Goal: Task Accomplishment & Management: Manage account settings

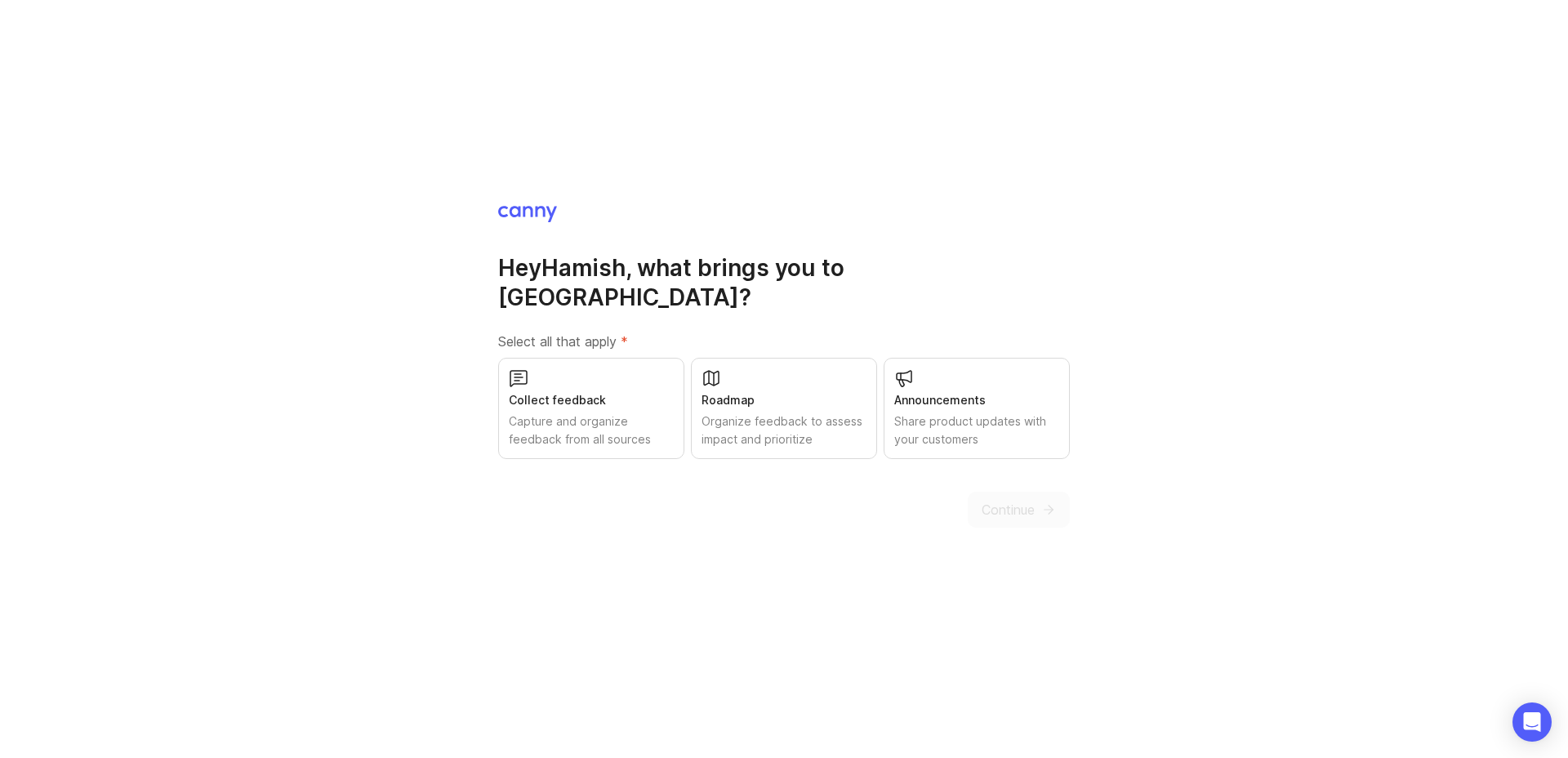
click at [637, 395] on div "Collect feedback Capture and organize feedback from all sources" at bounding box center [591, 408] width 186 height 101
click at [762, 391] on div "Roadmap" at bounding box center [784, 400] width 165 height 18
click at [969, 391] on div "Announcements" at bounding box center [977, 400] width 165 height 18
click at [1013, 500] on span "Continue" at bounding box center [1008, 509] width 53 height 19
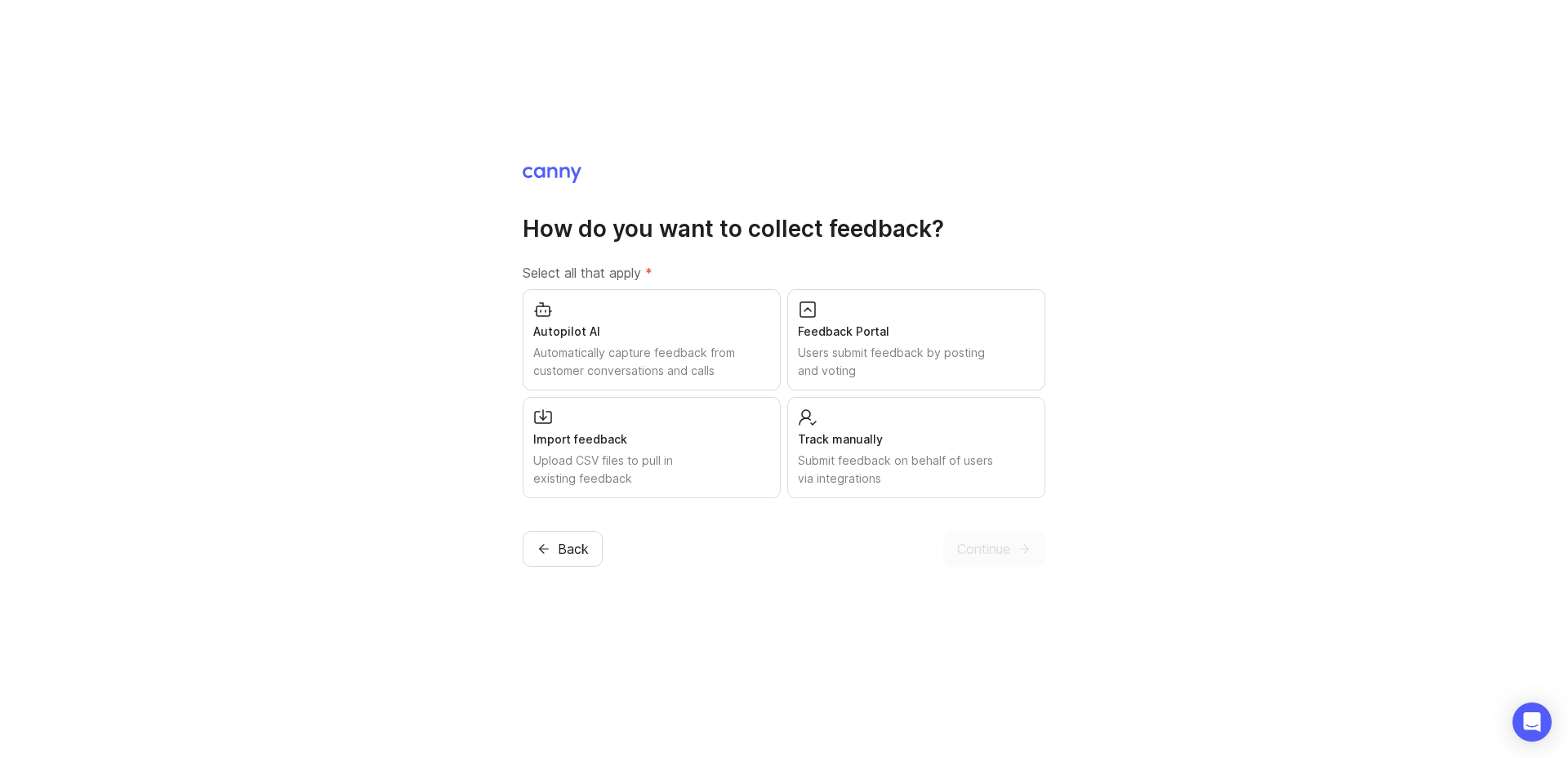
click at [821, 338] on div "Feedback Portal" at bounding box center [916, 331] width 237 height 18
click at [1000, 556] on span "Continue" at bounding box center [984, 549] width 53 height 19
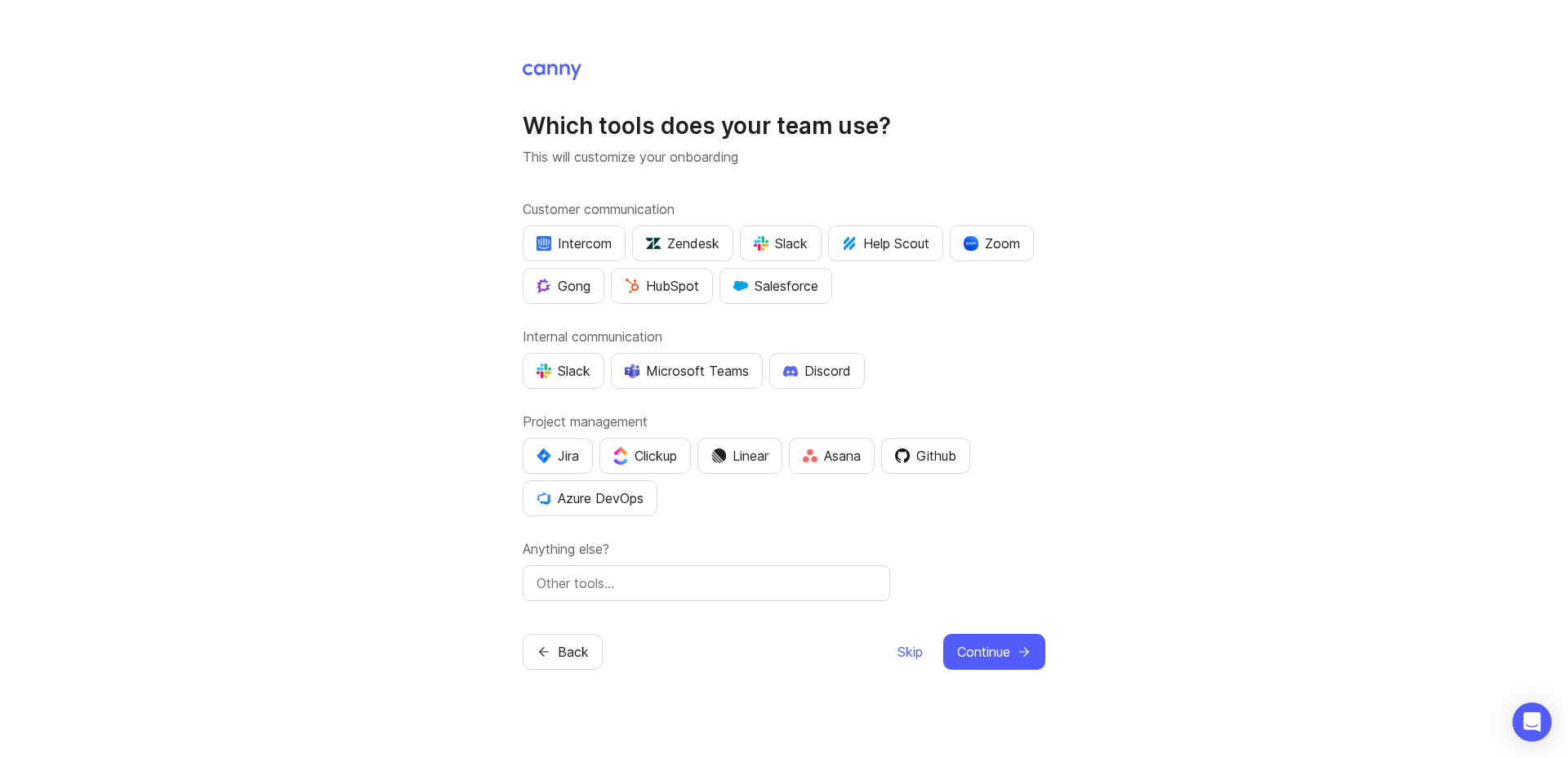
click at [691, 372] on div "Microsoft Teams" at bounding box center [687, 371] width 124 height 19
click at [558, 466] on button "Jira" at bounding box center [558, 456] width 71 height 36
click at [843, 598] on div at bounding box center [706, 583] width 368 height 36
click at [809, 591] on input "text" at bounding box center [706, 583] width 339 height 19
type input "GitLab"
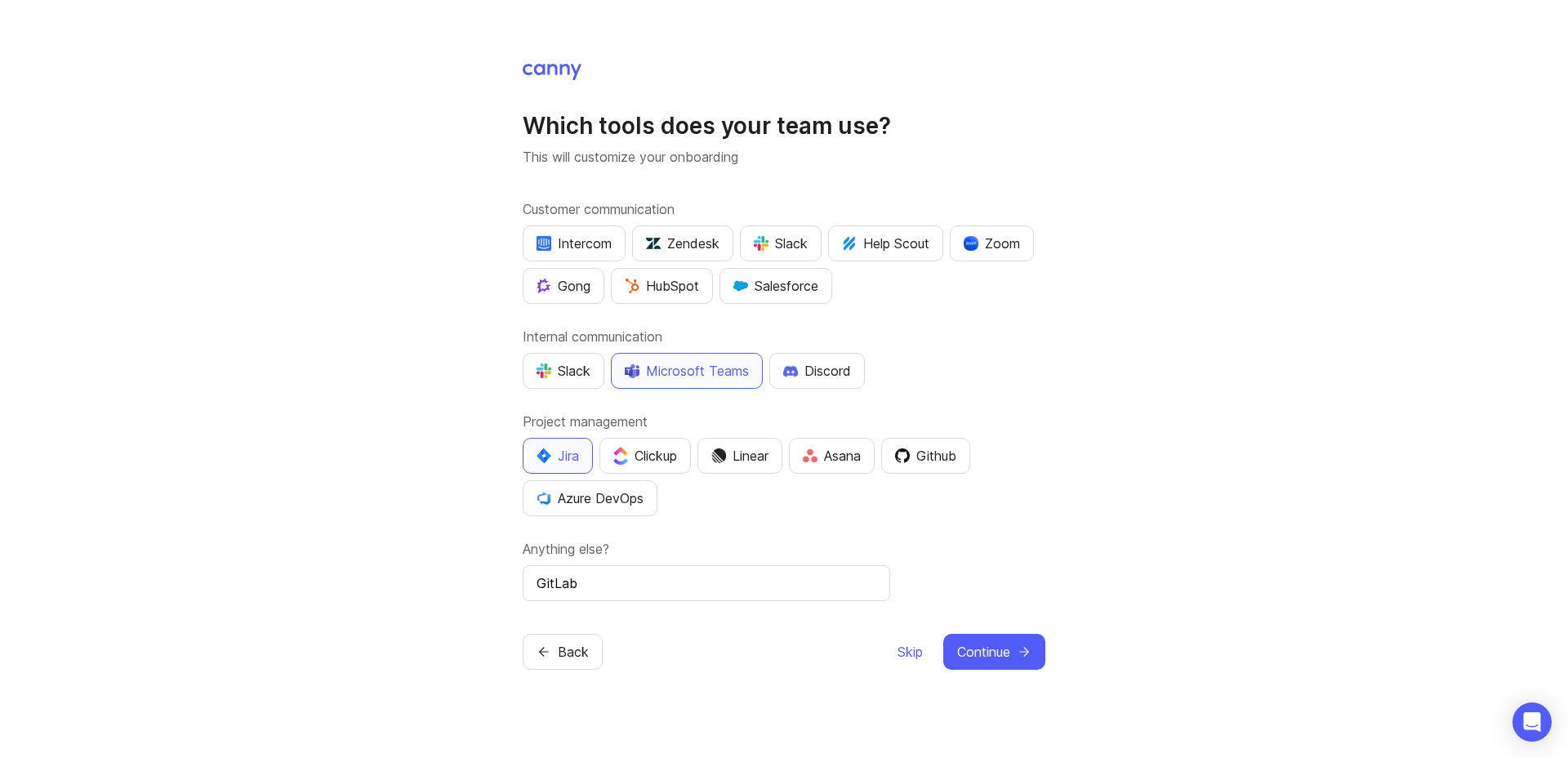
click at [970, 651] on span "Continue" at bounding box center [984, 651] width 53 height 19
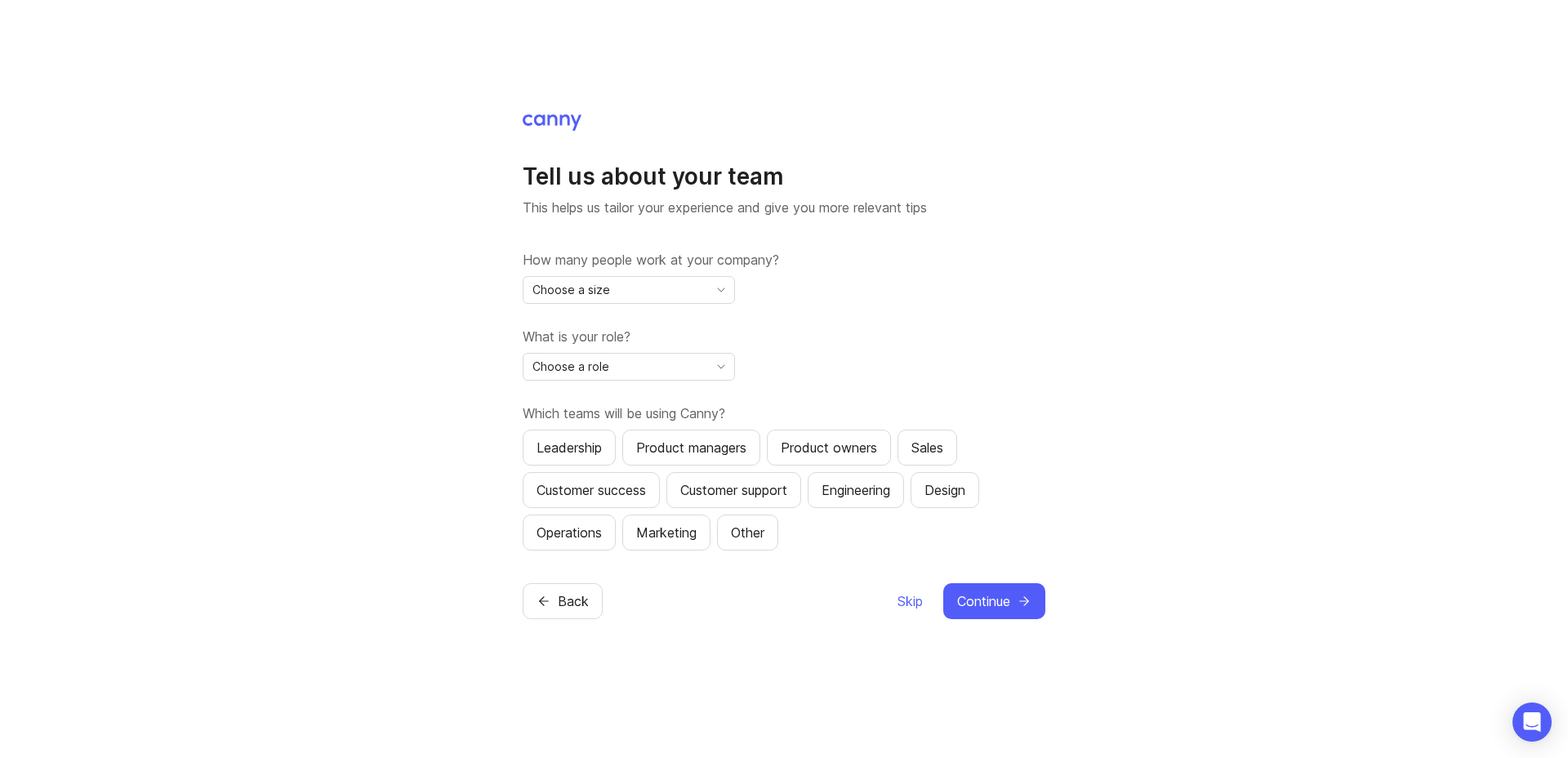
click at [606, 292] on span "Choose a size" at bounding box center [571, 290] width 78 height 18
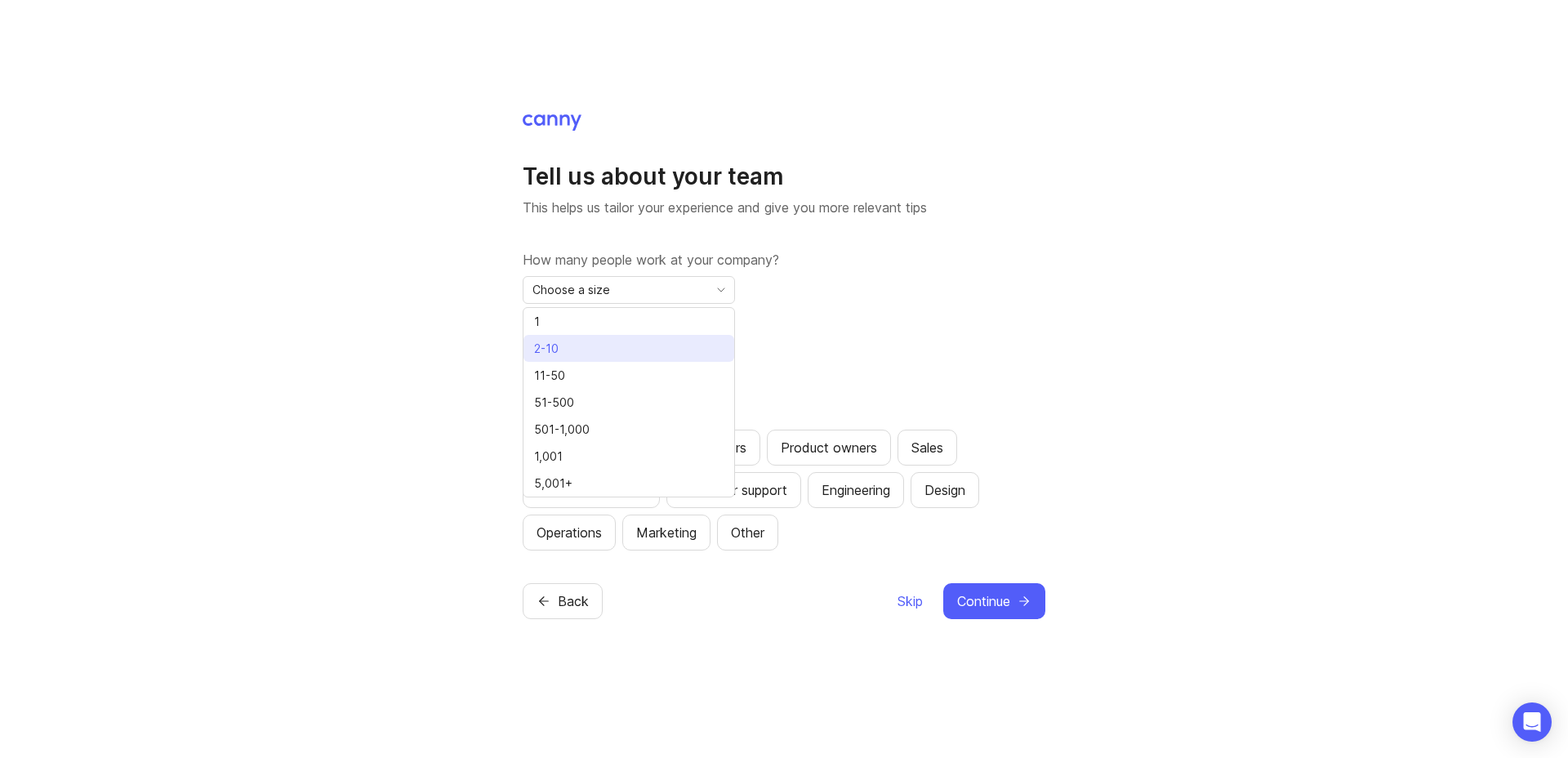
click at [591, 350] on li "2-10" at bounding box center [628, 348] width 211 height 27
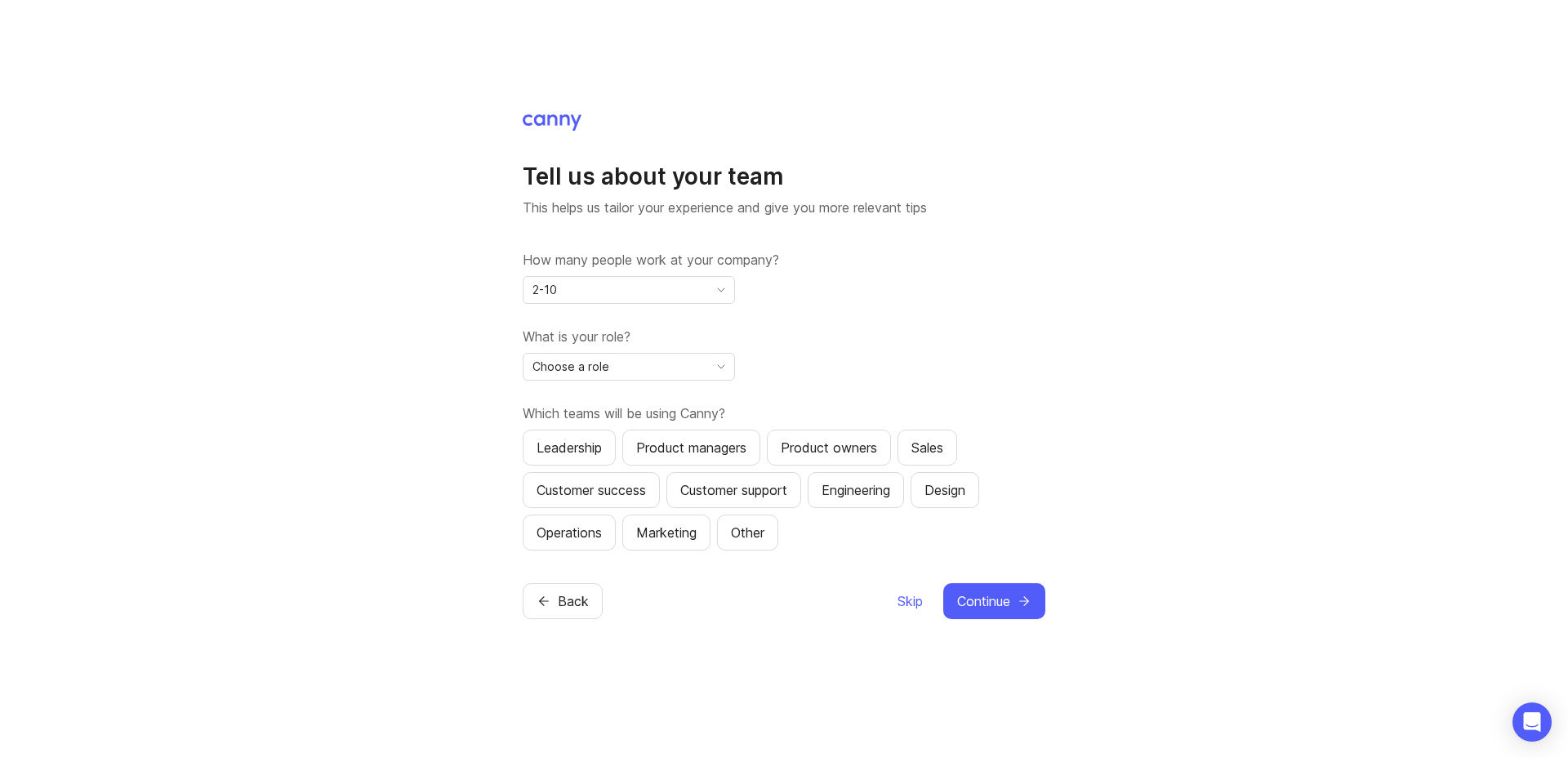
click at [595, 370] on span "Choose a role" at bounding box center [570, 367] width 77 height 18
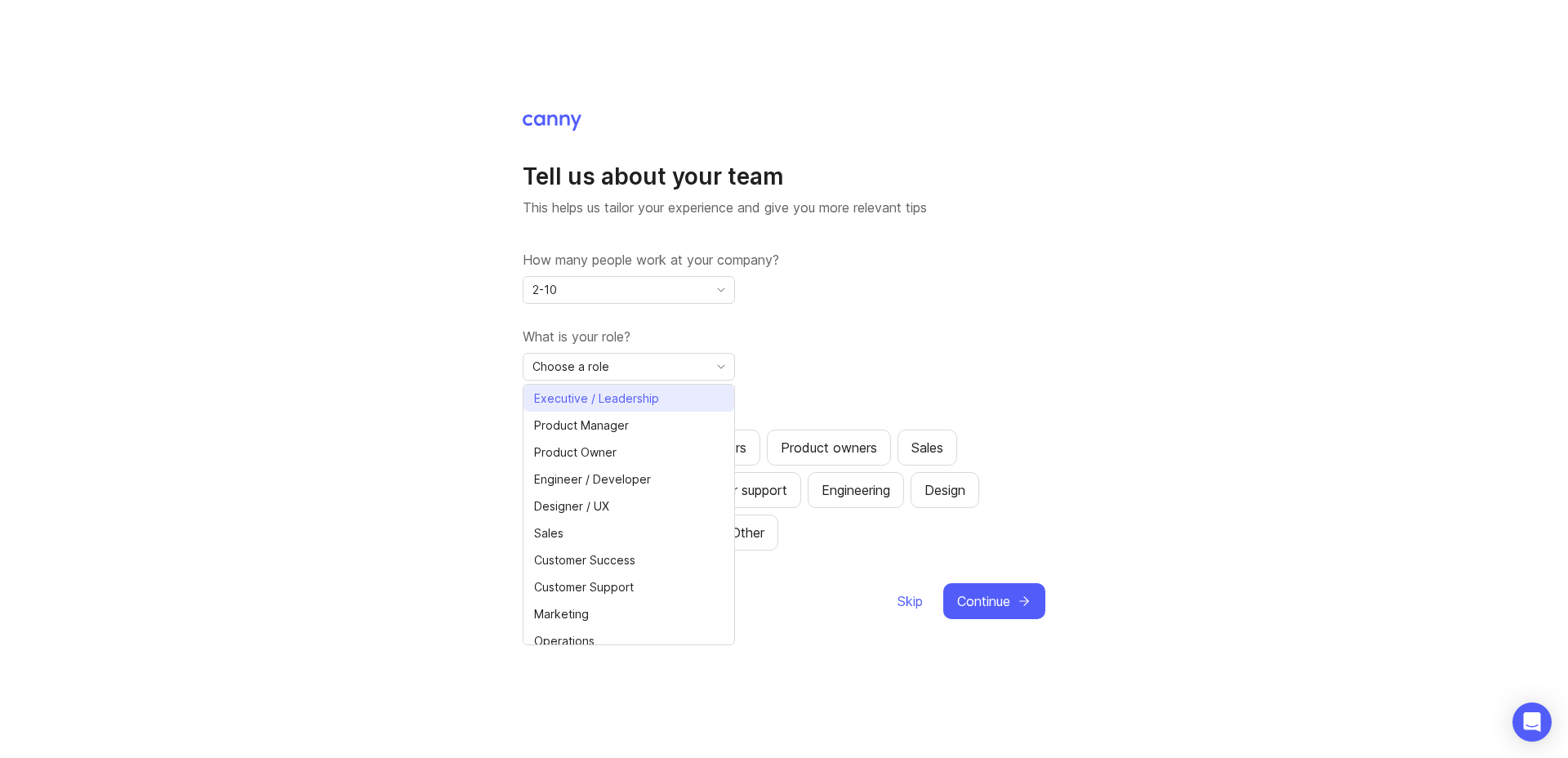
click at [617, 402] on span "Executive / Leadership" at bounding box center [597, 398] width 125 height 18
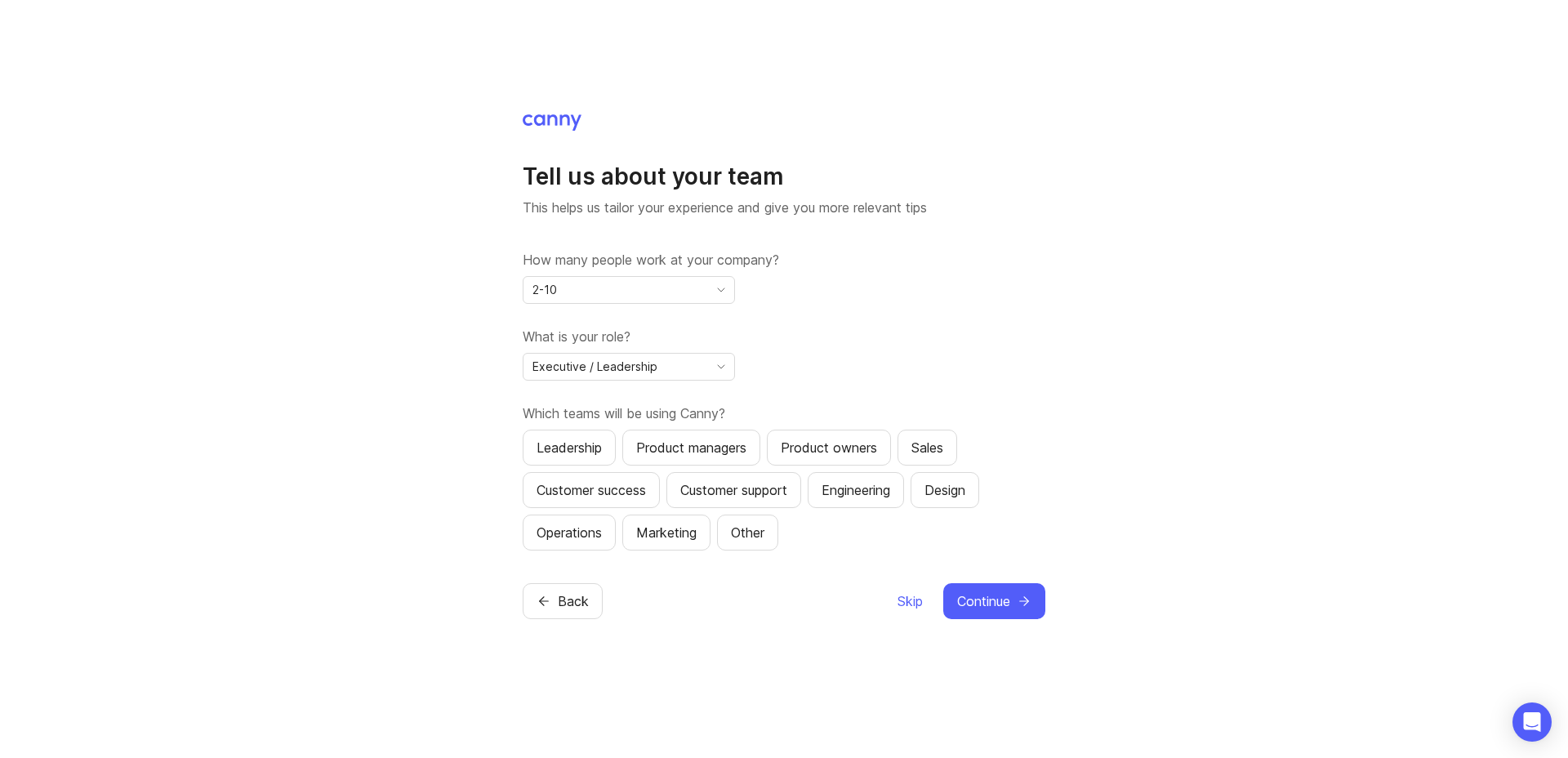
click at [829, 452] on div "Product owners" at bounding box center [829, 448] width 96 height 19
click at [874, 498] on div "Engineering" at bounding box center [856, 490] width 69 height 19
click at [645, 539] on div "Marketing" at bounding box center [666, 532] width 61 height 19
click at [992, 603] on span "Continue" at bounding box center [984, 601] width 53 height 19
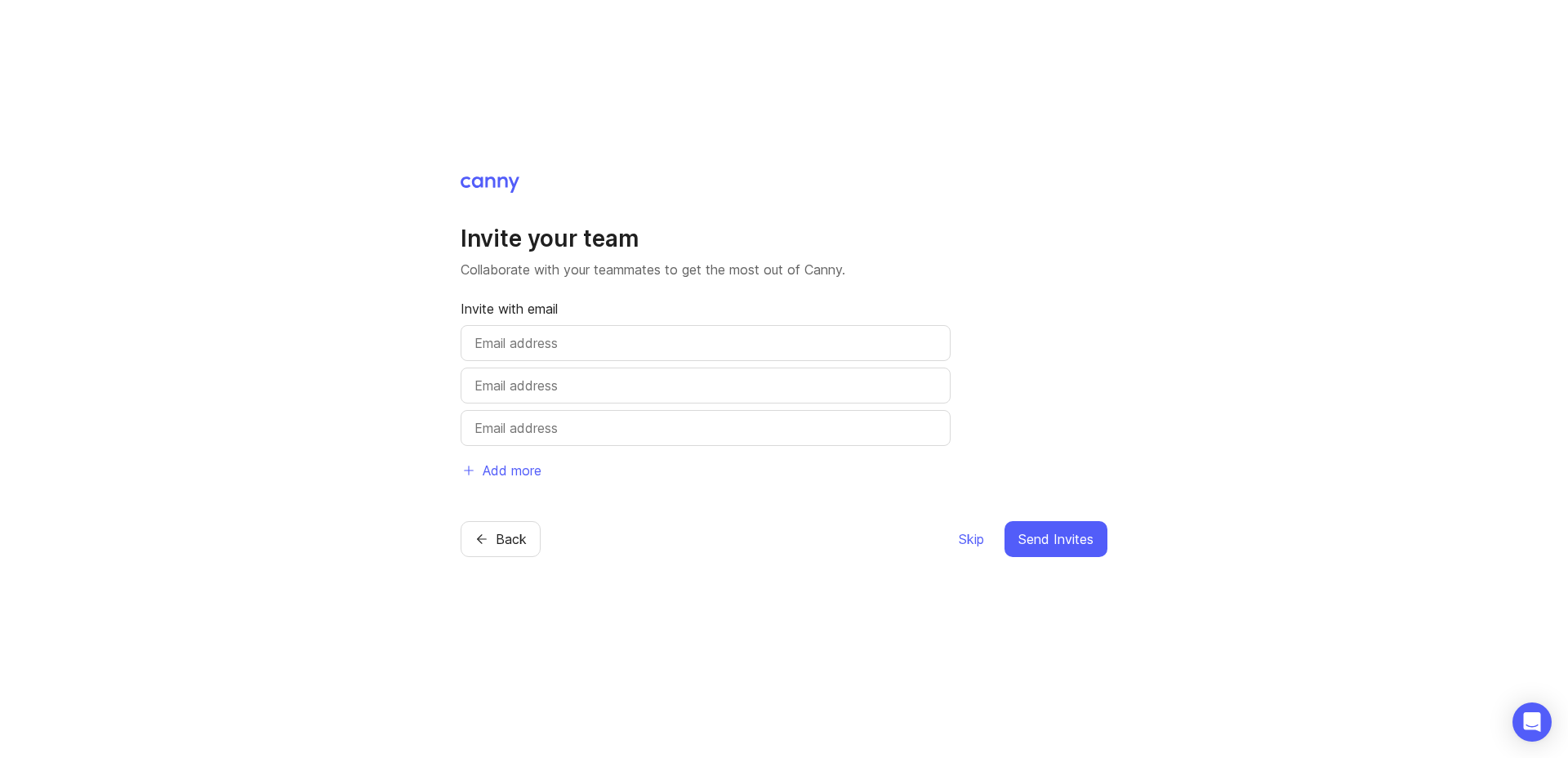
click at [552, 344] on input "text" at bounding box center [705, 343] width 462 height 19
type input "t"
type input "h"
type input "[EMAIL_ADDRESS][DOMAIN_NAME]"
type input "[PERSON_NAME][EMAIL_ADDRESS][DOMAIN_NAME]"
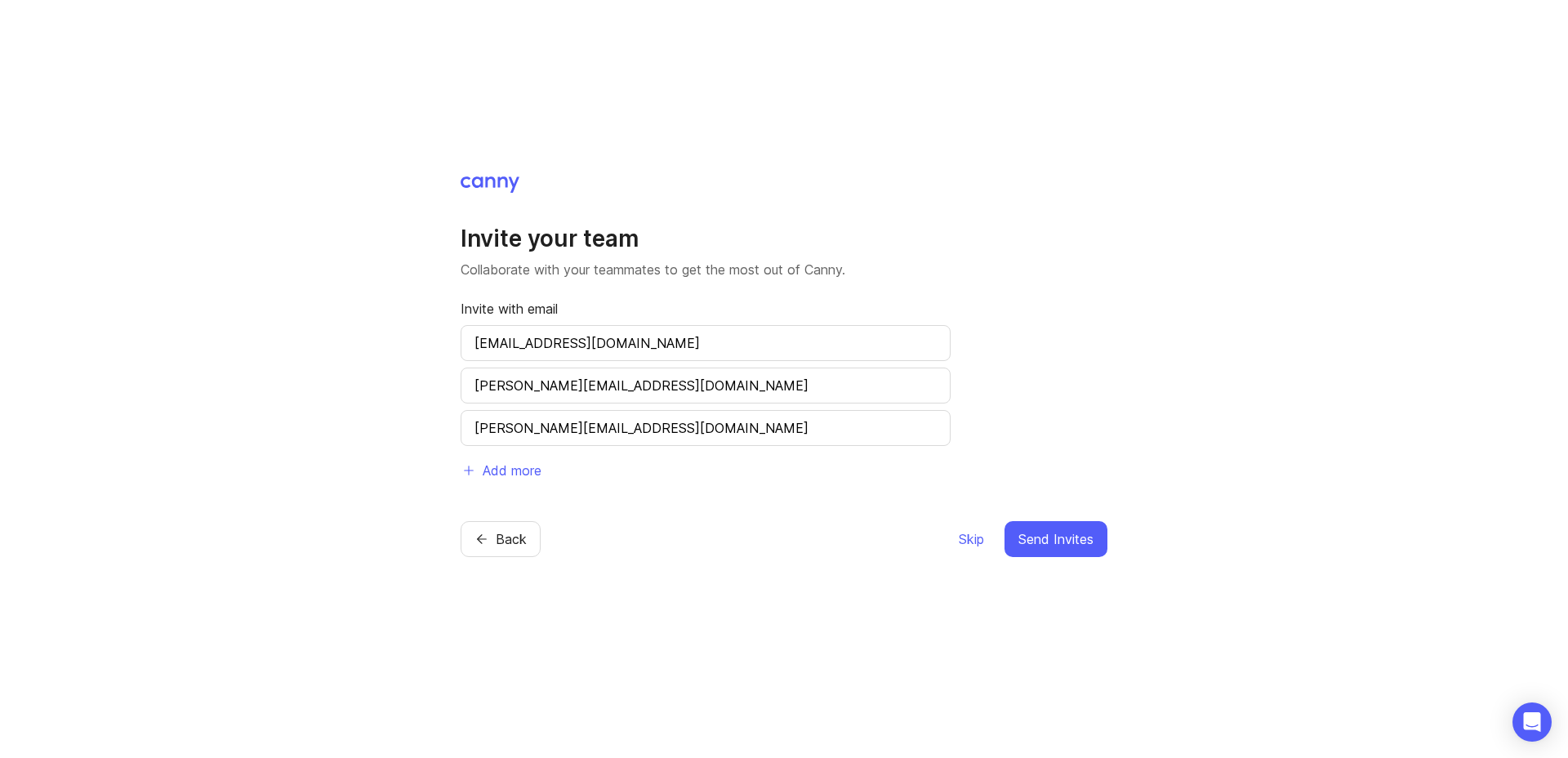
type input "[PERSON_NAME][EMAIL_ADDRESS][DOMAIN_NAME]"
click at [1054, 539] on span "Send Invites" at bounding box center [1056, 539] width 75 height 19
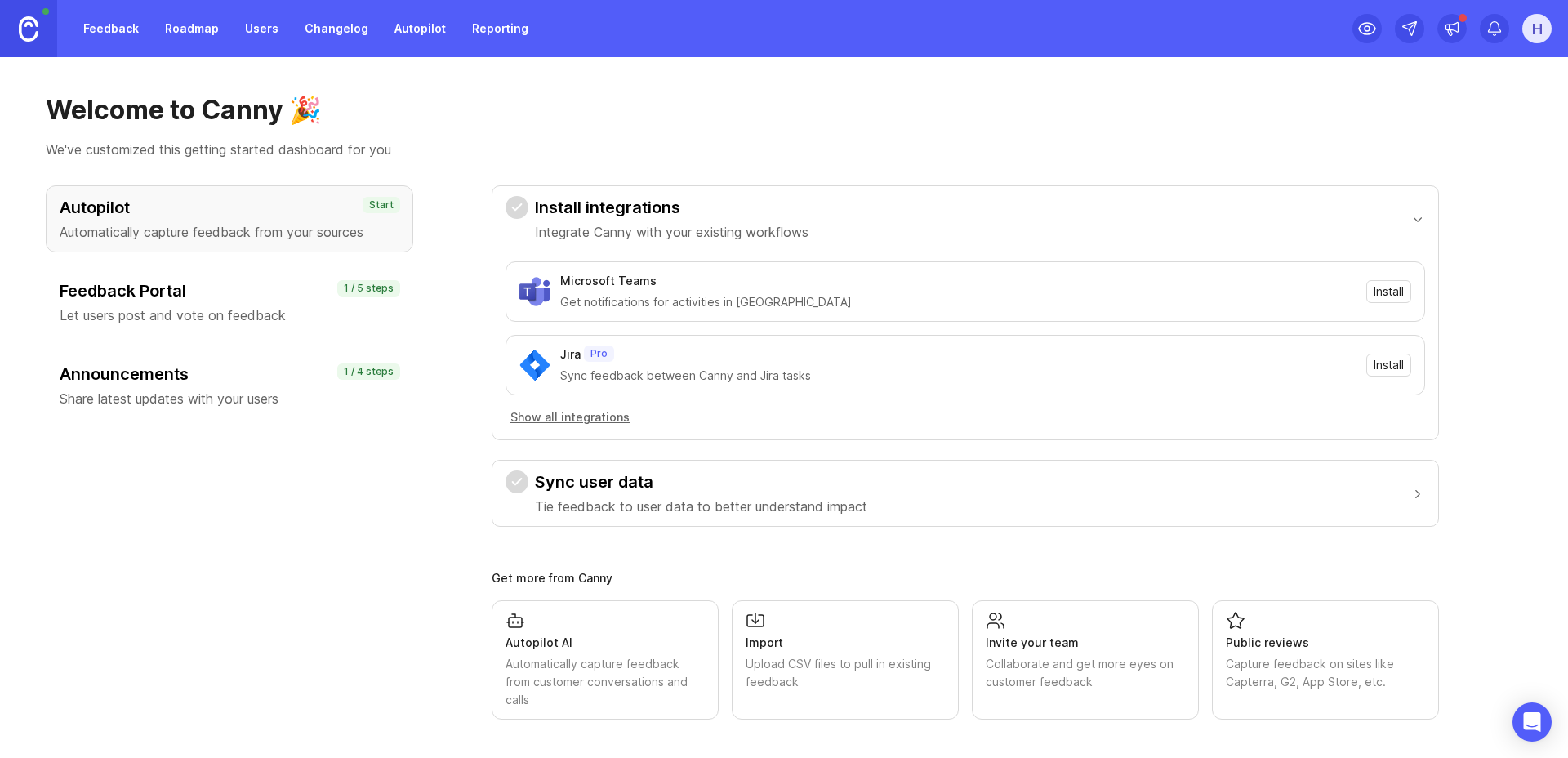
scroll to position [4, 0]
click at [130, 28] on link "Feedback" at bounding box center [110, 28] width 75 height 29
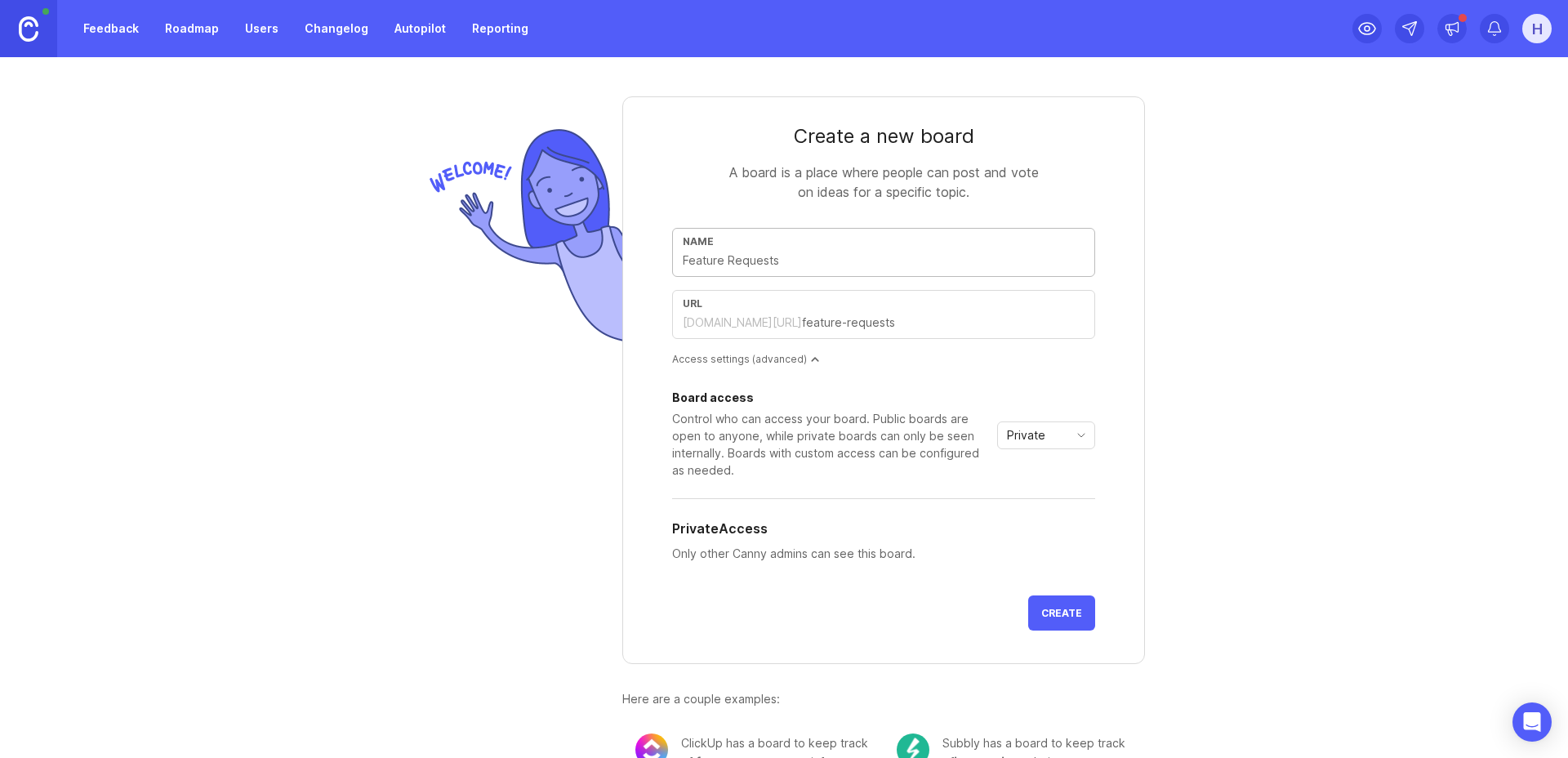
click at [777, 258] on input "text" at bounding box center [884, 260] width 402 height 18
type input "F"
type input "f"
type input "Fe"
type input "fe"
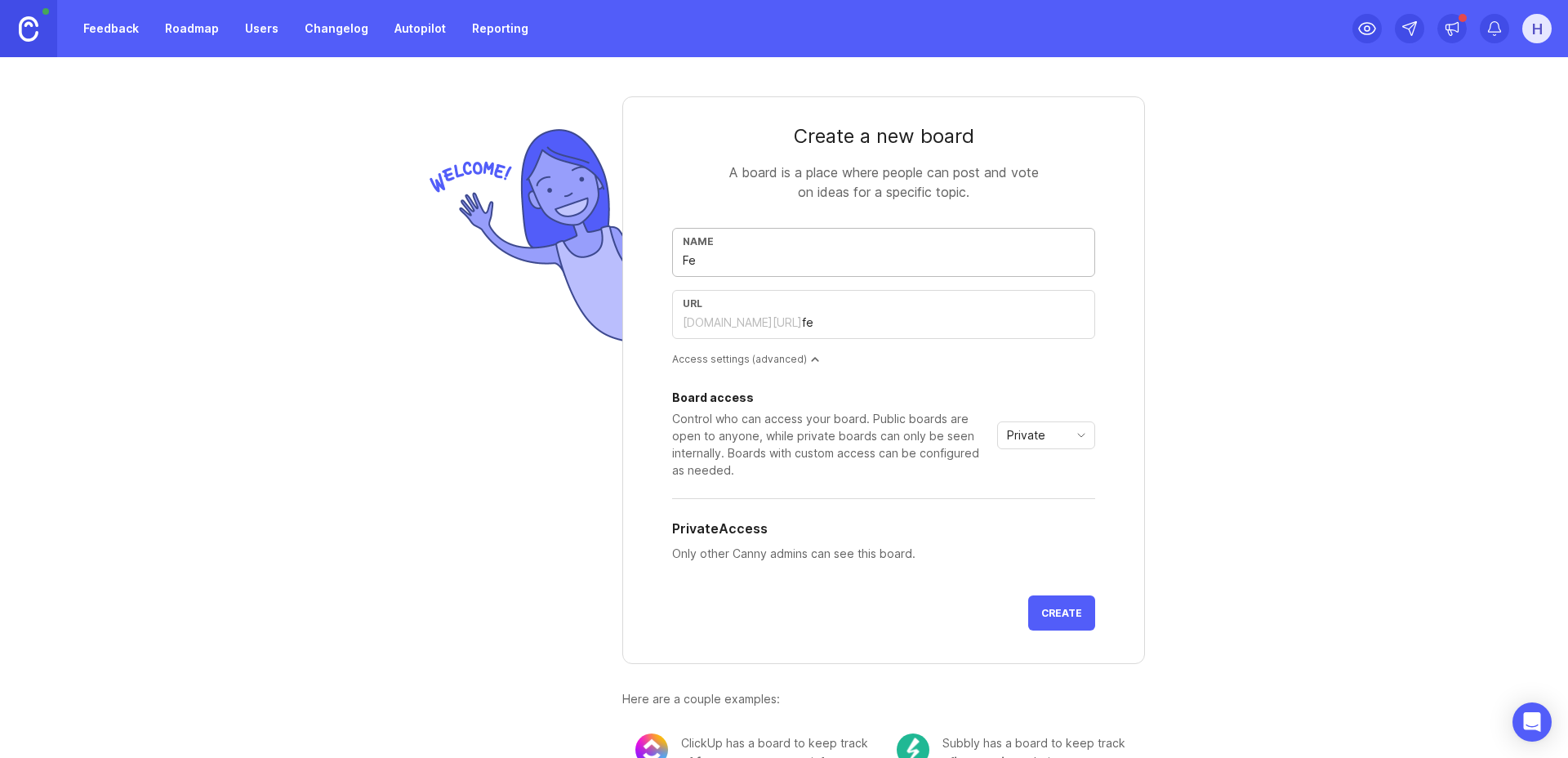
type input "Fea"
type input "fea"
type input "Feat"
type input "feat"
type input "Featu"
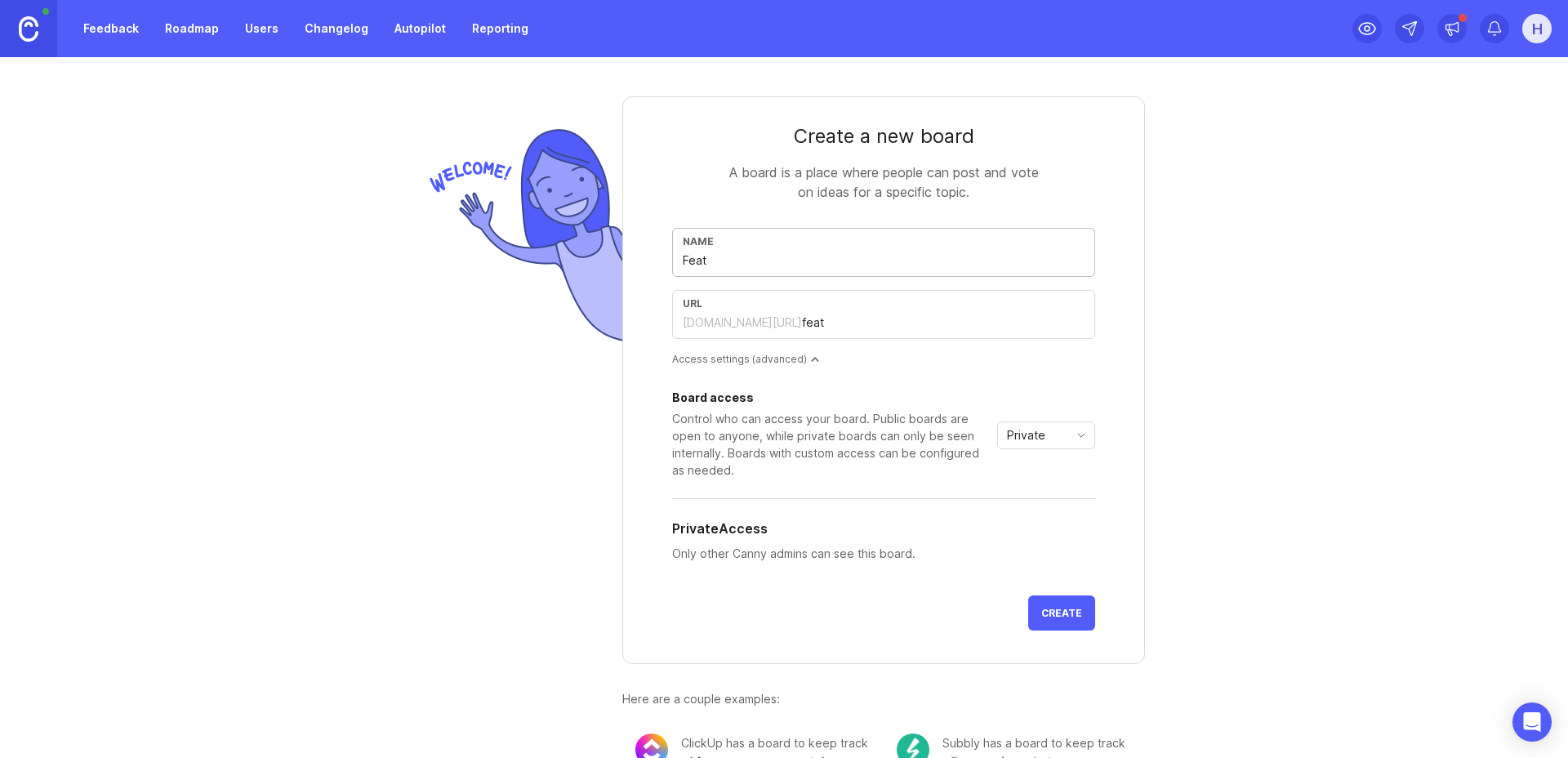
type input "featu"
type input "Featur"
type input "featur"
type input "Feature"
type input "feature"
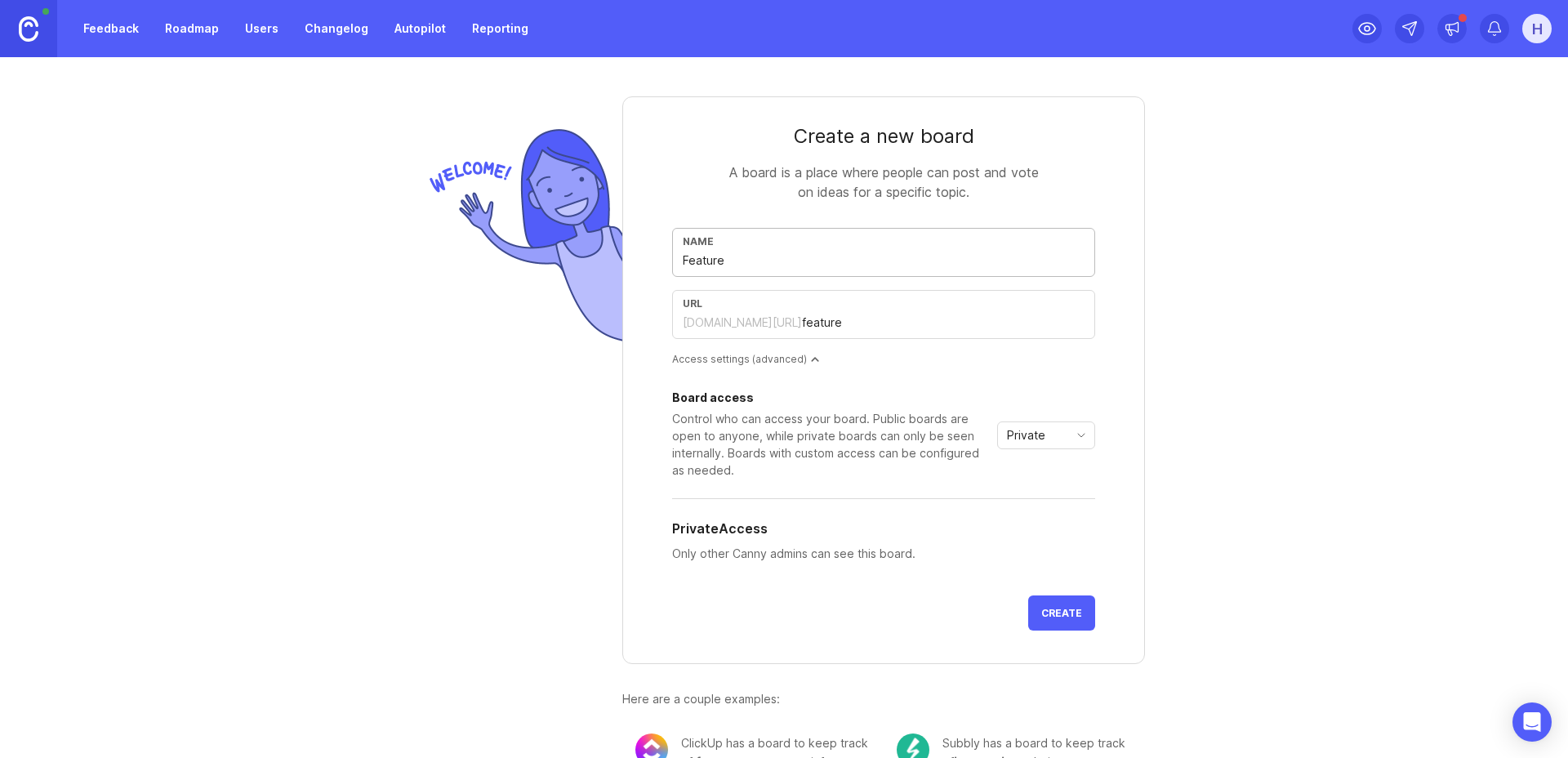
type input "Feature R"
type input "feature-r"
type input "Feature Re"
type input "feature-re"
type input "Feature Req"
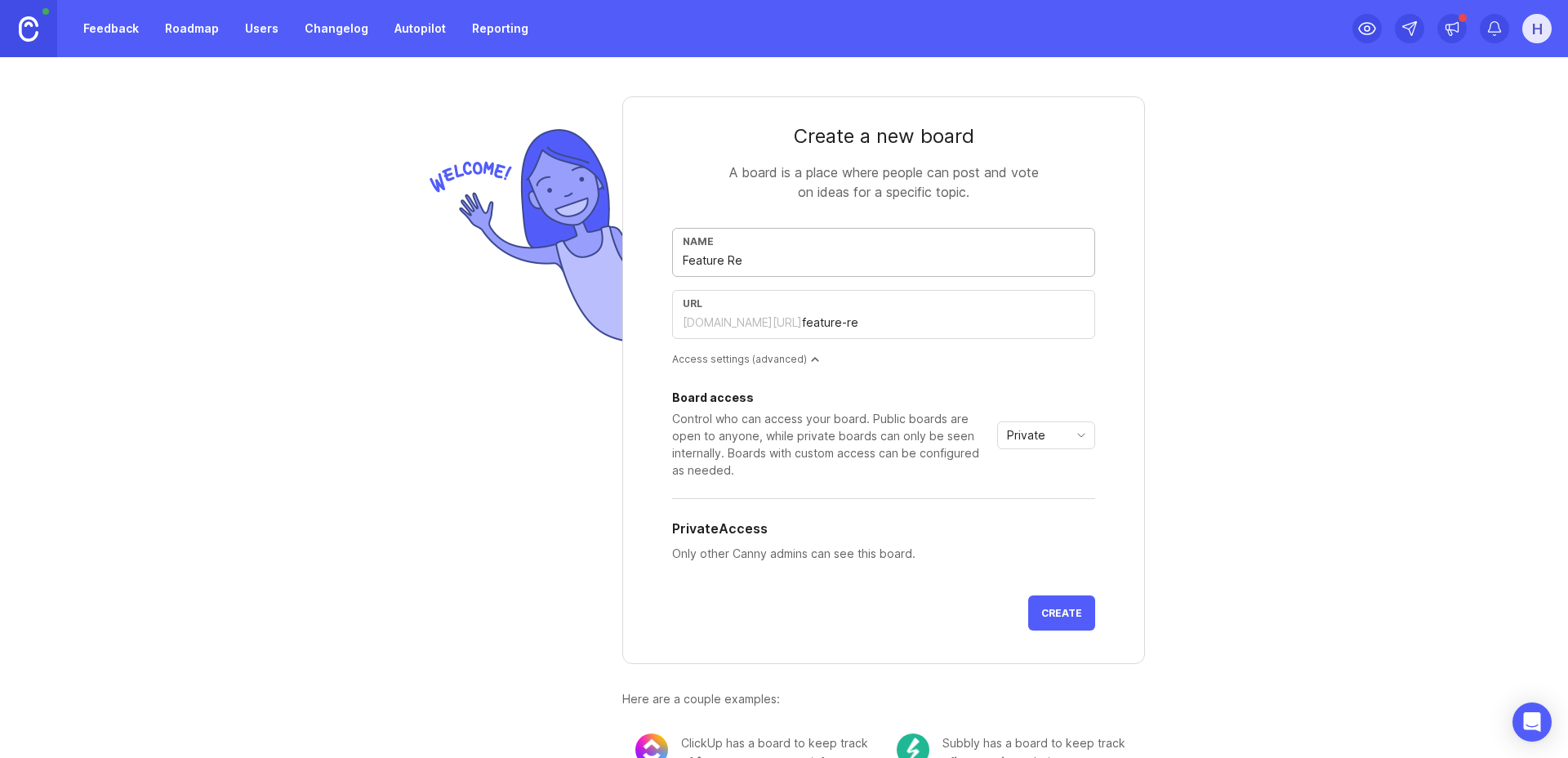
type input "feature-req"
type input "Feature Requ"
type input "feature-requ"
type input "Feature Reque"
type input "feature-reque"
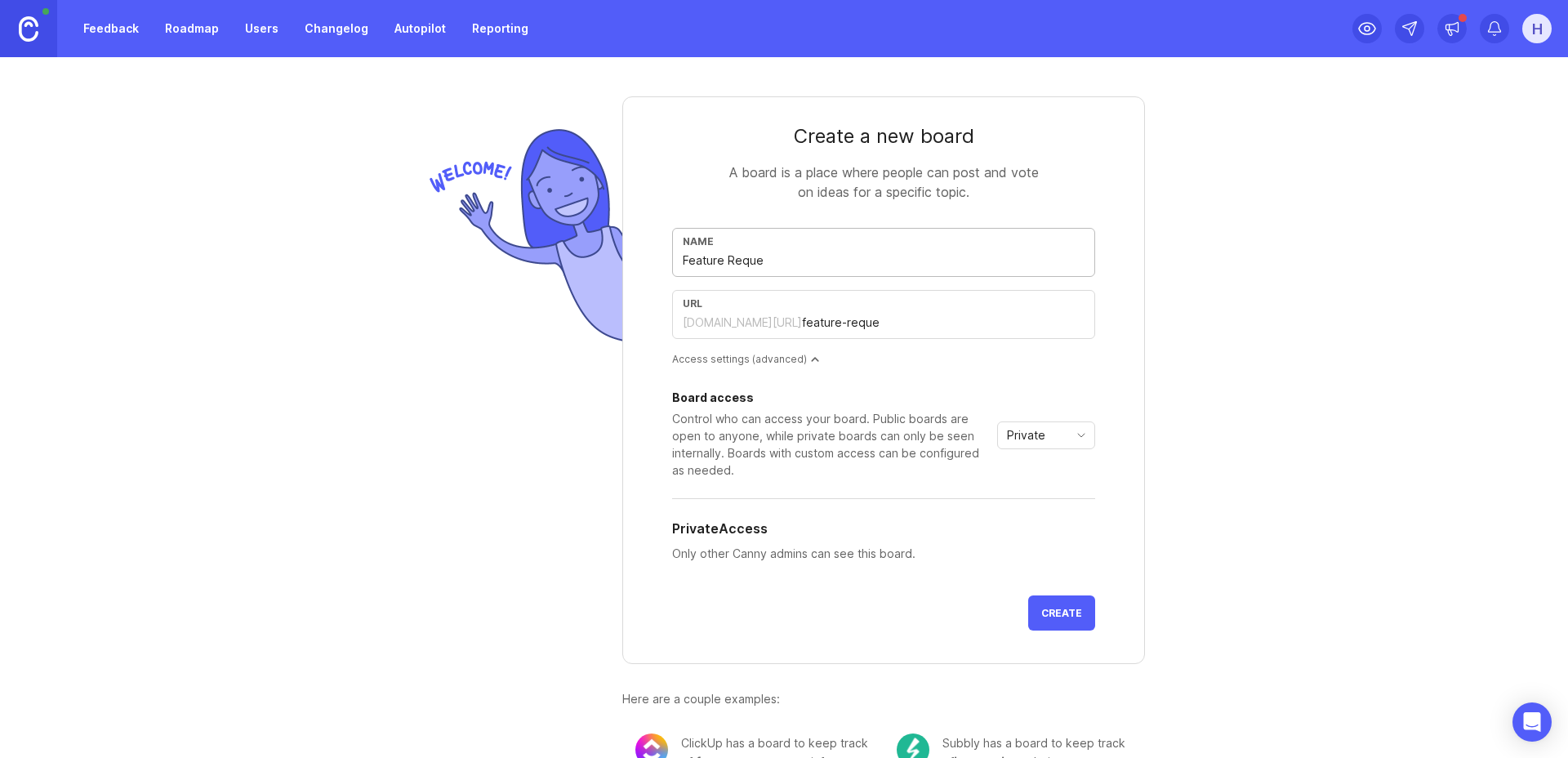
type input "Feature Reques"
type input "feature-reques"
type input "Feature Request"
type input "feature-request"
type input "Feature Requests"
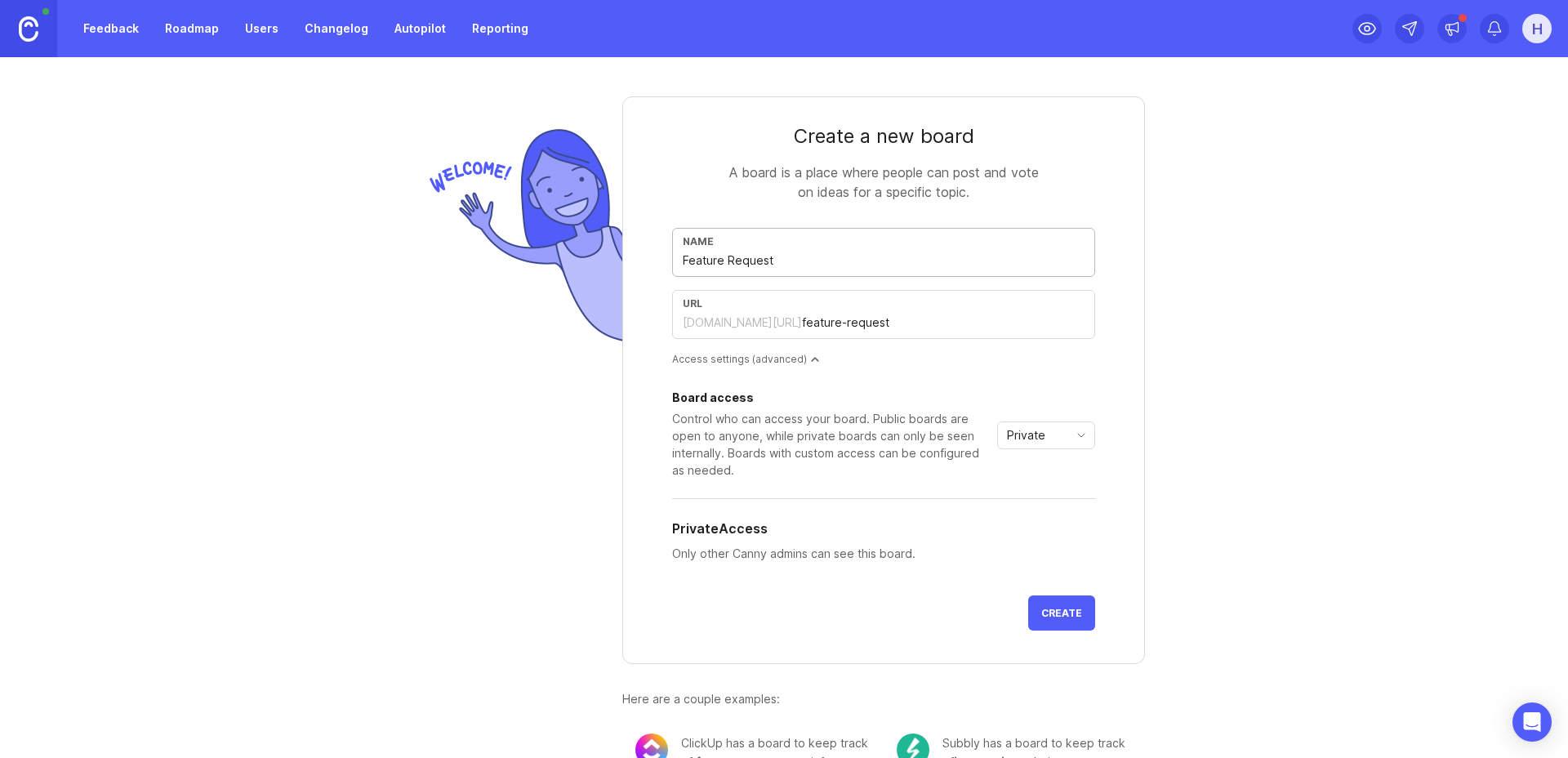
type input "feature-requests"
type input "Feature Requests"
click at [1044, 613] on span "Create" at bounding box center [1062, 613] width 41 height 12
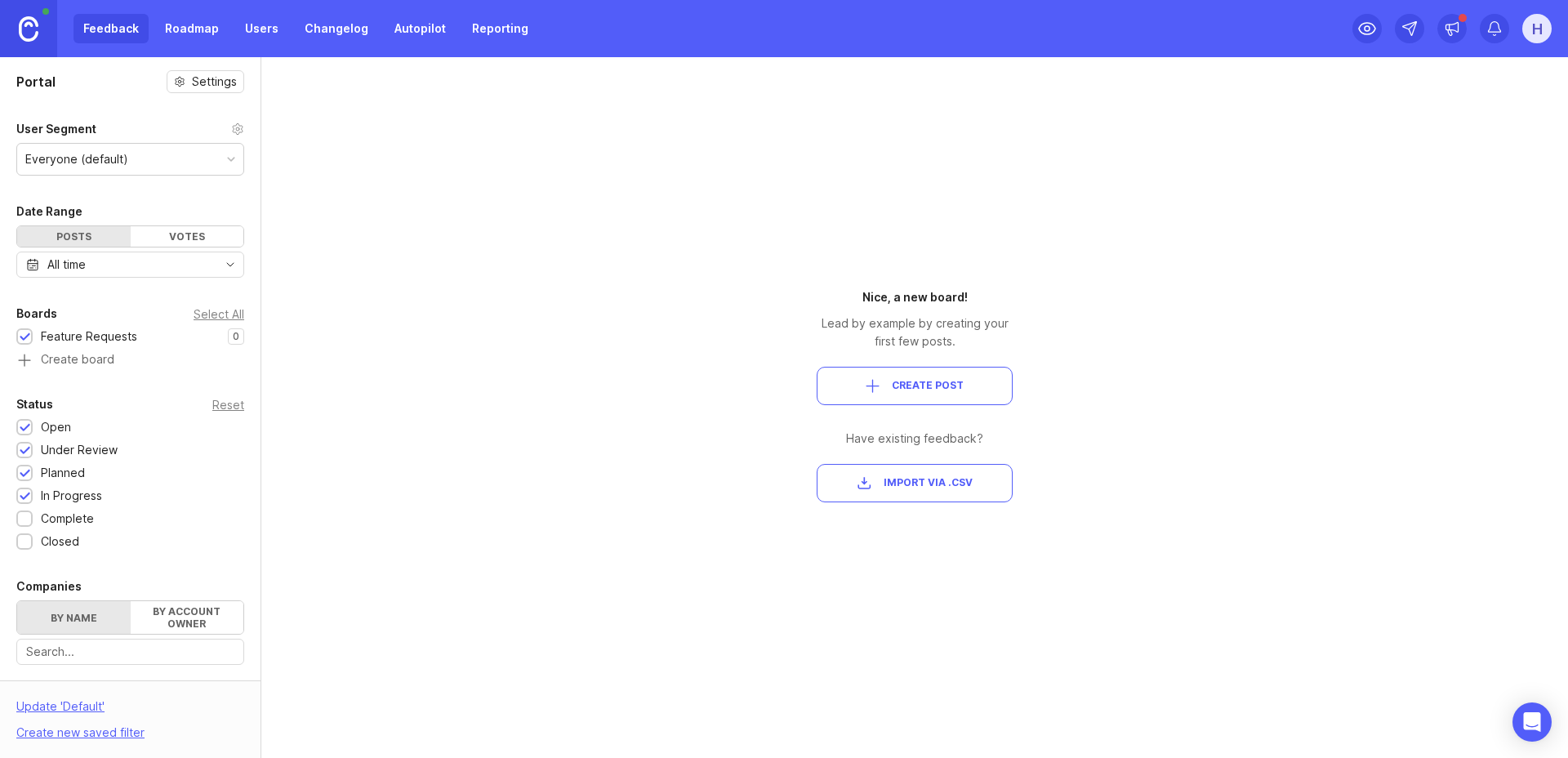
click at [178, 28] on link "Roadmap" at bounding box center [191, 28] width 73 height 29
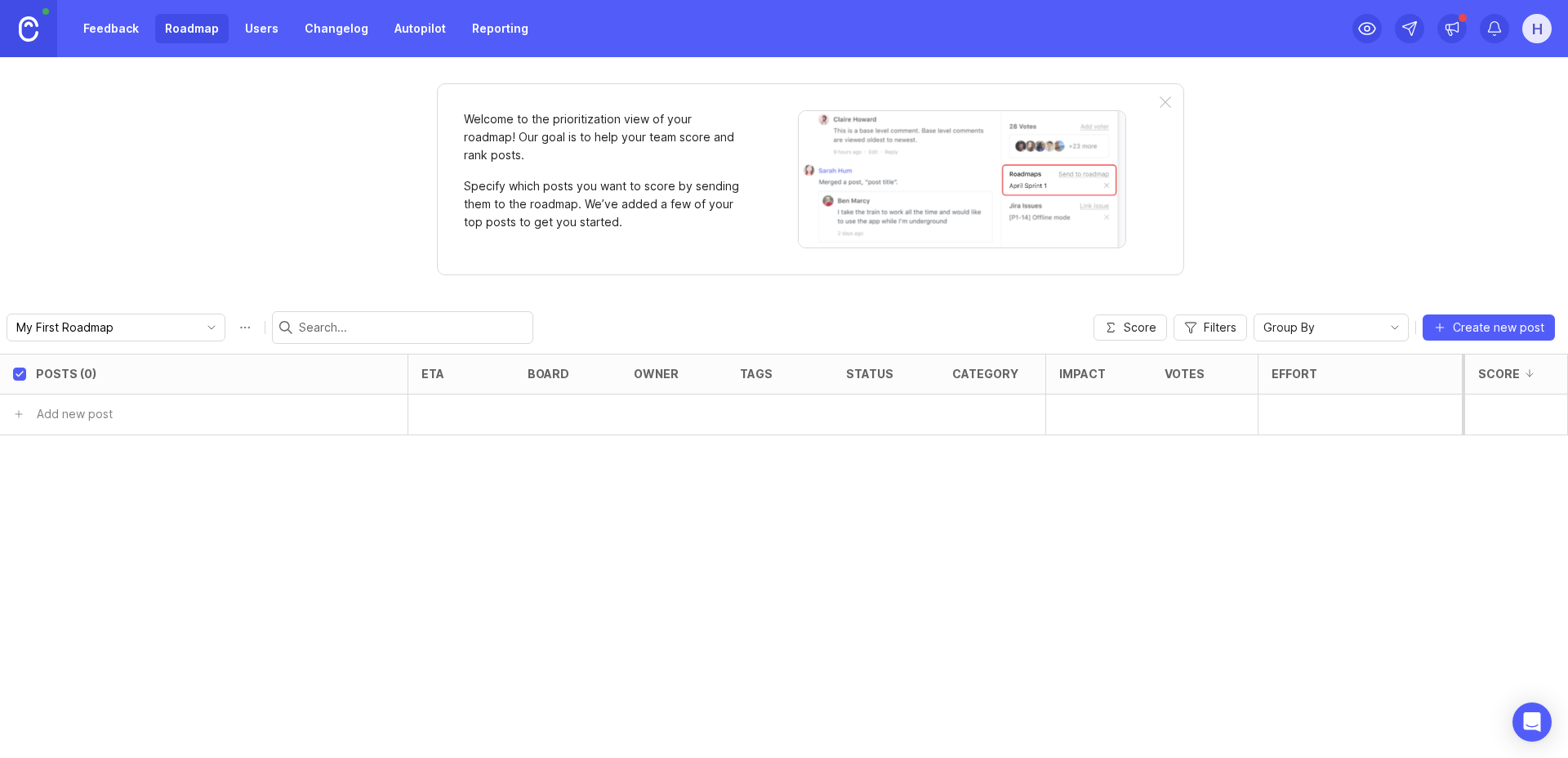
click at [253, 26] on link "Users" at bounding box center [262, 28] width 53 height 29
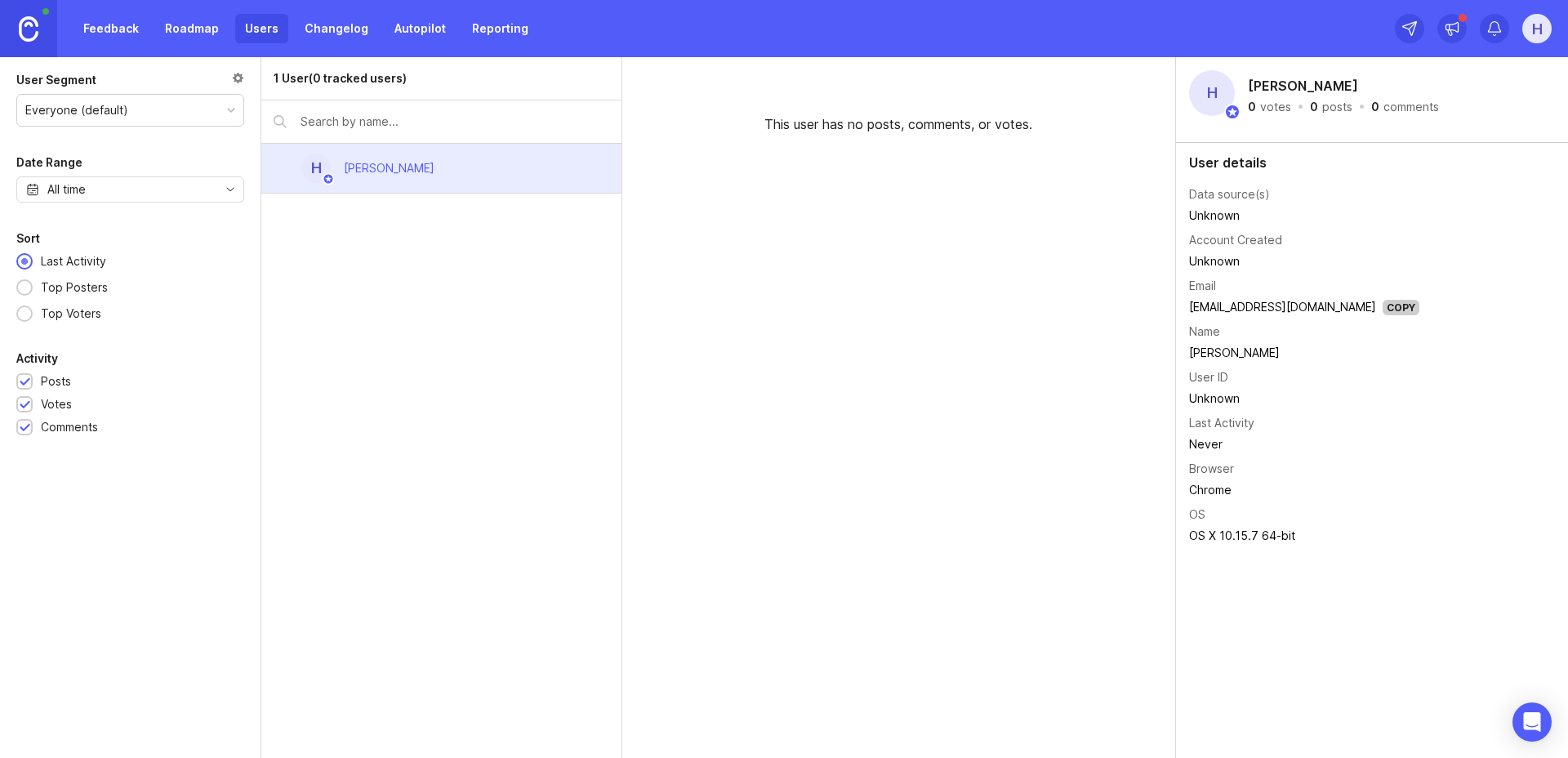
click at [321, 21] on link "Changelog" at bounding box center [337, 28] width 84 height 29
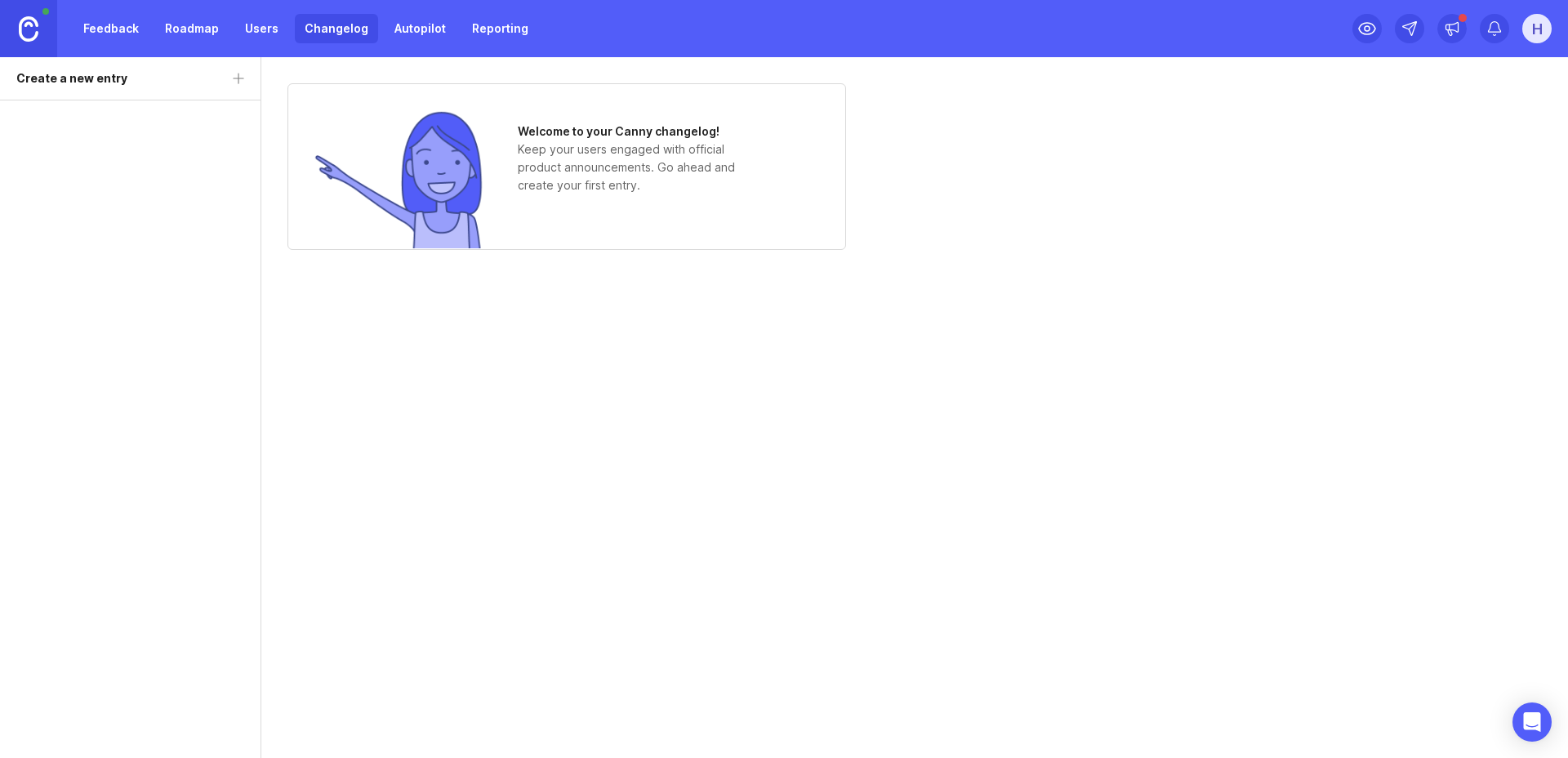
click at [397, 29] on link "Autopilot" at bounding box center [420, 28] width 71 height 29
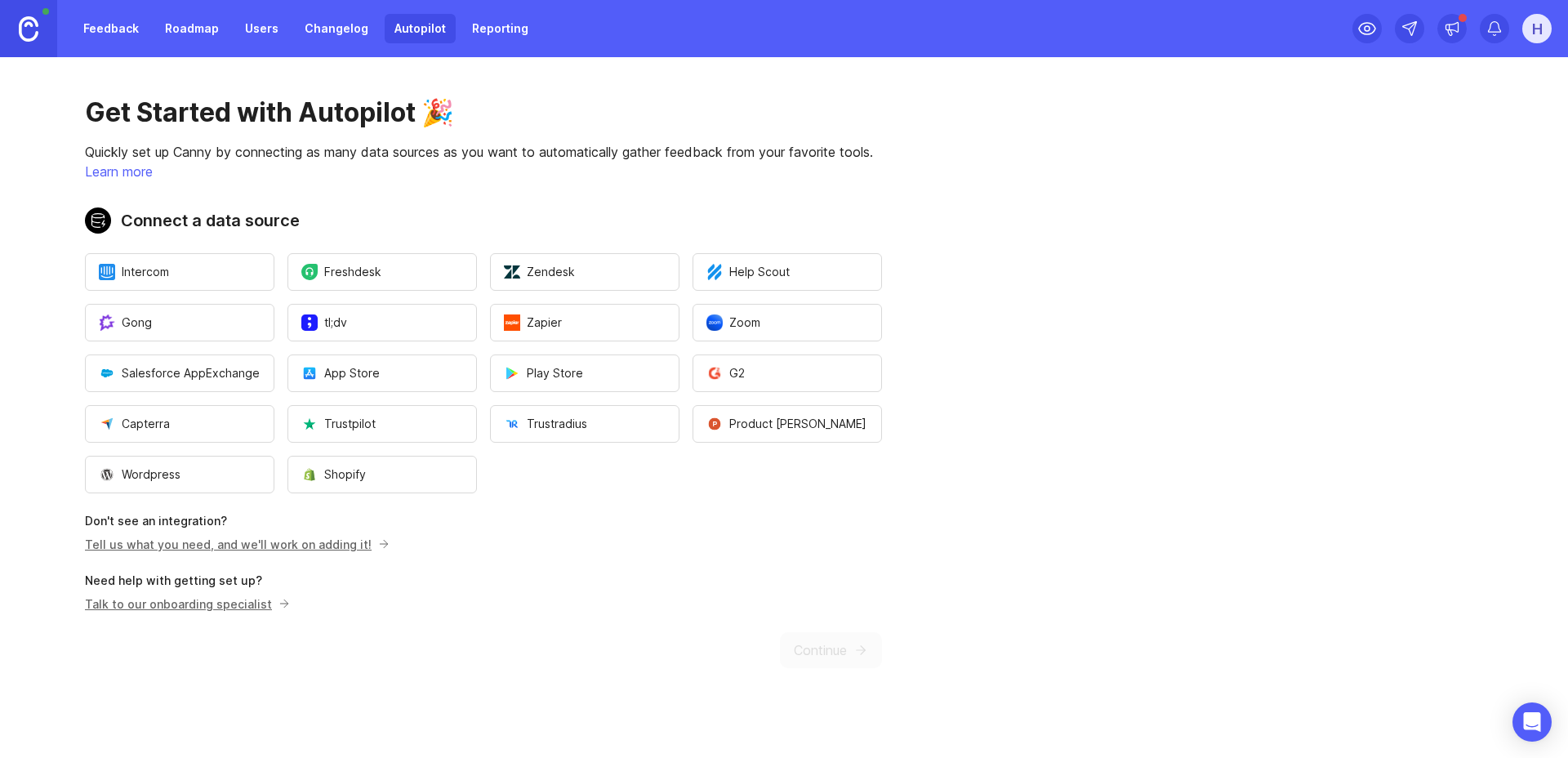
click at [479, 29] on link "Reporting" at bounding box center [500, 28] width 76 height 29
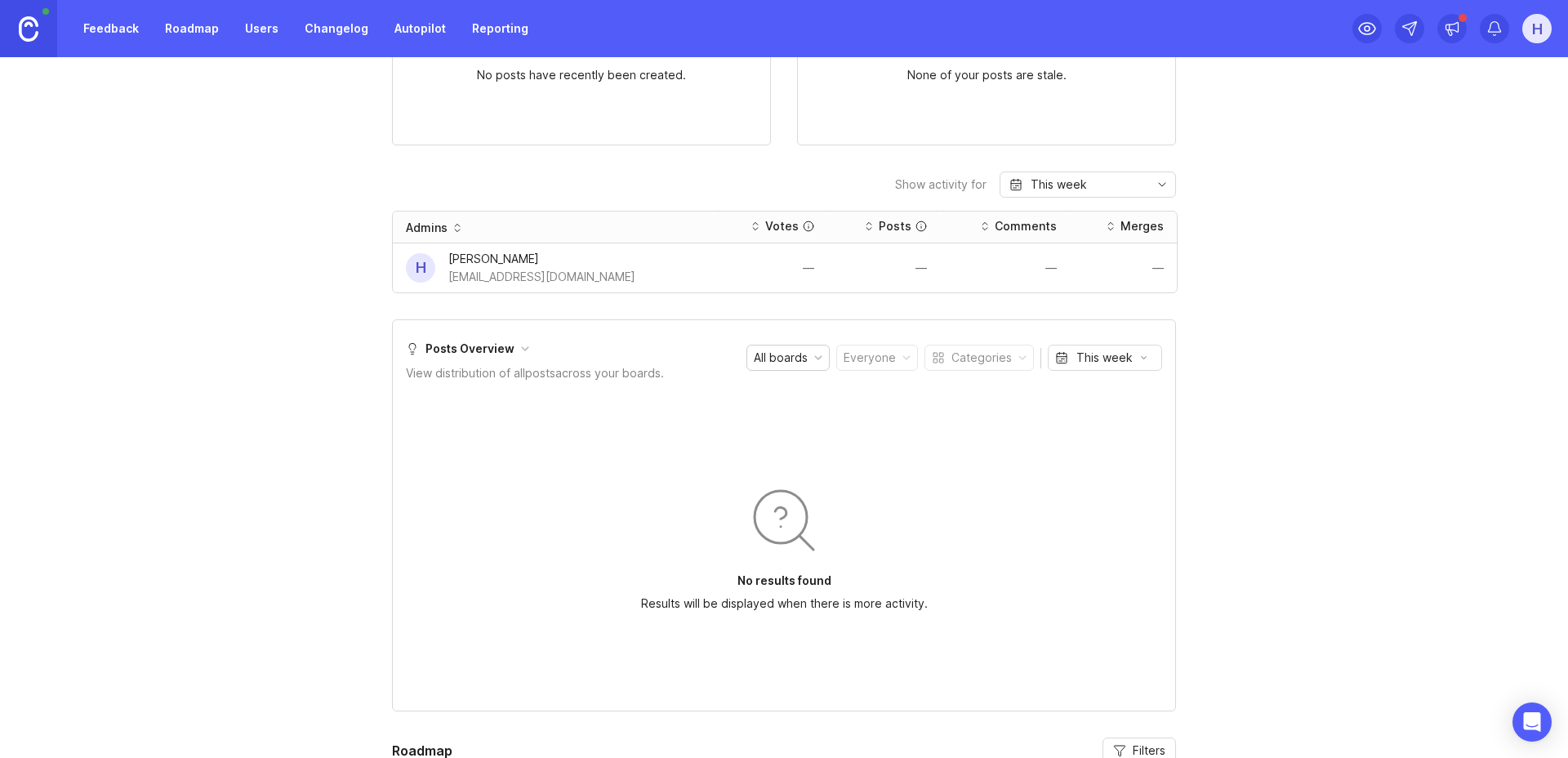
scroll to position [331, 0]
click at [175, 33] on link "Roadmap" at bounding box center [191, 28] width 73 height 29
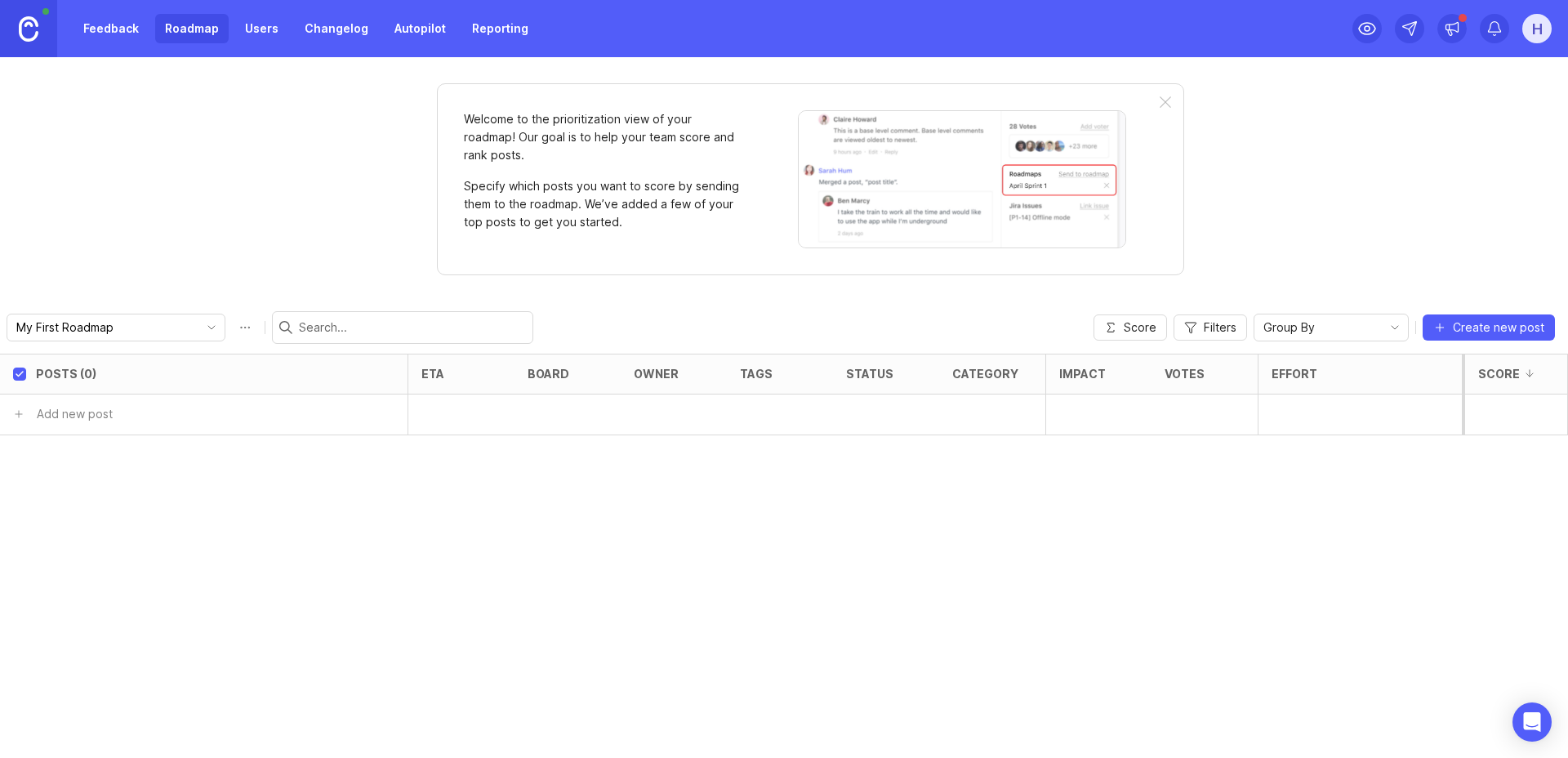
click at [115, 29] on link "Feedback" at bounding box center [110, 28] width 75 height 29
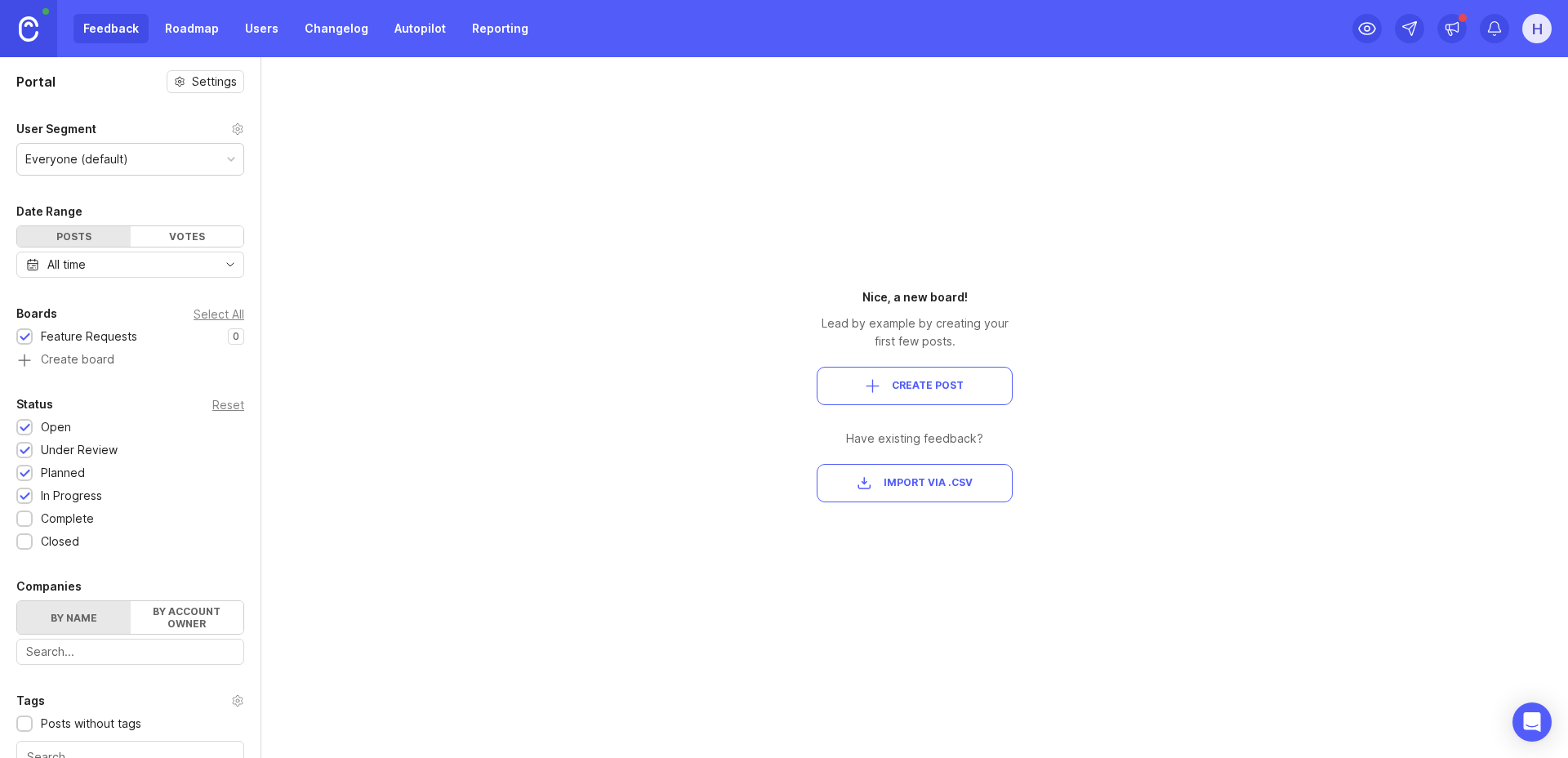
click at [207, 31] on link "Roadmap" at bounding box center [191, 28] width 73 height 29
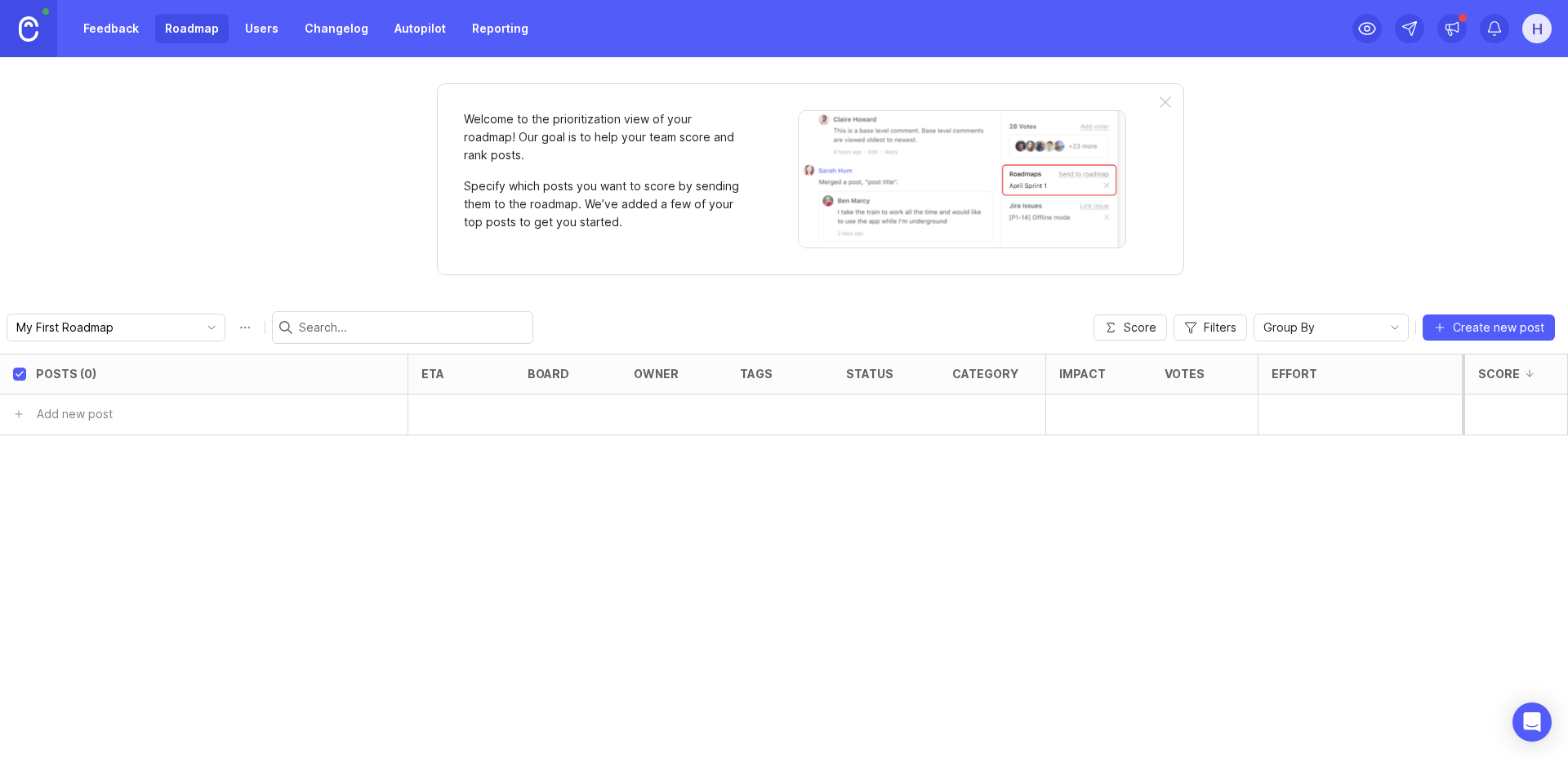
click at [320, 29] on link "Changelog" at bounding box center [337, 28] width 84 height 29
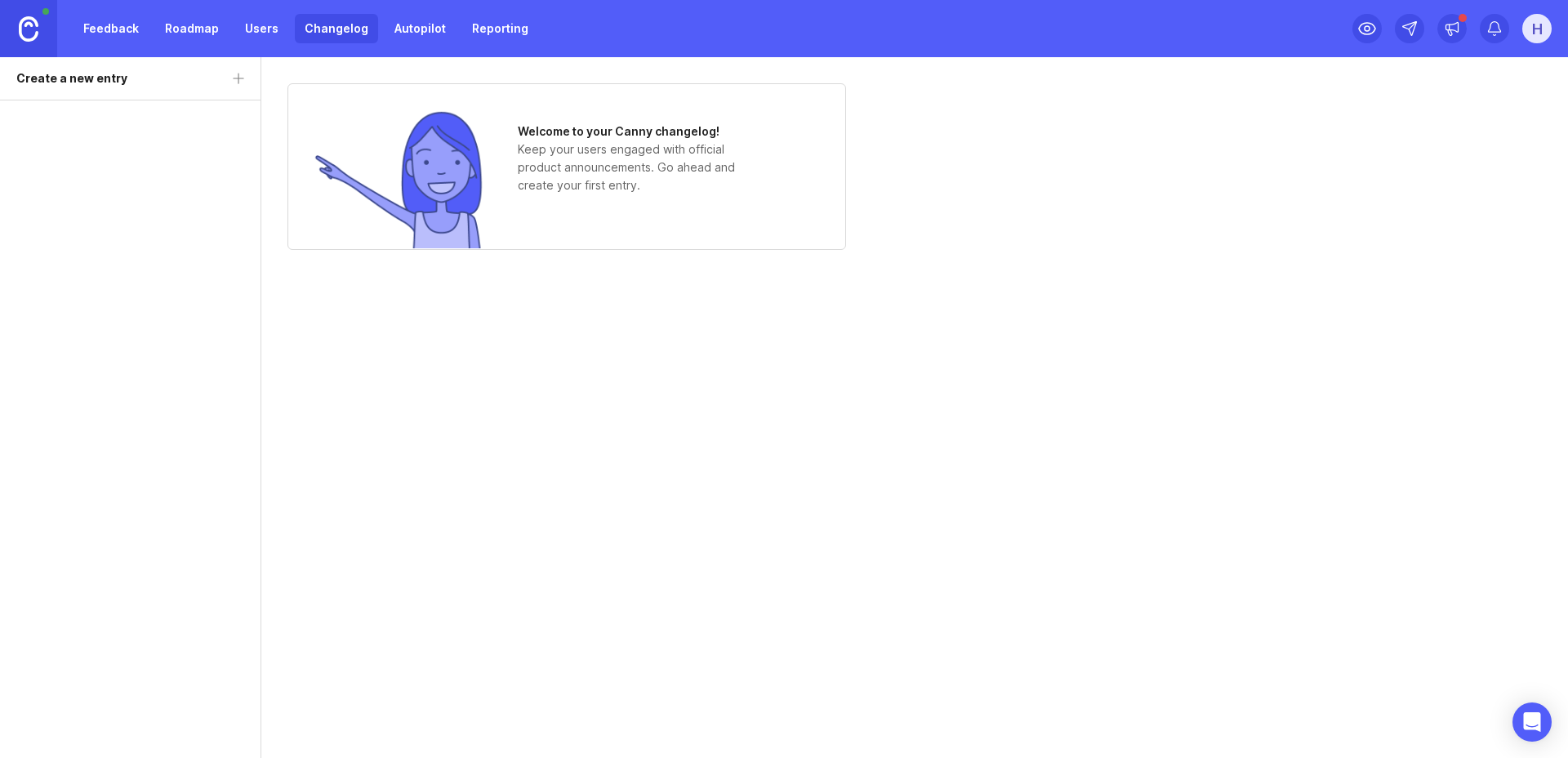
click at [403, 30] on link "Autopilot" at bounding box center [420, 28] width 71 height 29
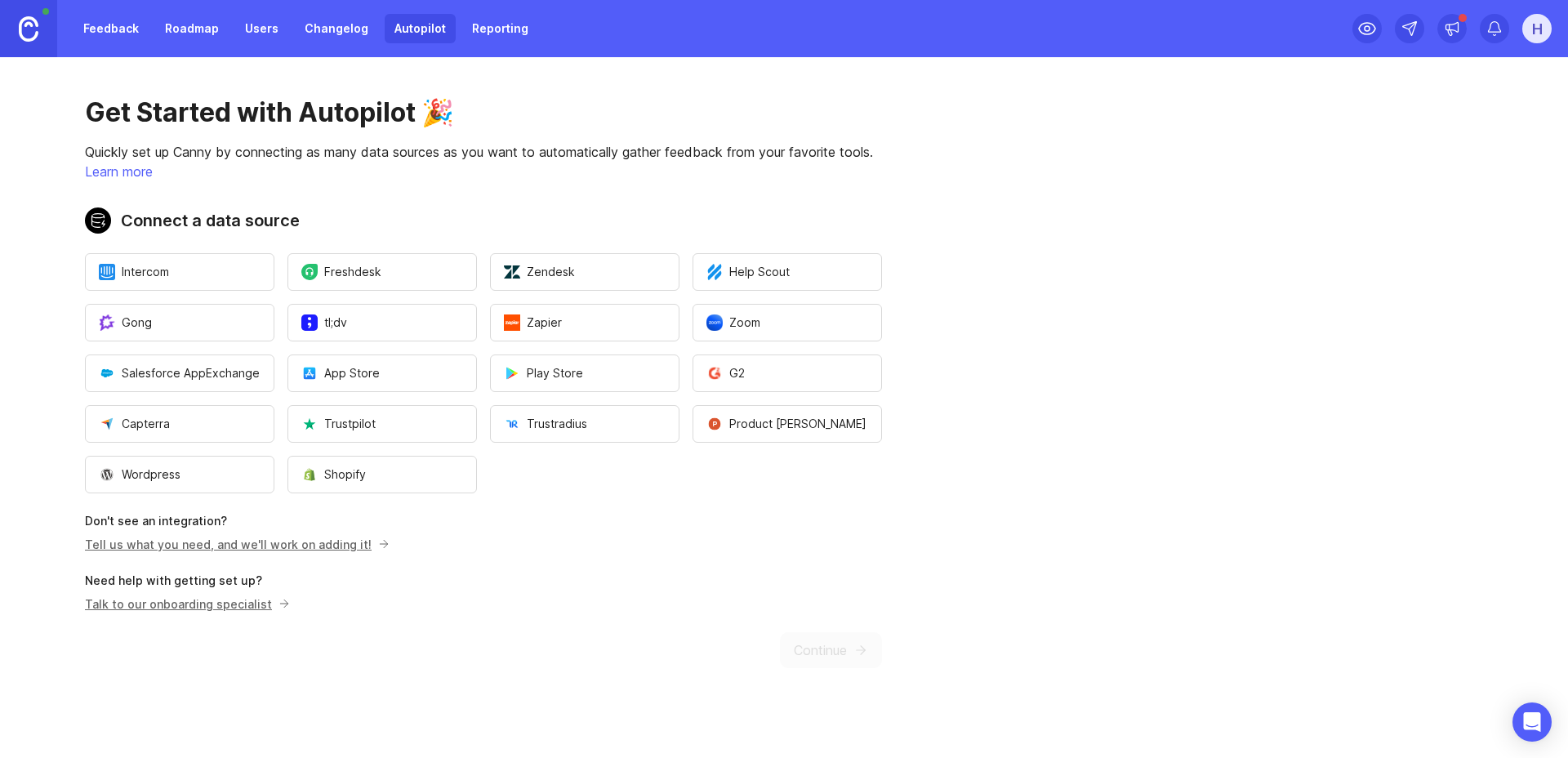
click at [479, 29] on link "Reporting" at bounding box center [500, 28] width 76 height 29
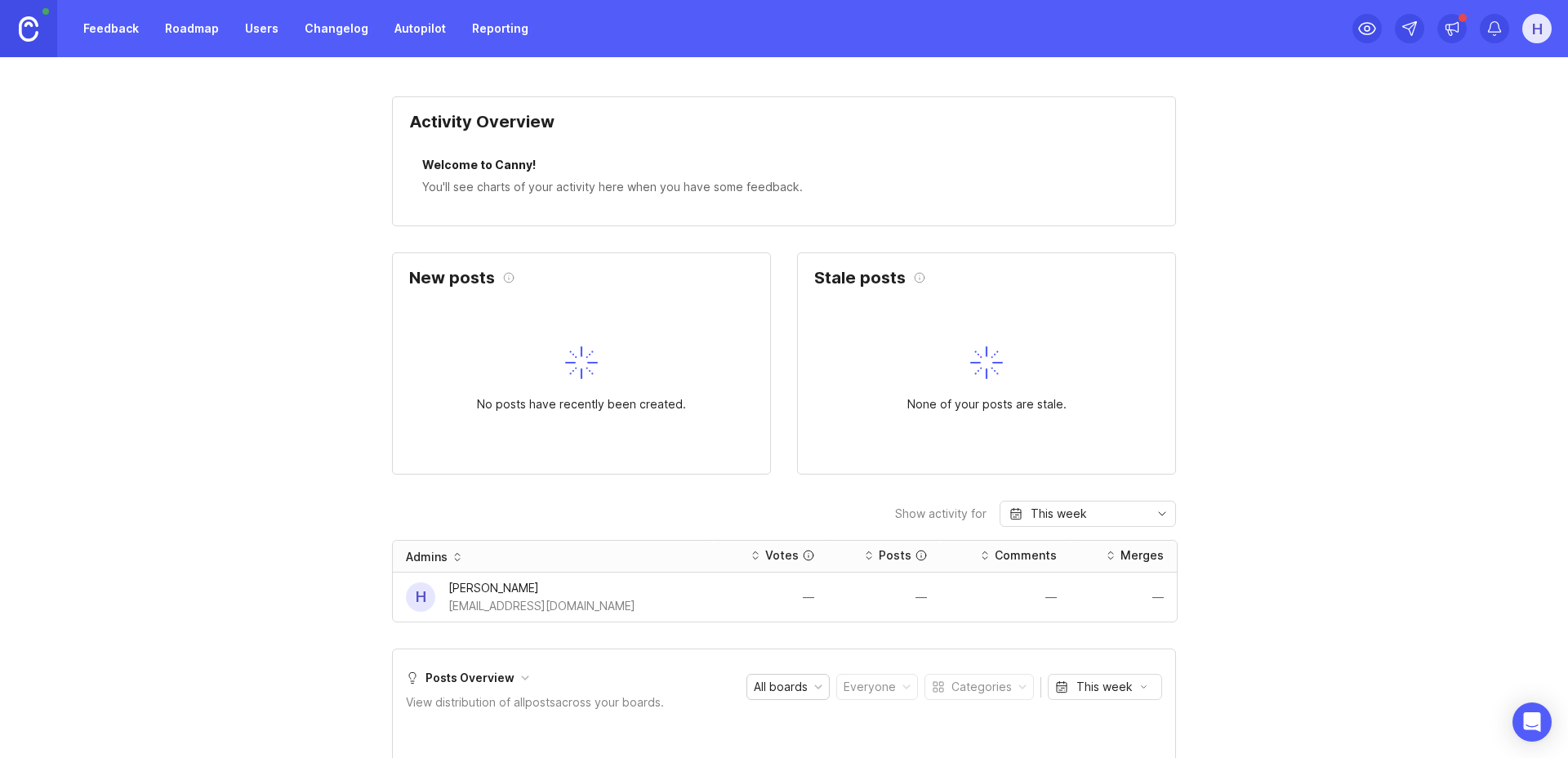
click at [250, 38] on link "Users" at bounding box center [262, 28] width 53 height 29
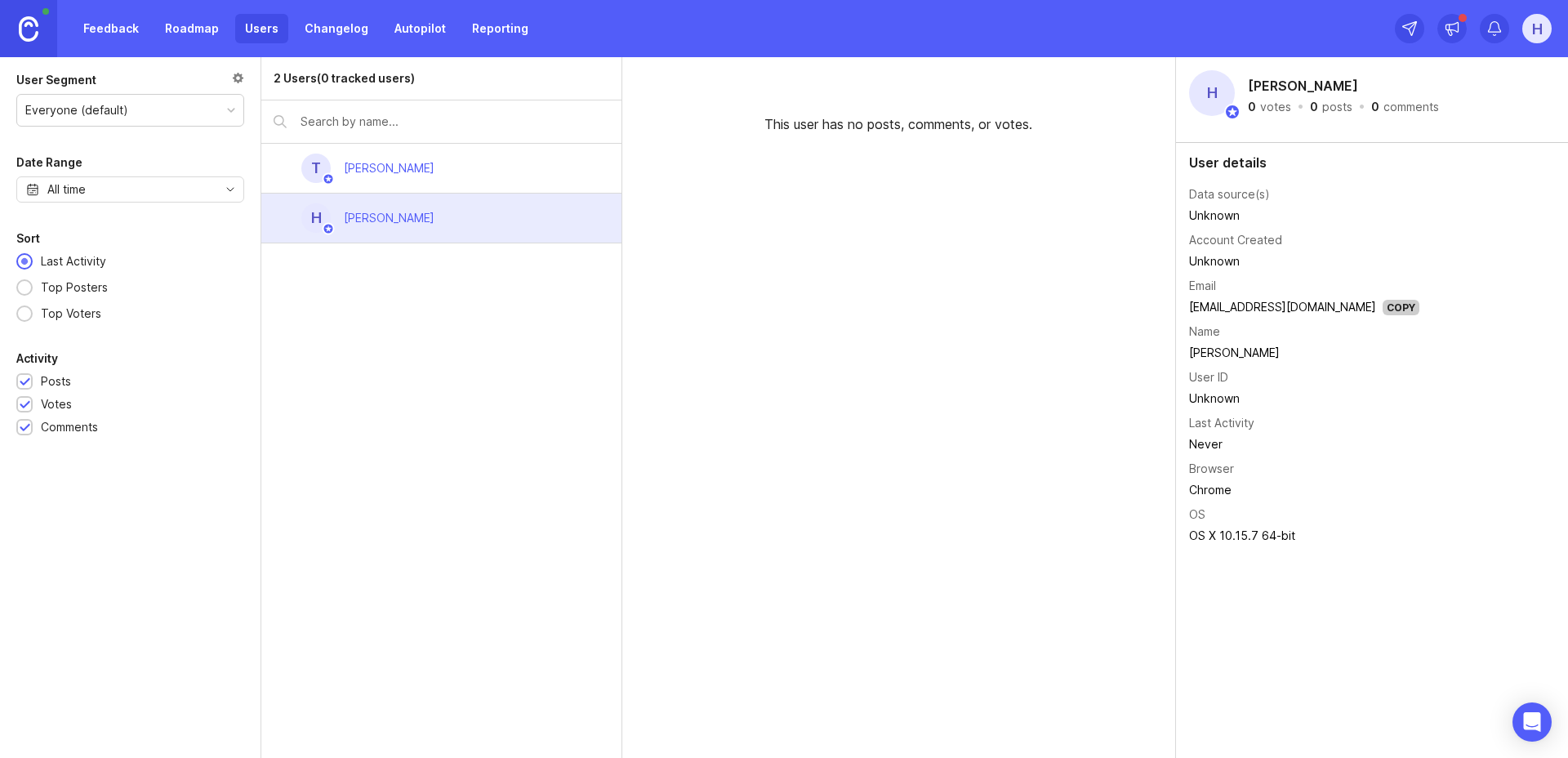
click at [107, 32] on link "Feedback" at bounding box center [110, 28] width 75 height 29
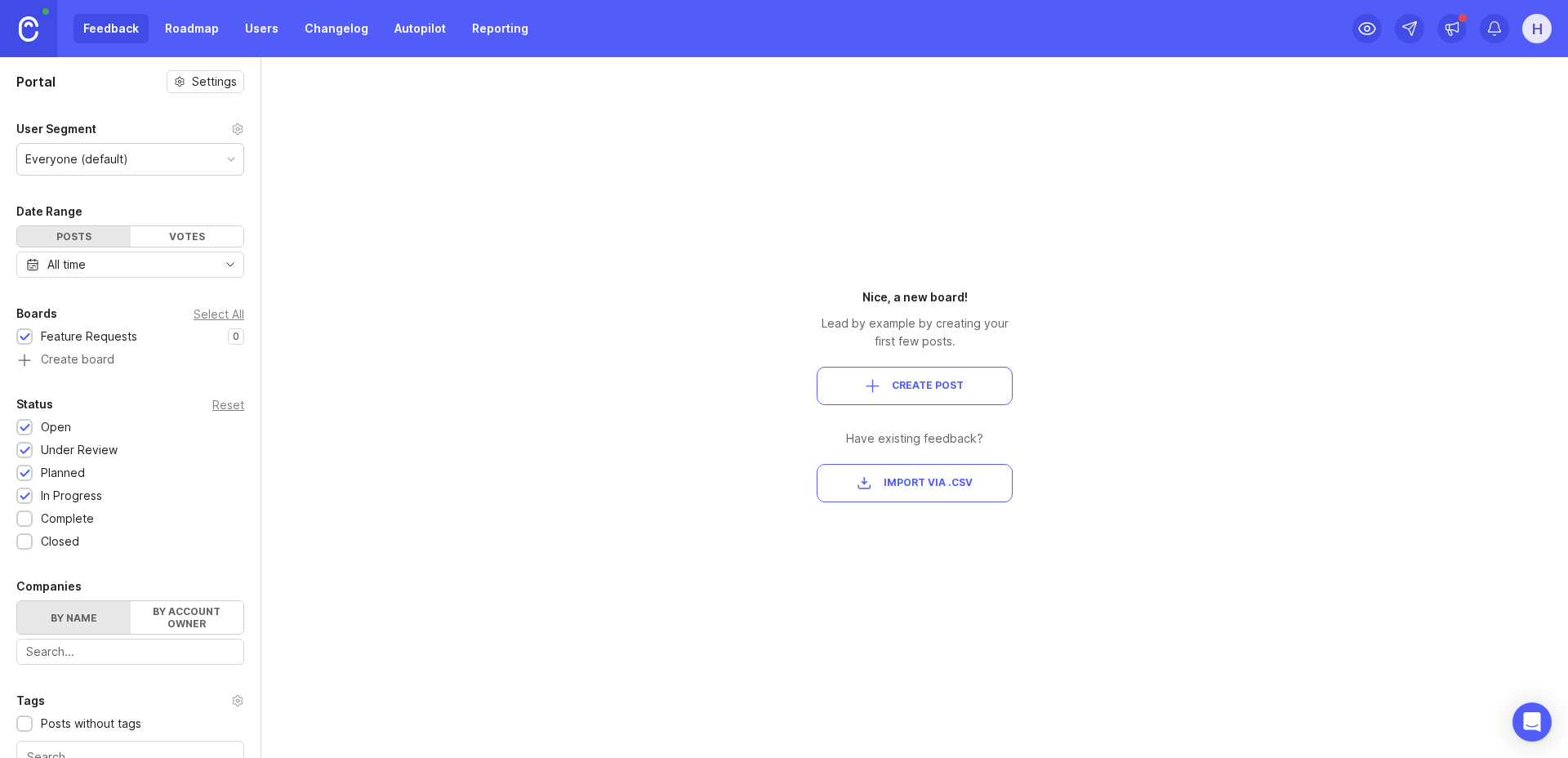
click at [182, 31] on link "Roadmap" at bounding box center [191, 28] width 73 height 29
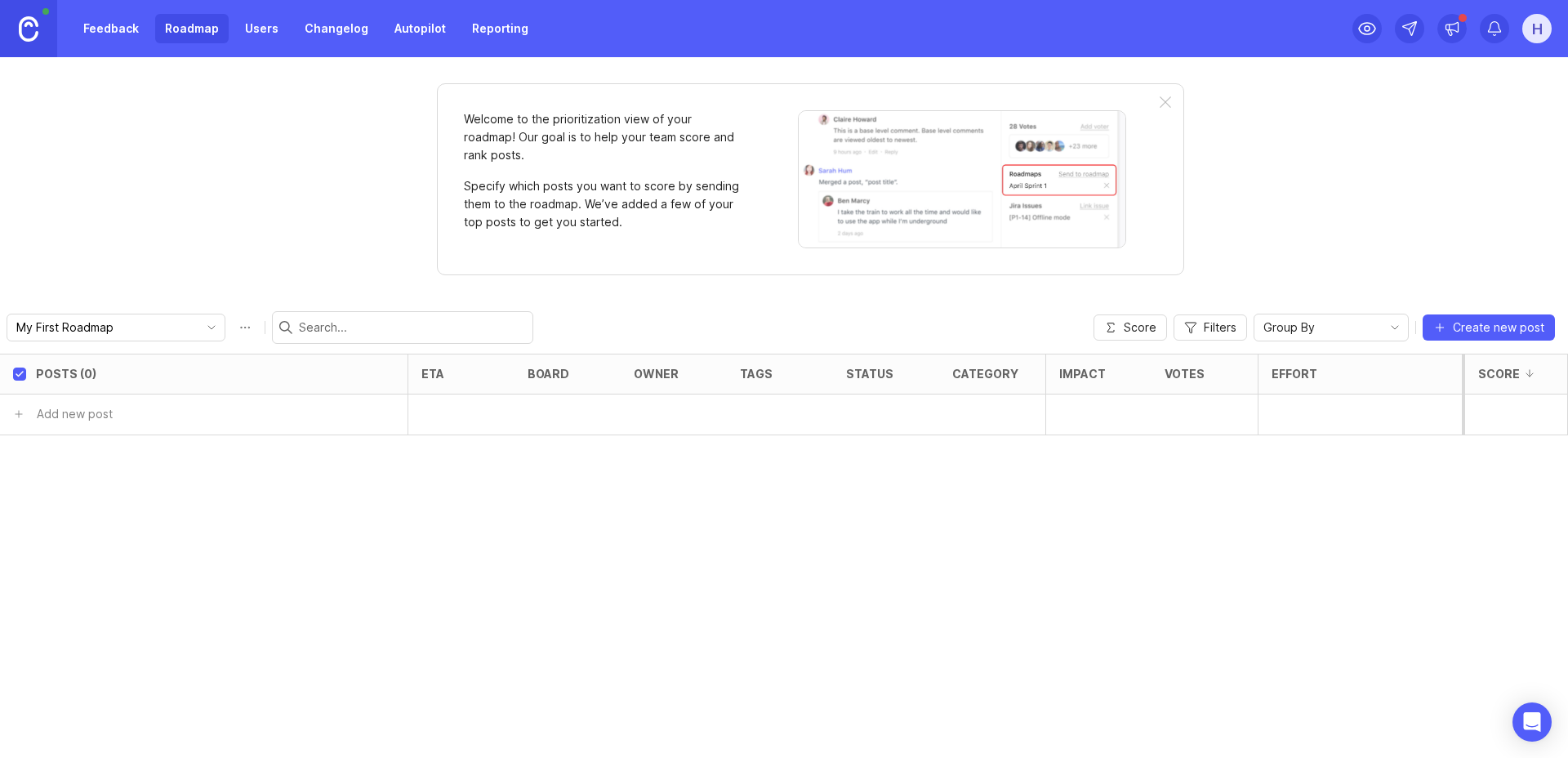
click at [258, 30] on link "Users" at bounding box center [262, 28] width 53 height 29
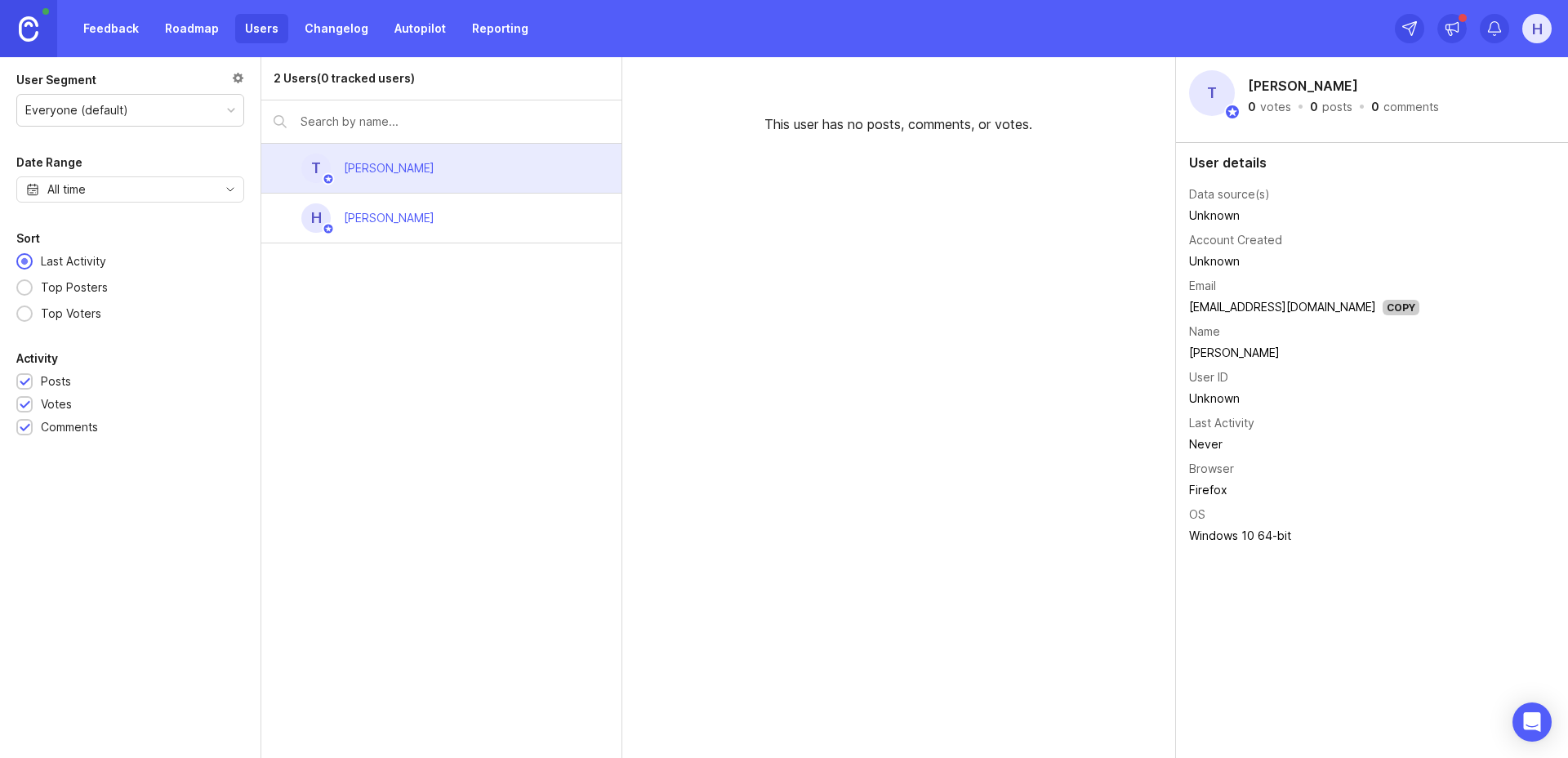
click at [335, 31] on link "Changelog" at bounding box center [337, 28] width 84 height 29
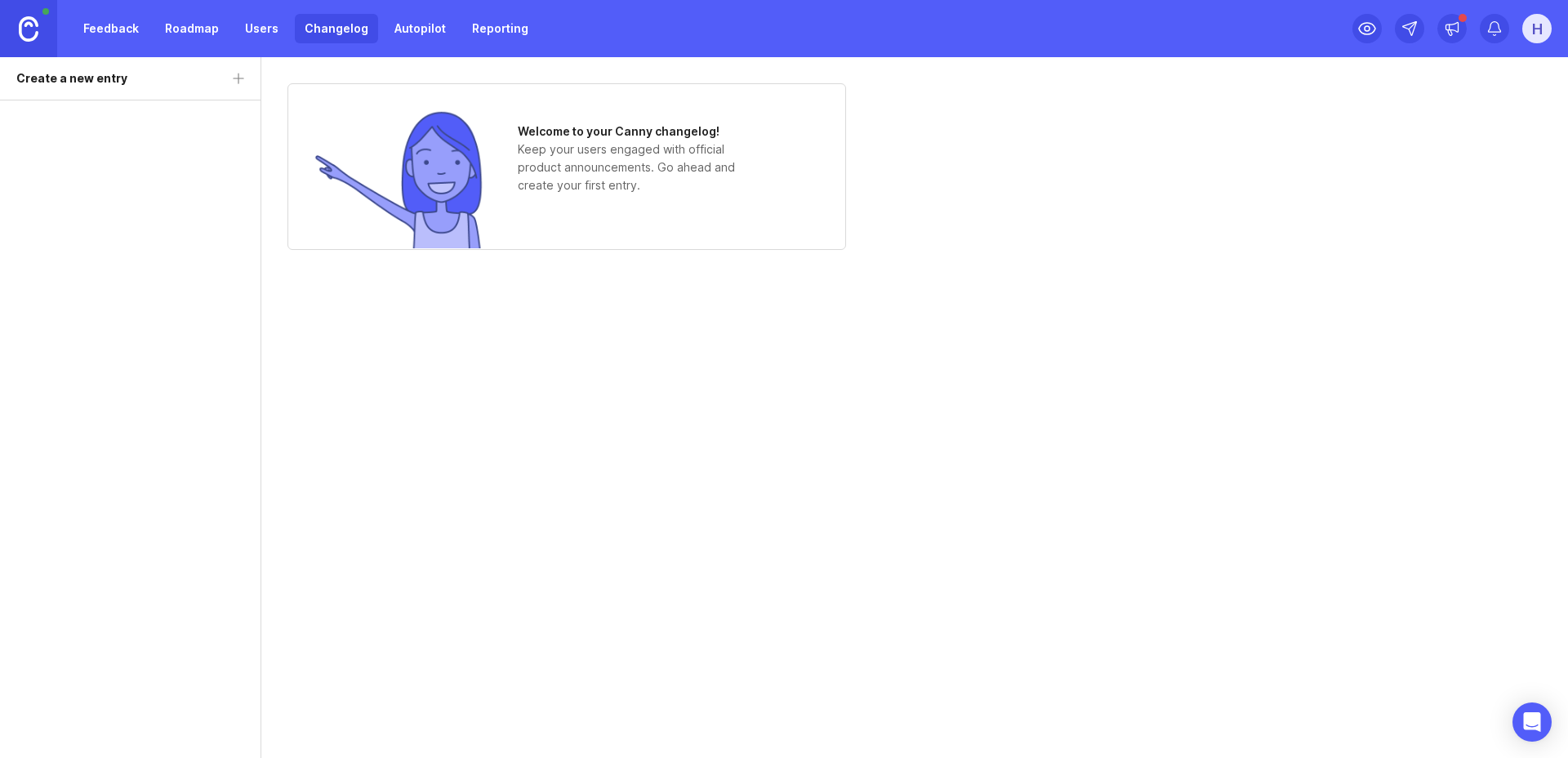
click at [406, 30] on link "Autopilot" at bounding box center [420, 28] width 71 height 29
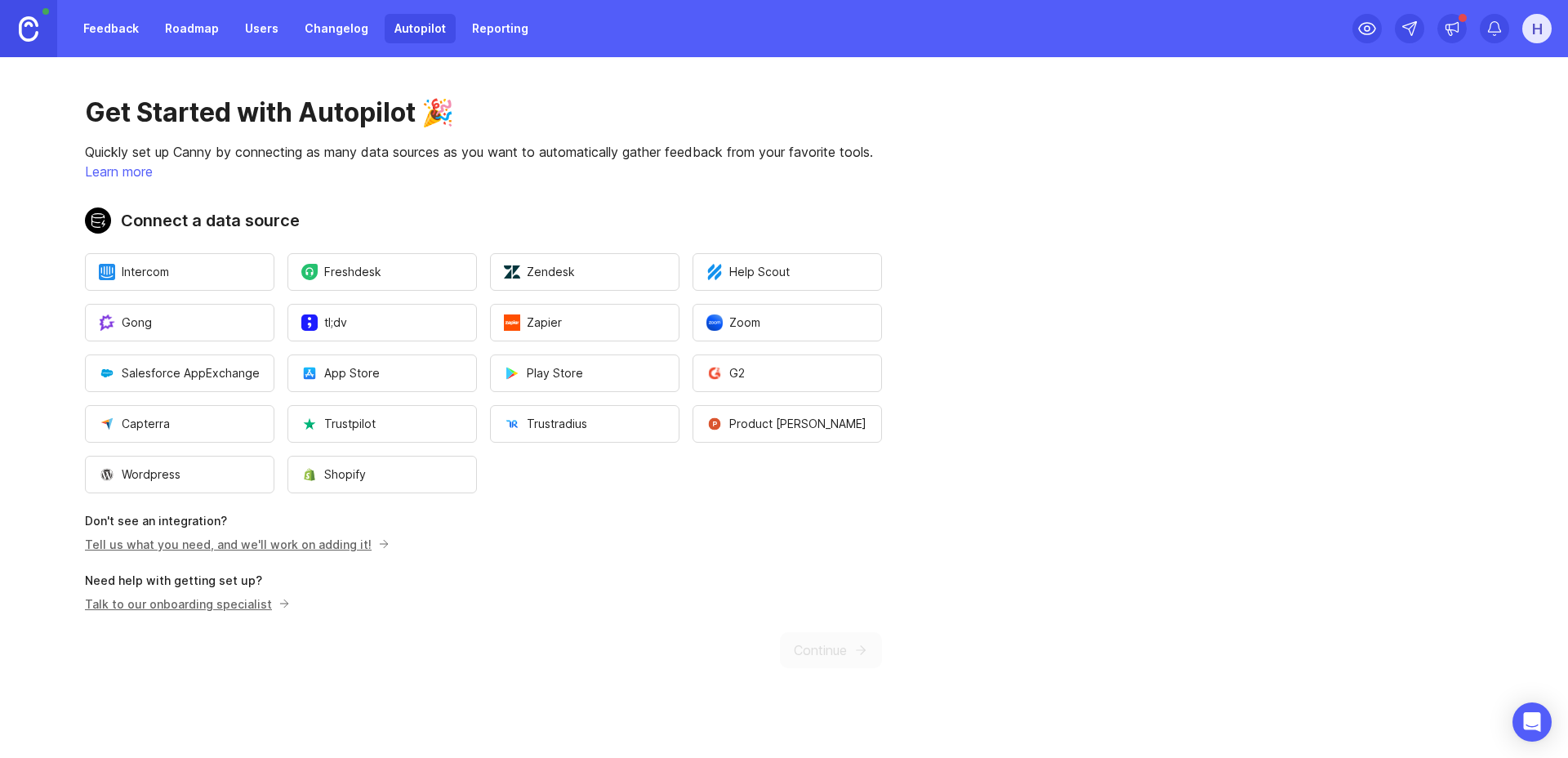
click at [103, 36] on link "Feedback" at bounding box center [110, 28] width 75 height 29
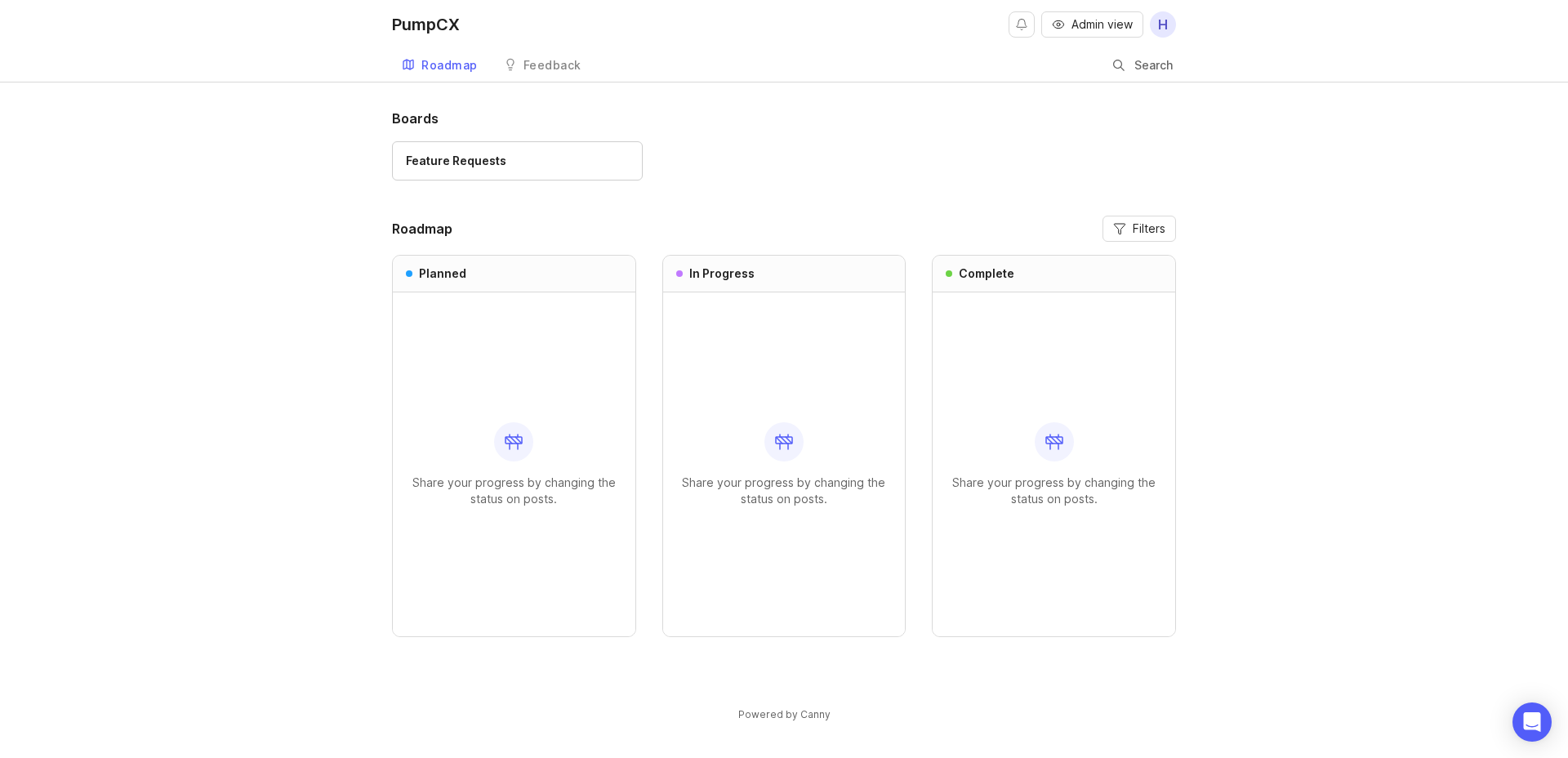
click at [424, 62] on div "Roadmap" at bounding box center [450, 65] width 56 height 11
click at [442, 64] on div "Roadmap" at bounding box center [450, 65] width 56 height 11
click at [531, 67] on div "Feedback" at bounding box center [553, 65] width 58 height 11
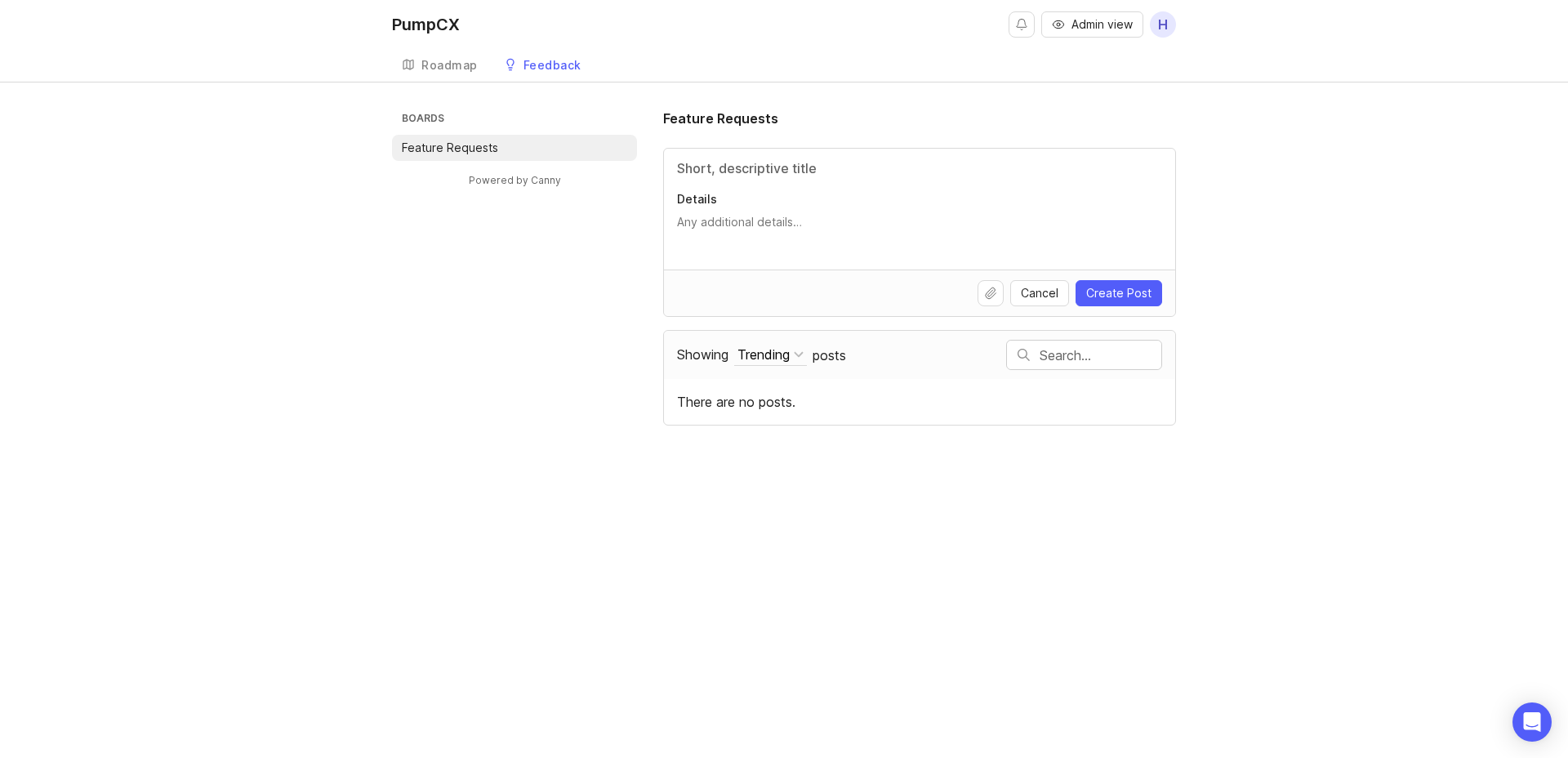
click at [461, 68] on div "Roadmap" at bounding box center [450, 65] width 56 height 11
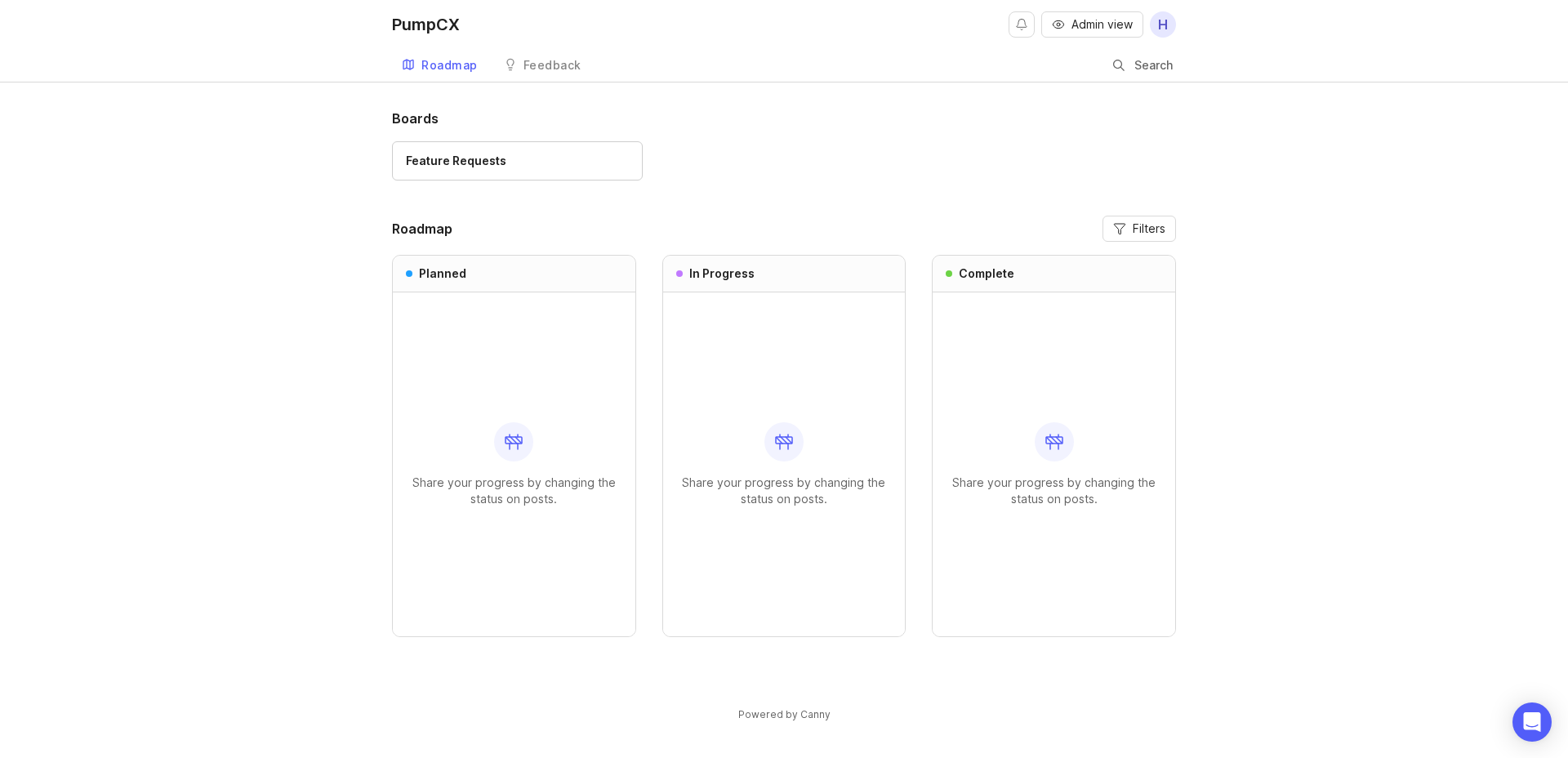
click at [219, 112] on div "Boards Feature Requests Roadmap Filters Planned Share your progress by changing…" at bounding box center [784, 428] width 1568 height 641
click at [1103, 25] on span "Admin view" at bounding box center [1103, 25] width 62 height 17
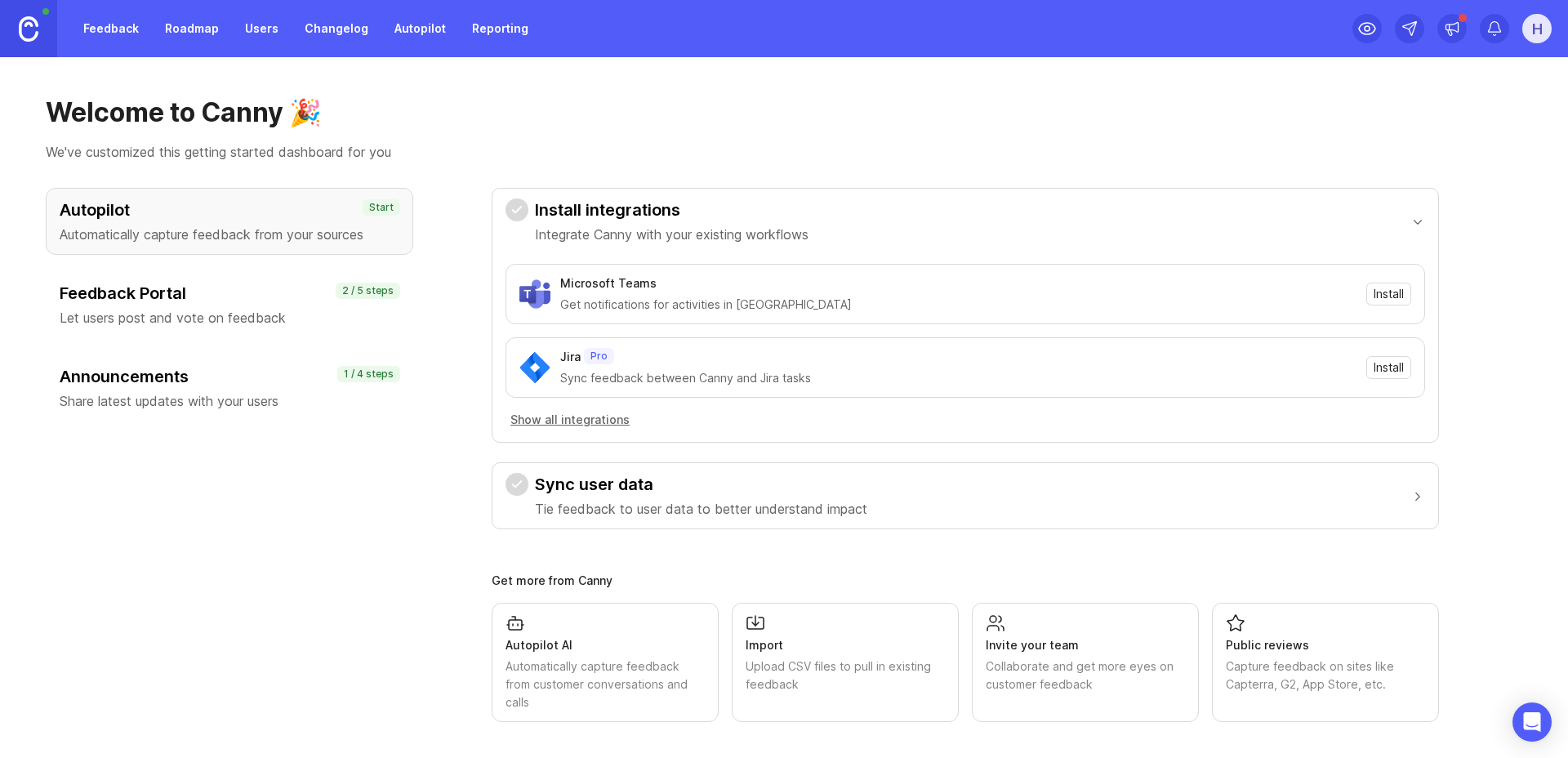
click at [37, 28] on img at bounding box center [28, 29] width 19 height 26
click at [35, 30] on img at bounding box center [28, 29] width 19 height 26
click at [226, 295] on h3 "Feedback Portal" at bounding box center [229, 294] width 339 height 23
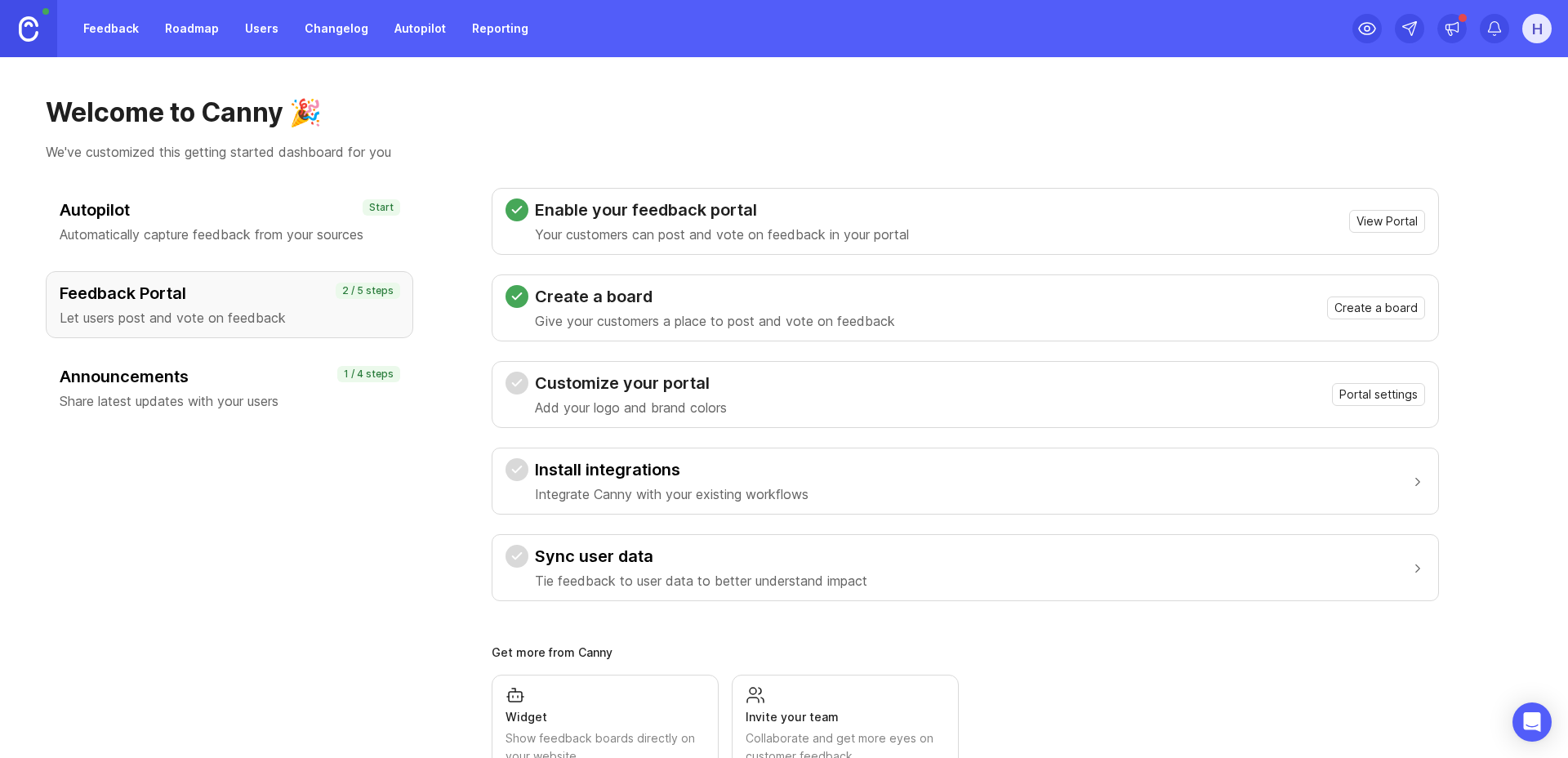
click at [1398, 399] on span "Portal settings" at bounding box center [1379, 394] width 78 height 17
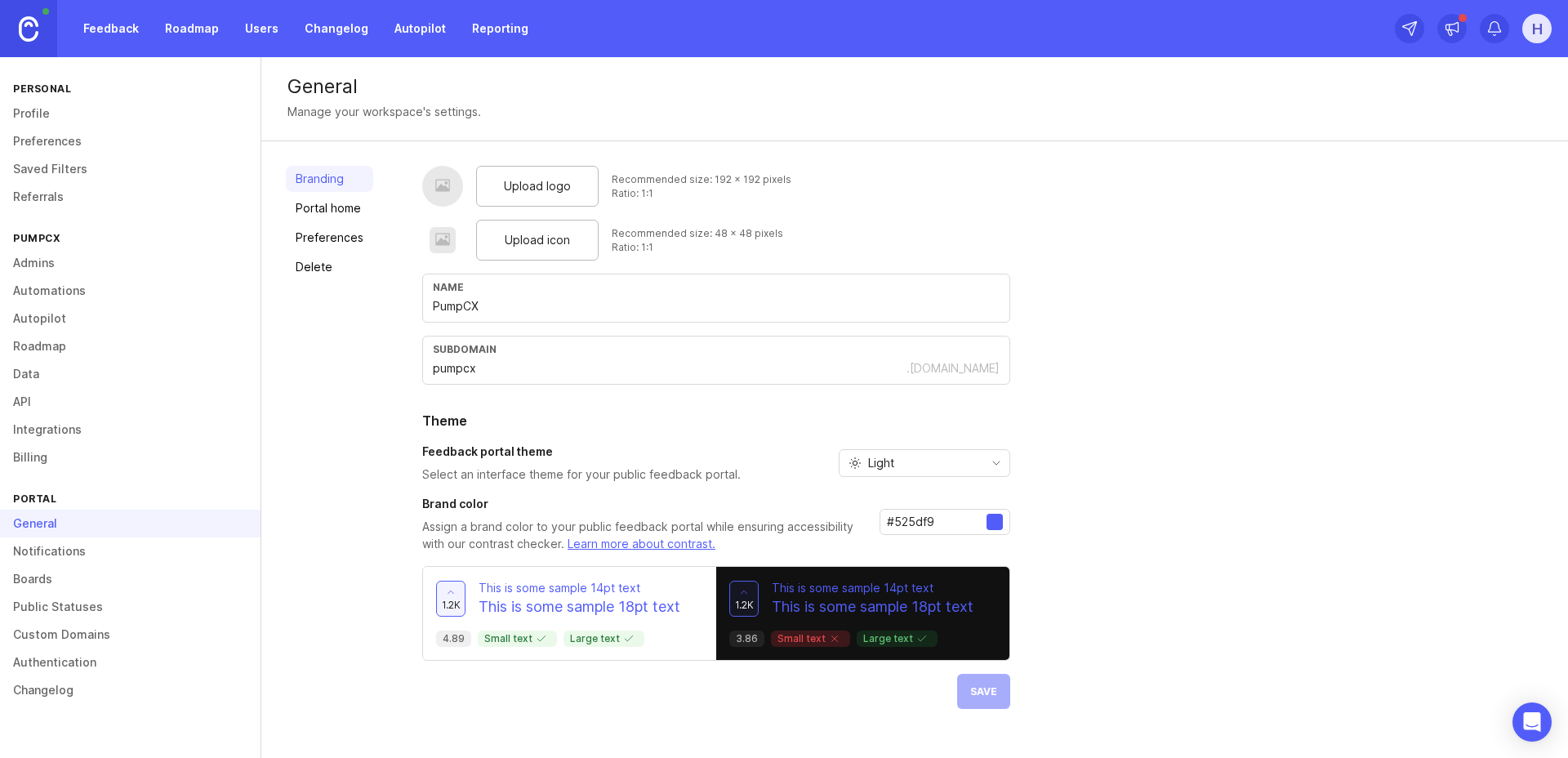
click at [520, 194] on span "Upload logo" at bounding box center [538, 186] width 67 height 18
click at [546, 252] on div "Upload icon" at bounding box center [537, 240] width 123 height 41
click at [542, 238] on span "Upload icon" at bounding box center [538, 240] width 65 height 18
click at [528, 197] on div "Upload logo" at bounding box center [537, 186] width 123 height 41
click at [985, 696] on button "Save" at bounding box center [984, 692] width 53 height 35
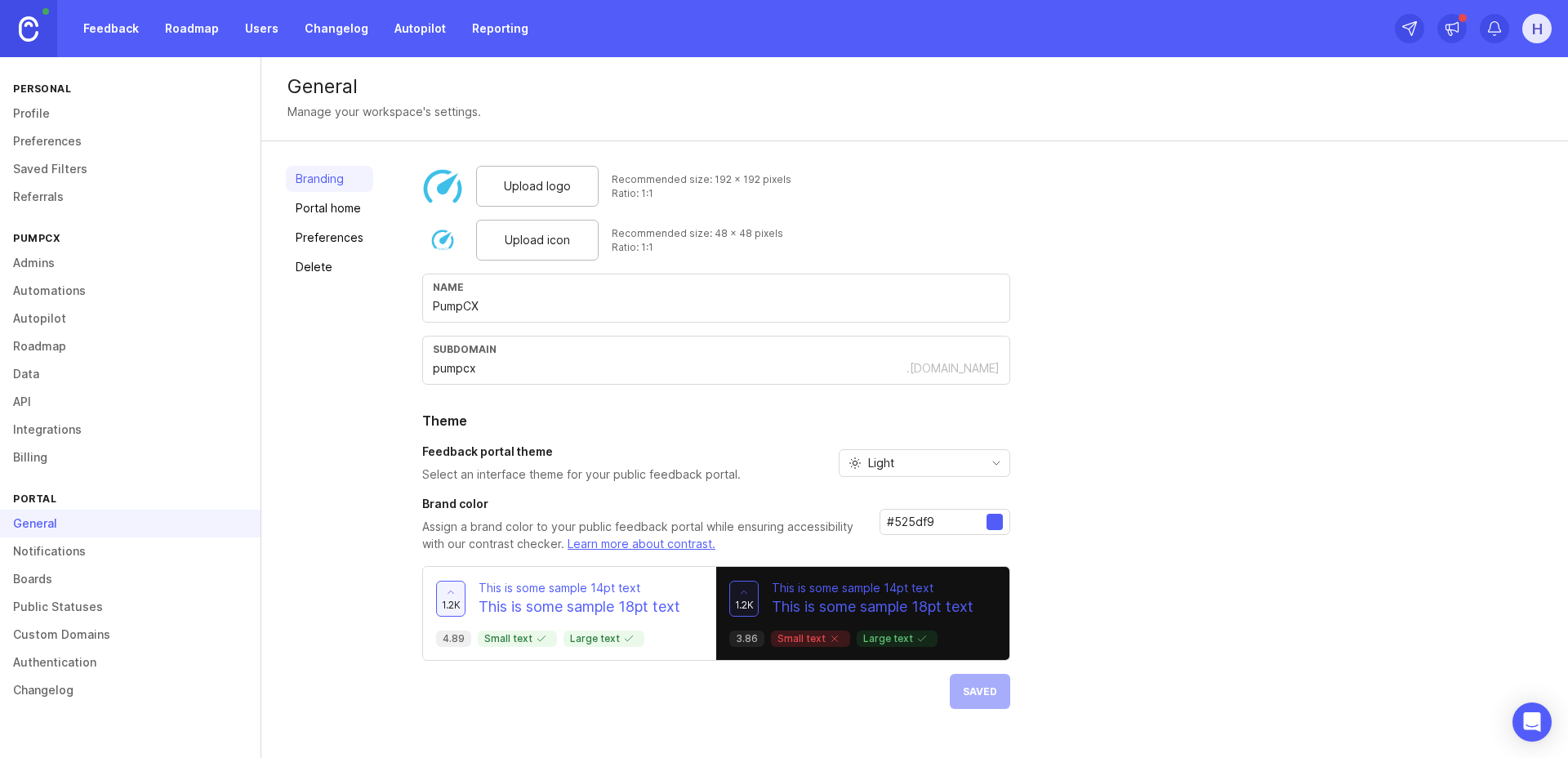
click at [38, 117] on link "Profile" at bounding box center [130, 114] width 261 height 28
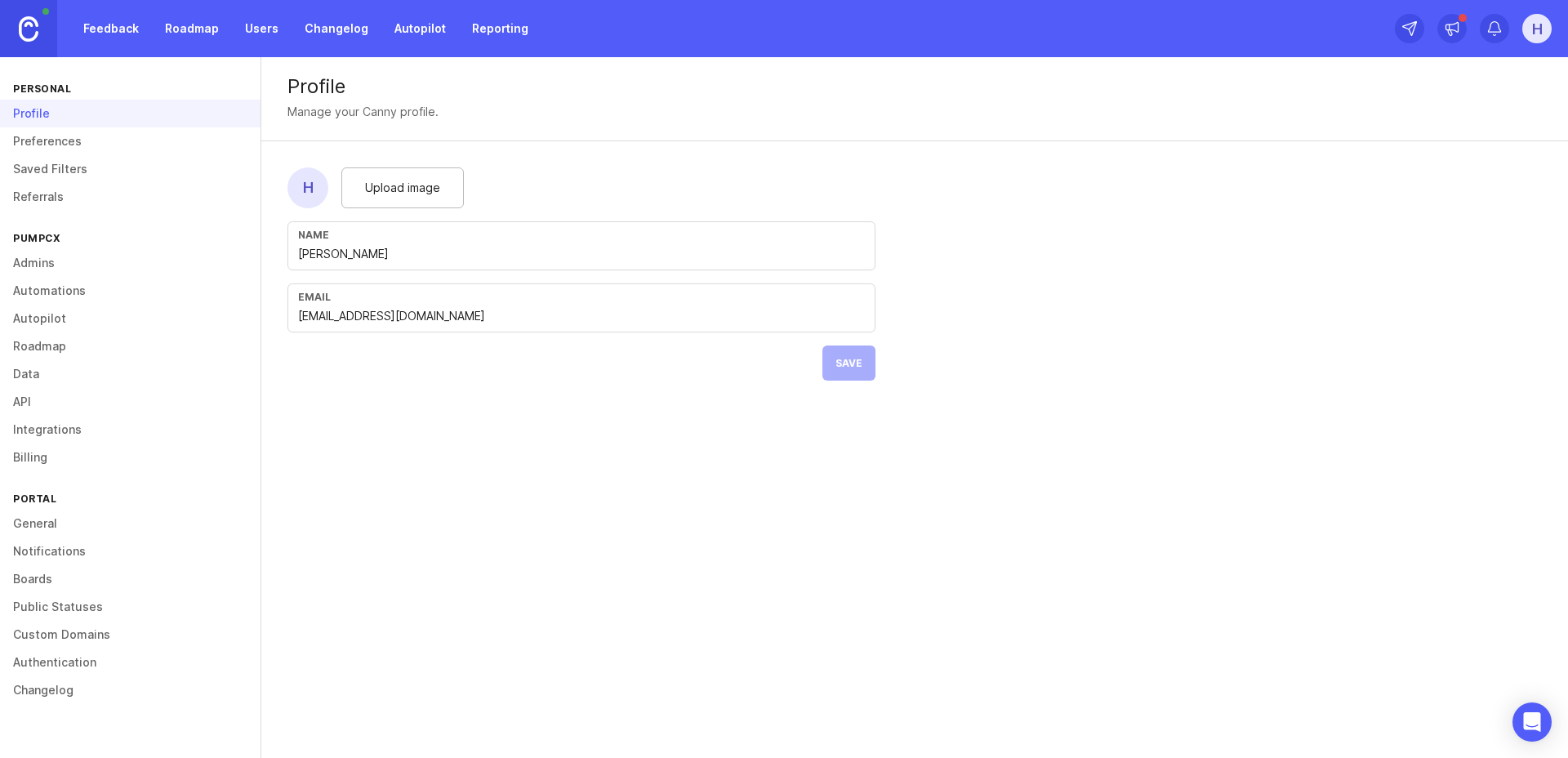
click at [258, 26] on link "Users" at bounding box center [262, 28] width 53 height 29
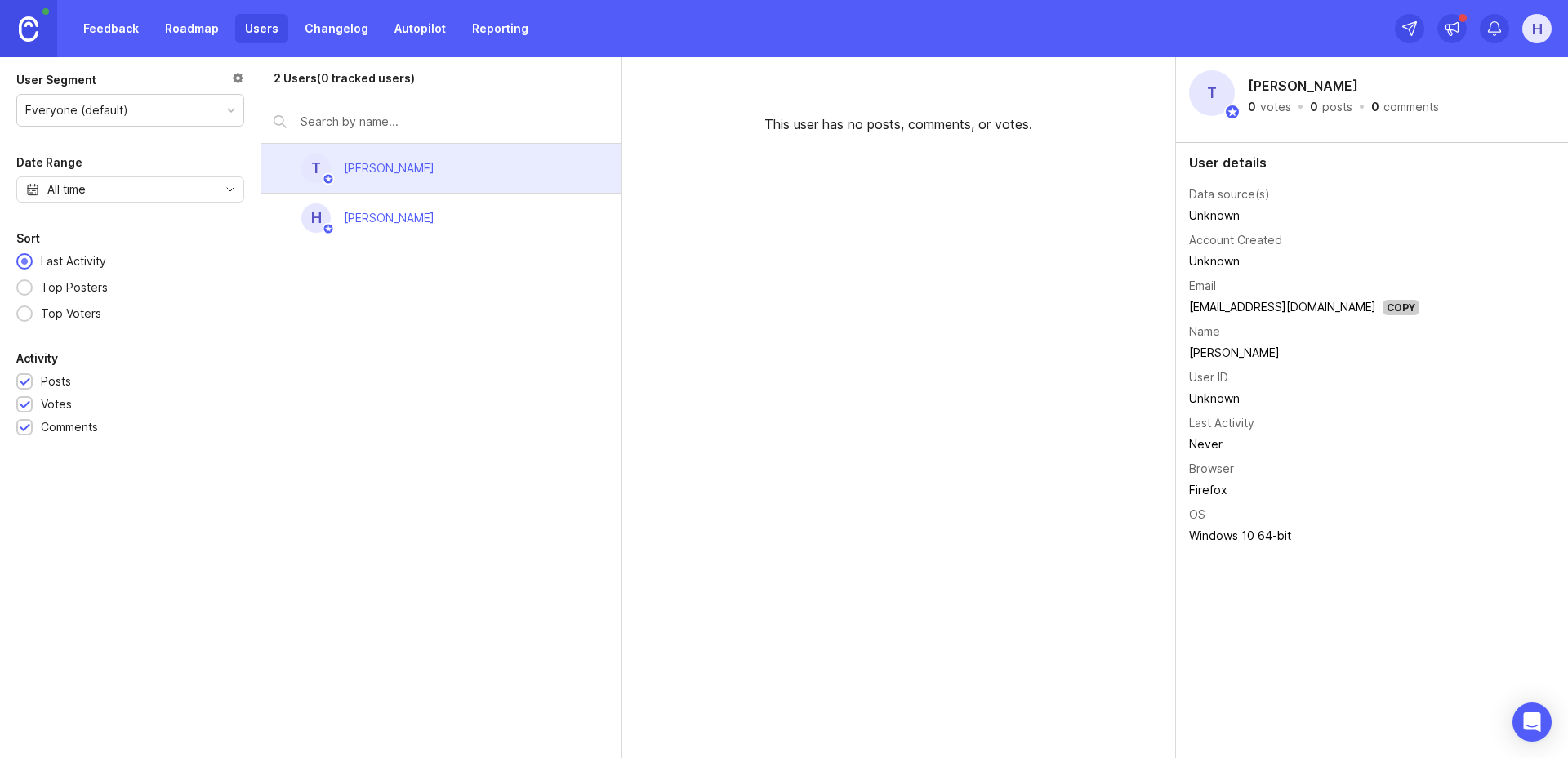
click at [240, 78] on div at bounding box center [238, 80] width 12 height 18
click at [1236, 113] on img at bounding box center [1232, 112] width 17 height 17
click at [1233, 115] on img at bounding box center [1232, 112] width 17 height 17
click at [375, 225] on div "[PERSON_NAME]" at bounding box center [389, 218] width 91 height 18
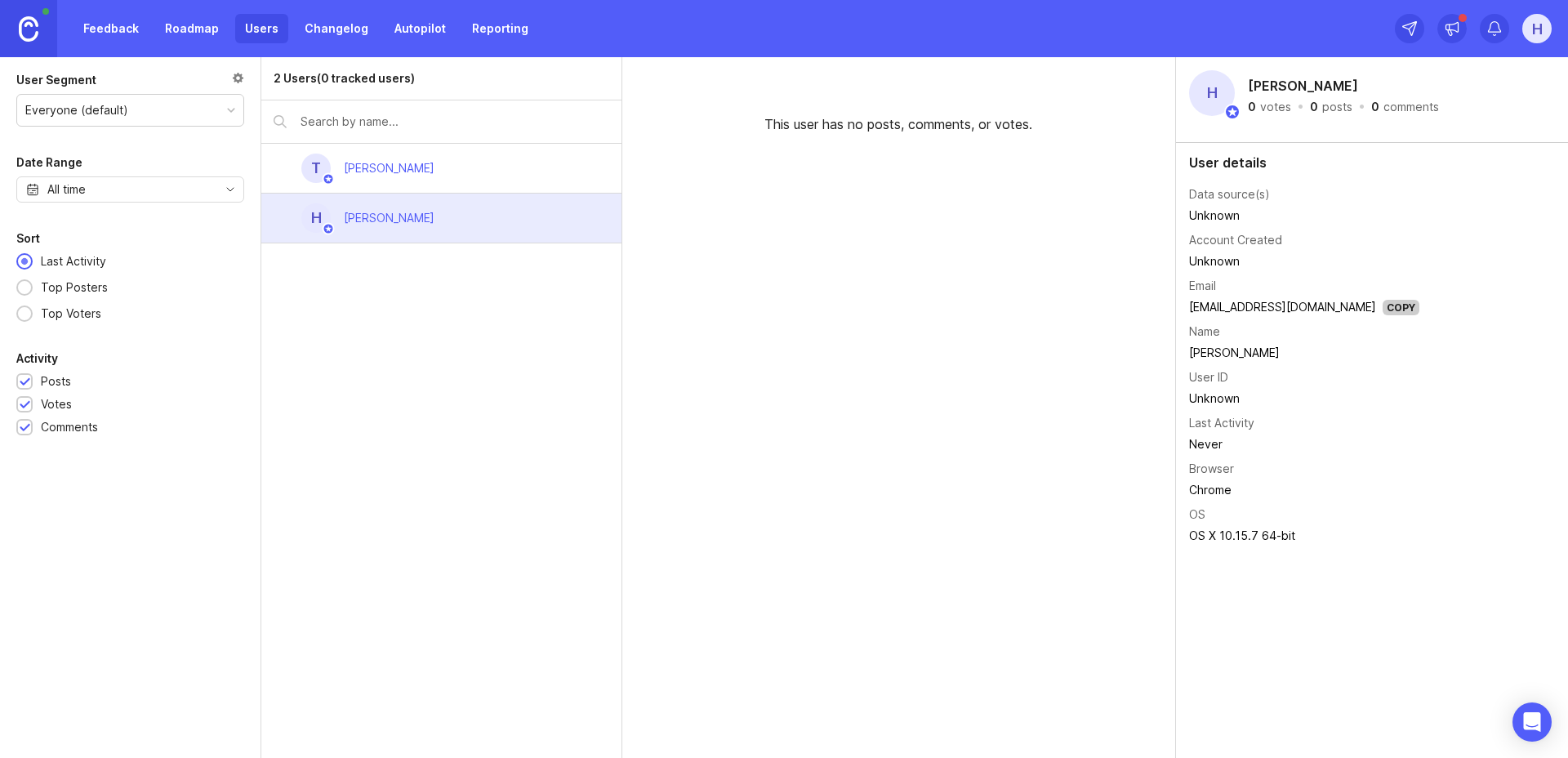
click at [474, 33] on link "Reporting" at bounding box center [500, 28] width 76 height 29
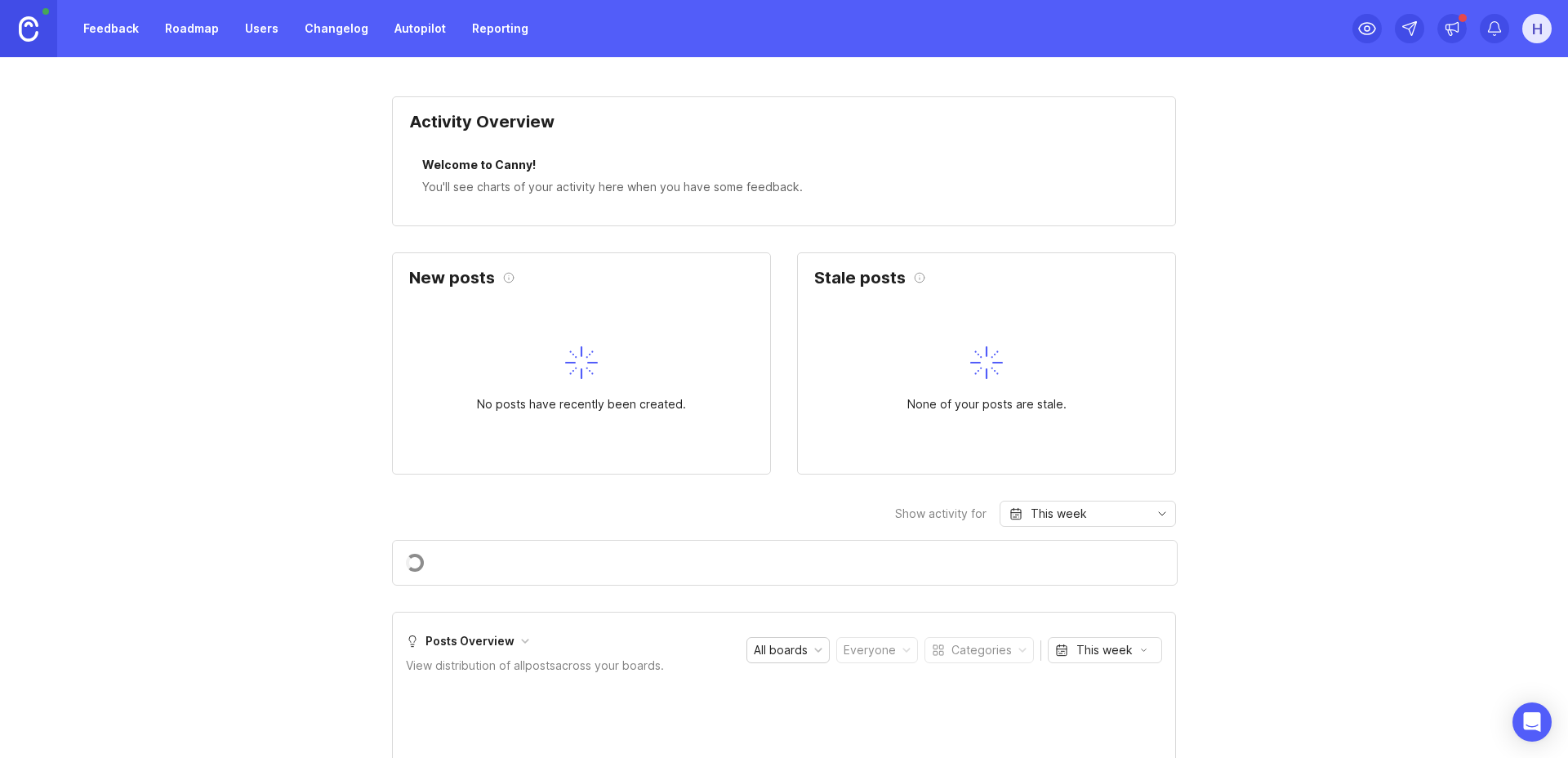
click at [407, 30] on link "Autopilot" at bounding box center [420, 28] width 71 height 29
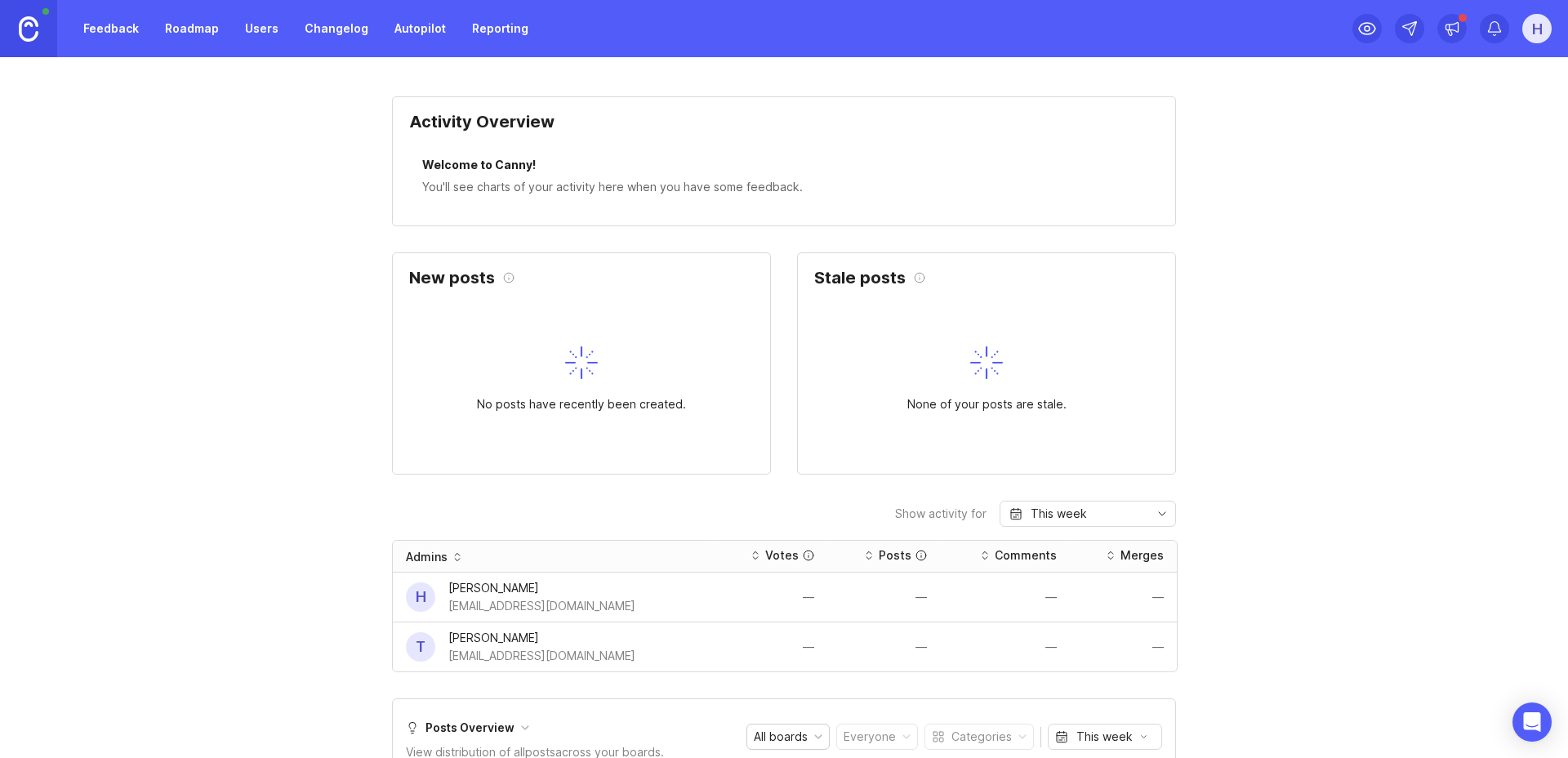
click at [296, 28] on link "Changelog" at bounding box center [337, 28] width 84 height 29
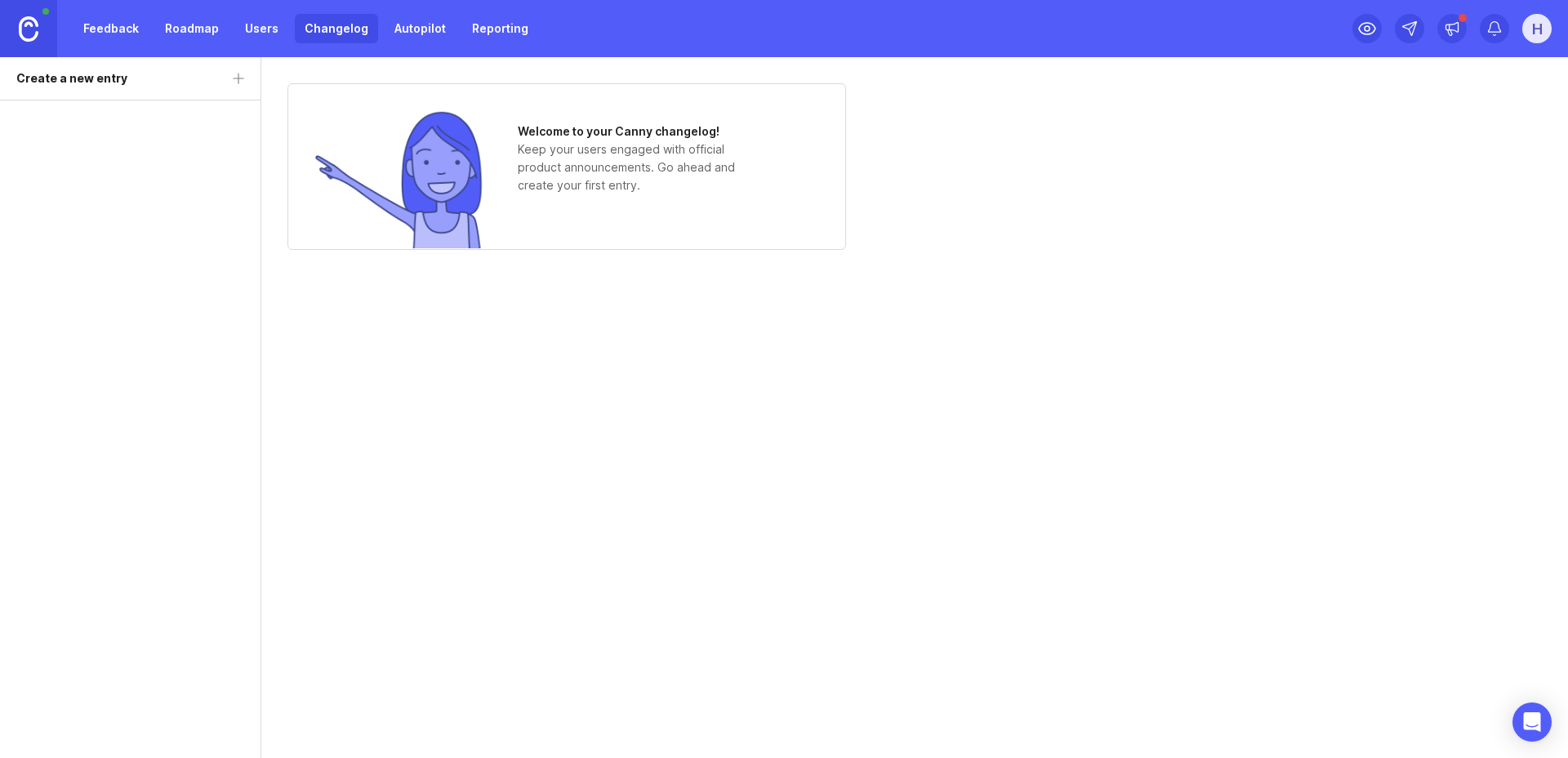
click at [113, 26] on link "Feedback" at bounding box center [110, 28] width 75 height 29
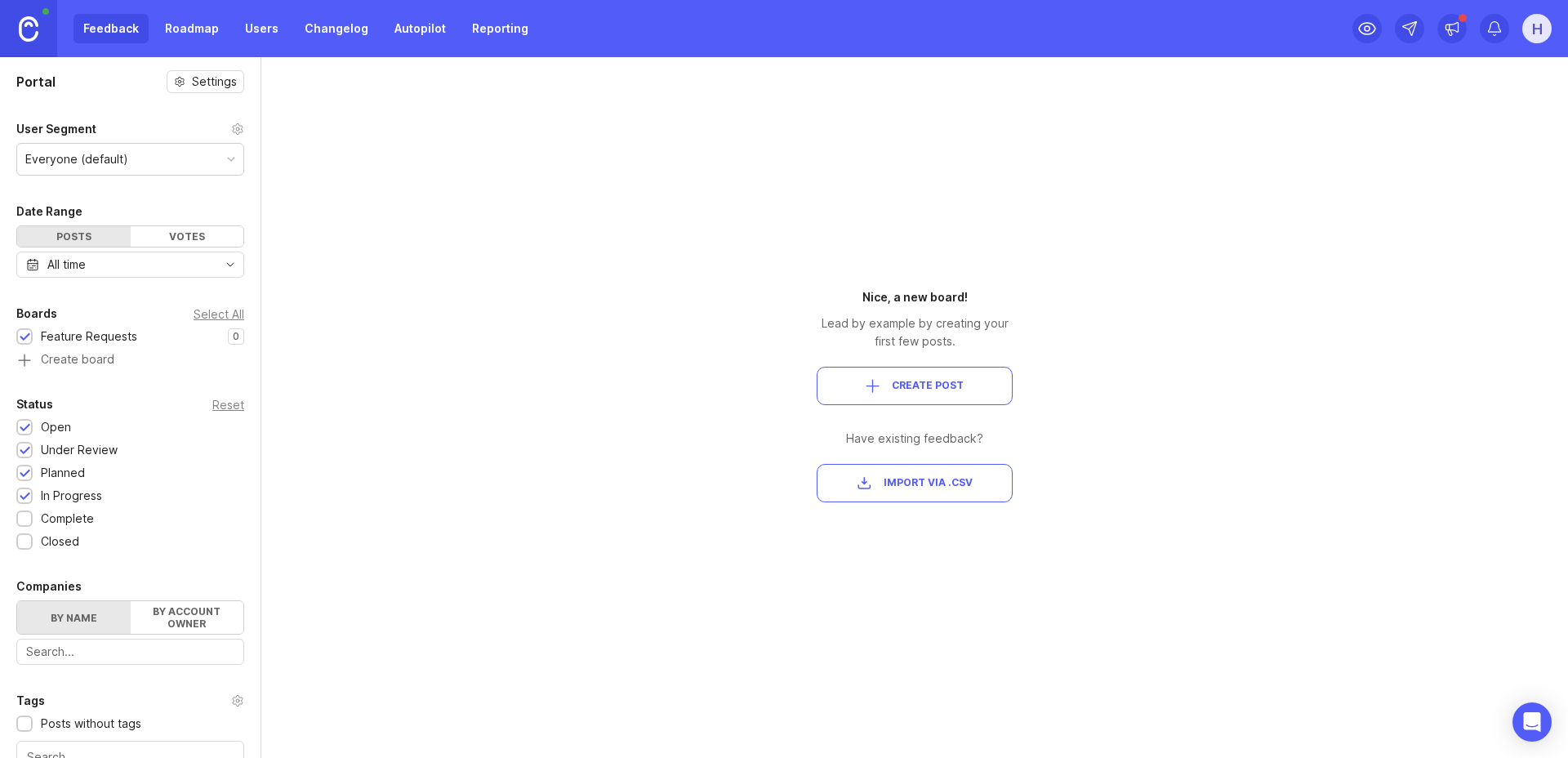
click at [30, 21] on img at bounding box center [28, 29] width 19 height 26
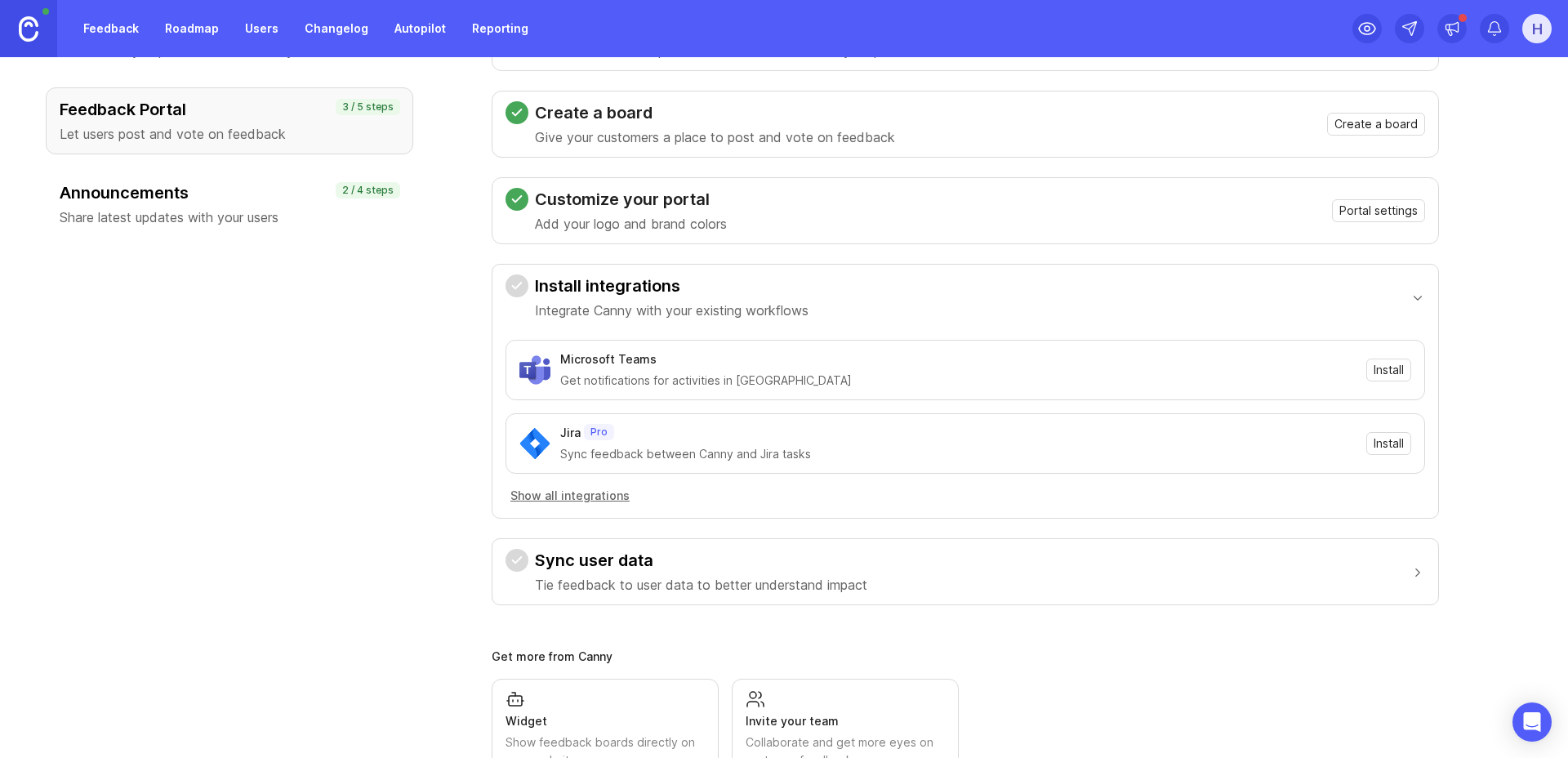
scroll to position [245, 0]
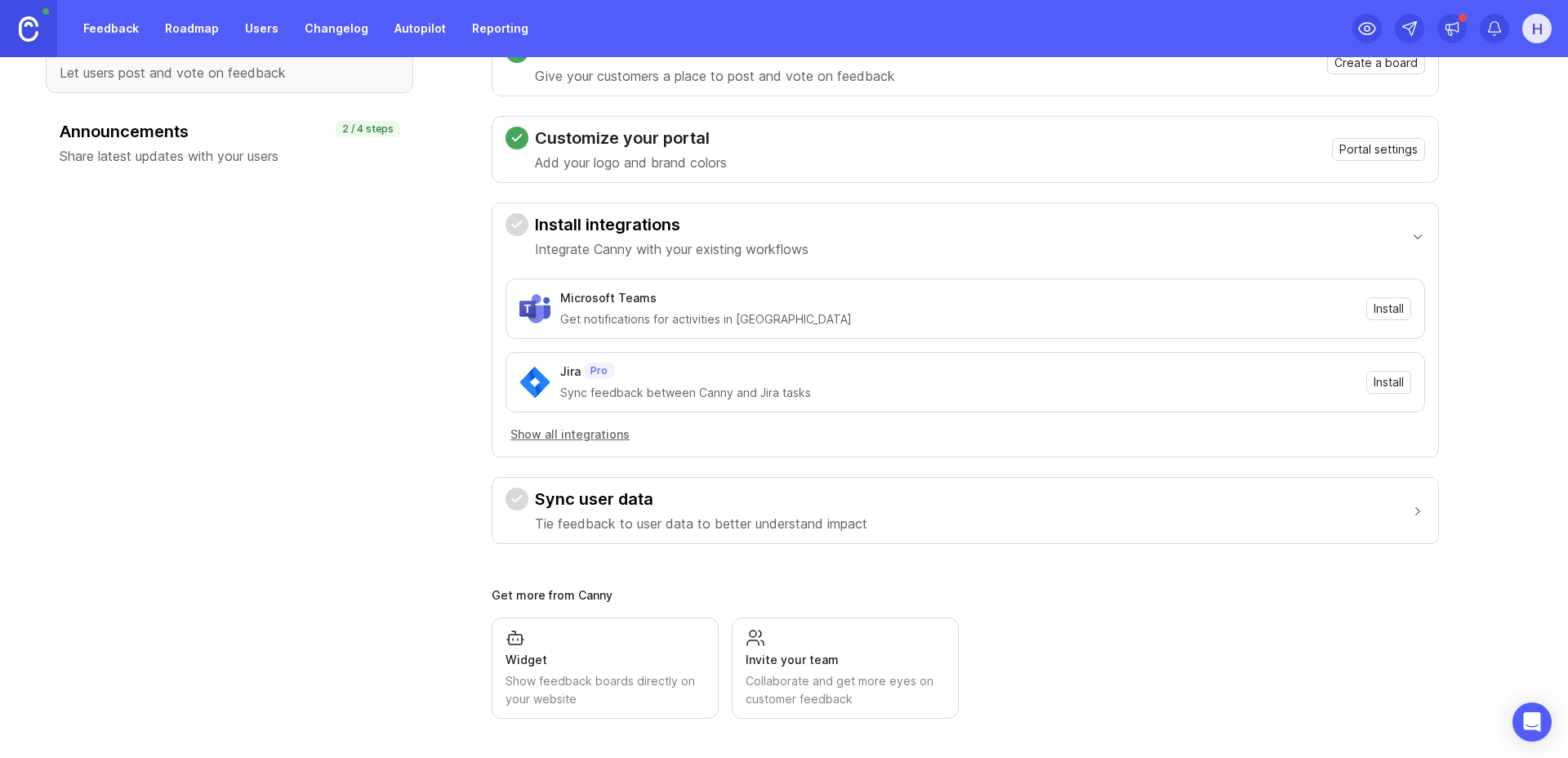
click at [571, 508] on h3 "Sync user data" at bounding box center [701, 499] width 332 height 23
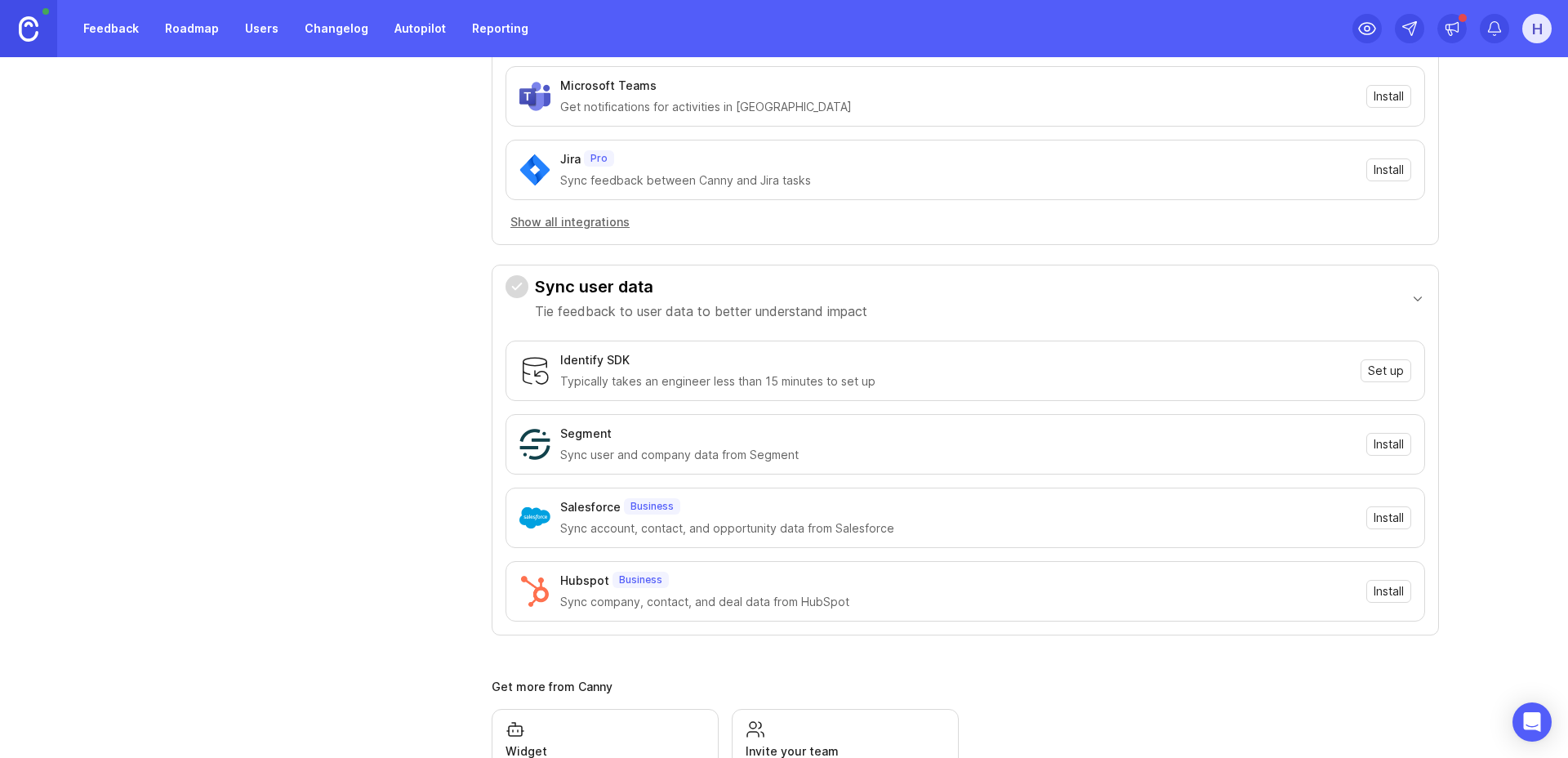
scroll to position [456, 0]
click at [533, 362] on img at bounding box center [534, 372] width 31 height 31
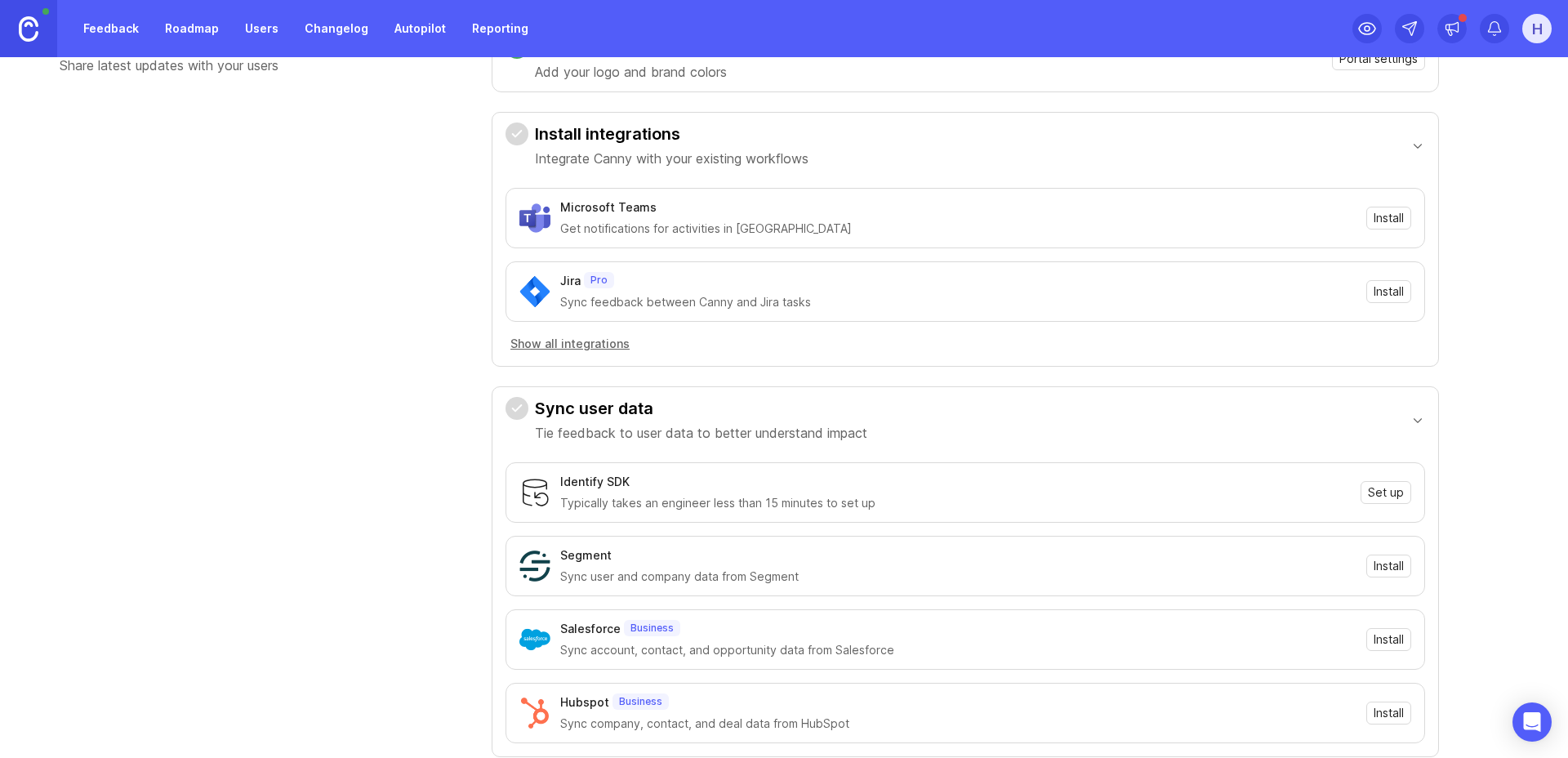
scroll to position [335, 0]
click at [549, 346] on button "Show all integrations" at bounding box center [570, 345] width 129 height 18
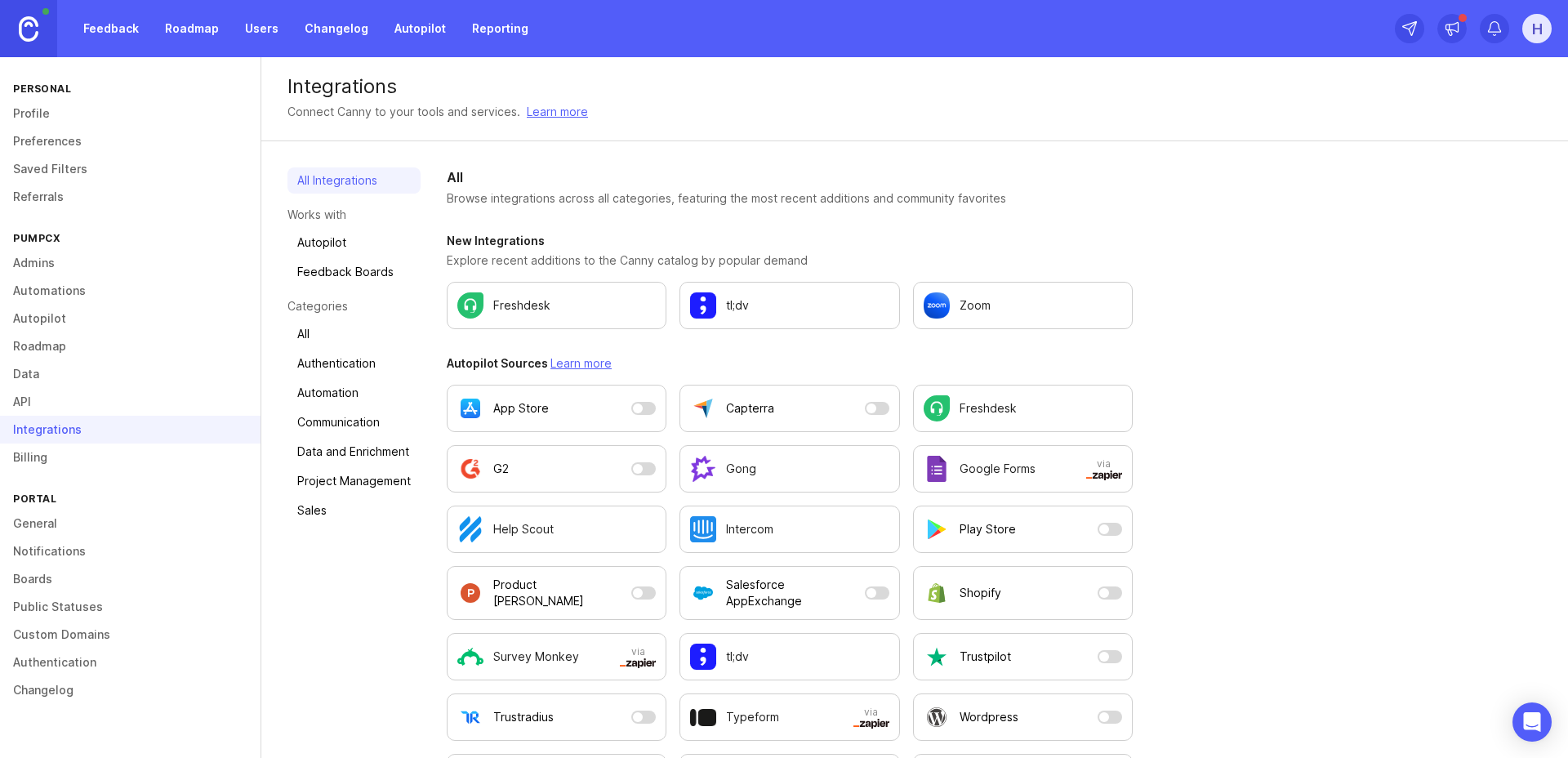
click at [738, 305] on p "tl;dv" at bounding box center [738, 305] width 23 height 17
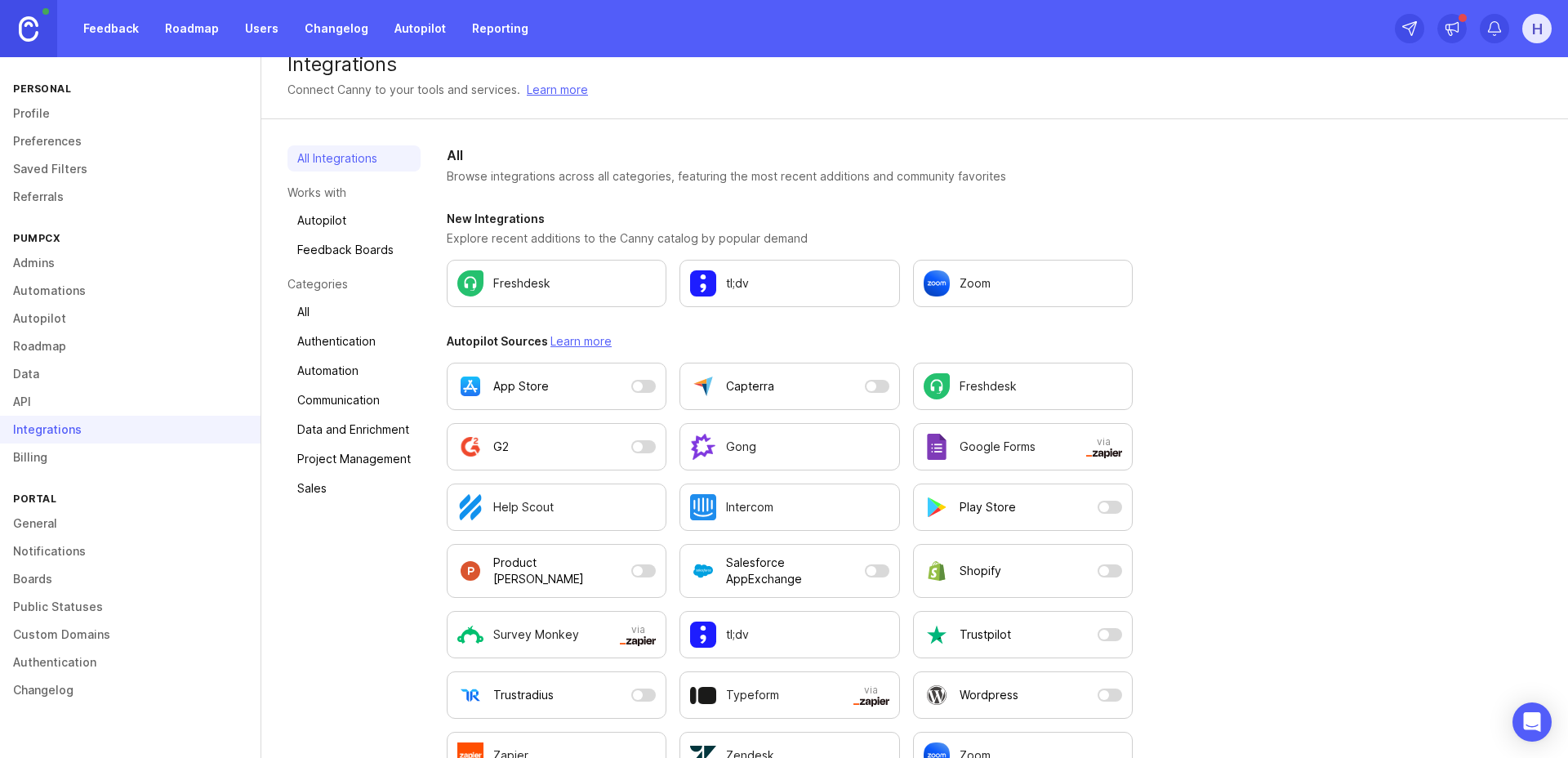
scroll to position [15, 0]
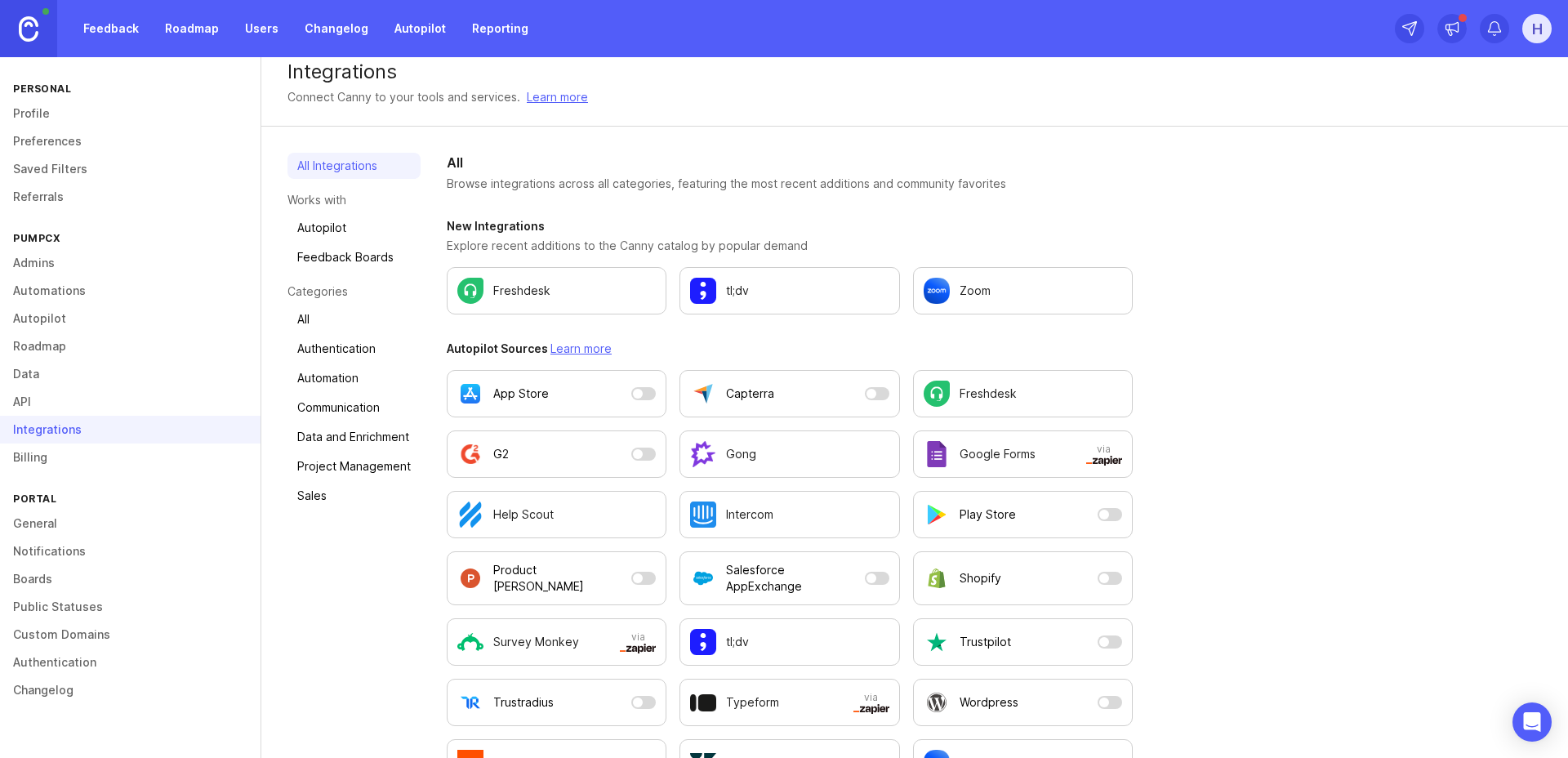
click at [251, 23] on link "Users" at bounding box center [262, 28] width 53 height 29
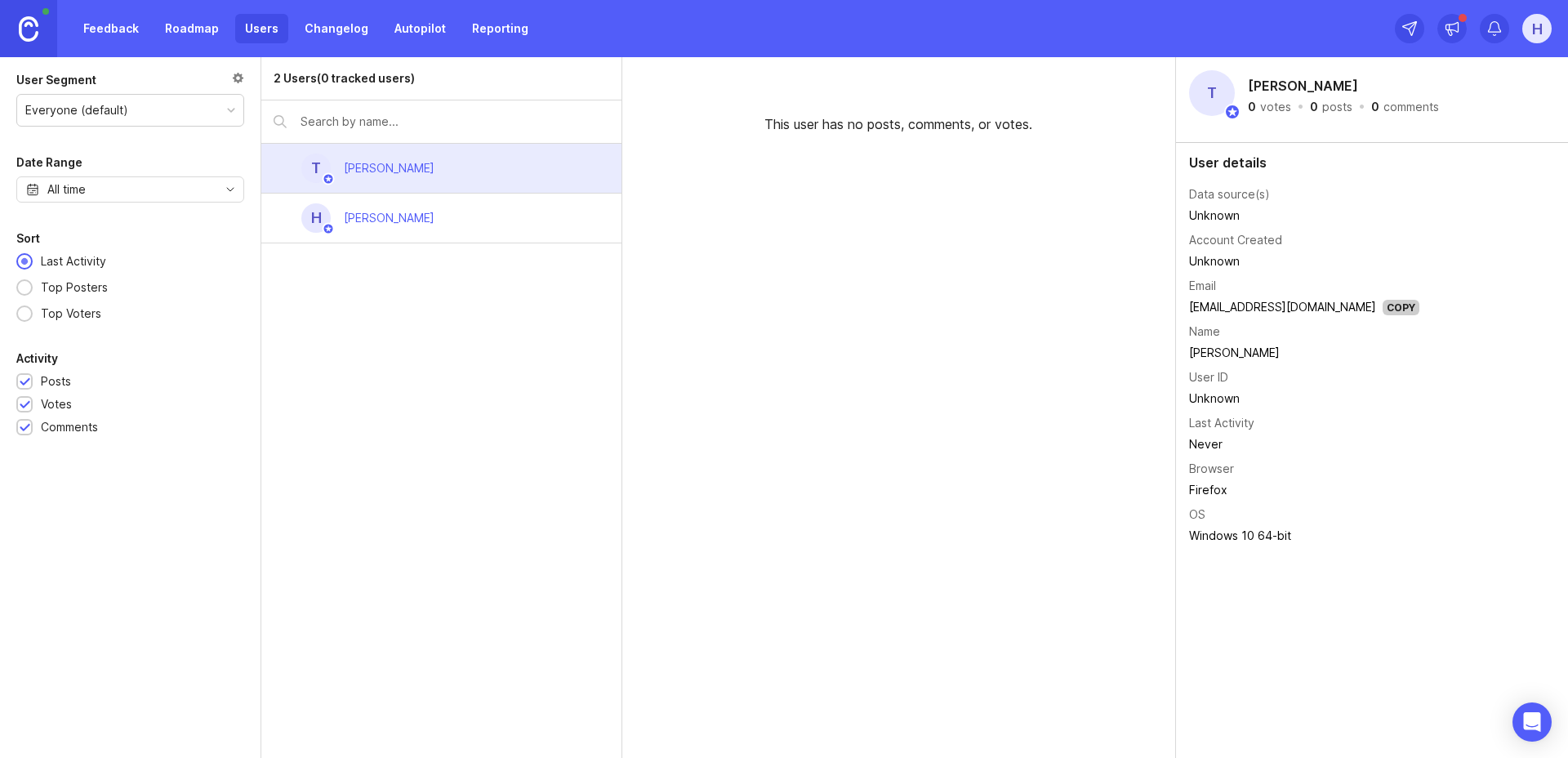
click at [707, 339] on div "This user has no posts, comments, or votes." at bounding box center [899, 407] width 554 height 701
click at [1523, 722] on icon "Open Intercom Messenger" at bounding box center [1532, 722] width 21 height 21
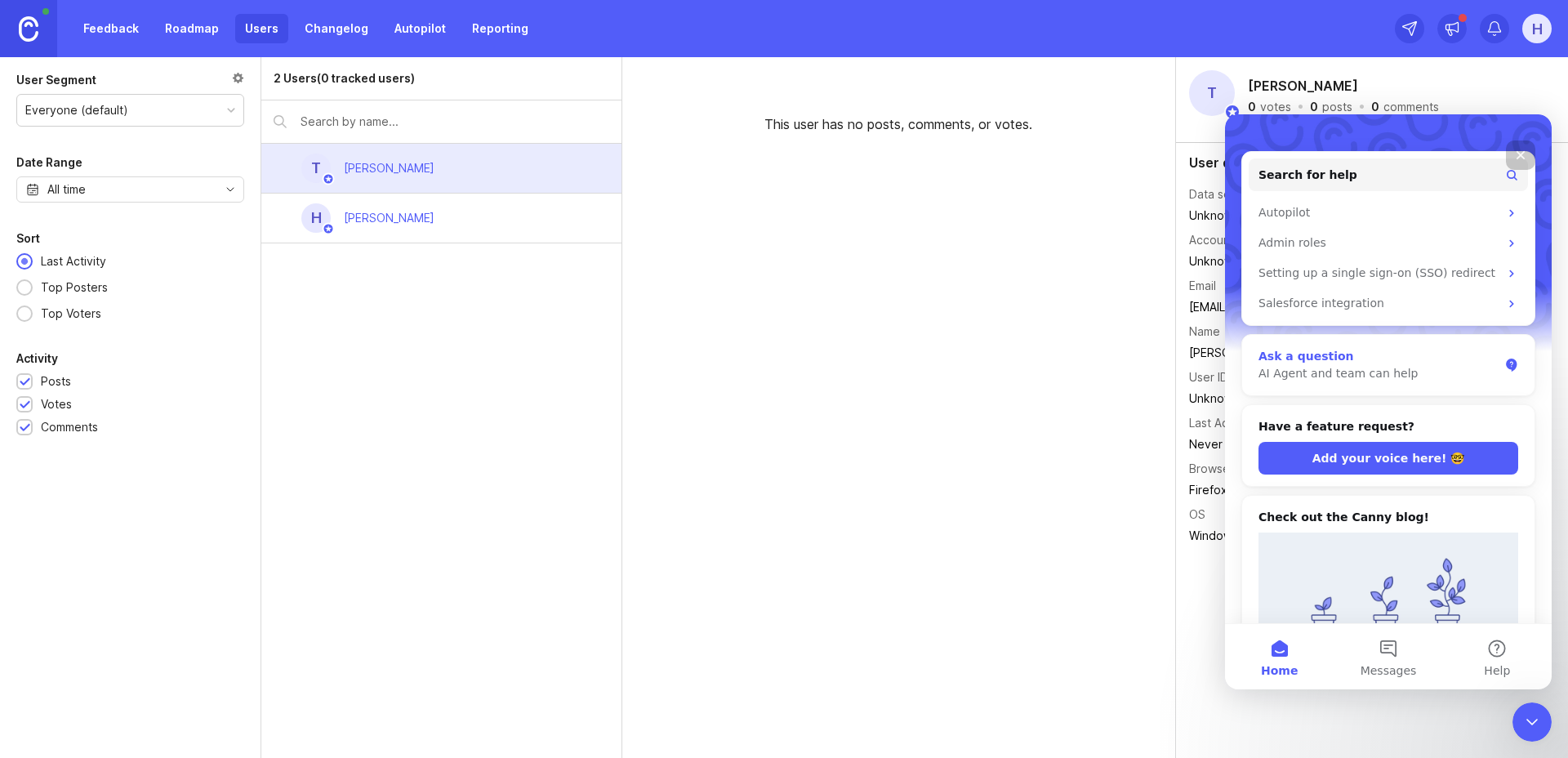
scroll to position [281, 0]
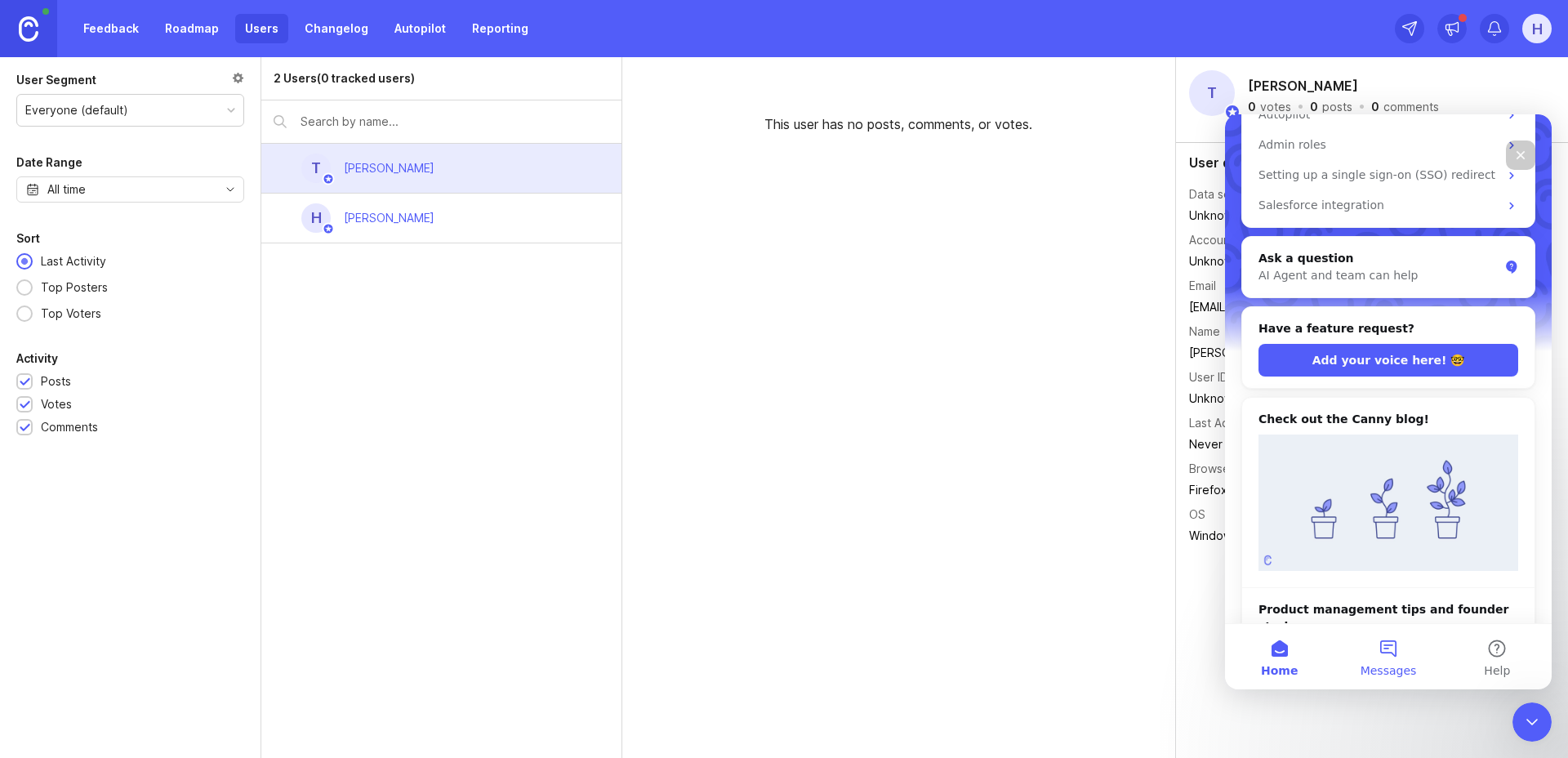
click at [1384, 641] on button "Messages" at bounding box center [1387, 657] width 108 height 65
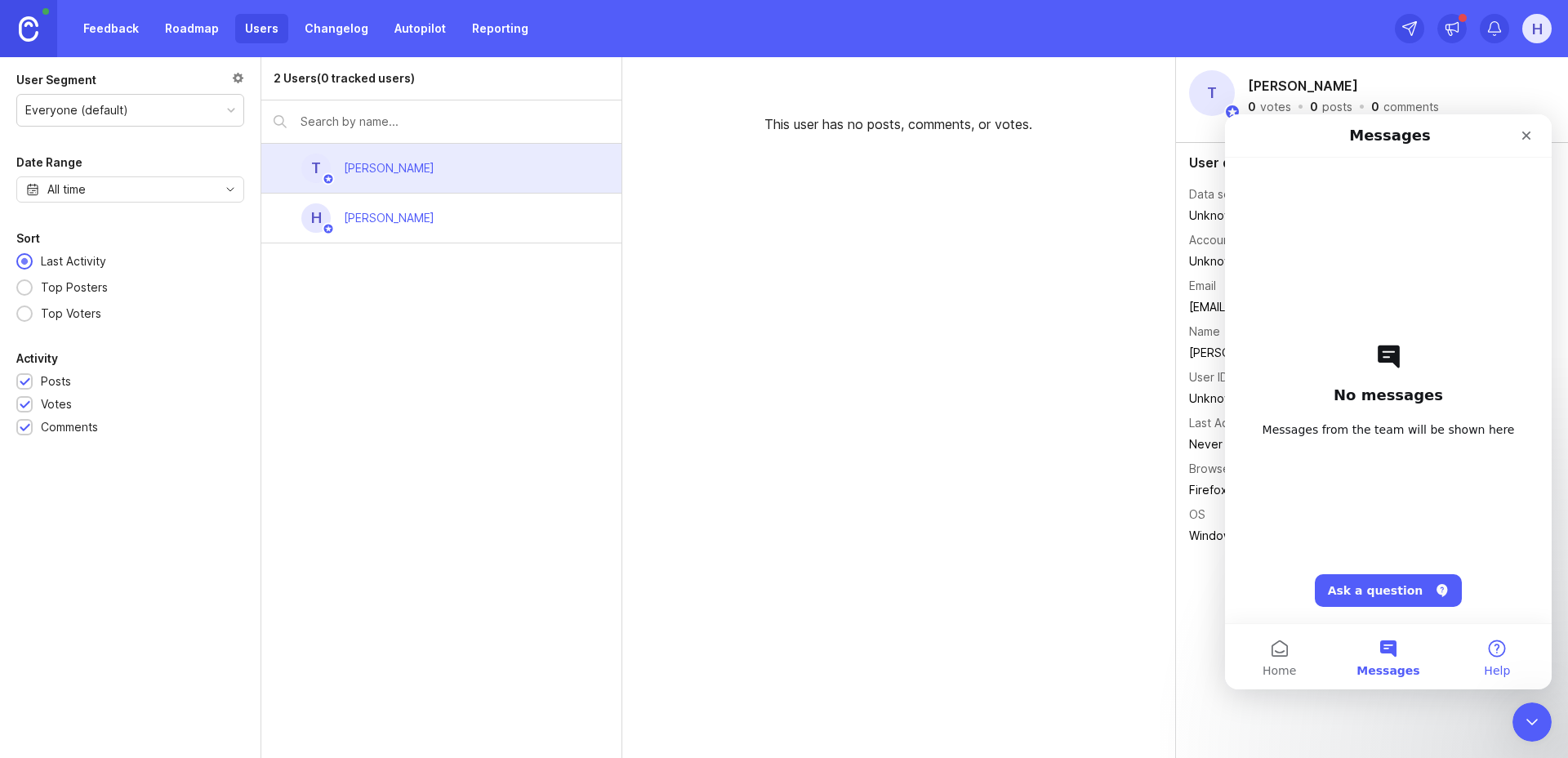
click at [1495, 651] on button "Help" at bounding box center [1497, 657] width 108 height 65
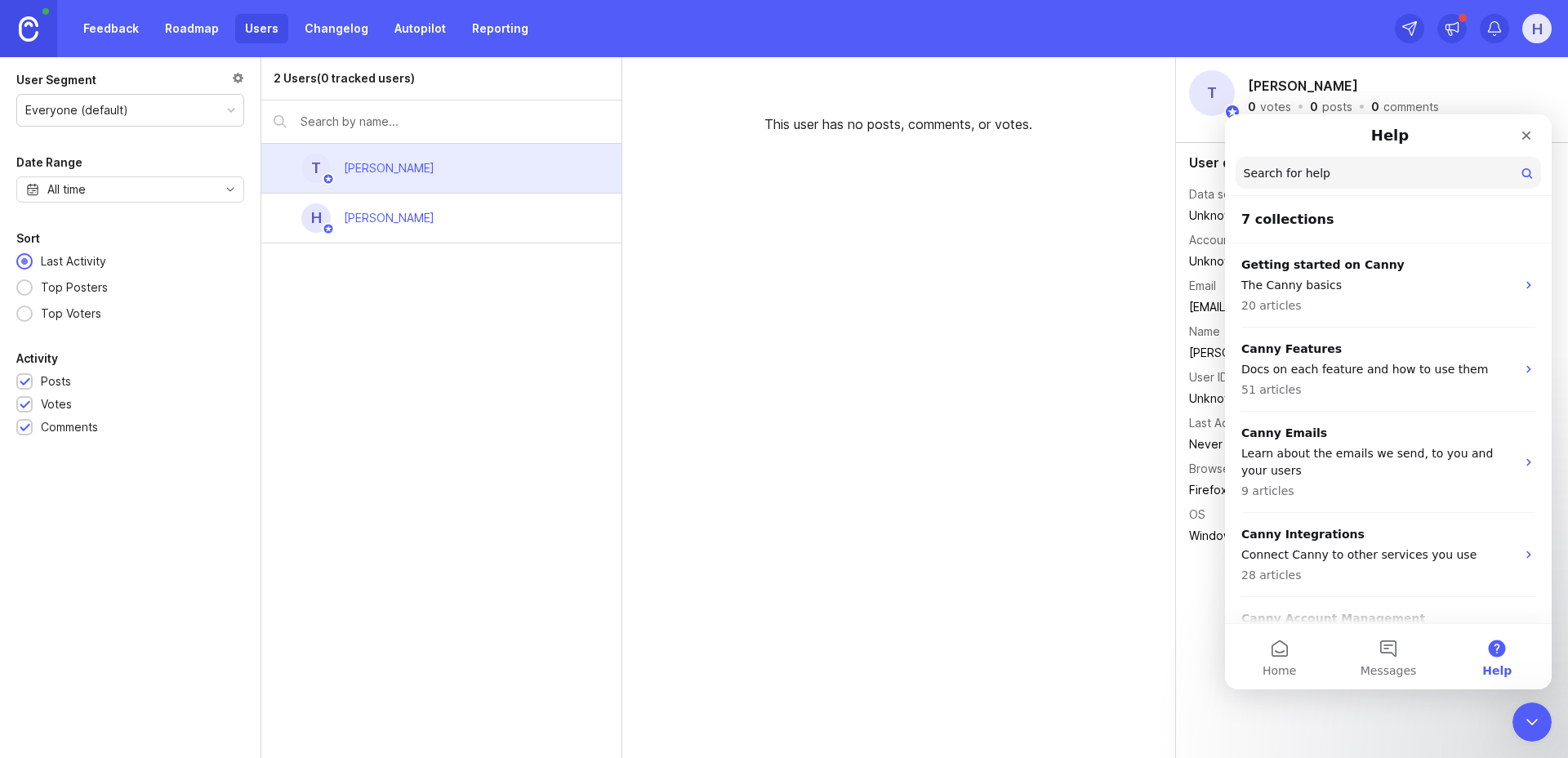
click at [648, 517] on div "This user has no posts, comments, or votes." at bounding box center [899, 407] width 554 height 701
click at [100, 18] on link "Feedback" at bounding box center [110, 28] width 75 height 29
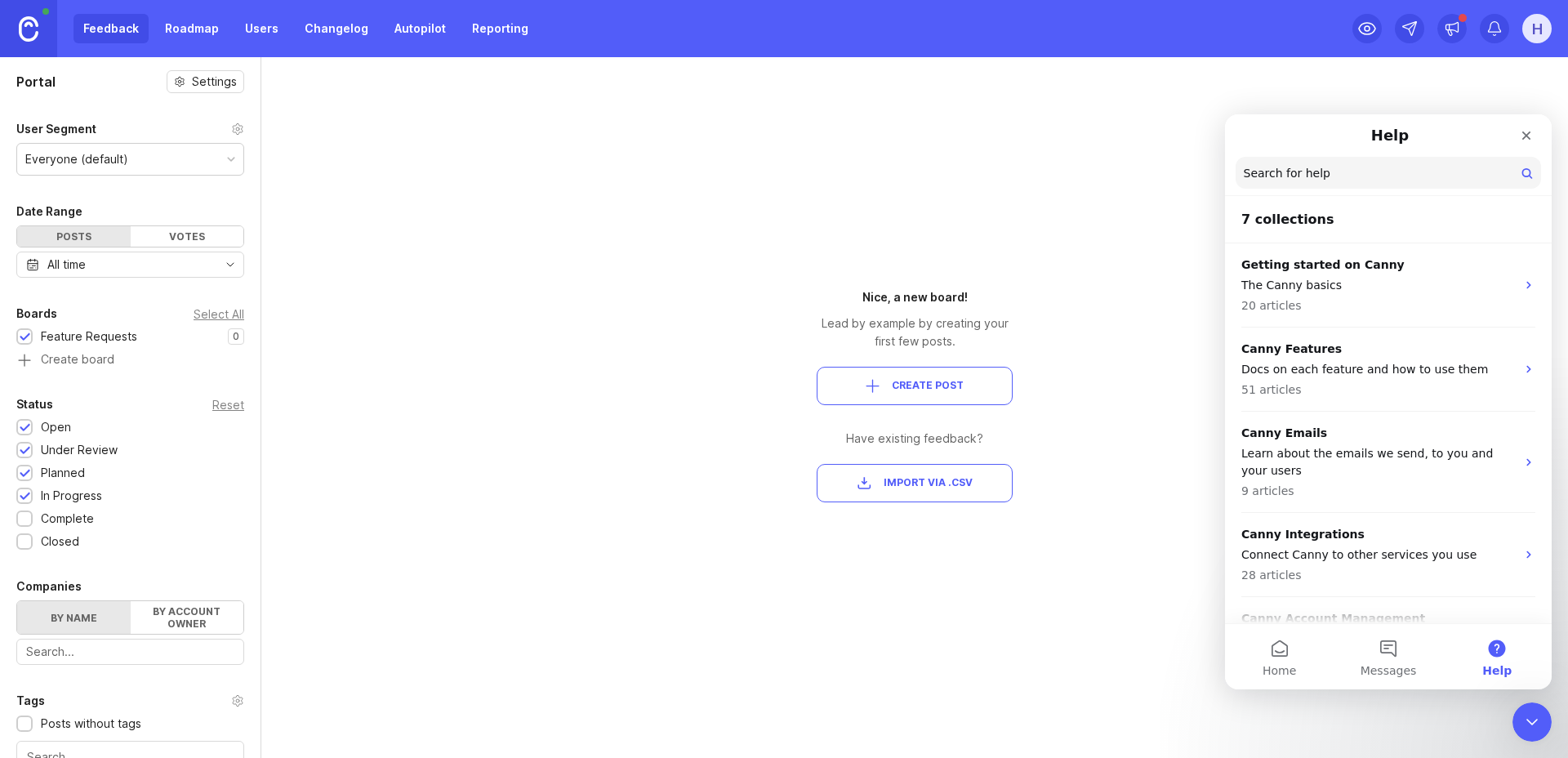
click at [516, 260] on div "Portal Settings User Segment Everyone (default) Date Range Posts Votes All time…" at bounding box center [784, 407] width 1568 height 701
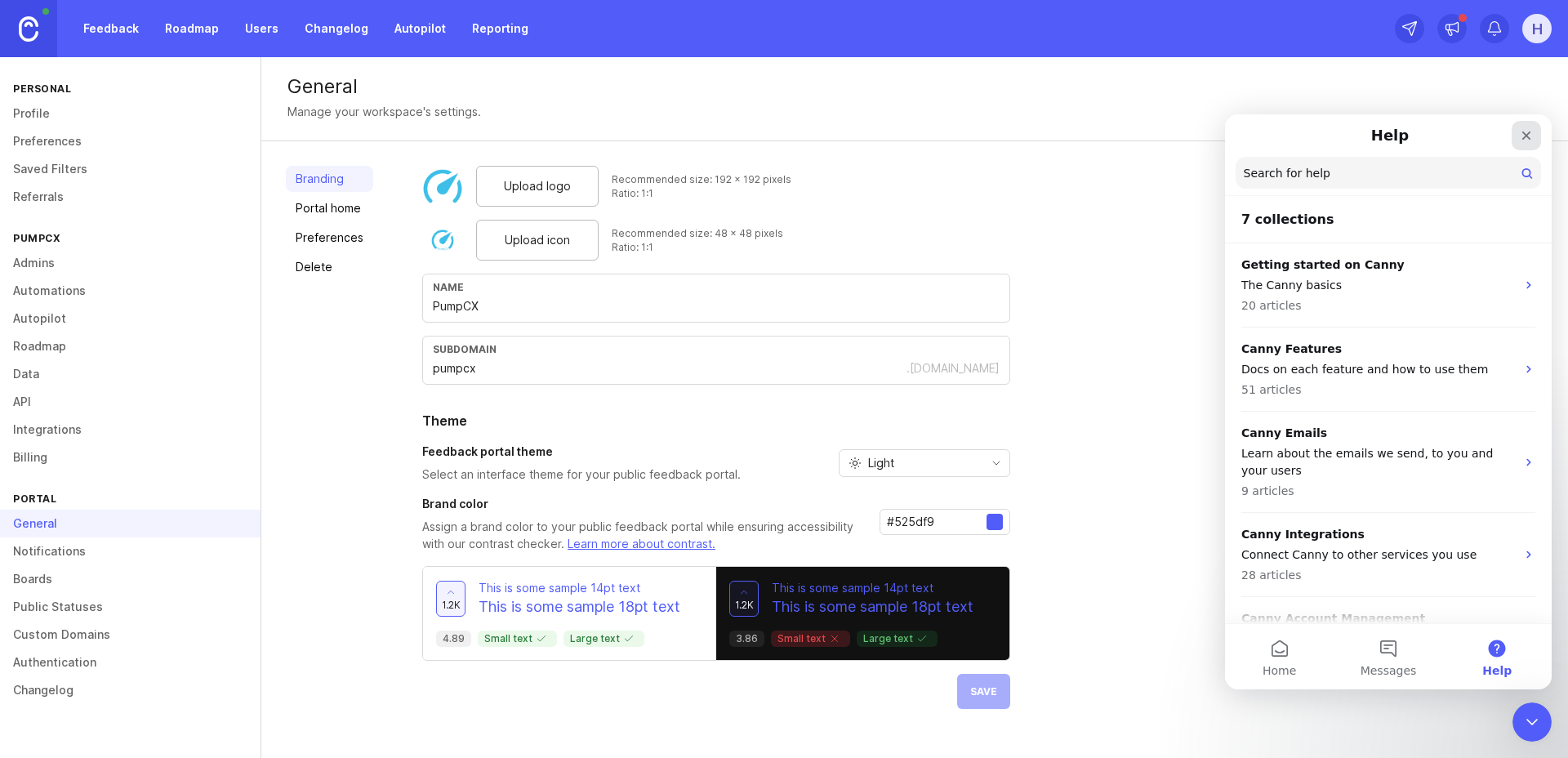
click at [1526, 139] on icon "Close" at bounding box center [1527, 135] width 13 height 13
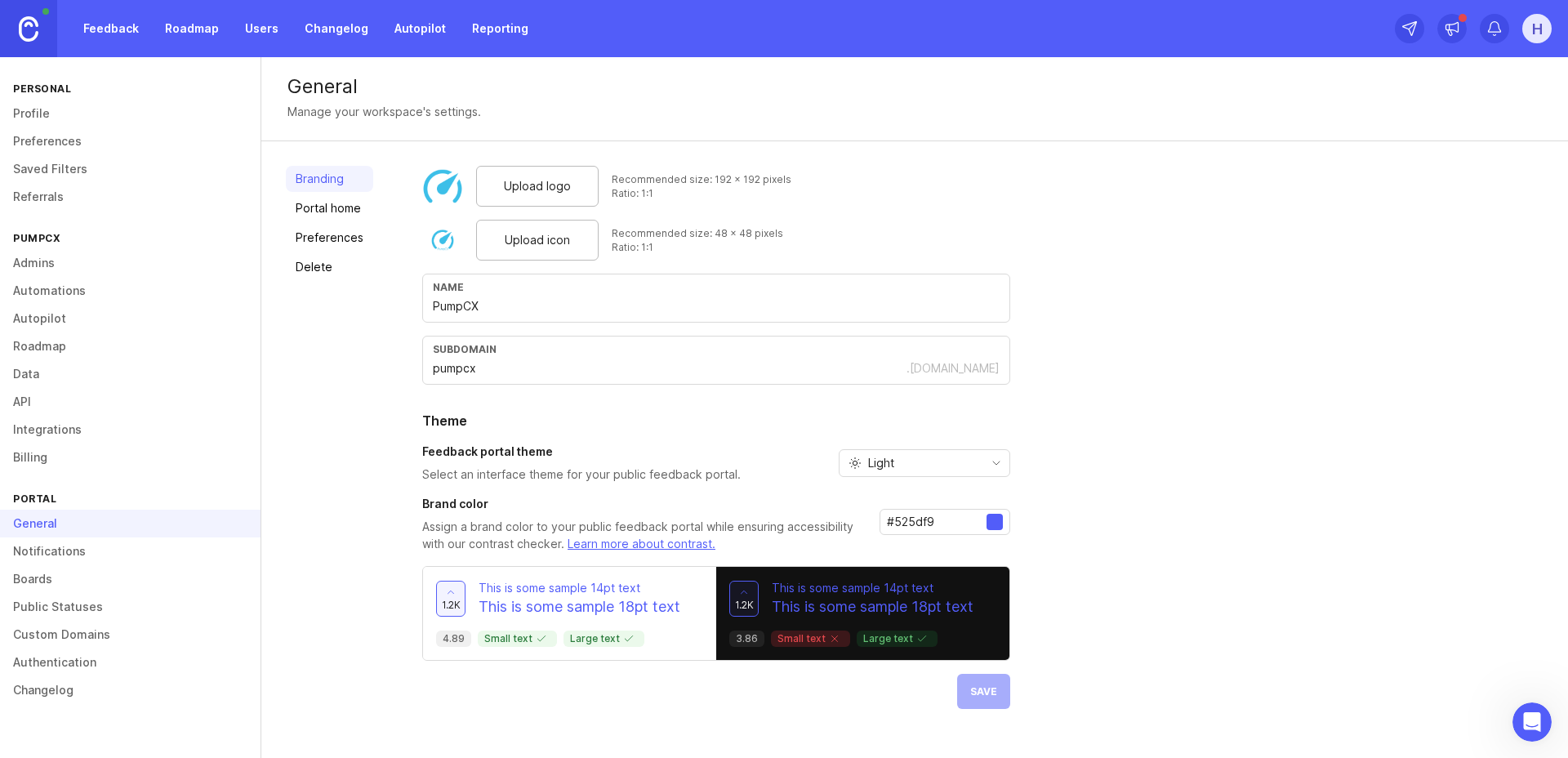
click at [38, 545] on link "Notifications" at bounding box center [130, 552] width 261 height 28
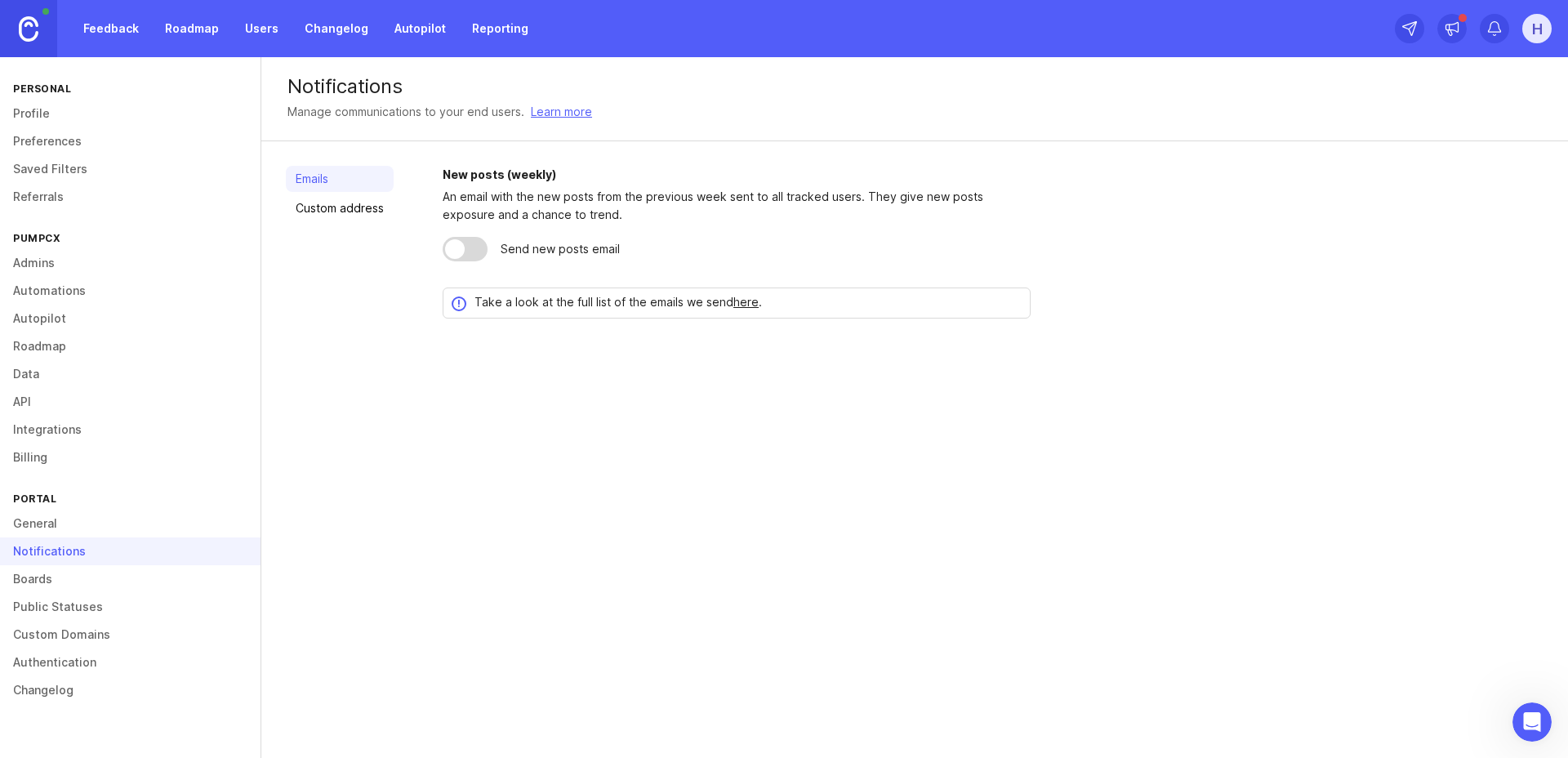
click at [32, 574] on link "Boards" at bounding box center [130, 579] width 261 height 28
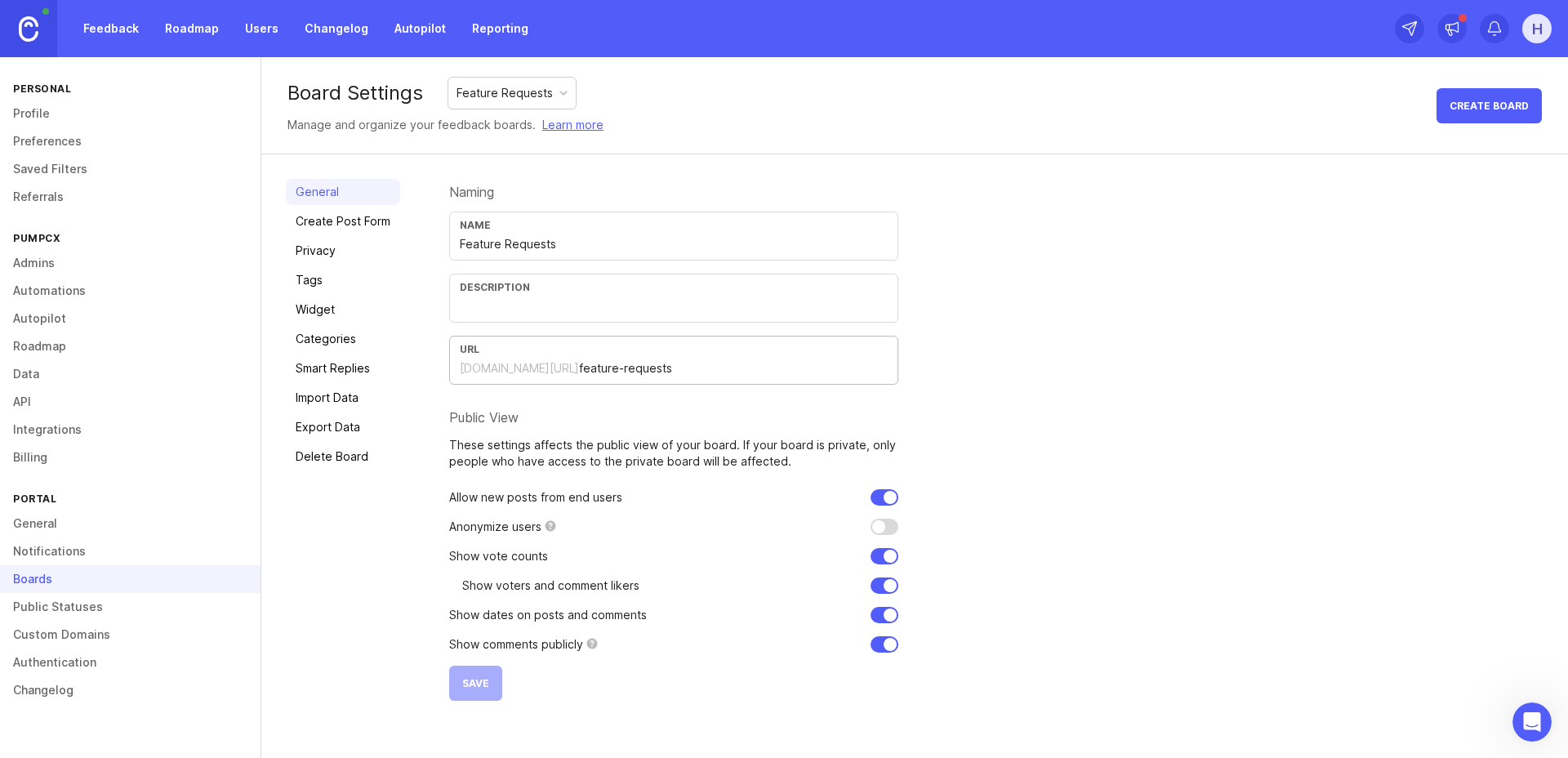
drag, startPoint x: 651, startPoint y: 368, endPoint x: 454, endPoint y: 368, distance: 197.0
click at [454, 368] on div "URL pumpcx.canny.io/ feature-requests" at bounding box center [674, 360] width 450 height 49
click at [528, 308] on input "text" at bounding box center [674, 306] width 428 height 18
click at [515, 93] on div "Feature Requests" at bounding box center [504, 93] width 96 height 18
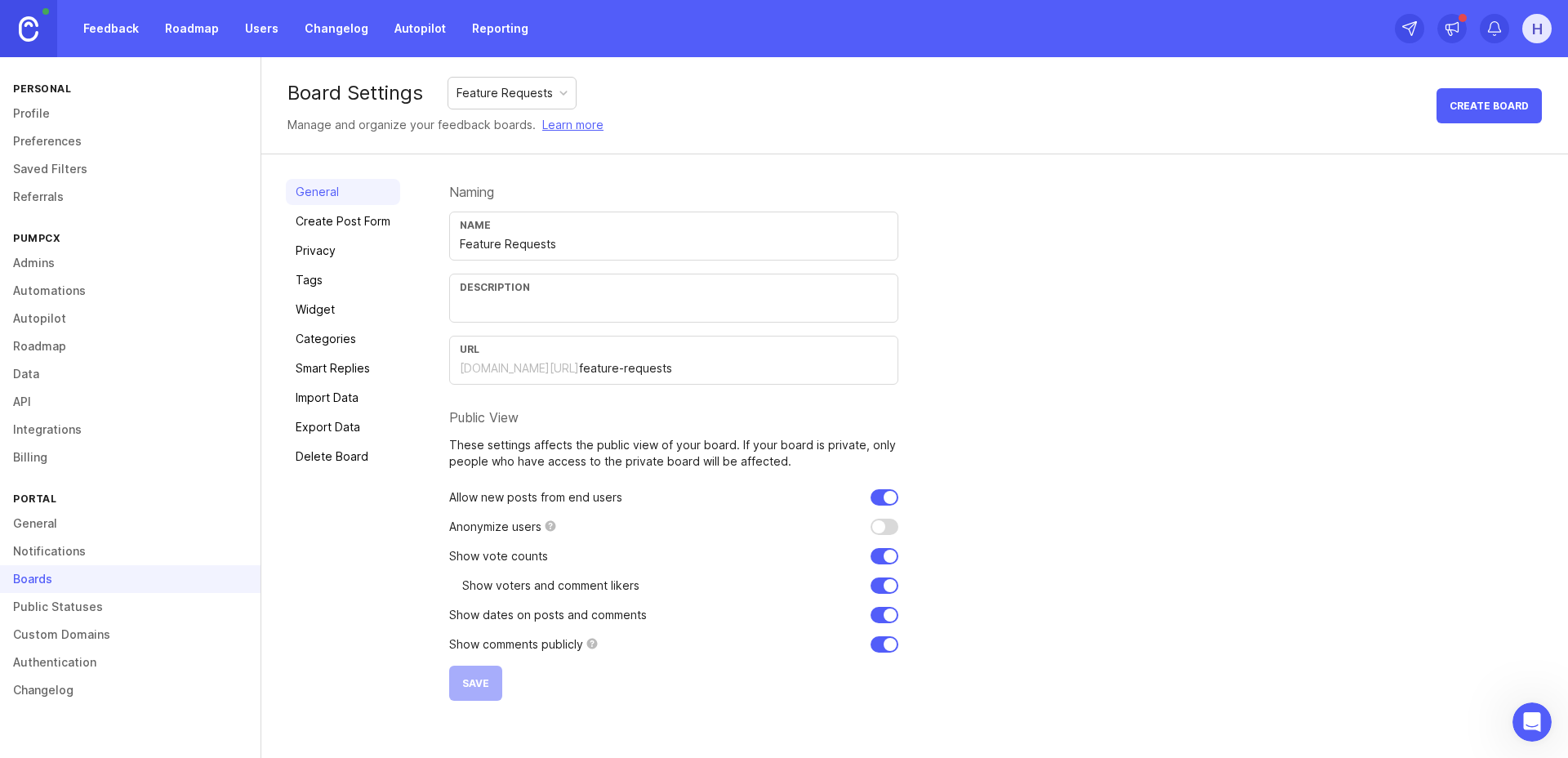
click at [362, 226] on link "Create Post Form" at bounding box center [343, 221] width 115 height 26
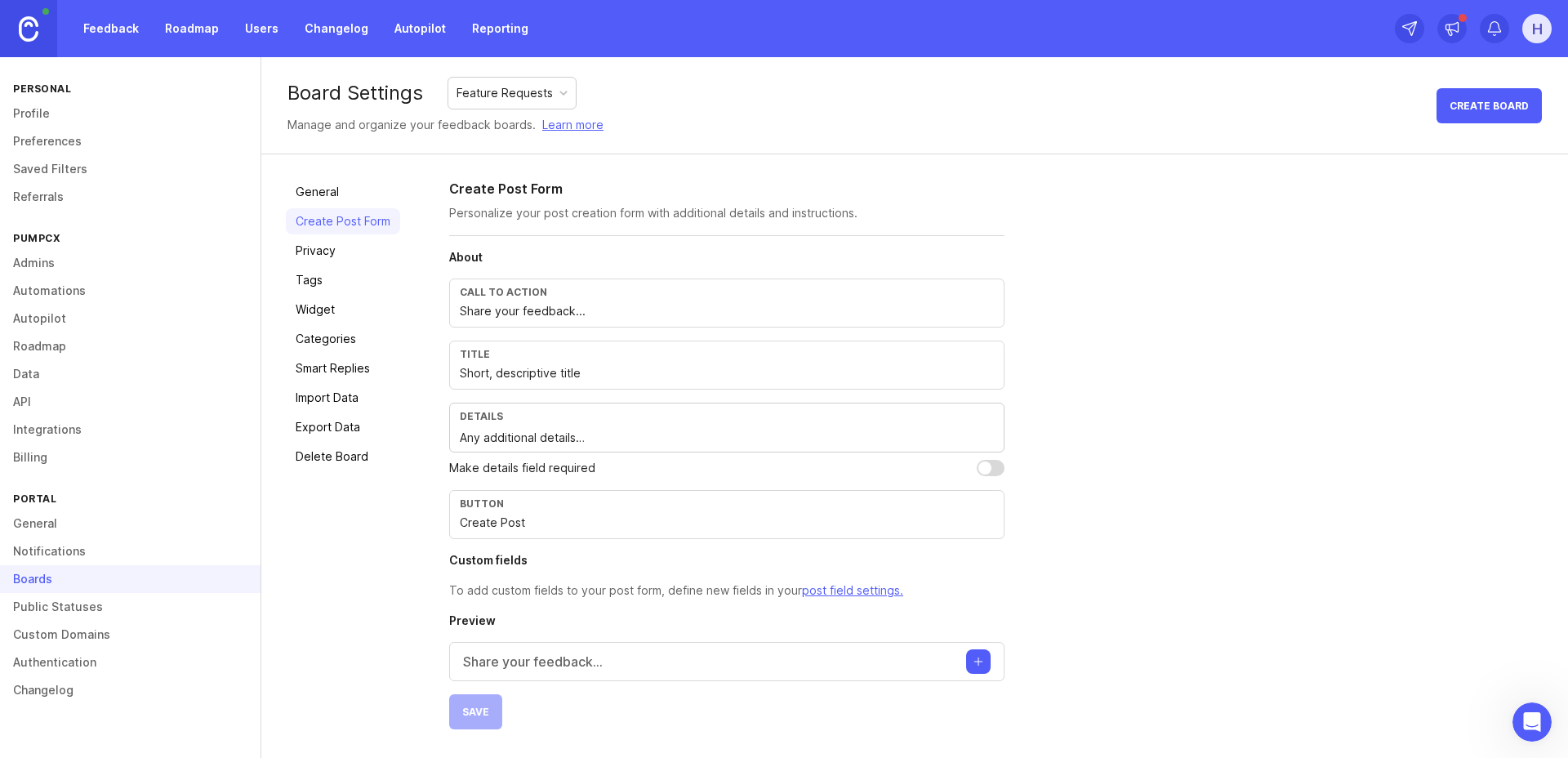
click at [323, 245] on link "Privacy" at bounding box center [343, 251] width 115 height 26
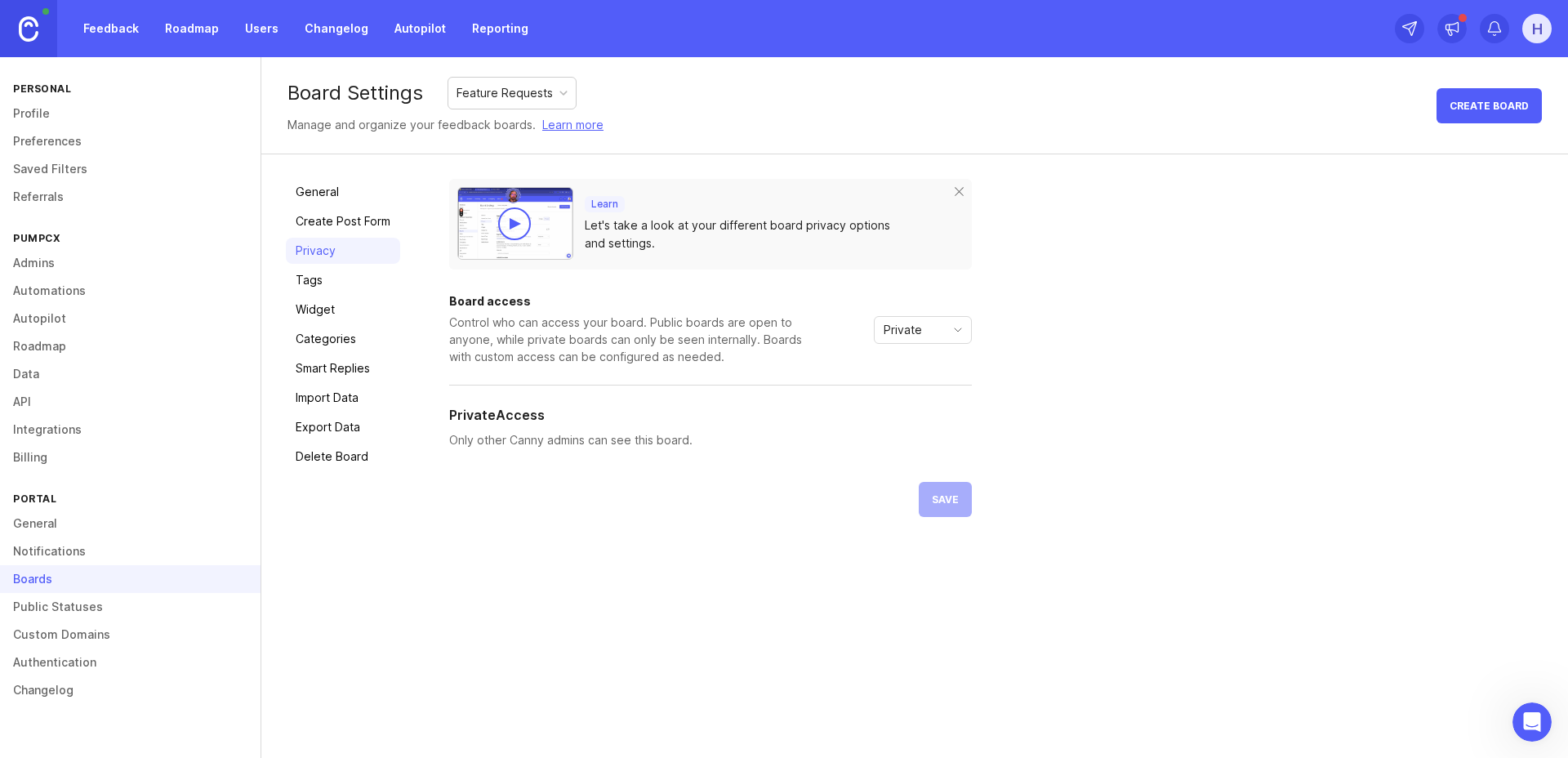
click at [309, 269] on link "Tags" at bounding box center [343, 280] width 115 height 26
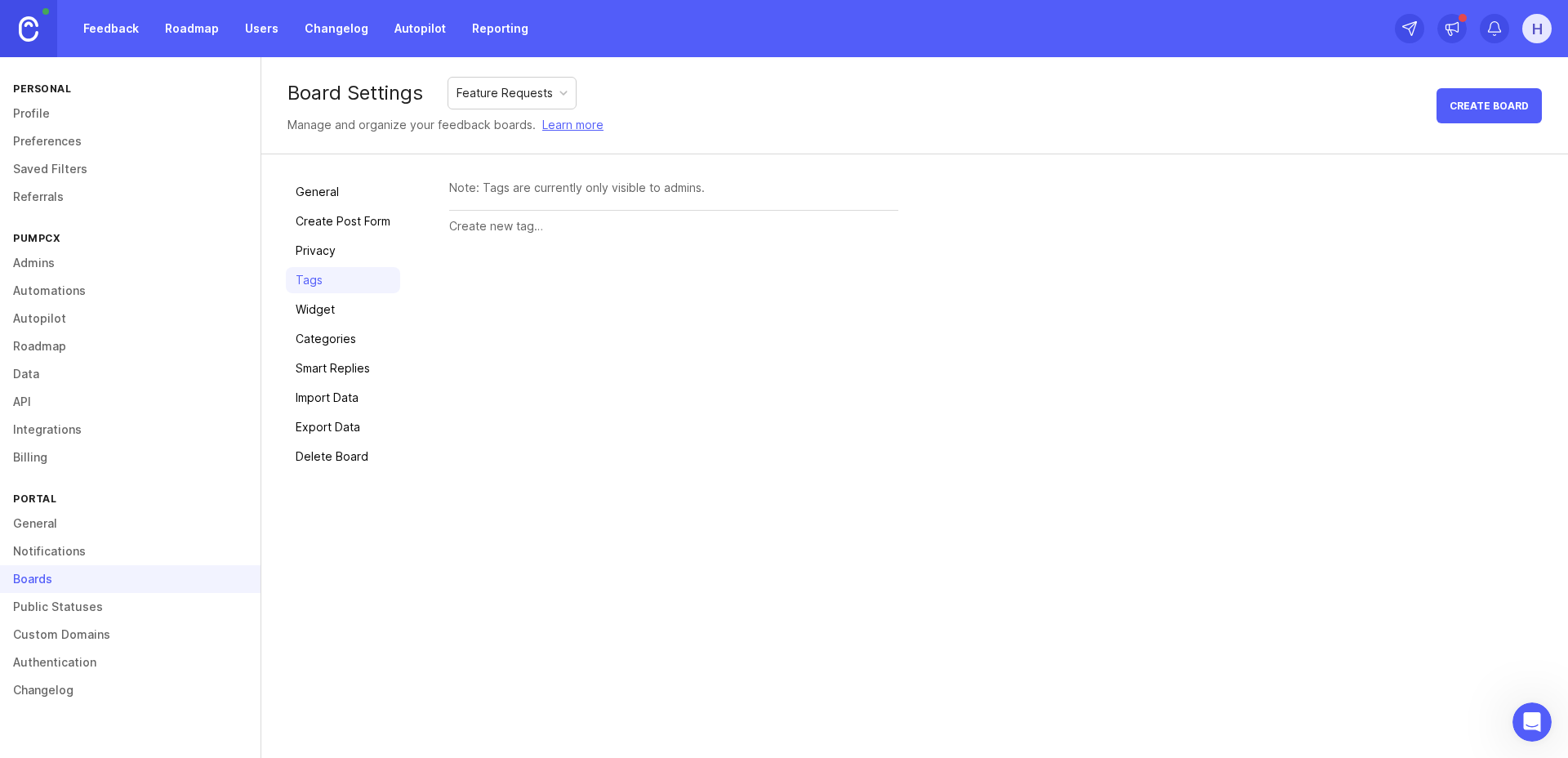
click at [308, 309] on link "Widget" at bounding box center [343, 309] width 115 height 26
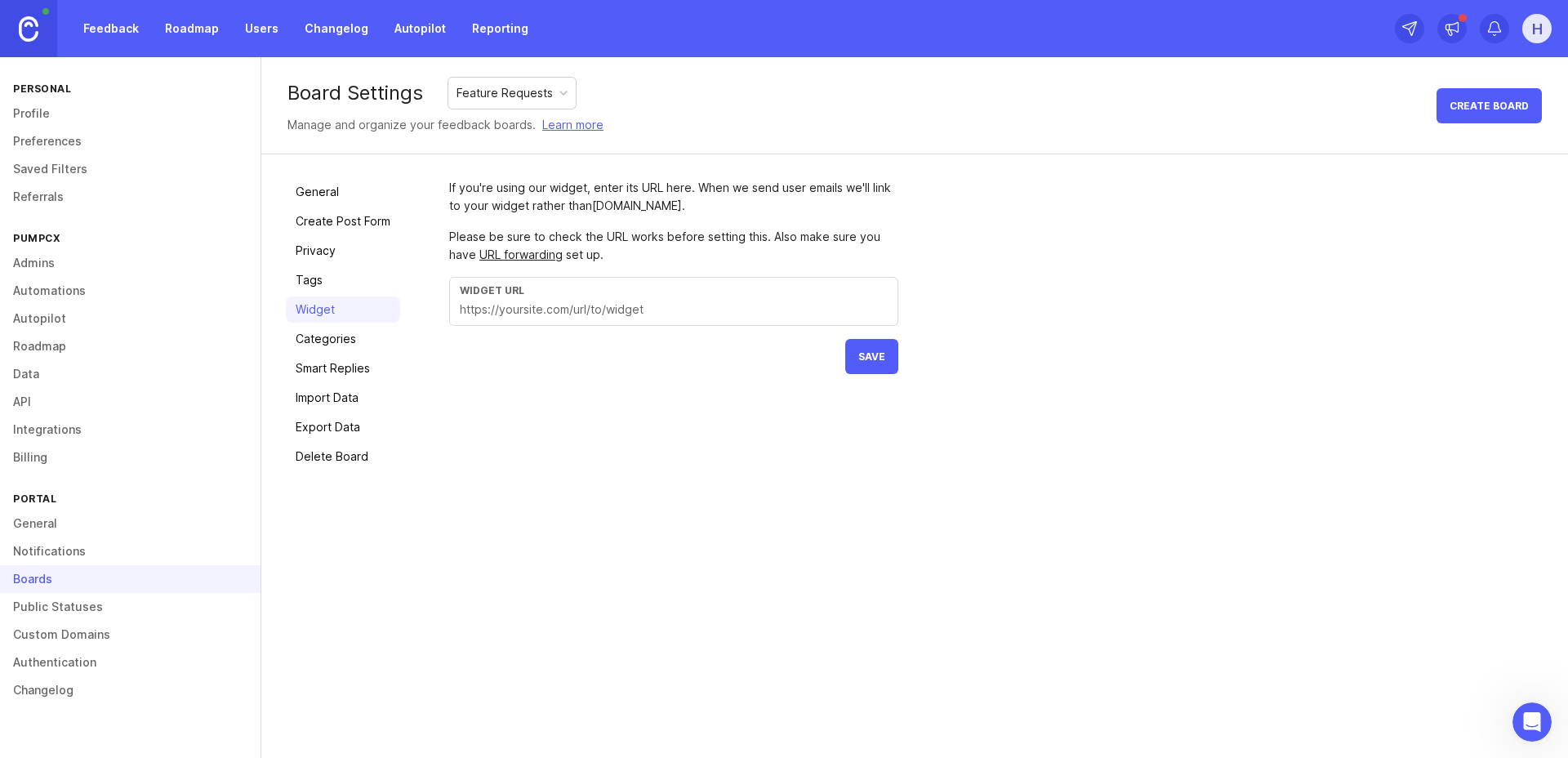
click at [314, 344] on link "Categories" at bounding box center [343, 339] width 115 height 26
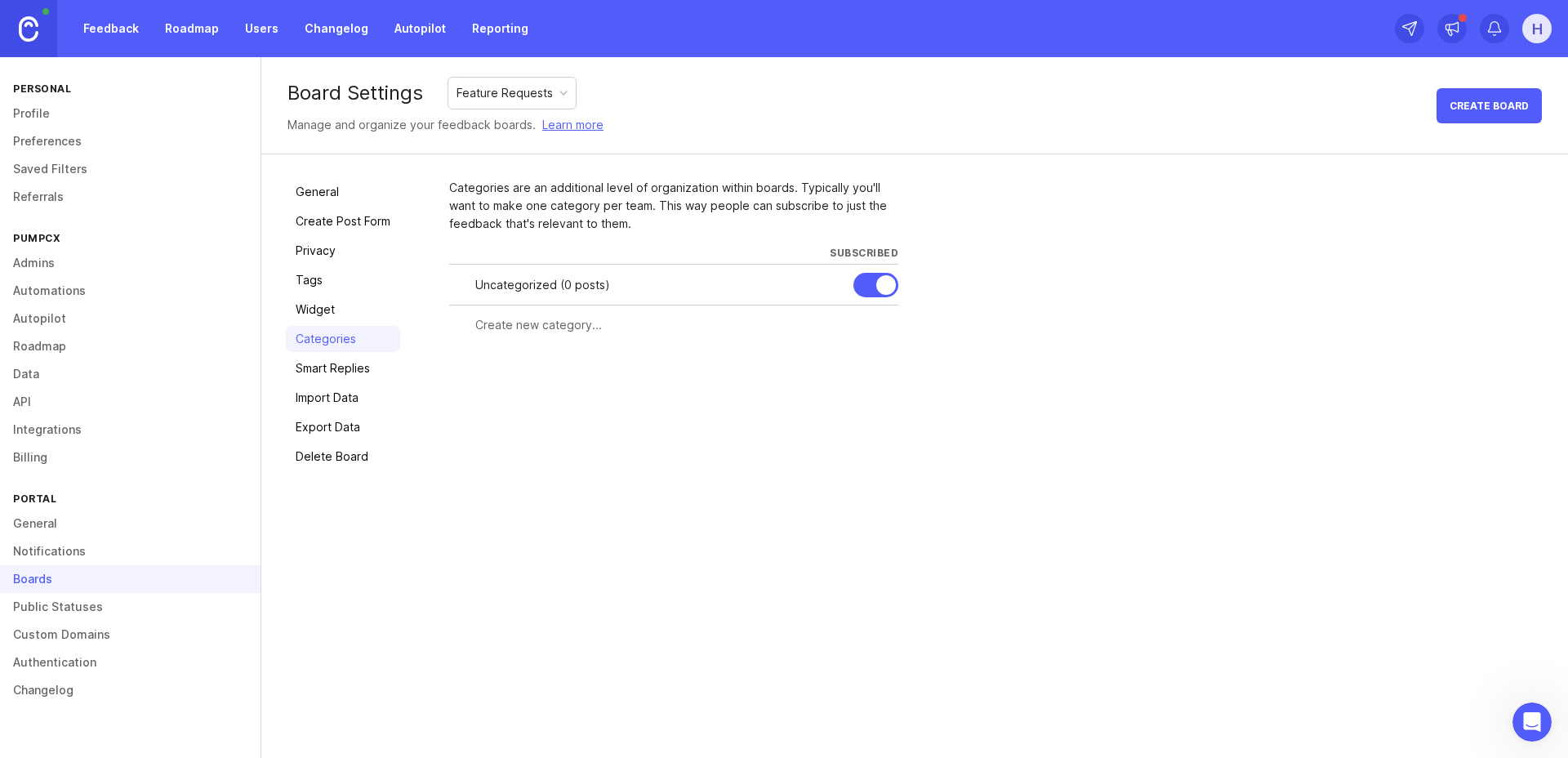
click at [317, 362] on link "Smart Replies" at bounding box center [343, 368] width 115 height 26
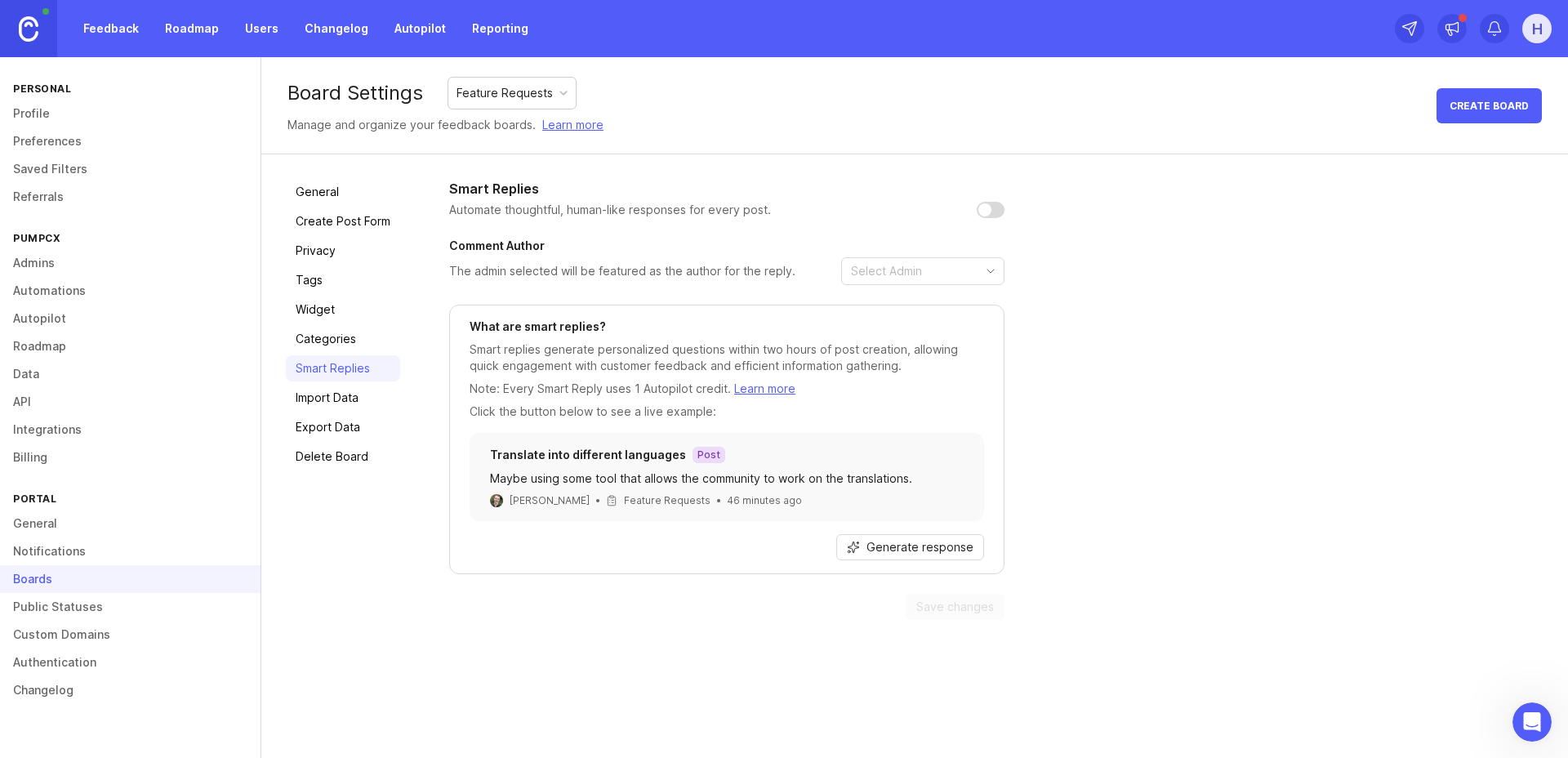
click at [319, 394] on link "Import Data" at bounding box center [343, 398] width 115 height 26
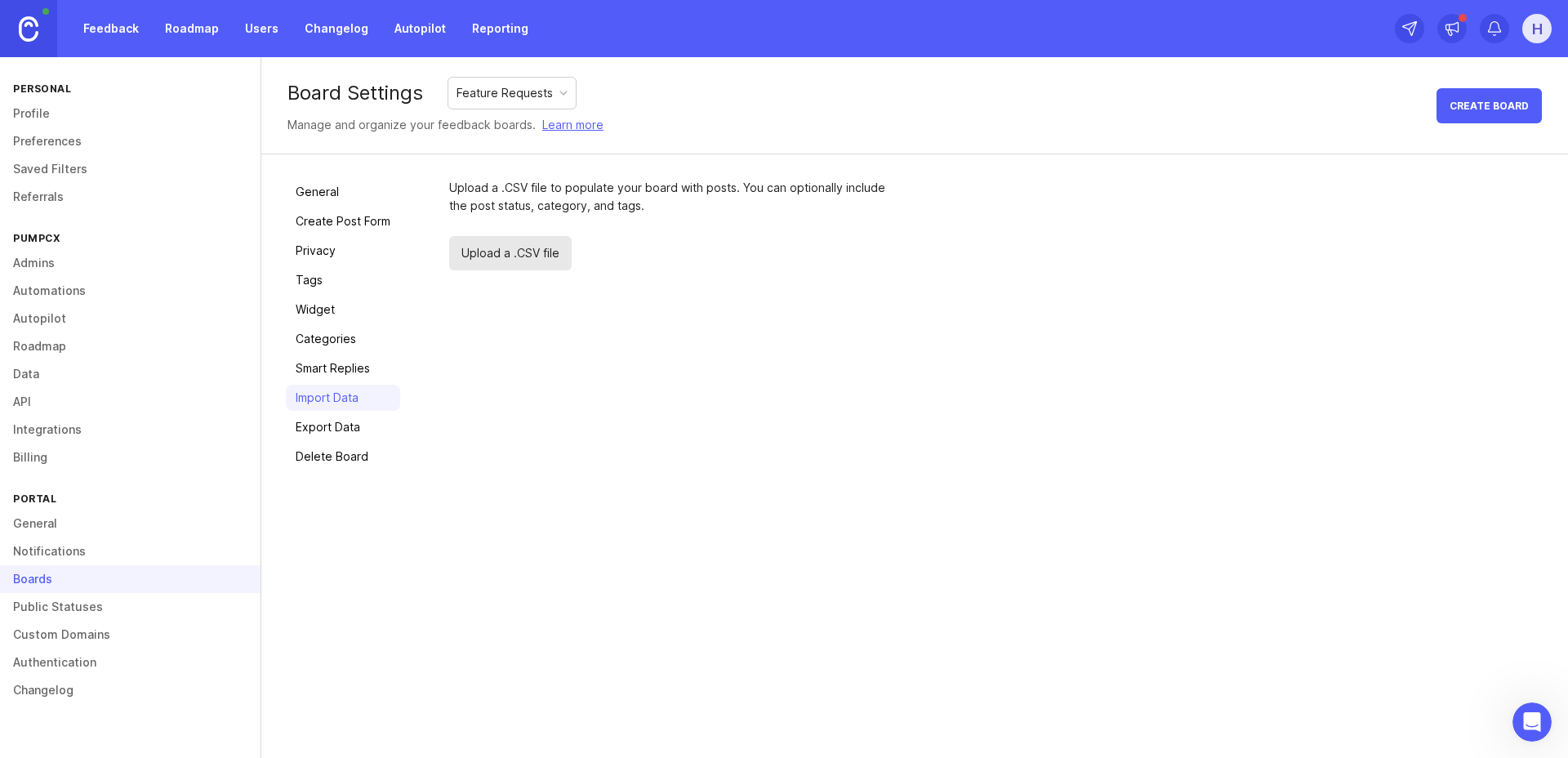
click at [315, 422] on link "Export Data" at bounding box center [343, 427] width 115 height 26
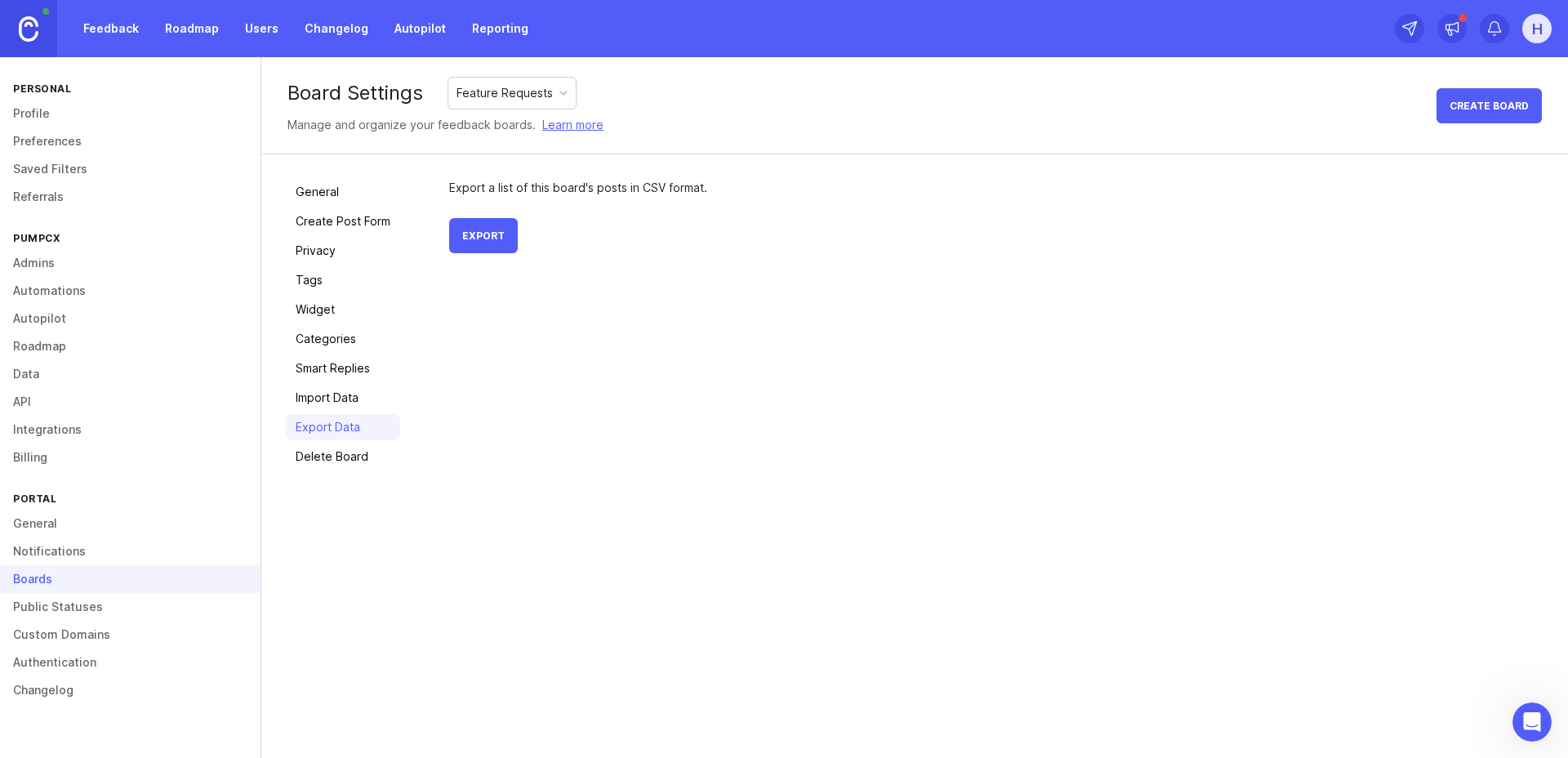
click at [87, 609] on link "Public Statuses" at bounding box center [130, 607] width 261 height 28
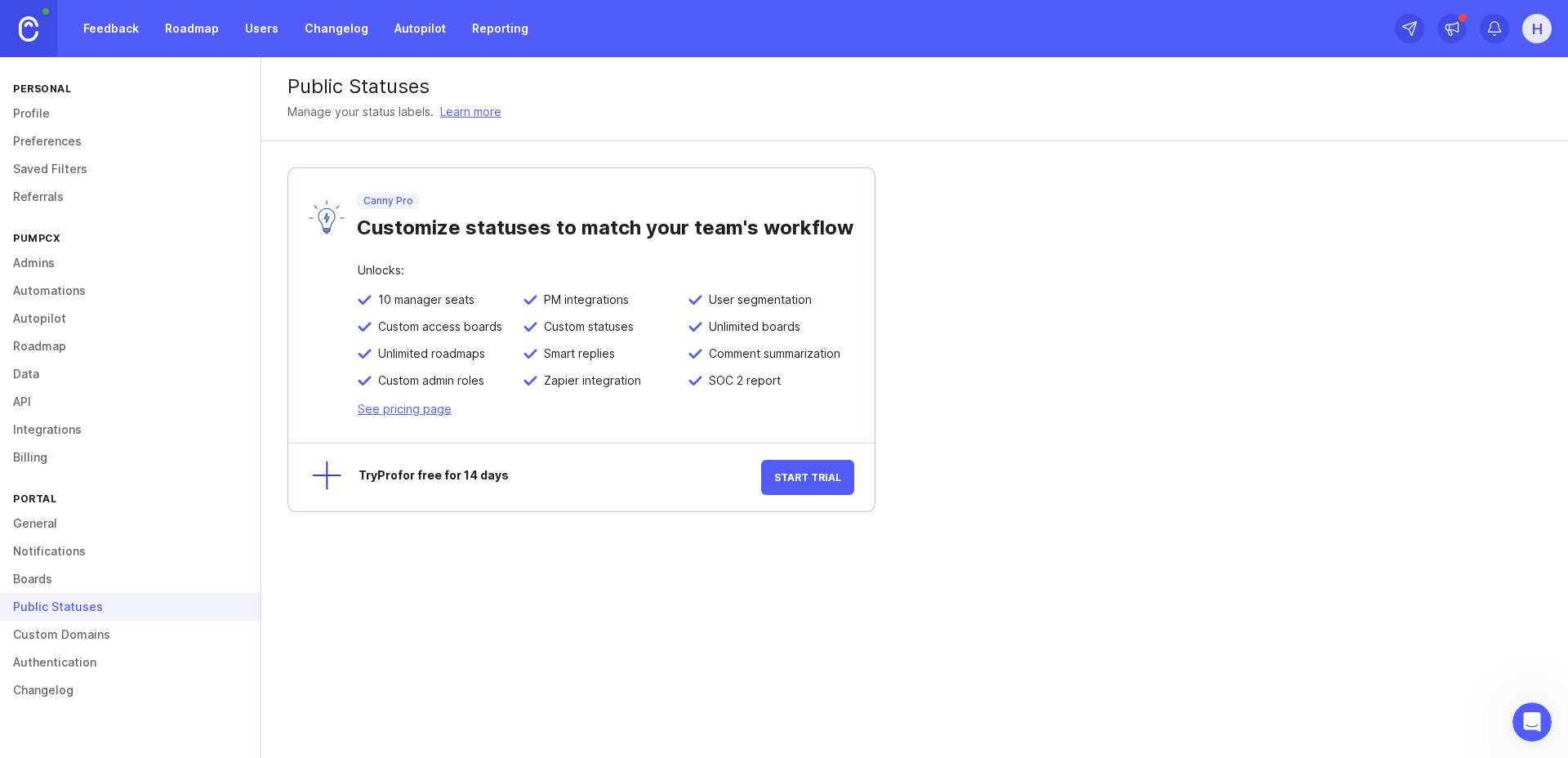
click at [78, 642] on link "Custom Domains" at bounding box center [130, 635] width 261 height 28
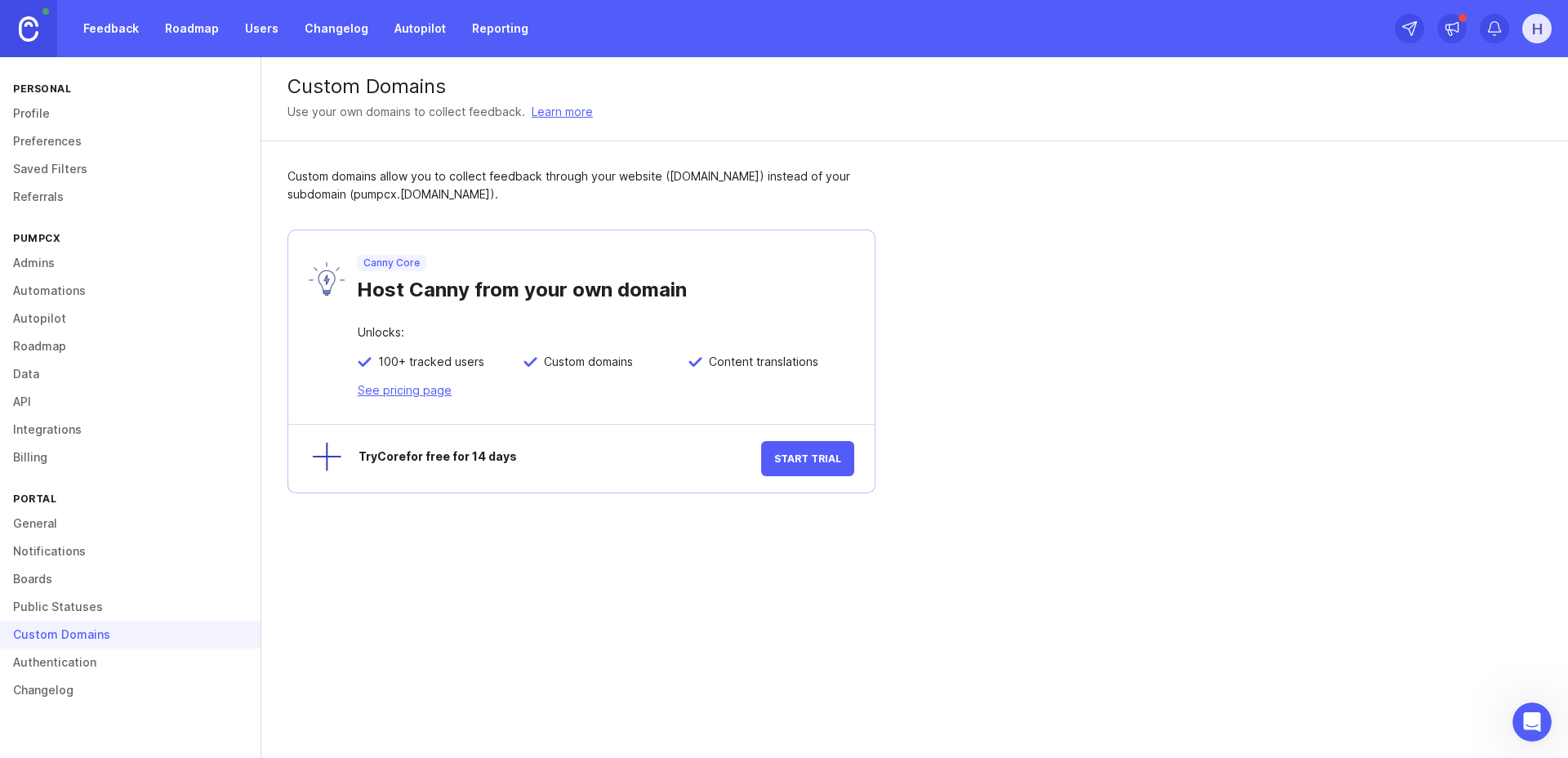
click at [72, 658] on link "Authentication" at bounding box center [130, 663] width 261 height 28
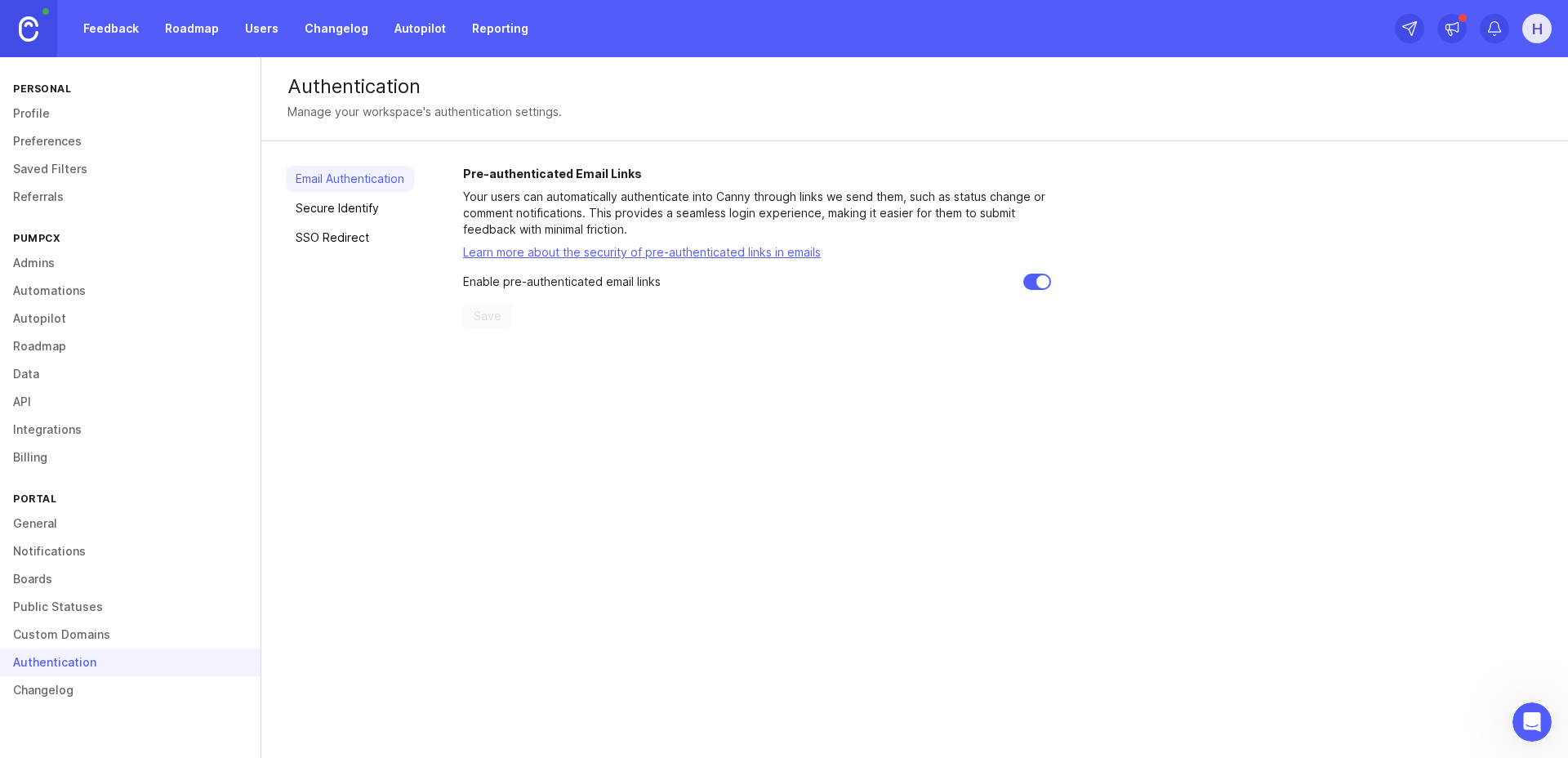
click at [58, 686] on link "Changelog" at bounding box center [130, 690] width 261 height 28
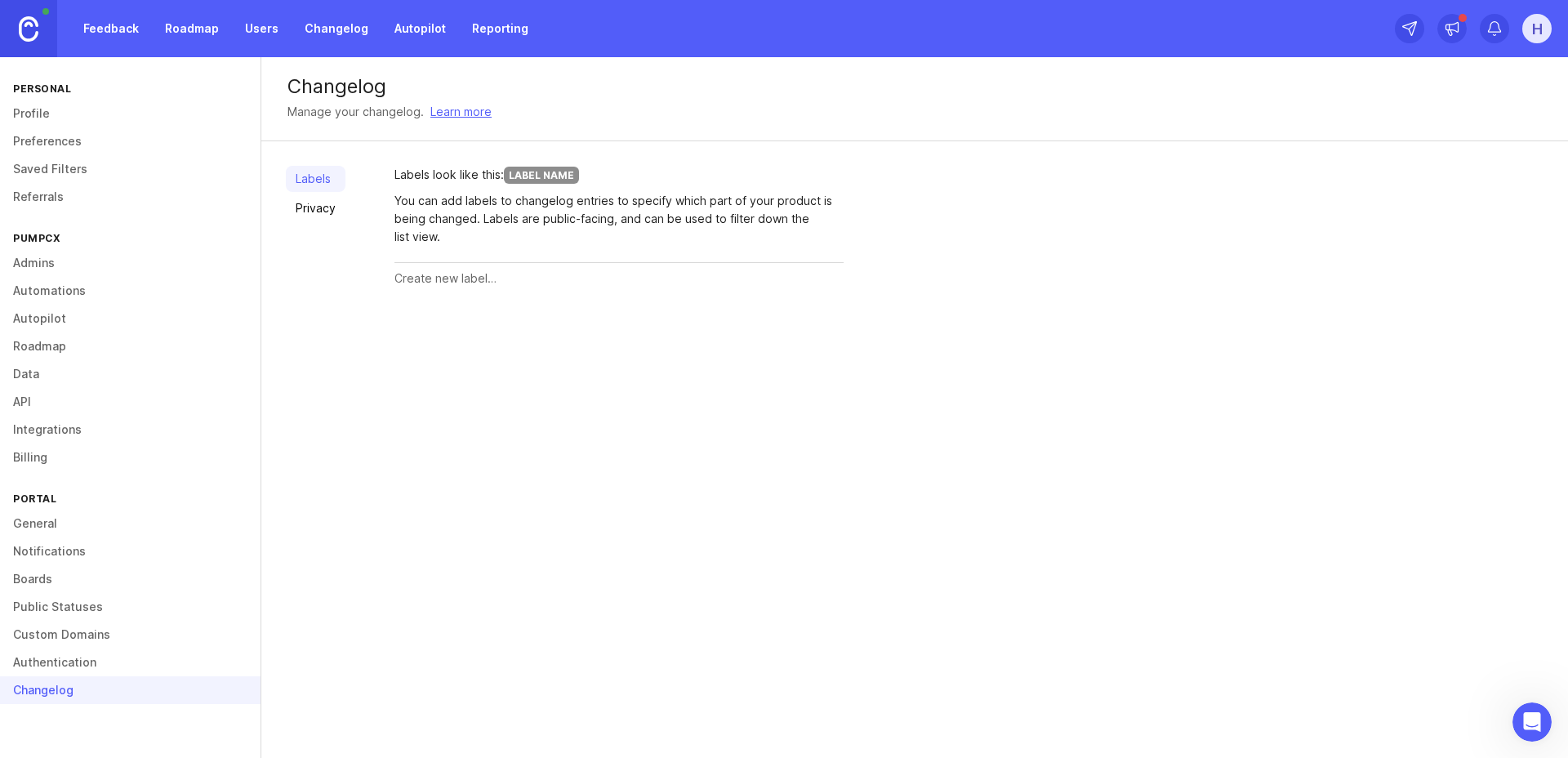
click at [50, 524] on link "General" at bounding box center [130, 524] width 261 height 28
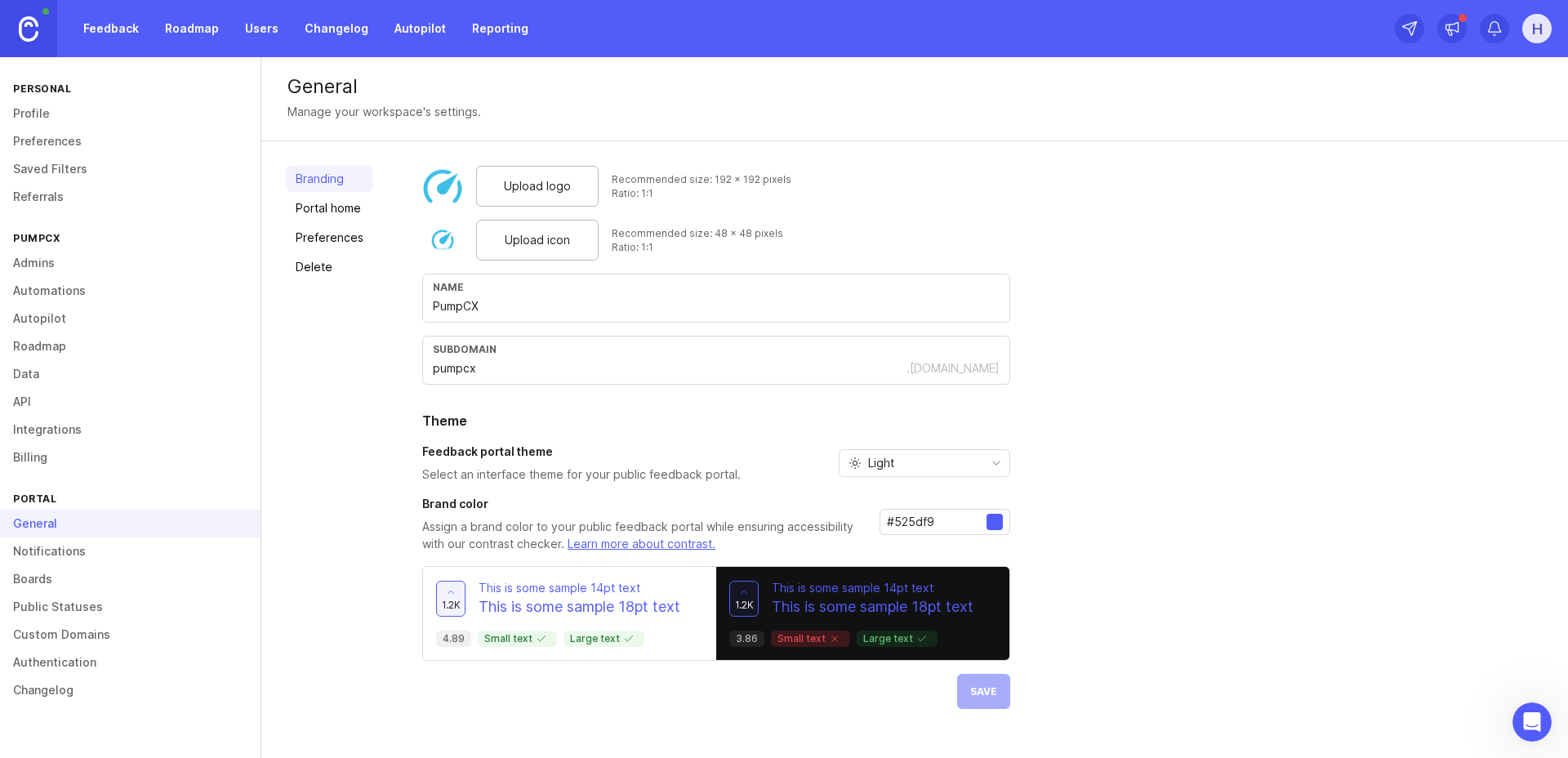
click at [852, 471] on span "toggle menu" at bounding box center [855, 463] width 13 height 18
click at [866, 554] on span "Dark" at bounding box center [873, 549] width 51 height 18
click at [878, 474] on div "Dark" at bounding box center [911, 464] width 144 height 26
click at [871, 523] on span "Light" at bounding box center [881, 522] width 26 height 18
click at [874, 466] on span "Light" at bounding box center [881, 463] width 26 height 18
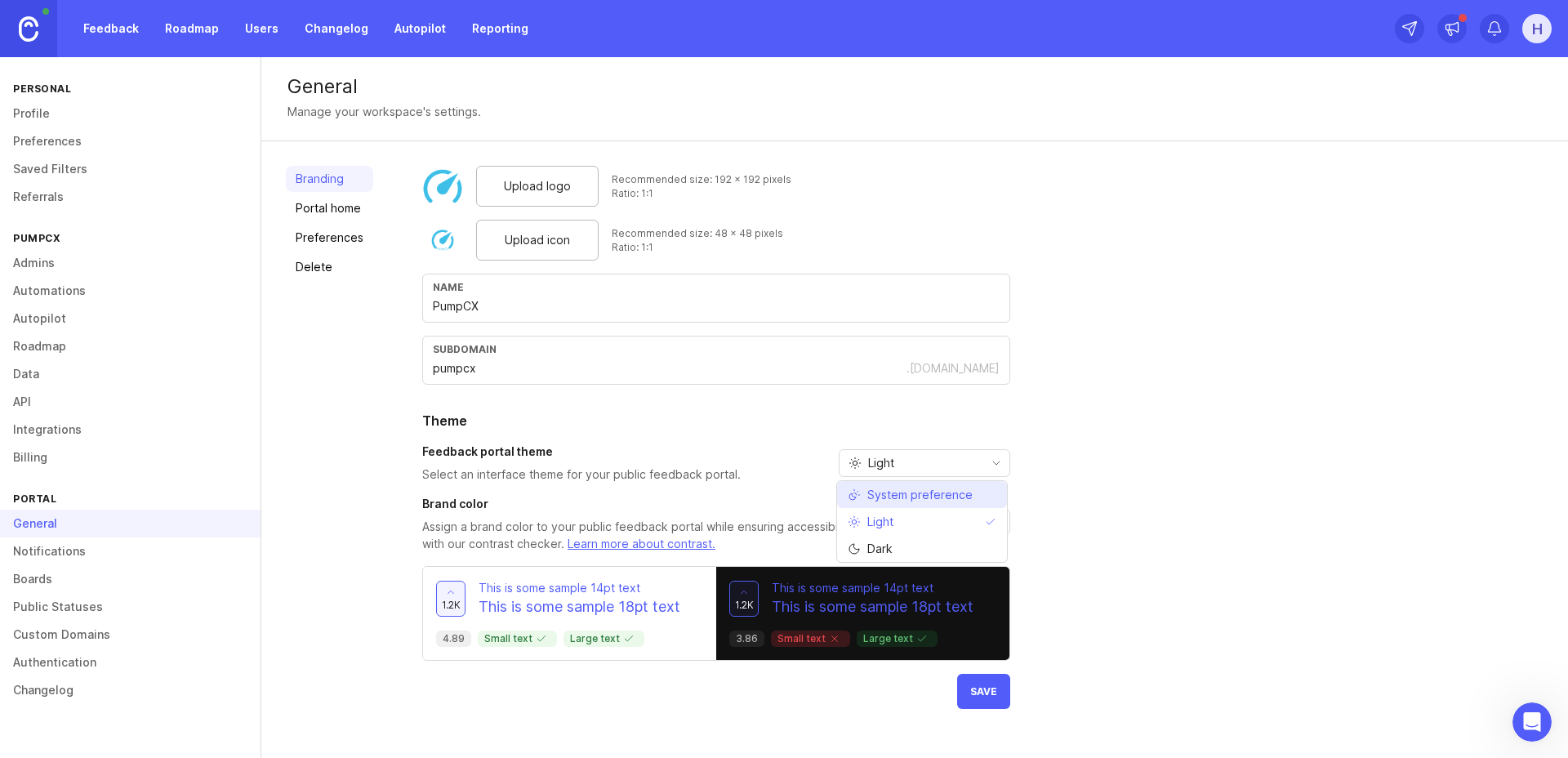
click at [872, 497] on span "System preference" at bounding box center [920, 494] width 106 height 18
click at [975, 685] on button "Save" at bounding box center [984, 692] width 53 height 35
click at [346, 215] on link "Portal home" at bounding box center [329, 208] width 87 height 26
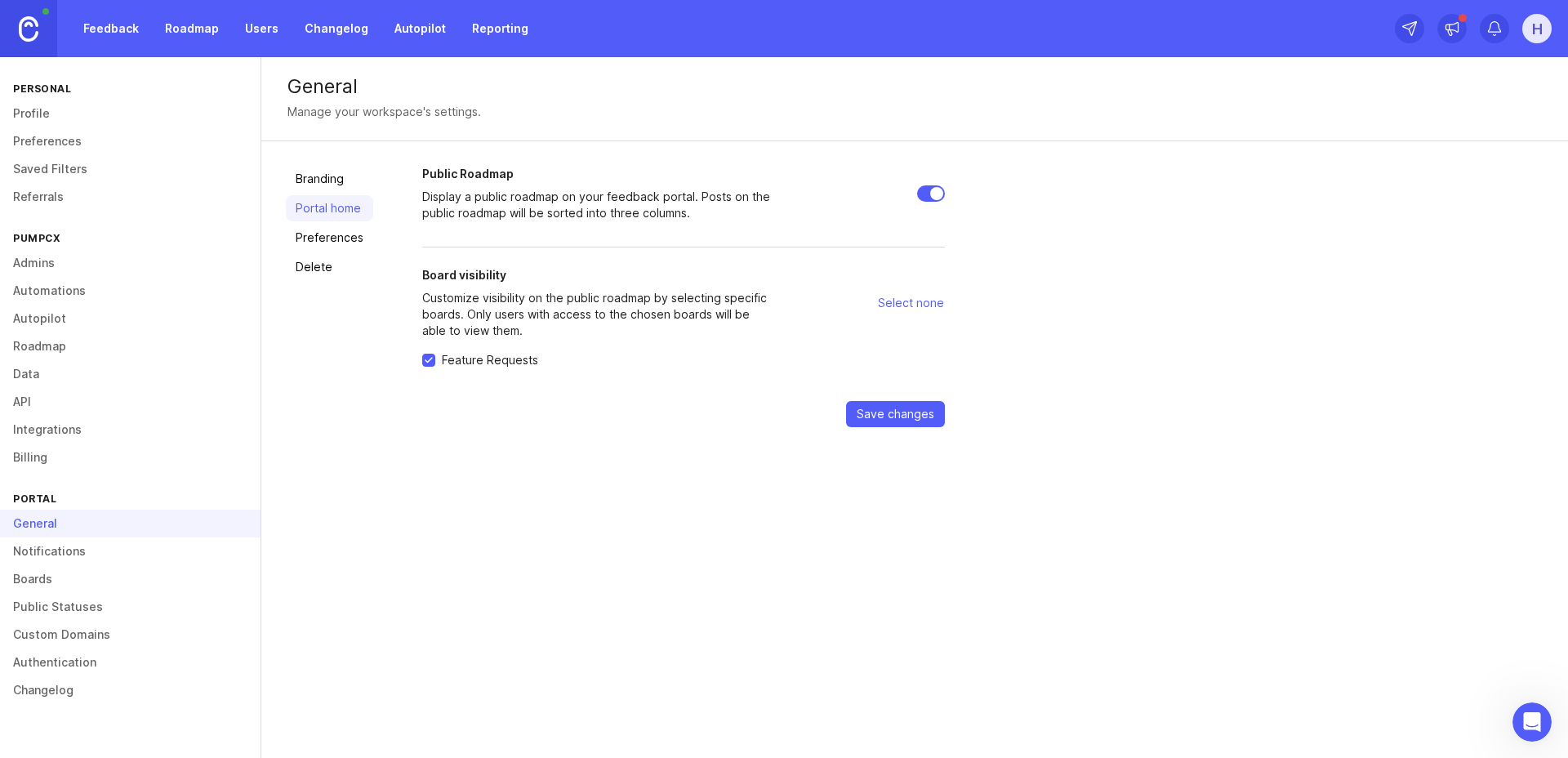
click at [327, 233] on link "Preferences" at bounding box center [329, 238] width 87 height 26
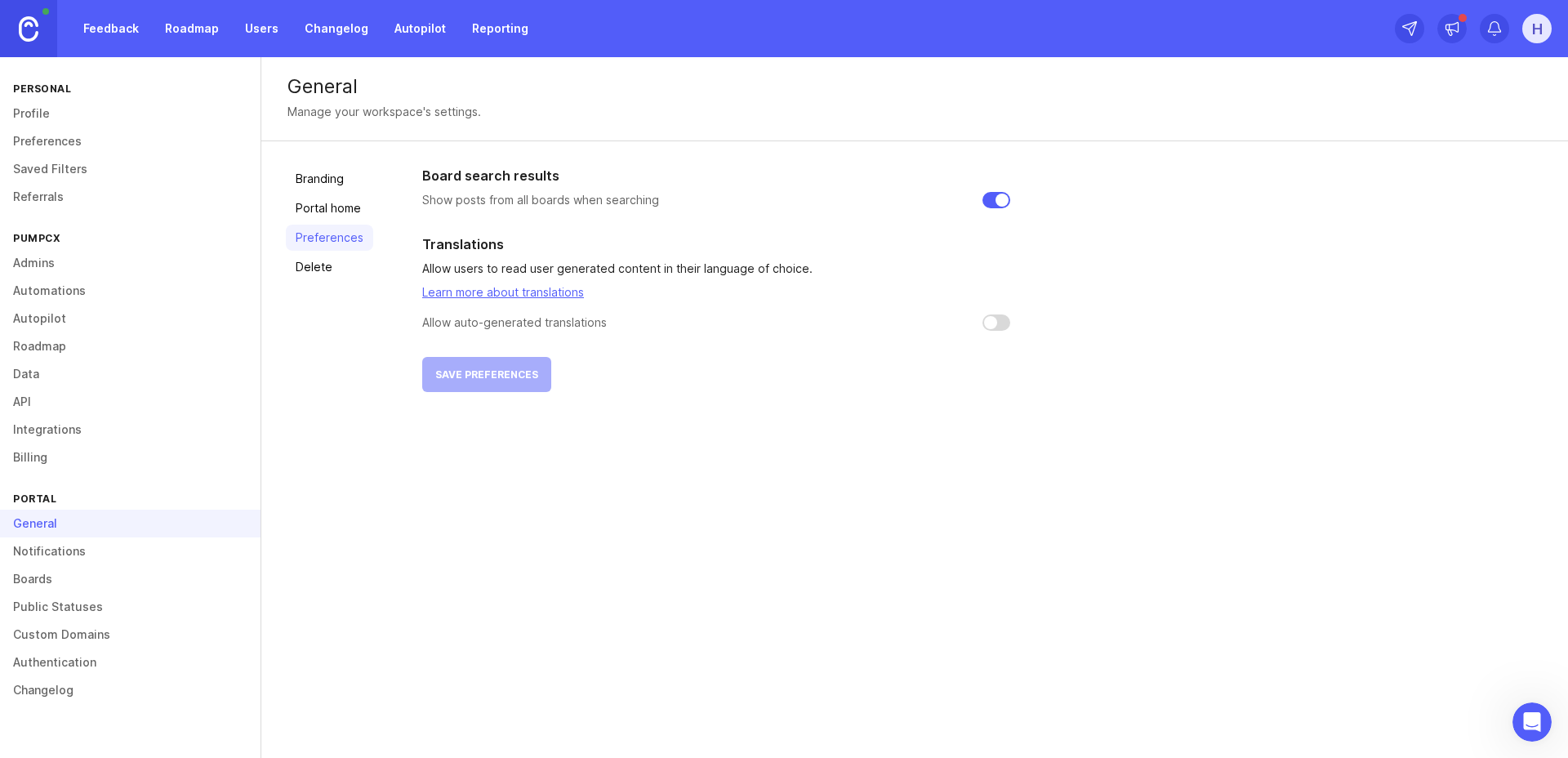
click at [312, 261] on link "Delete" at bounding box center [329, 267] width 87 height 26
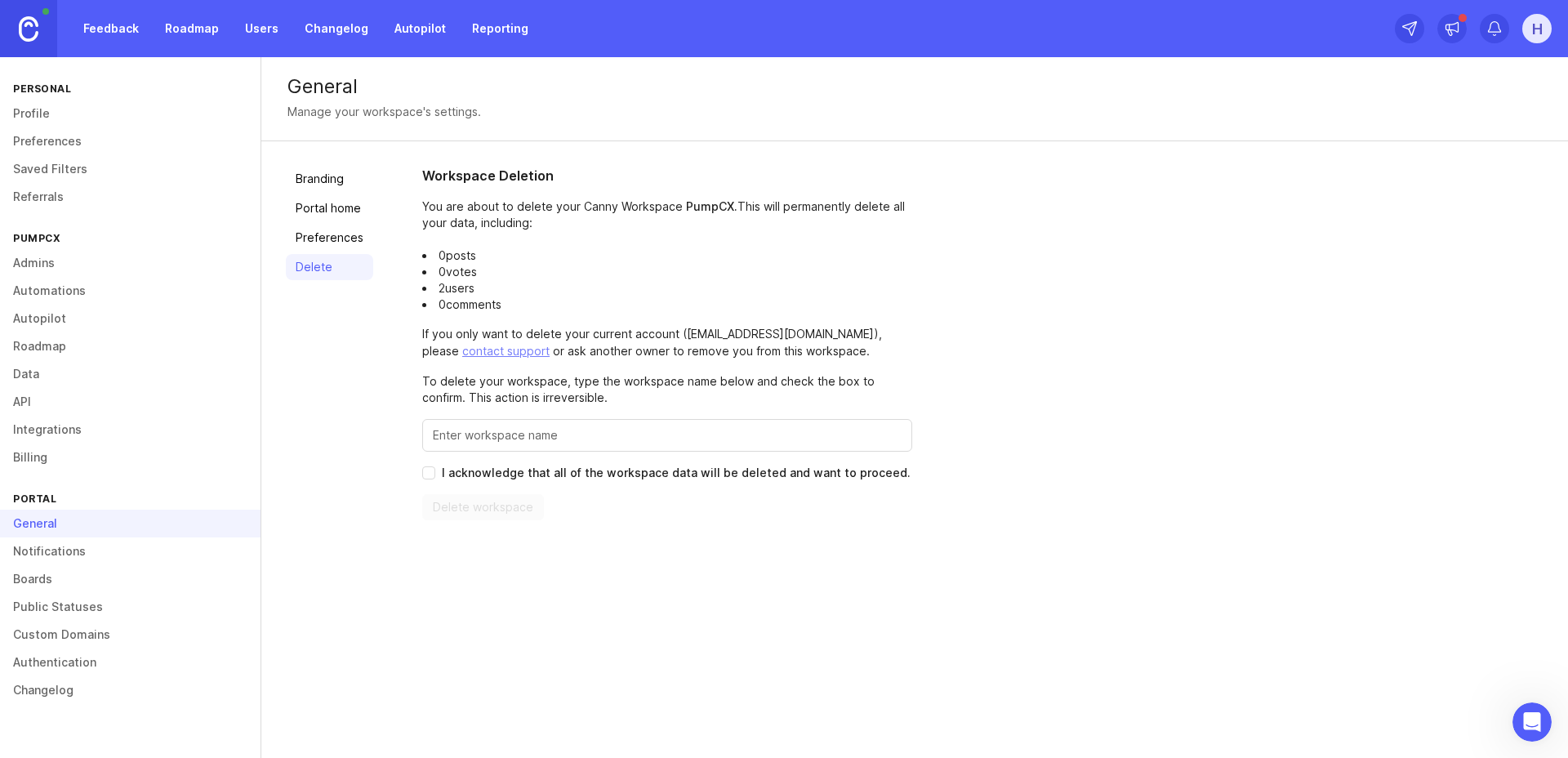
click at [39, 549] on link "Notifications" at bounding box center [130, 552] width 261 height 28
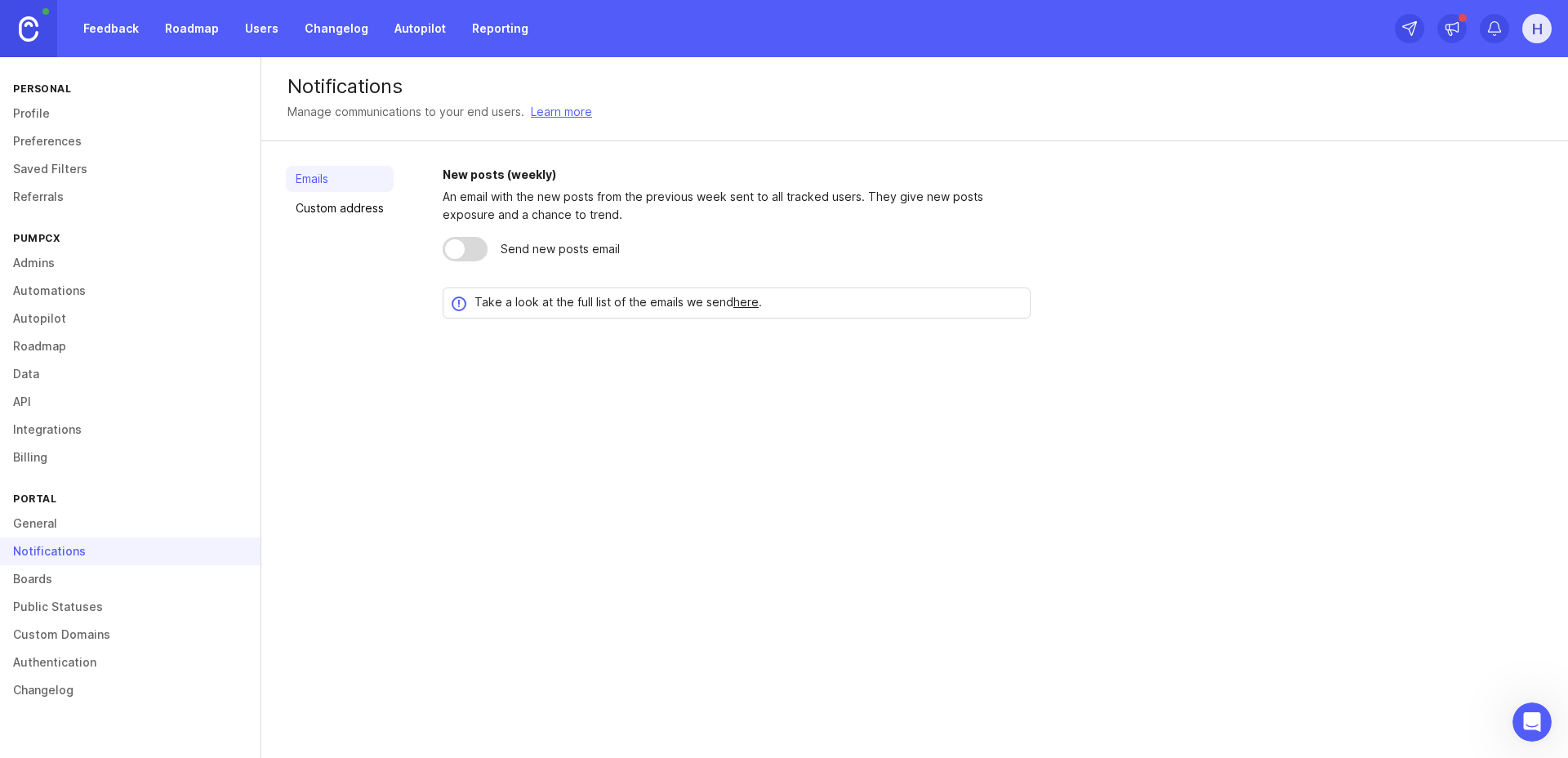
click at [34, 581] on link "Boards" at bounding box center [130, 579] width 261 height 28
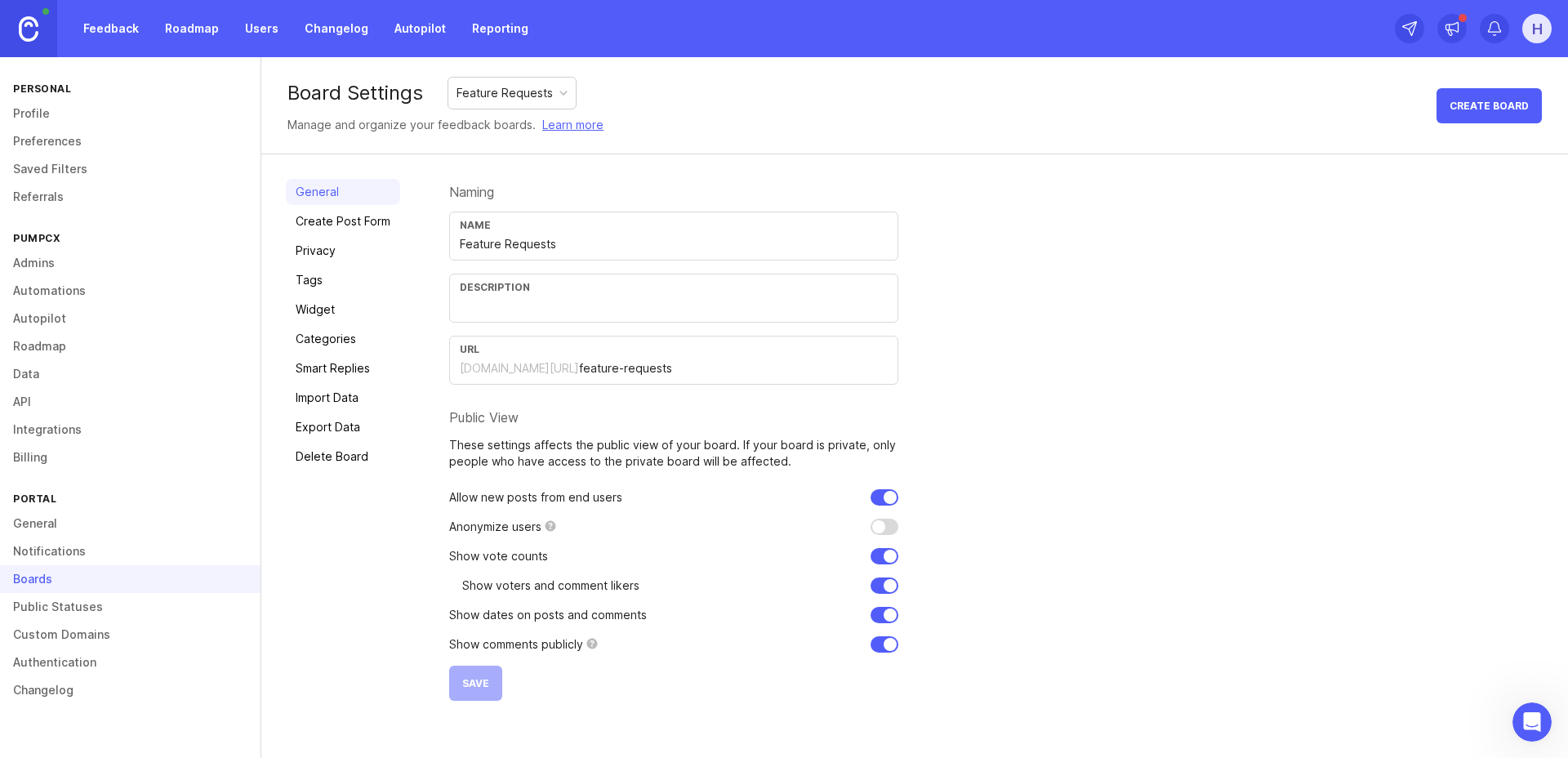
click at [44, 580] on div "Boards" at bounding box center [130, 579] width 261 height 28
click at [112, 31] on link "Feedback" at bounding box center [110, 28] width 75 height 29
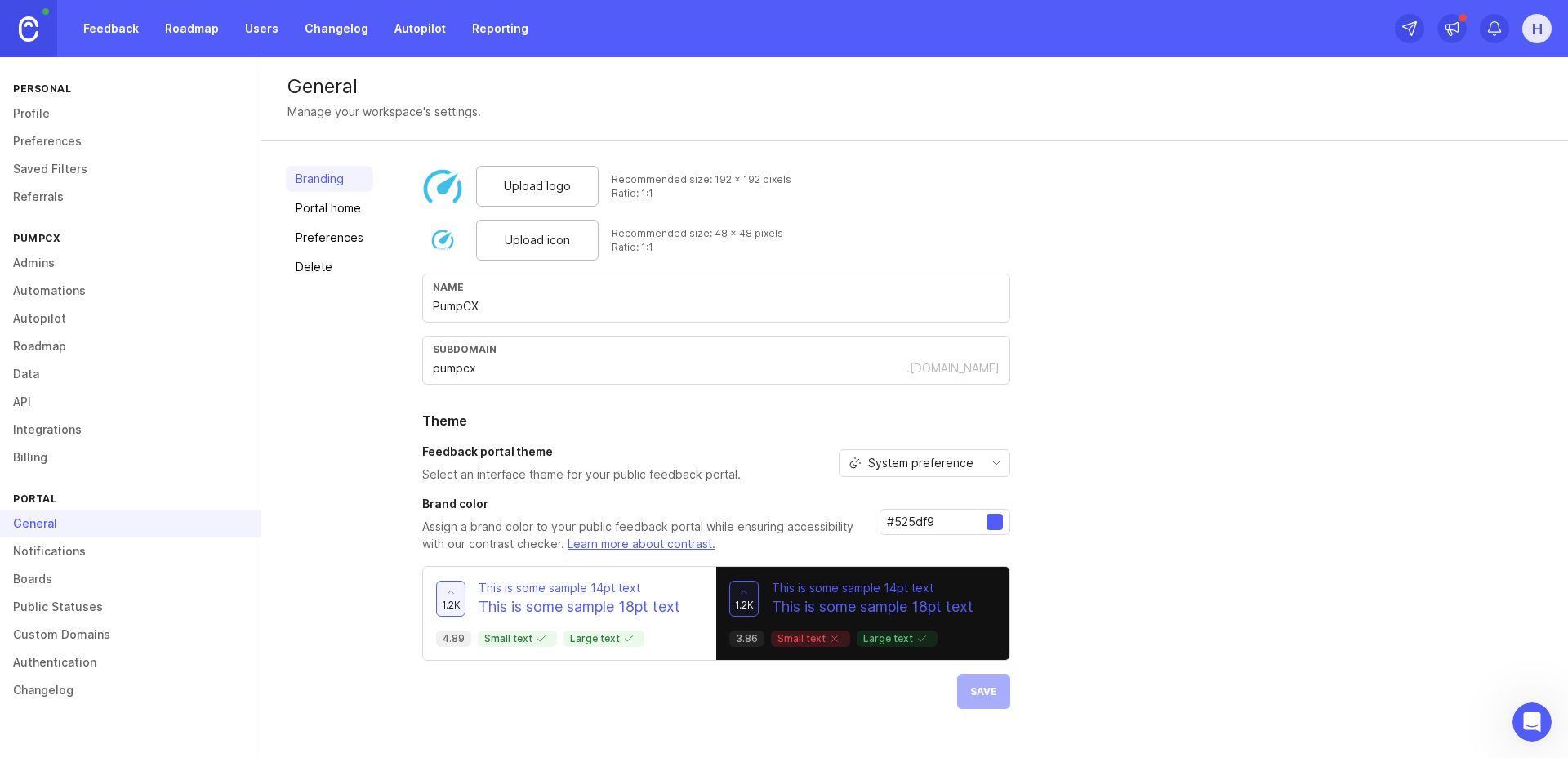
click at [324, 241] on link "Preferences" at bounding box center [329, 238] width 87 height 26
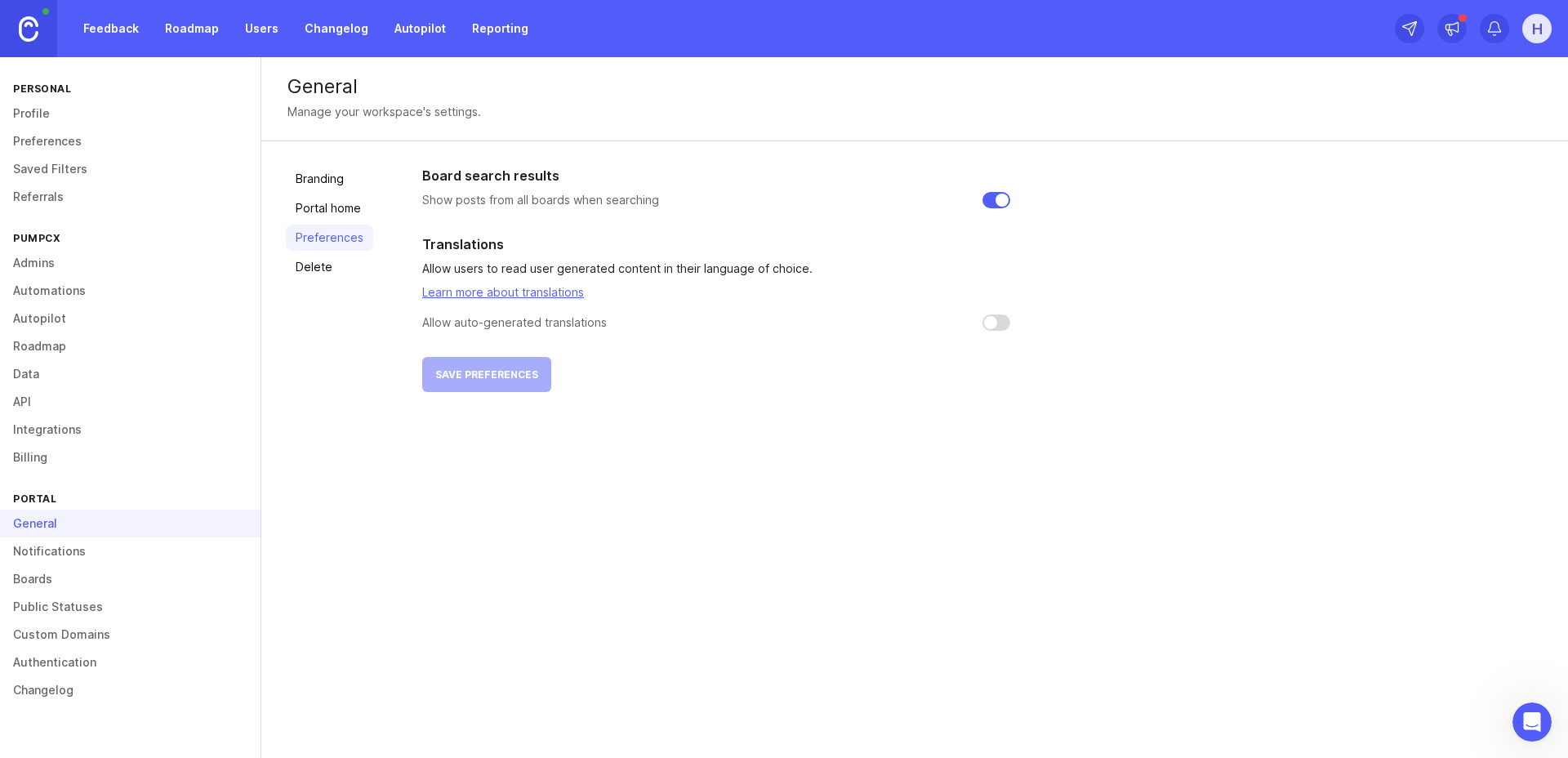
click at [316, 261] on link "Delete" at bounding box center [329, 267] width 87 height 26
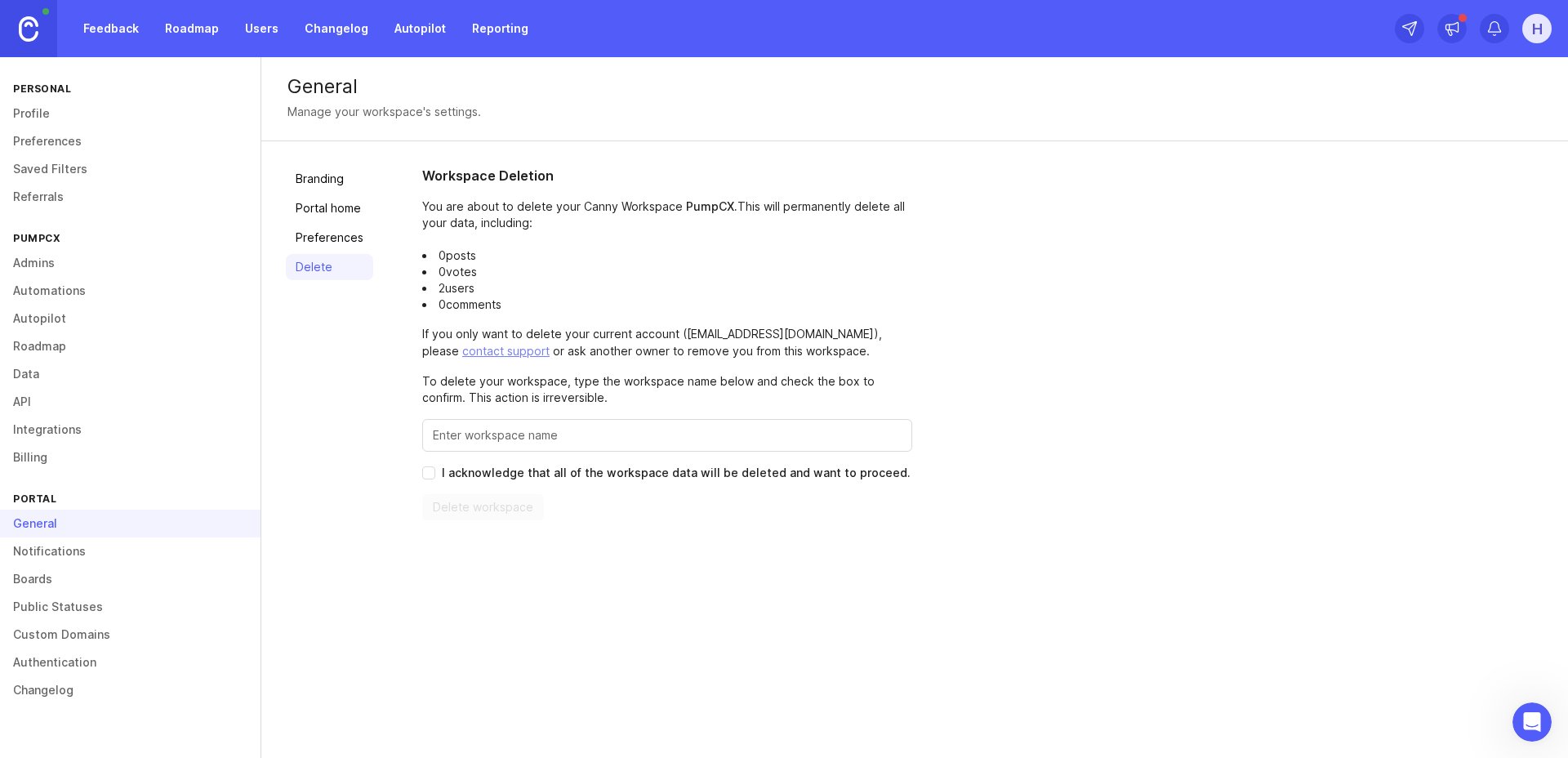
click at [305, 203] on link "Portal home" at bounding box center [329, 208] width 87 height 26
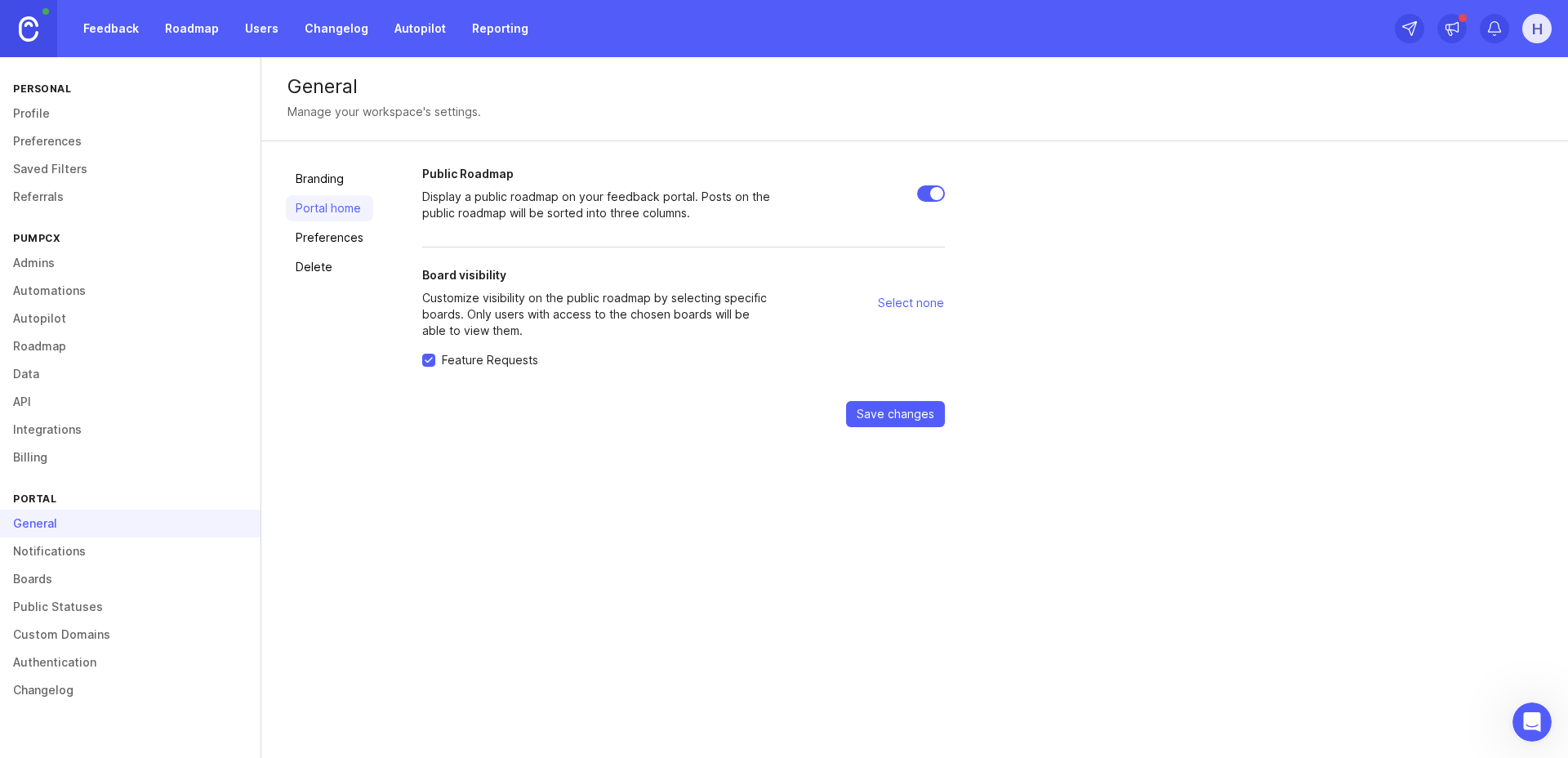
click at [904, 301] on span "Select none" at bounding box center [910, 303] width 66 height 17
click at [903, 303] on span "Select all" at bounding box center [919, 303] width 50 height 17
checkbox input "true"
click at [333, 234] on link "Preferences" at bounding box center [329, 238] width 87 height 26
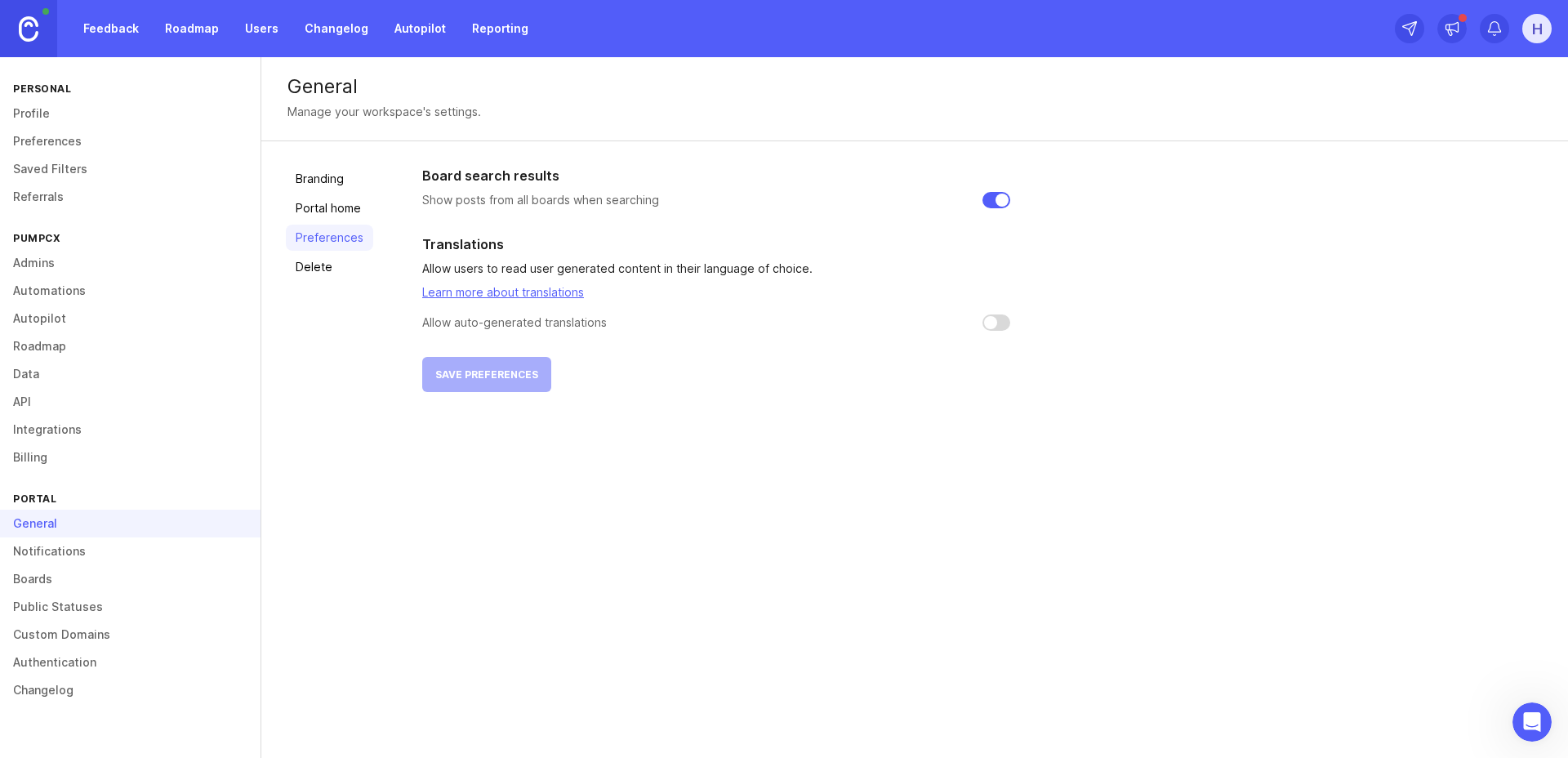
click at [317, 257] on link "Delete" at bounding box center [329, 267] width 87 height 26
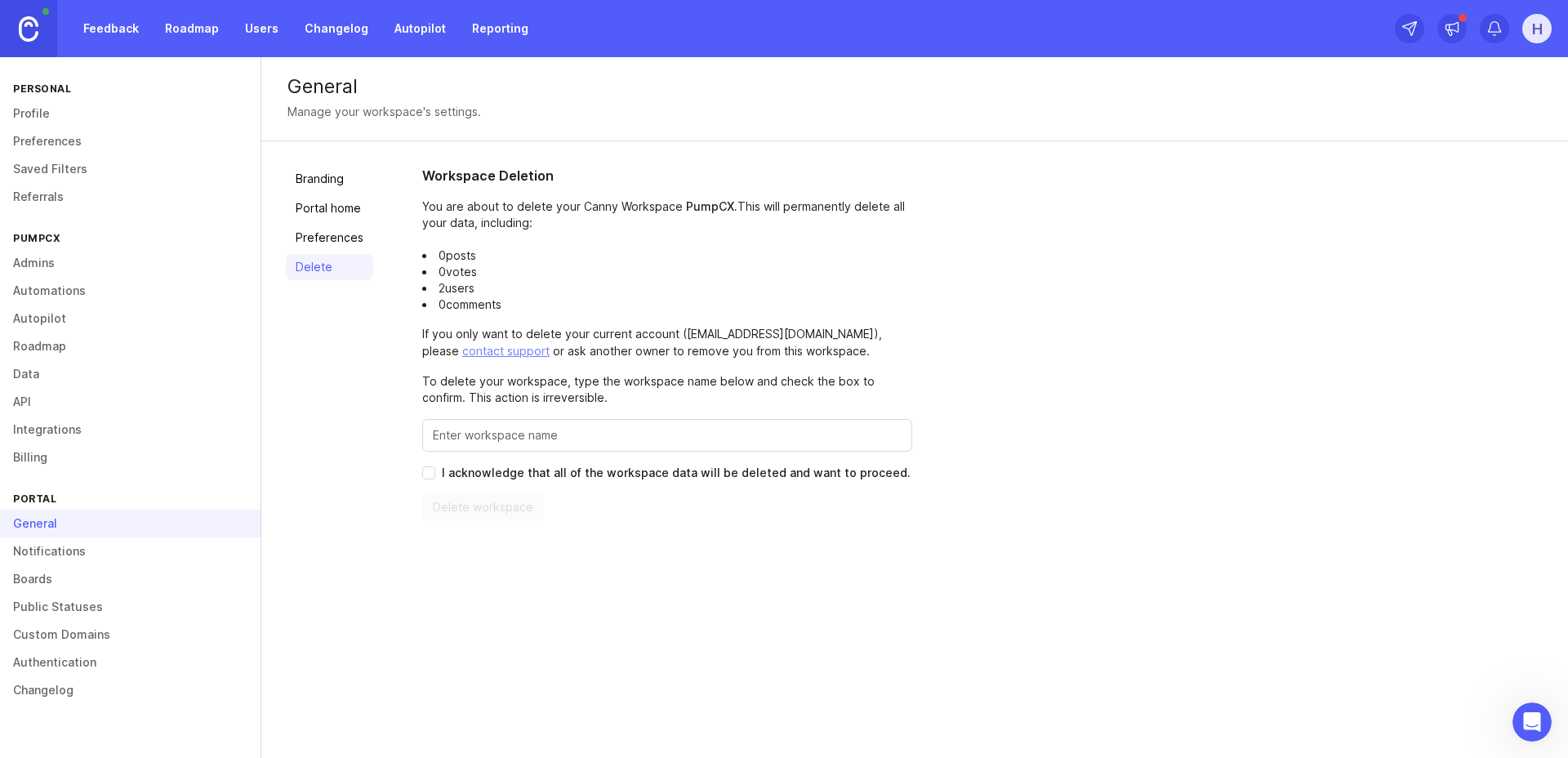
click at [139, 33] on link "Feedback" at bounding box center [110, 28] width 75 height 29
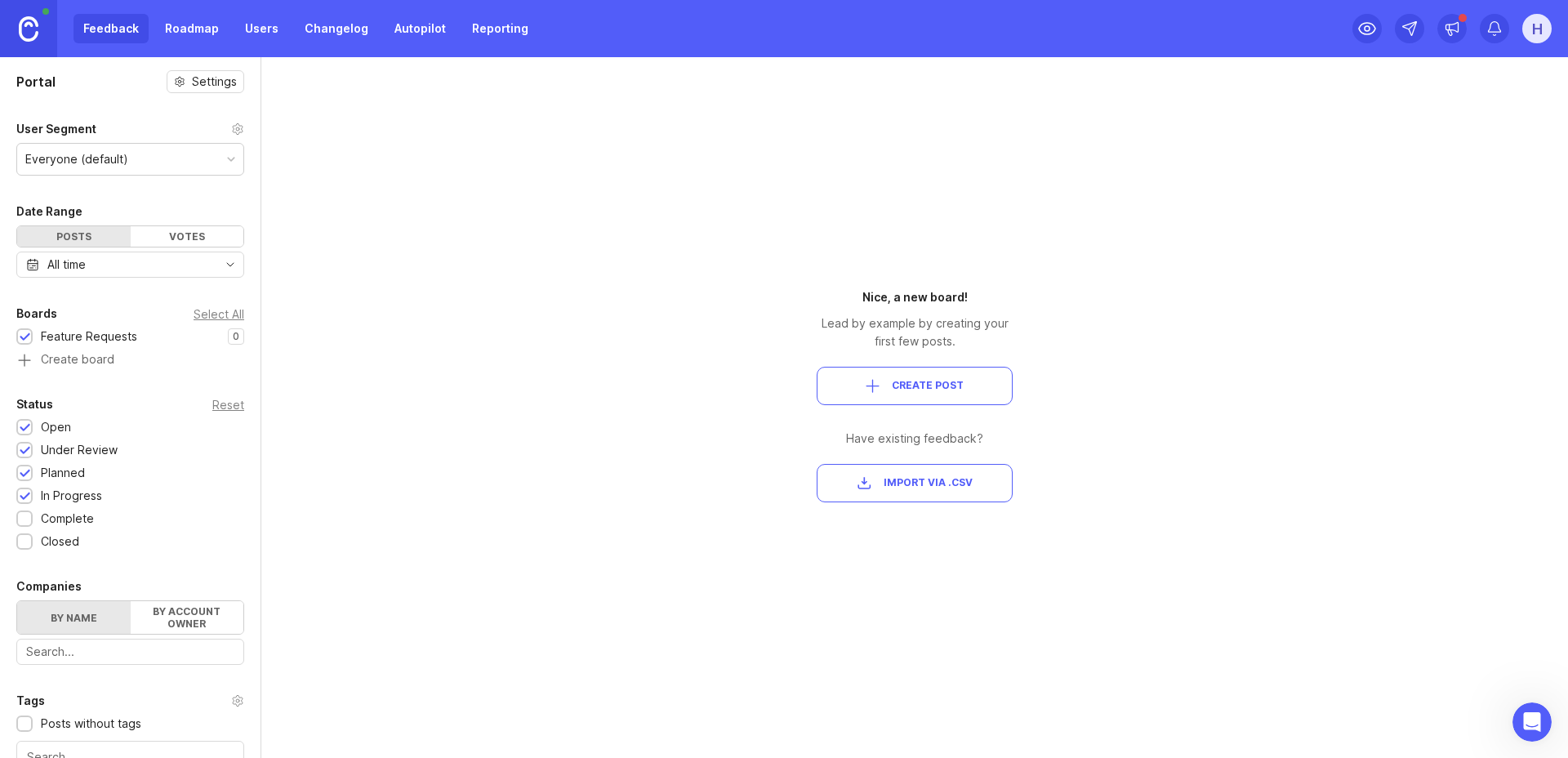
click at [231, 131] on icon at bounding box center [237, 129] width 13 height 13
click at [173, 156] on div "Everyone (default)" at bounding box center [130, 159] width 227 height 31
click at [143, 240] on div "Votes" at bounding box center [187, 236] width 114 height 20
click at [80, 238] on div "Posts" at bounding box center [73, 236] width 114 height 20
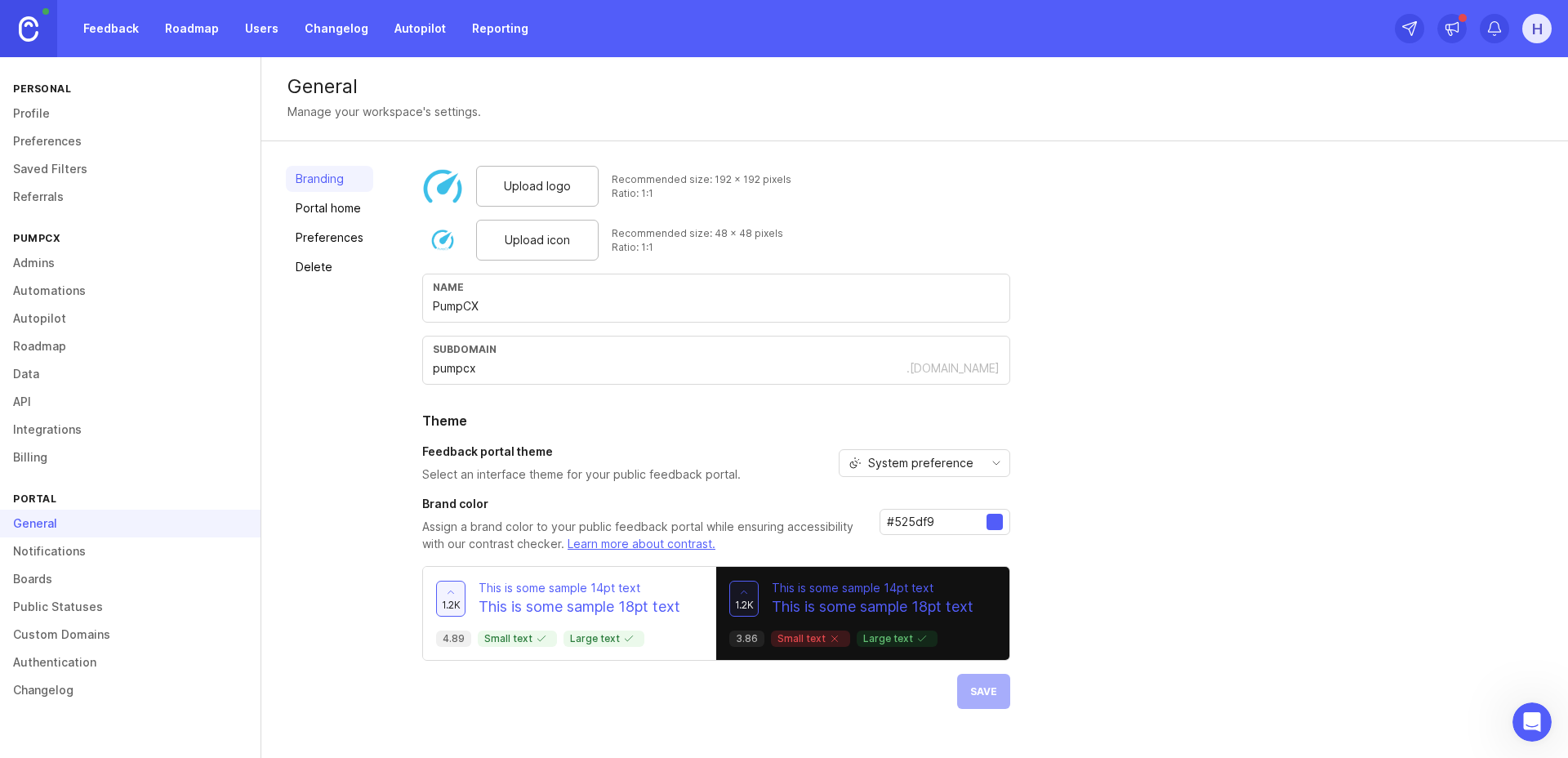
click at [48, 571] on link "Boards" at bounding box center [130, 579] width 261 height 28
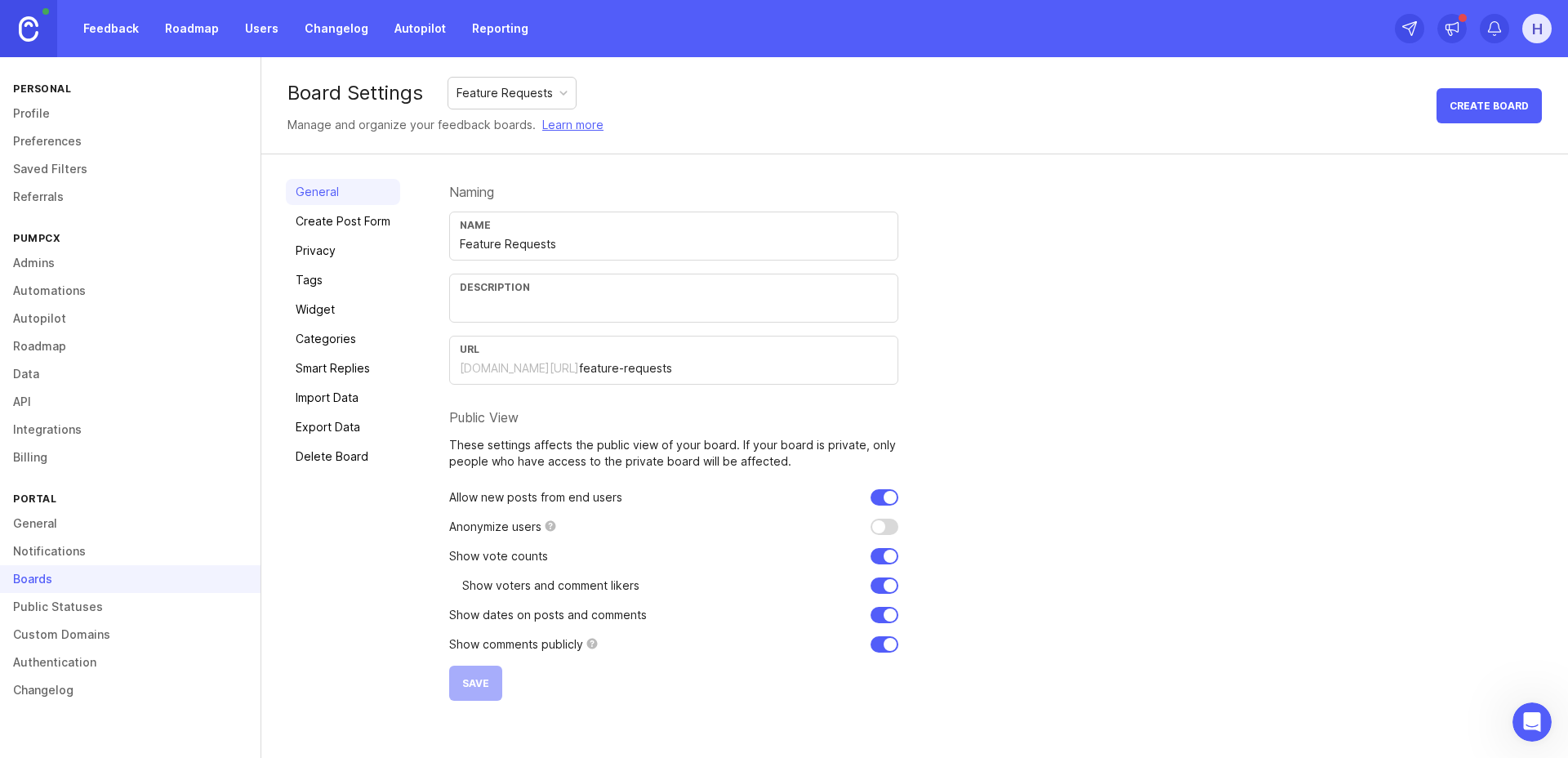
click at [324, 249] on link "Privacy" at bounding box center [343, 251] width 115 height 26
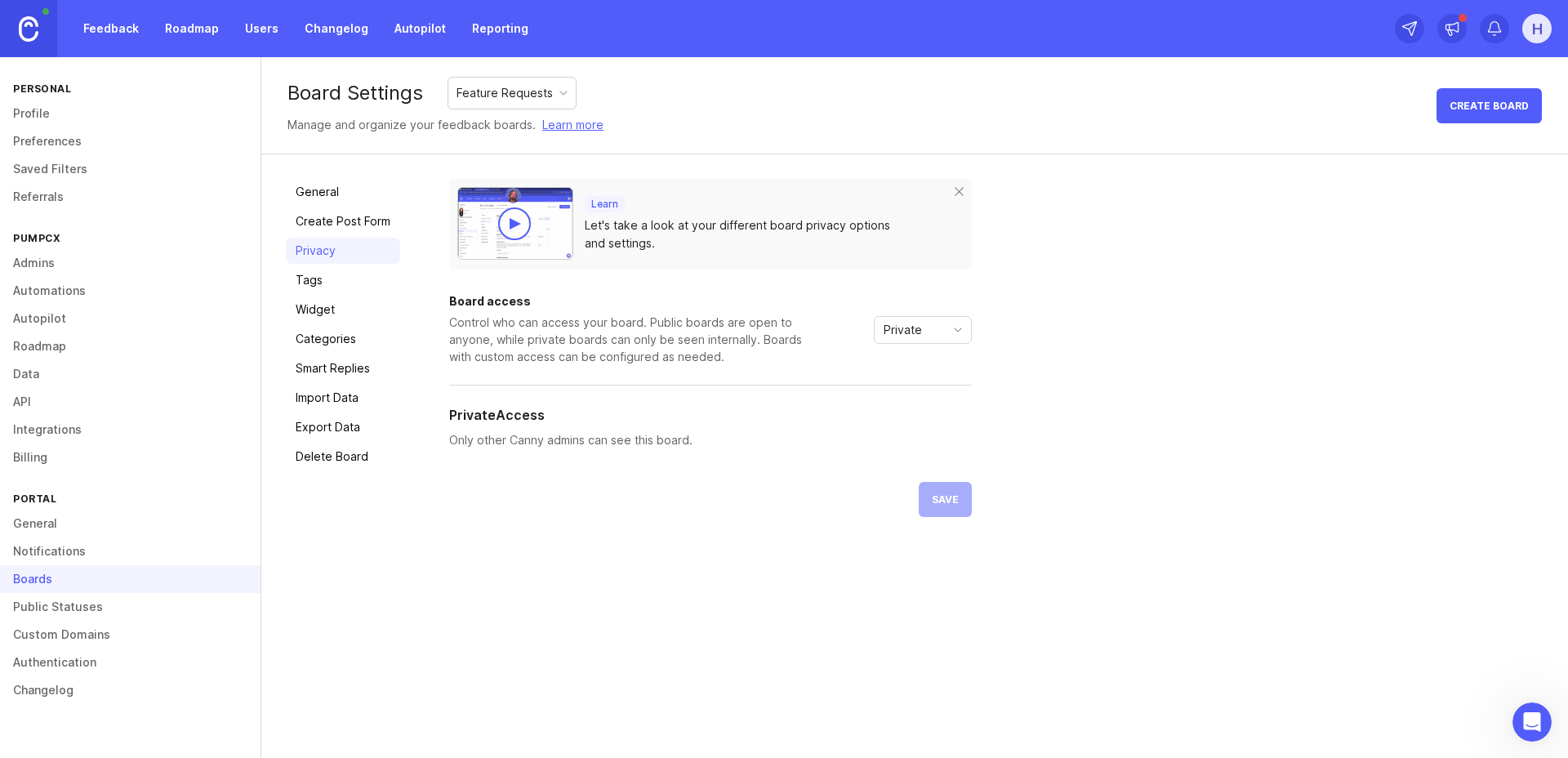
click at [919, 338] on span "Private" at bounding box center [903, 330] width 39 height 18
click at [914, 416] on span "Custom" at bounding box center [905, 415] width 41 height 18
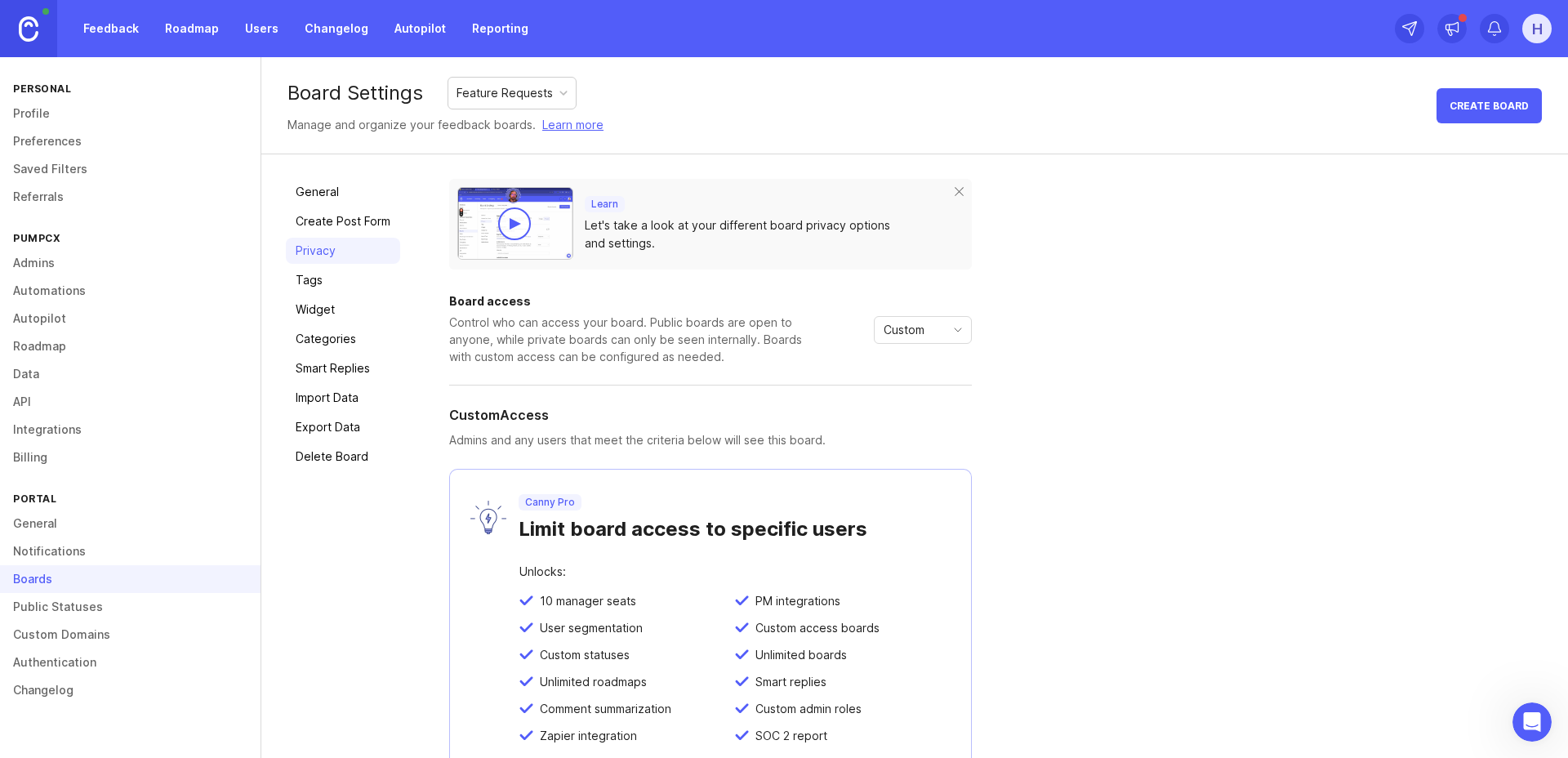
click at [903, 337] on span "Custom" at bounding box center [904, 330] width 41 height 18
click at [905, 358] on span "Private" at bounding box center [904, 361] width 39 height 18
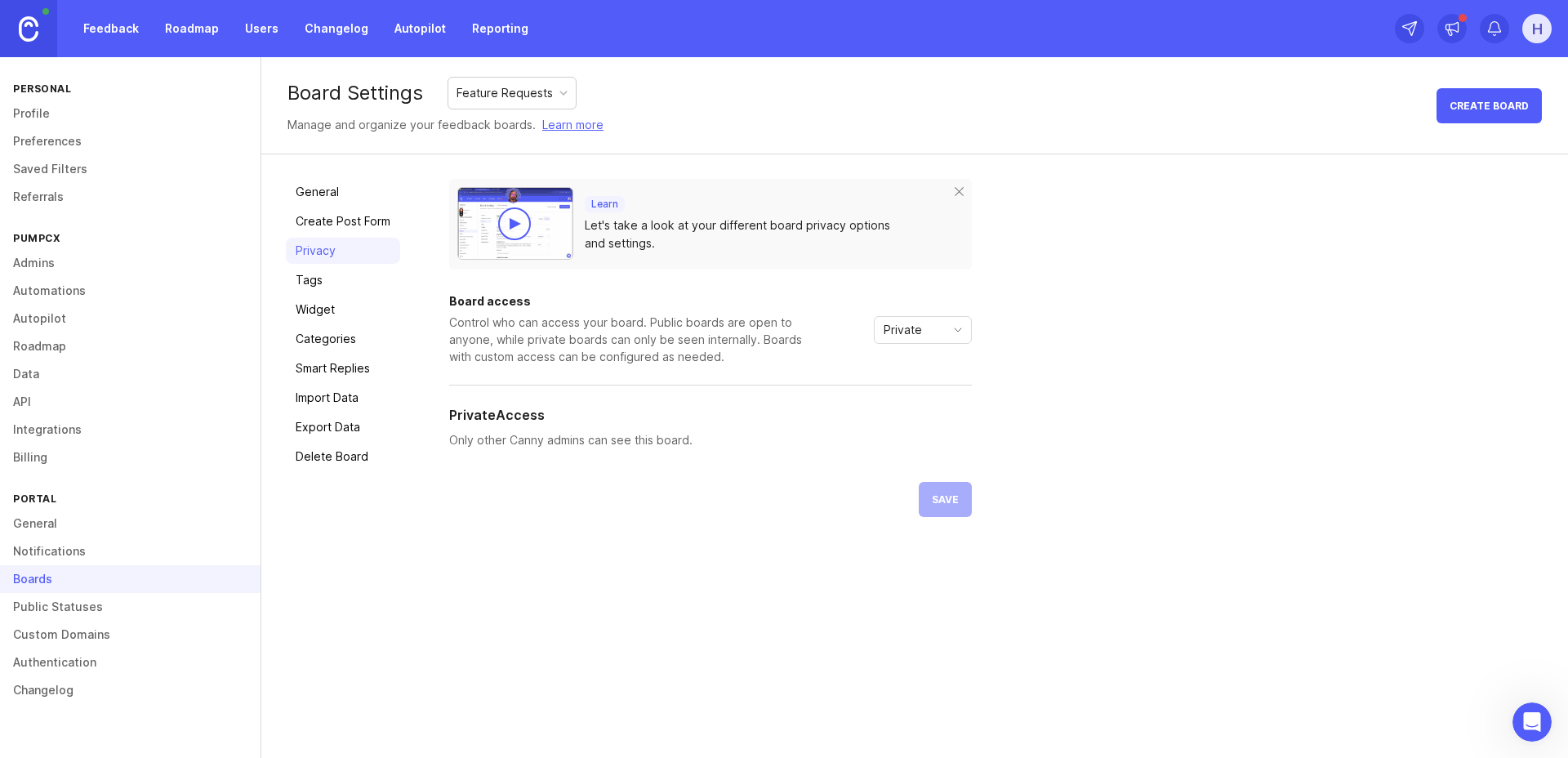
click at [903, 327] on span "Private" at bounding box center [903, 330] width 39 height 18
click at [887, 389] on span "Public" at bounding box center [901, 389] width 33 height 18
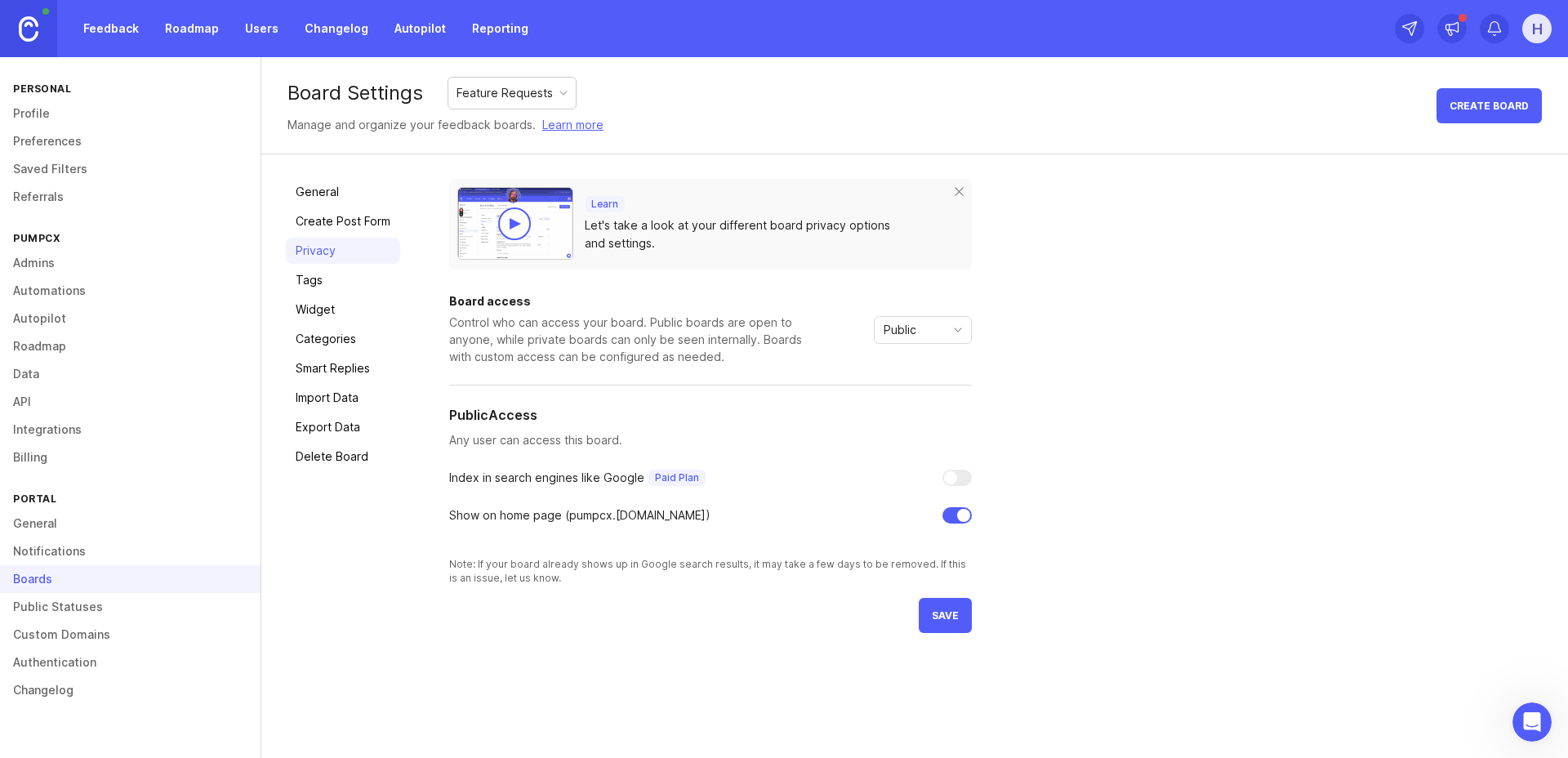
click at [941, 616] on span "save" at bounding box center [945, 615] width 27 height 12
click at [54, 607] on link "Public Statuses" at bounding box center [130, 607] width 261 height 28
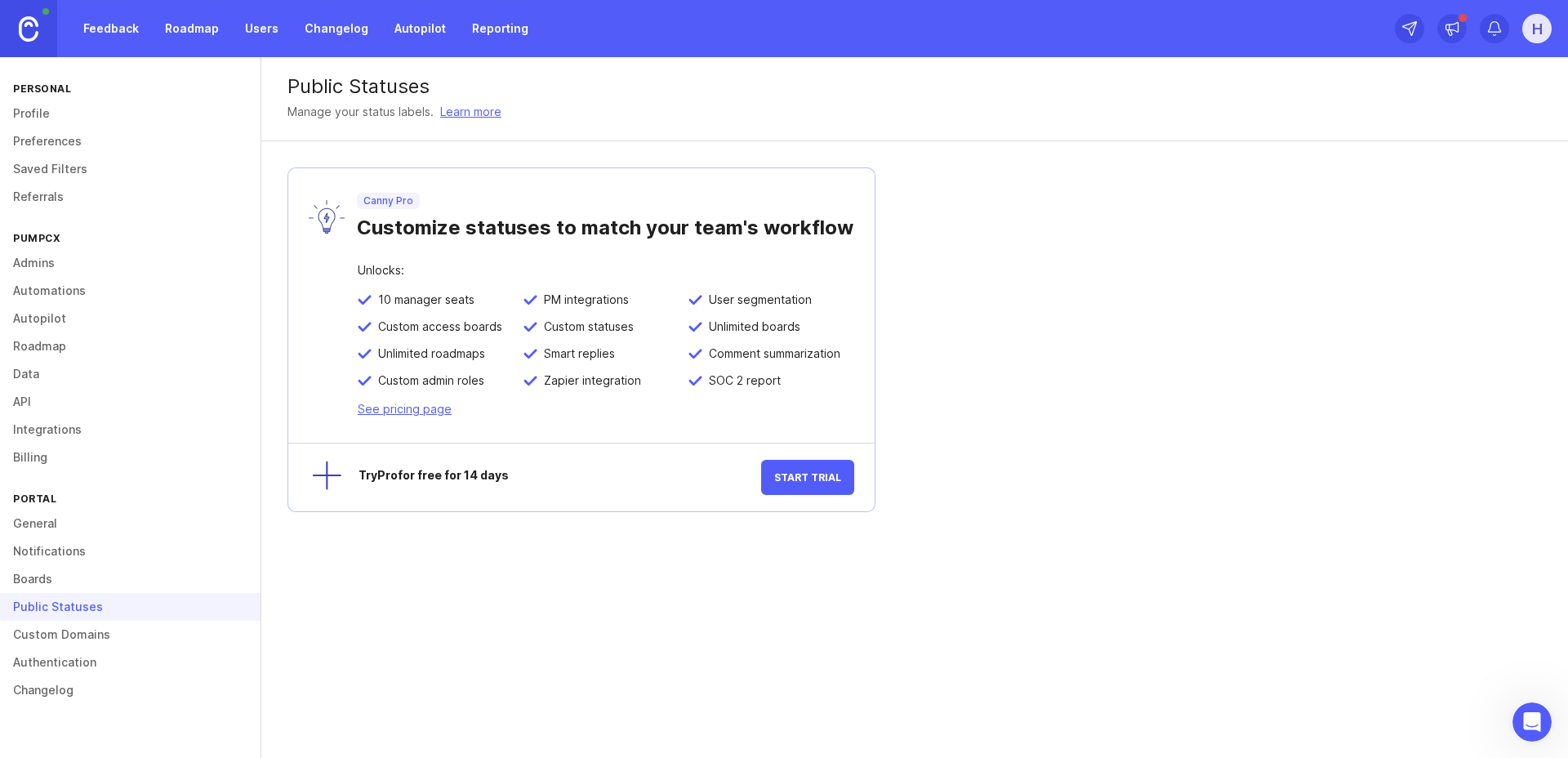
click at [58, 634] on link "Custom Domains" at bounding box center [130, 635] width 261 height 28
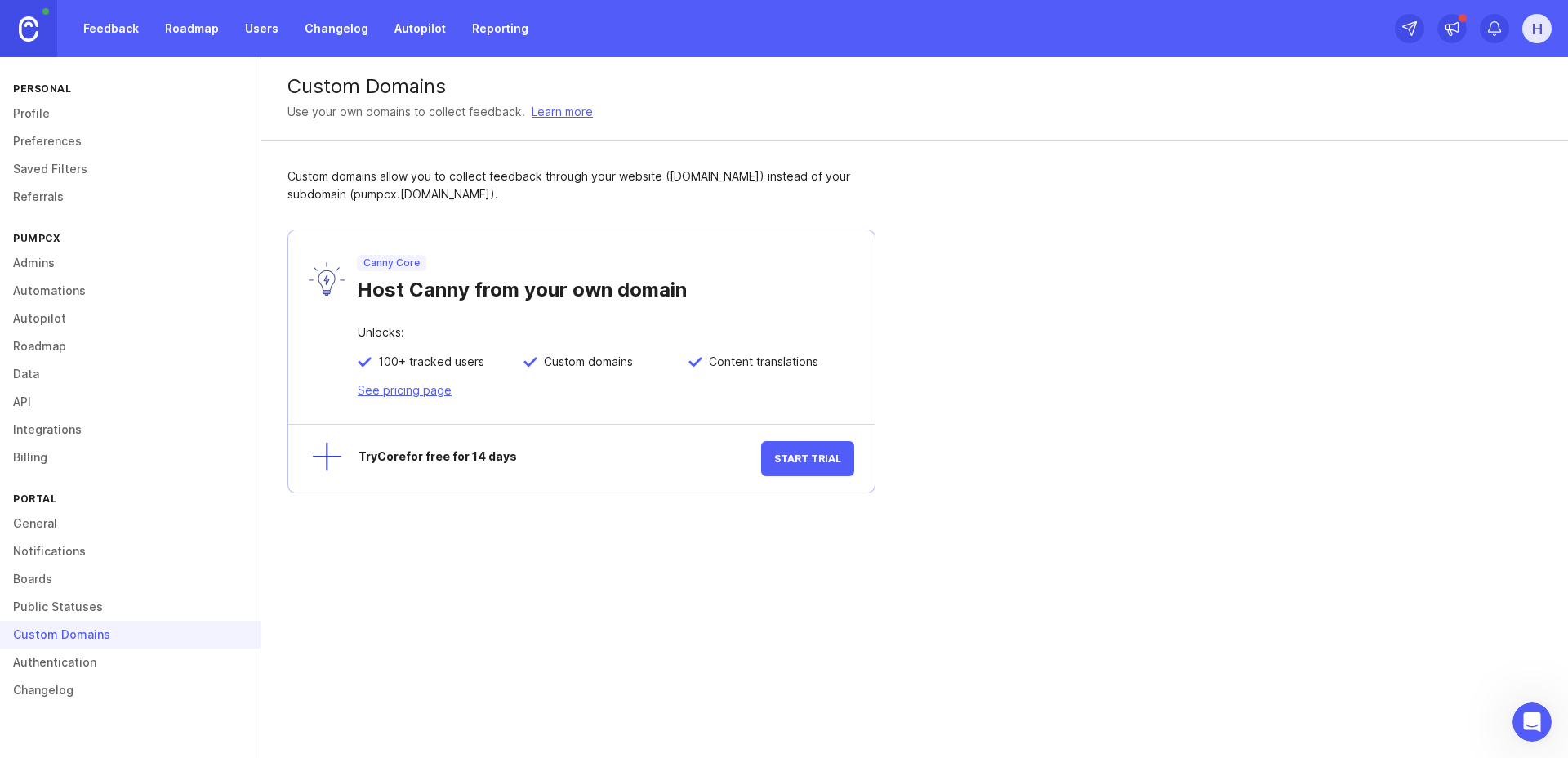
click at [50, 584] on link "Boards" at bounding box center [130, 579] width 261 height 28
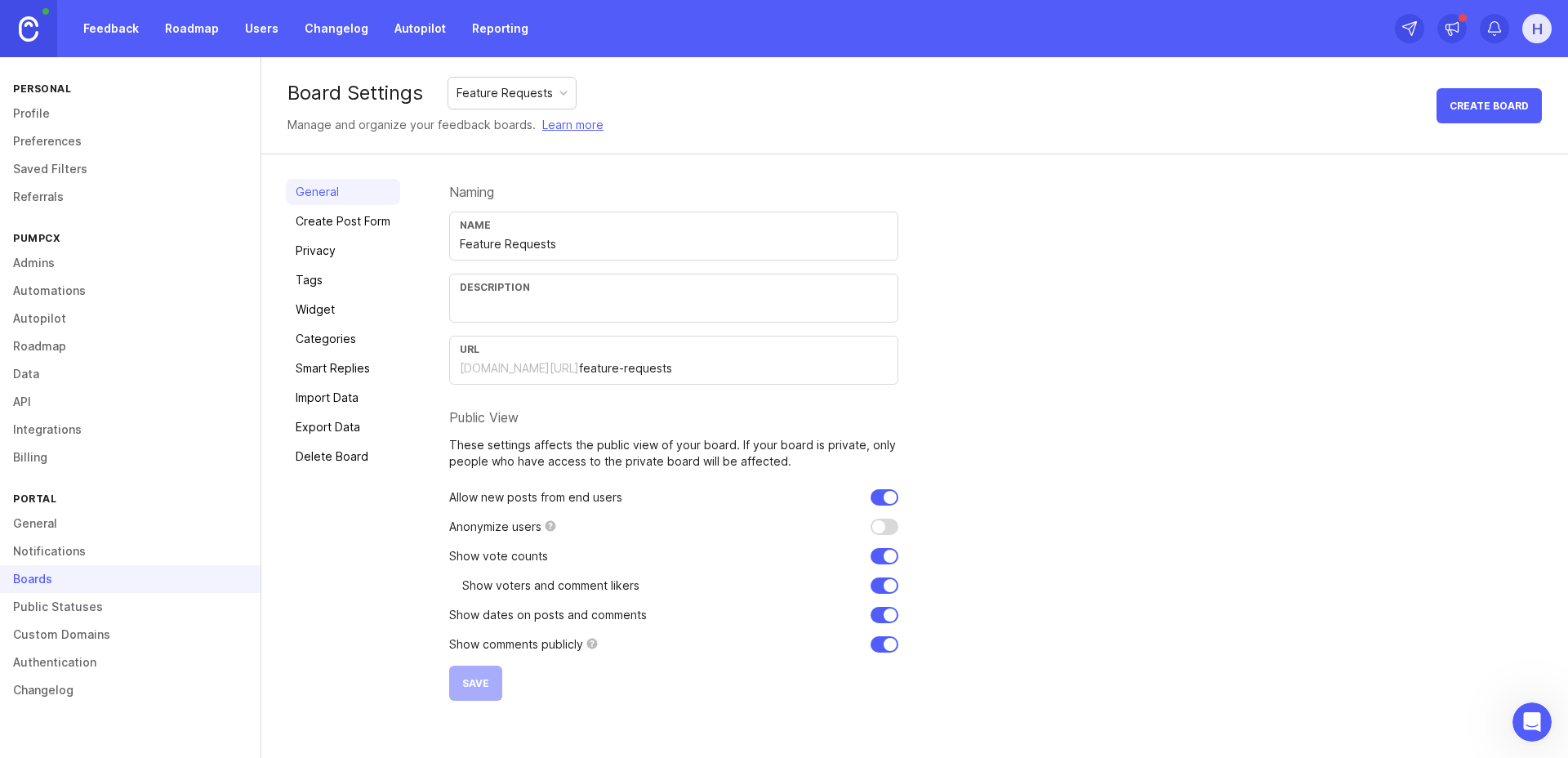
click at [306, 258] on link "Privacy" at bounding box center [343, 251] width 115 height 26
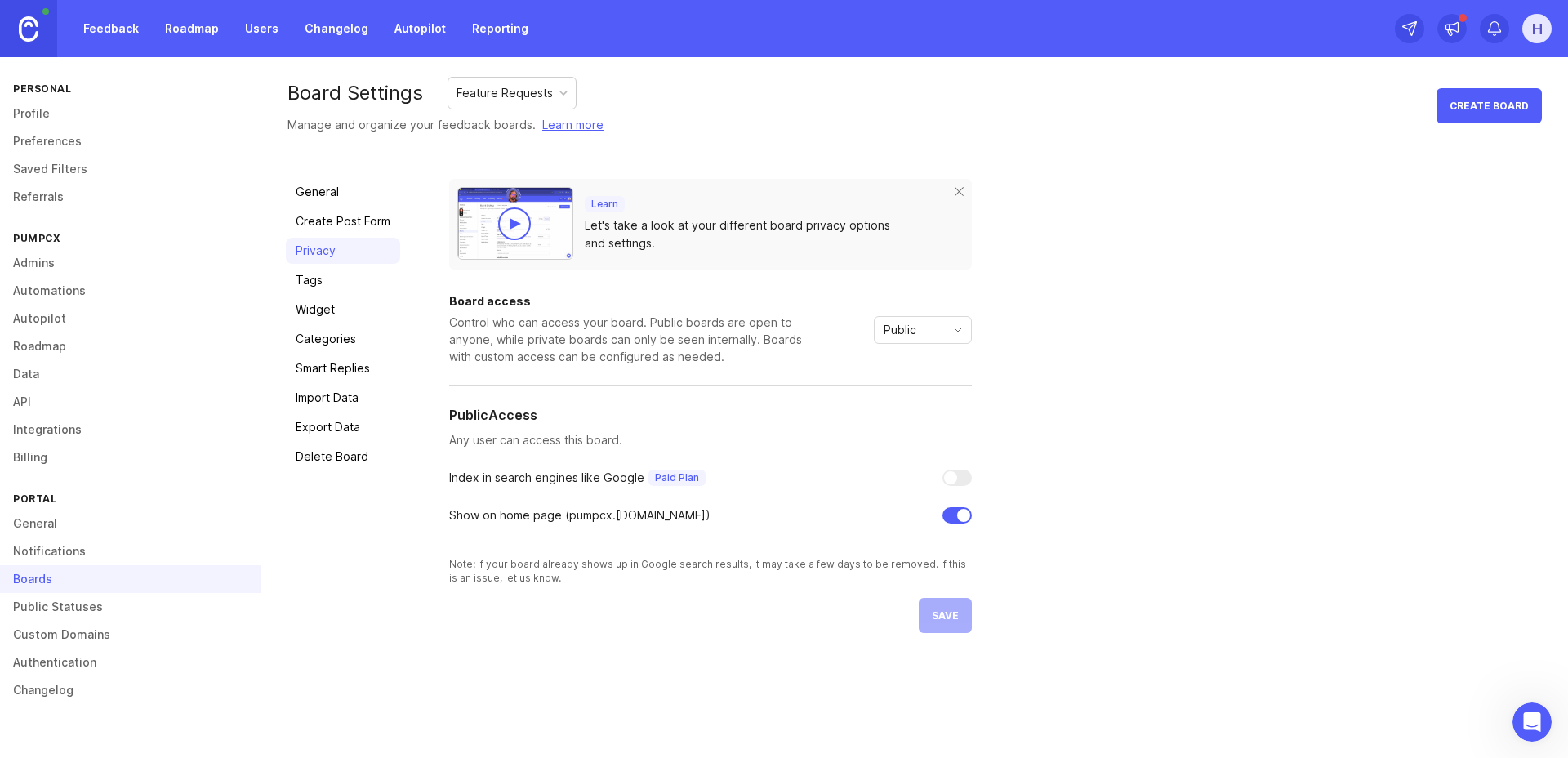
click at [511, 228] on div at bounding box center [515, 223] width 11 height 11
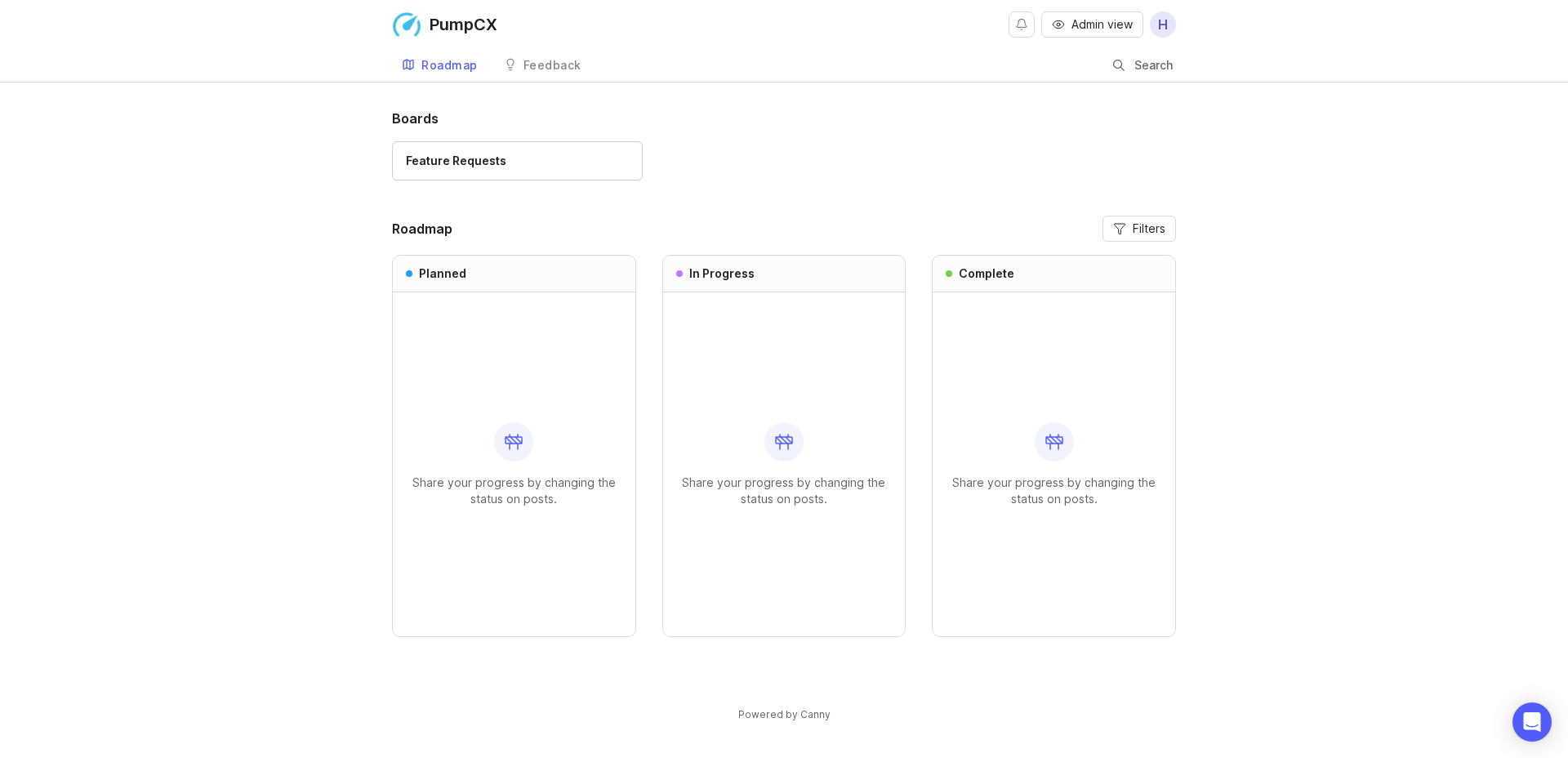
click at [1090, 26] on span "Admin view" at bounding box center [1103, 25] width 62 height 17
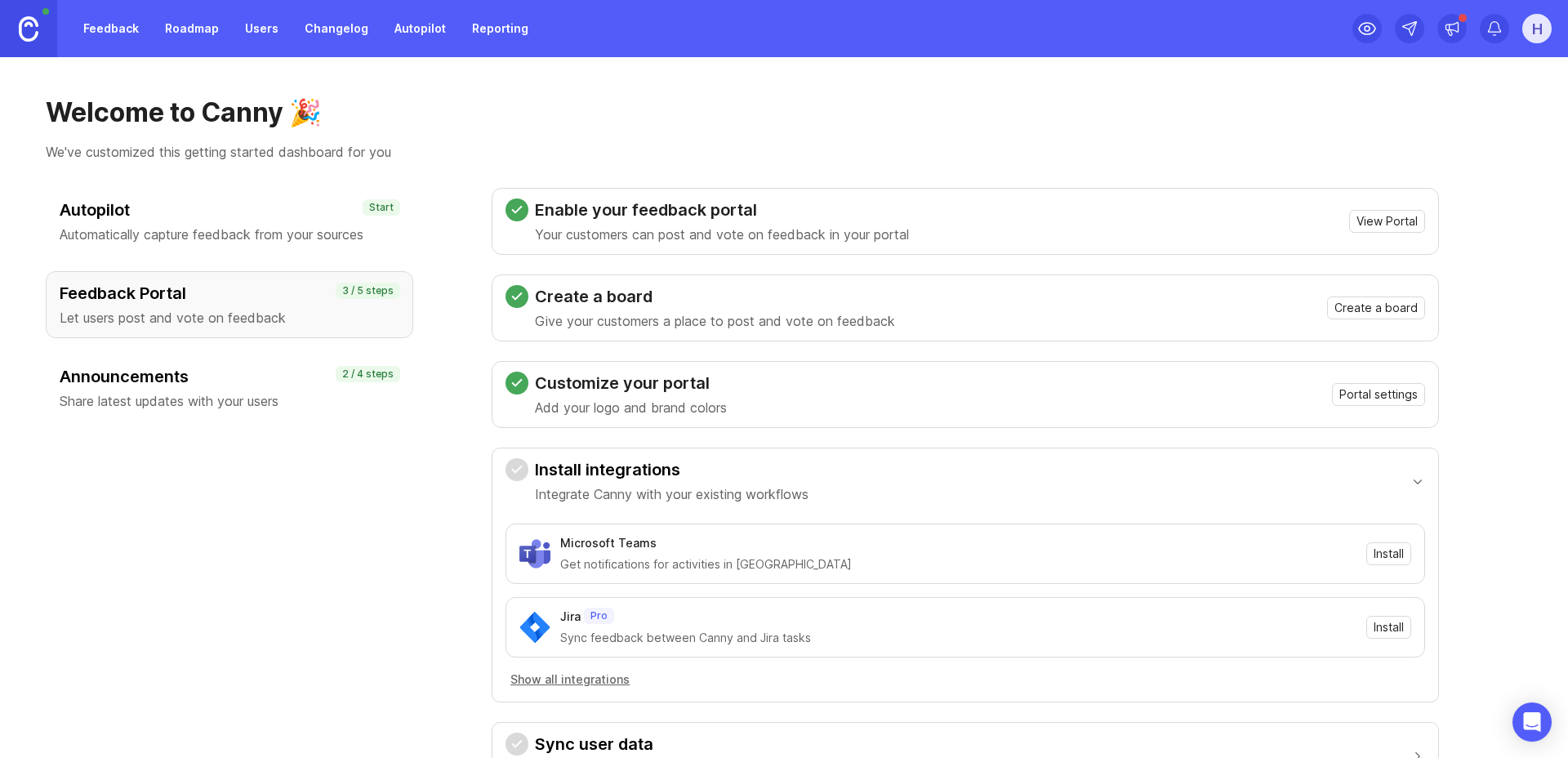
click at [261, 17] on link "Users" at bounding box center [262, 28] width 53 height 29
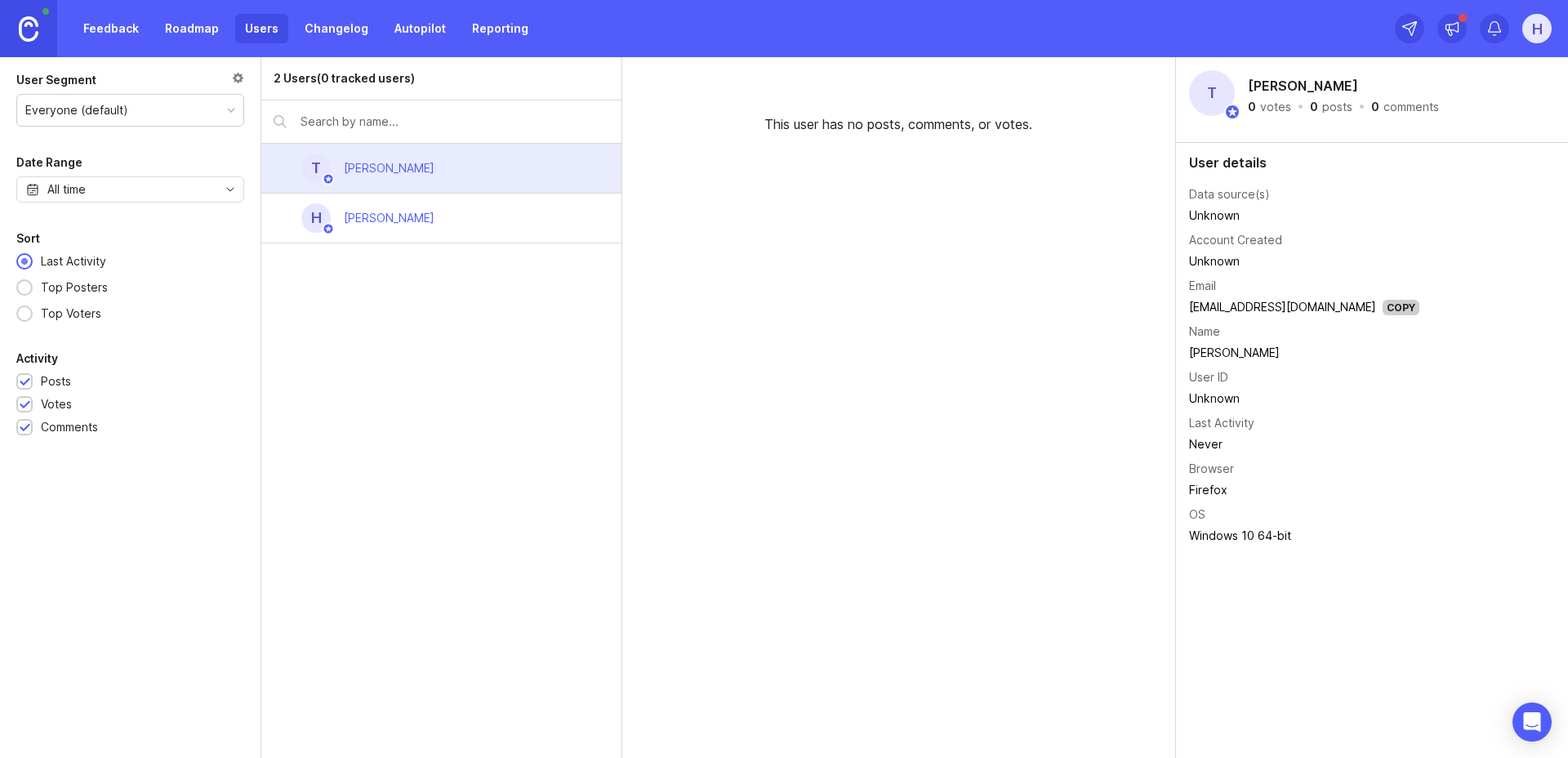
click at [1216, 214] on td "Unknown" at bounding box center [1304, 216] width 230 height 21
click at [1542, 32] on div "H" at bounding box center [1536, 28] width 29 height 29
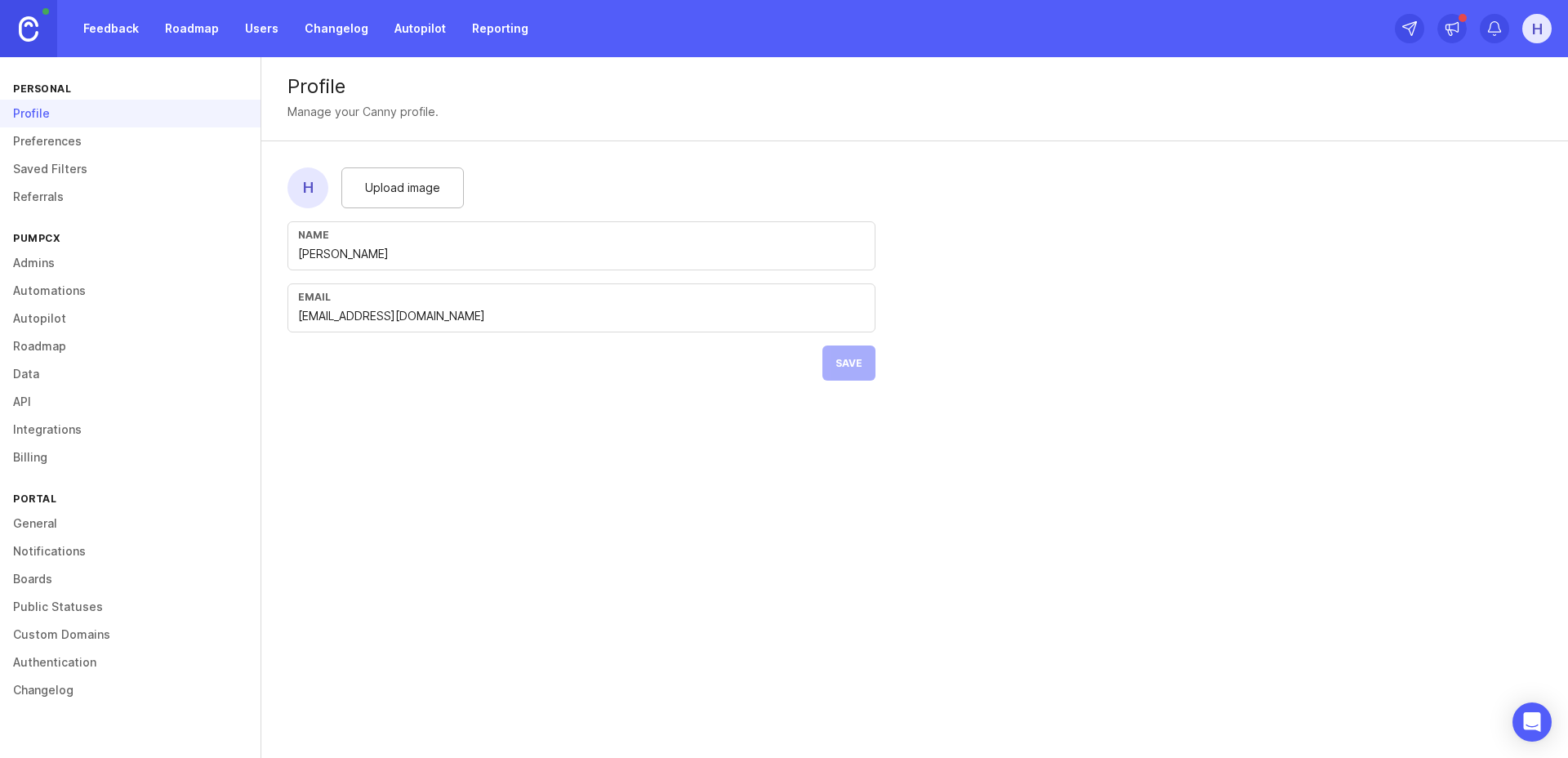
click at [49, 526] on link "General" at bounding box center [130, 524] width 261 height 28
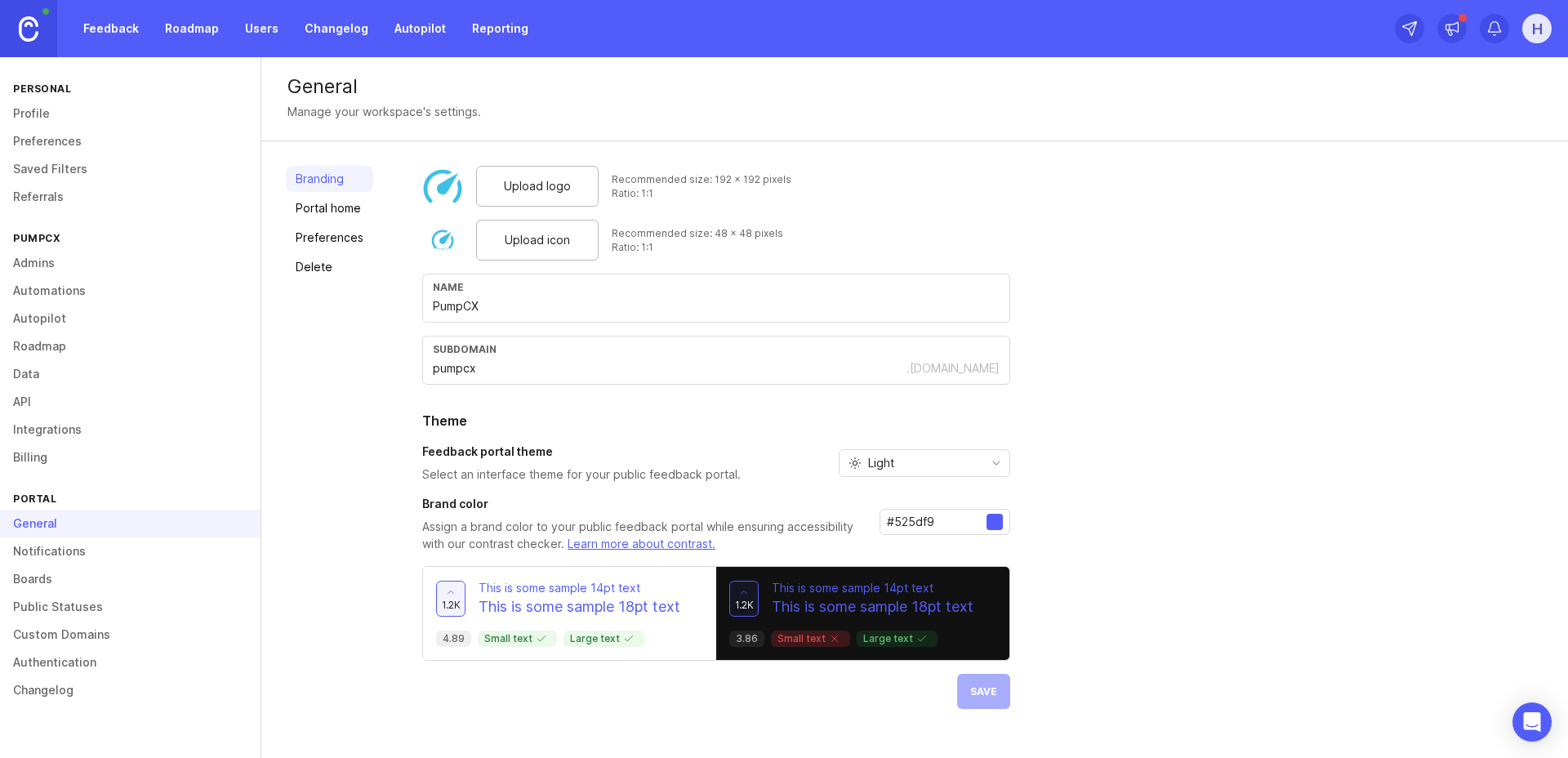
click at [360, 217] on link "Portal home" at bounding box center [329, 208] width 87 height 26
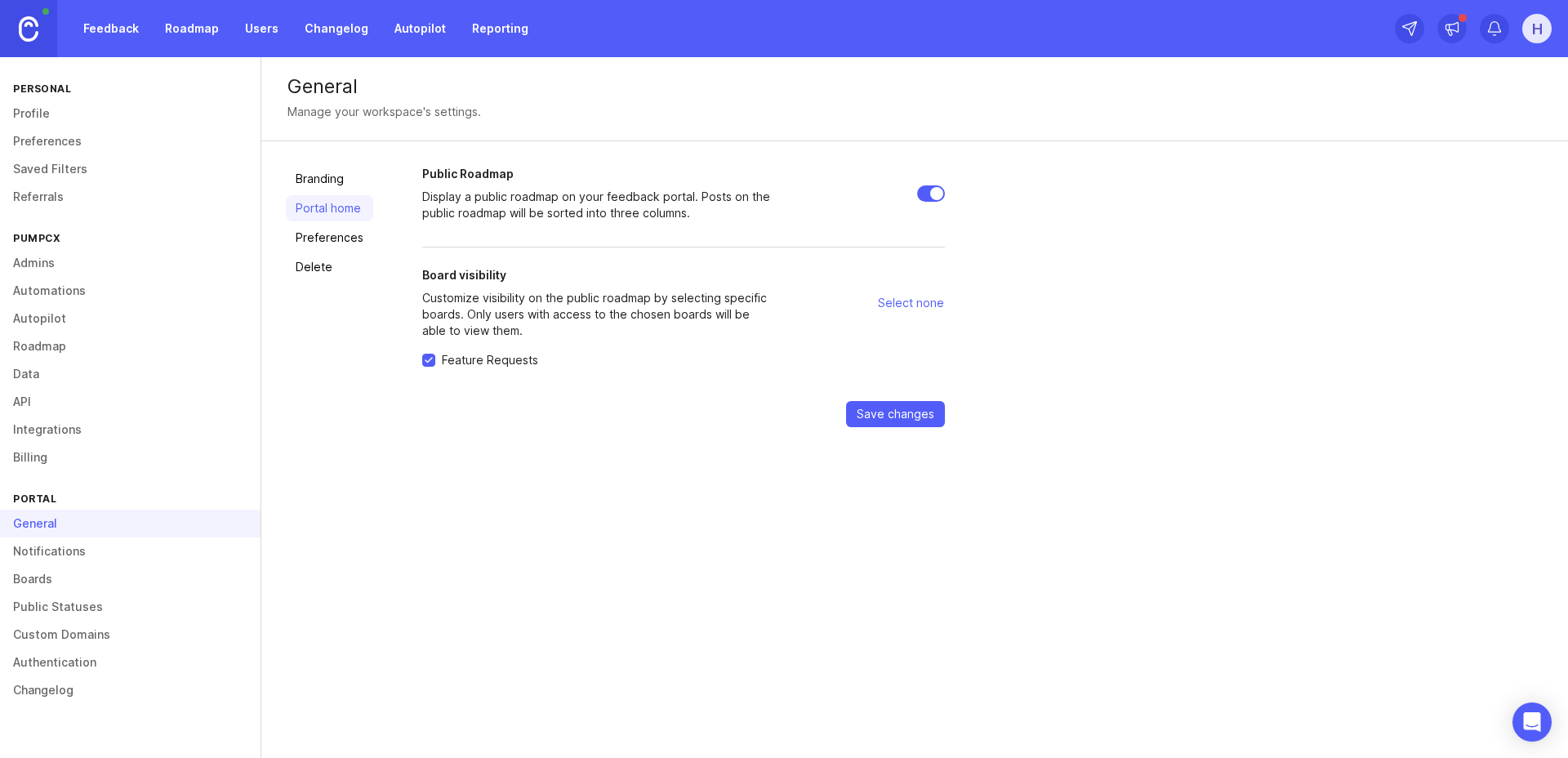
click at [308, 244] on link "Preferences" at bounding box center [329, 238] width 87 height 26
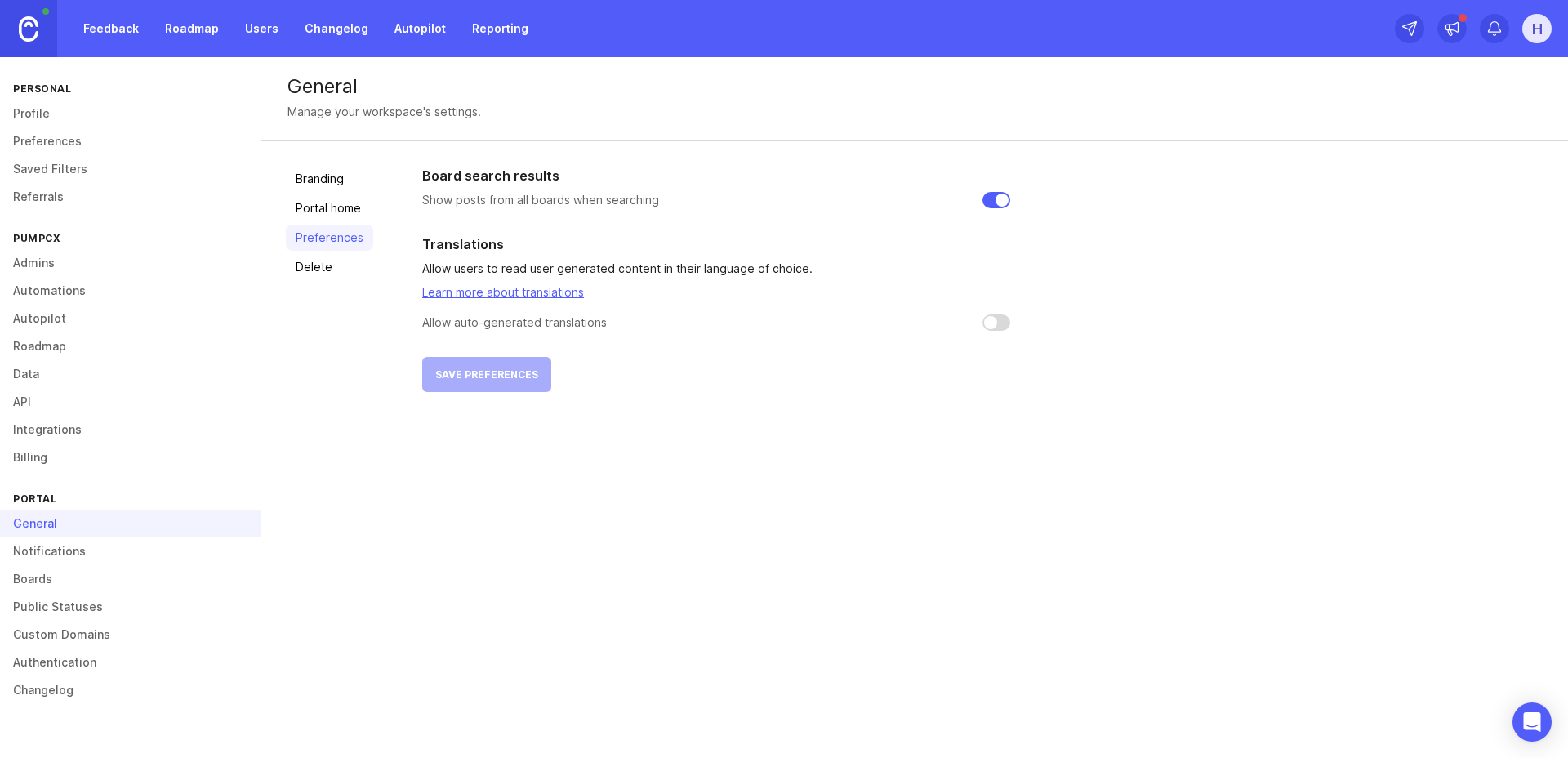
click at [300, 271] on link "Delete" at bounding box center [329, 267] width 87 height 26
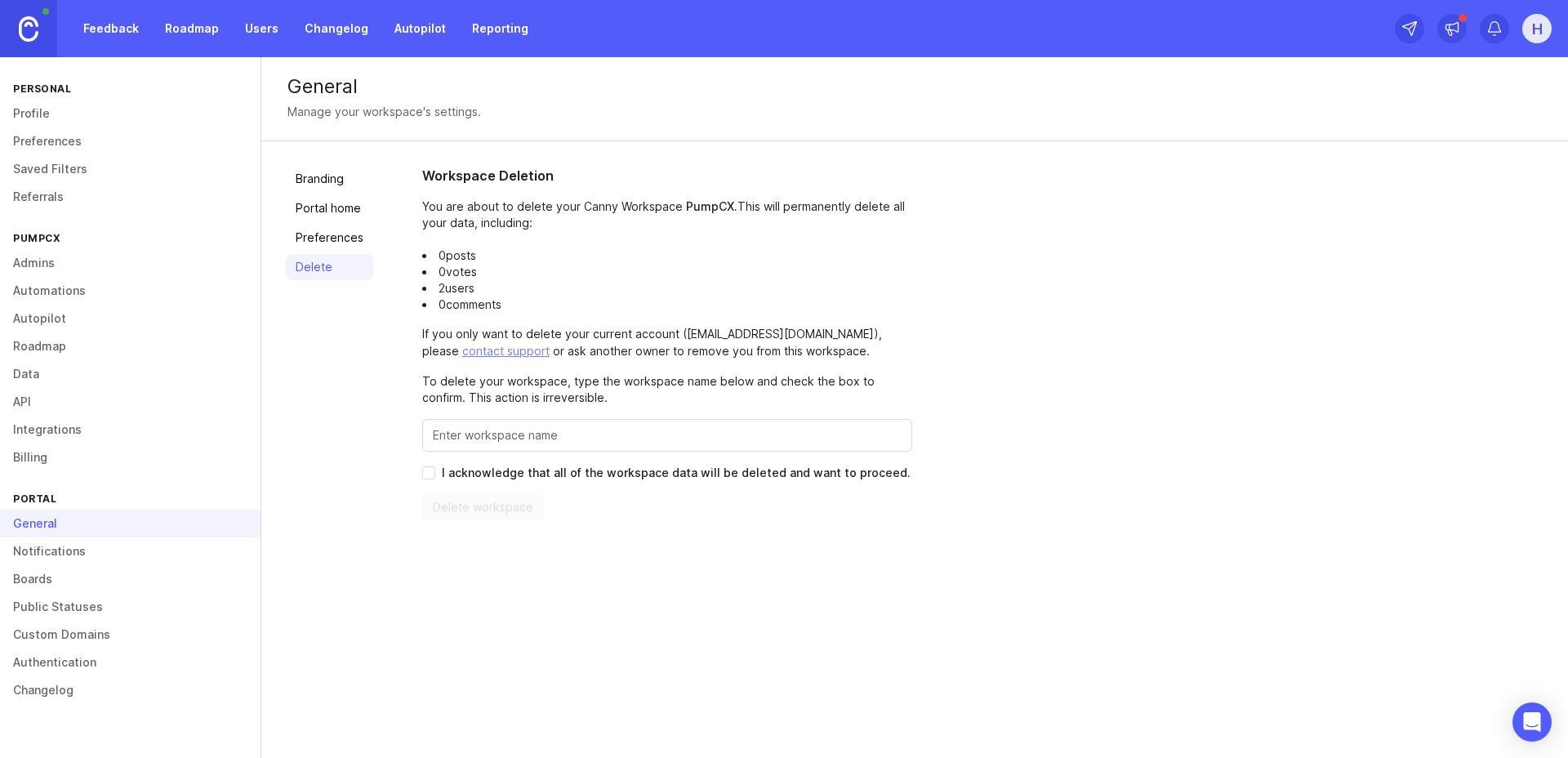
click at [53, 557] on link "Notifications" at bounding box center [130, 552] width 261 height 28
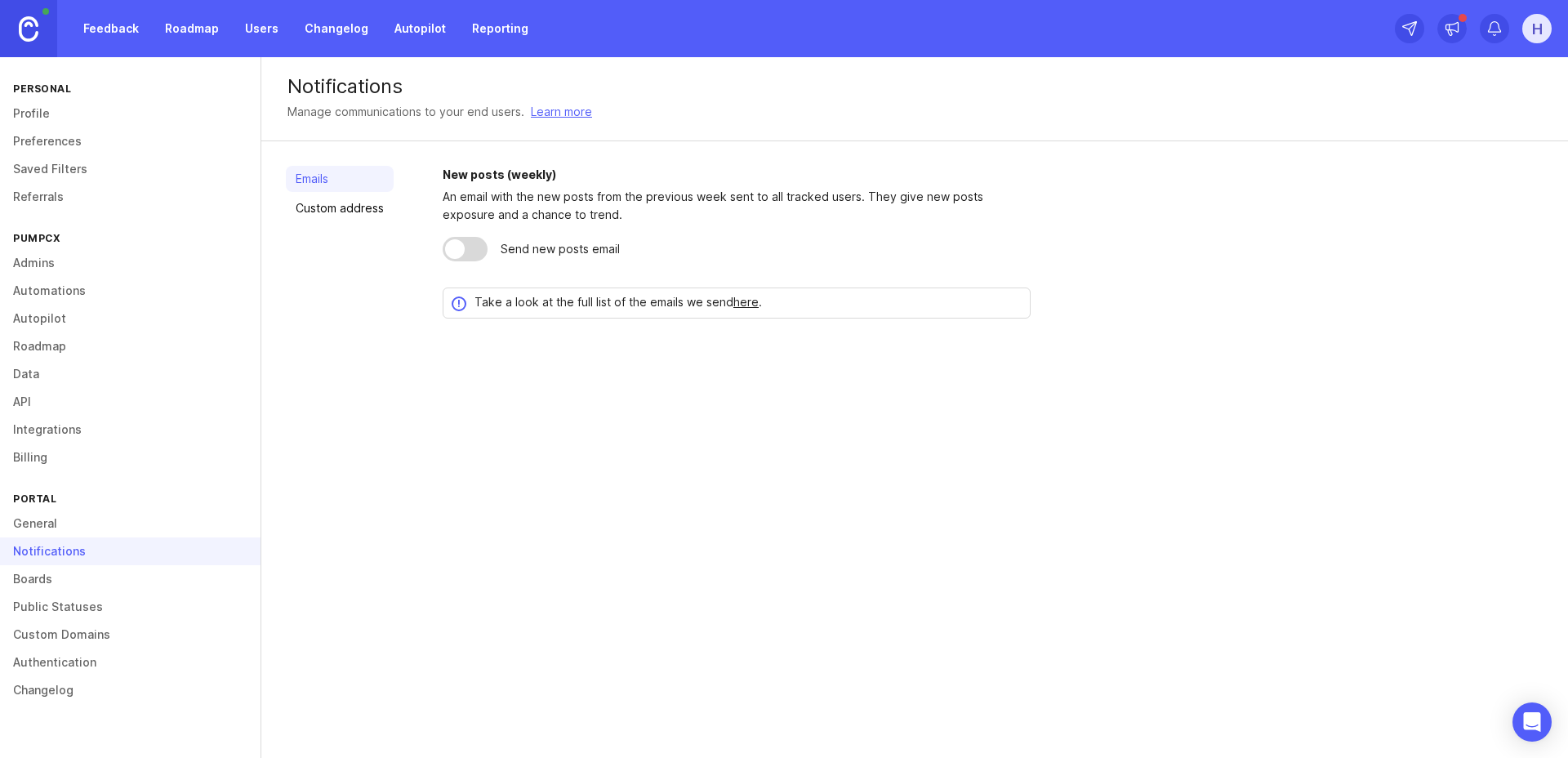
click at [337, 213] on link "Custom address" at bounding box center [339, 208] width 108 height 26
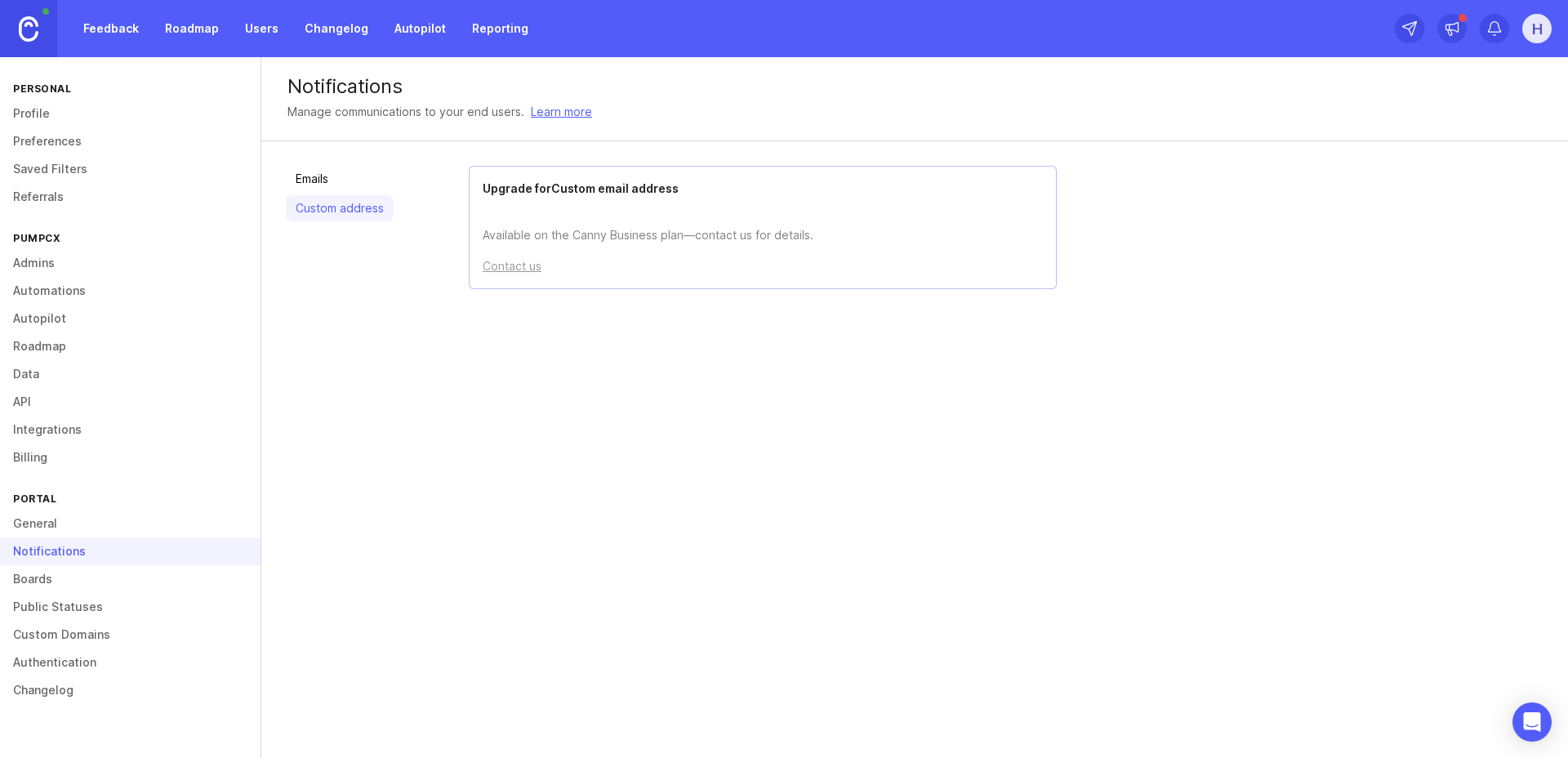
click at [336, 173] on link "Emails" at bounding box center [339, 179] width 108 height 26
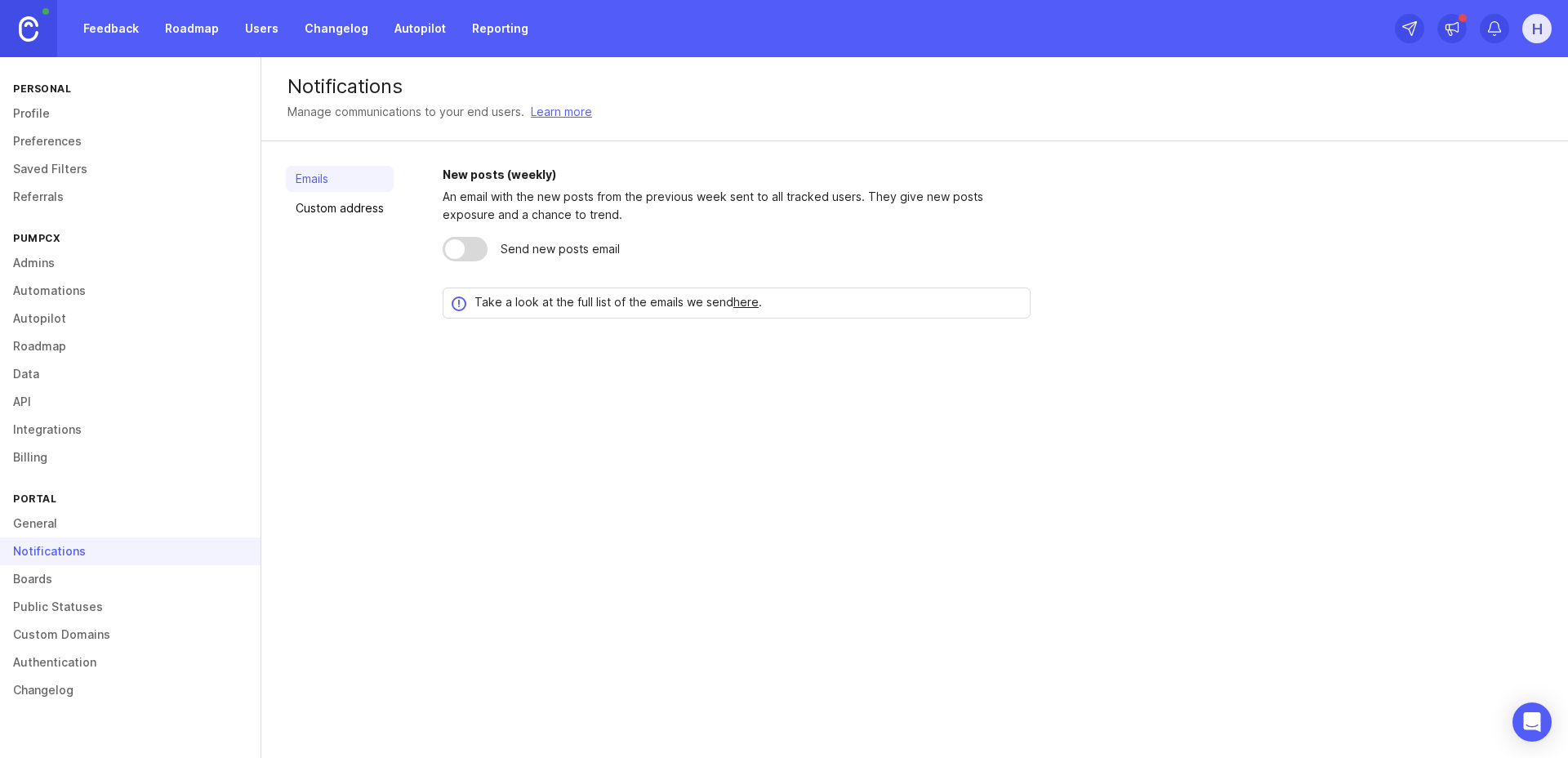
click at [738, 306] on link "here" at bounding box center [746, 302] width 26 height 14
click at [68, 582] on link "Boards" at bounding box center [130, 579] width 261 height 28
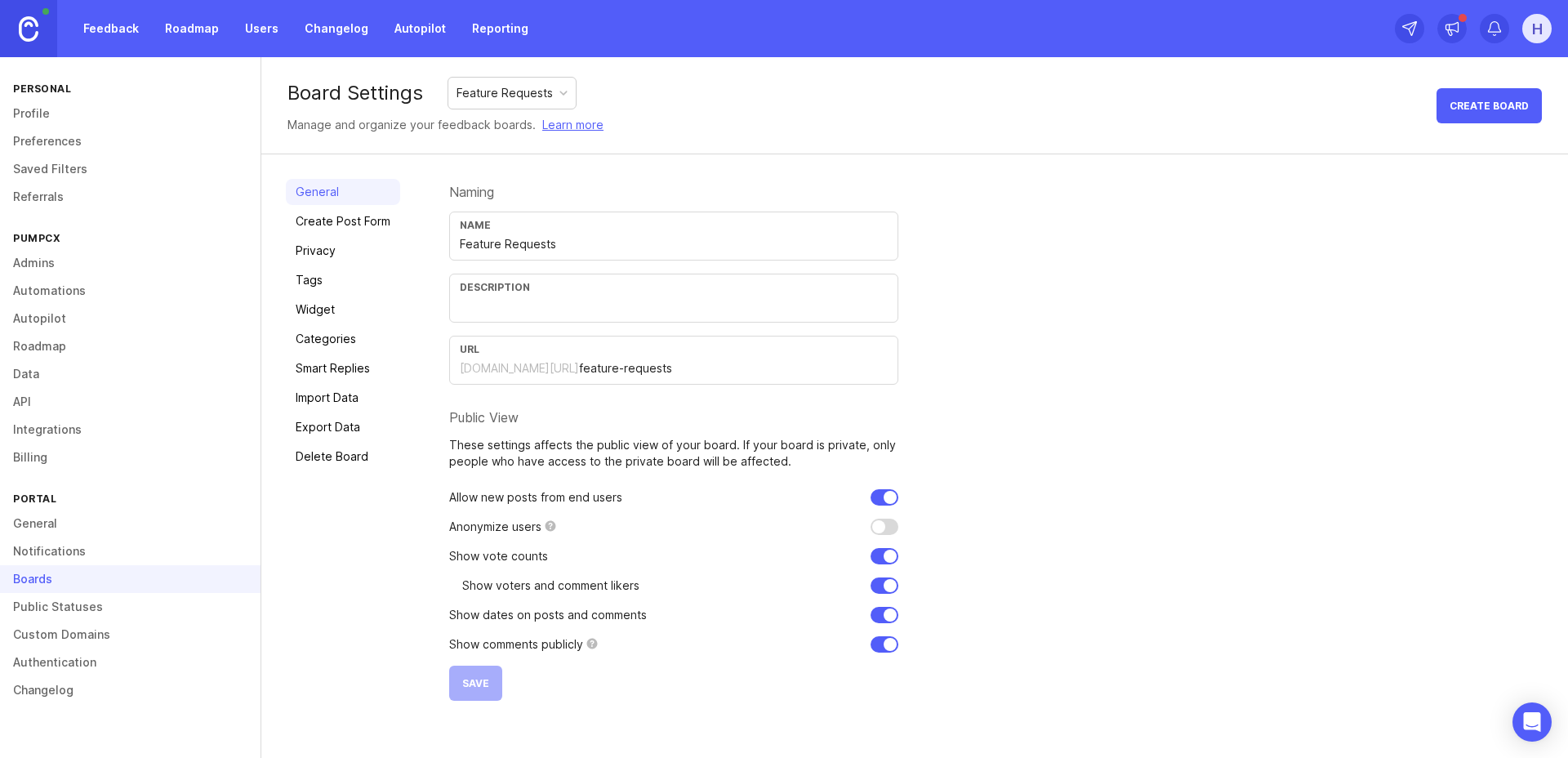
click at [101, 602] on link "Public Statuses" at bounding box center [130, 607] width 261 height 28
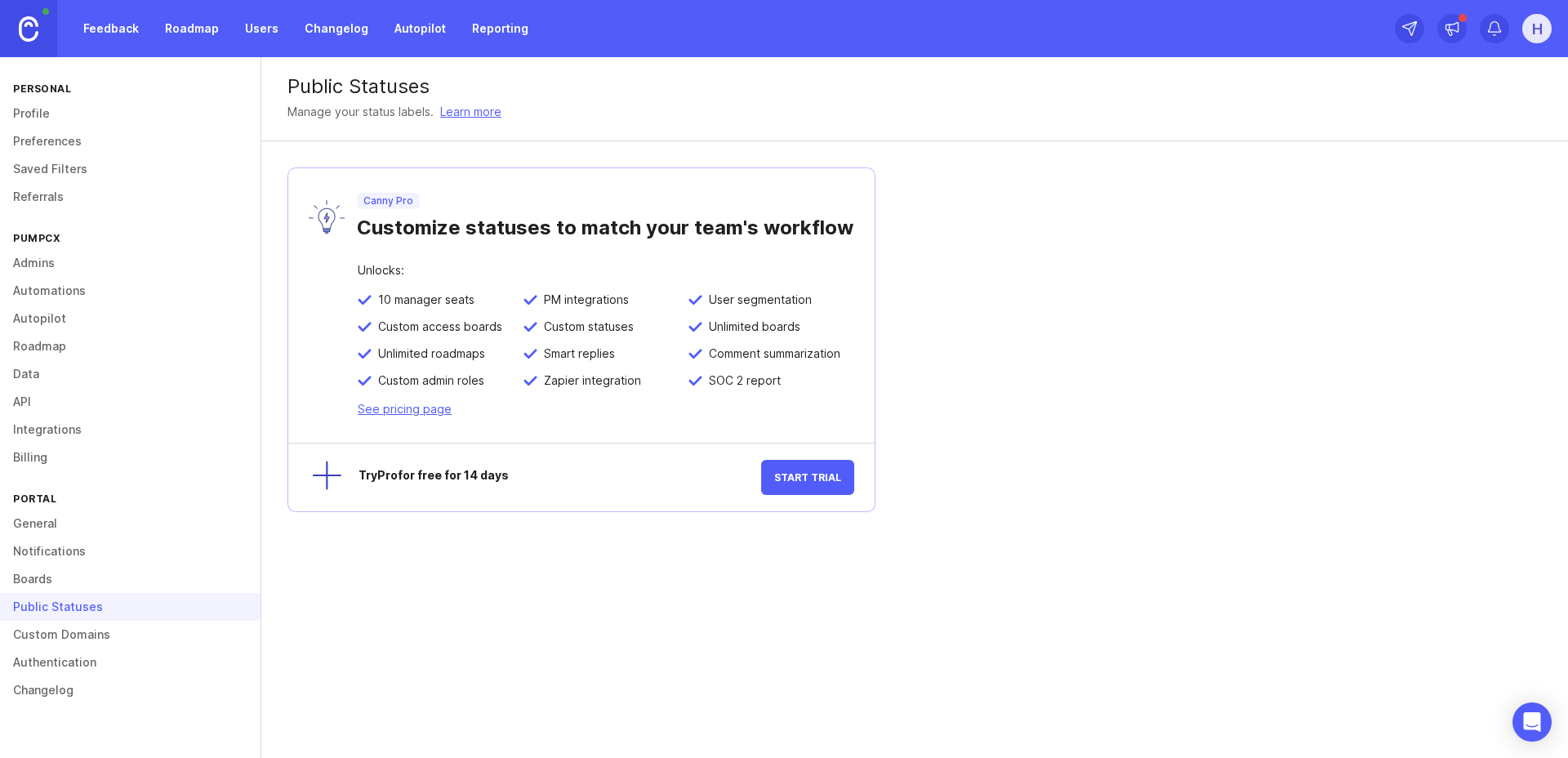
click at [90, 635] on link "Custom Domains" at bounding box center [130, 635] width 261 height 28
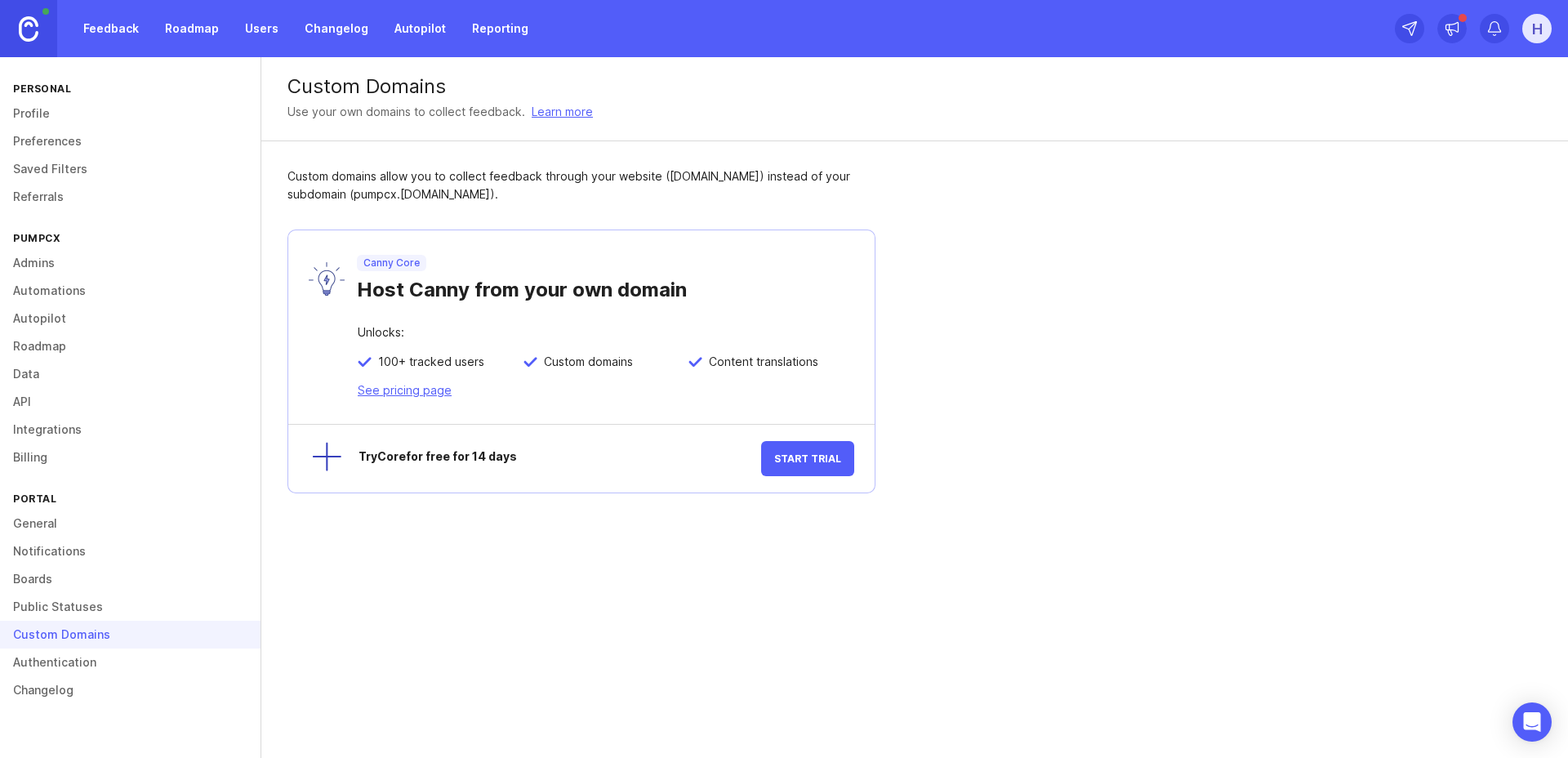
click at [49, 669] on link "Authentication" at bounding box center [130, 663] width 261 height 28
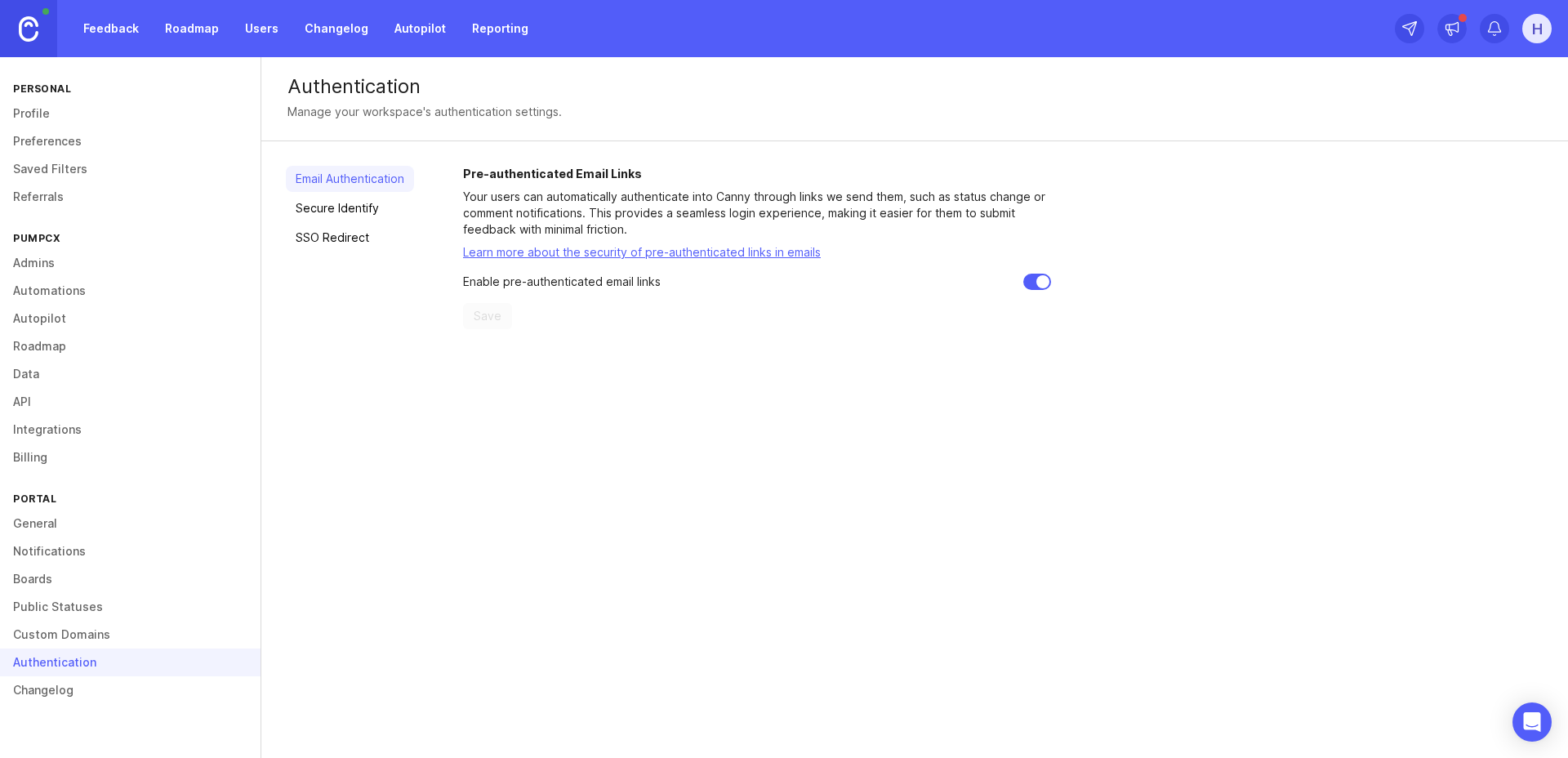
click at [372, 204] on link "Secure Identify" at bounding box center [349, 208] width 128 height 26
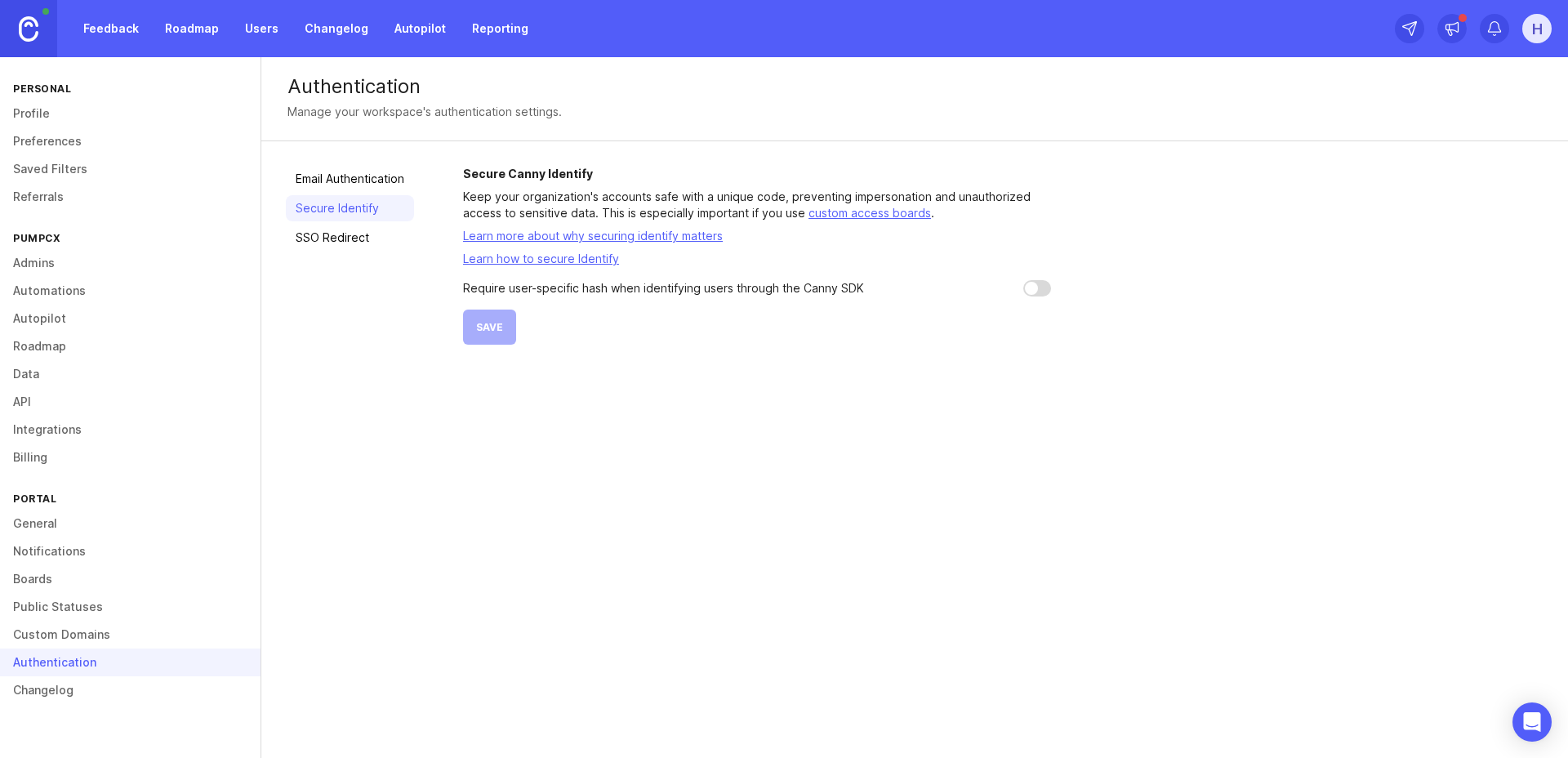
click at [353, 228] on link "SSO Redirect" at bounding box center [349, 238] width 128 height 26
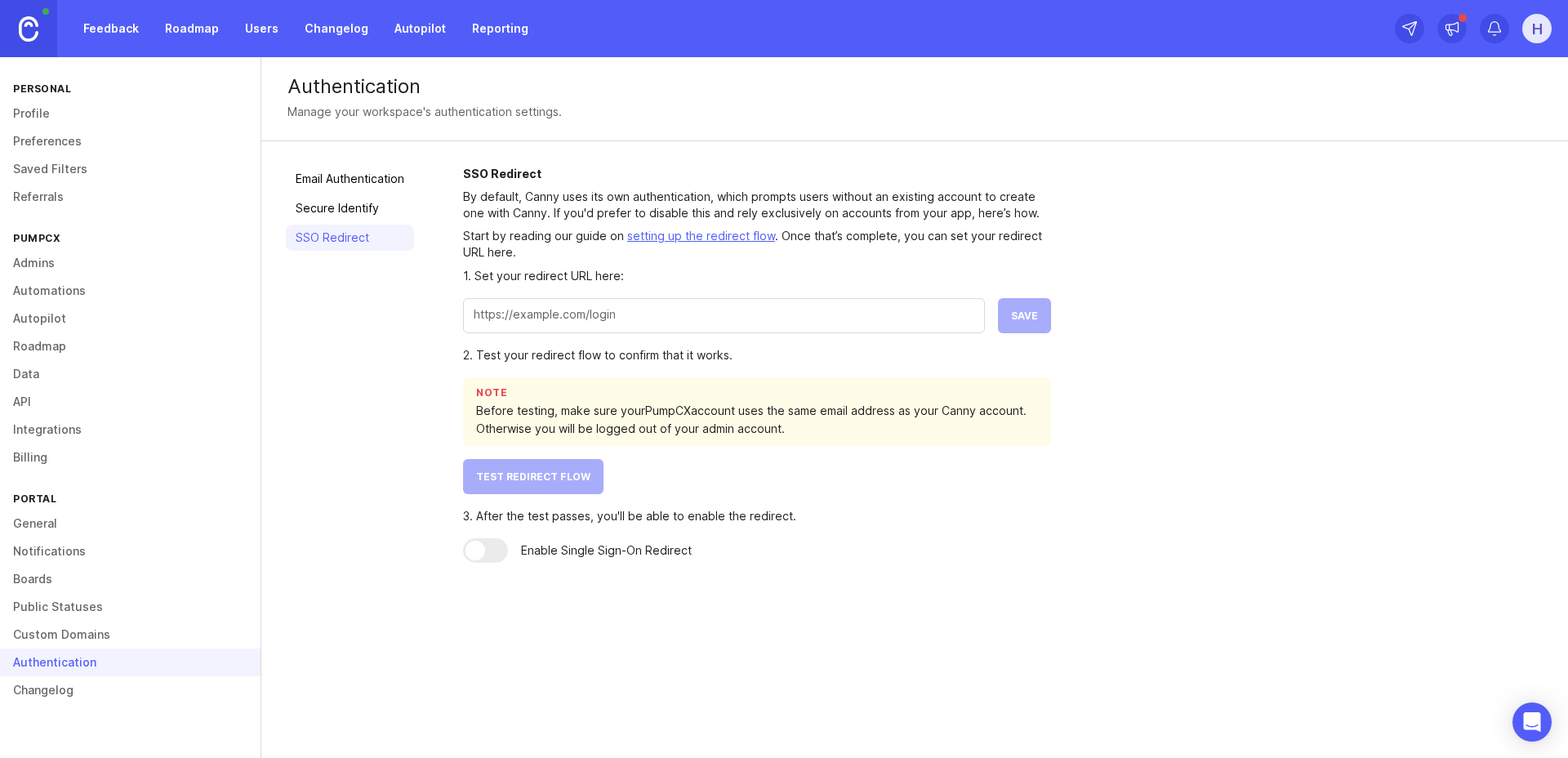
click at [60, 695] on link "Changelog" at bounding box center [130, 690] width 261 height 28
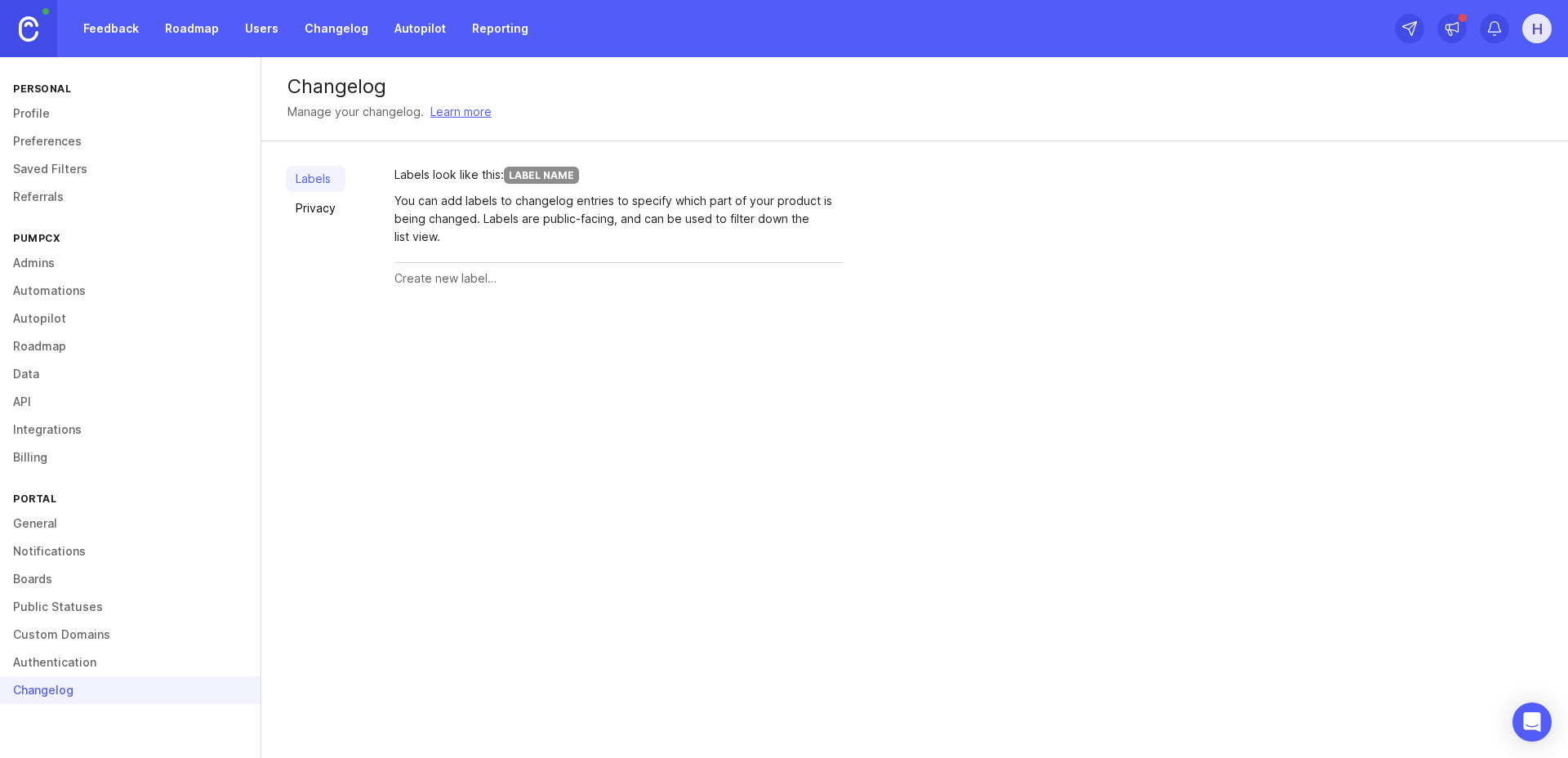
click at [321, 208] on link "Privacy" at bounding box center [316, 208] width 60 height 26
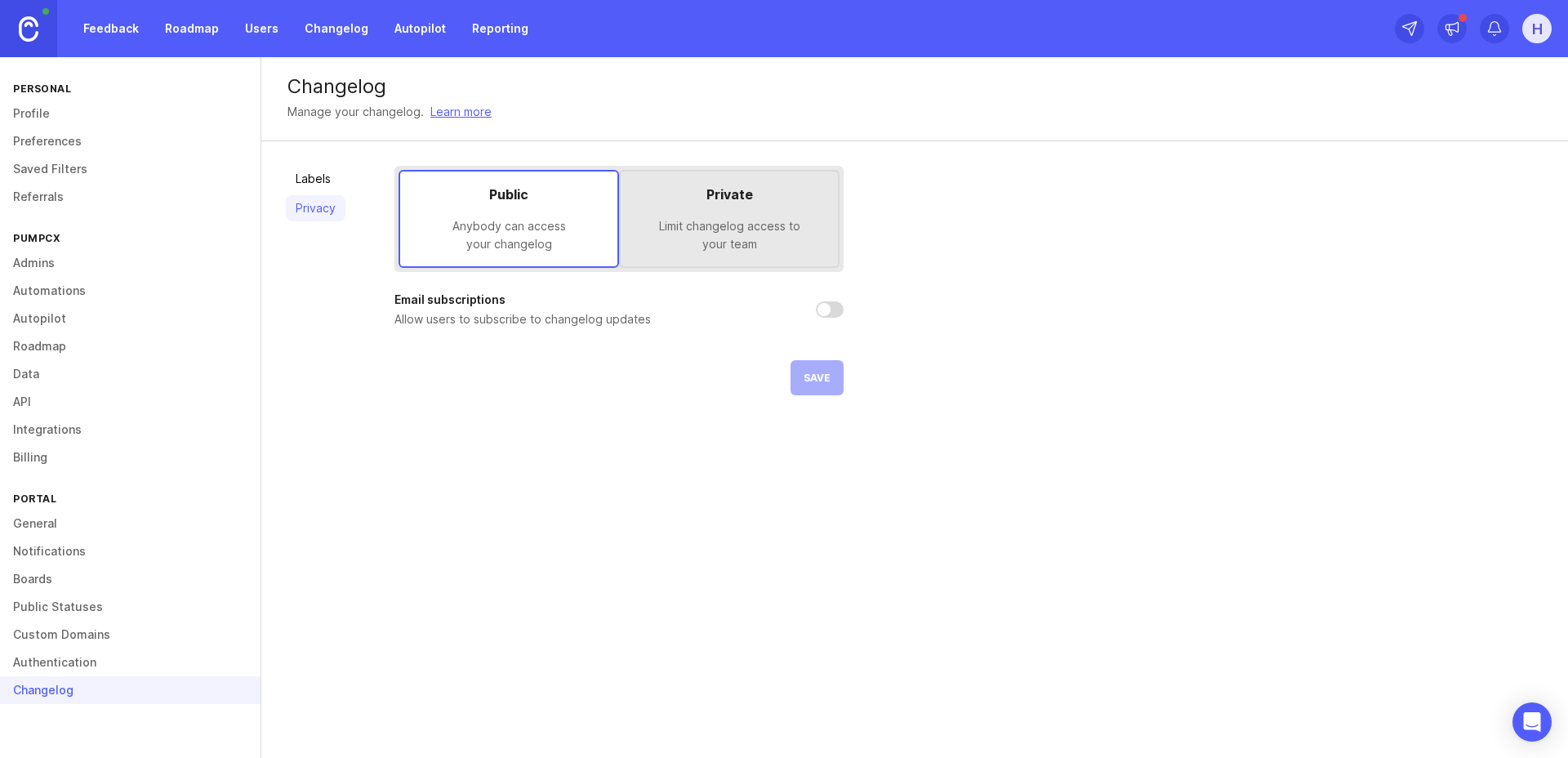
click at [54, 111] on link "Profile" at bounding box center [130, 114] width 261 height 28
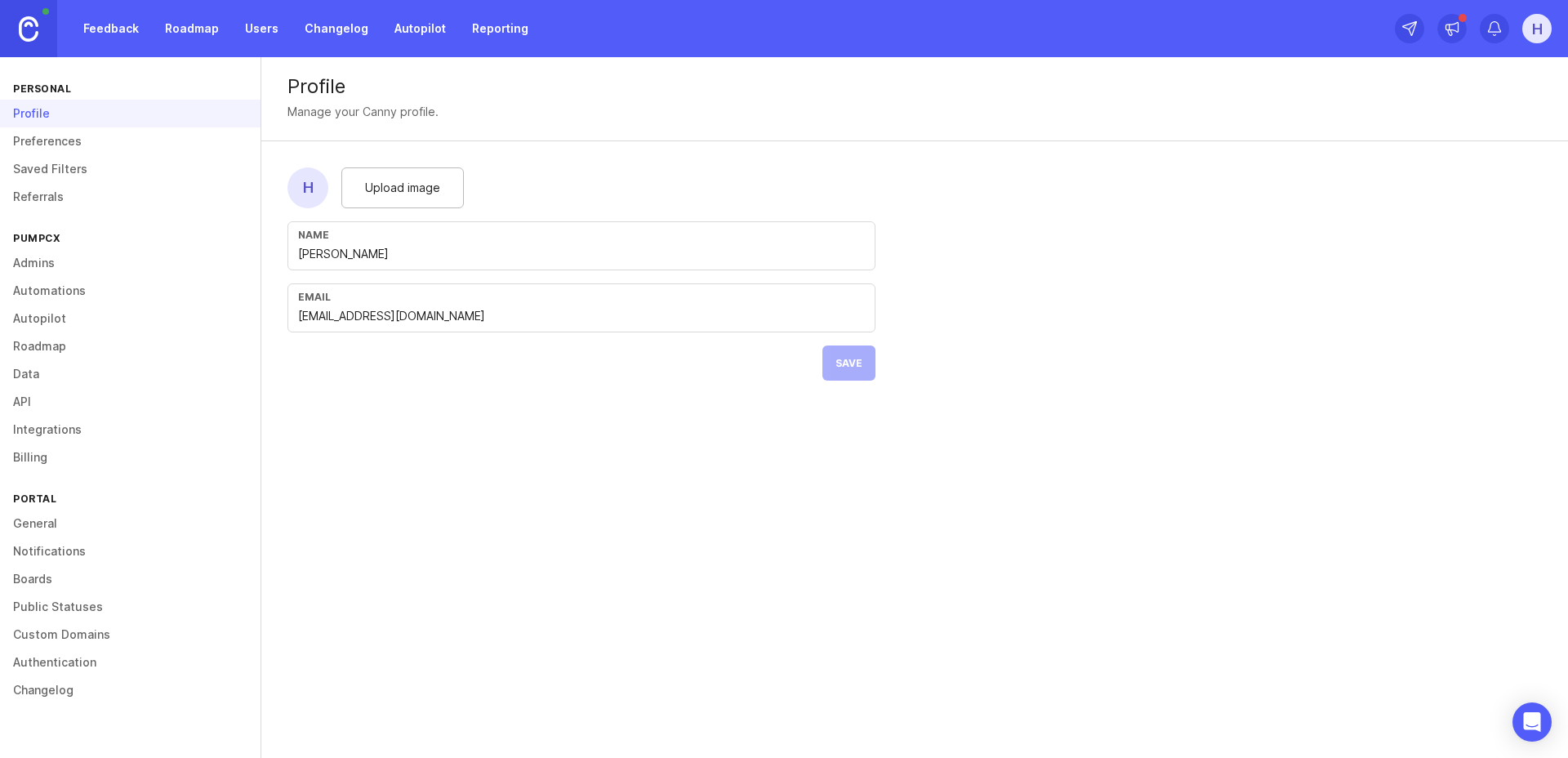
click at [40, 263] on link "Admins" at bounding box center [130, 264] width 261 height 28
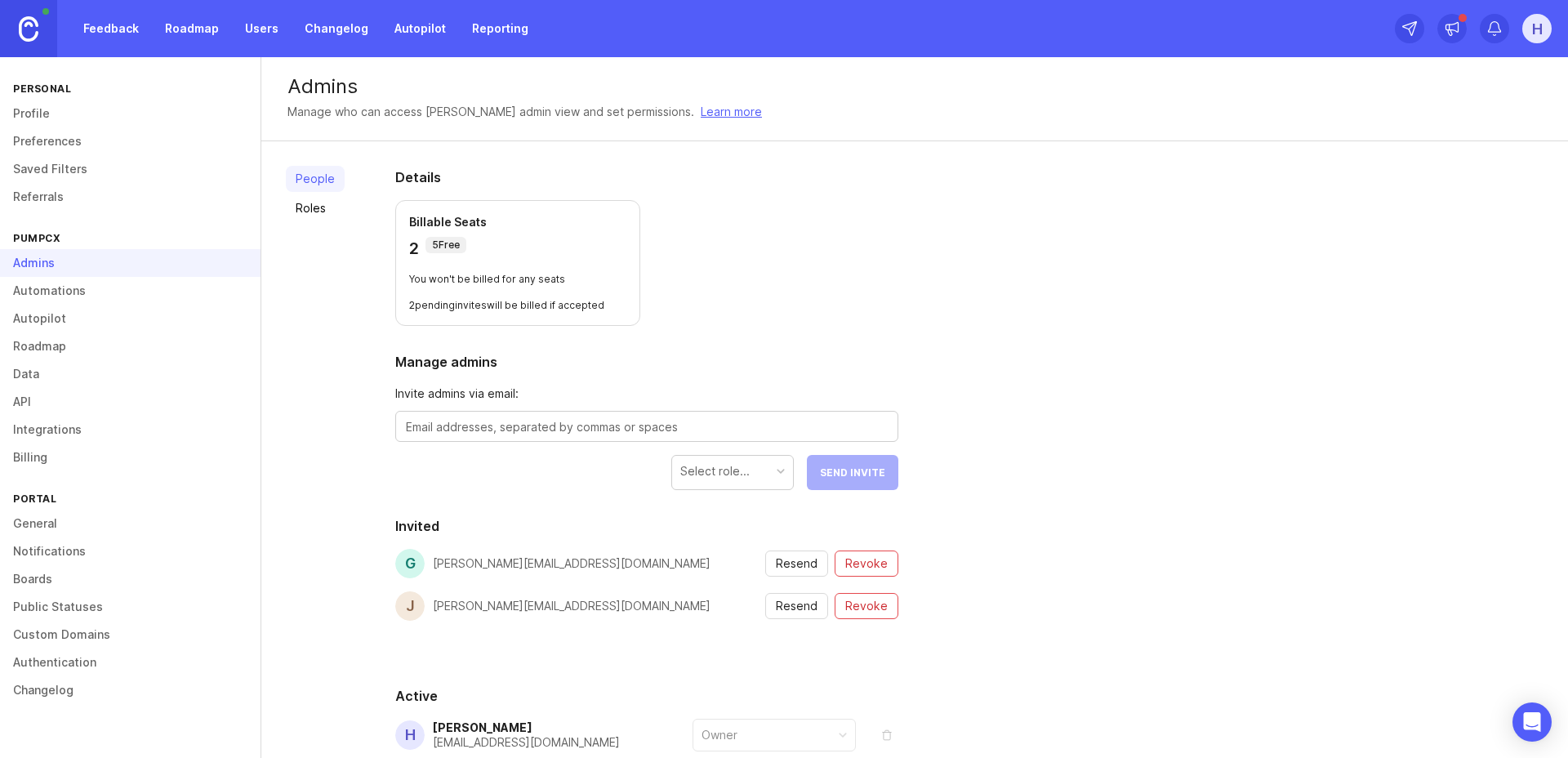
click at [327, 211] on link "Roles" at bounding box center [315, 208] width 59 height 26
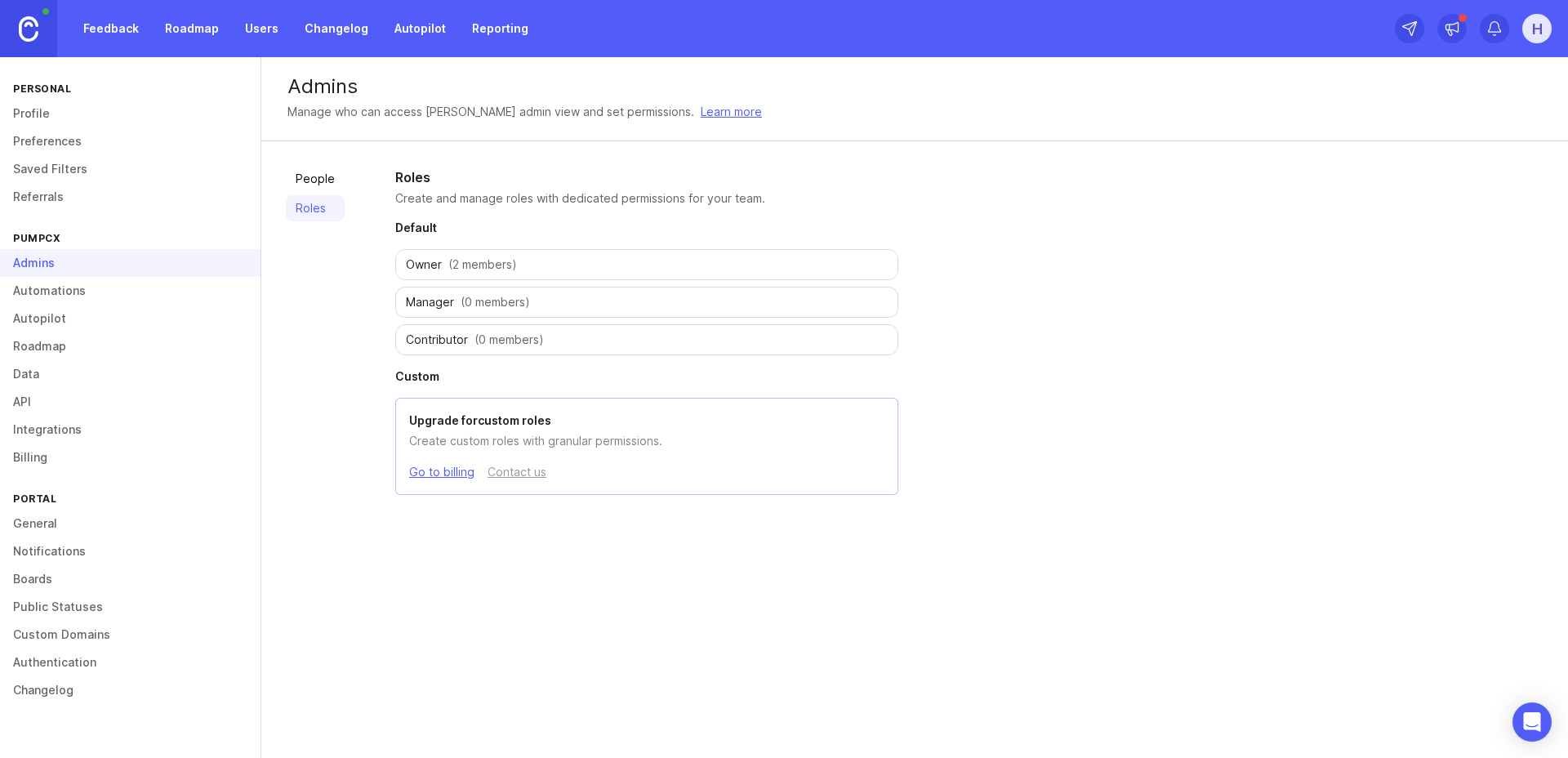
click at [63, 294] on link "Automations" at bounding box center [130, 291] width 261 height 28
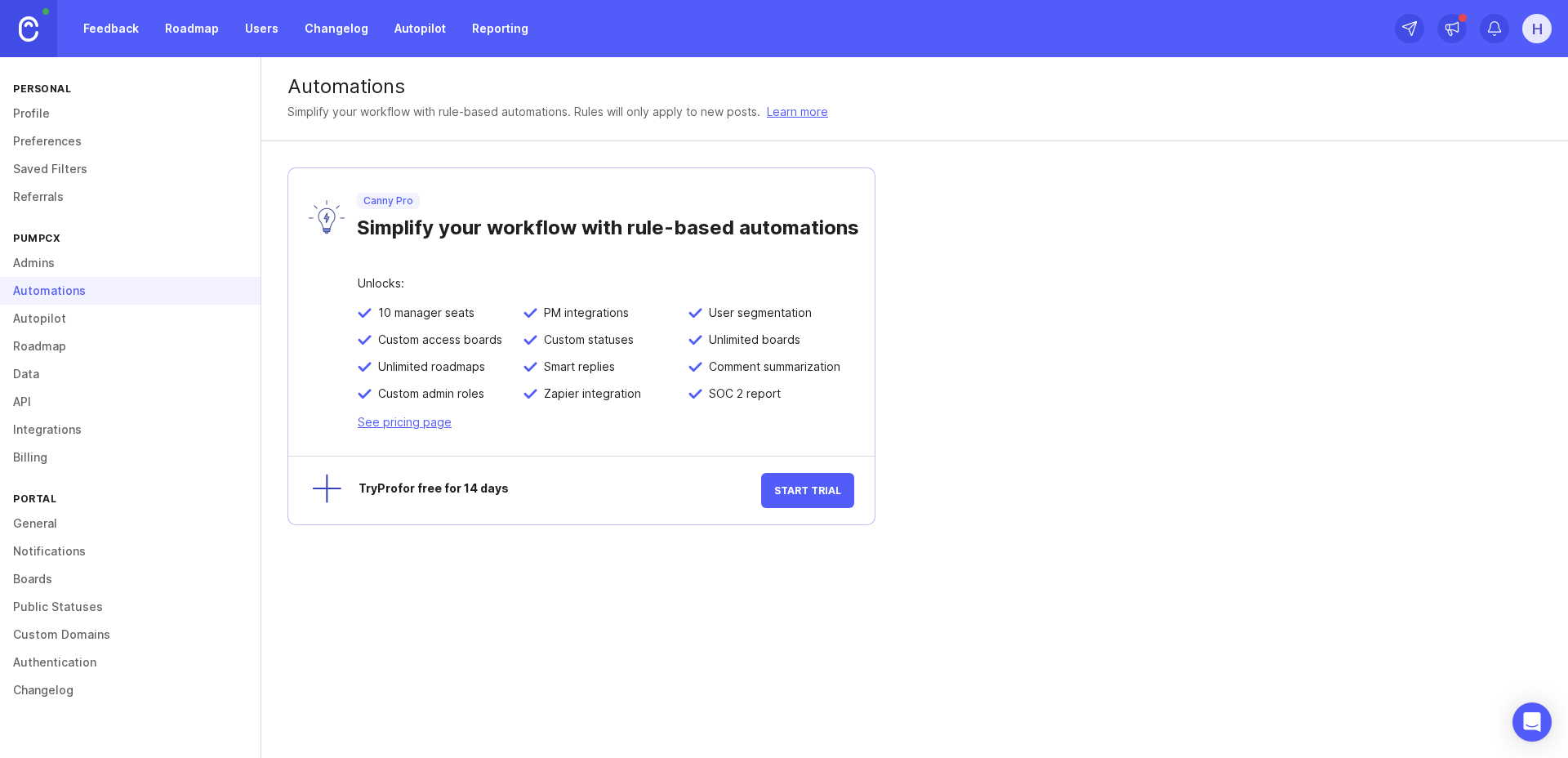
click at [43, 204] on link "Referrals" at bounding box center [130, 197] width 261 height 28
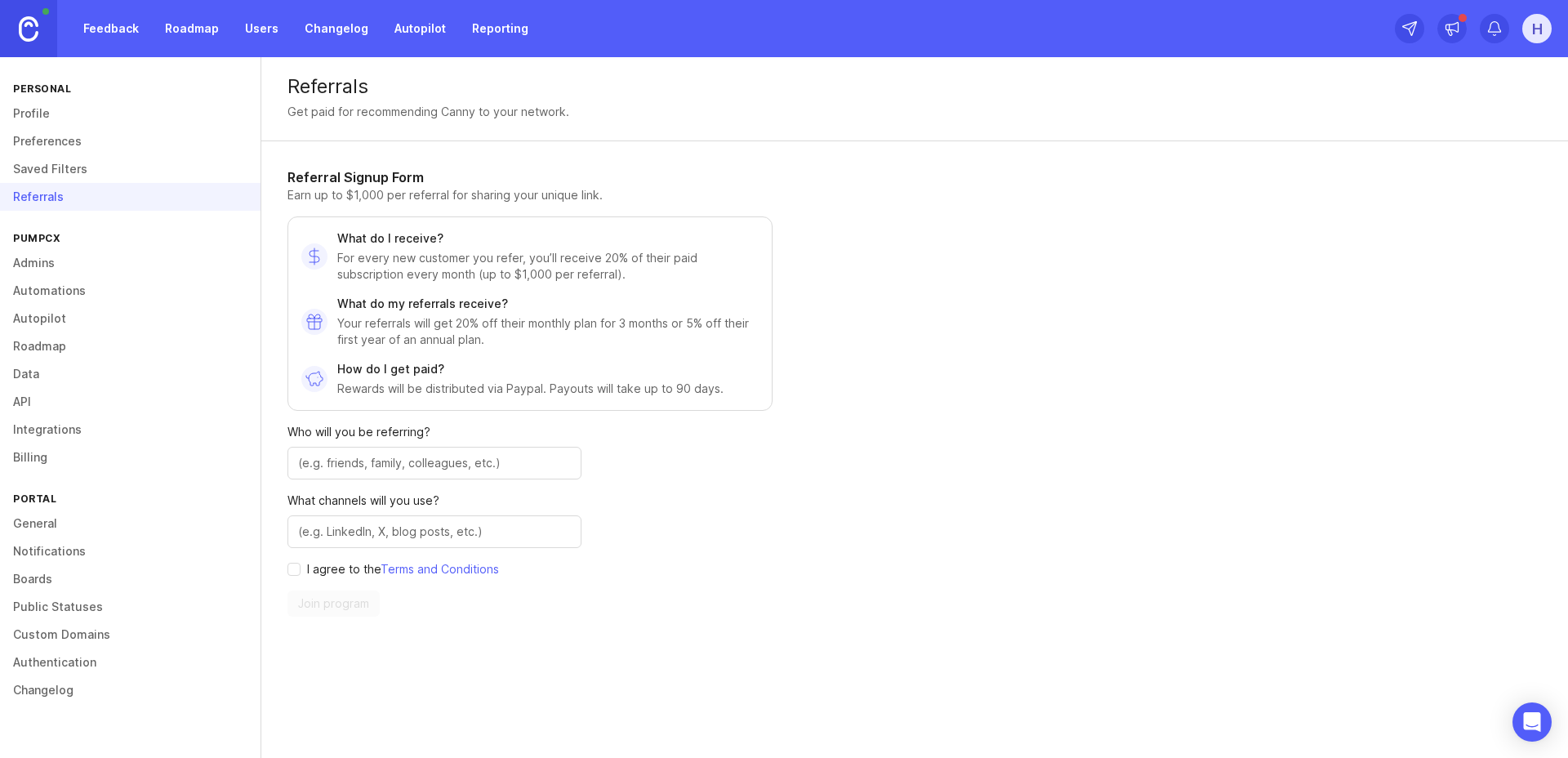
click at [56, 148] on link "Preferences" at bounding box center [130, 142] width 261 height 28
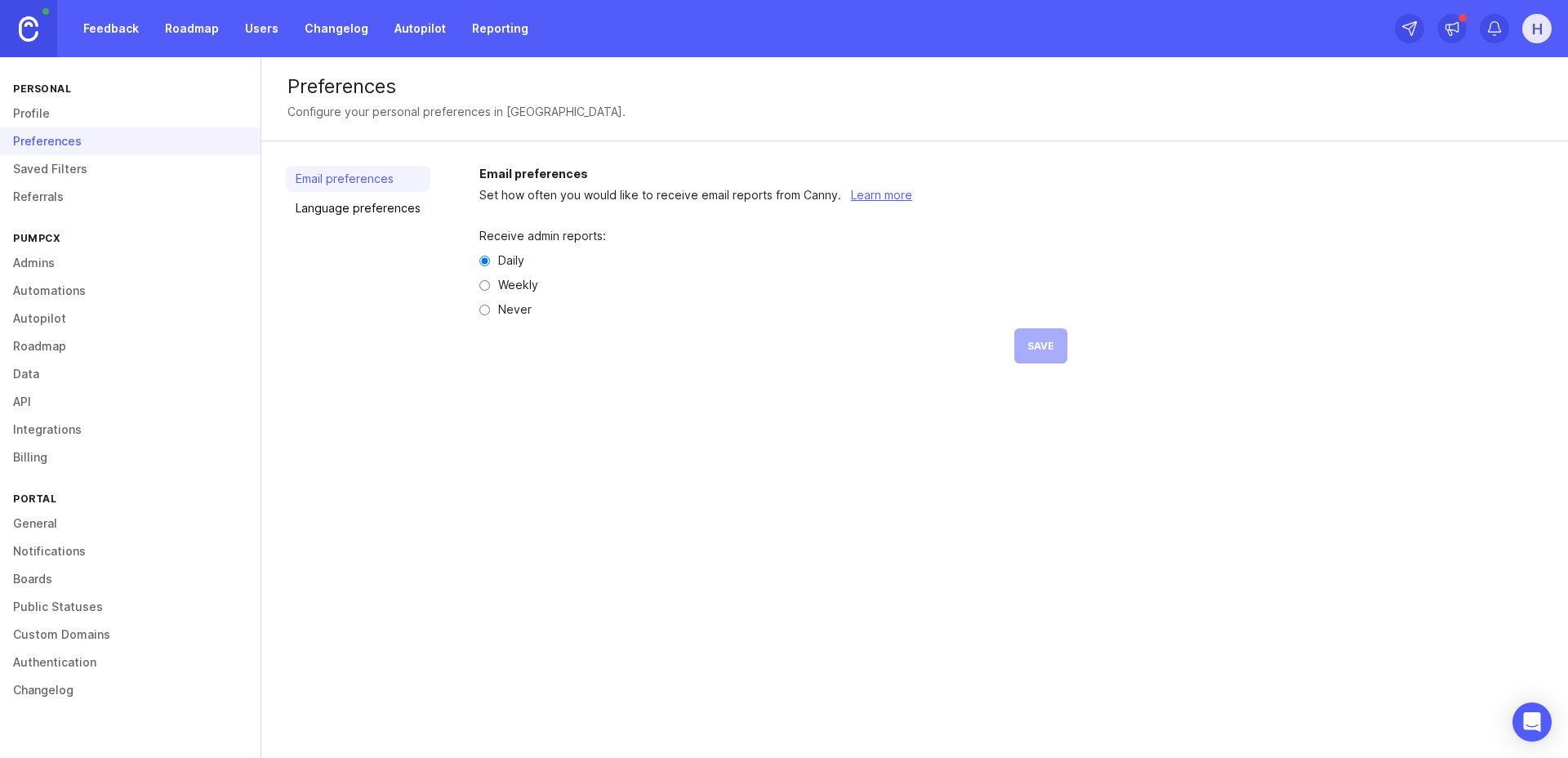
click at [345, 217] on link "Language preferences" at bounding box center [358, 208] width 145 height 26
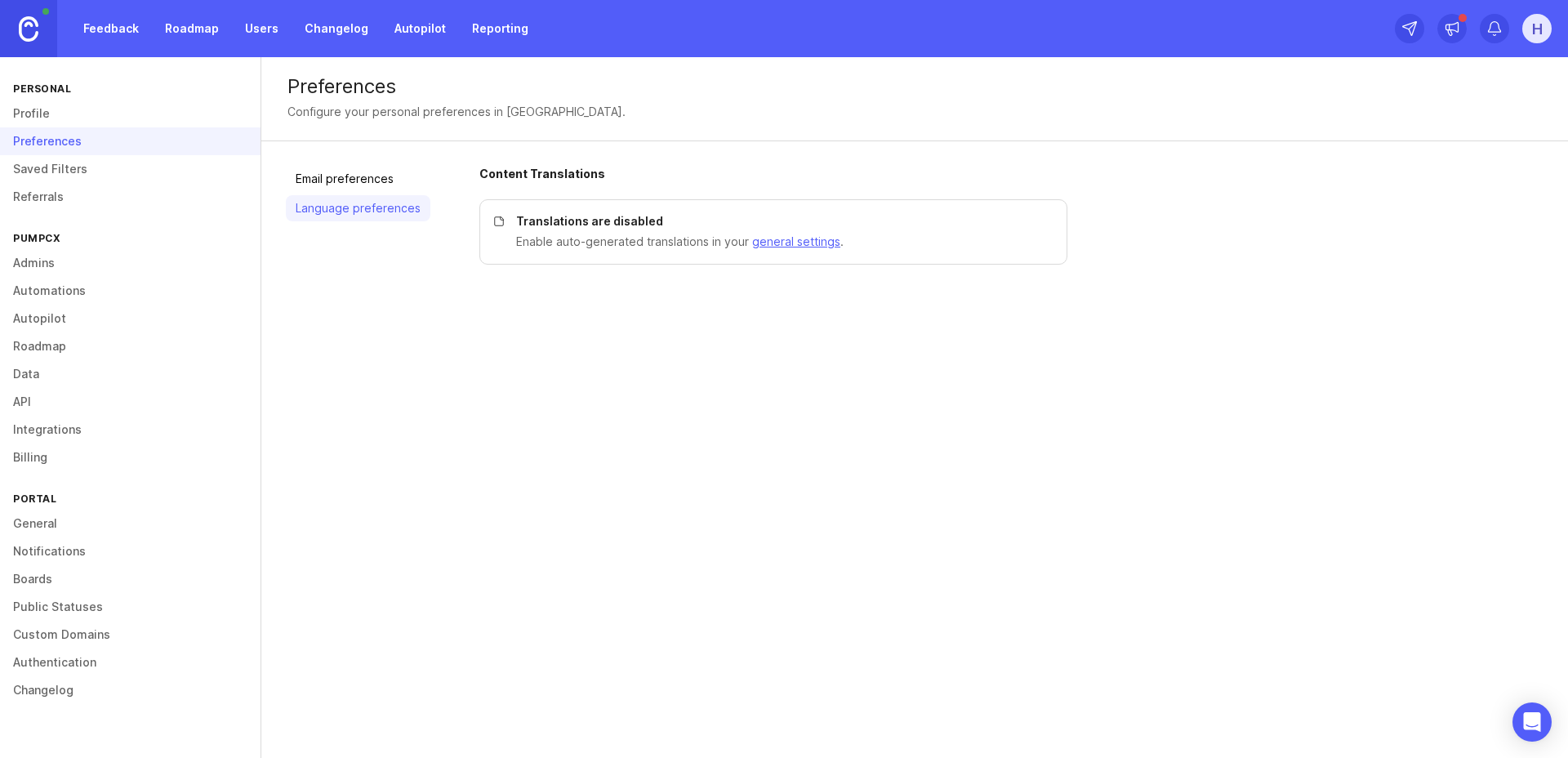
click at [316, 188] on link "Email preferences" at bounding box center [358, 179] width 145 height 26
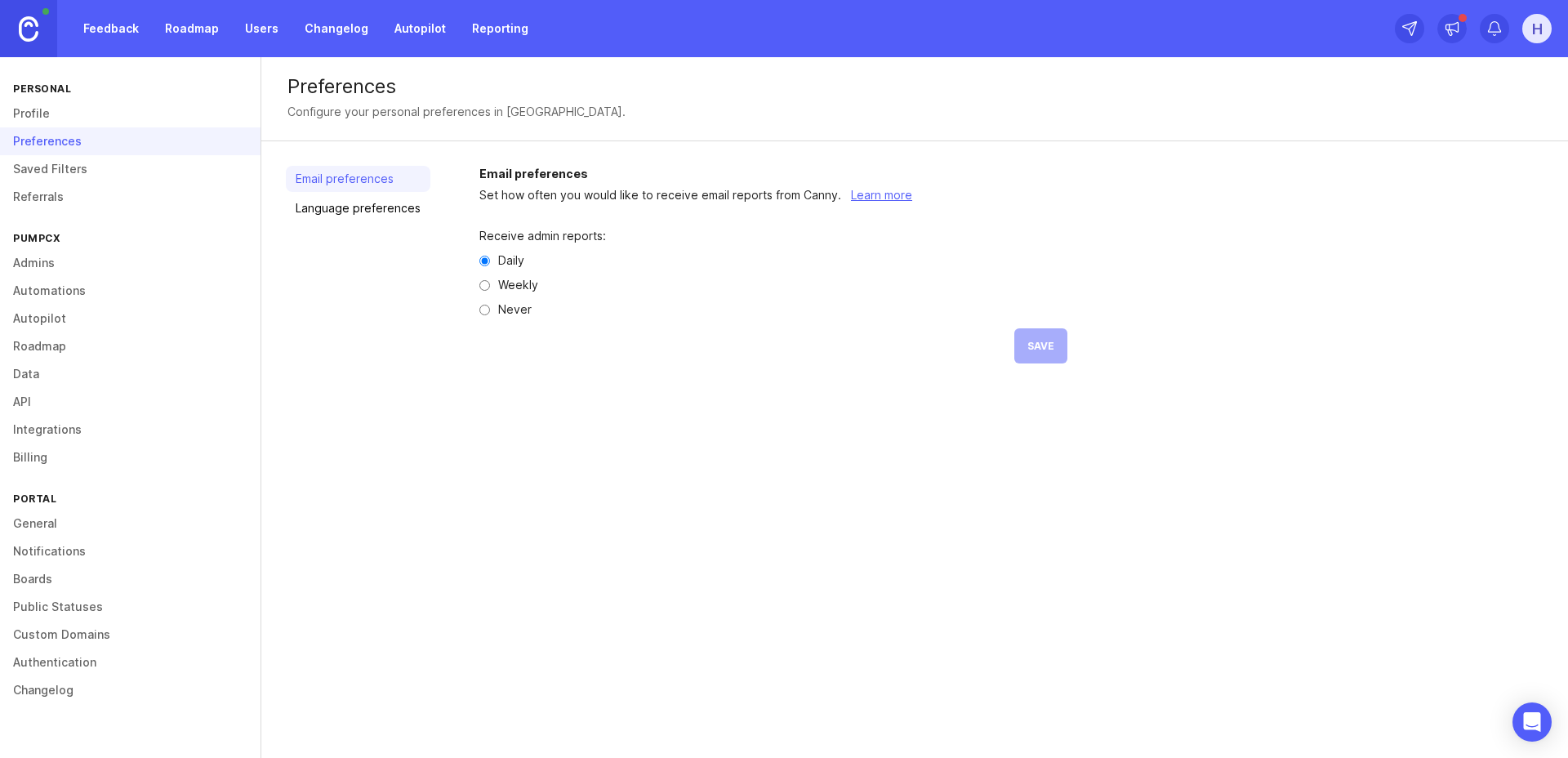
click at [92, 113] on link "Profile" at bounding box center [130, 114] width 261 height 28
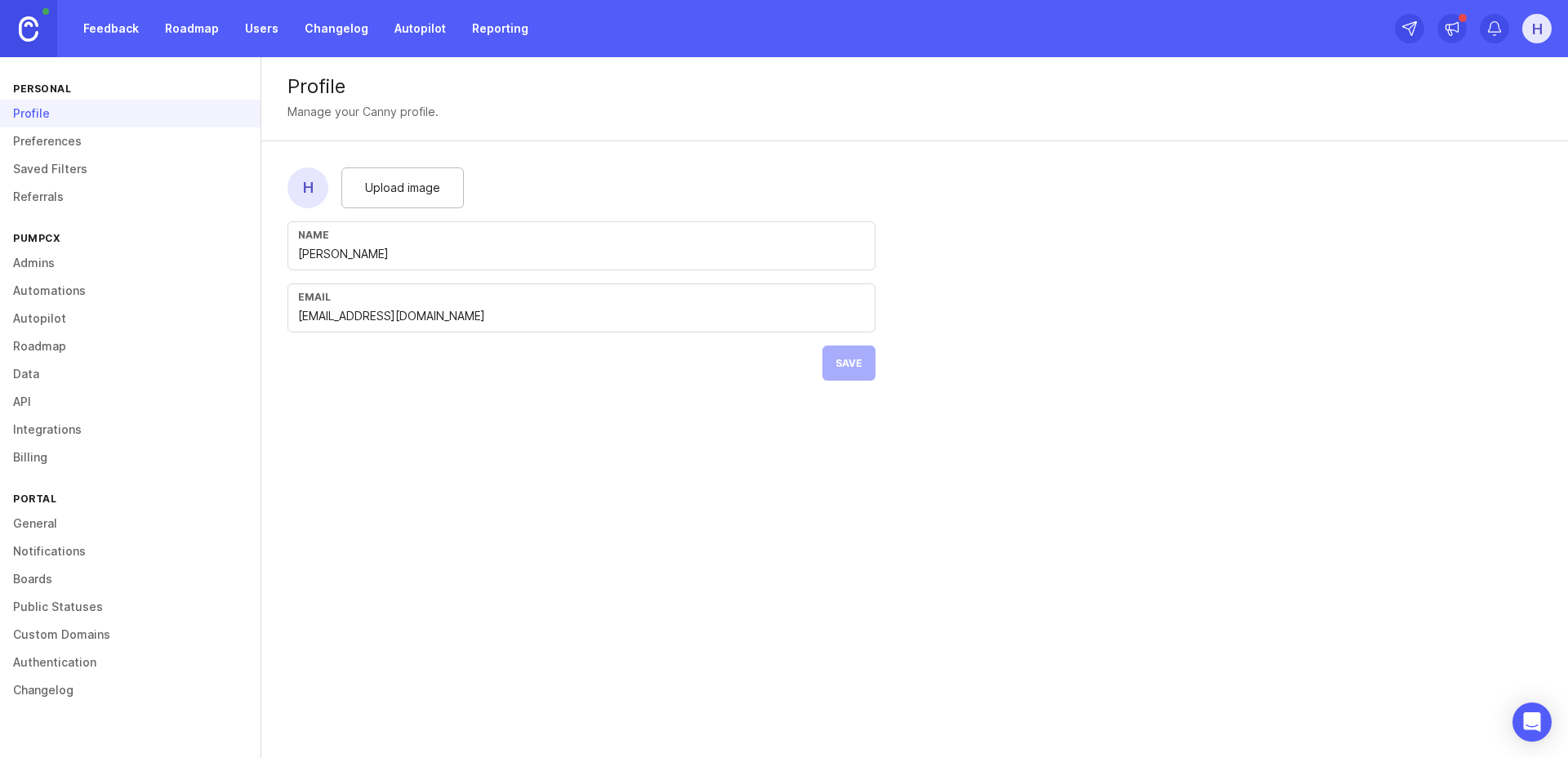
click at [42, 346] on link "Roadmap" at bounding box center [130, 346] width 261 height 28
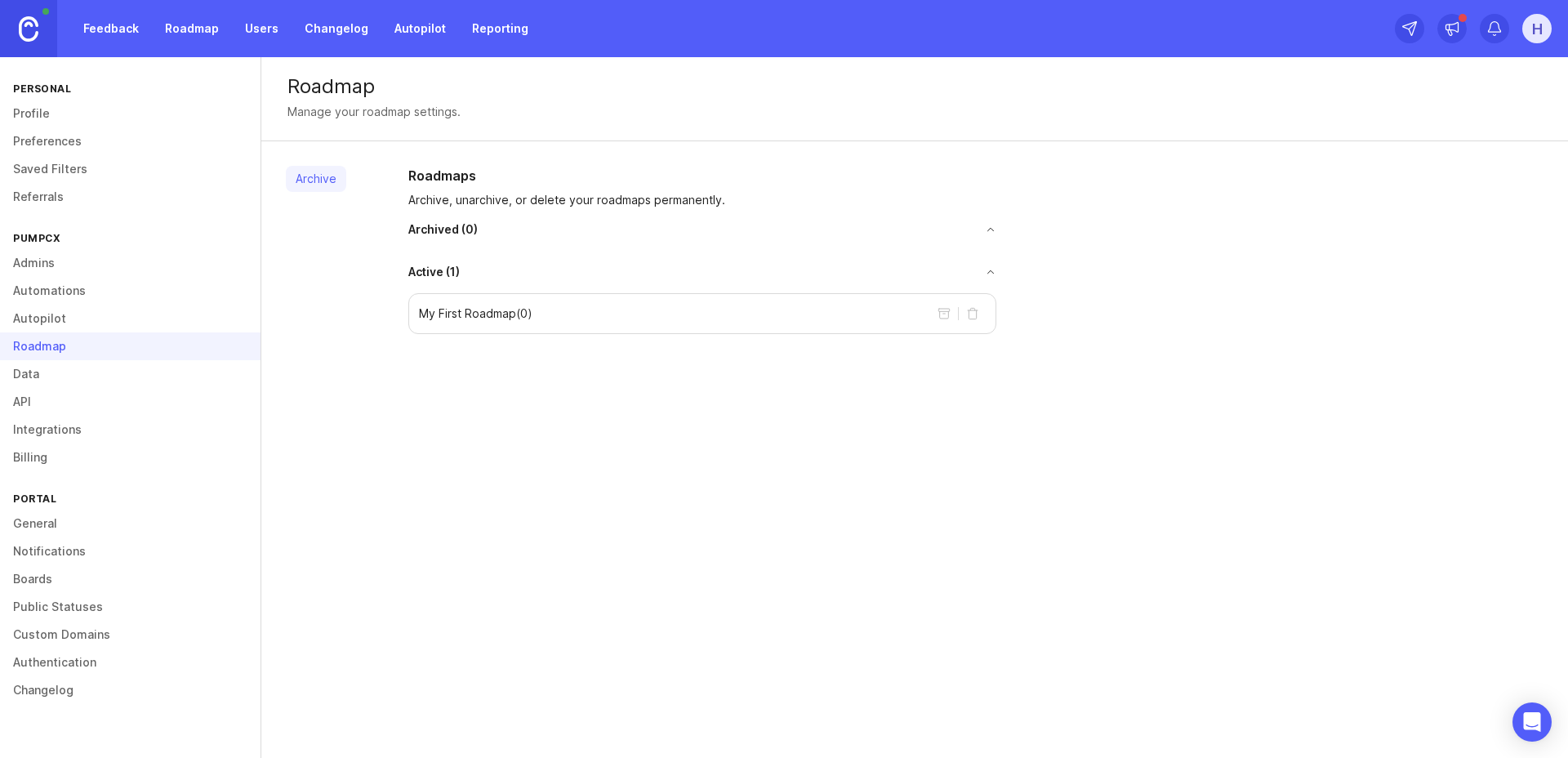
click at [31, 378] on link "Data" at bounding box center [130, 375] width 261 height 28
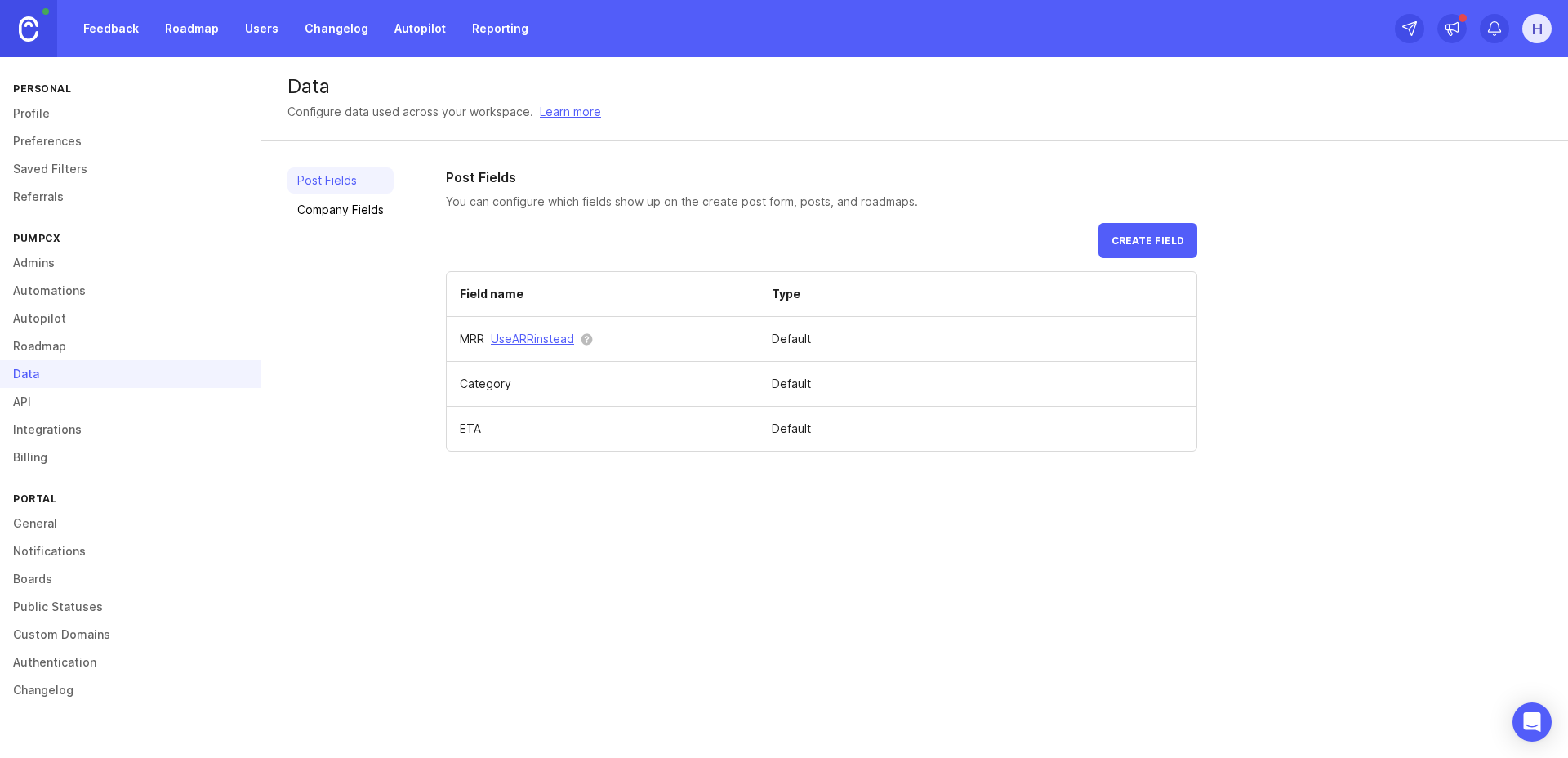
click at [26, 400] on link "API" at bounding box center [130, 402] width 261 height 28
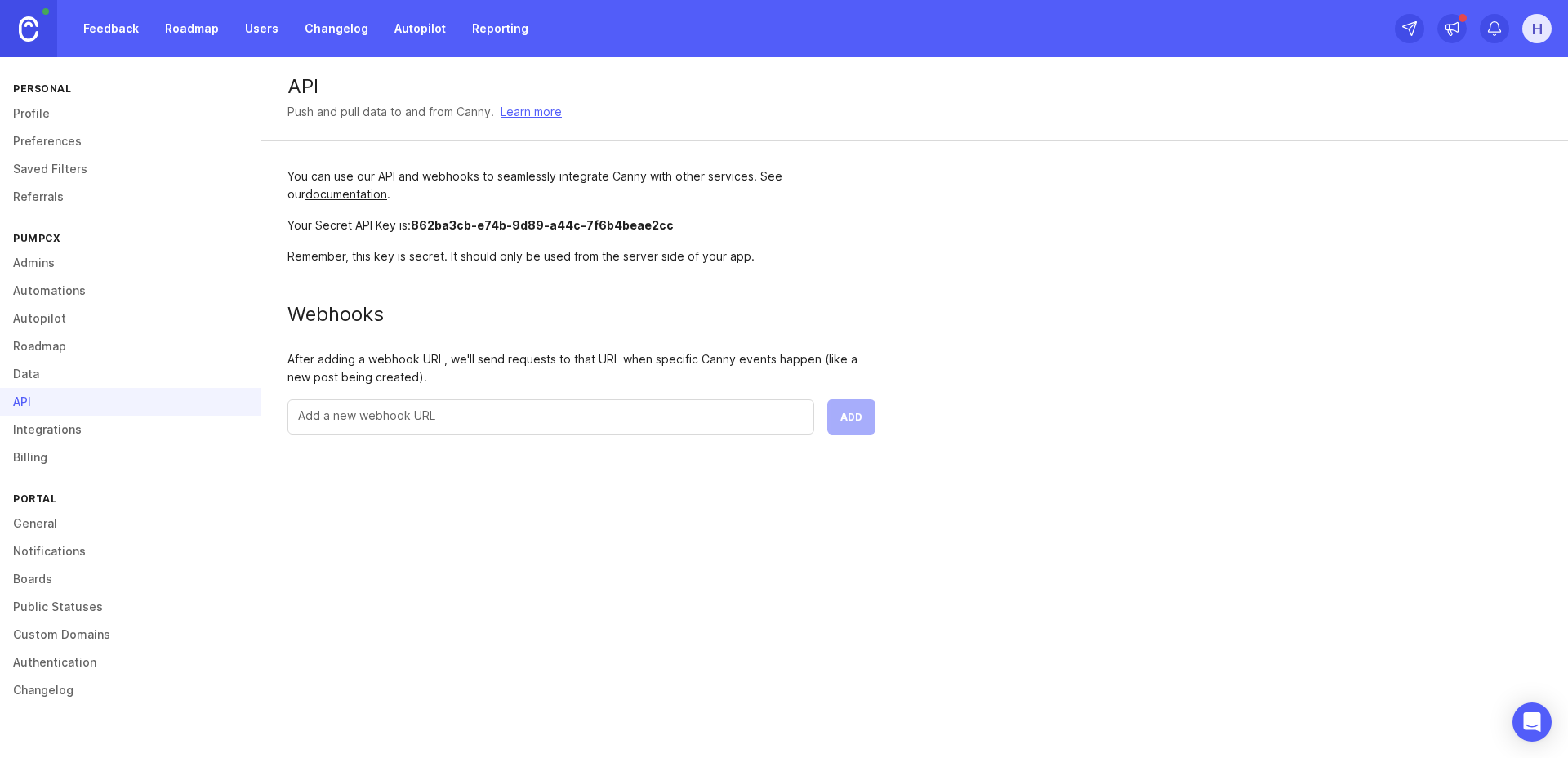
click at [20, 427] on link "Integrations" at bounding box center [130, 430] width 261 height 28
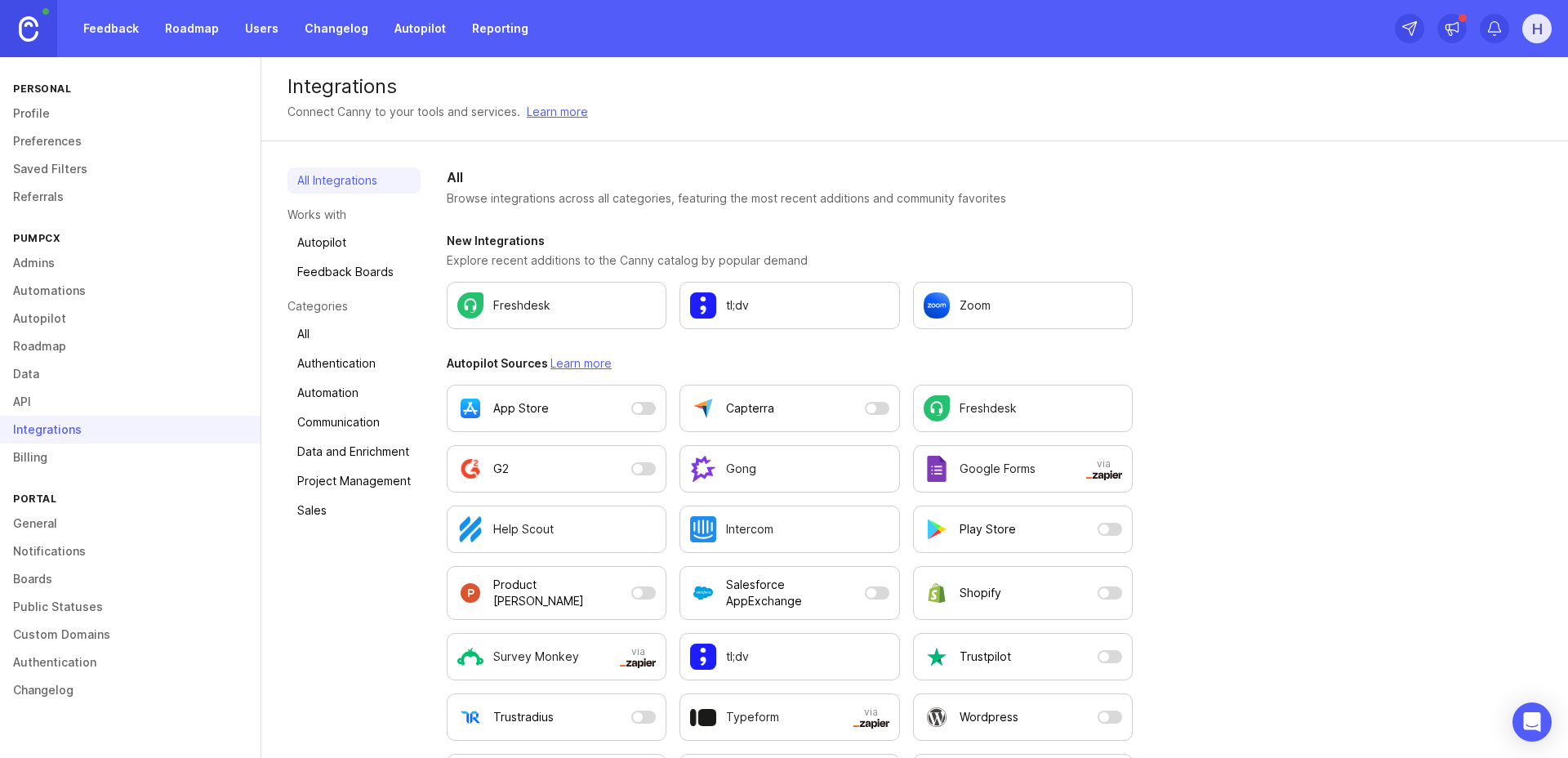
click at [25, 457] on link "Billing" at bounding box center [130, 457] width 261 height 28
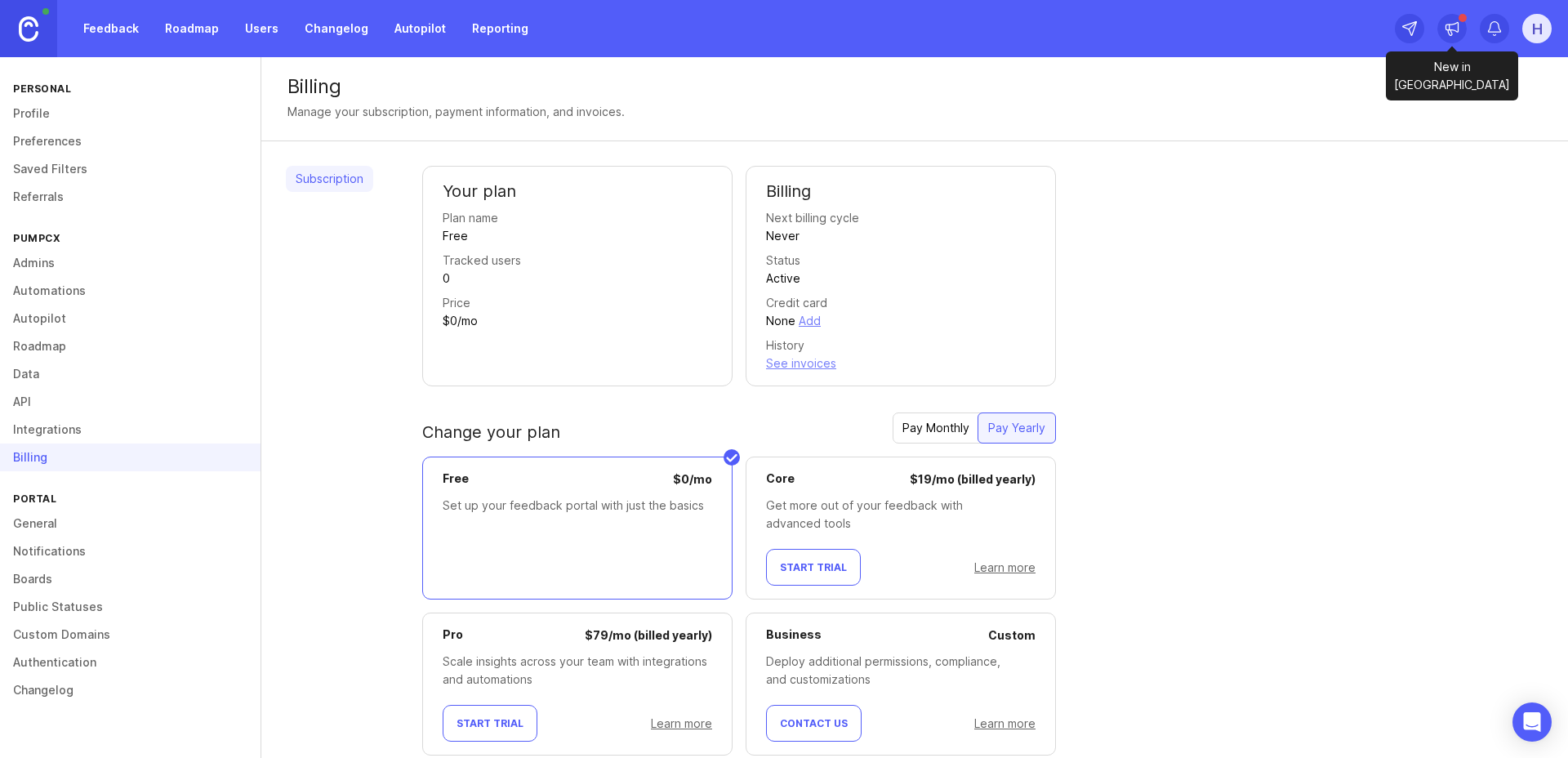
click at [1460, 29] on icon at bounding box center [1452, 28] width 17 height 17
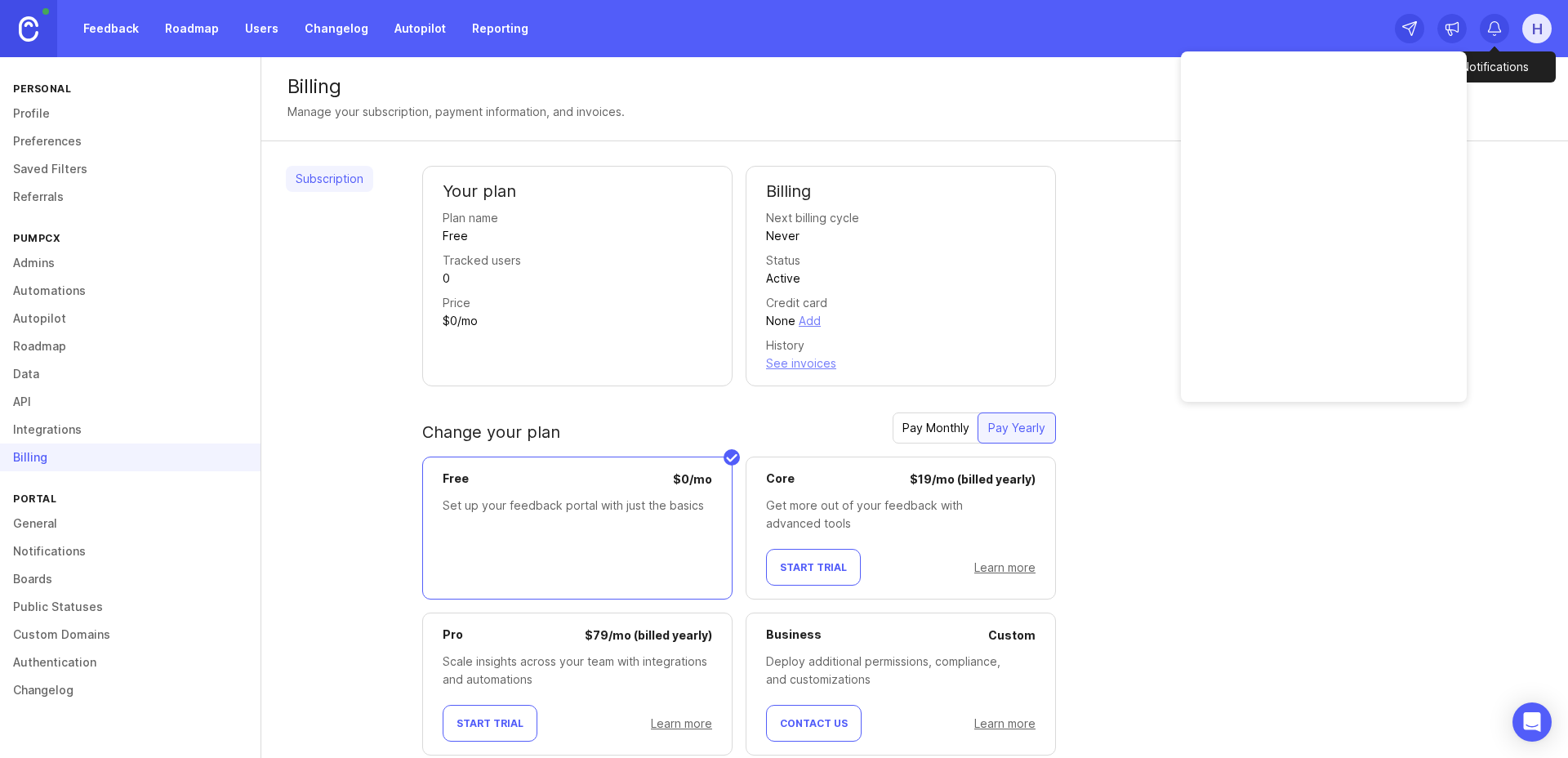
click at [1485, 29] on div at bounding box center [1494, 28] width 29 height 29
click at [1015, 273] on div "Status Active" at bounding box center [901, 269] width 270 height 36
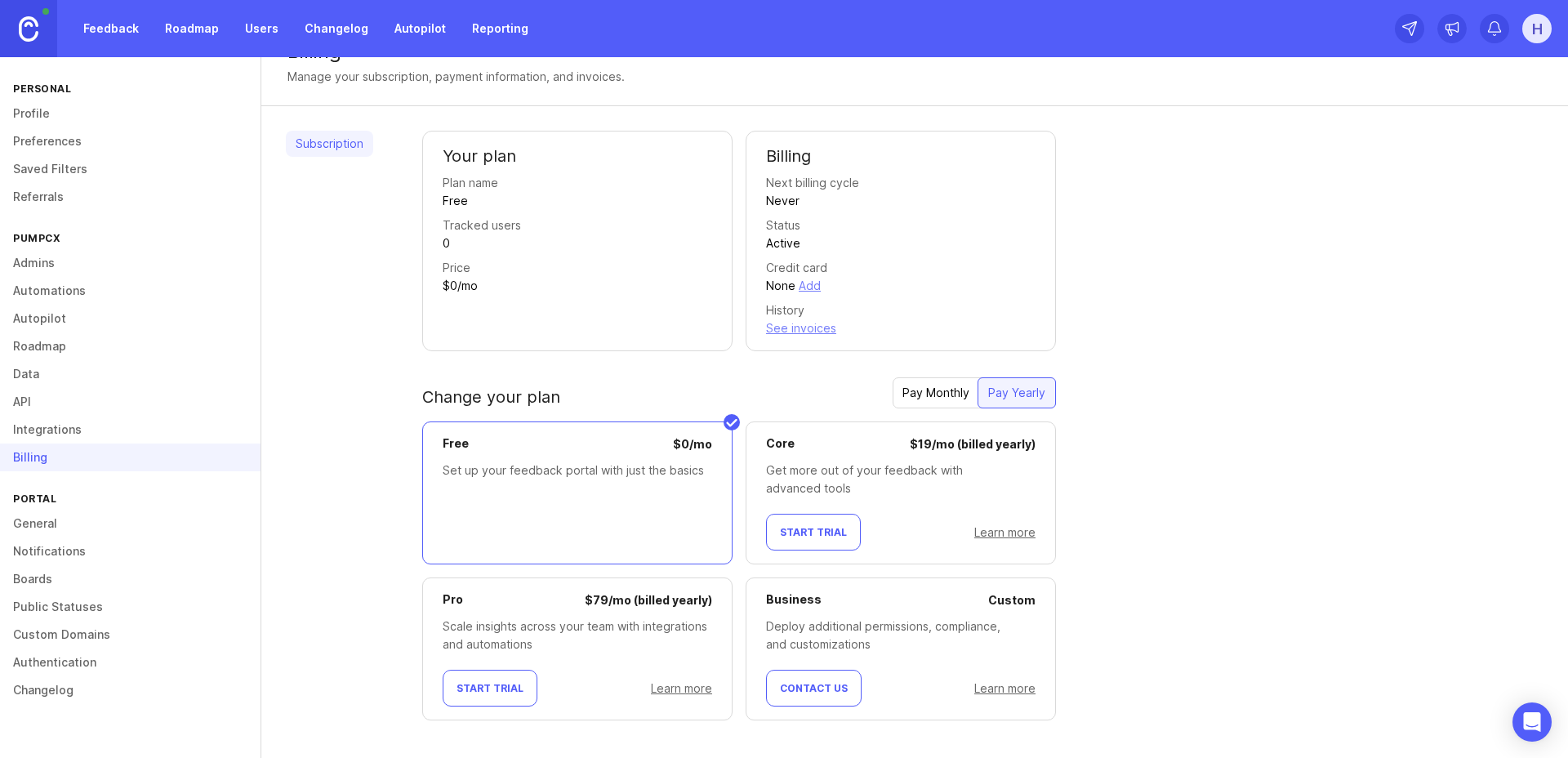
scroll to position [48, 0]
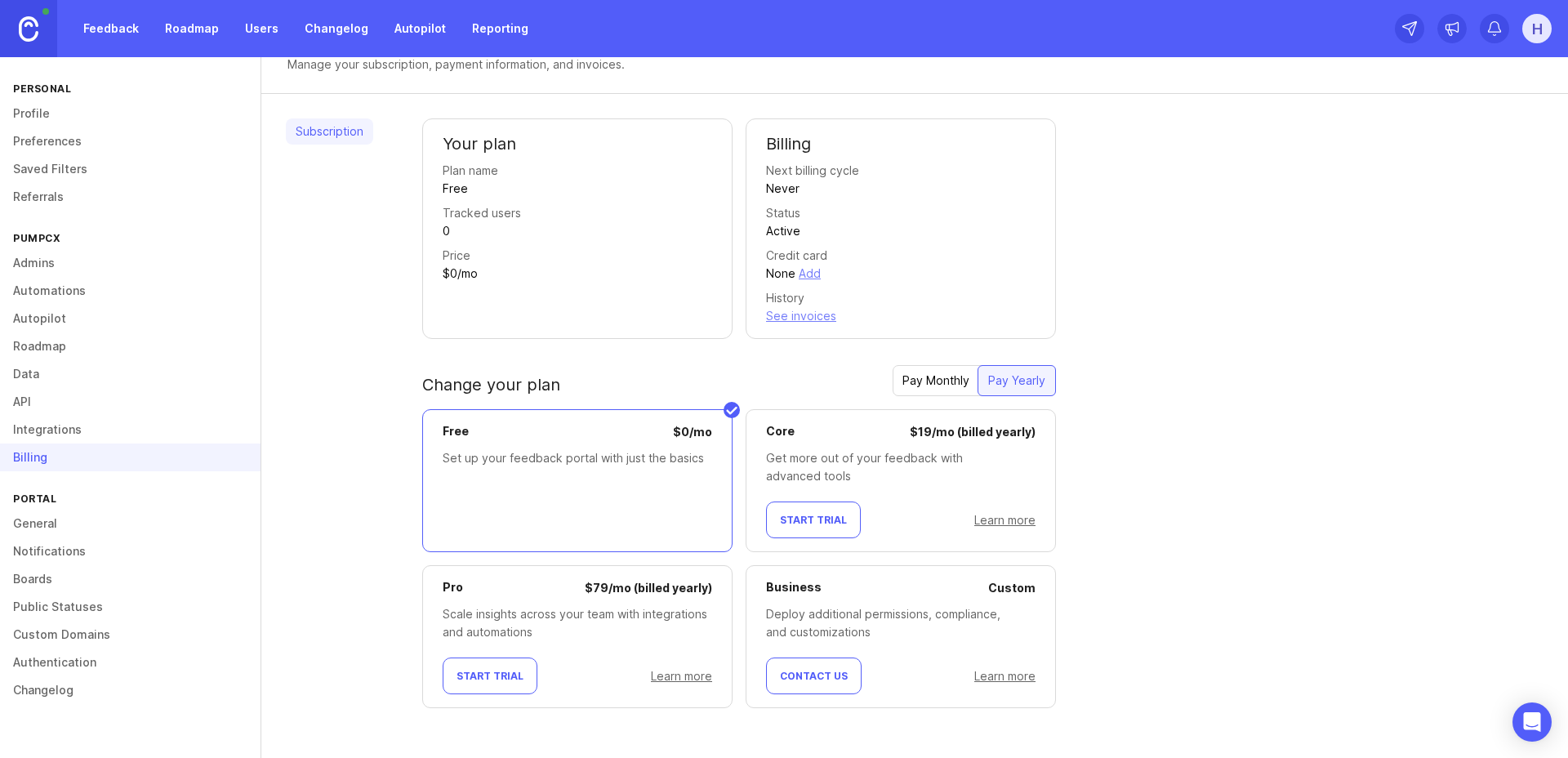
click at [47, 517] on link "General" at bounding box center [130, 524] width 261 height 28
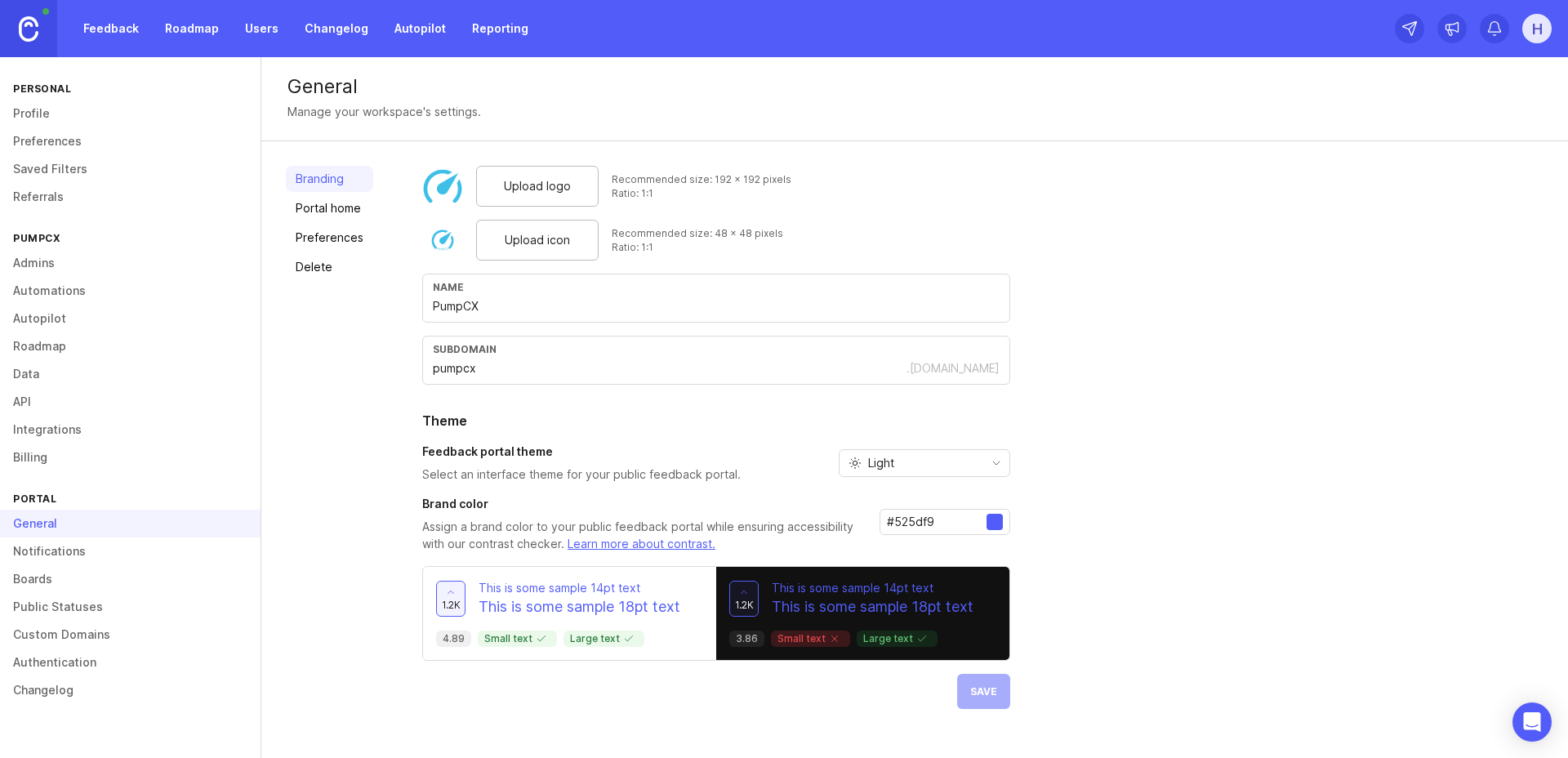
click at [48, 549] on link "Notifications" at bounding box center [130, 552] width 261 height 28
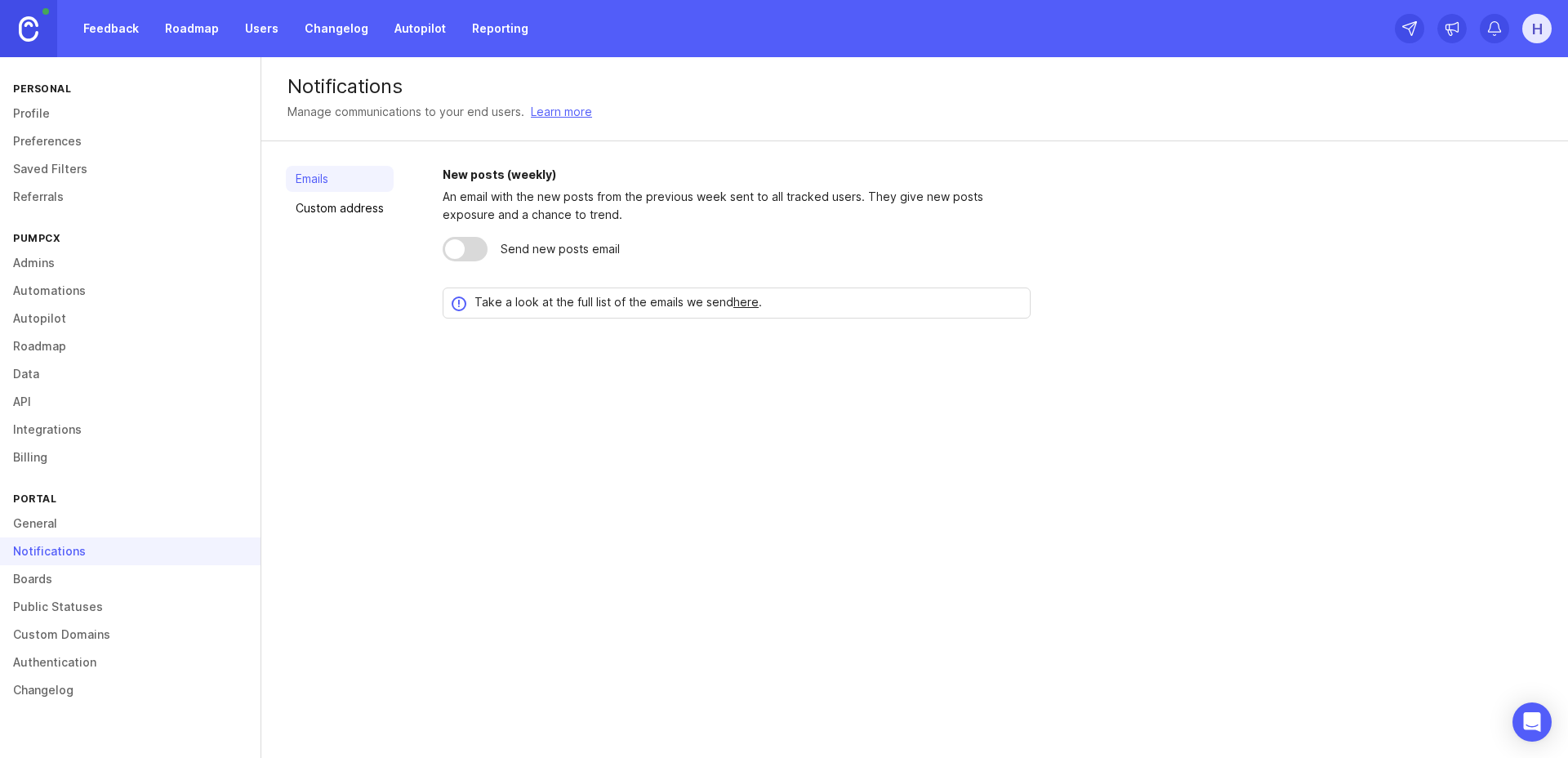
click at [350, 209] on link "Custom address" at bounding box center [339, 208] width 108 height 26
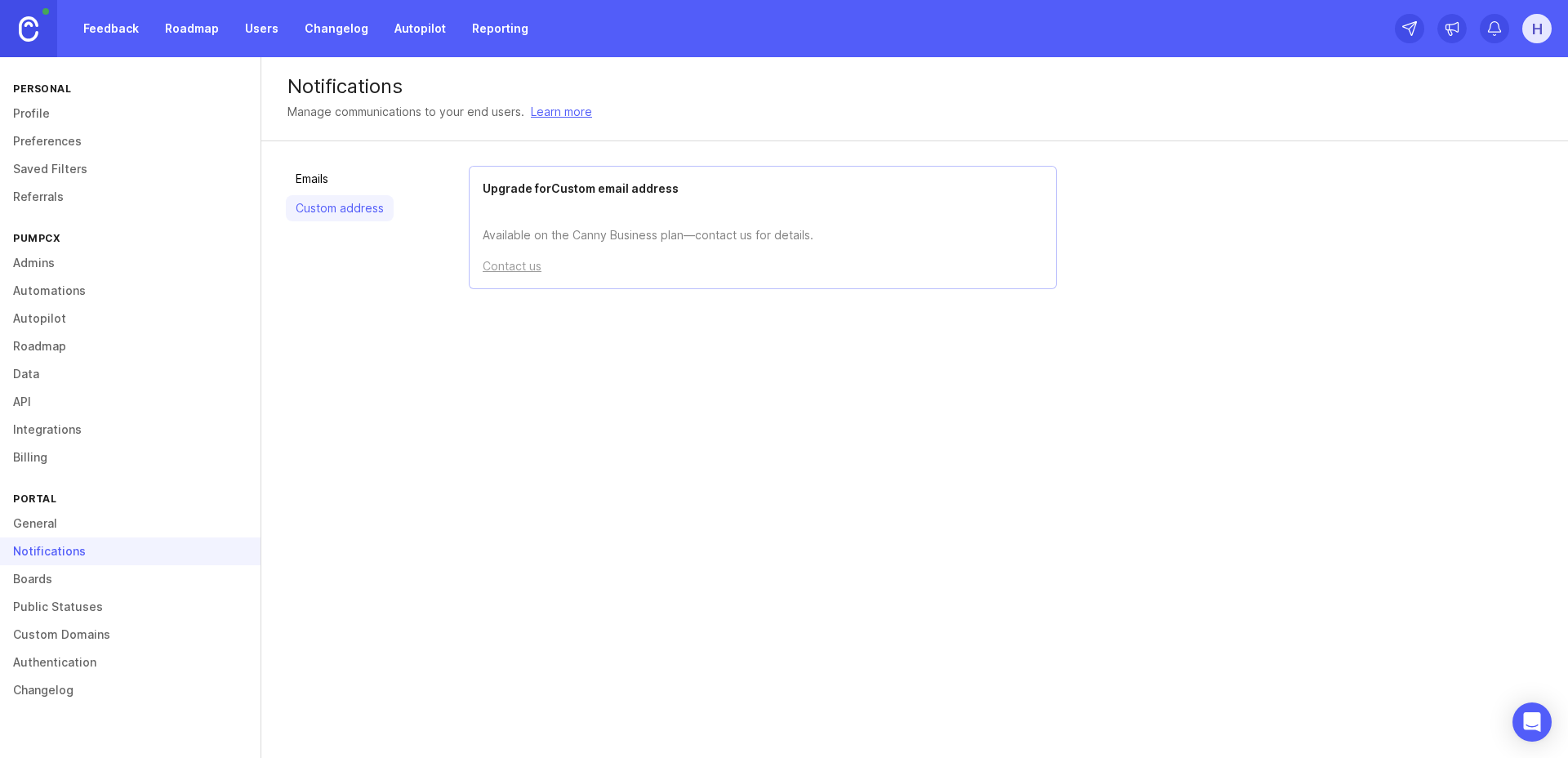
click at [46, 456] on link "Billing" at bounding box center [130, 457] width 261 height 28
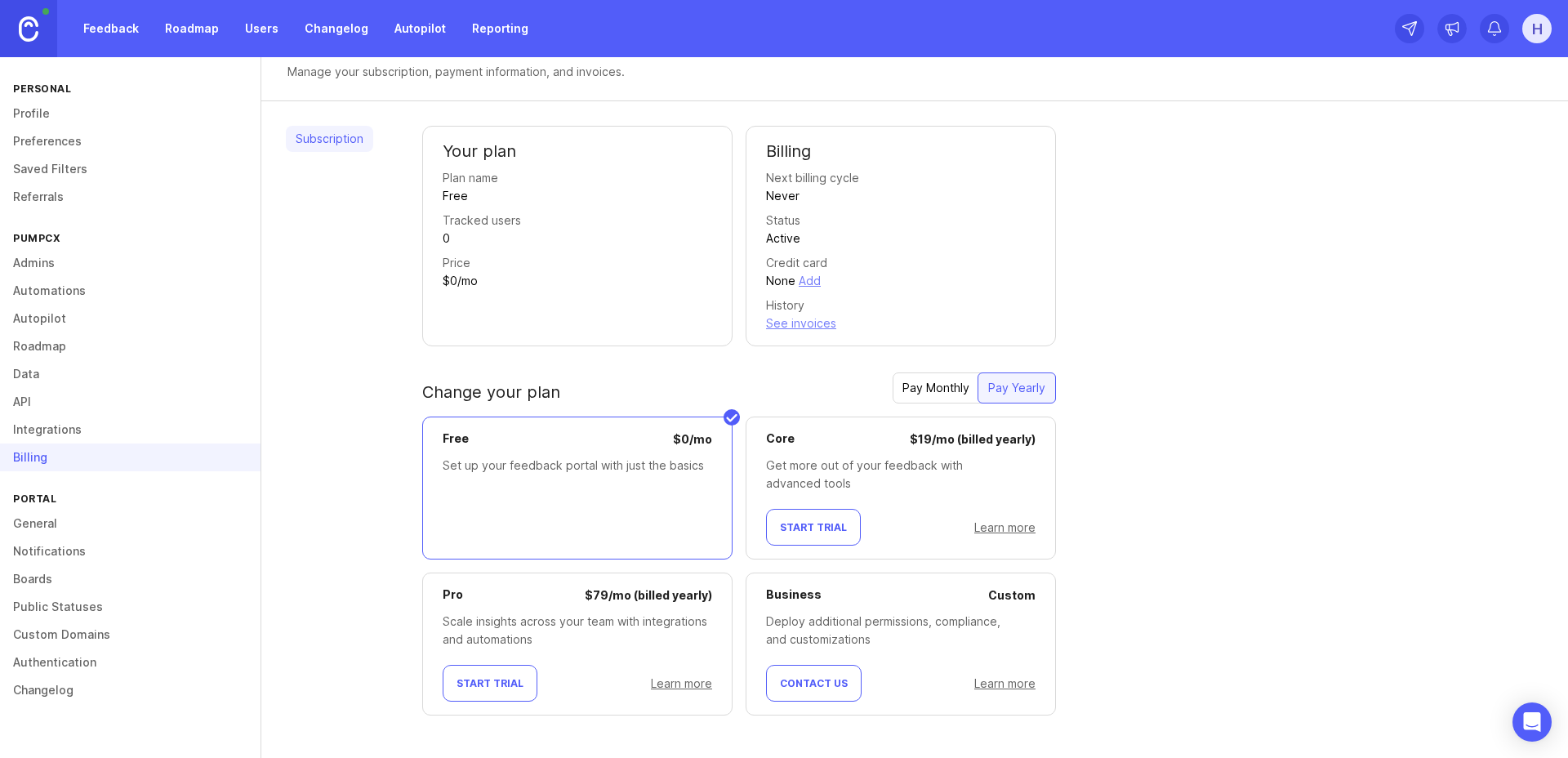
scroll to position [48, 0]
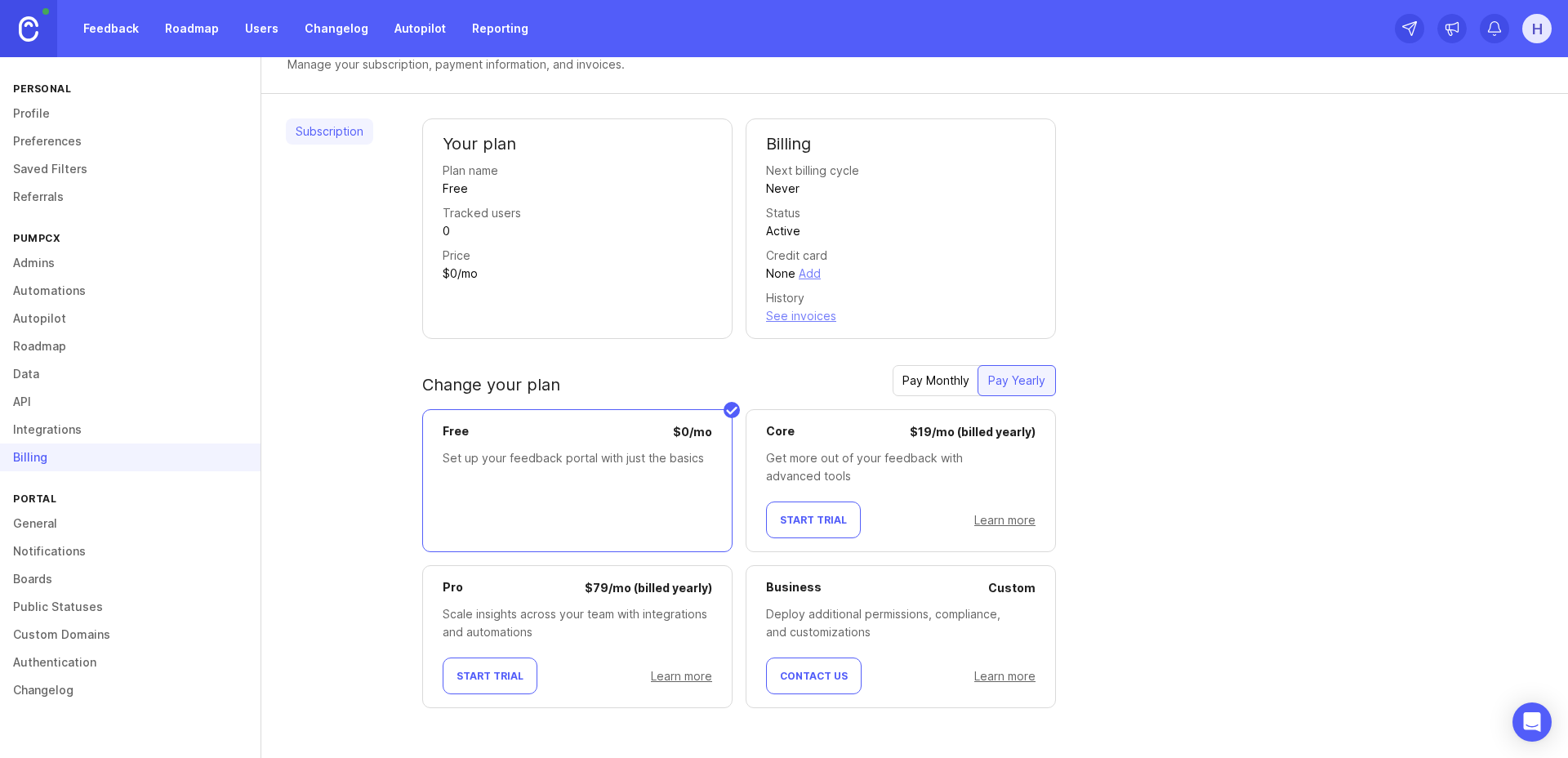
click at [36, 265] on link "Admins" at bounding box center [130, 264] width 261 height 28
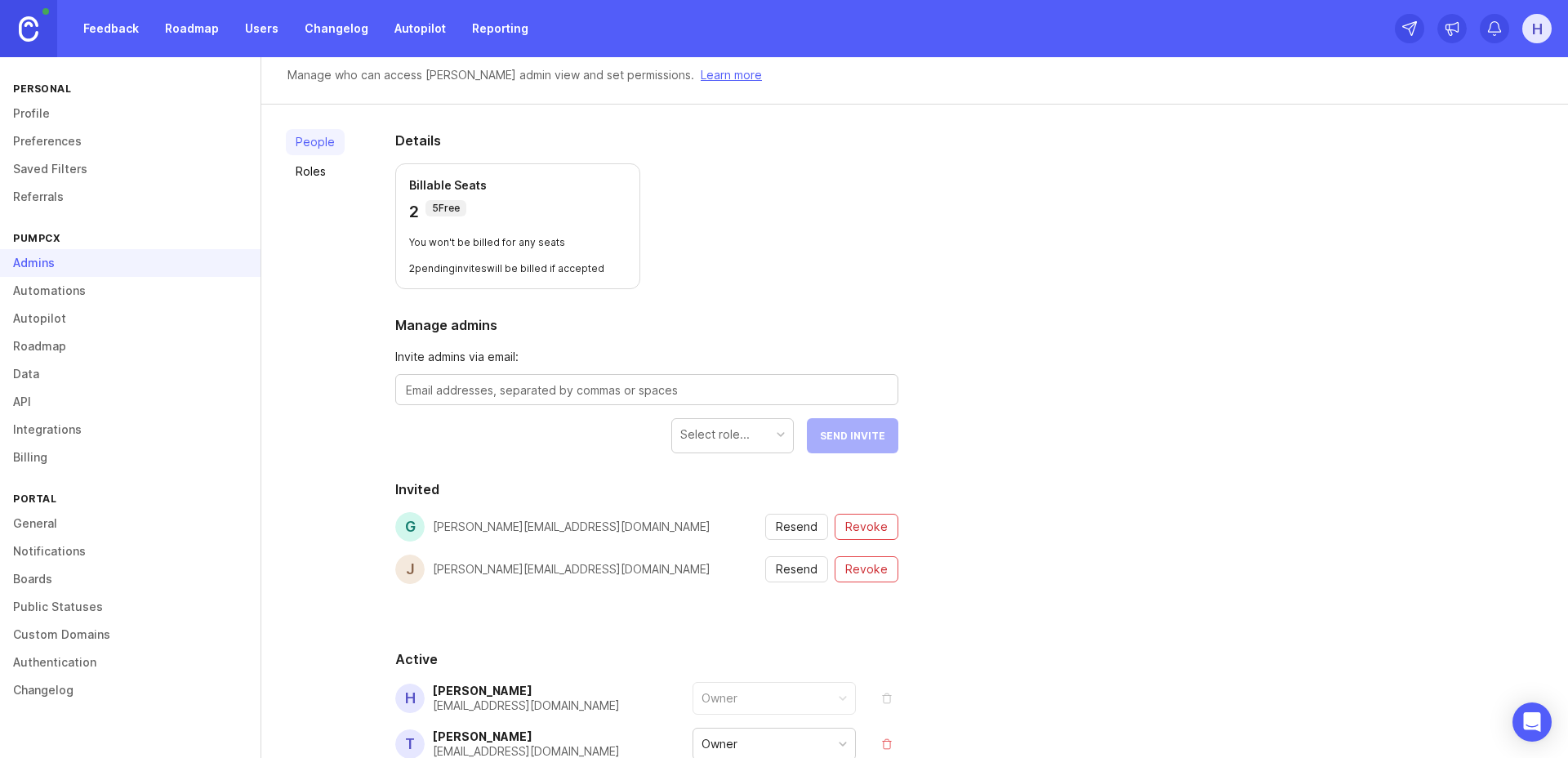
scroll to position [71, 0]
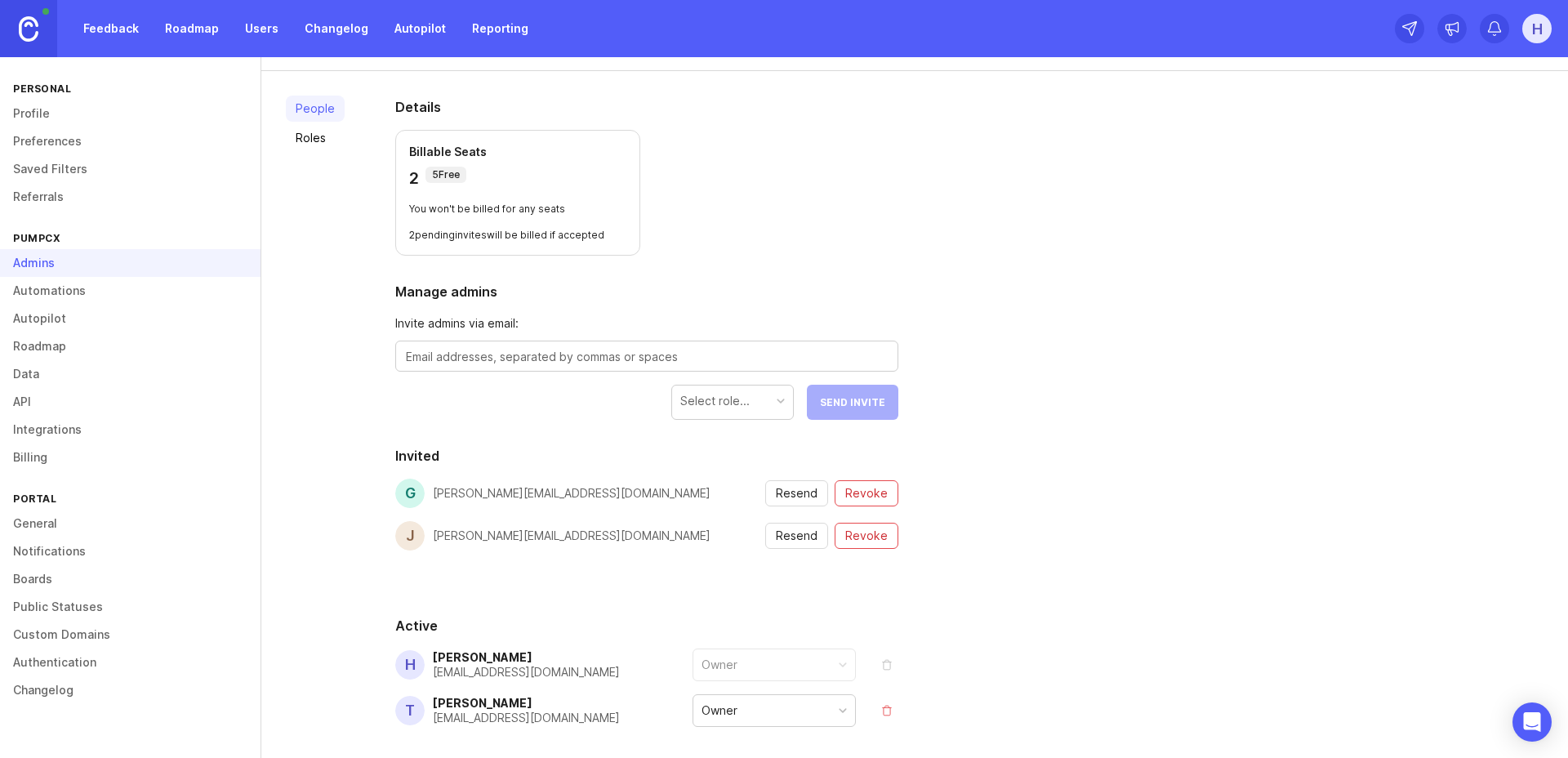
click at [702, 408] on div "Select role..." at bounding box center [715, 401] width 70 height 18
click at [583, 402] on form "Invite admins via email: Select role... Send Invite" at bounding box center [647, 368] width 503 height 106
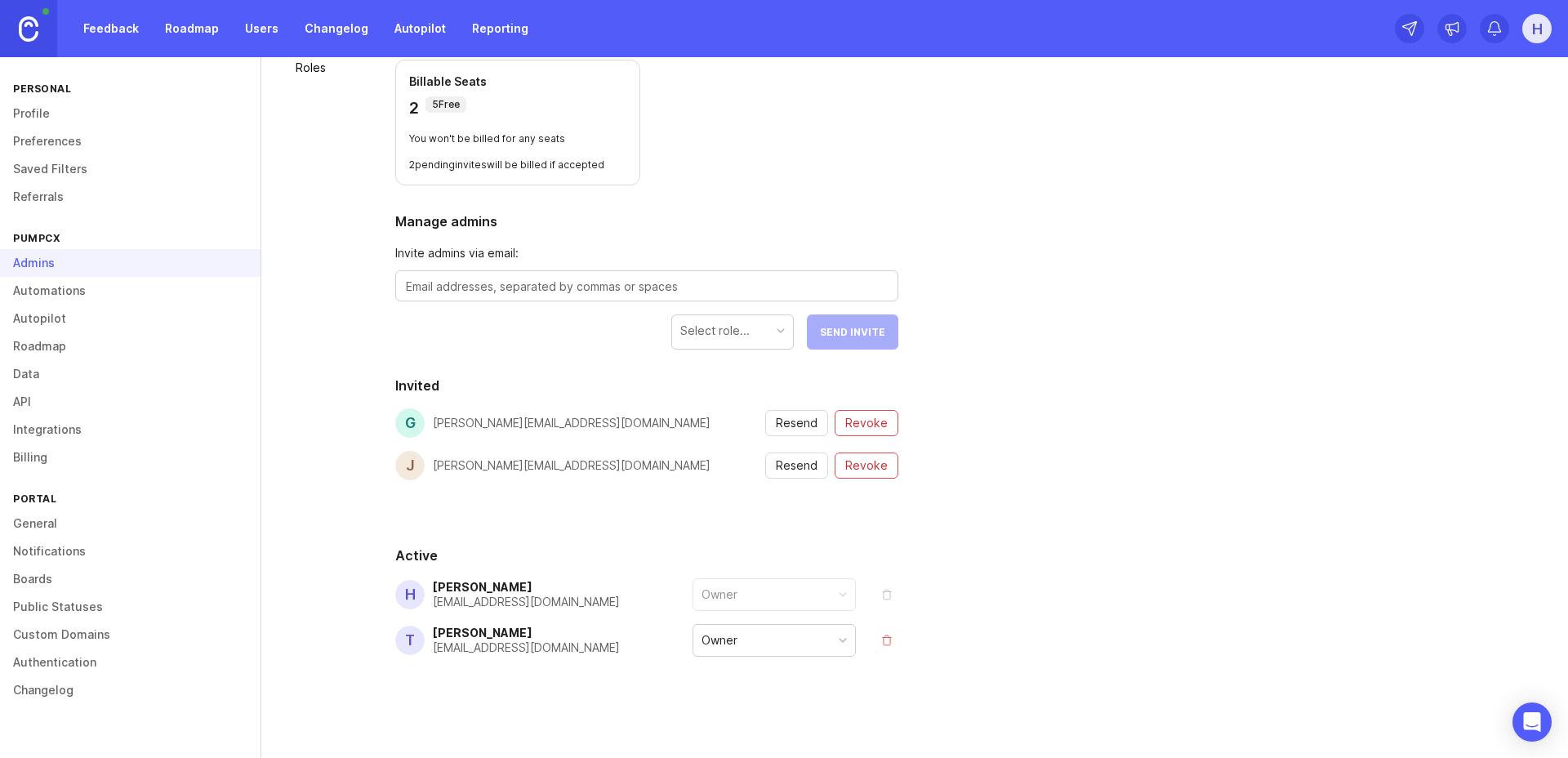
scroll to position [143, 0]
click at [790, 643] on div "Owner" at bounding box center [774, 637] width 161 height 31
click at [616, 613] on div "H Hamish Graham hamish@pump.cx Owner T Trent Evans trent@pump.cx Owner" at bounding box center [647, 614] width 503 height 78
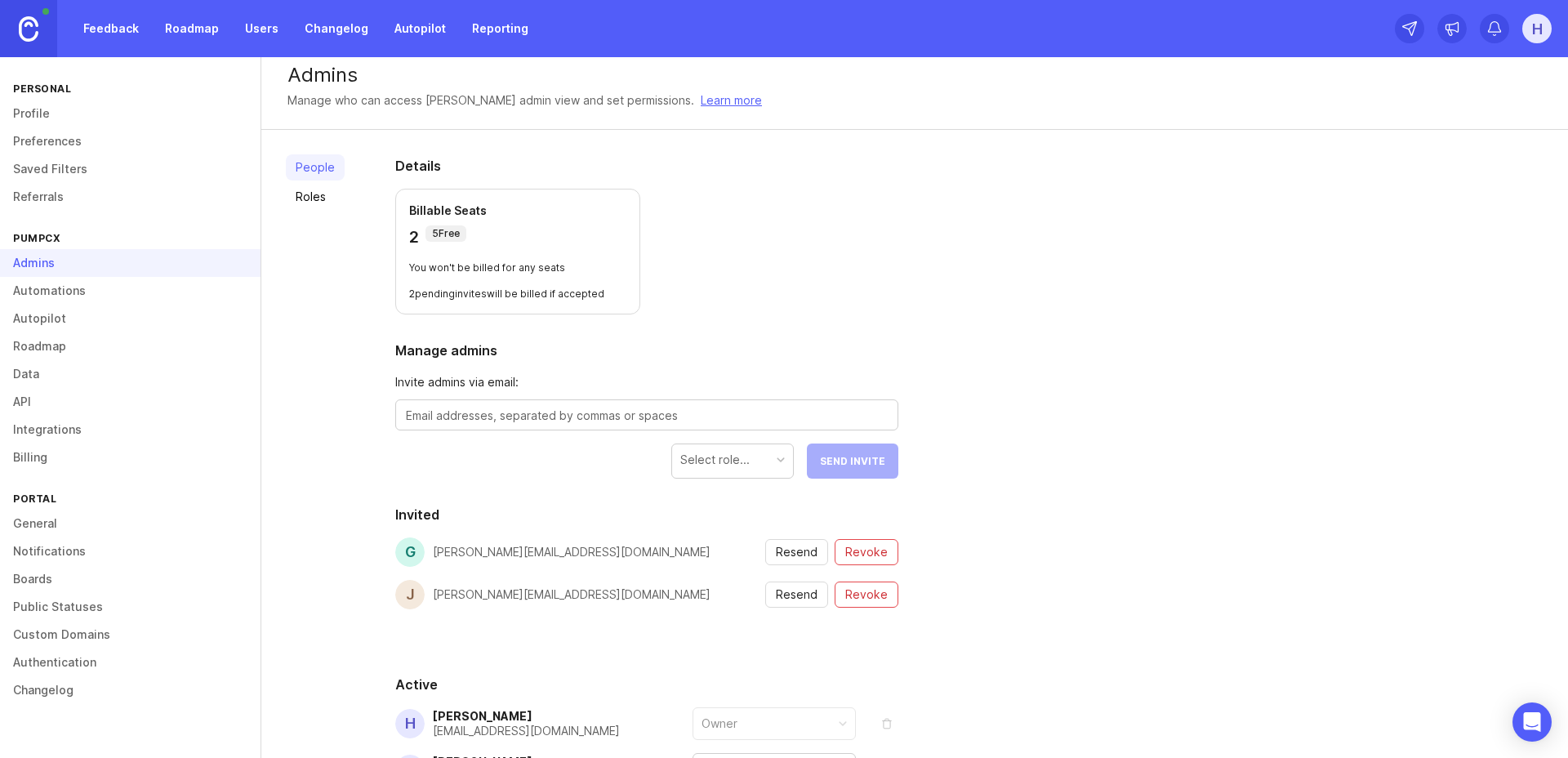
scroll to position [0, 0]
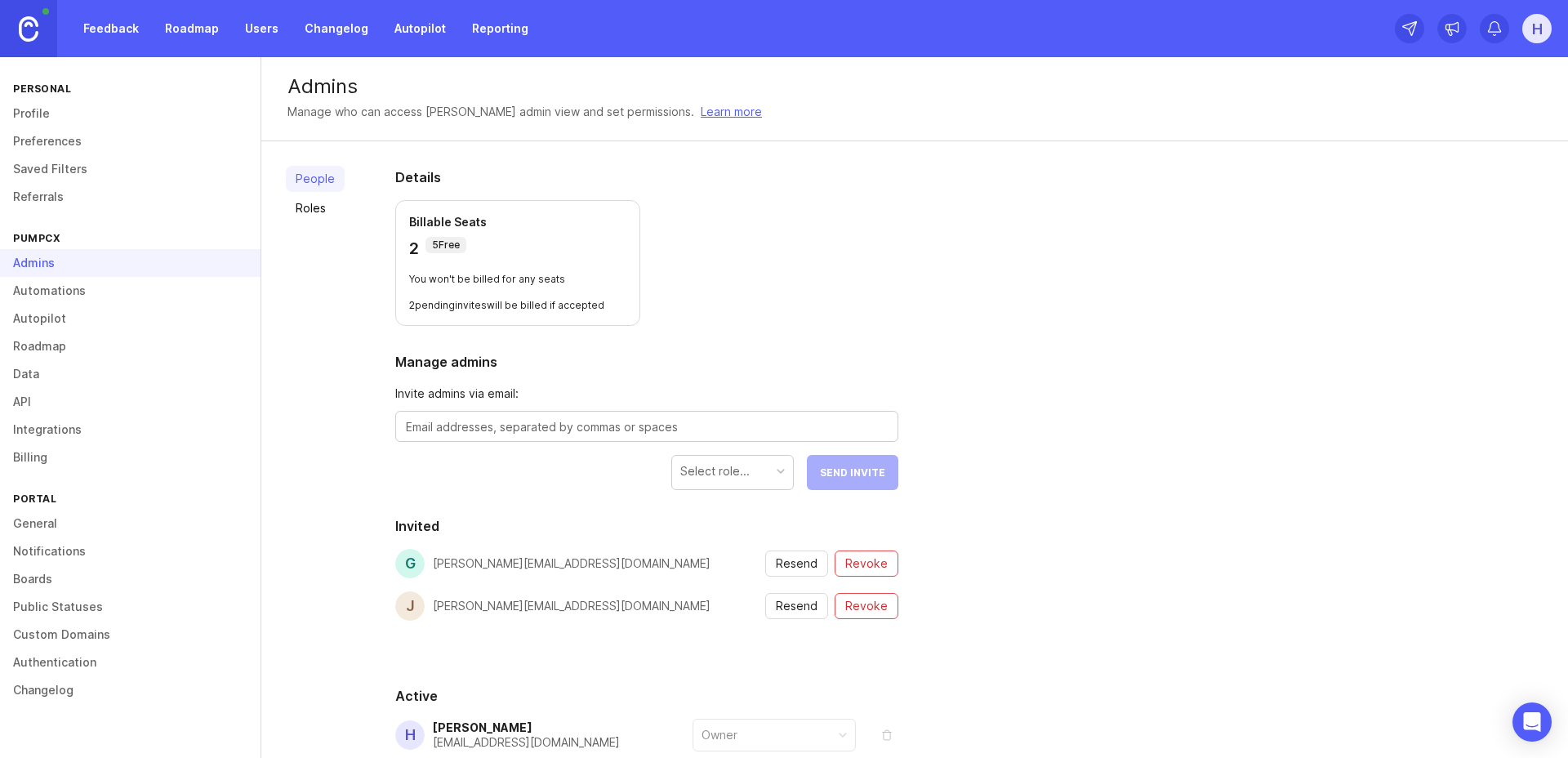
click at [305, 205] on link "Roles" at bounding box center [315, 208] width 59 height 26
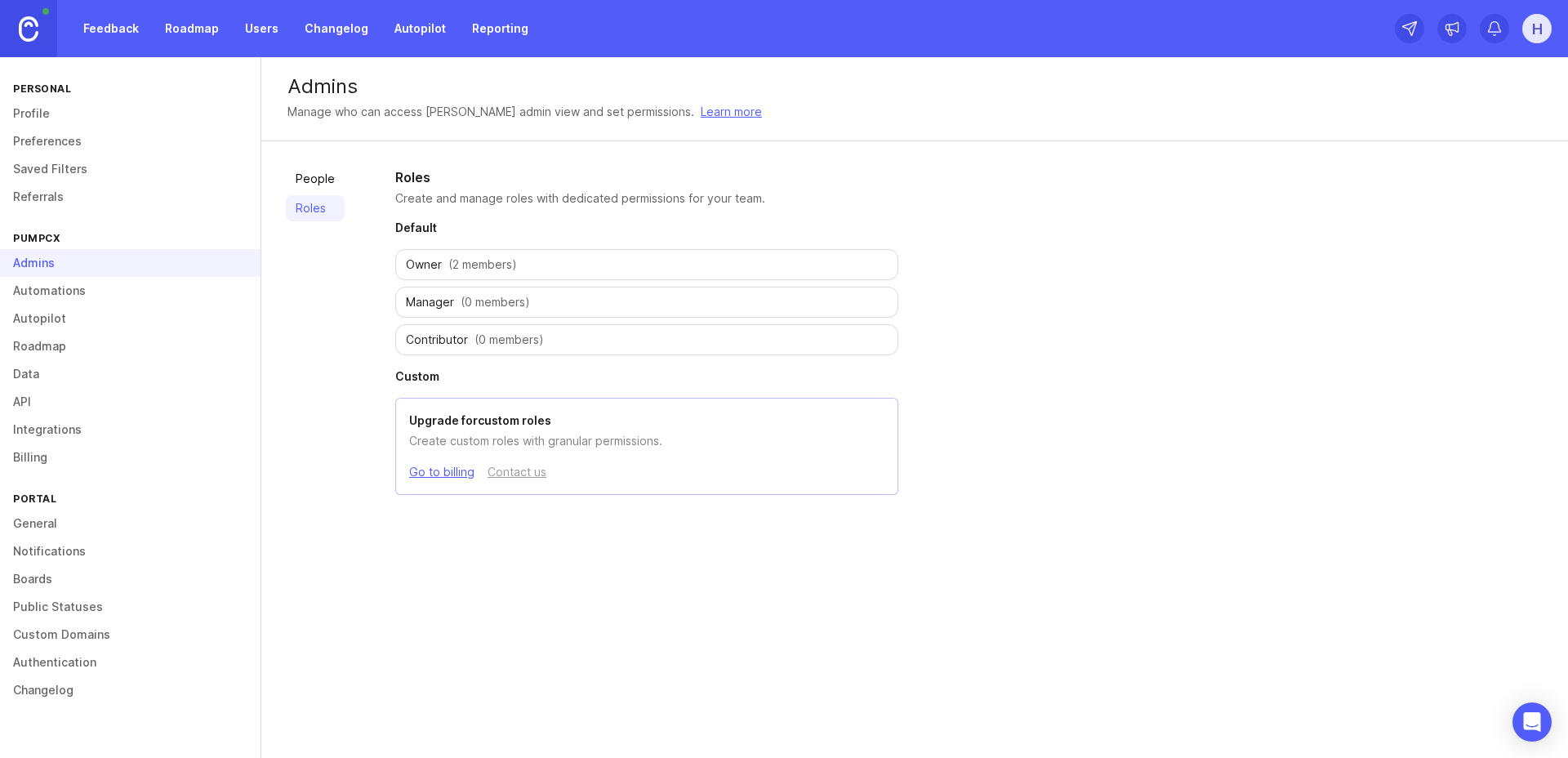
click at [701, 115] on link "Learn more" at bounding box center [732, 112] width 62 height 18
click at [833, 281] on ul "Owner (2 members) Manager (0 members) Contributor (0 members)" at bounding box center [647, 302] width 503 height 106
click at [472, 343] on div "Contributor (0 members)" at bounding box center [647, 339] width 503 height 31
click at [43, 524] on link "General" at bounding box center [130, 524] width 261 height 28
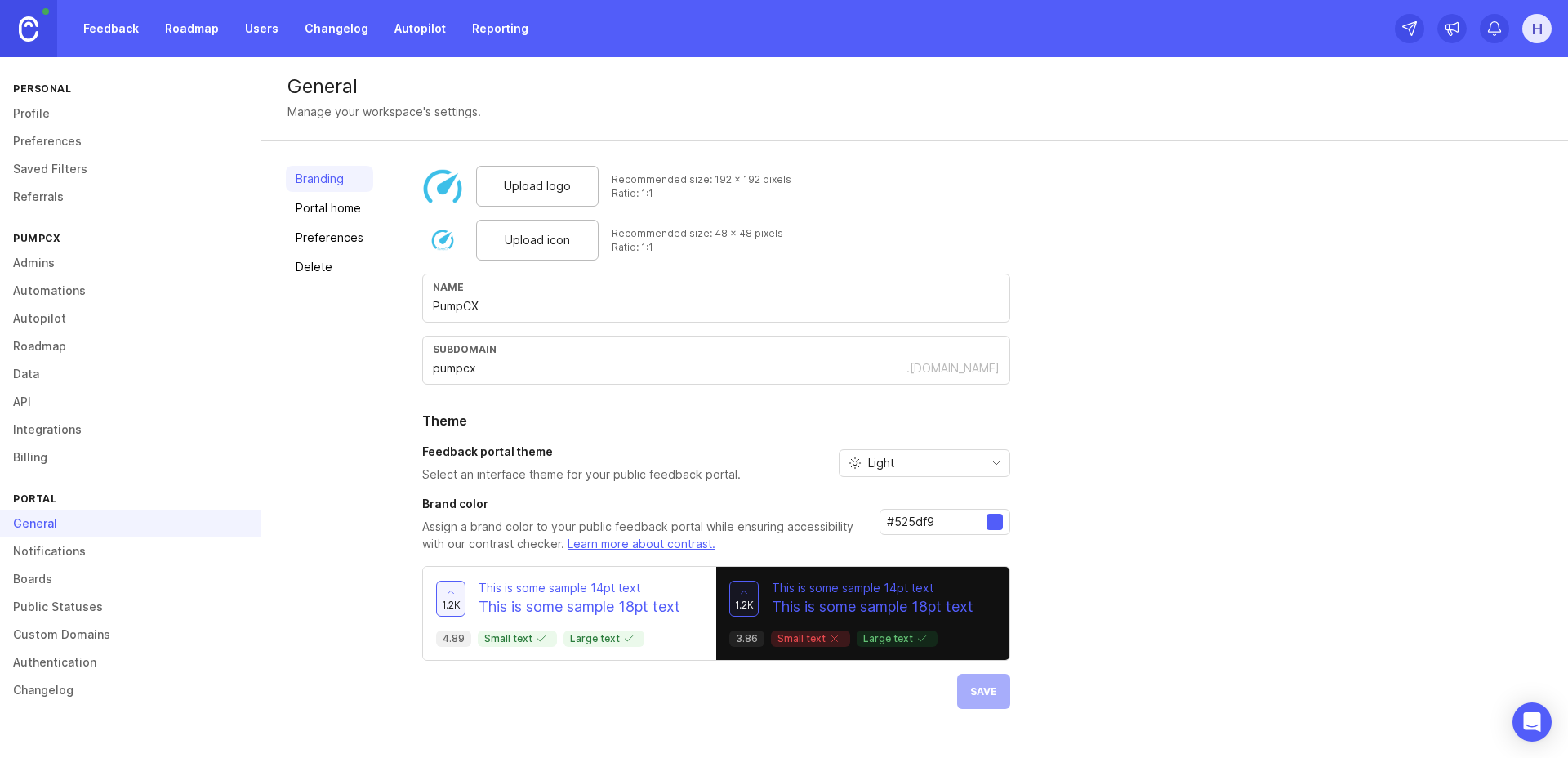
click at [338, 215] on link "Portal home" at bounding box center [329, 208] width 87 height 26
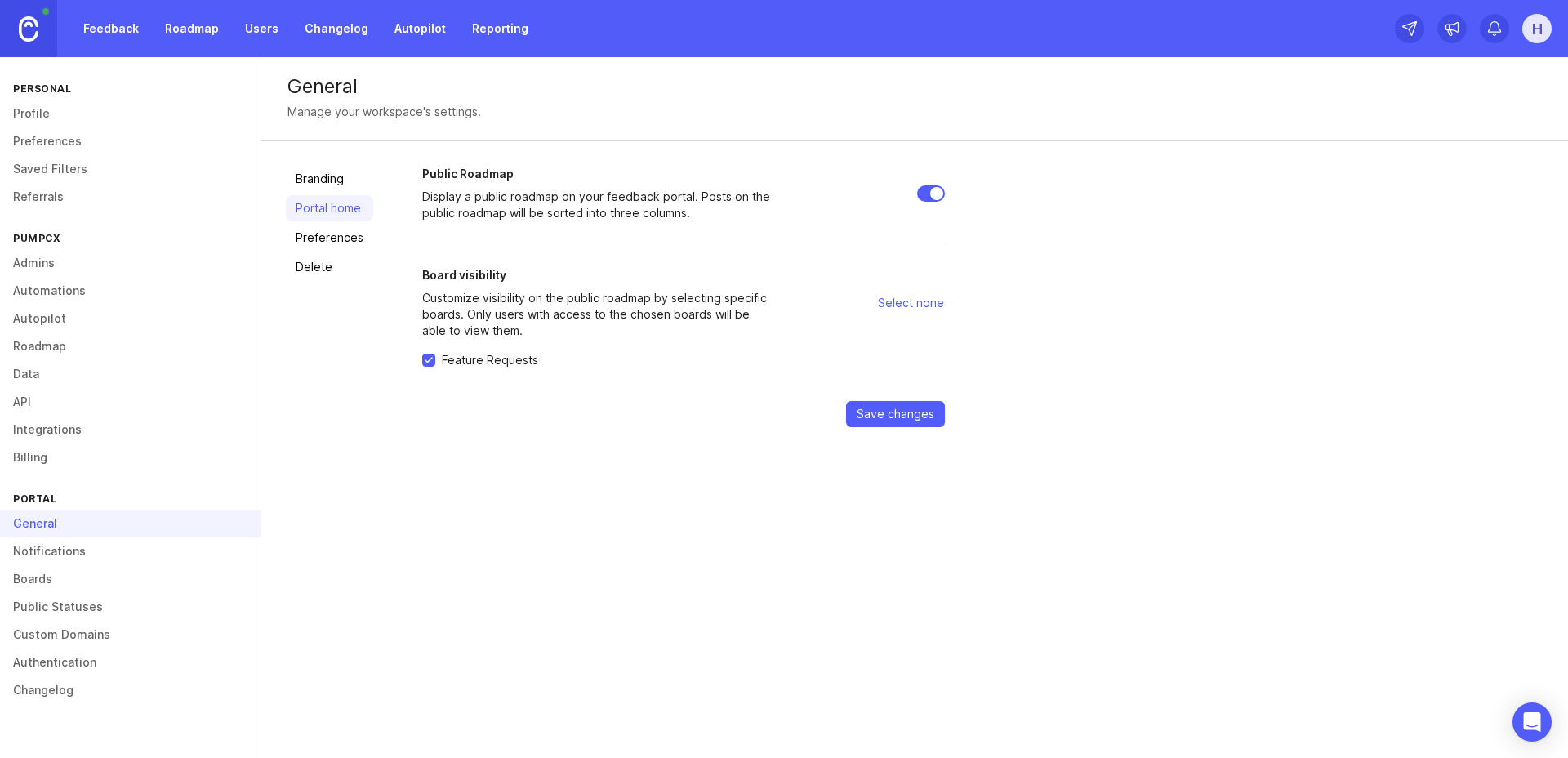
click at [325, 240] on link "Preferences" at bounding box center [329, 238] width 87 height 26
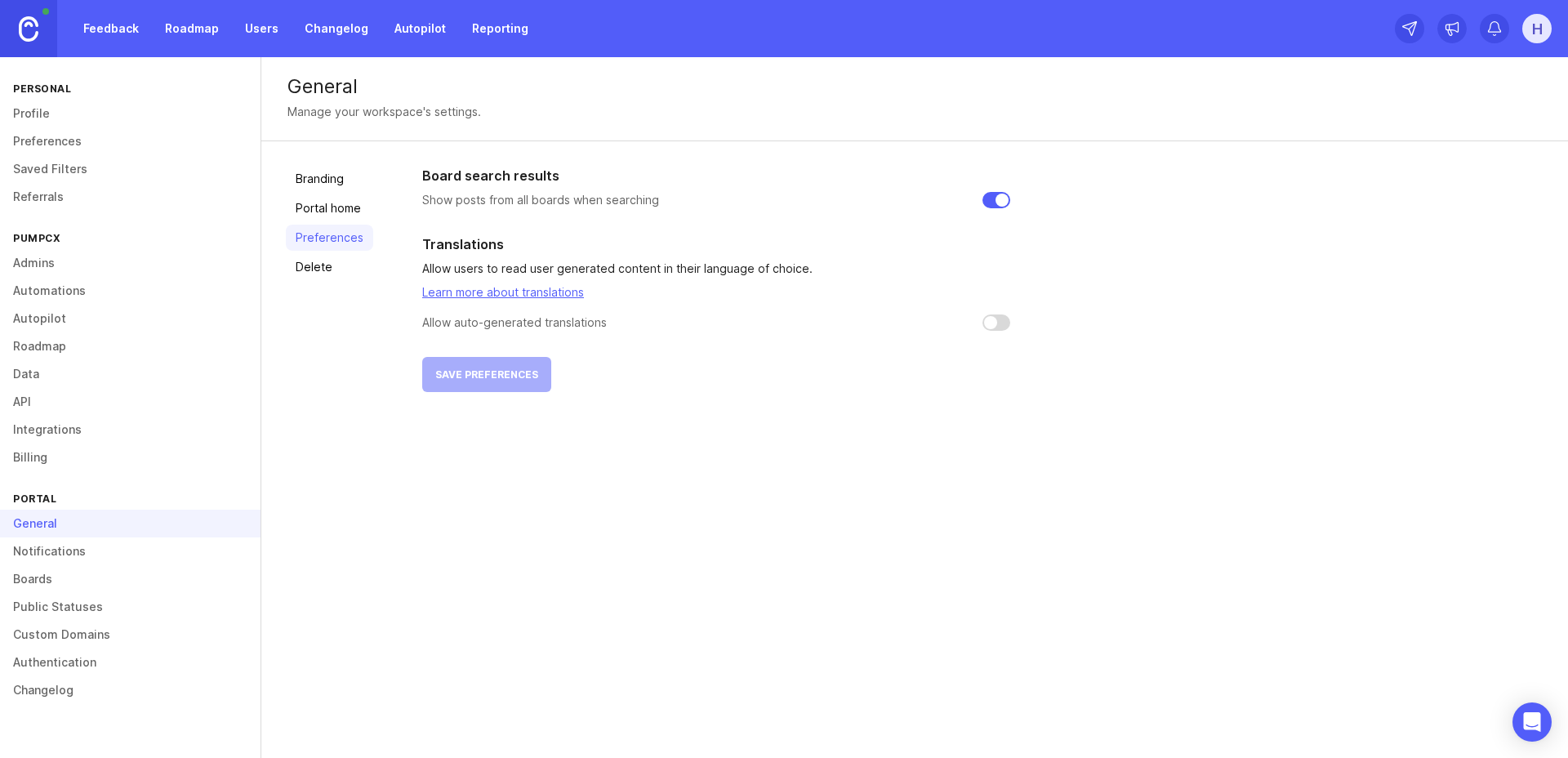
click at [304, 256] on link "Delete" at bounding box center [329, 267] width 87 height 26
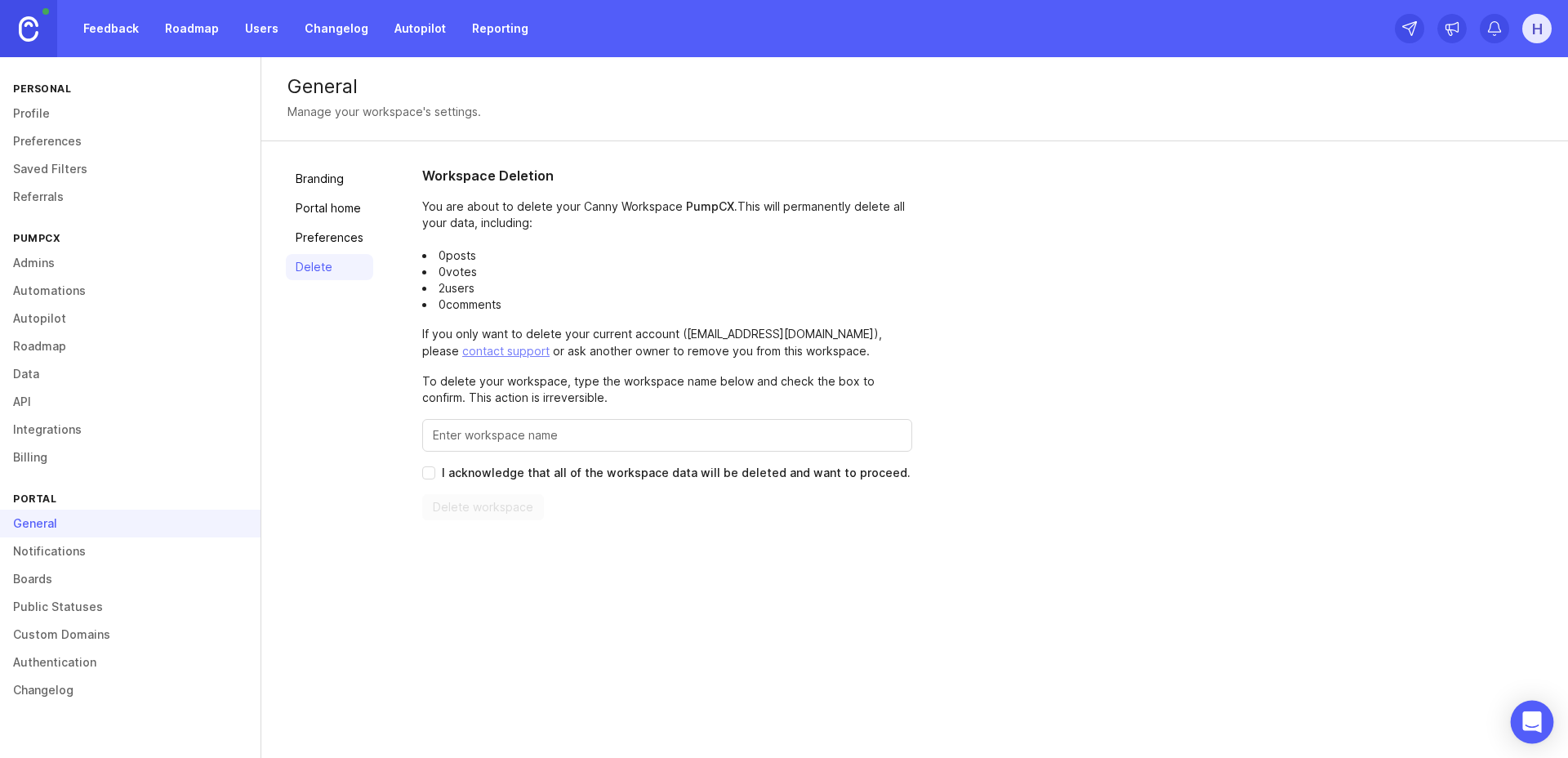
click at [1528, 715] on icon "Open Intercom Messenger" at bounding box center [1531, 722] width 19 height 21
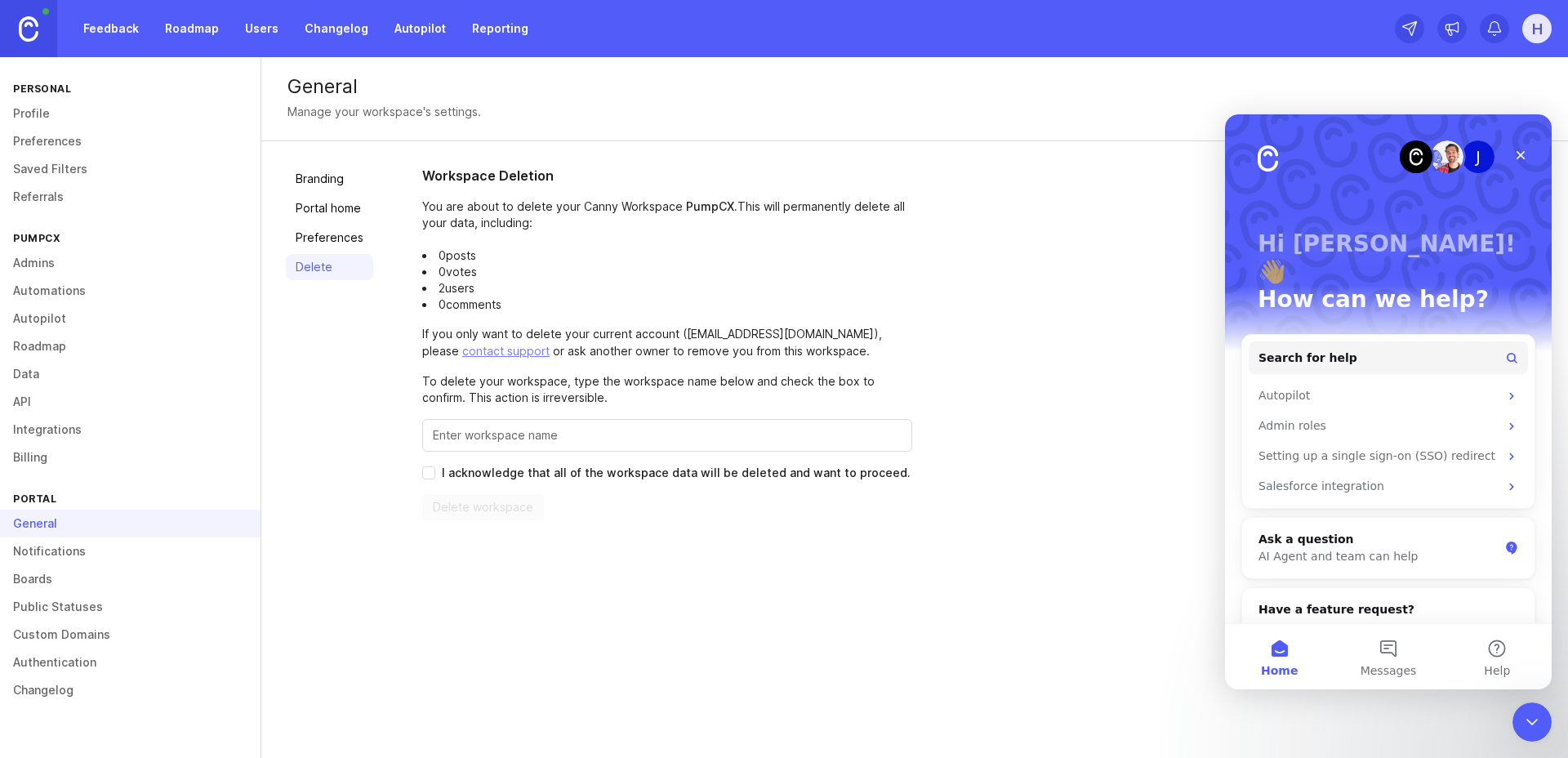
click at [31, 174] on link "Saved Filters" at bounding box center [130, 169] width 261 height 28
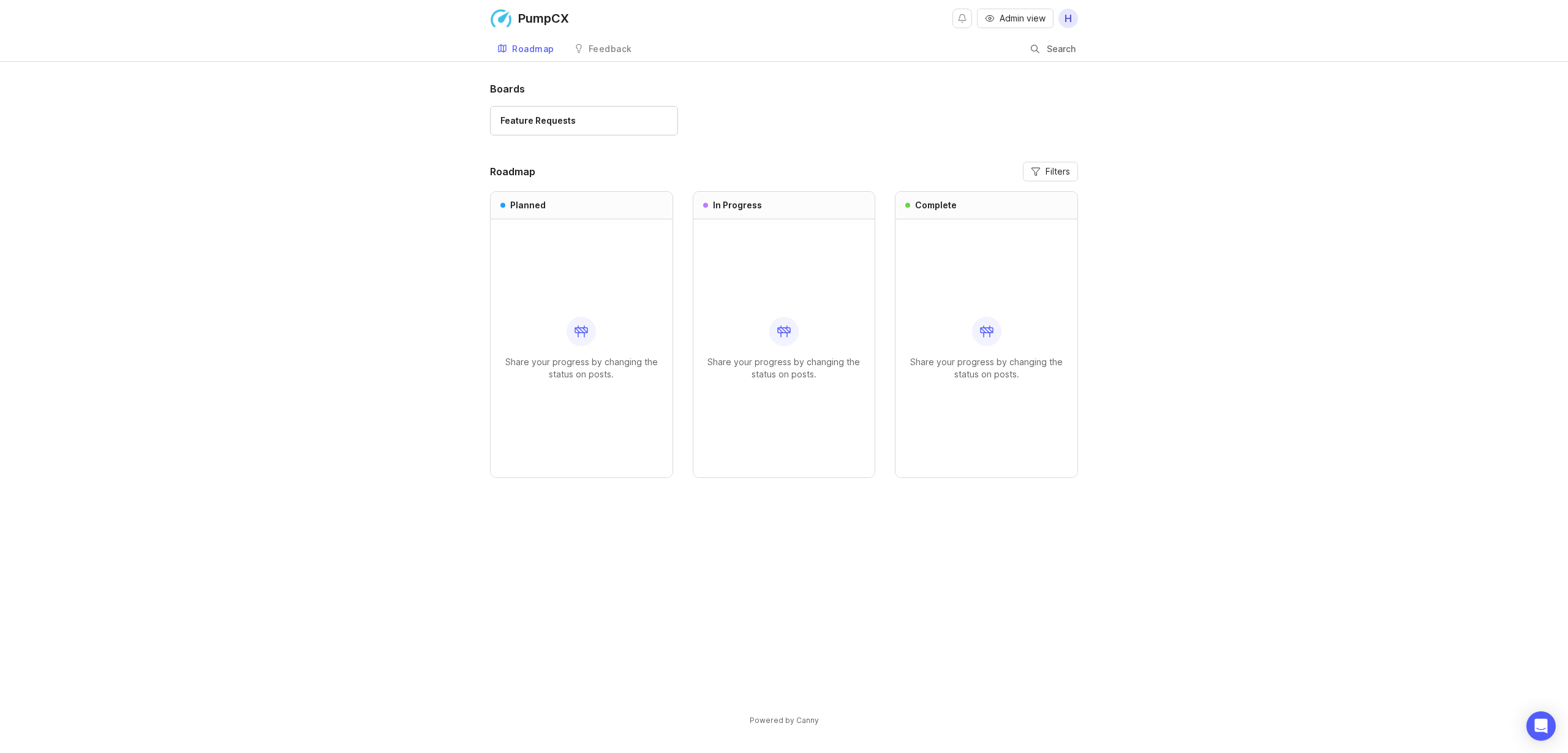
click at [1005, 20] on span "Admin view" at bounding box center [1023, 19] width 46 height 13
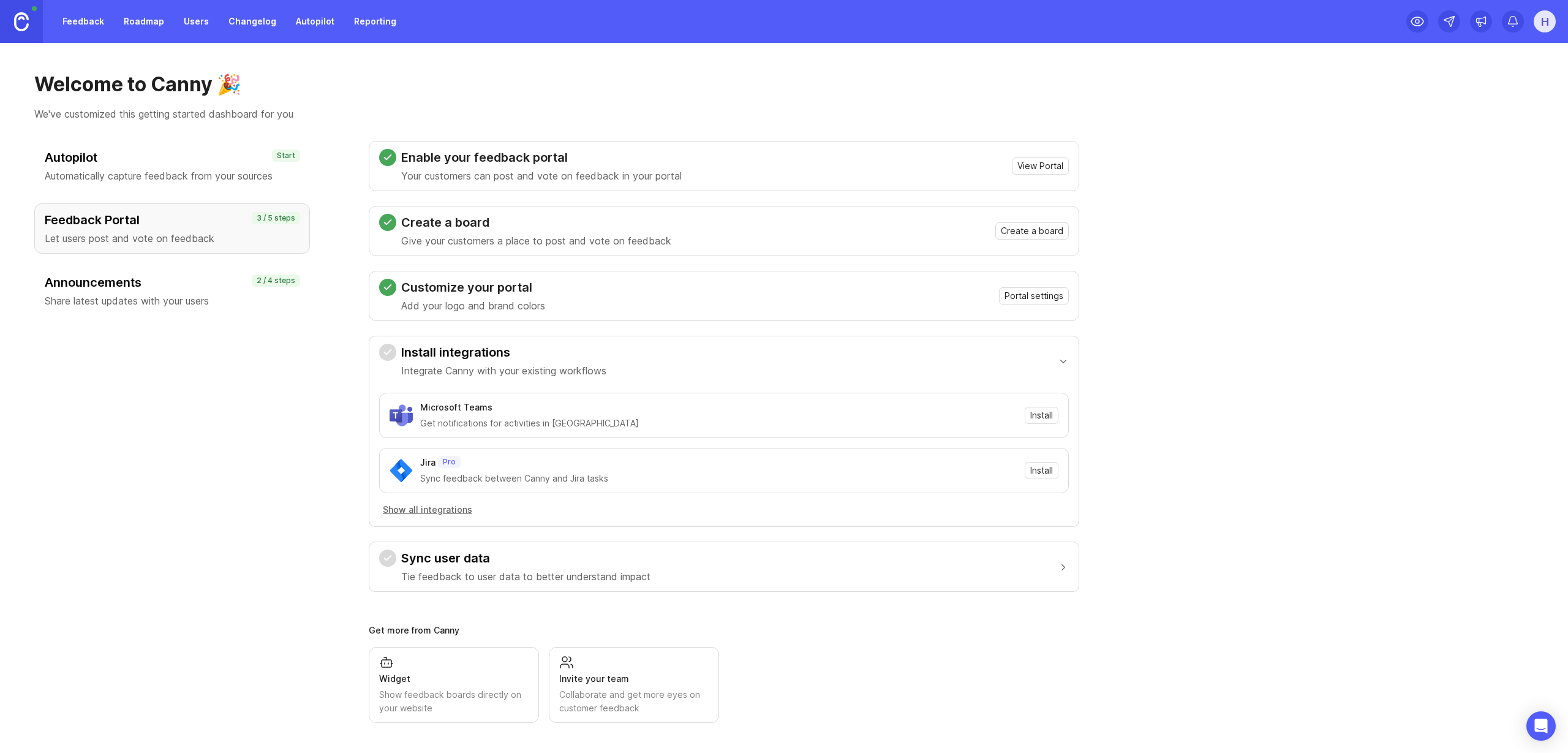
click at [196, 233] on p "Let users post and vote on feedback" at bounding box center [172, 238] width 255 height 15
click at [71, 21] on link "Feedback" at bounding box center [83, 21] width 56 height 22
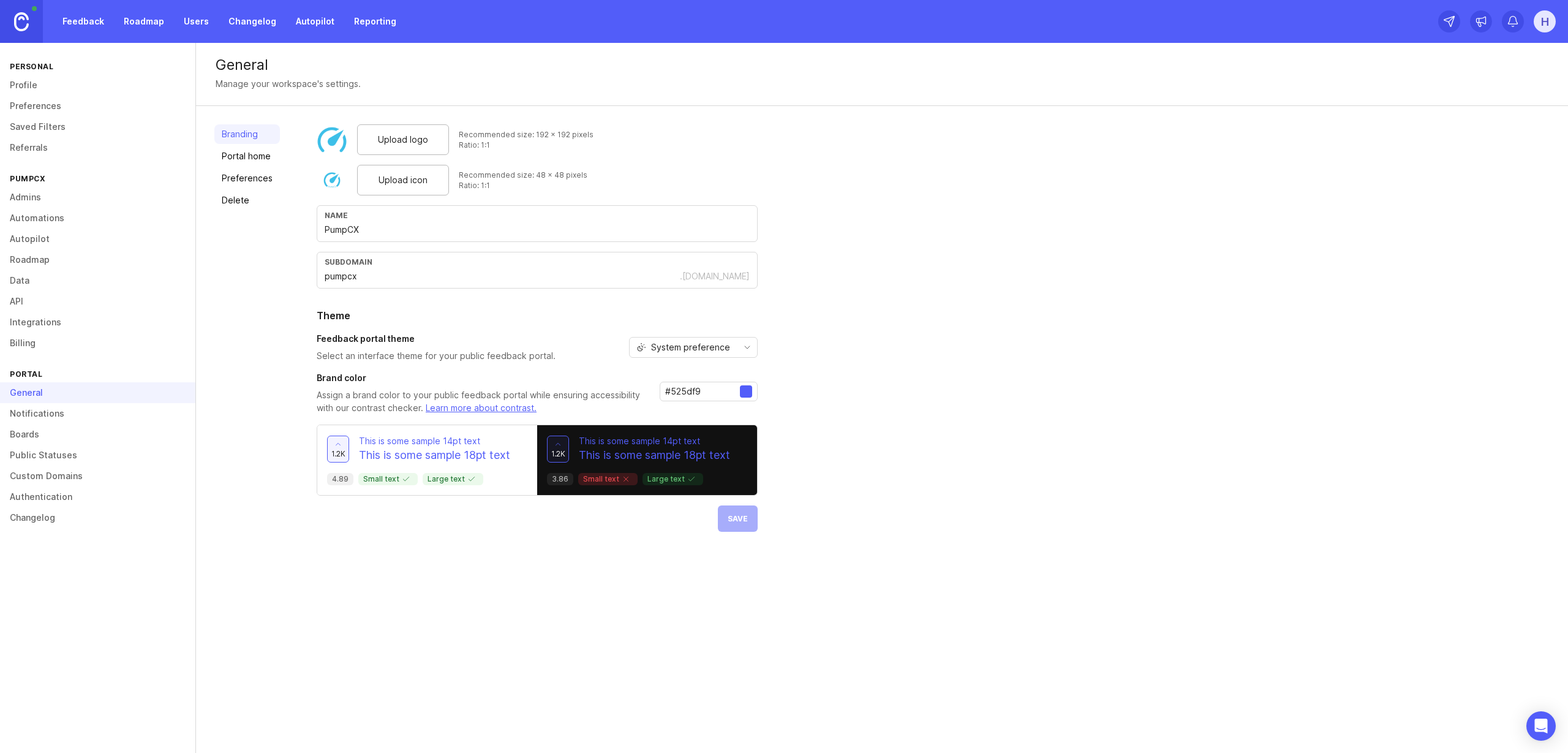
click at [42, 431] on link "Boards" at bounding box center [98, 434] width 196 height 21
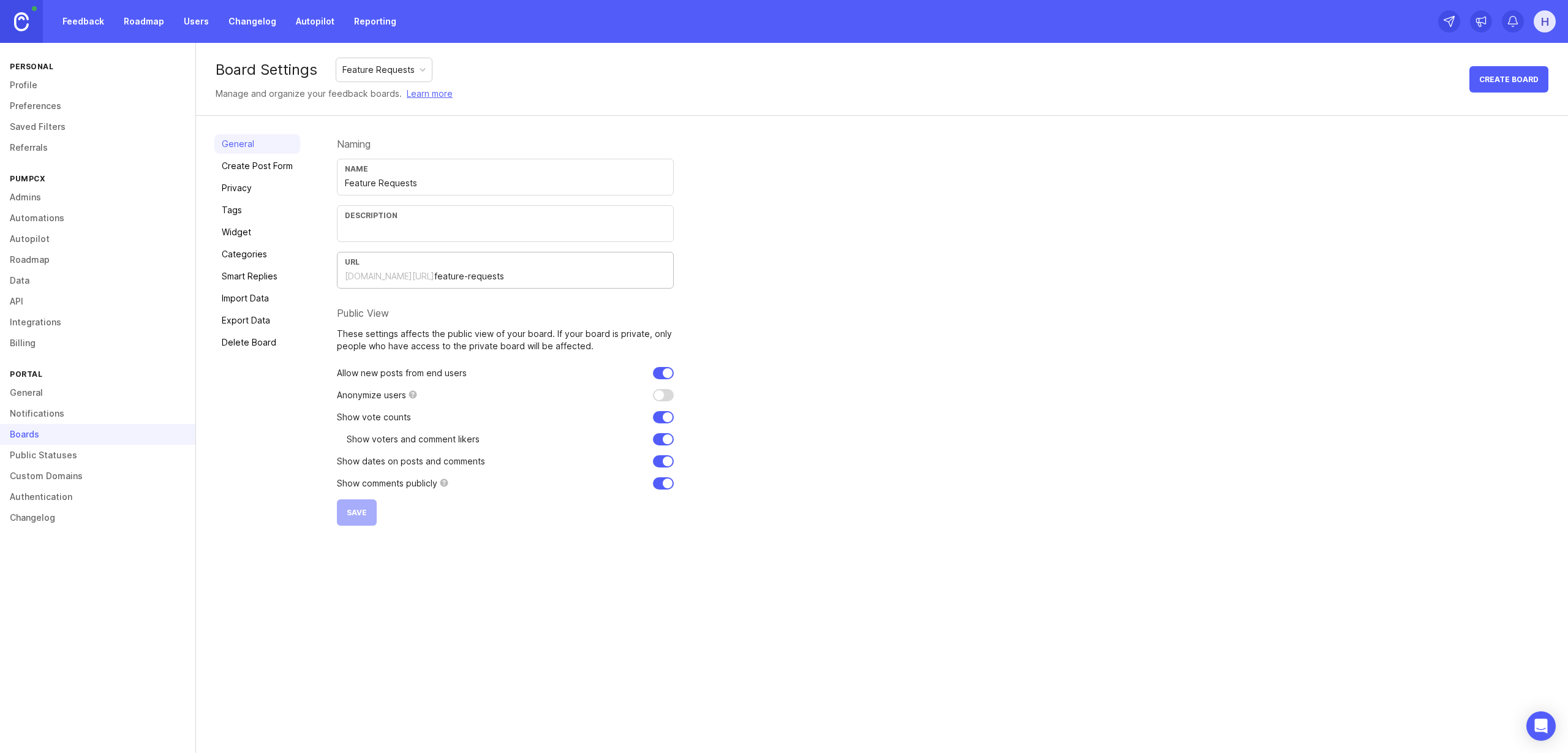
drag, startPoint x: 493, startPoint y: 274, endPoint x: 318, endPoint y: 268, distance: 175.1
click at [318, 268] on div "General Create Post Form Privacy Tags Widget Categories Smart Replies Import Da…" at bounding box center [882, 330] width 1372 height 428
click at [257, 188] on link "Privacy" at bounding box center [257, 188] width 86 height 20
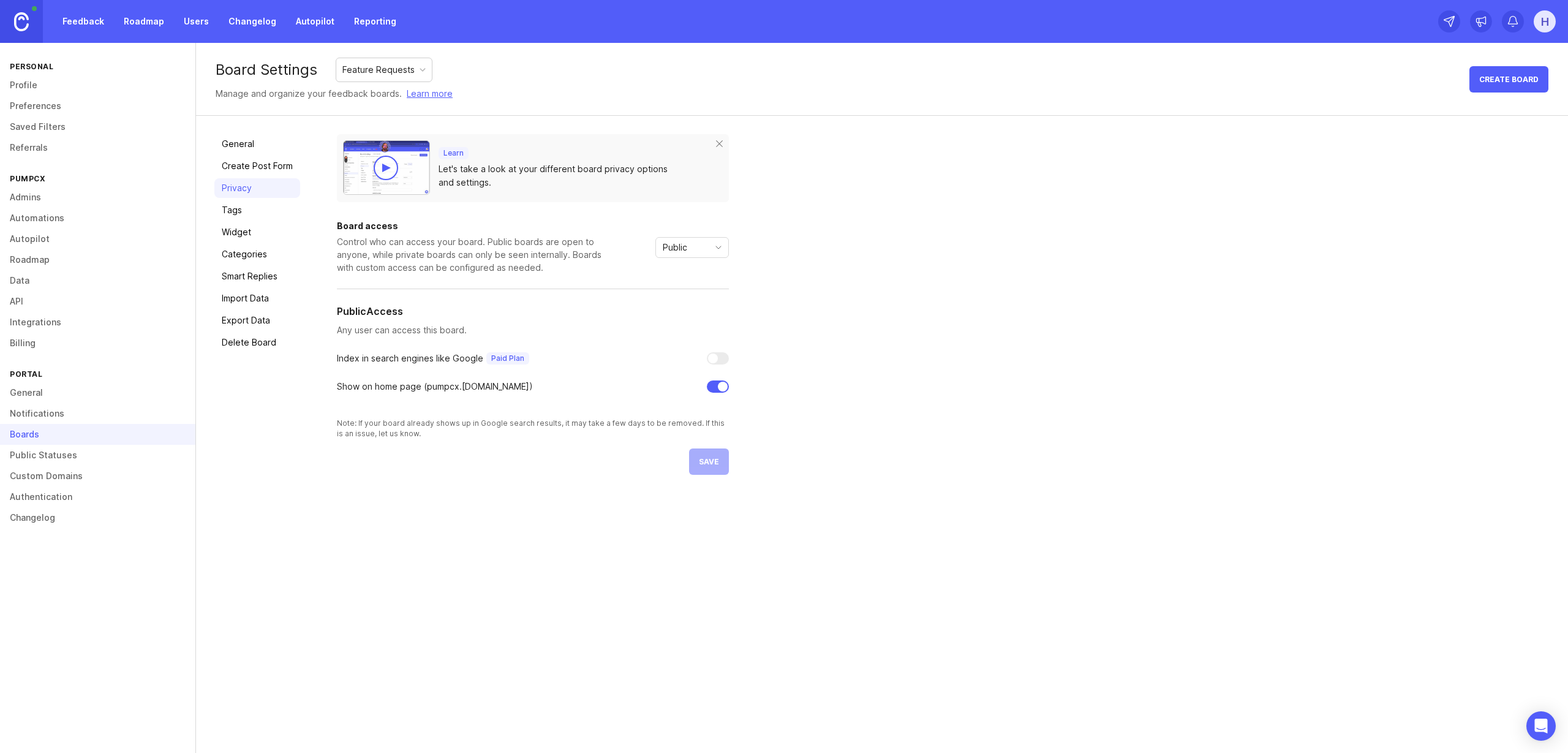
click at [670, 253] on span "Public" at bounding box center [675, 247] width 24 height 13
click at [677, 309] on span "Custom" at bounding box center [679, 311] width 30 height 13
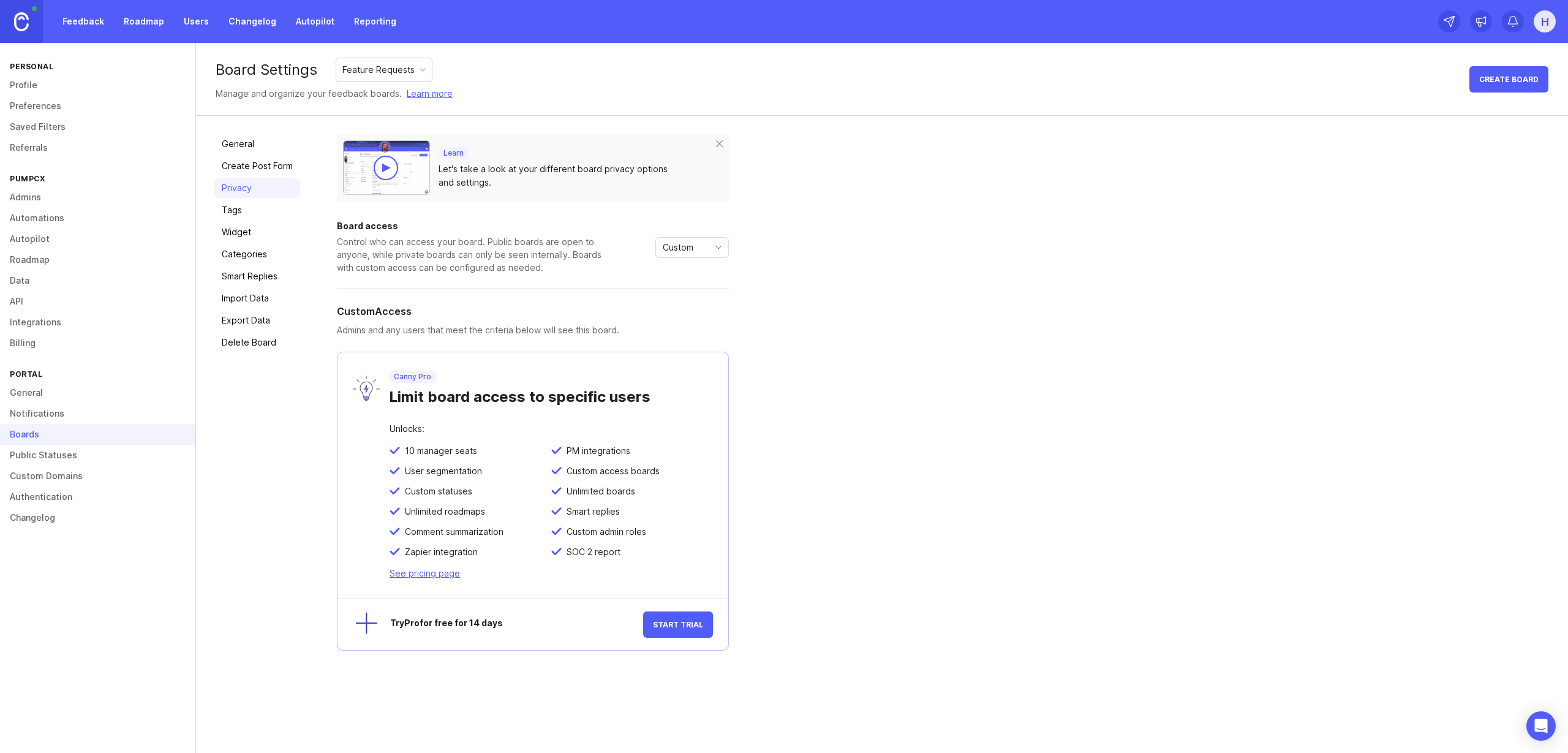
click at [672, 251] on span "Custom" at bounding box center [678, 247] width 30 height 13
click at [668, 290] on span "Public" at bounding box center [676, 292] width 24 height 13
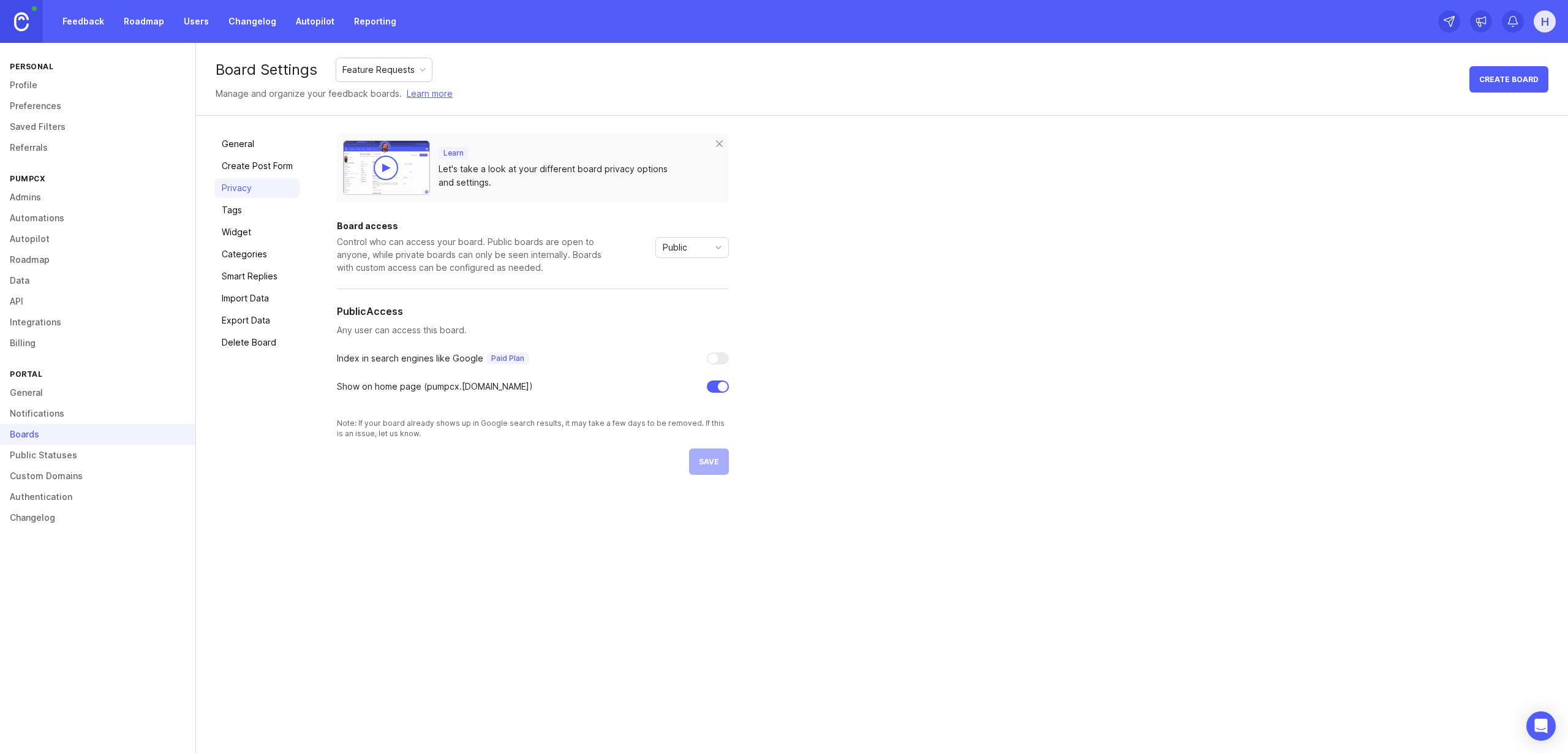
click at [467, 428] on div "Note: If your board already shows up in Google search results, it may take a fe…" at bounding box center [533, 428] width 392 height 21
click at [243, 208] on link "Tags" at bounding box center [257, 210] width 86 height 20
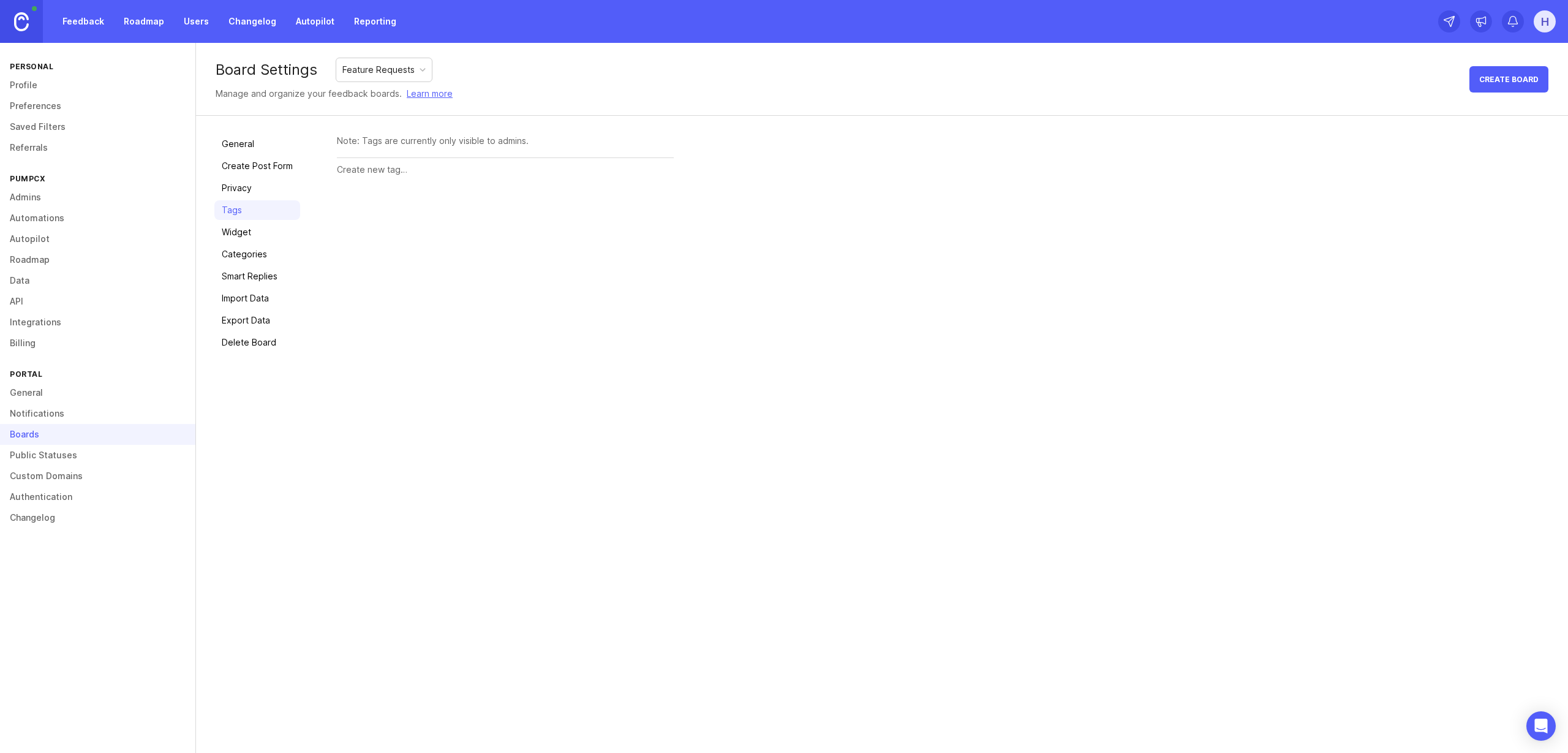
click at [240, 229] on link "Widget" at bounding box center [257, 232] width 86 height 20
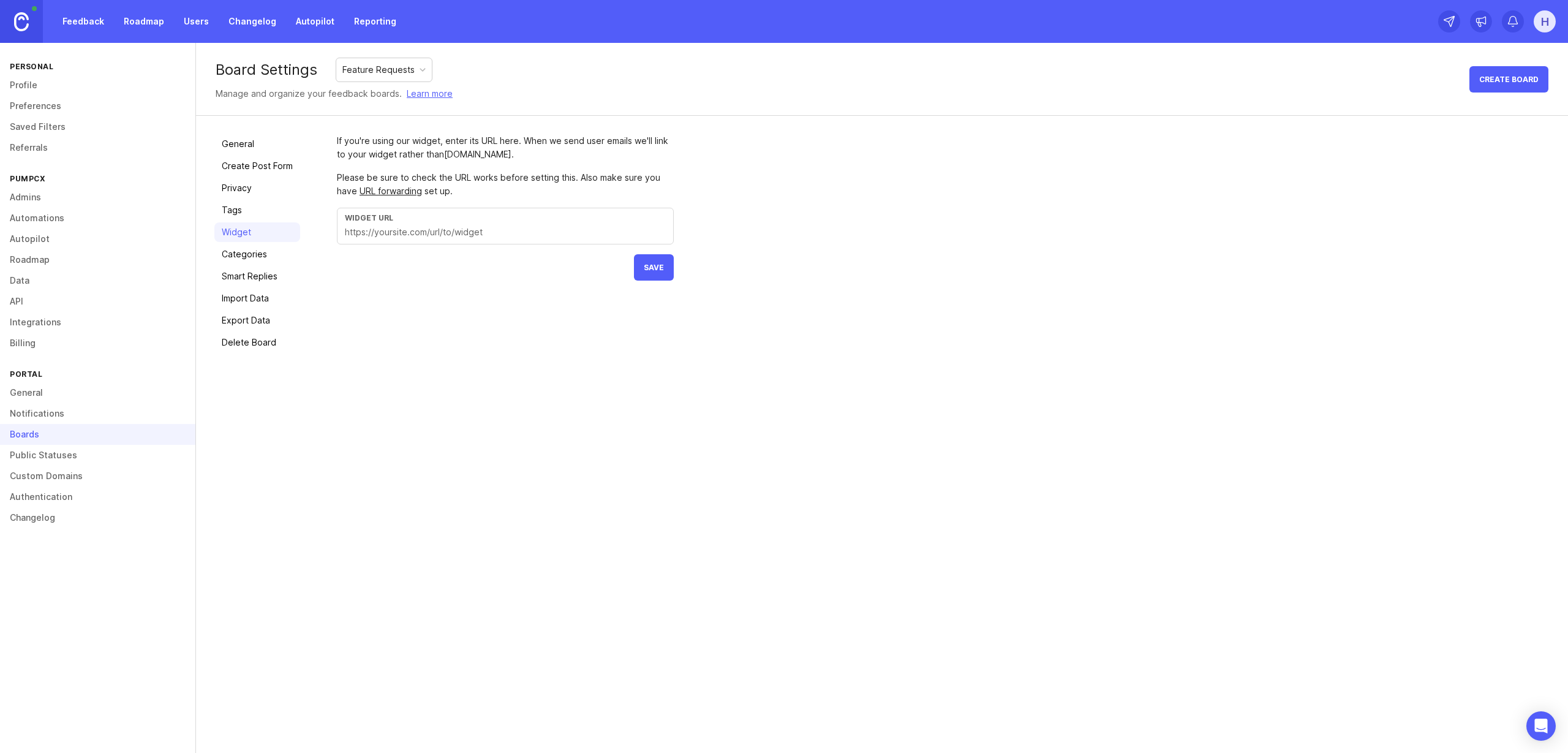
click at [237, 256] on link "Categories" at bounding box center [257, 255] width 86 height 20
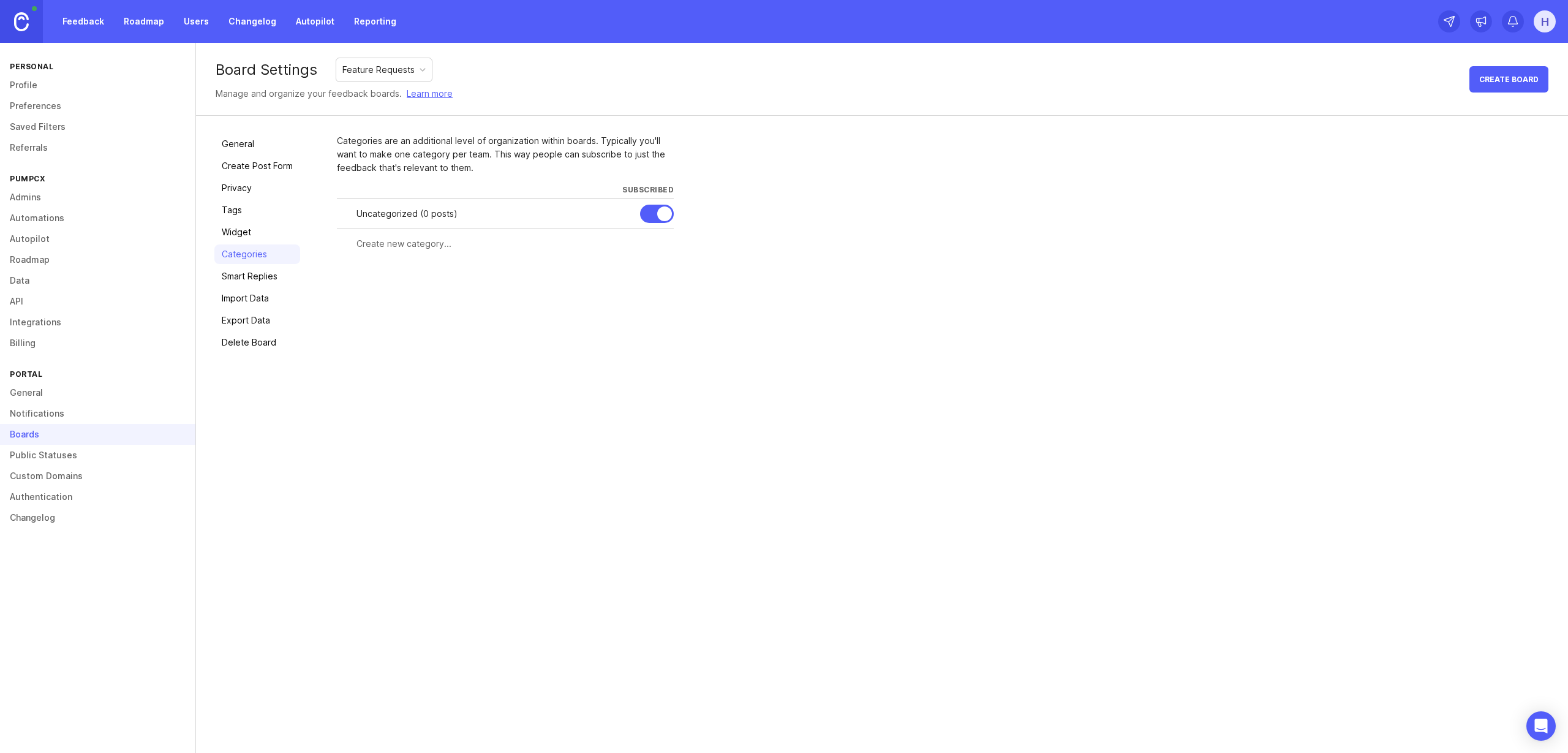
click at [239, 278] on link "Smart Replies" at bounding box center [257, 276] width 86 height 20
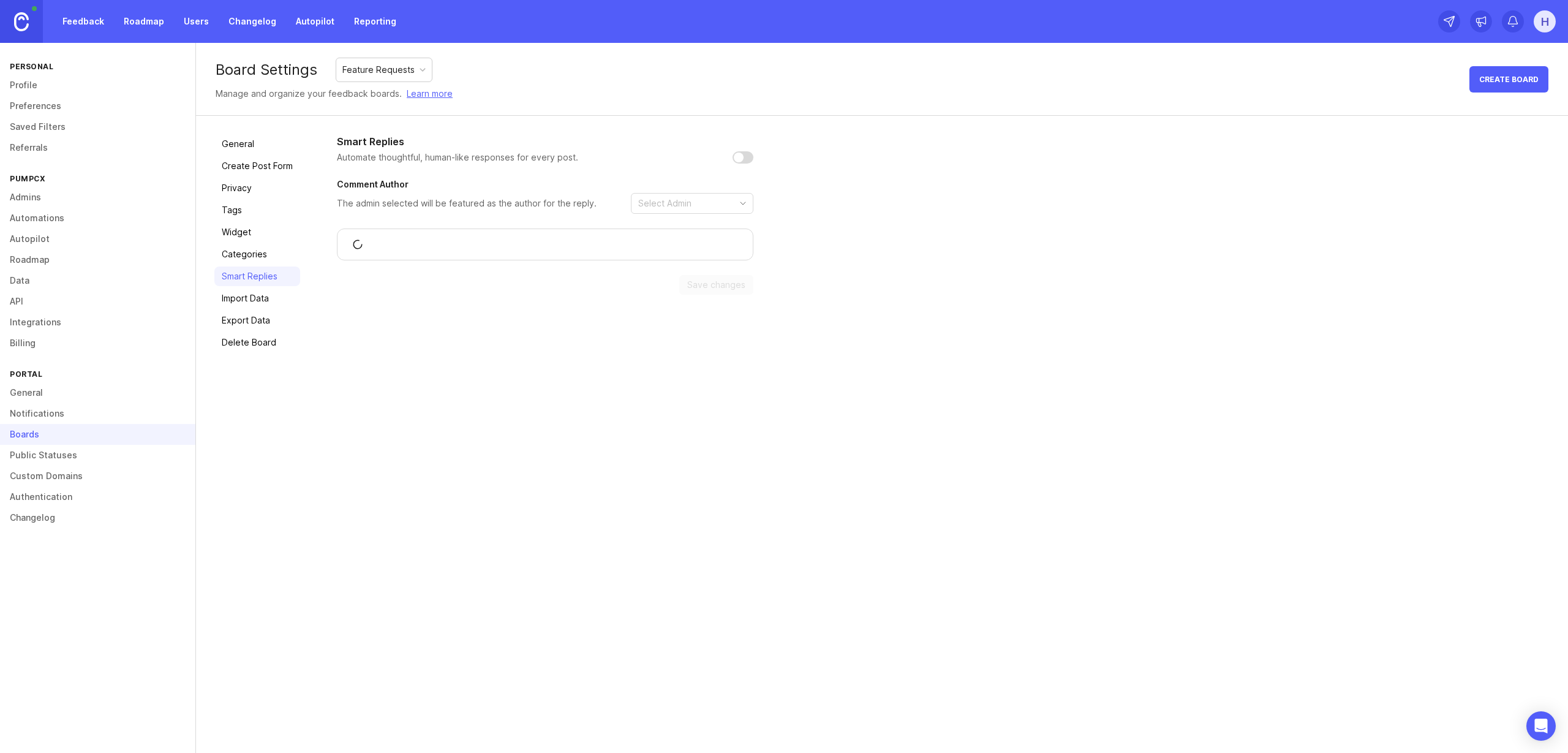
click at [247, 147] on link "General" at bounding box center [257, 144] width 86 height 20
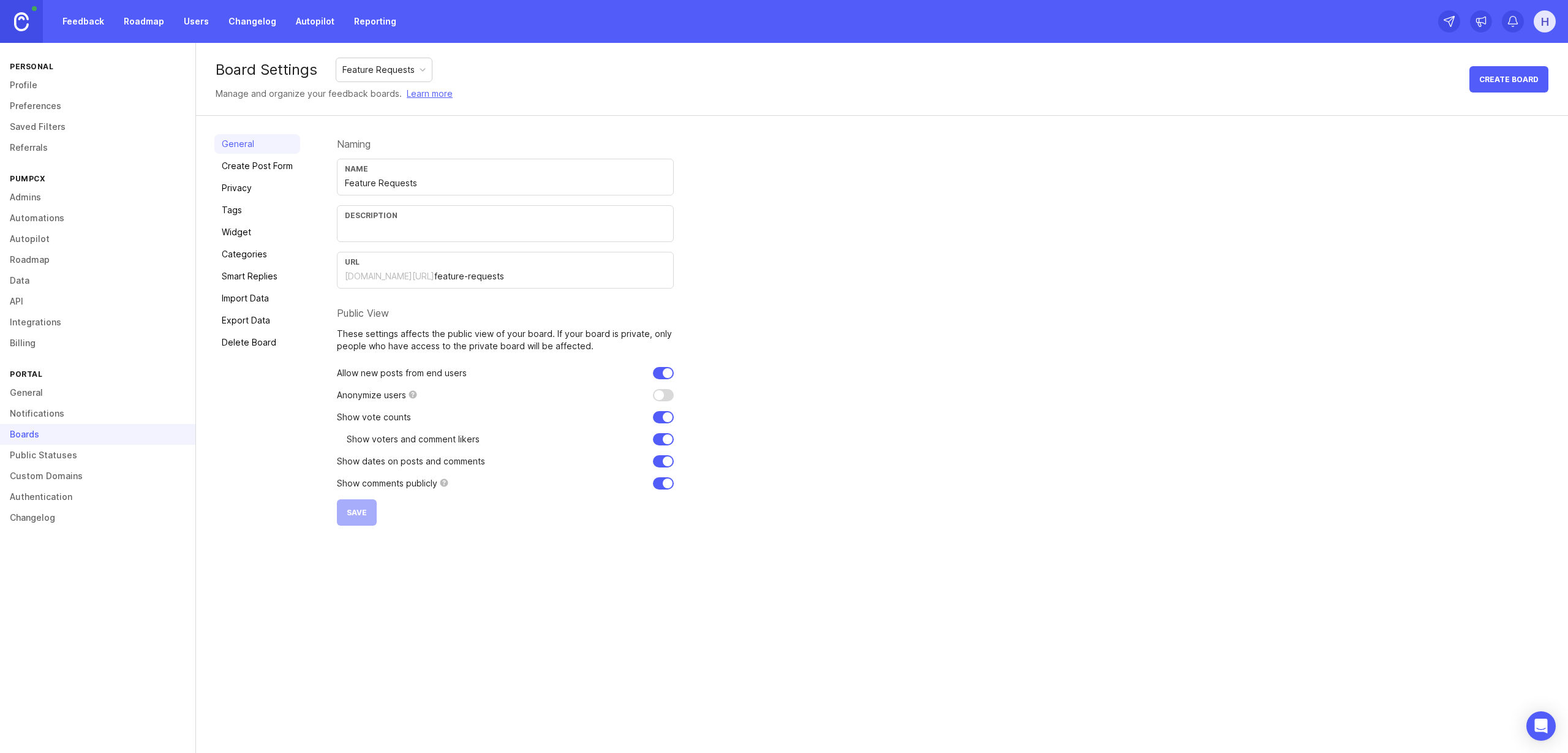
click at [48, 394] on link "General" at bounding box center [98, 393] width 196 height 21
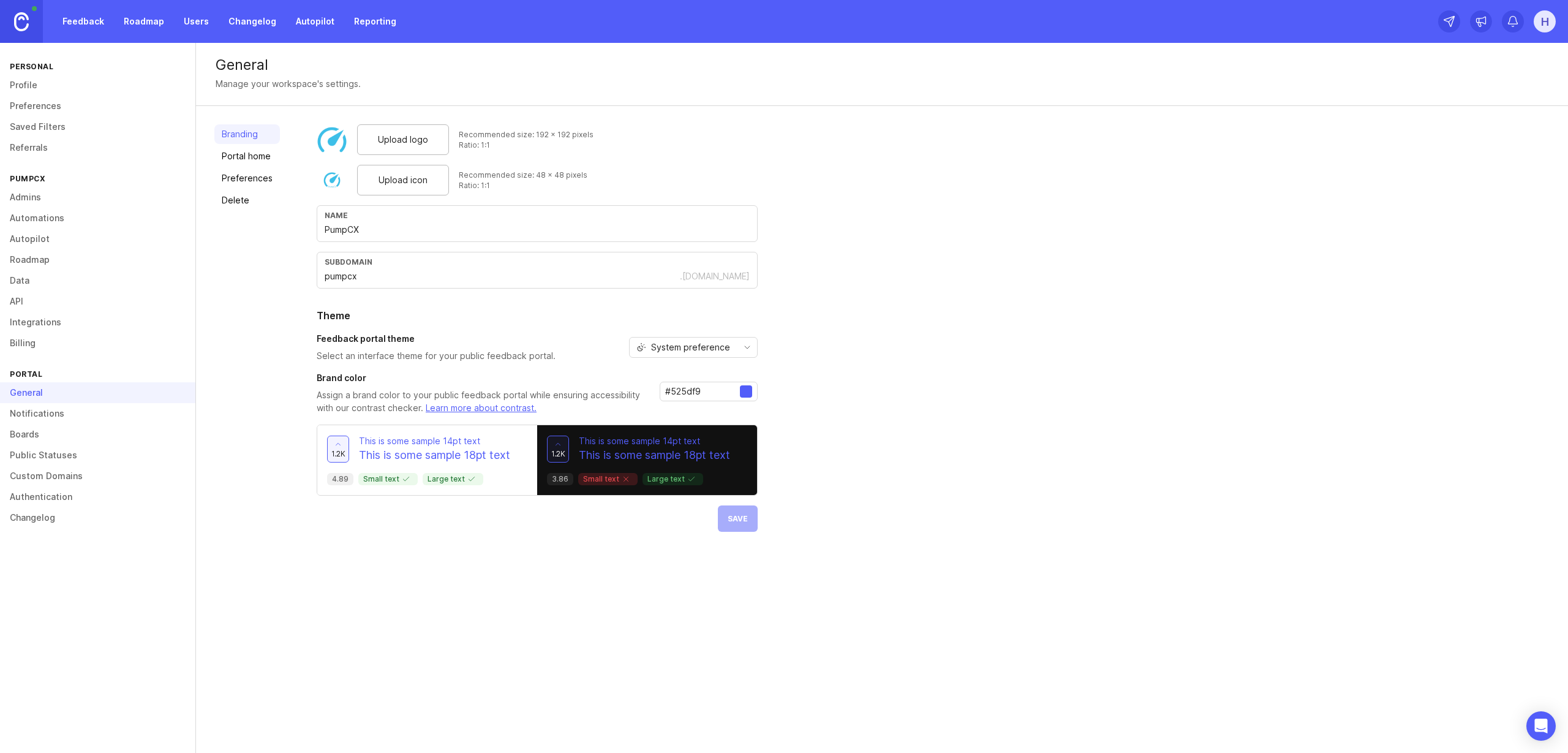
click at [247, 161] on link "Portal home" at bounding box center [247, 156] width 65 height 20
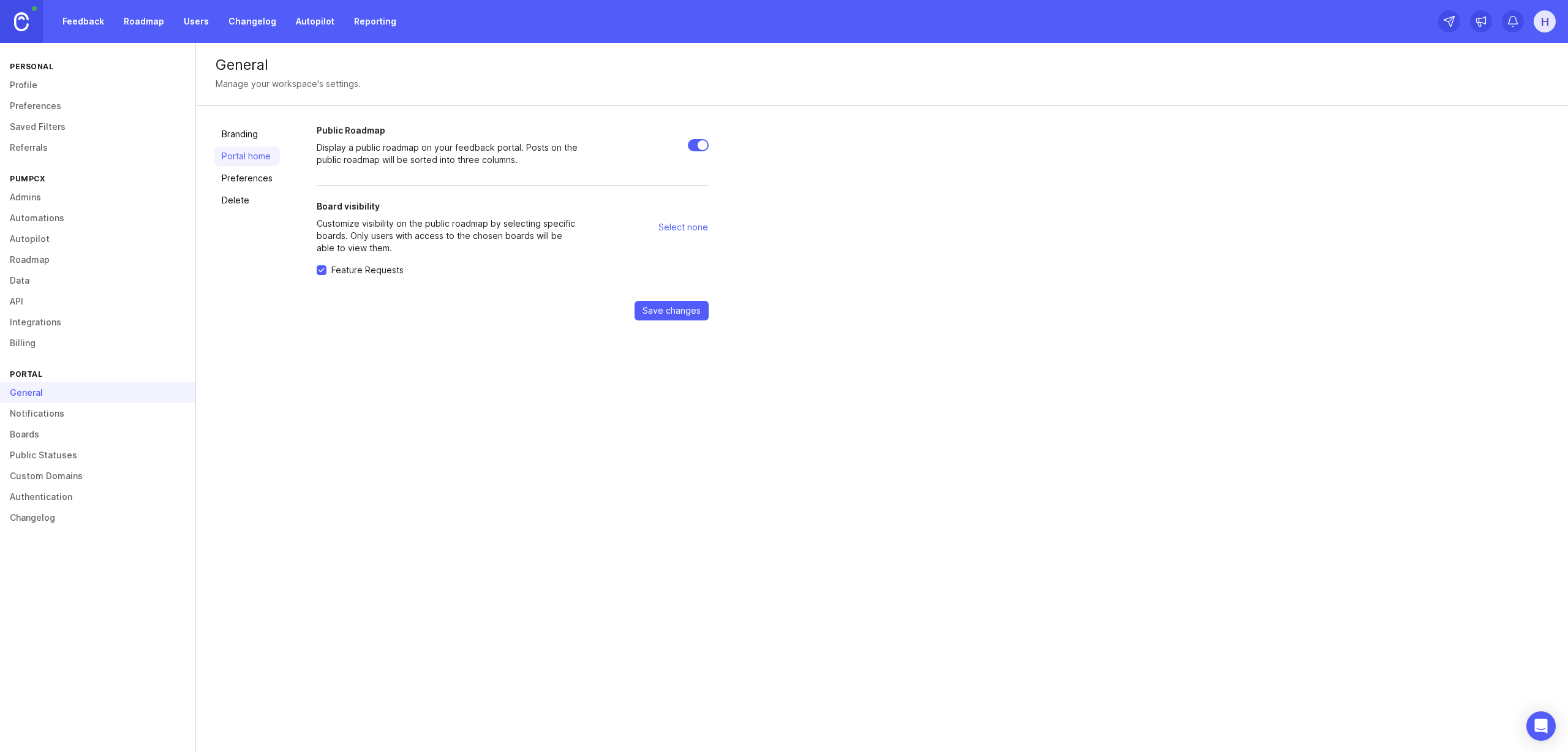
click at [39, 259] on link "Roadmap" at bounding box center [98, 260] width 196 height 21
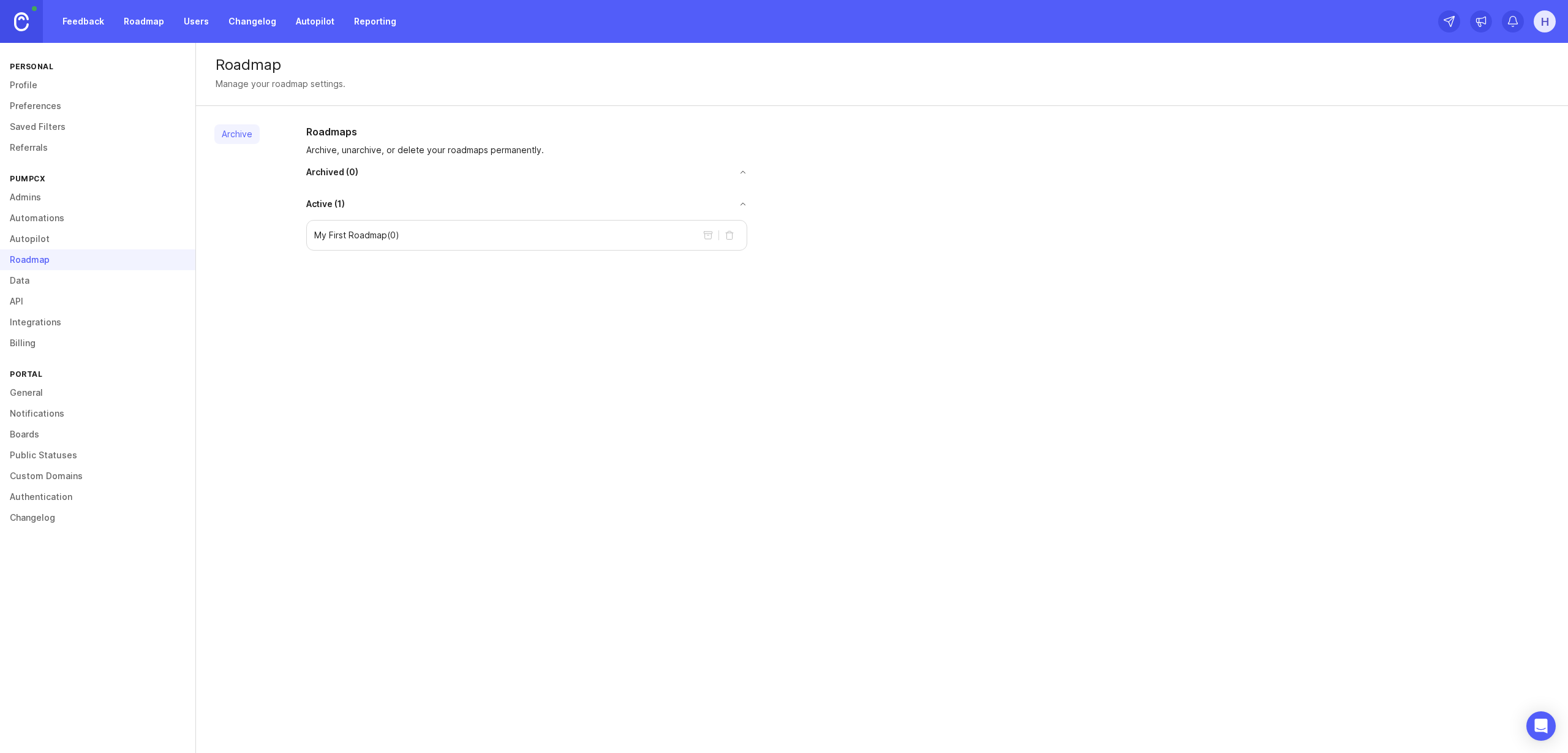
click at [351, 239] on p "My First Roadmap ( 0 )" at bounding box center [356, 235] width 85 height 13
drag, startPoint x: 515, startPoint y: 235, endPoint x: 358, endPoint y: 230, distance: 157.1
click at [358, 230] on div "My First Roadmap ( 0 )" at bounding box center [526, 235] width 441 height 30
click at [344, 231] on p "My First Roadmap ( 0 )" at bounding box center [356, 235] width 85 height 13
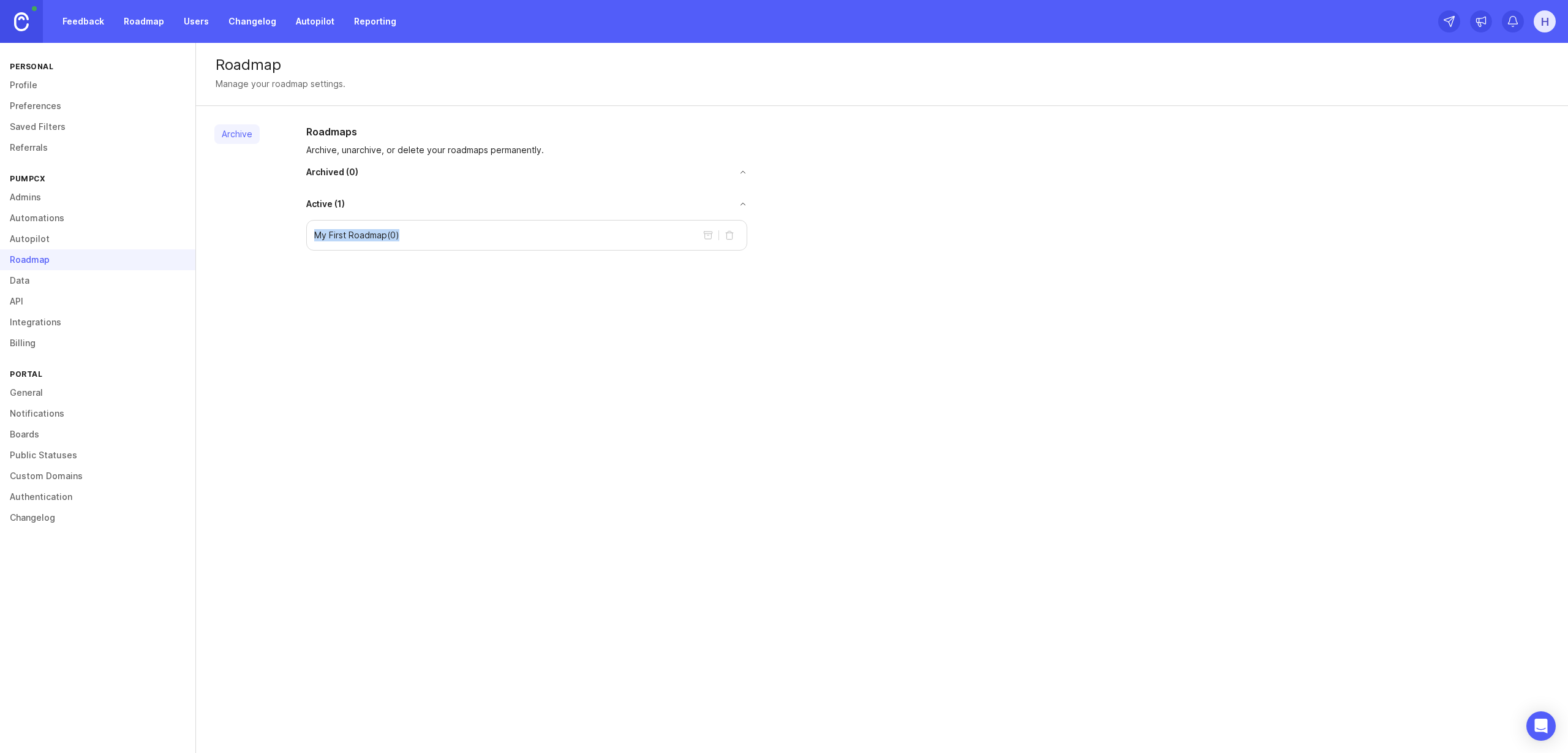
click at [344, 231] on p "My First Roadmap ( 0 )" at bounding box center [356, 235] width 85 height 13
click at [61, 280] on link "Data" at bounding box center [98, 281] width 196 height 21
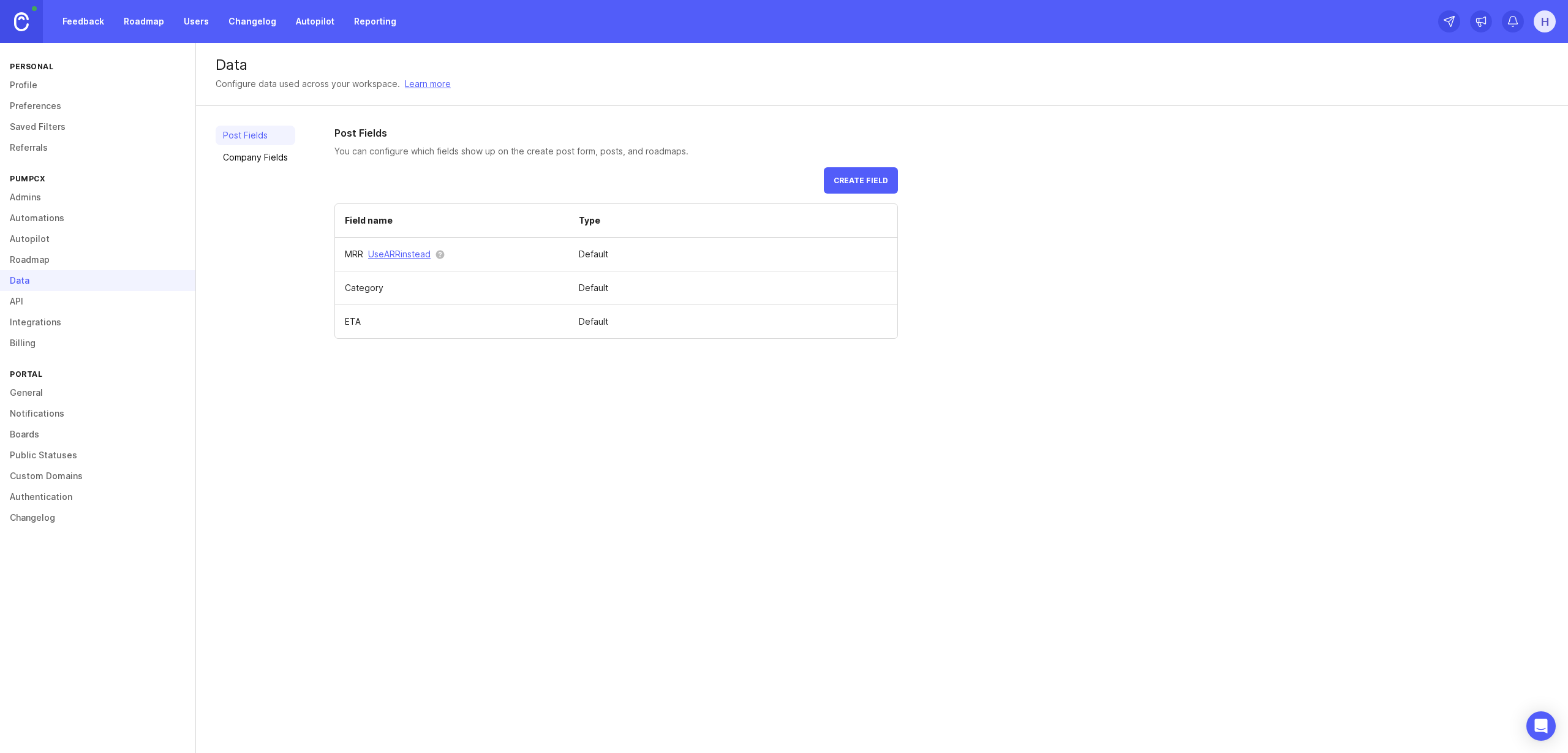
click at [268, 159] on link "Company Fields" at bounding box center [255, 157] width 79 height 20
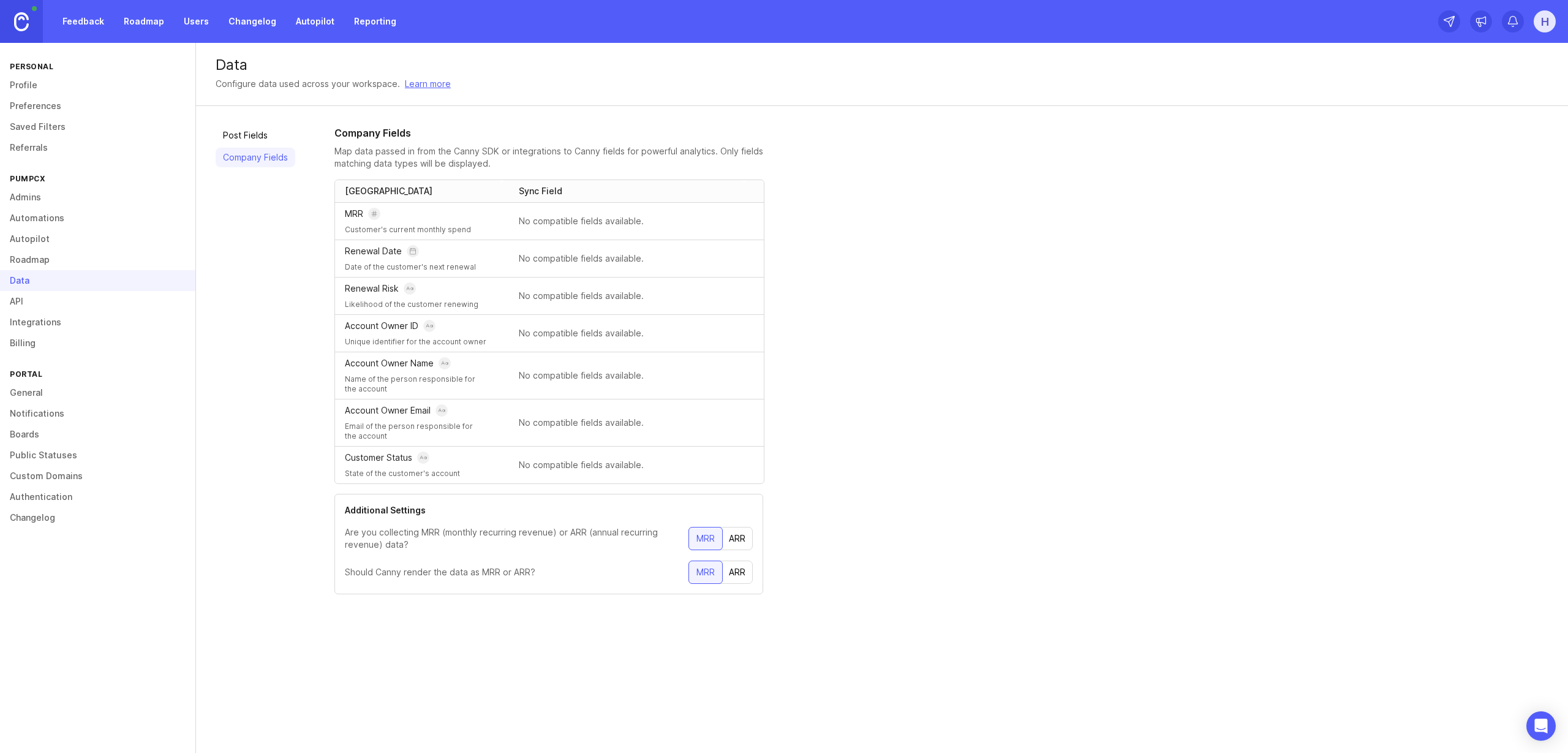
click at [38, 432] on link "Boards" at bounding box center [98, 434] width 196 height 21
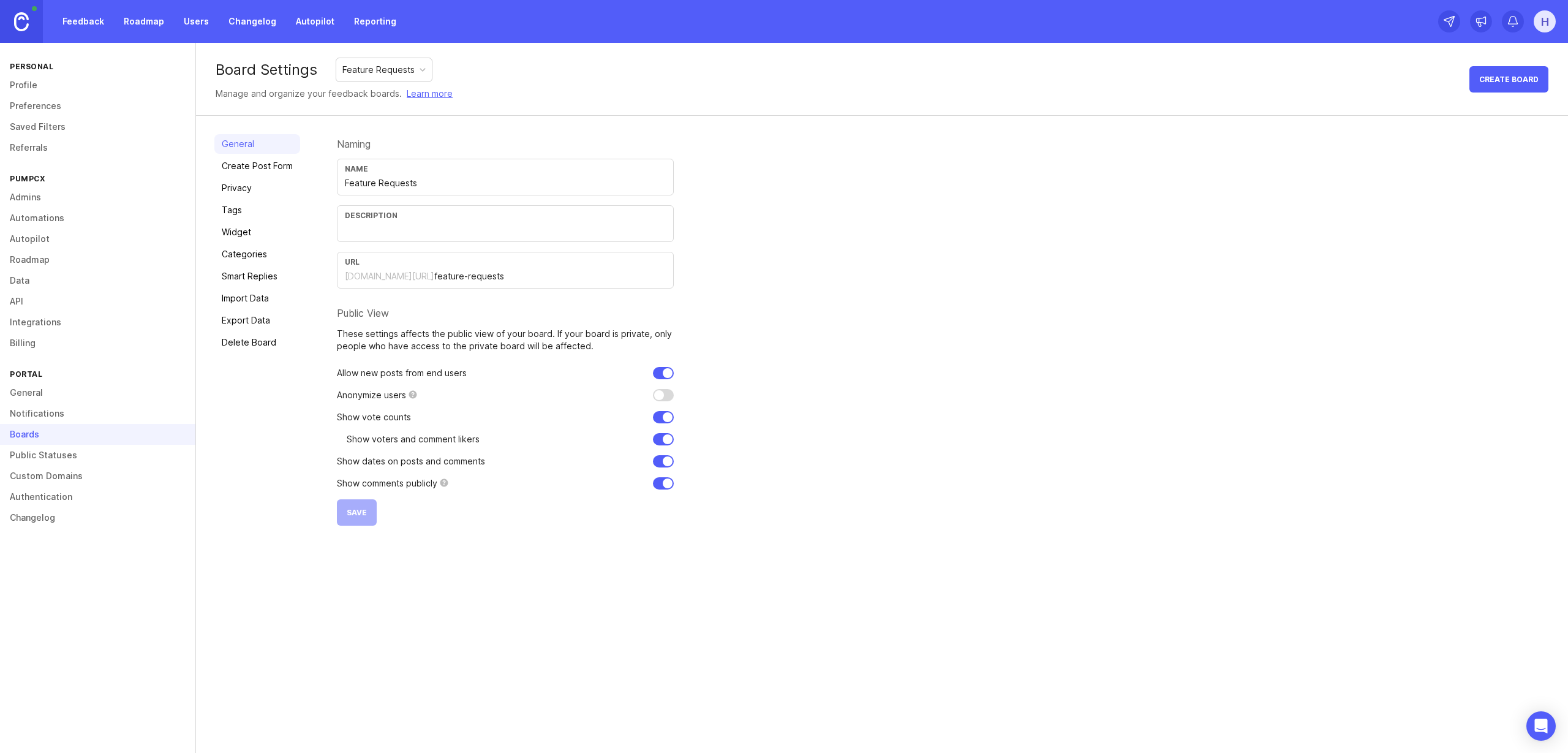
click at [35, 460] on link "Public Statuses" at bounding box center [98, 456] width 196 height 21
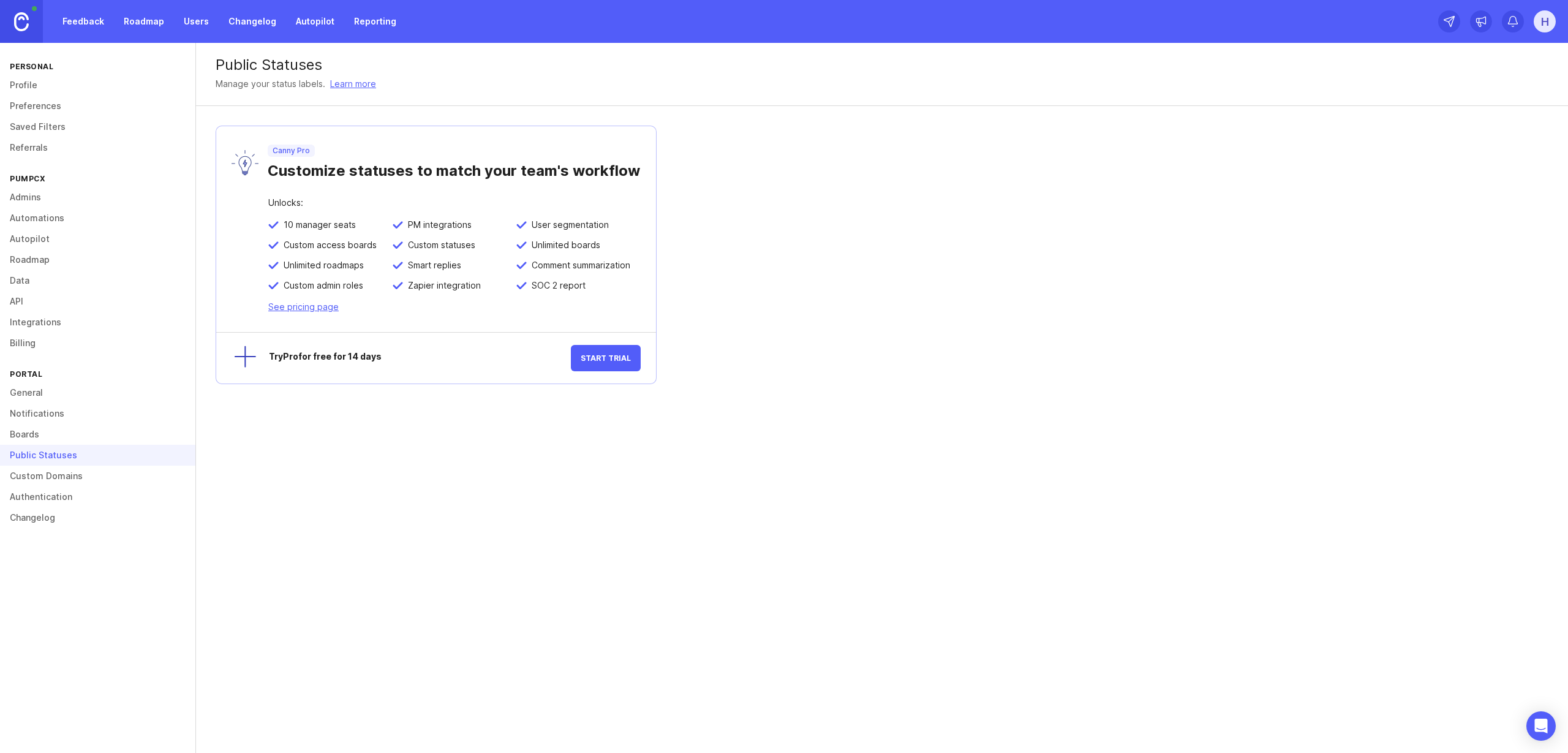
click at [33, 397] on link "General" at bounding box center [98, 393] width 196 height 21
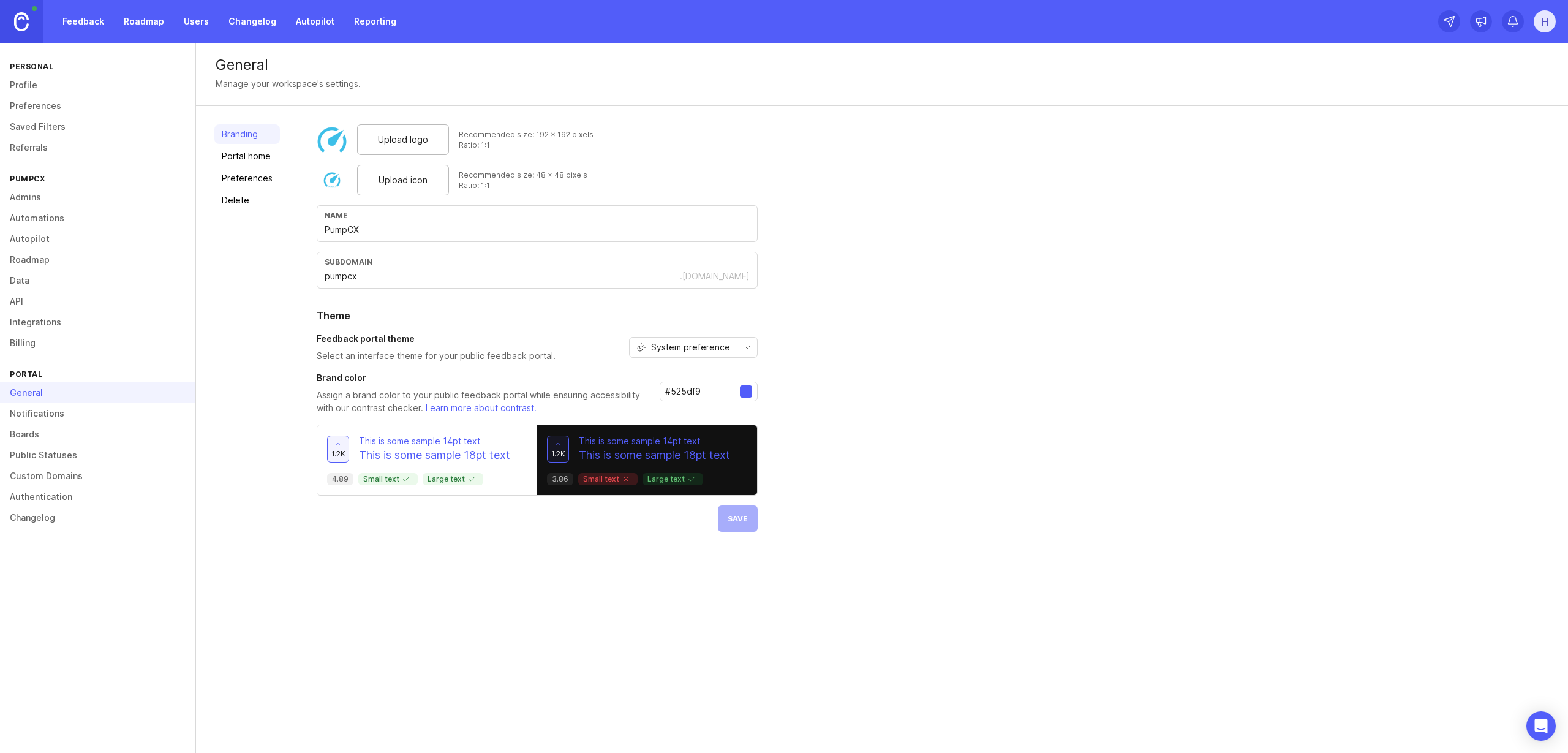
click at [198, 26] on link "Users" at bounding box center [196, 21] width 40 height 22
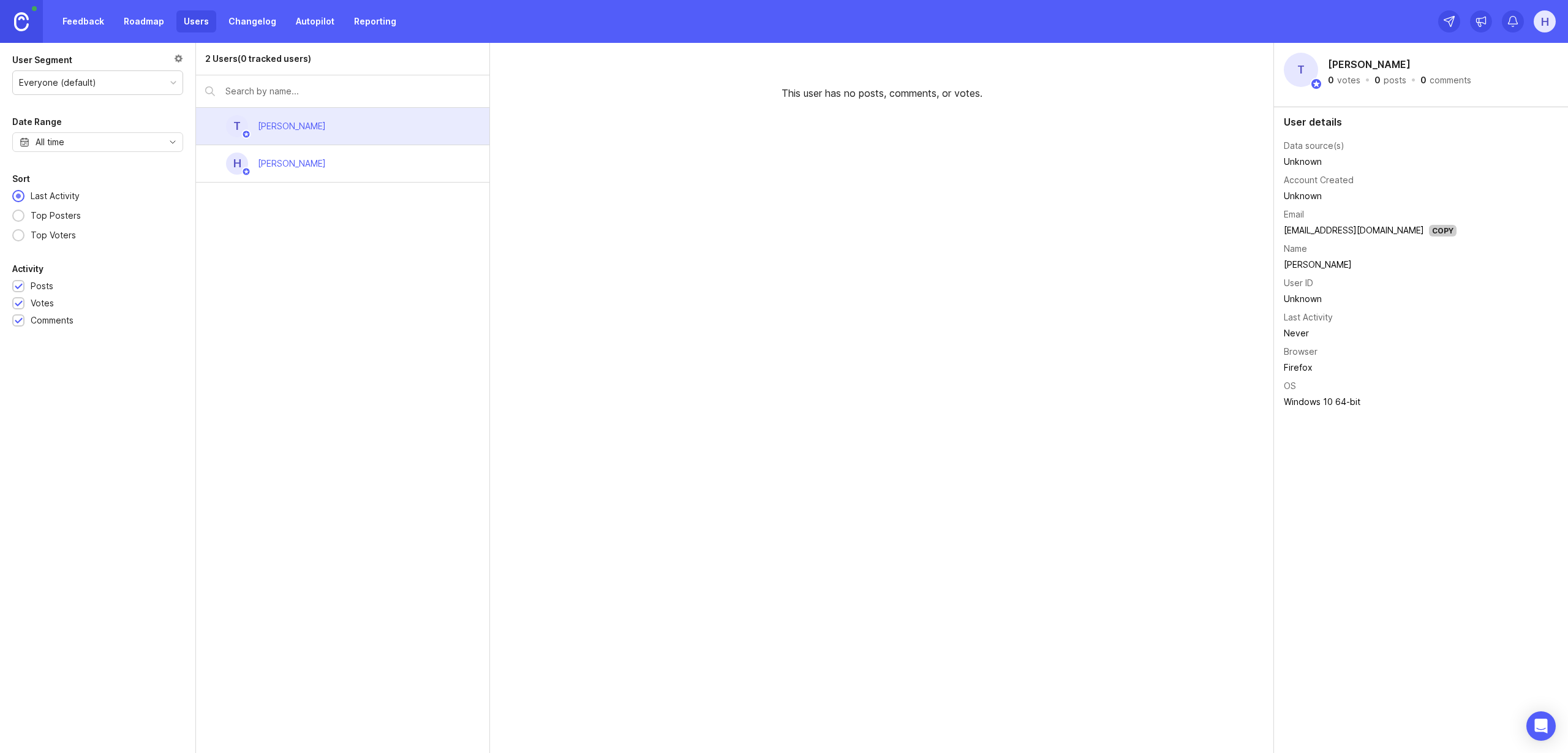
click at [280, 292] on div "2 Users (0 tracked users) T [PERSON_NAME] H [PERSON_NAME]" at bounding box center [343, 398] width 294 height 710
click at [149, 28] on link "Roadmap" at bounding box center [143, 21] width 55 height 22
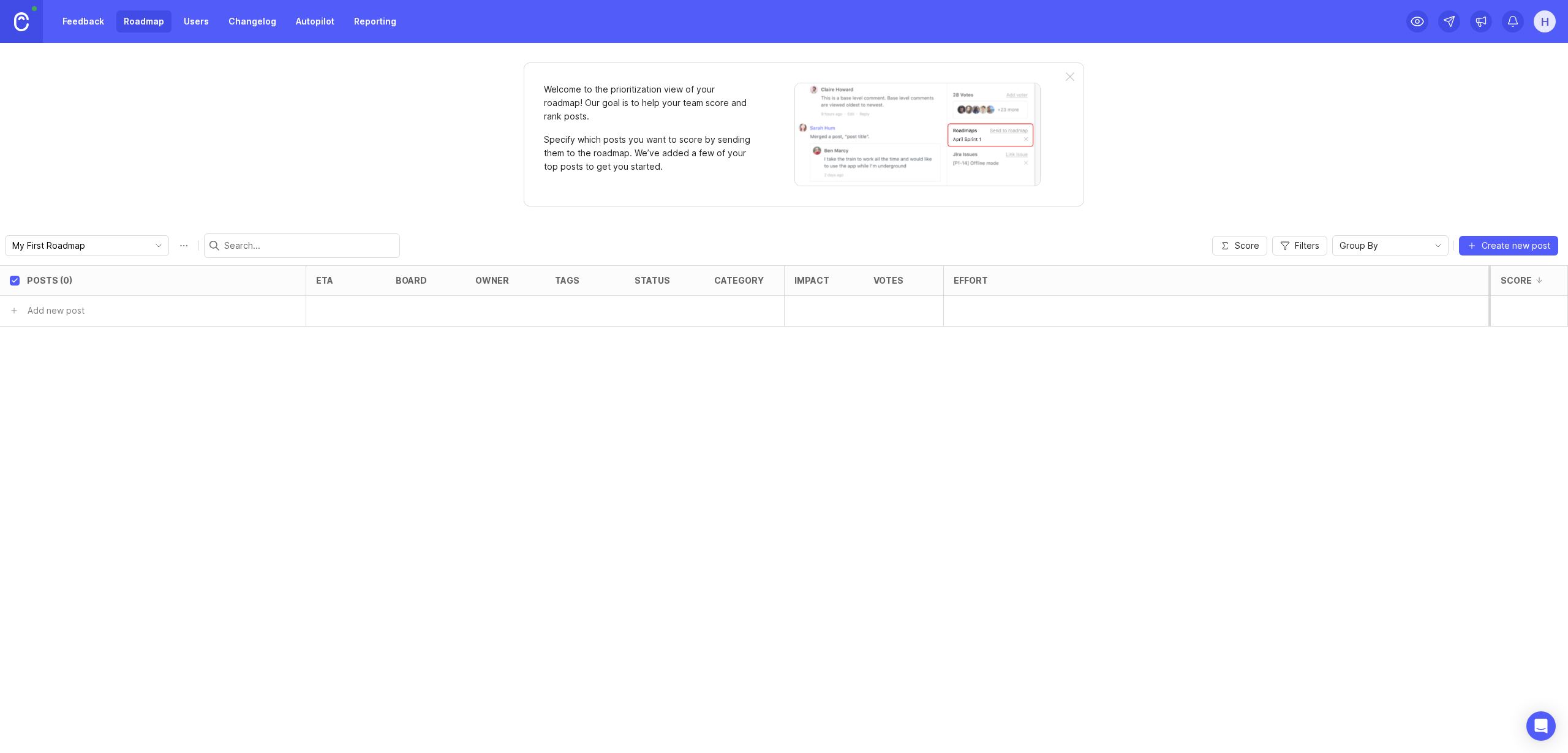
click at [94, 22] on link "Feedback" at bounding box center [83, 21] width 56 height 22
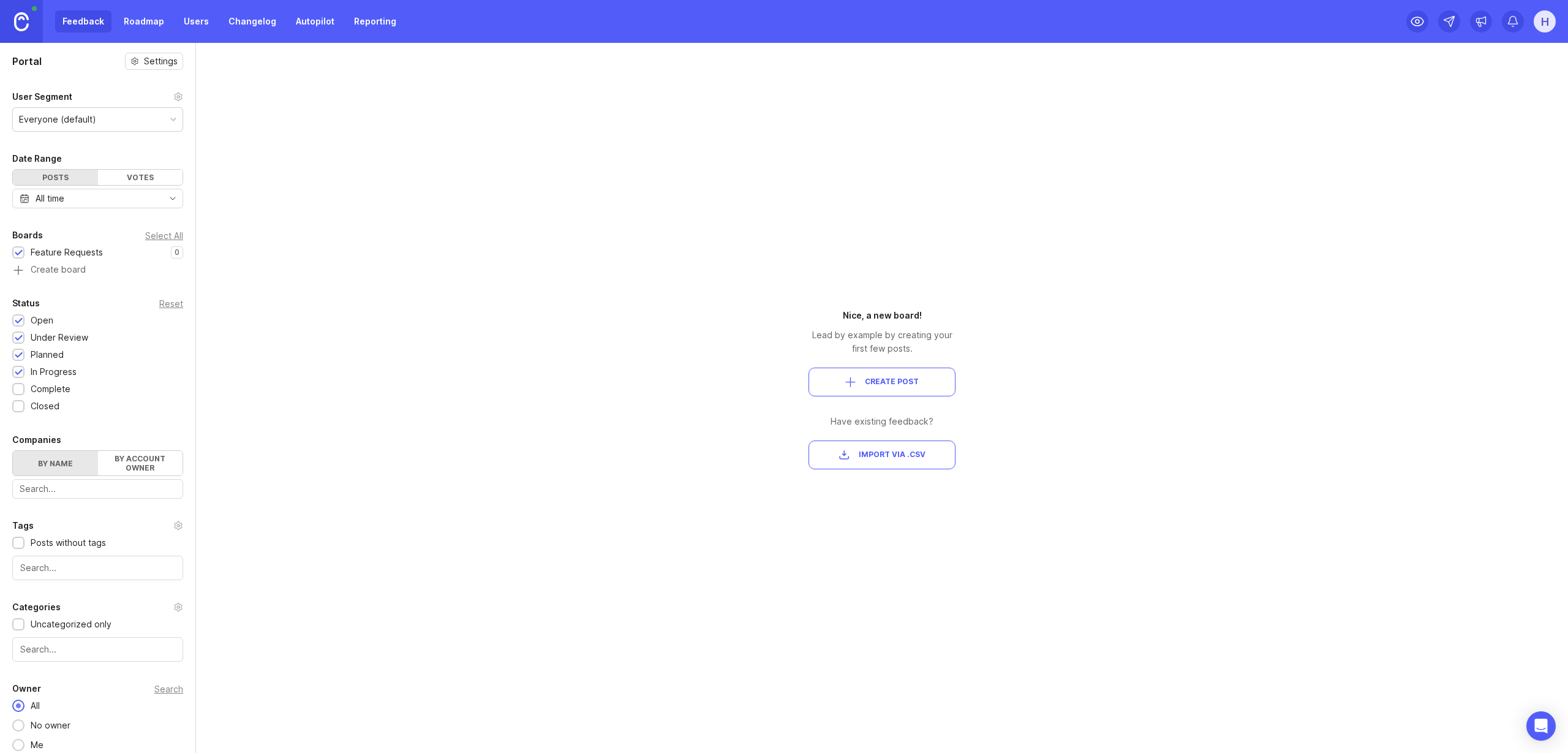
click at [142, 22] on link "Roadmap" at bounding box center [143, 21] width 55 height 22
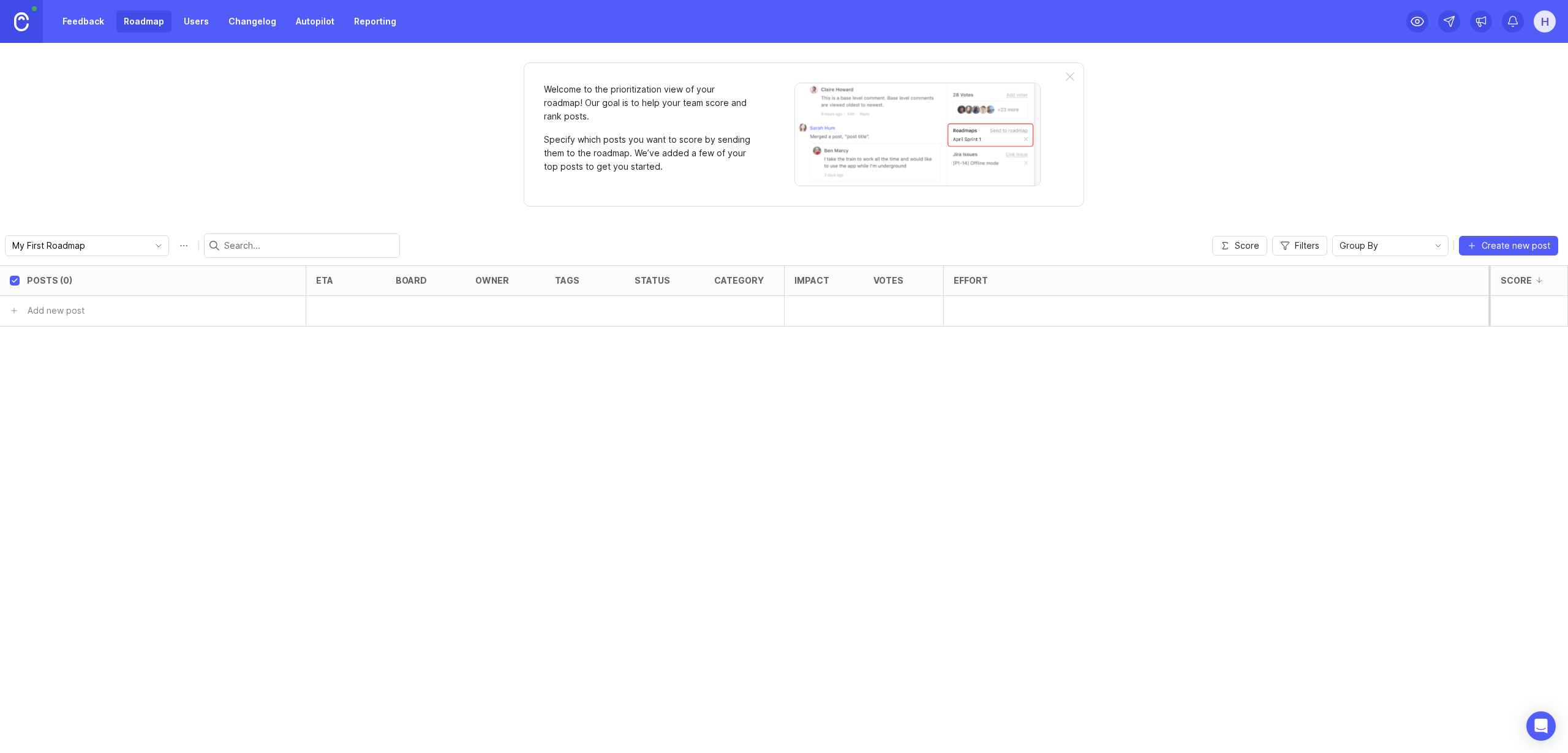
click at [94, 21] on link "Feedback" at bounding box center [83, 21] width 56 height 22
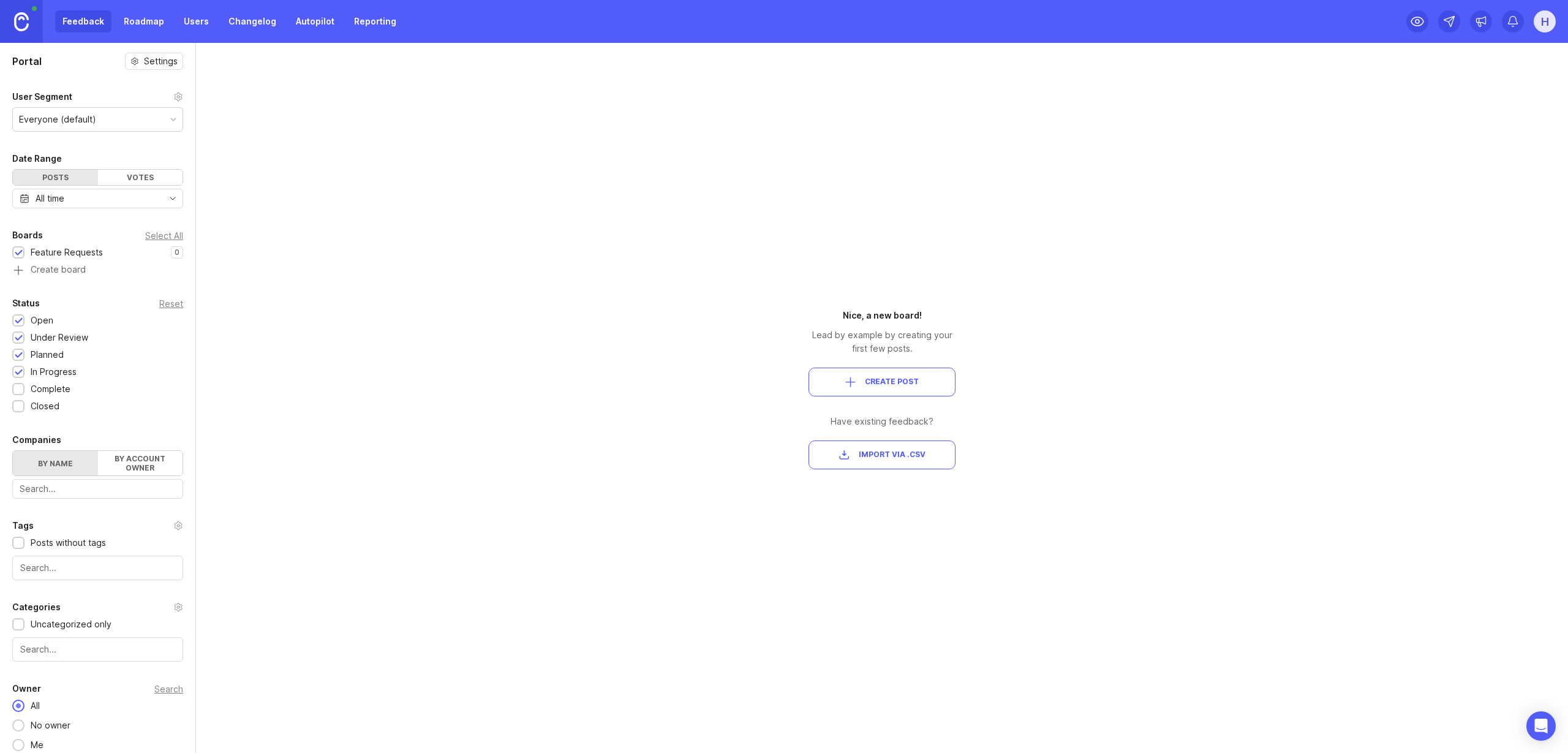
click at [130, 22] on link "Roadmap" at bounding box center [143, 21] width 55 height 22
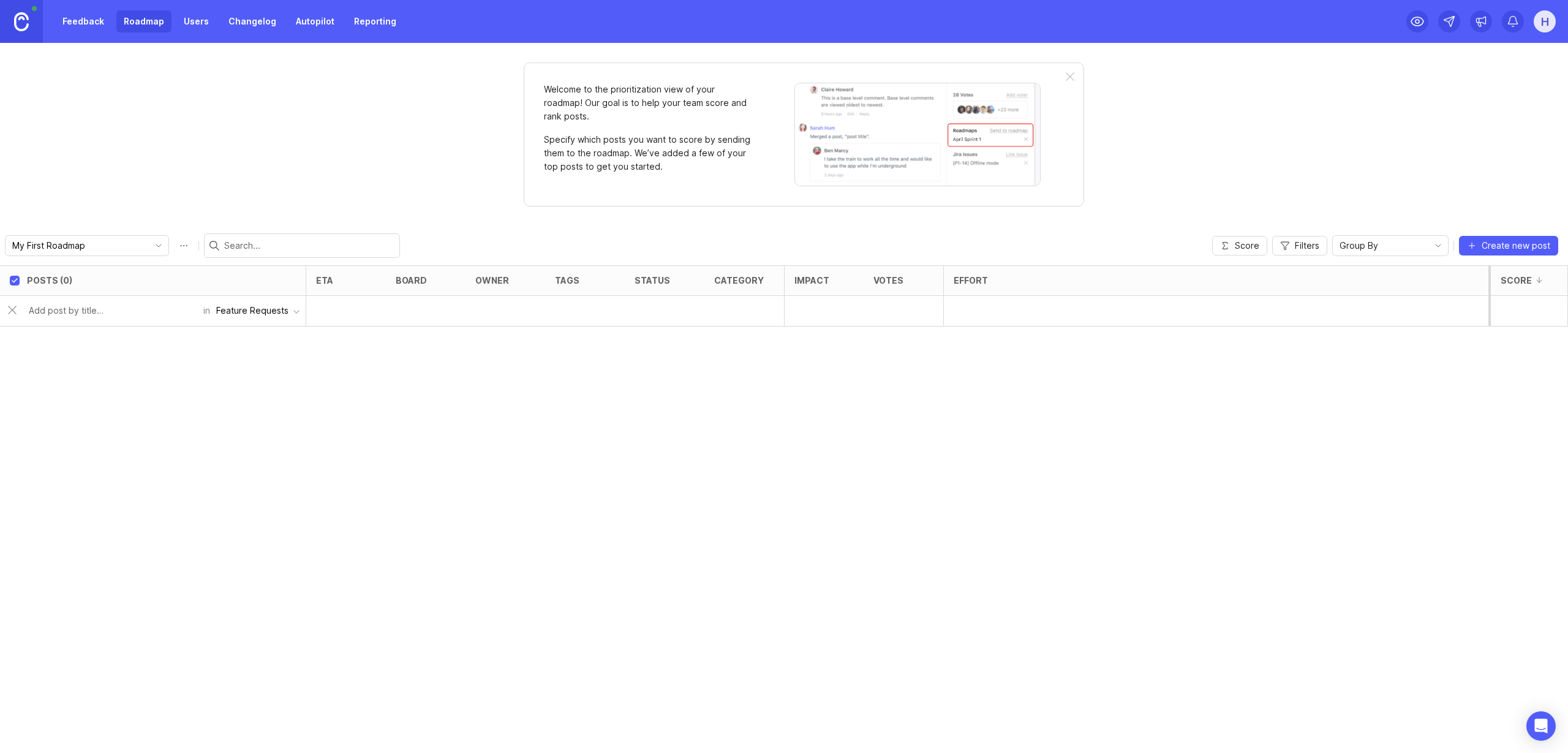
click at [76, 316] on input "text" at bounding box center [112, 311] width 167 height 13
click at [260, 314] on div "Feature Requests" at bounding box center [252, 311] width 72 height 13
click at [113, 312] on input "text" at bounding box center [112, 311] width 167 height 13
click at [245, 313] on div "Feature Requests" at bounding box center [252, 311] width 72 height 13
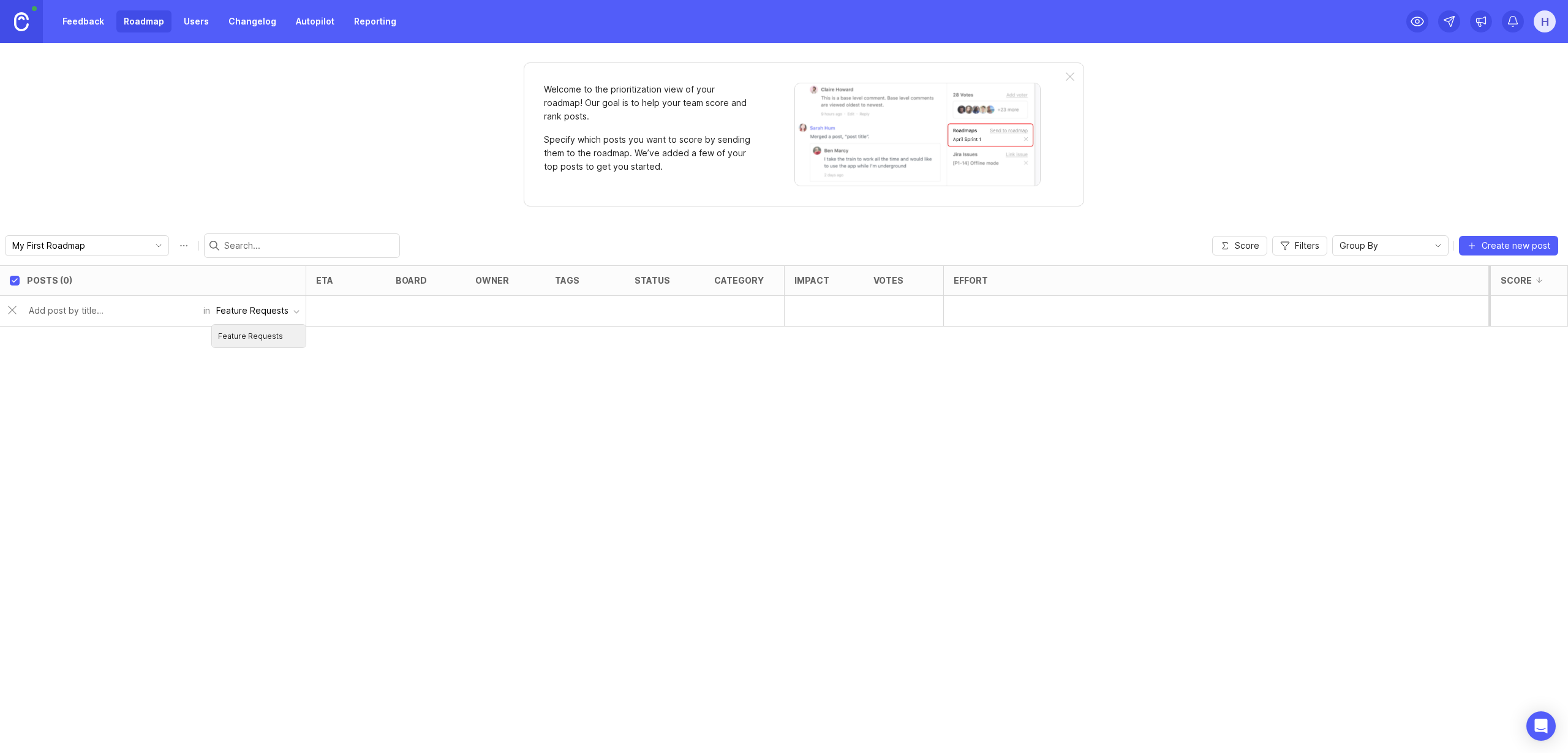
click at [245, 313] on div "Feature Requests" at bounding box center [252, 311] width 72 height 13
click at [106, 303] on div at bounding box center [112, 310] width 182 height 23
type input "Create a GUI for editing and displaying test cases"
click at [476, 343] on div "Posts (0) eta board owner tags status category Impact Votes Effort Score Create…" at bounding box center [784, 509] width 1568 height 488
click at [94, 22] on link "Feedback" at bounding box center [83, 21] width 56 height 22
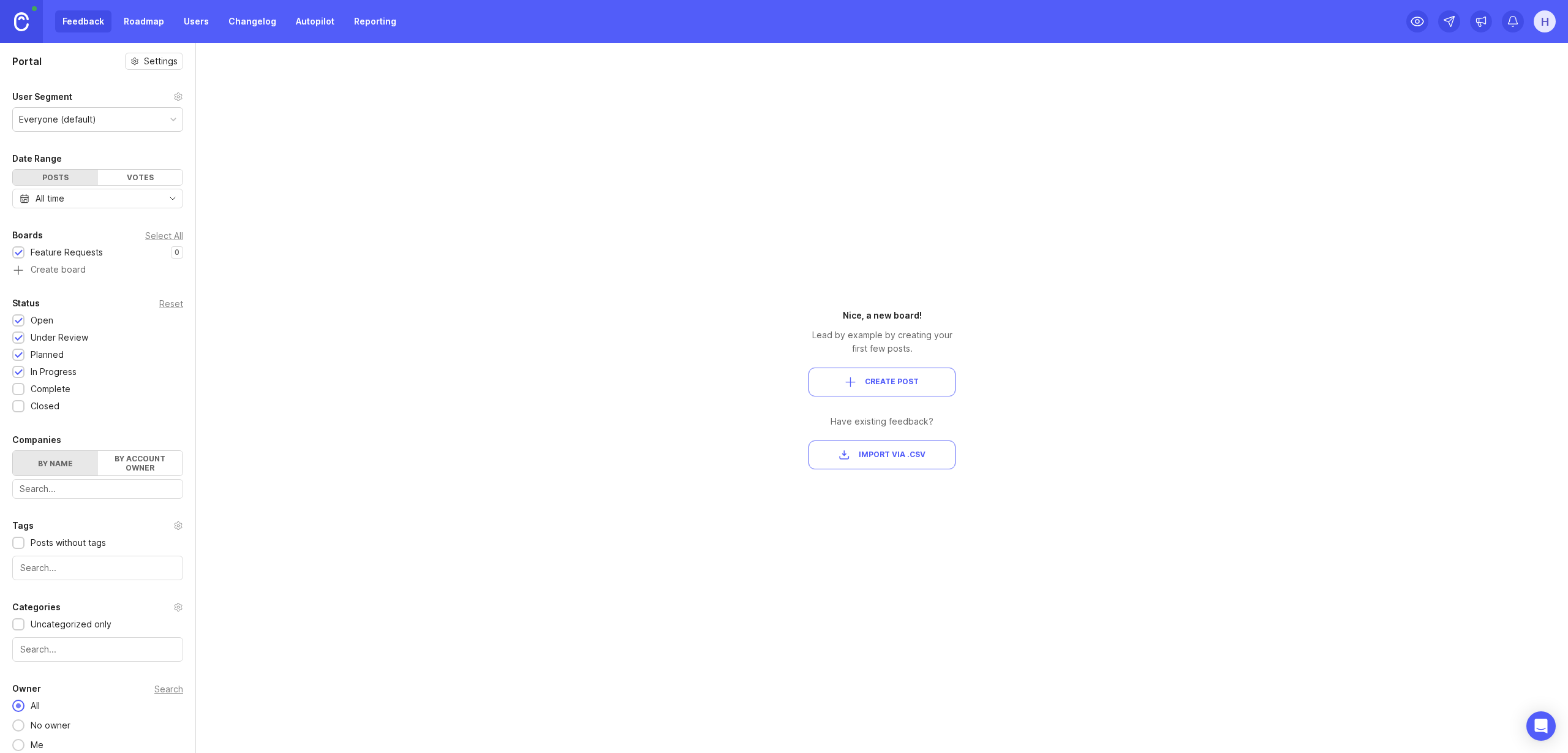
click at [137, 22] on link "Roadmap" at bounding box center [143, 21] width 55 height 22
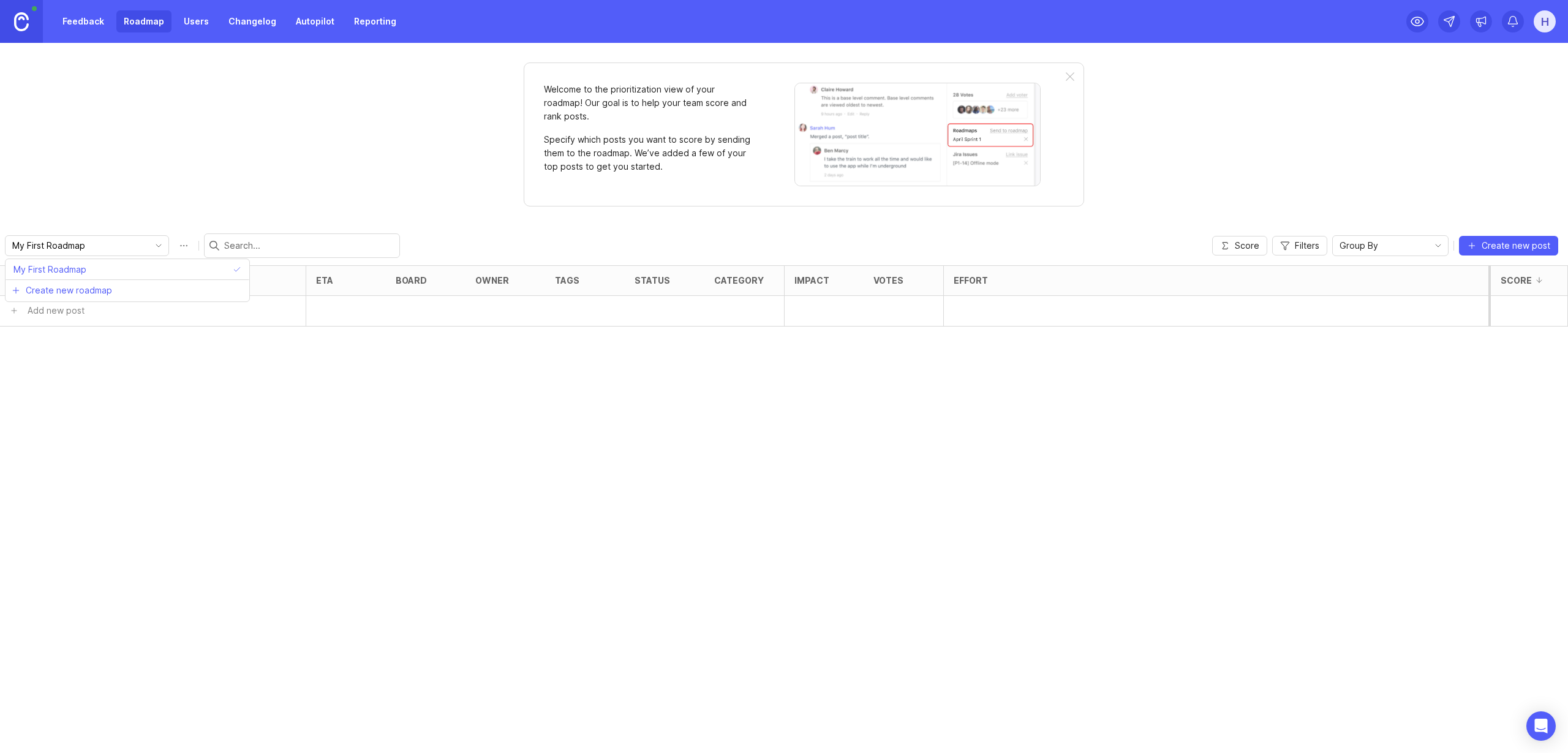
click at [105, 245] on input "My First Roadmap" at bounding box center [80, 245] width 136 height 13
click at [79, 269] on span "My First Roadmap" at bounding box center [50, 270] width 73 height 13
click at [74, 15] on link "Feedback" at bounding box center [83, 21] width 56 height 22
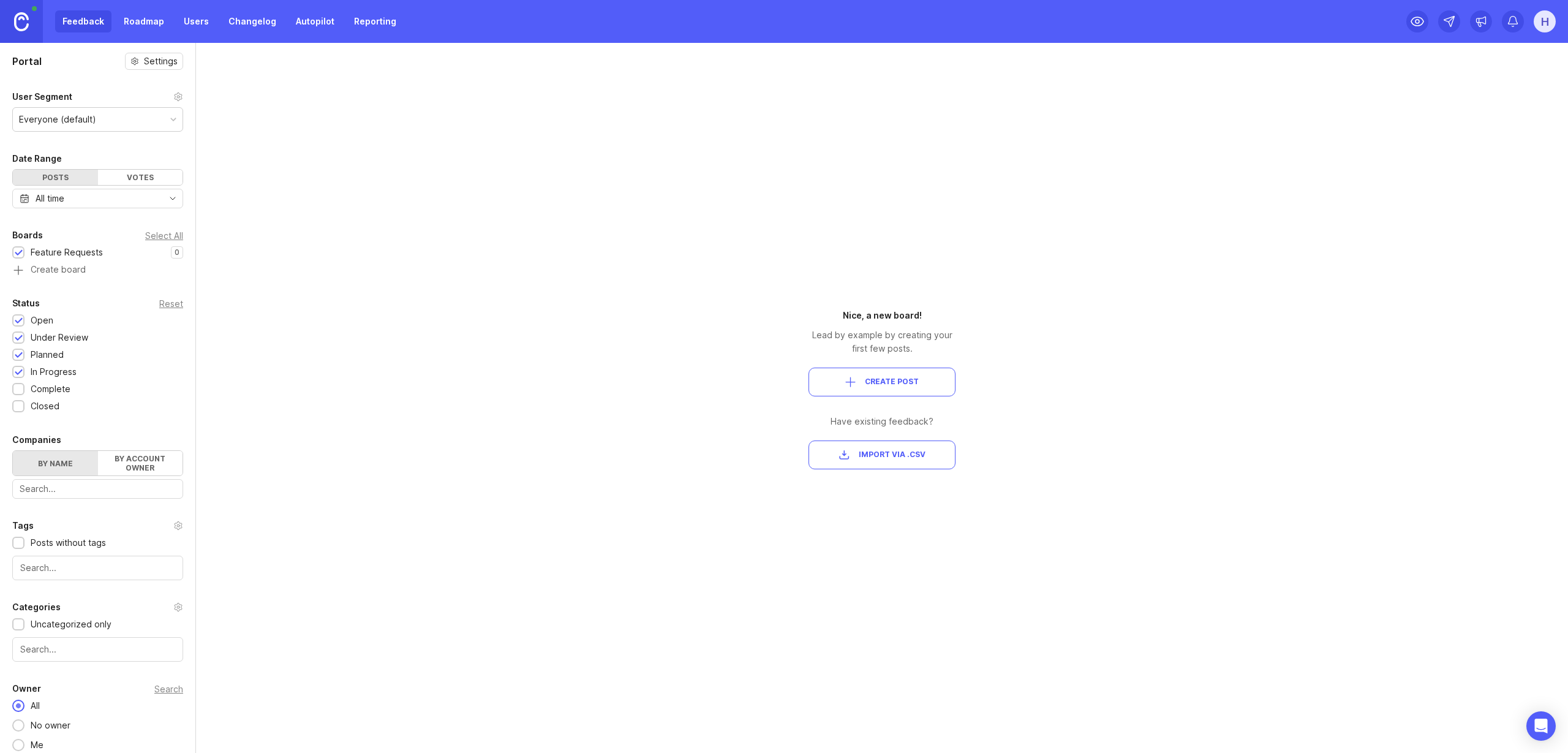
click at [831, 382] on span "Create Post" at bounding box center [882, 382] width 126 height 11
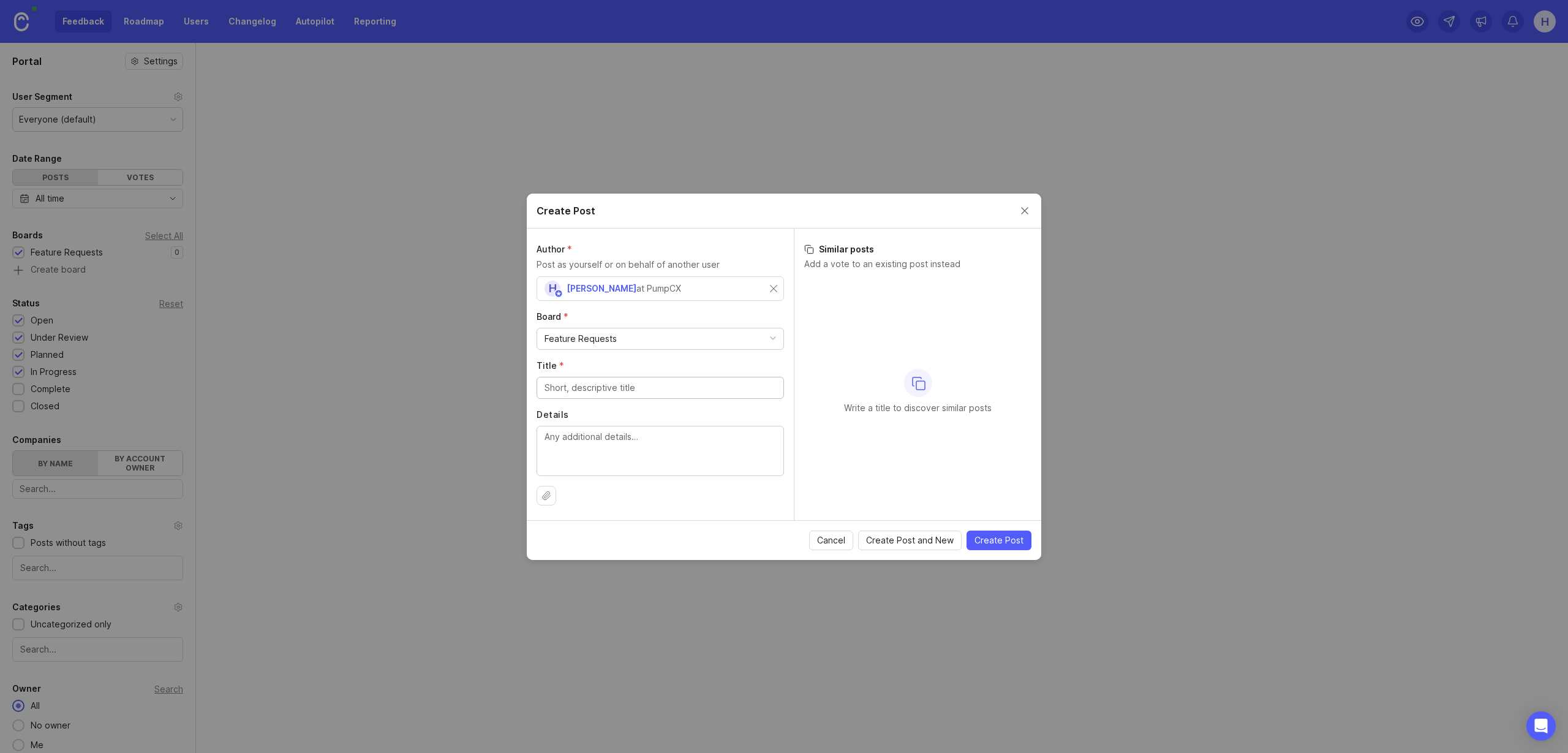
click at [703, 387] on input "Title *" at bounding box center [660, 387] width 231 height 13
type input "G"
type input "Test Case GUI"
type textarea "Currently test cases are authored and viewed as [PERSON_NAME]. It would be nice…"
click at [972, 539] on button "Create Post" at bounding box center [999, 540] width 65 height 20
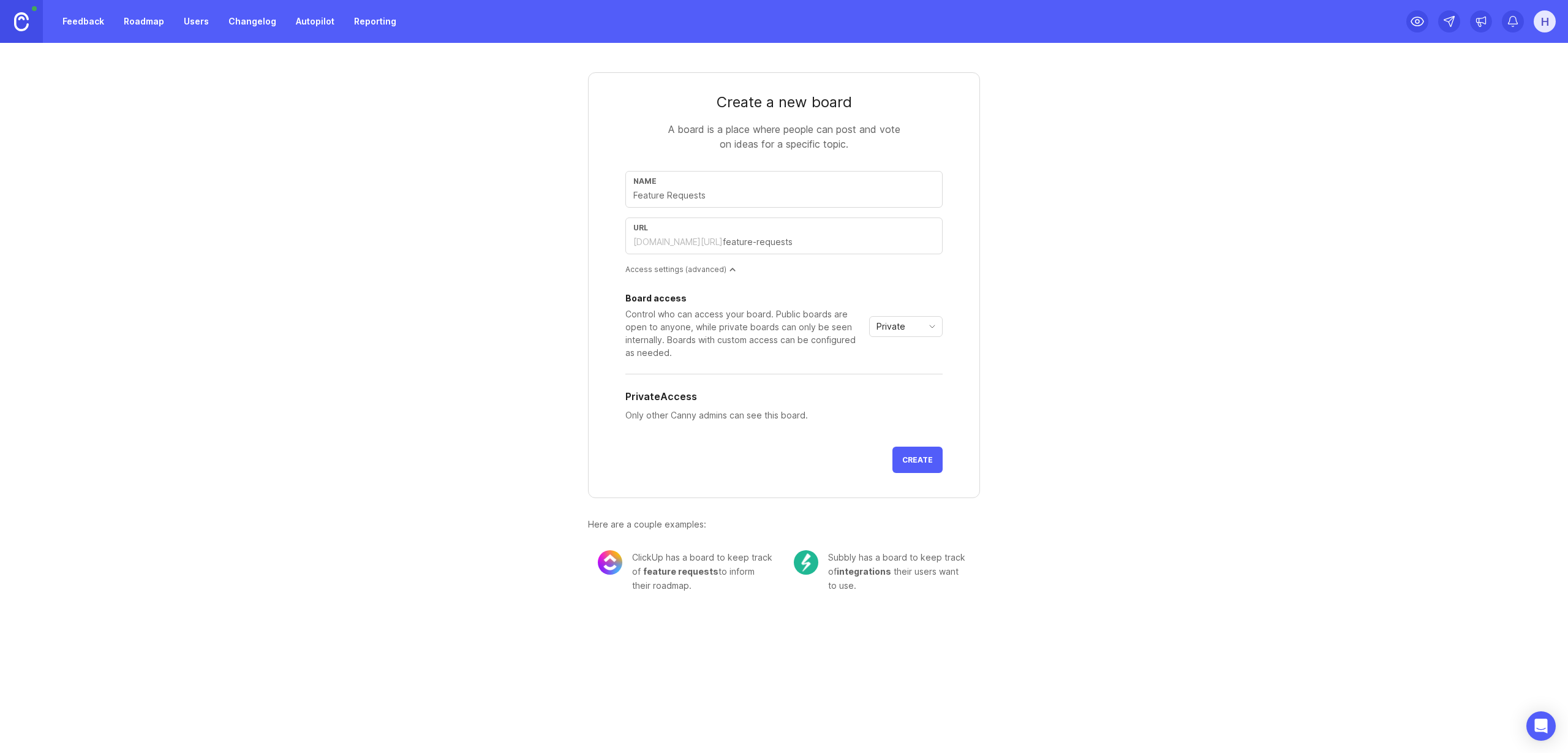
click at [674, 204] on div "Name" at bounding box center [784, 190] width 317 height 37
type input "I"
type input "i"
type input "In"
type input "in"
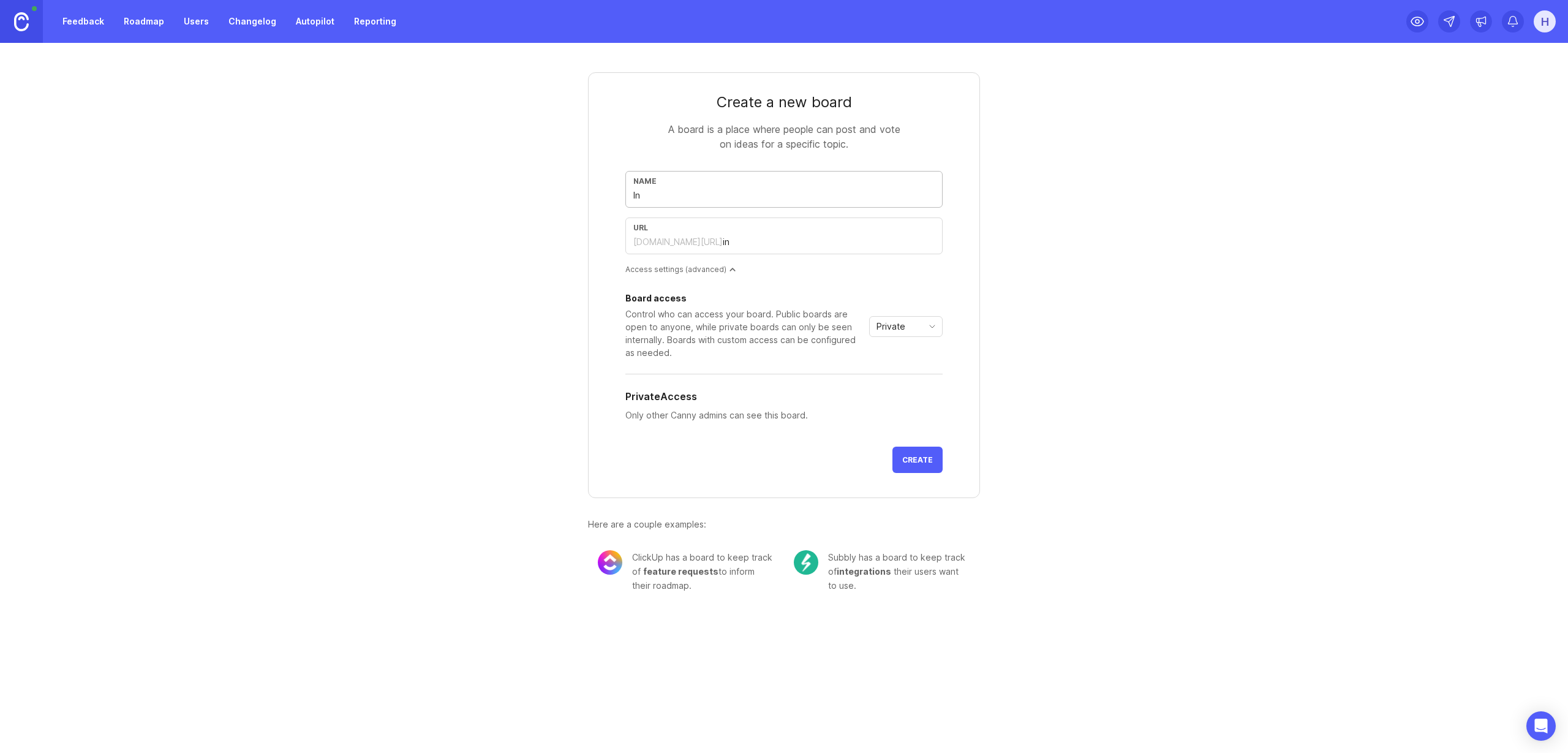
type input "Int"
type input "int"
type input "Inte"
type input "inte"
type input "Integ"
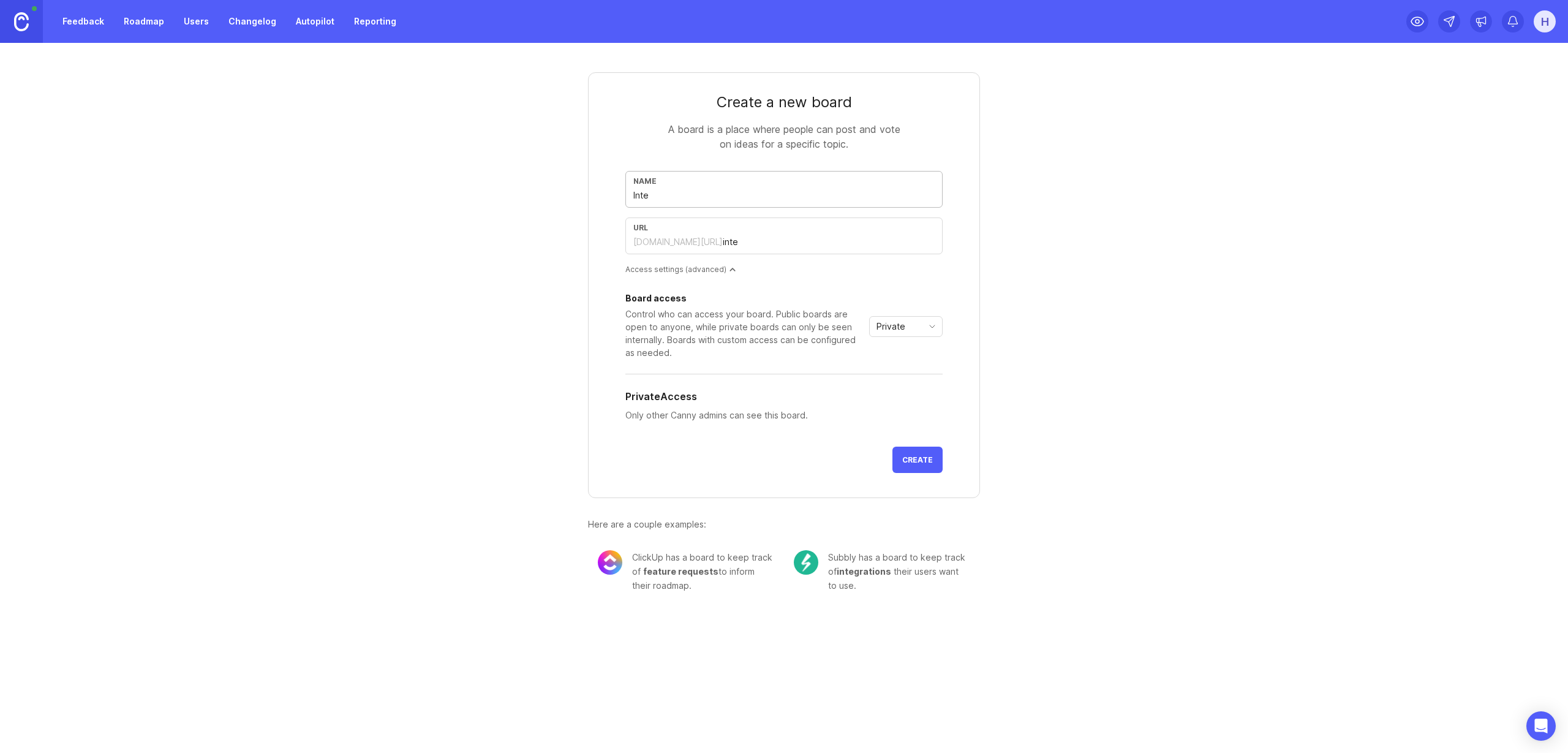
type input "integ"
type input "Integr"
type input "integr"
type input "Integra"
type input "integra"
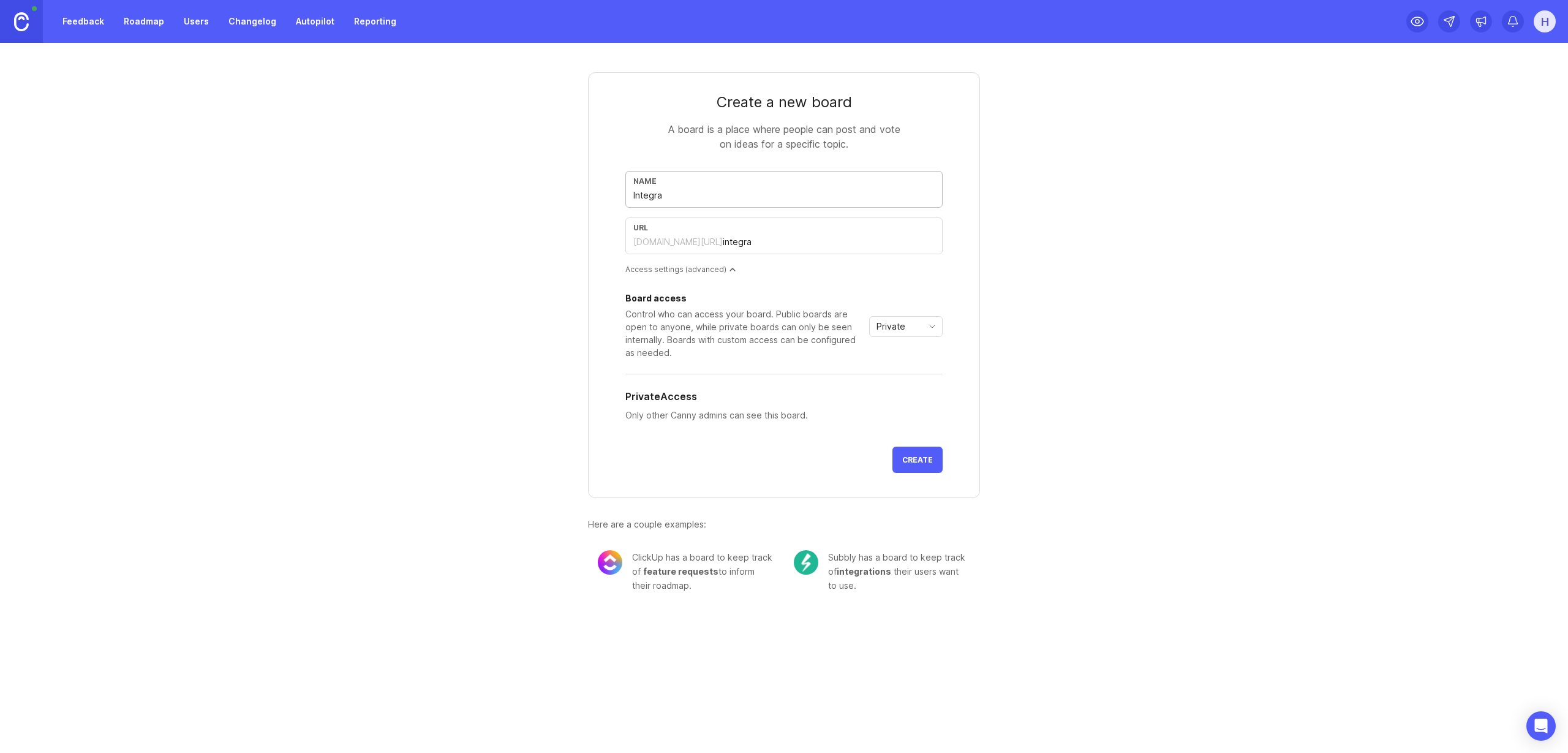
type input "Integrat"
type input "integrat"
type input "Integrati"
type input "integrati"
type input "Integratio"
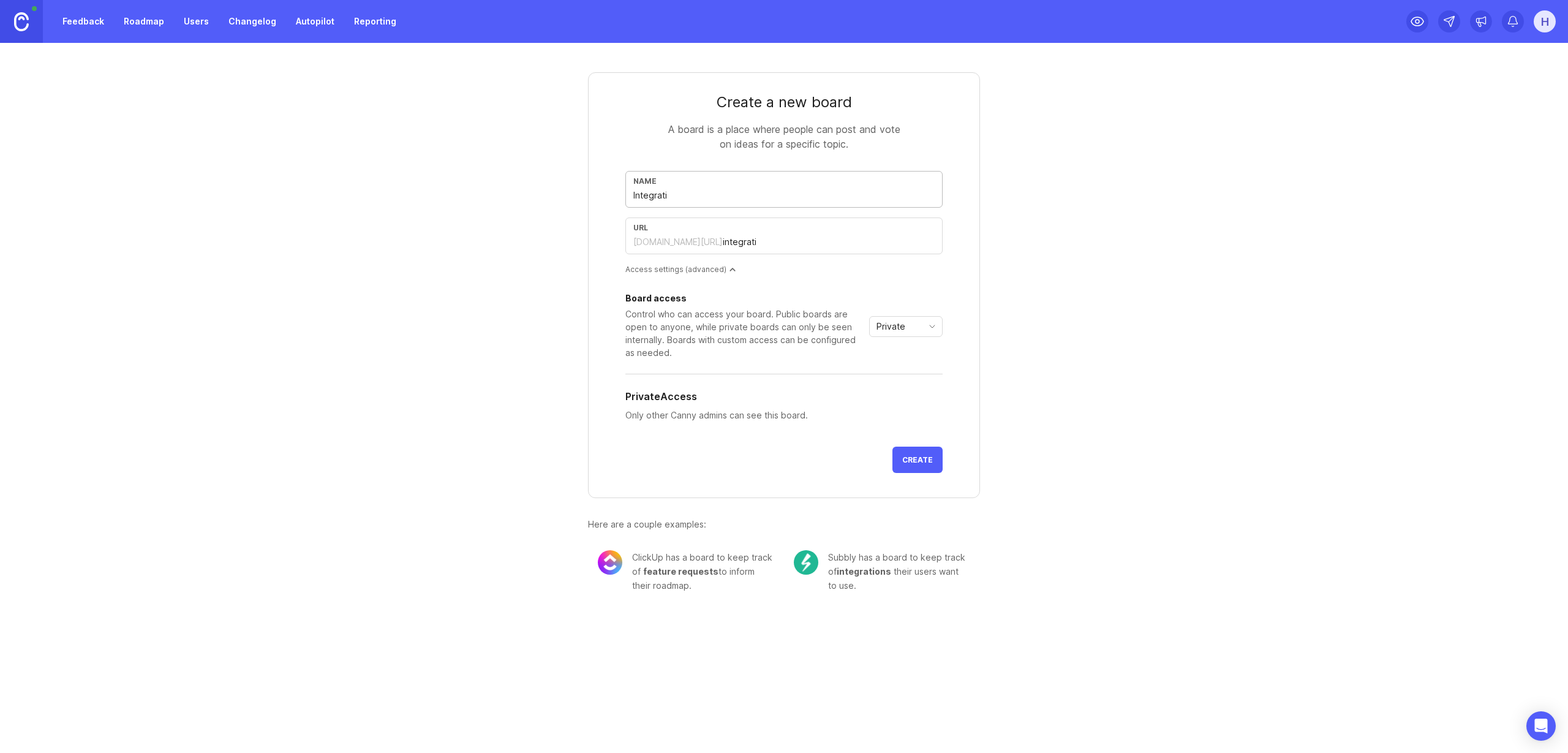
type input "integratio"
type input "Integration"
type input "integration"
type input "Integrations"
type input "integrations"
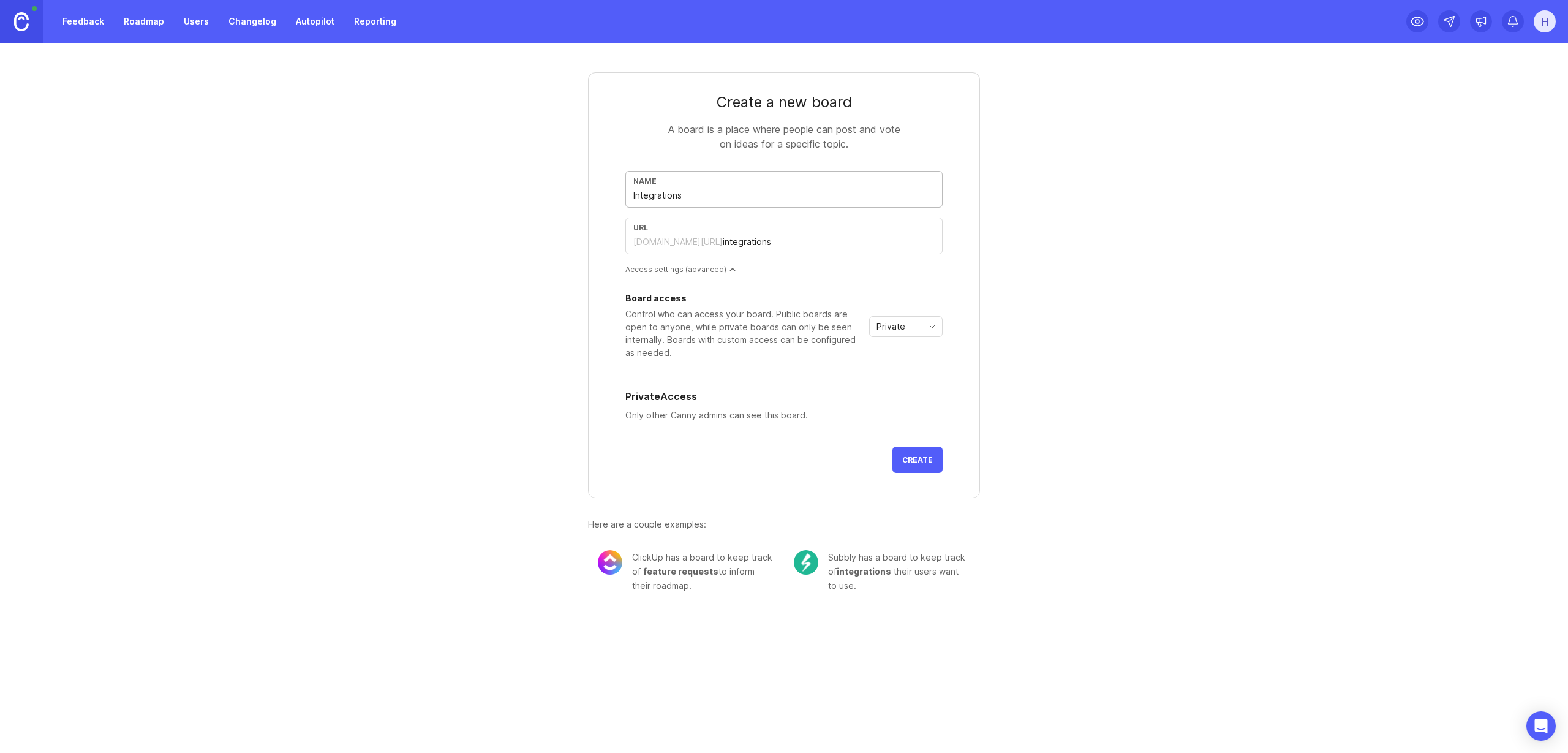
type input "Integrations"
click at [906, 334] on div "Private" at bounding box center [896, 327] width 53 height 20
click at [902, 369] on span "Public" at bounding box center [890, 370] width 24 height 13
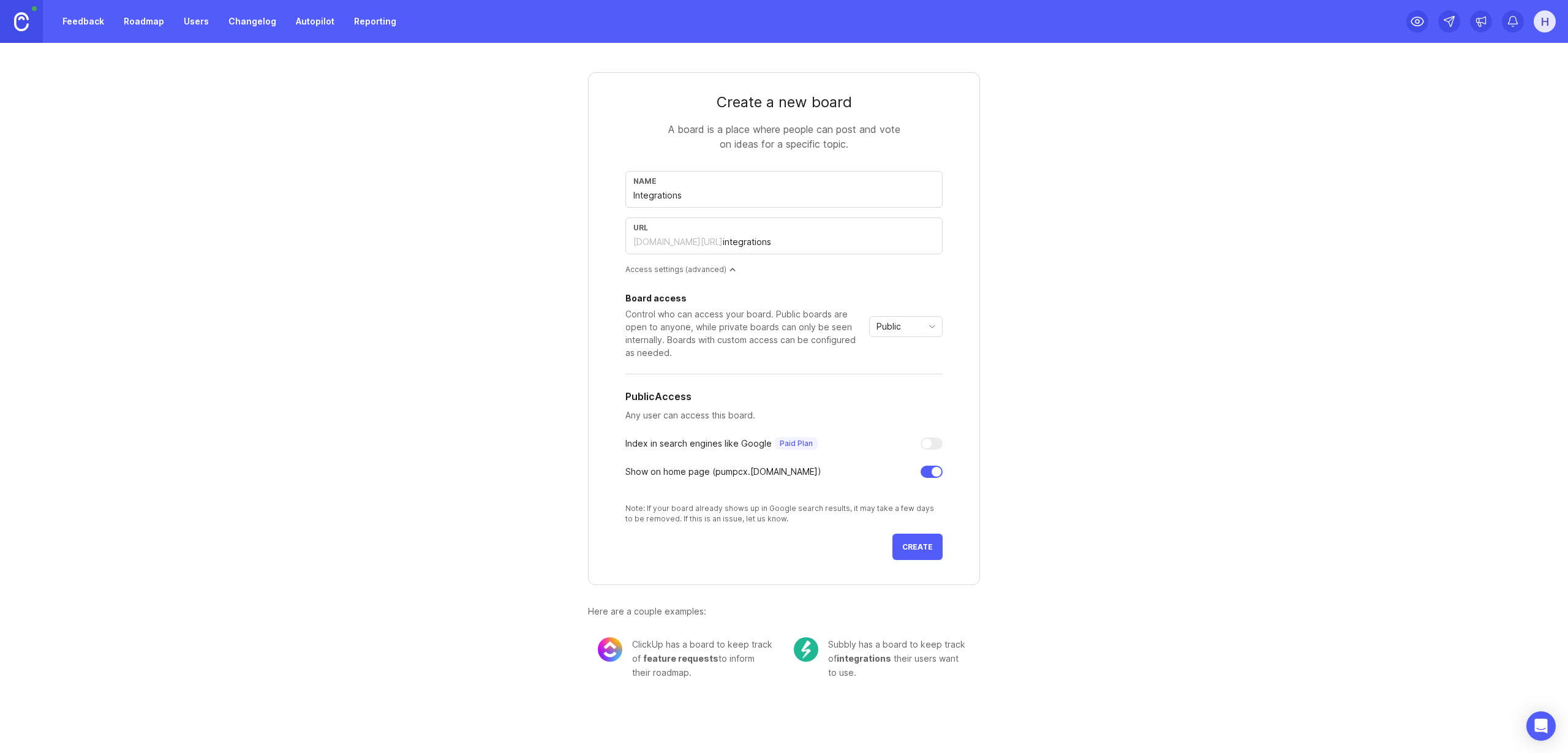
click at [925, 547] on span "Create" at bounding box center [918, 547] width 30 height 9
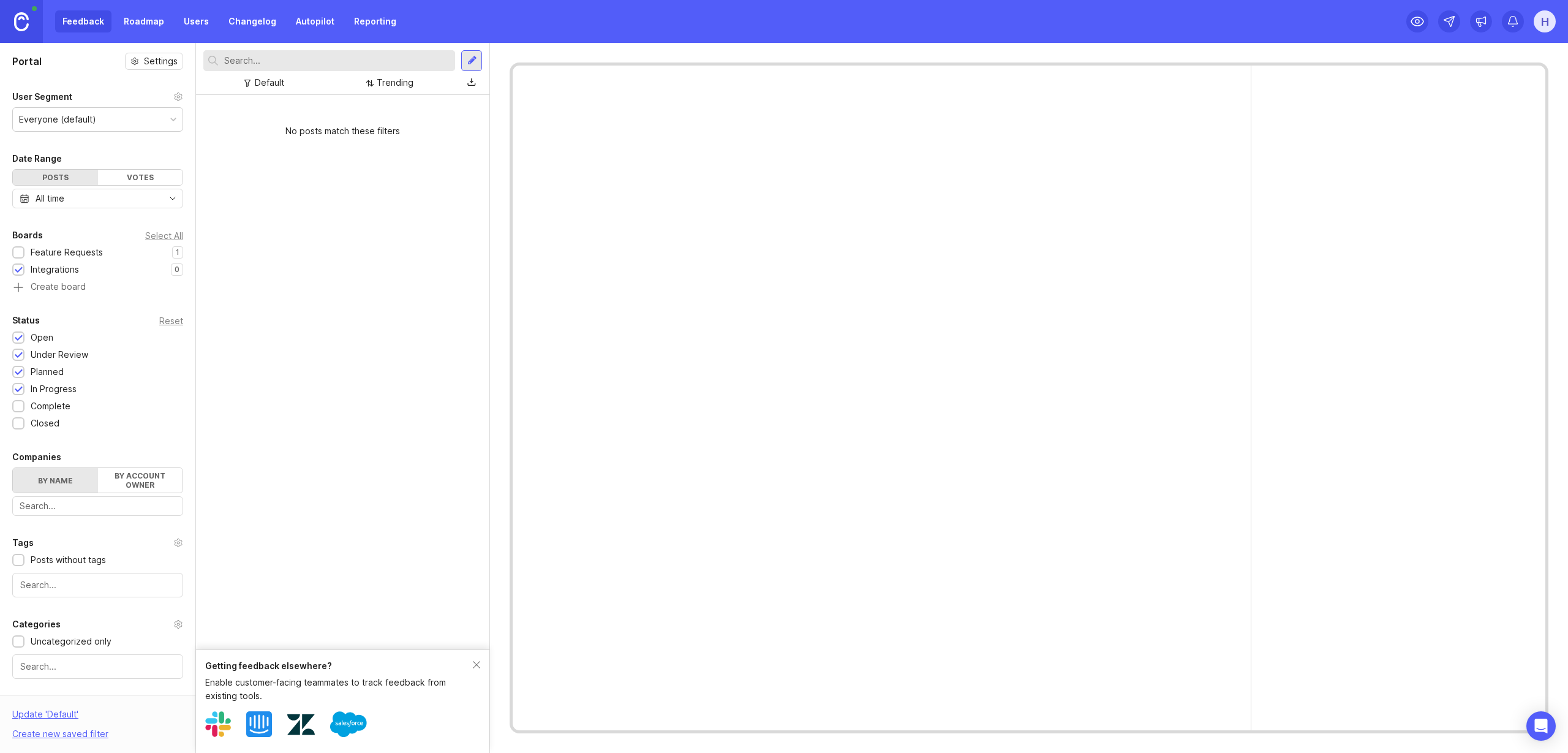
click at [471, 62] on div at bounding box center [472, 60] width 10 height 11
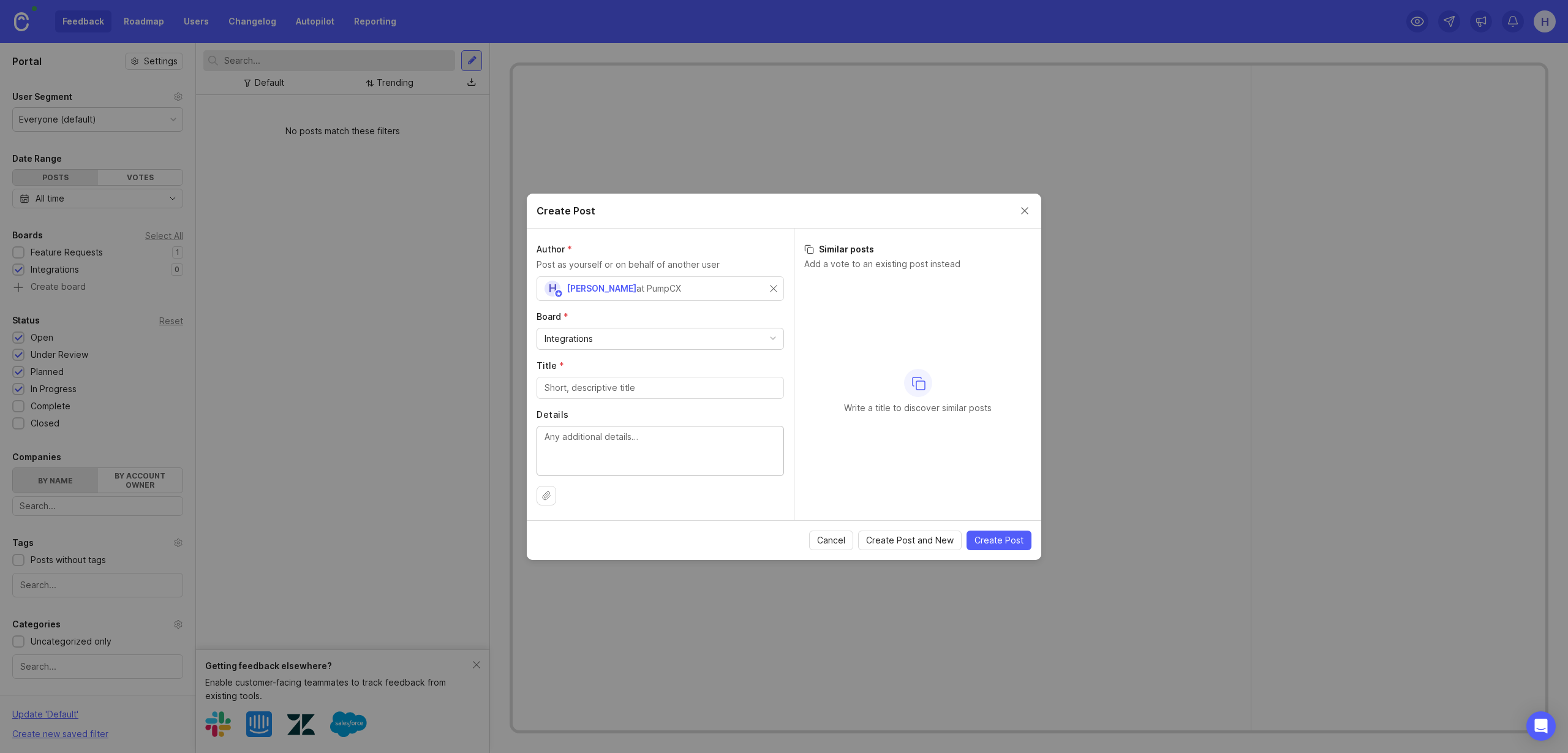
click at [588, 438] on textarea "Details" at bounding box center [660, 450] width 231 height 40
paste textarea "[URL][DOMAIN_NAME]"
type textarea "[URL][DOMAIN_NAME]"
click at [582, 391] on input "Title *" at bounding box center [660, 387] width 231 height 13
drag, startPoint x: 588, startPoint y: 389, endPoint x: 471, endPoint y: 383, distance: 117.2
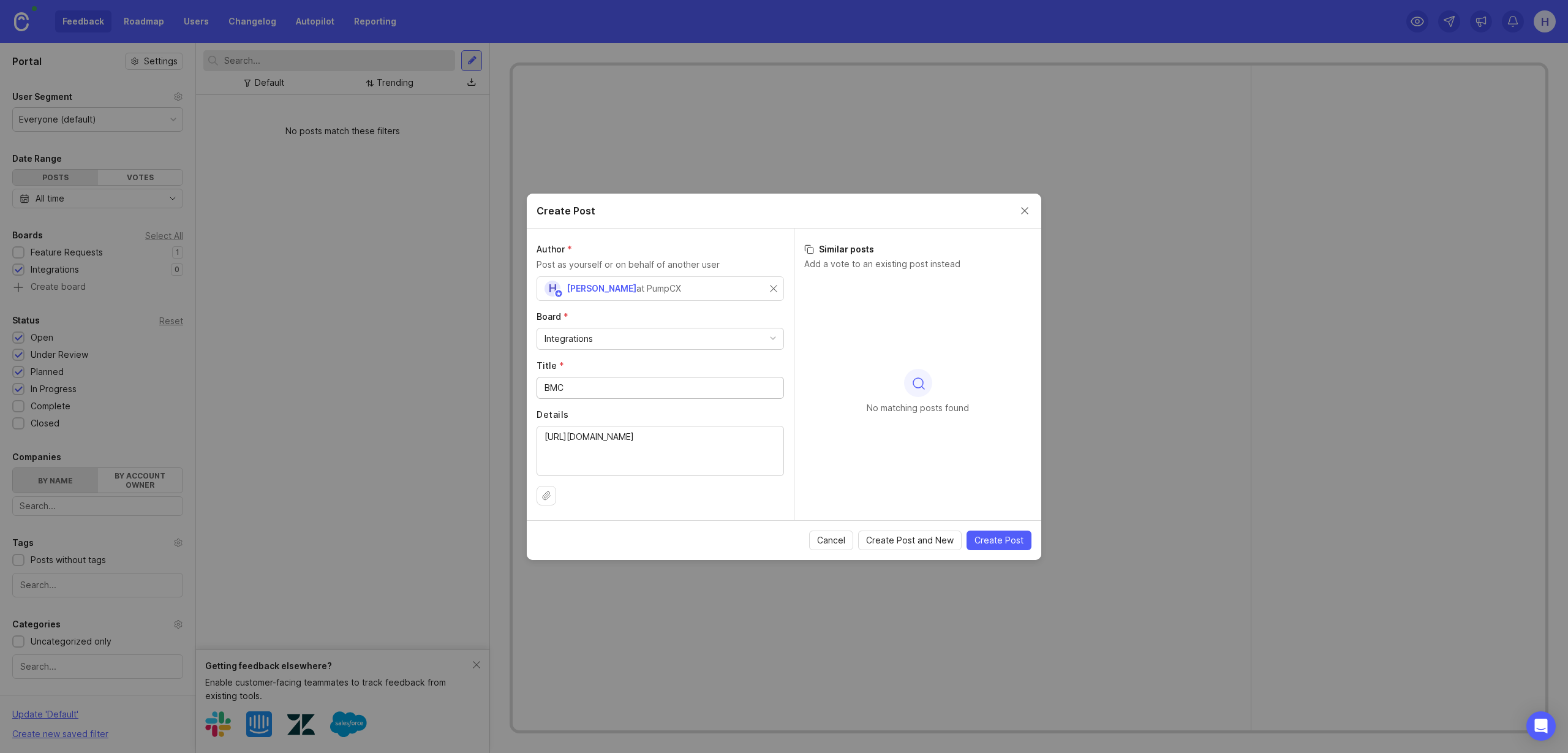
click at [472, 383] on div "Create Post Author * Post as yourself or on behalf of another user H [PERSON_NA…" at bounding box center [784, 376] width 1568 height 753
paste input "Helix"
type input "BMC Helix"
click at [543, 436] on div "[URL][DOMAIN_NAME]" at bounding box center [660, 451] width 247 height 50
type textarea "An out of the box integration with [URL][DOMAIN_NAME]"
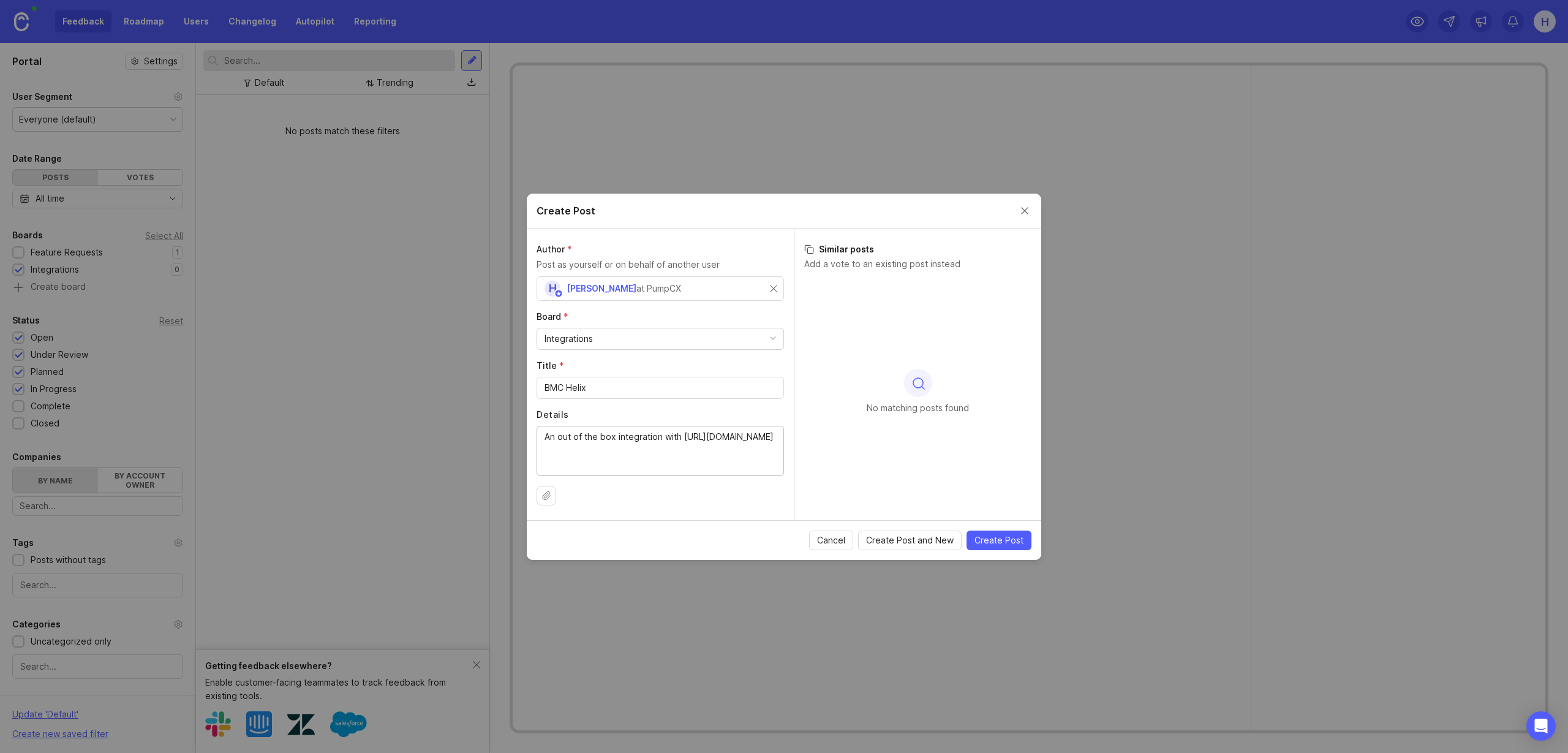
click at [994, 539] on span "Create Post" at bounding box center [999, 540] width 49 height 13
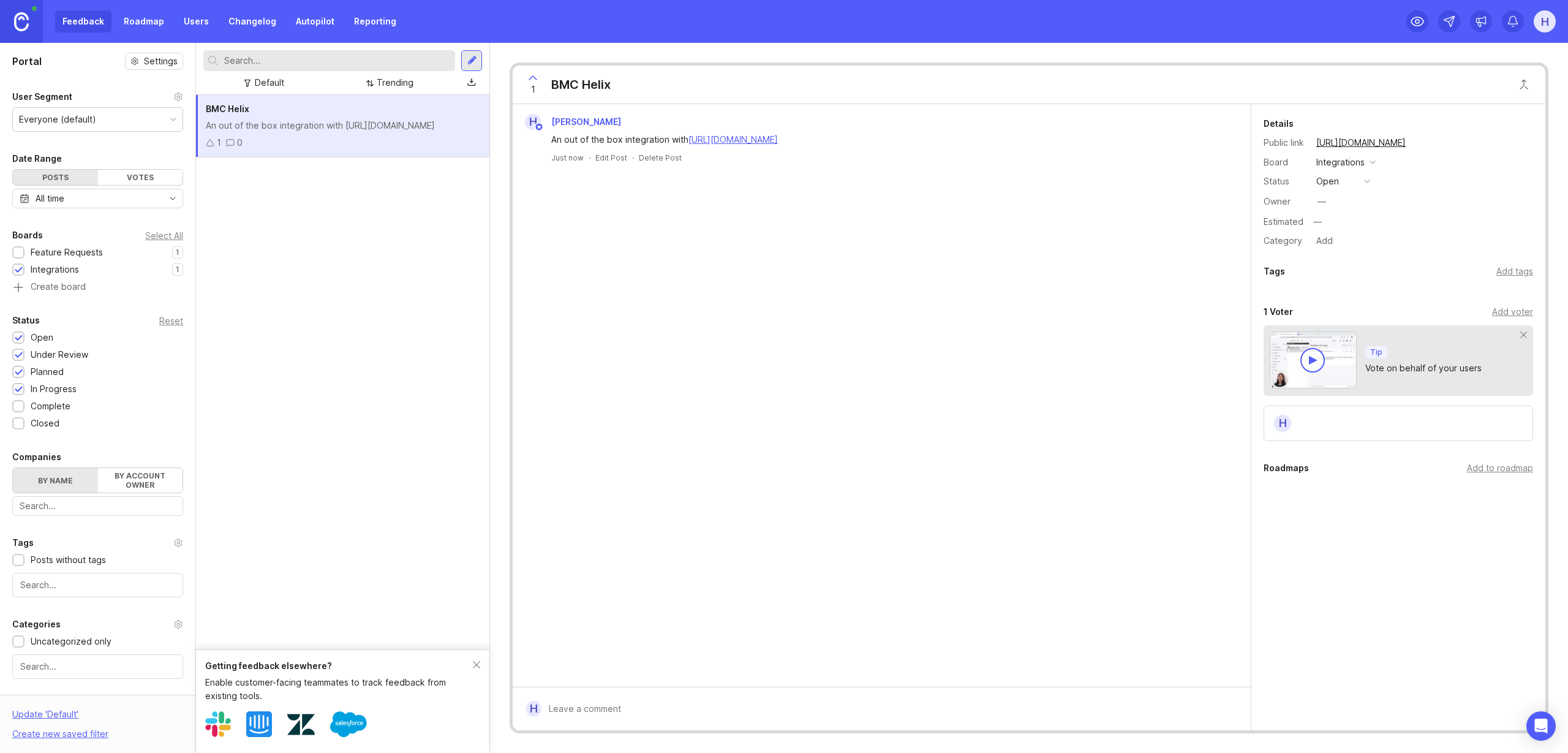
click at [79, 255] on div "Feature Requests" at bounding box center [66, 253] width 72 height 13
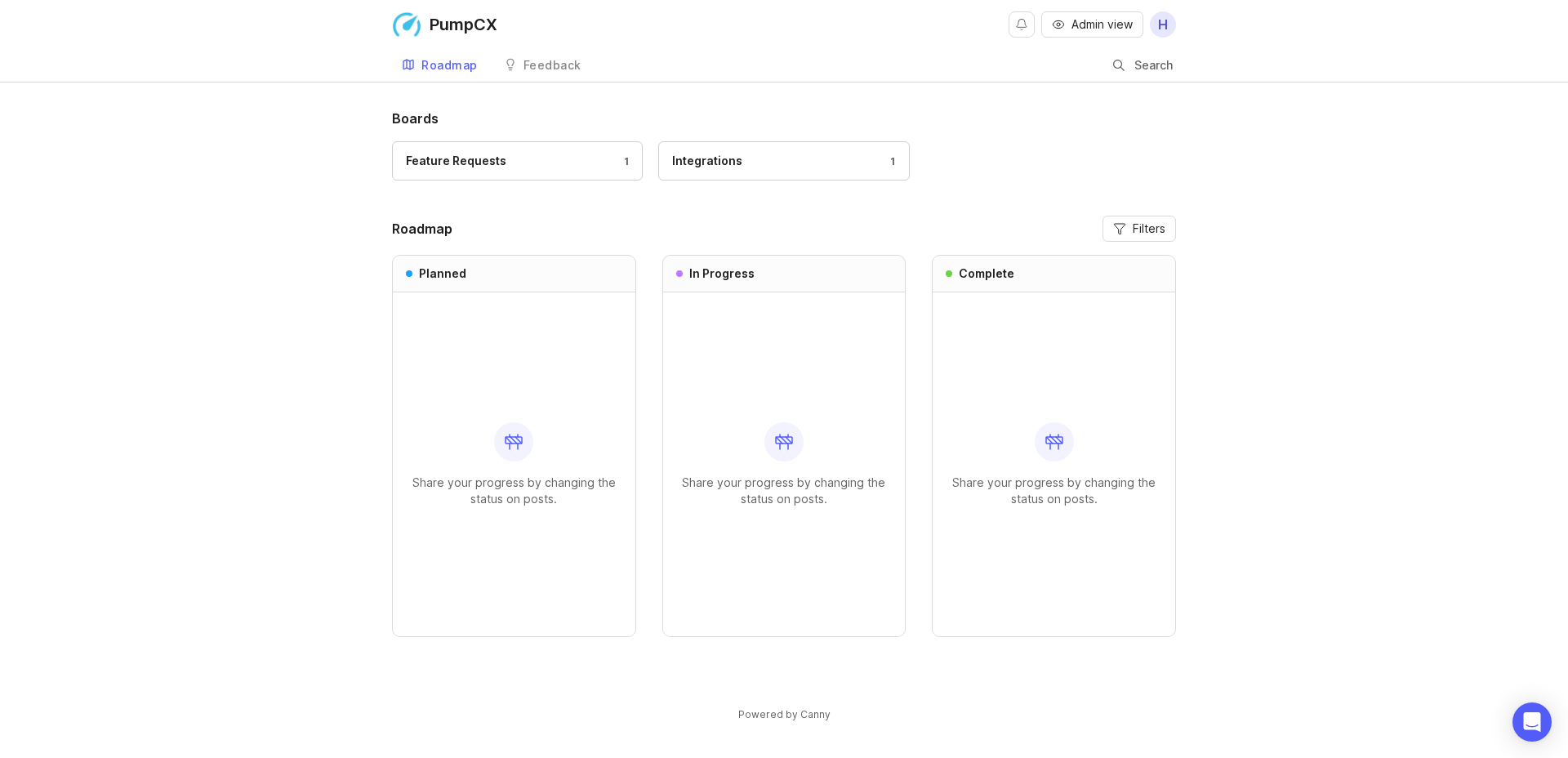
click at [1100, 26] on span "Admin view" at bounding box center [1103, 25] width 62 height 17
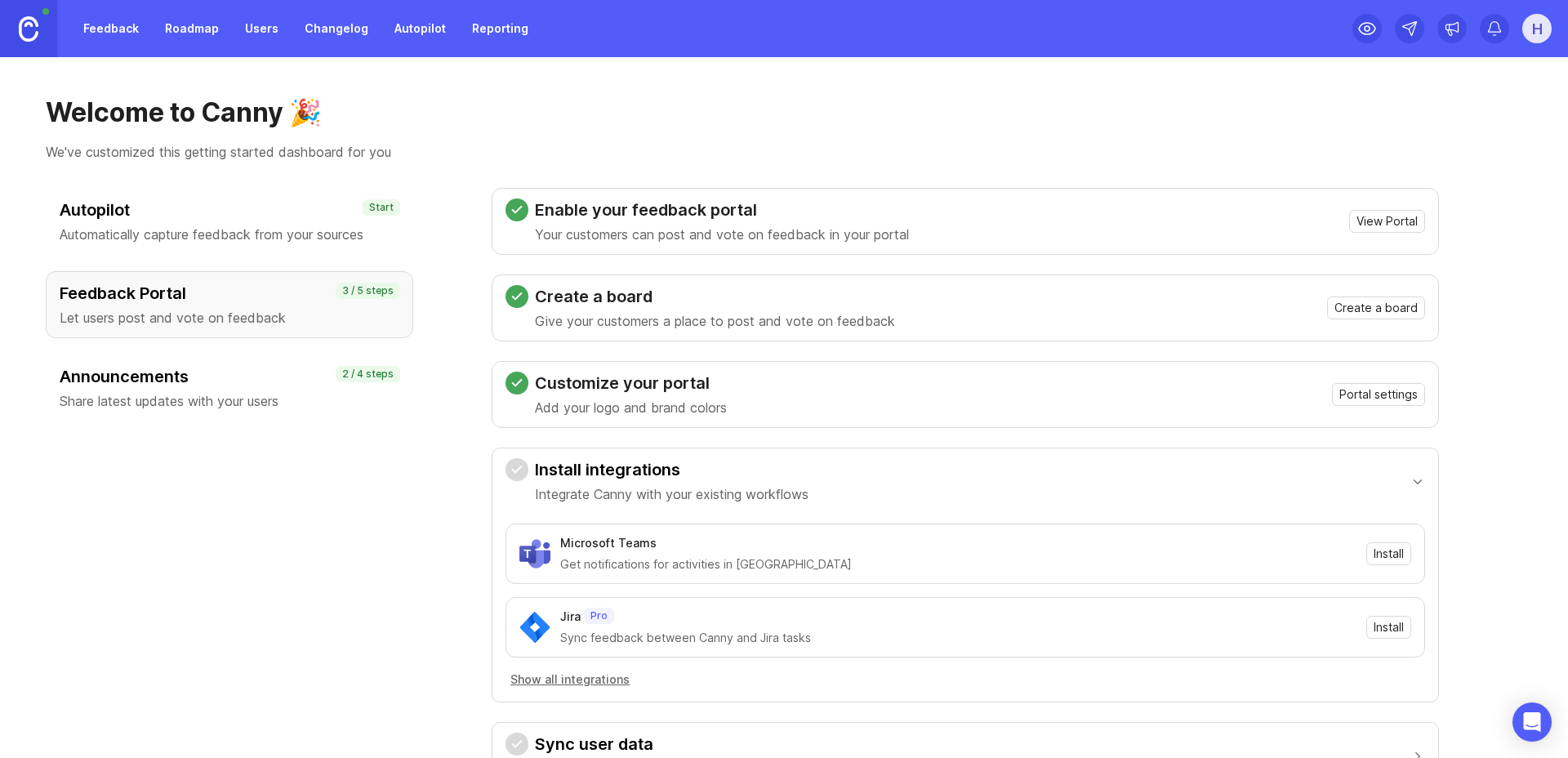
click at [197, 35] on link "Roadmap" at bounding box center [191, 28] width 73 height 29
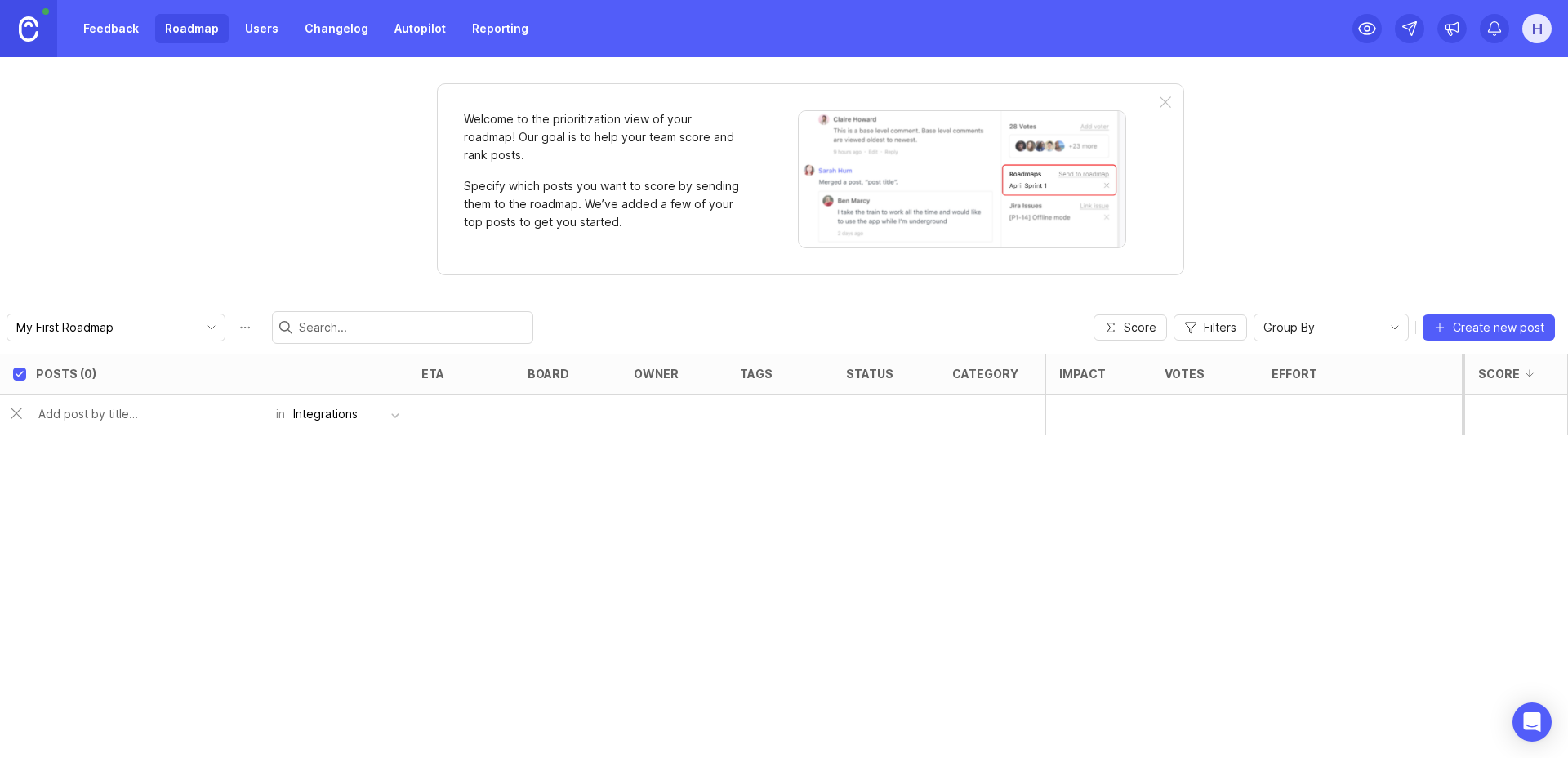
drag, startPoint x: 73, startPoint y: 414, endPoint x: 171, endPoint y: 414, distance: 98.0
click at [74, 414] on input "text" at bounding box center [152, 414] width 228 height 18
click at [378, 411] on button "Integrations" at bounding box center [346, 413] width 123 height 31
click at [374, 412] on button "Integrations" at bounding box center [346, 413] width 123 height 31
click at [219, 414] on input "text" at bounding box center [152, 414] width 228 height 18
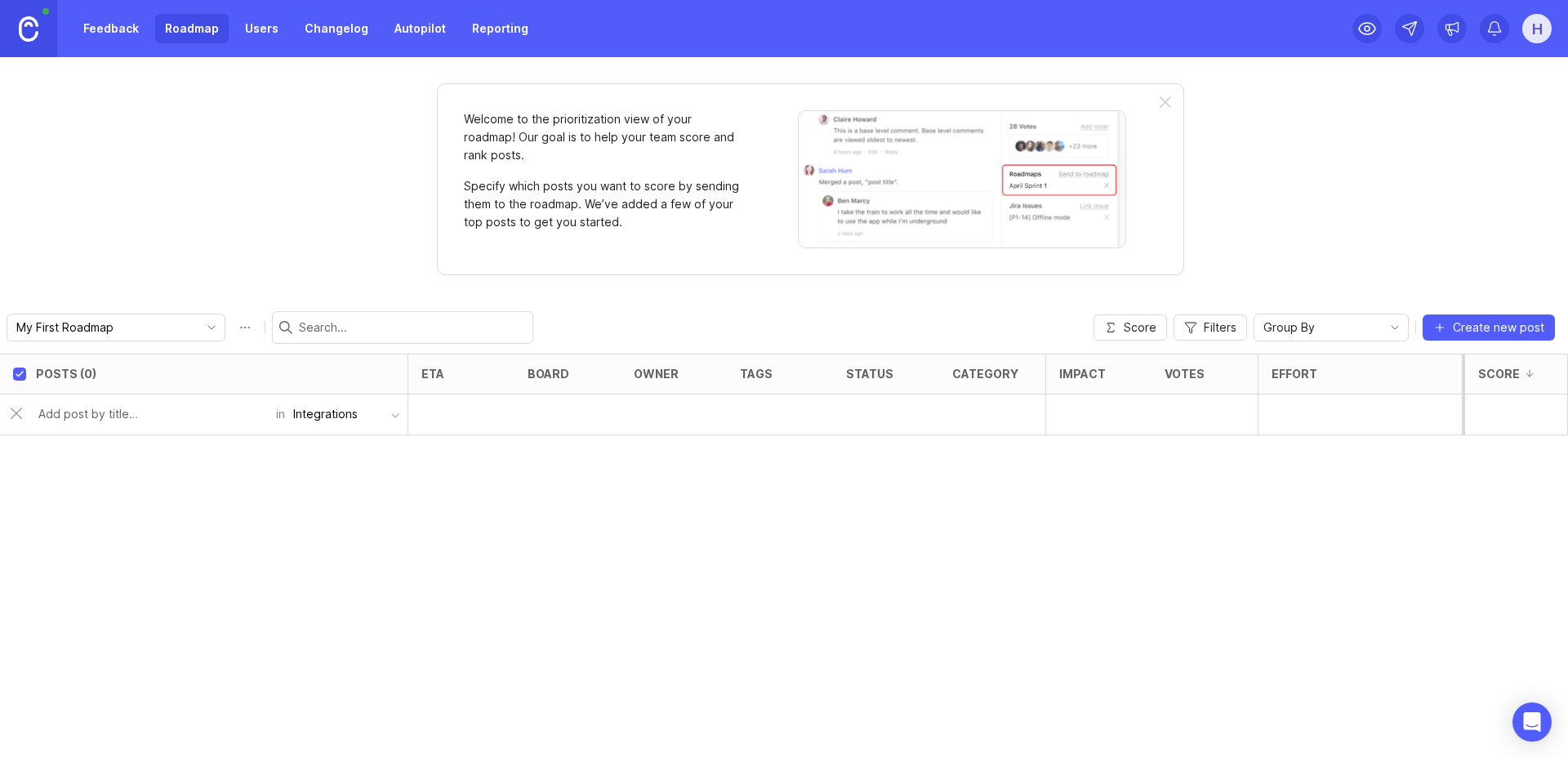
click at [106, 28] on link "Feedback" at bounding box center [110, 28] width 75 height 29
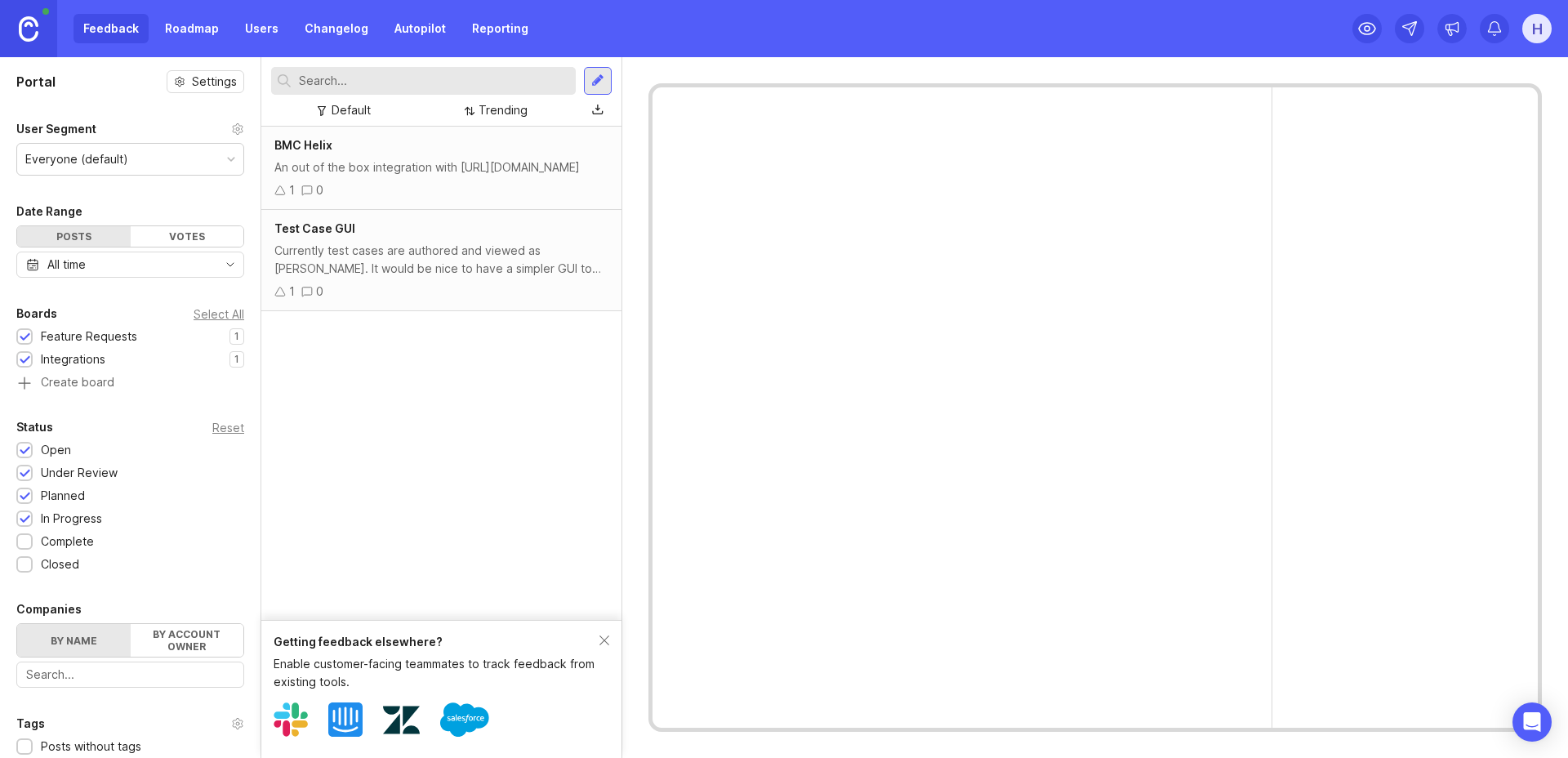
click at [129, 358] on div "Integrations 1 1" at bounding box center [130, 360] width 228 height 18
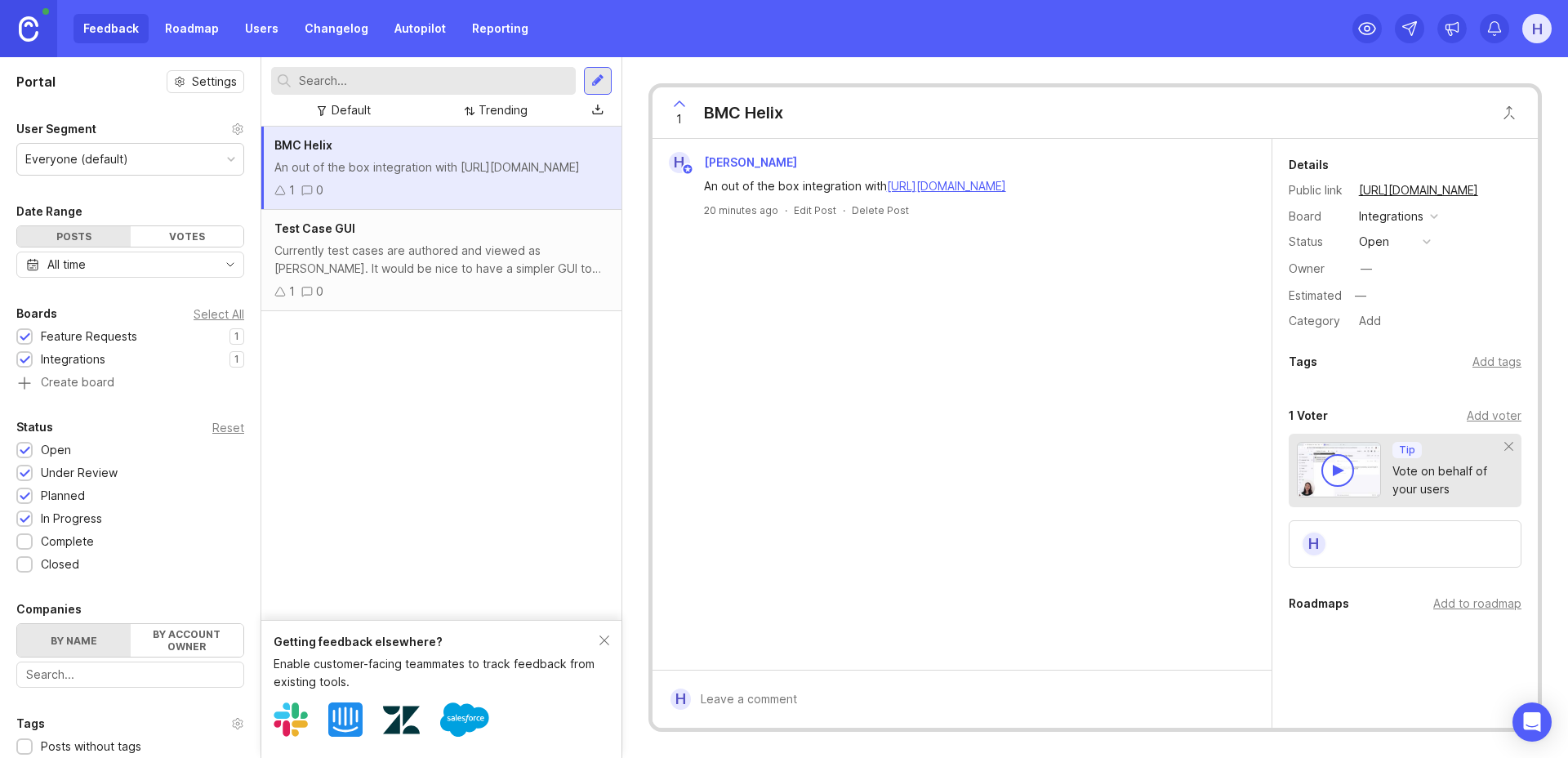
click at [451, 176] on div "An out of the box integration with [URL][DOMAIN_NAME]" at bounding box center [441, 167] width 334 height 18
click at [1394, 244] on button "open" at bounding box center [1394, 242] width 82 height 21
click at [1384, 294] on div "under review" at bounding box center [1404, 301] width 83 height 14
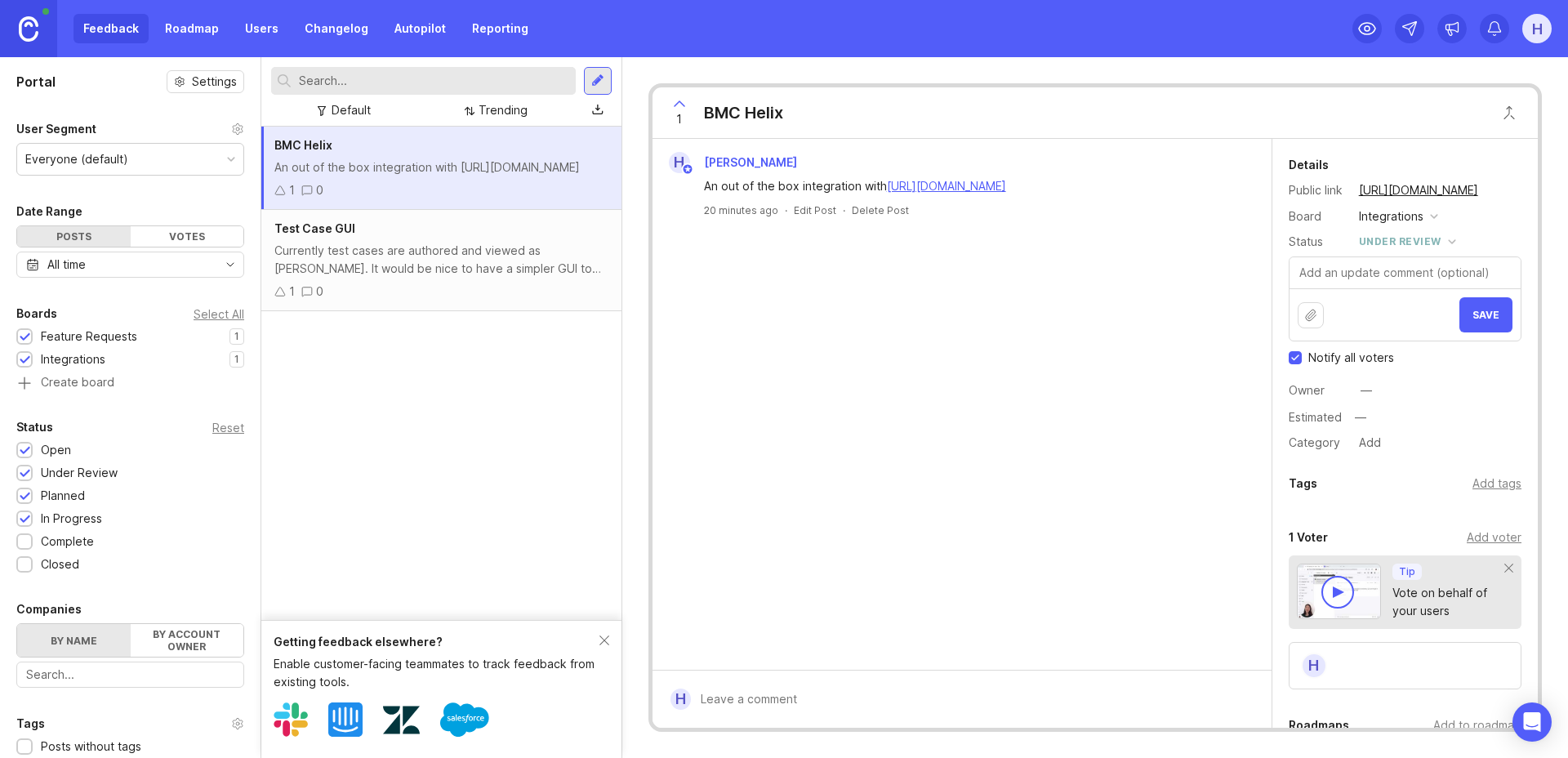
click at [1091, 346] on div "[PERSON_NAME] An out of the box integration with [URL][DOMAIN_NAME] 20 minutes …" at bounding box center [962, 405] width 619 height 531
click at [1379, 240] on div "under review" at bounding box center [1401, 242] width 83 height 18
click at [1373, 325] on div "planned" at bounding box center [1388, 331] width 51 height 14
click at [1057, 338] on div "[PERSON_NAME] An out of the box integration with [URL][DOMAIN_NAME] 20 minutes …" at bounding box center [962, 405] width 619 height 531
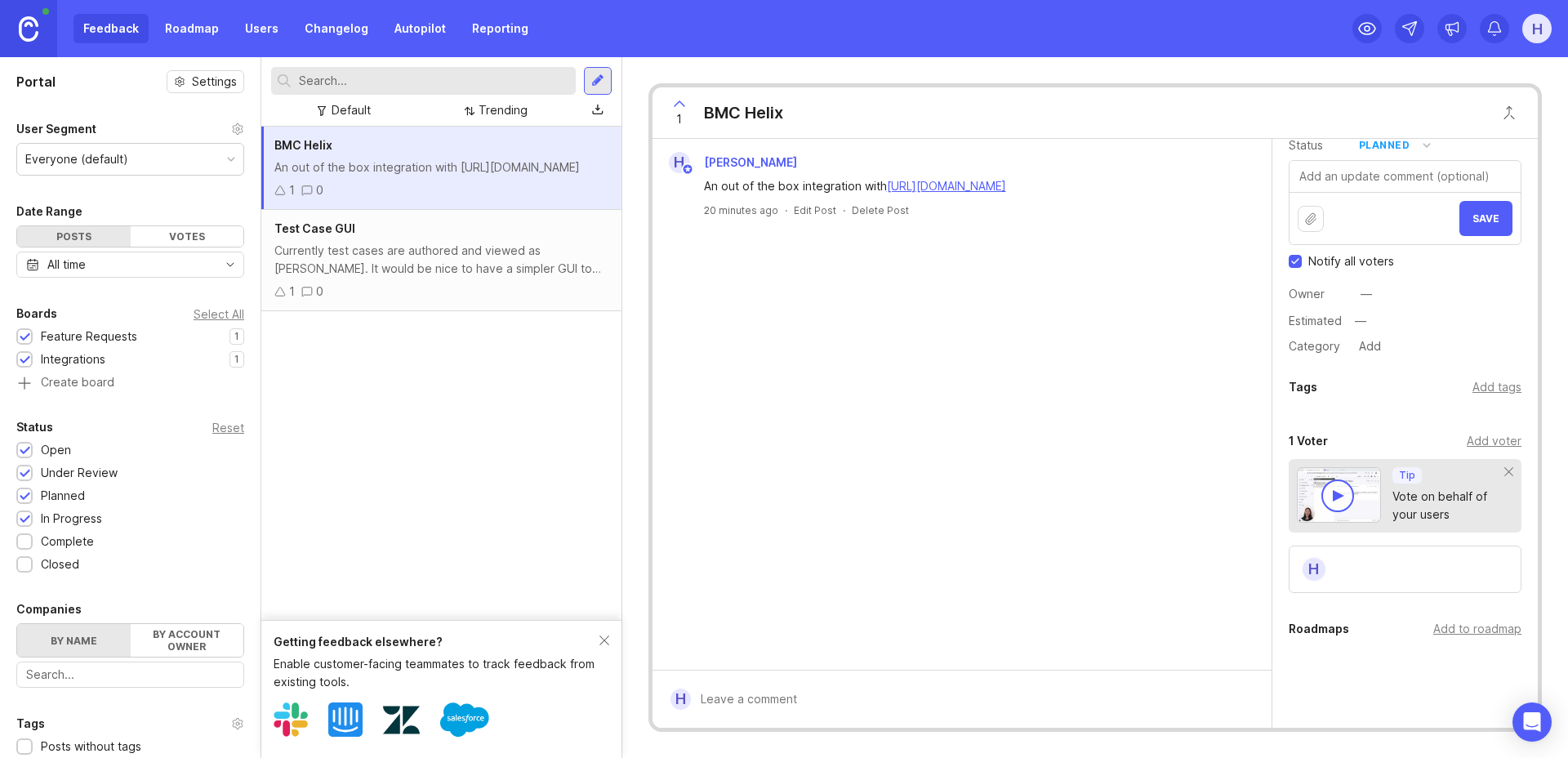
scroll to position [161, 0]
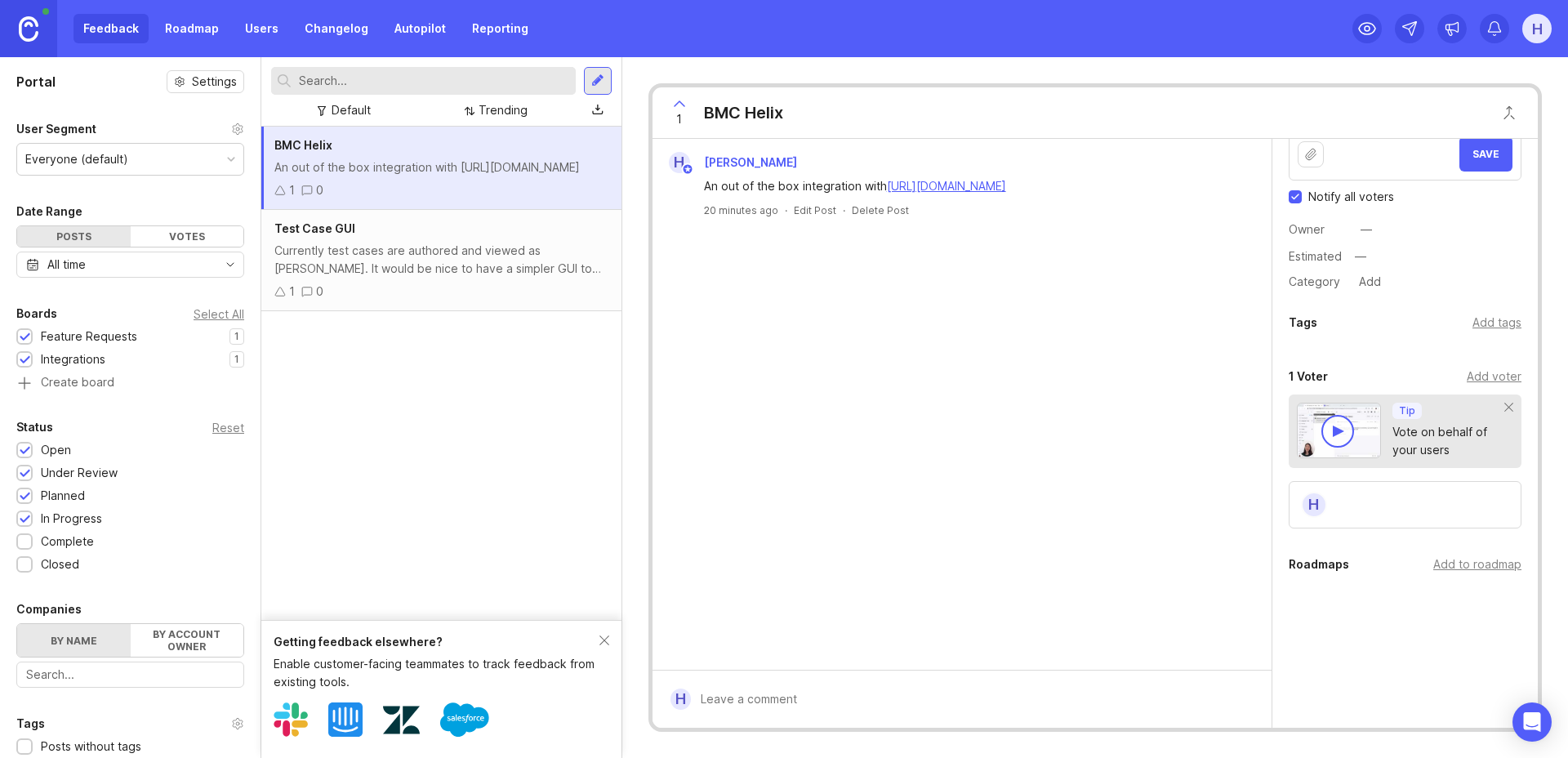
click at [1453, 562] on div "Add to roadmap" at bounding box center [1477, 564] width 88 height 18
click at [191, 28] on link "Roadmap" at bounding box center [191, 28] width 73 height 29
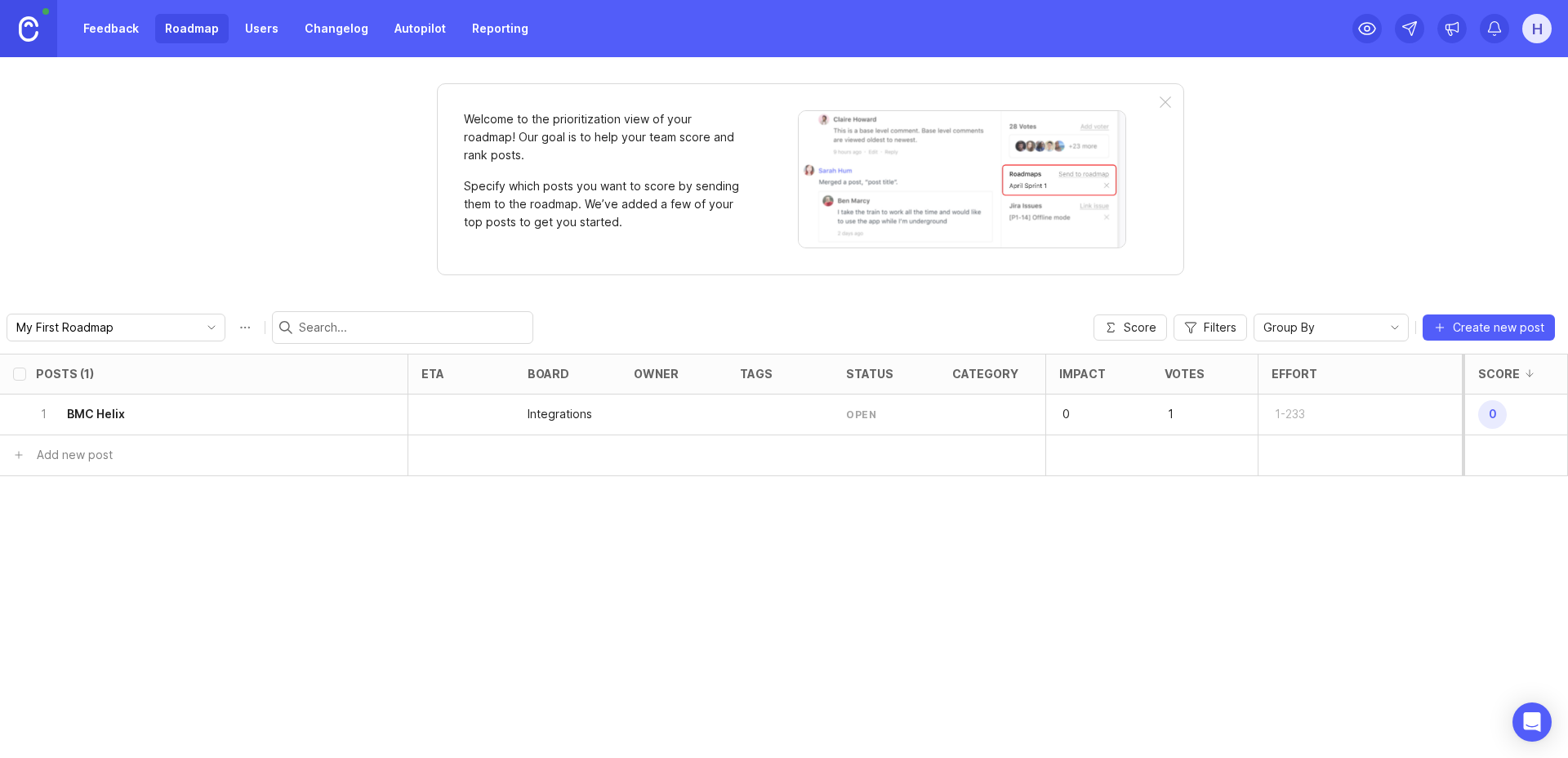
click at [129, 332] on input "My First Roadmap" at bounding box center [107, 327] width 181 height 18
click at [232, 326] on button "Roadmap options" at bounding box center [245, 328] width 26 height 26
click at [129, 329] on input "My First Roadmap" at bounding box center [107, 327] width 181 height 18
click at [90, 390] on span "Create new roadmap" at bounding box center [92, 387] width 115 height 17
click at [129, 327] on input "My First Roadmap" at bounding box center [107, 327] width 181 height 18
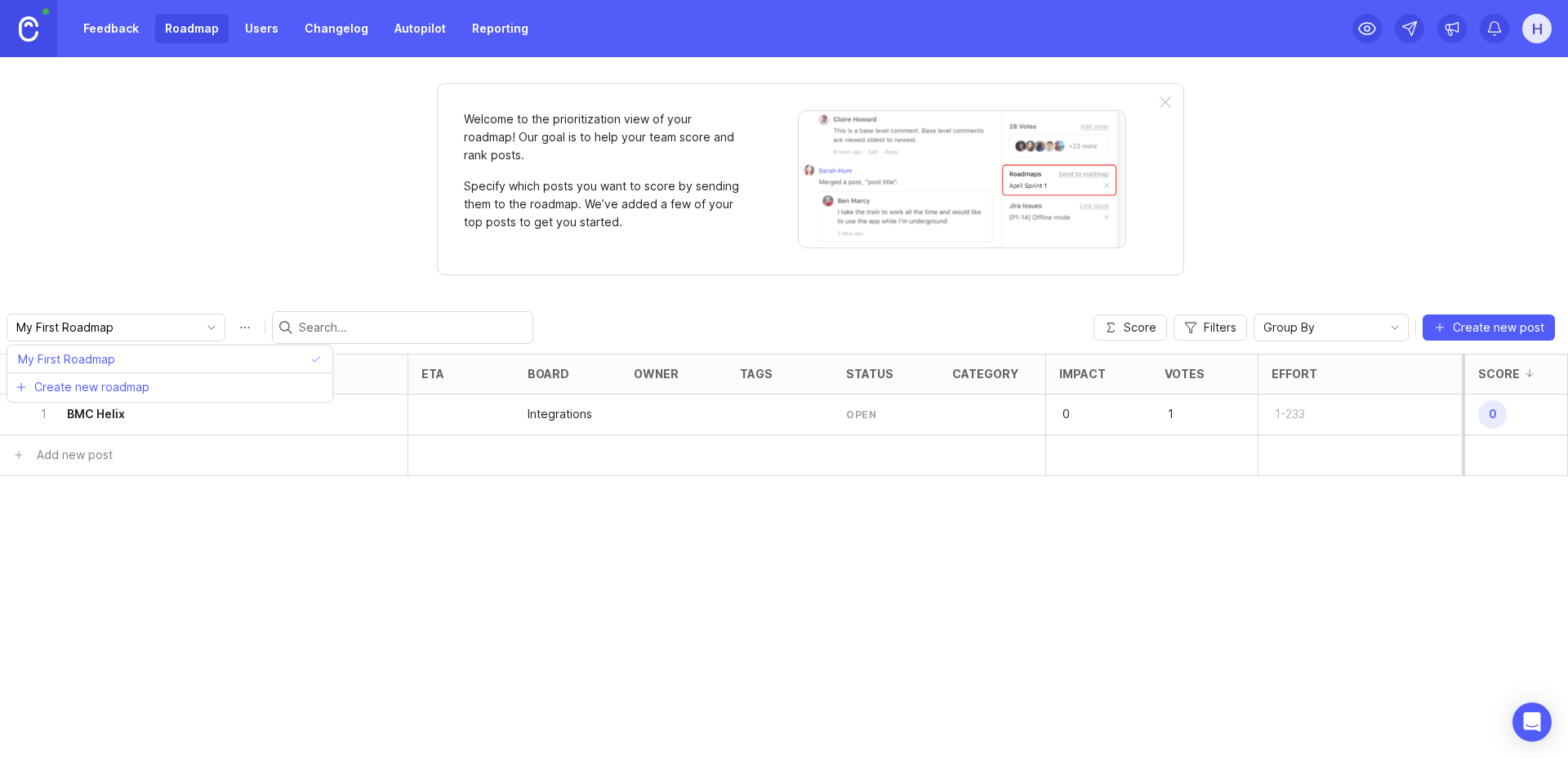
drag, startPoint x: 129, startPoint y: 327, endPoint x: 43, endPoint y: 322, distance: 86.1
click at [43, 322] on input "My First Roadmap" at bounding box center [107, 327] width 181 height 18
click at [49, 327] on input "My First Roadmap" at bounding box center [107, 327] width 181 height 18
drag, startPoint x: 68, startPoint y: 328, endPoint x: -14, endPoint y: 322, distance: 82.2
click at [0, 322] on html "Feedback Roadmap Users Changelog Autopilot Reporting H Welcome to the prioritiz…" at bounding box center [784, 379] width 1568 height 758
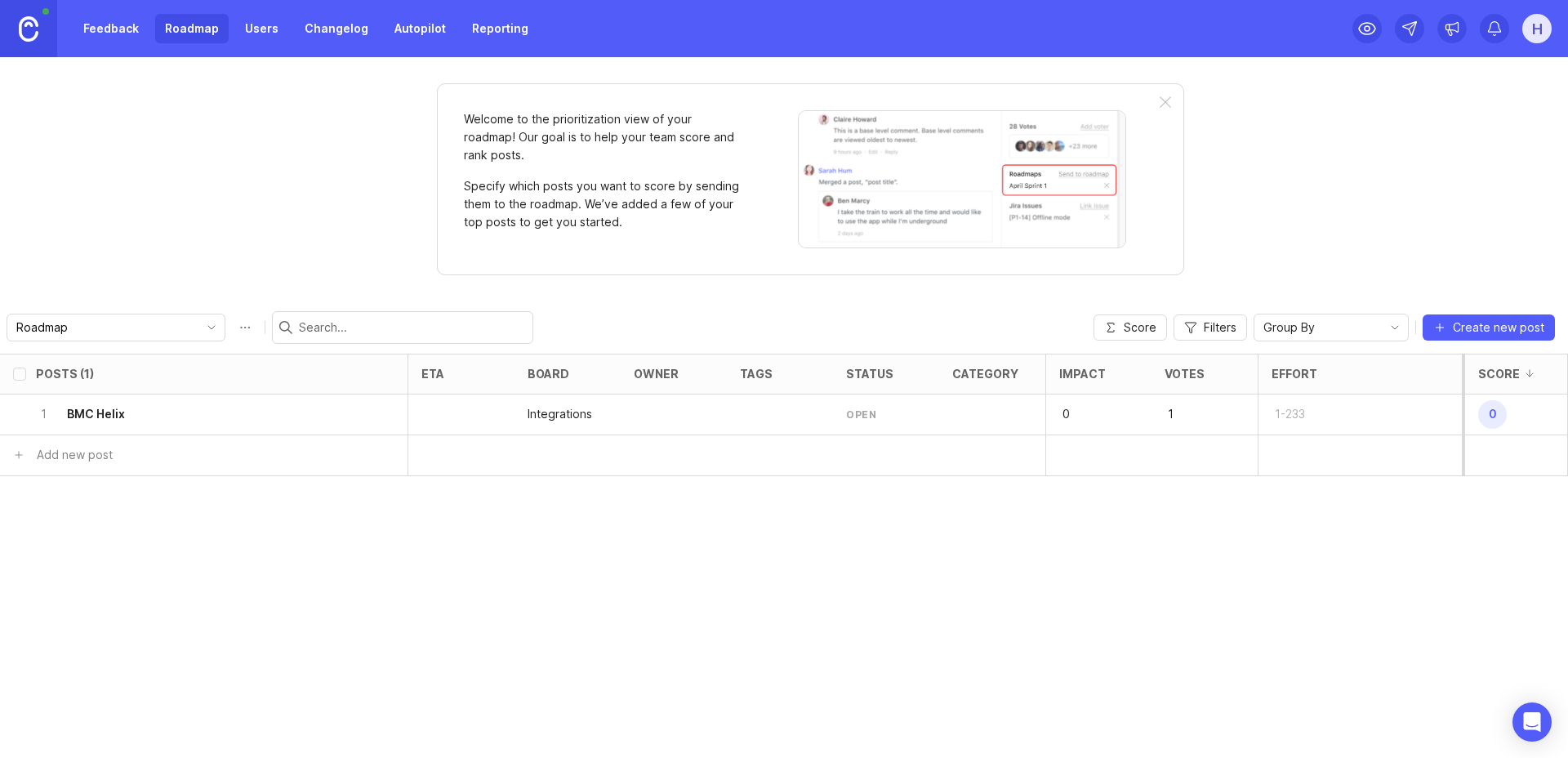
click at [382, 181] on div "Welcome to the prioritization view of your roadmap! Our goal is to help your te…" at bounding box center [784, 407] width 1568 height 701
click at [259, 205] on div "Welcome to the prioritization view of your roadmap! Our goal is to help your te…" at bounding box center [784, 407] width 1568 height 701
click at [232, 325] on button "Roadmap options" at bounding box center [245, 328] width 26 height 26
click at [127, 336] on div "Roadmap" at bounding box center [102, 328] width 191 height 26
click at [185, 203] on div "Welcome to the prioritization view of your roadmap! Our goal is to help your te…" at bounding box center [784, 407] width 1568 height 701
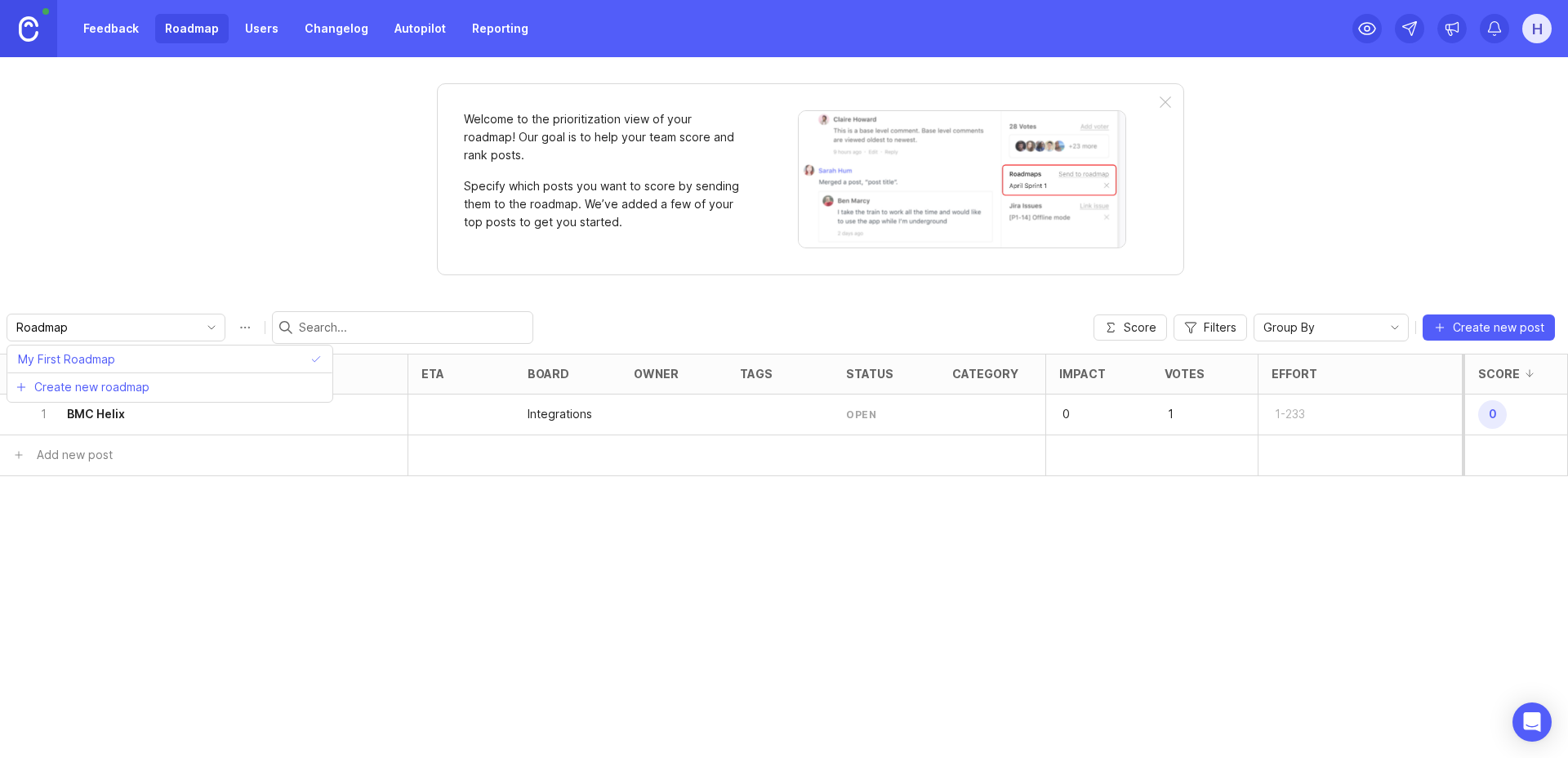
type input "My First Roadmap"
click at [232, 331] on button "Roadmap options" at bounding box center [245, 328] width 26 height 26
drag, startPoint x: 71, startPoint y: 328, endPoint x: -123, endPoint y: 316, distance: 194.4
click at [0, 316] on html "Feedback Roadmap Users Changelog Autopilot Reporting H Welcome to the prioritiz…" at bounding box center [784, 379] width 1568 height 758
type input "Roadmap"
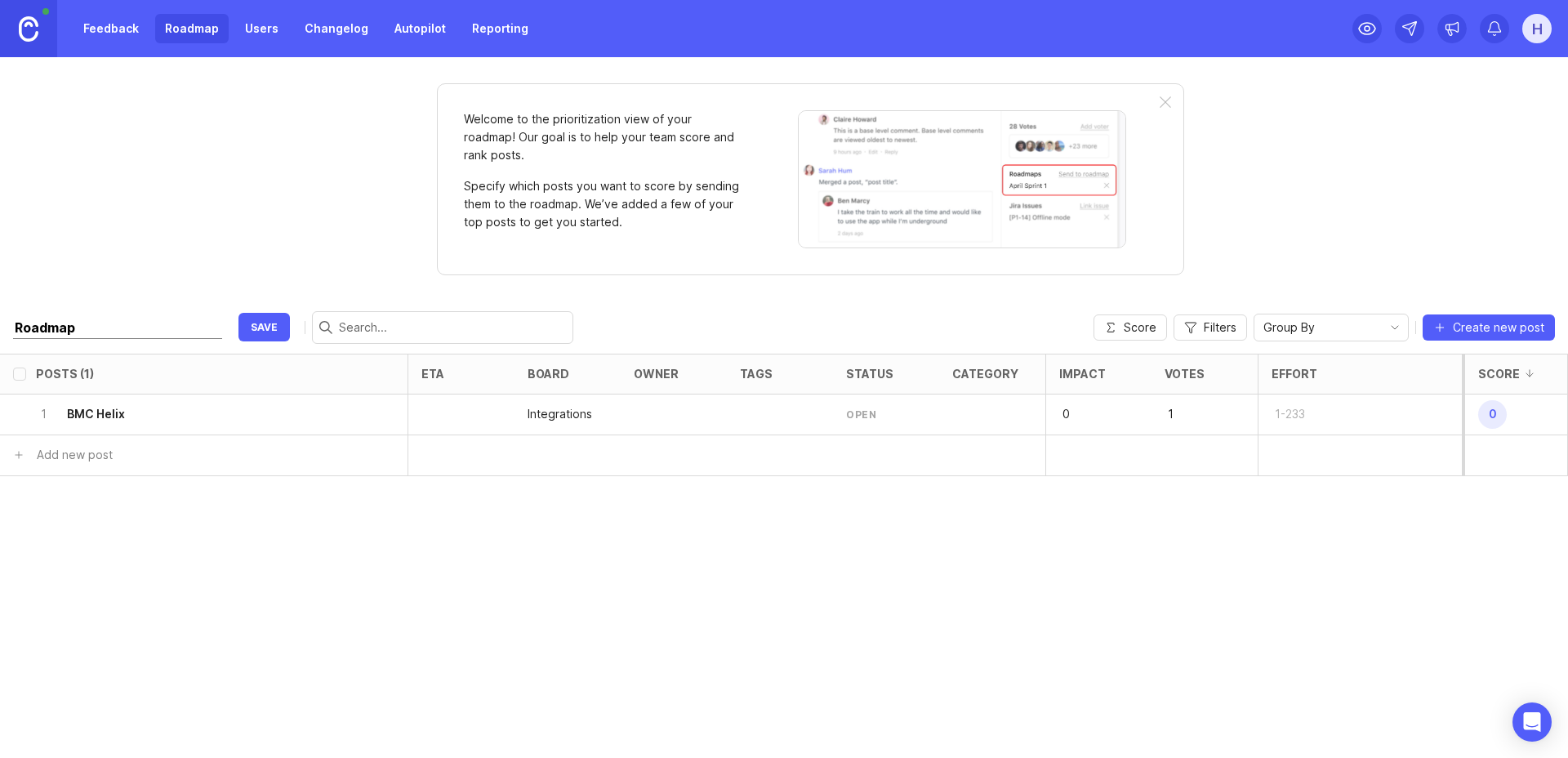
click button "save" at bounding box center [264, 327] width 51 height 28
checkbox input "false"
type input "Roadmap"
click at [653, 414] on div at bounding box center [673, 415] width 106 height 41
click at [453, 399] on div at bounding box center [461, 415] width 106 height 41
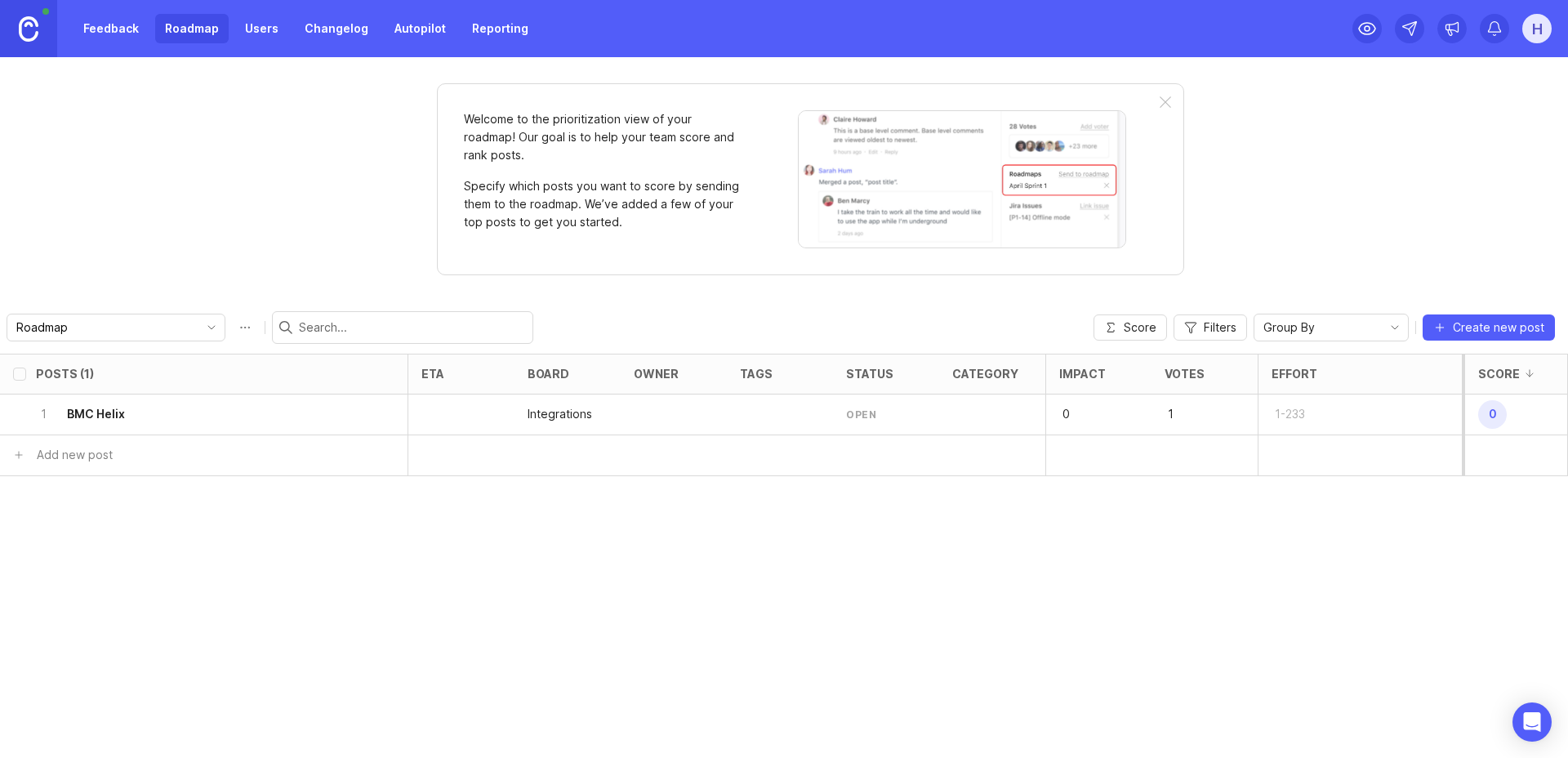
click at [1301, 331] on span "Group By" at bounding box center [1289, 327] width 51 height 18
click at [118, 33] on link "Feedback" at bounding box center [110, 28] width 75 height 29
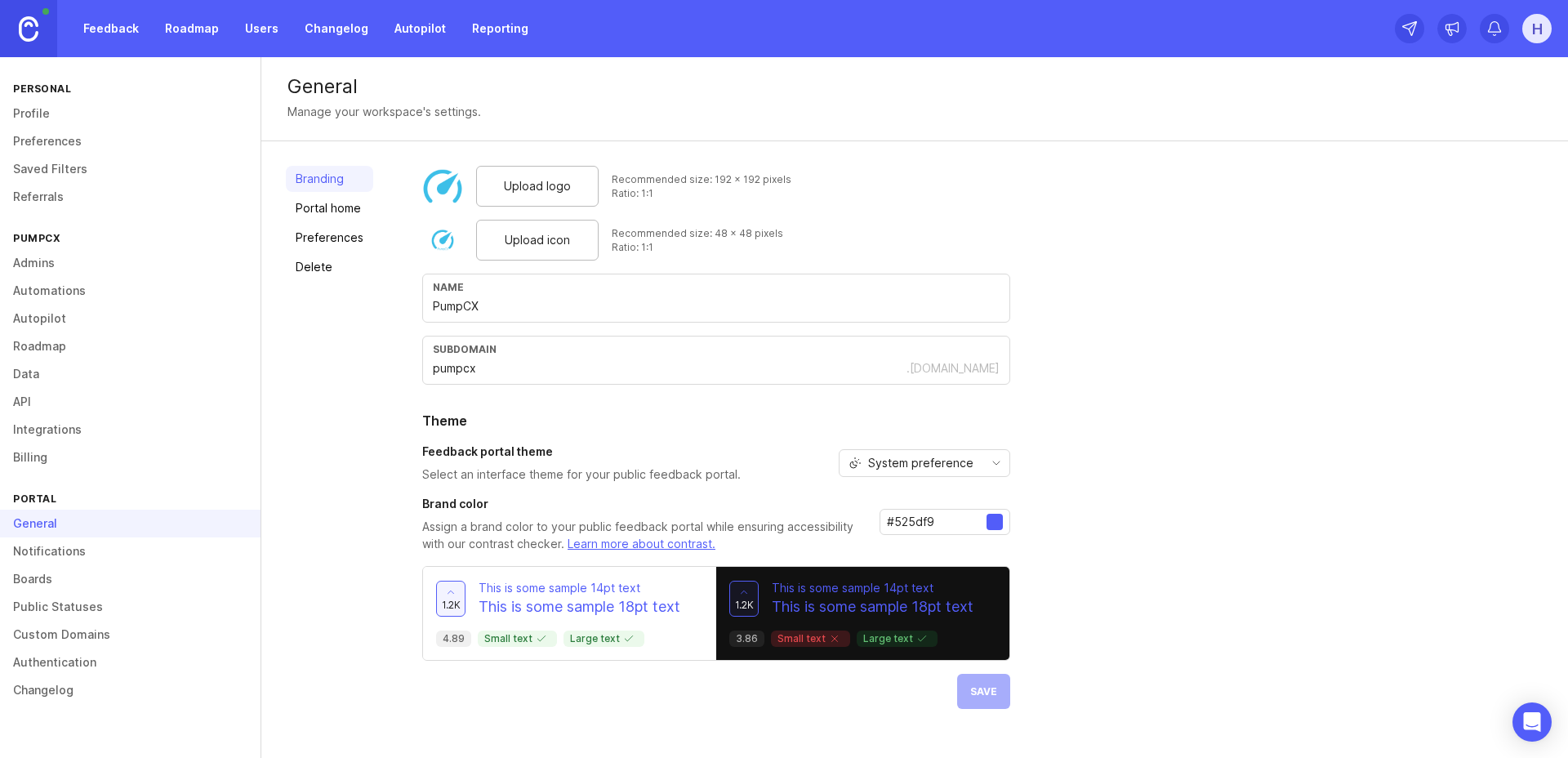
click at [40, 582] on link "Boards" at bounding box center [130, 579] width 261 height 28
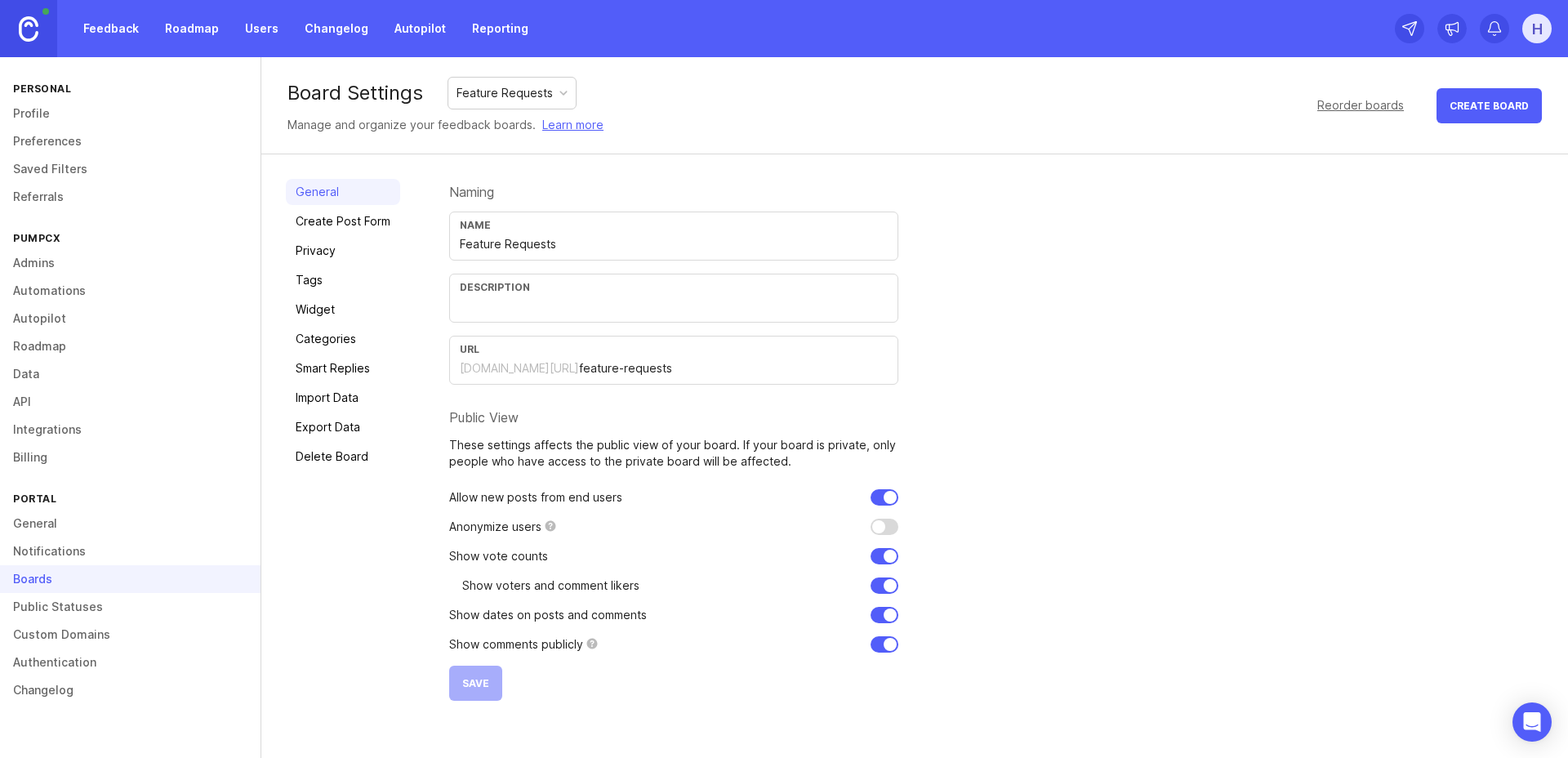
click at [78, 612] on link "Public Statuses" at bounding box center [130, 607] width 261 height 28
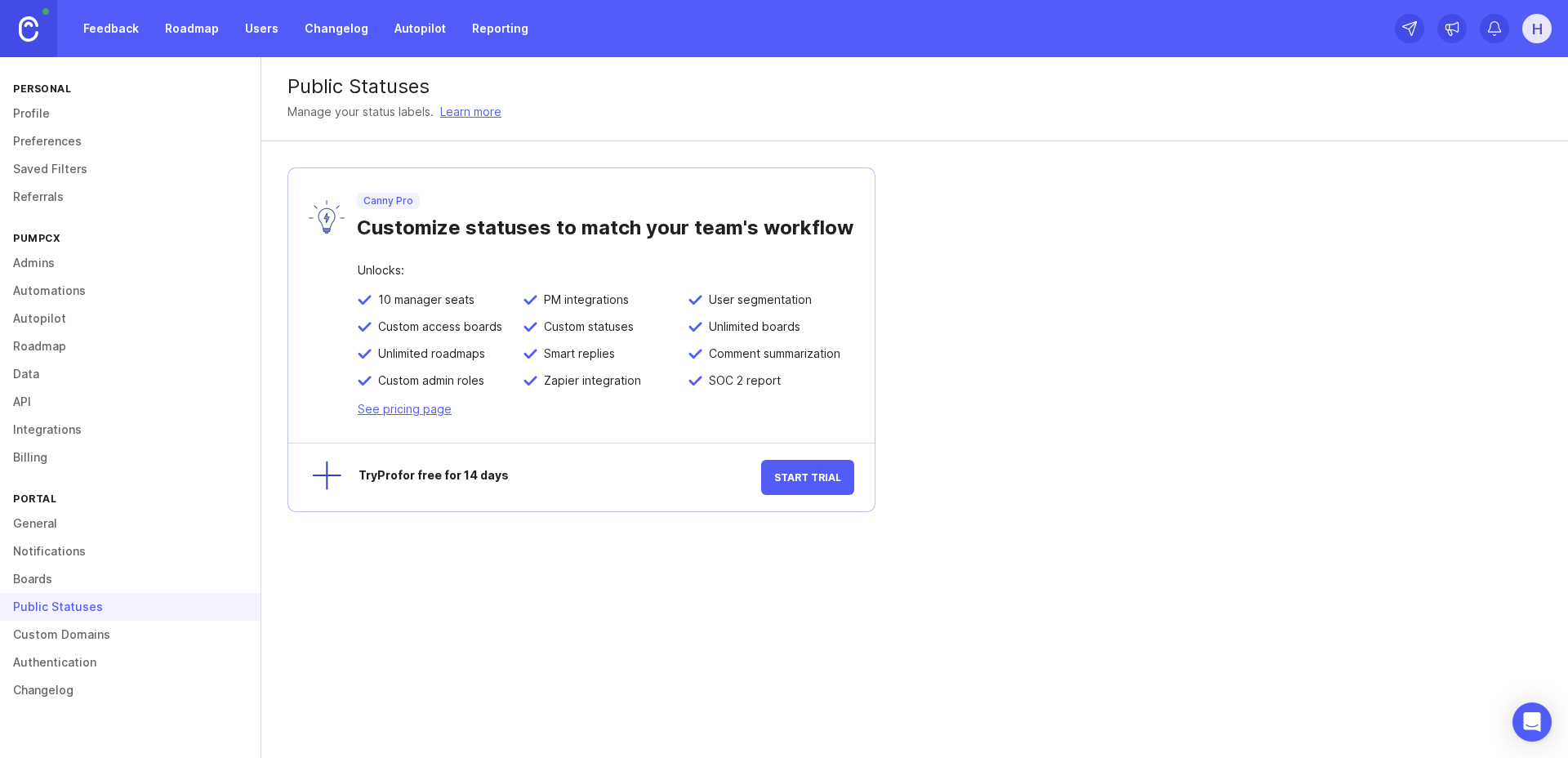
click at [38, 550] on link "Notifications" at bounding box center [130, 552] width 261 height 28
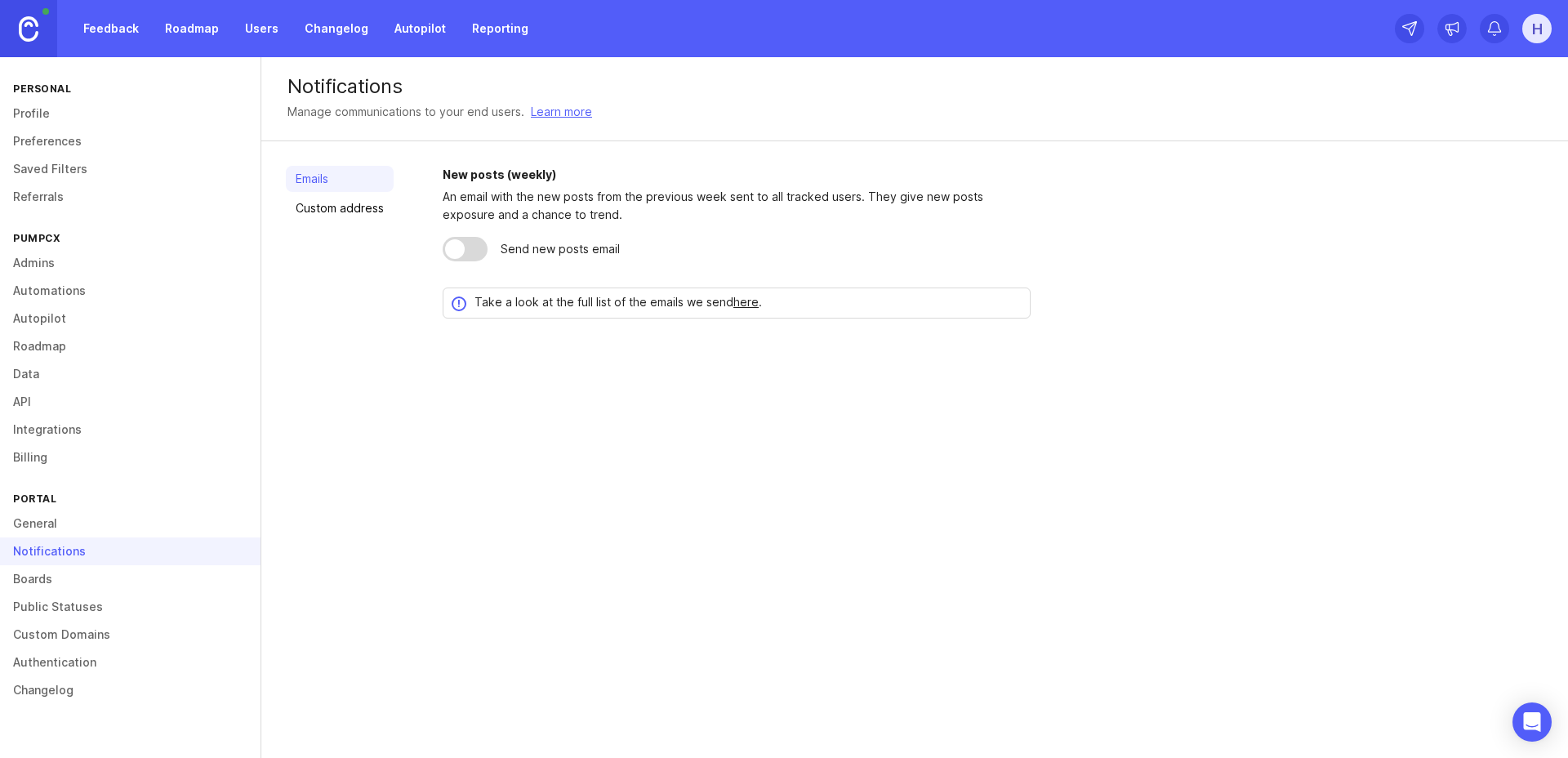
click at [36, 528] on link "General" at bounding box center [130, 524] width 261 height 28
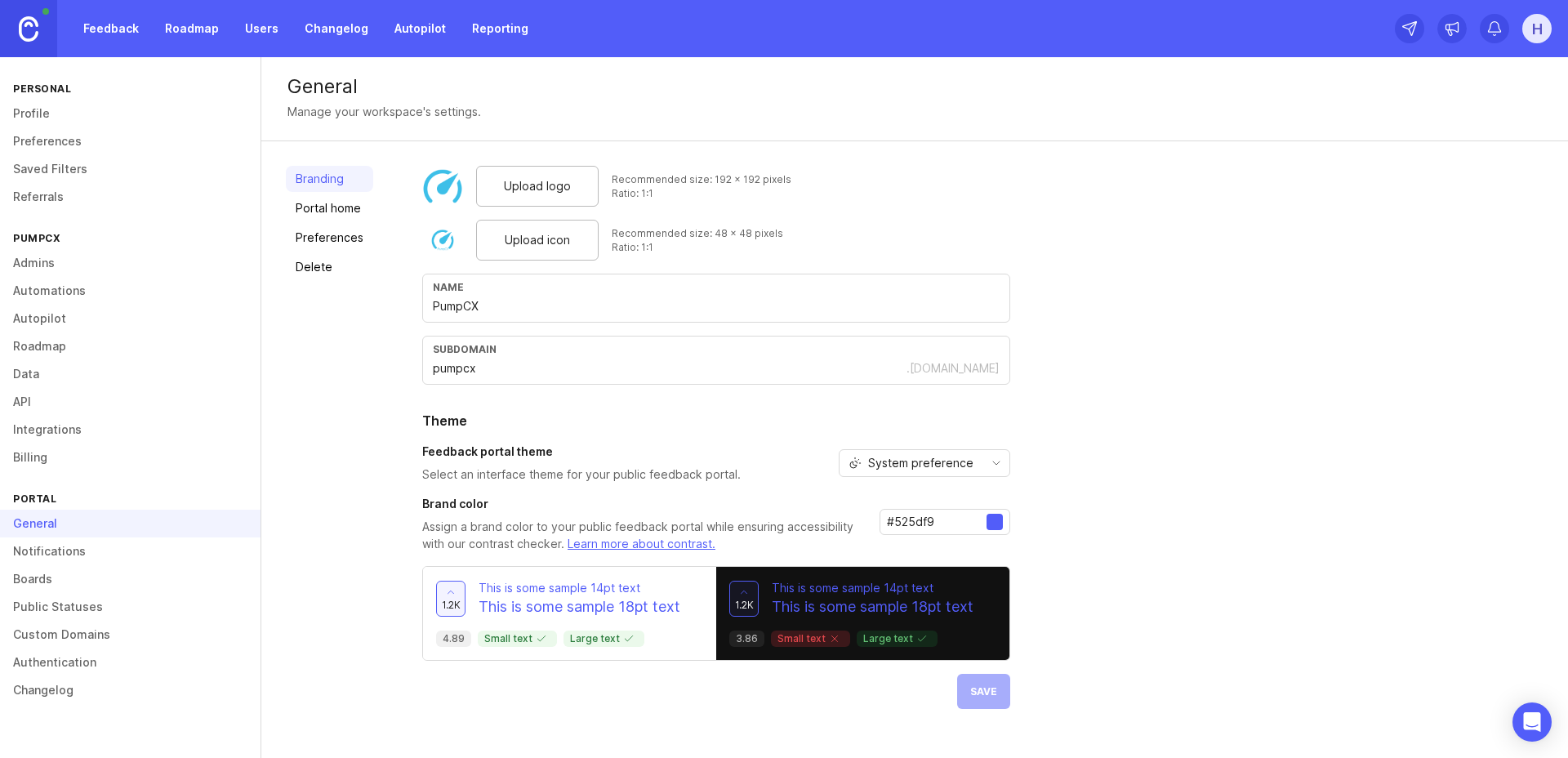
click at [42, 339] on link "Roadmap" at bounding box center [130, 346] width 261 height 28
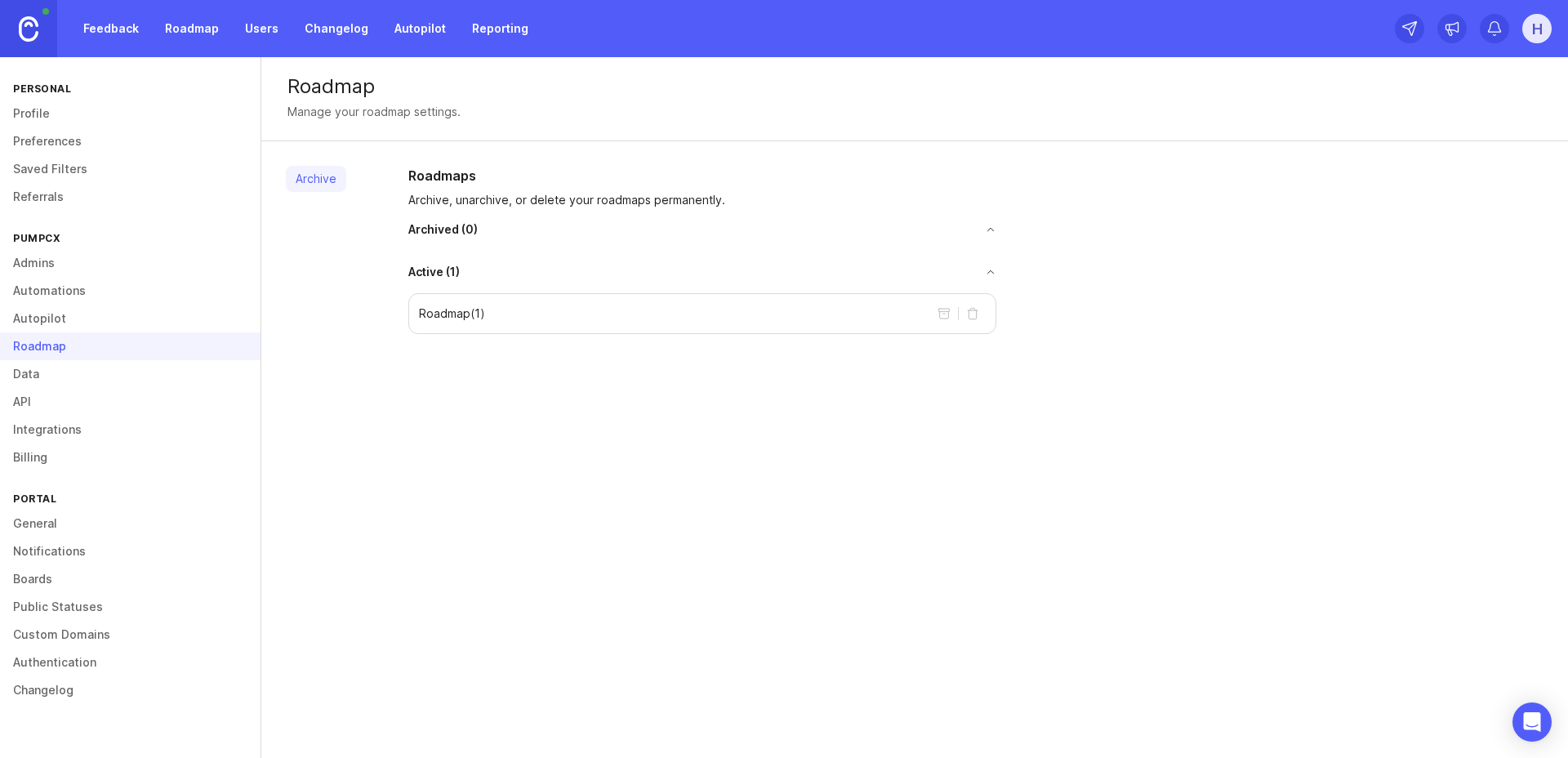
click at [459, 311] on p "Roadmap ( 1 )" at bounding box center [451, 314] width 66 height 17
click at [442, 313] on p "Roadmap ( 1 )" at bounding box center [451, 314] width 66 height 17
click at [35, 351] on div "Roadmap" at bounding box center [130, 346] width 261 height 28
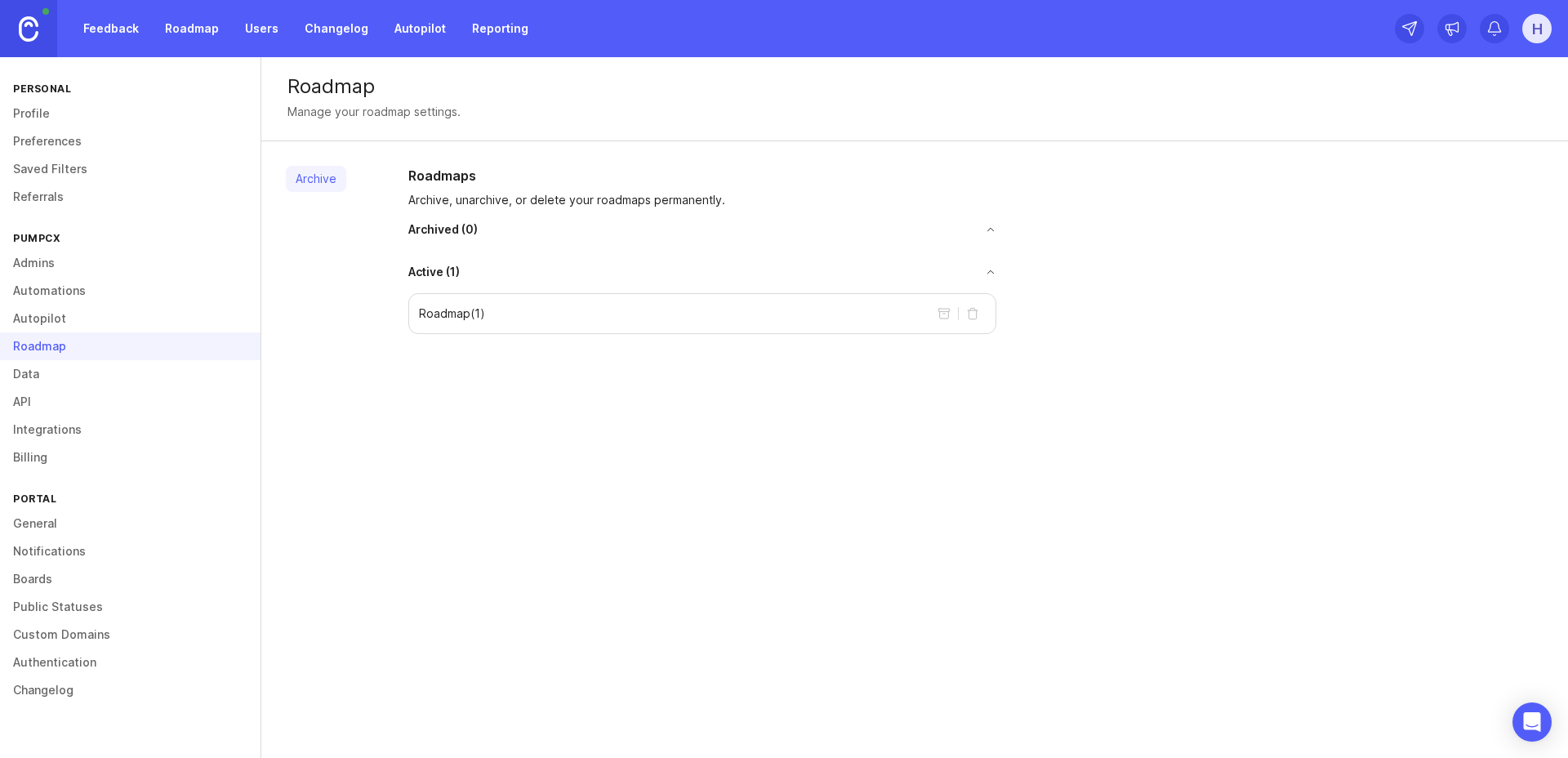
click at [31, 377] on link "Data" at bounding box center [130, 375] width 261 height 28
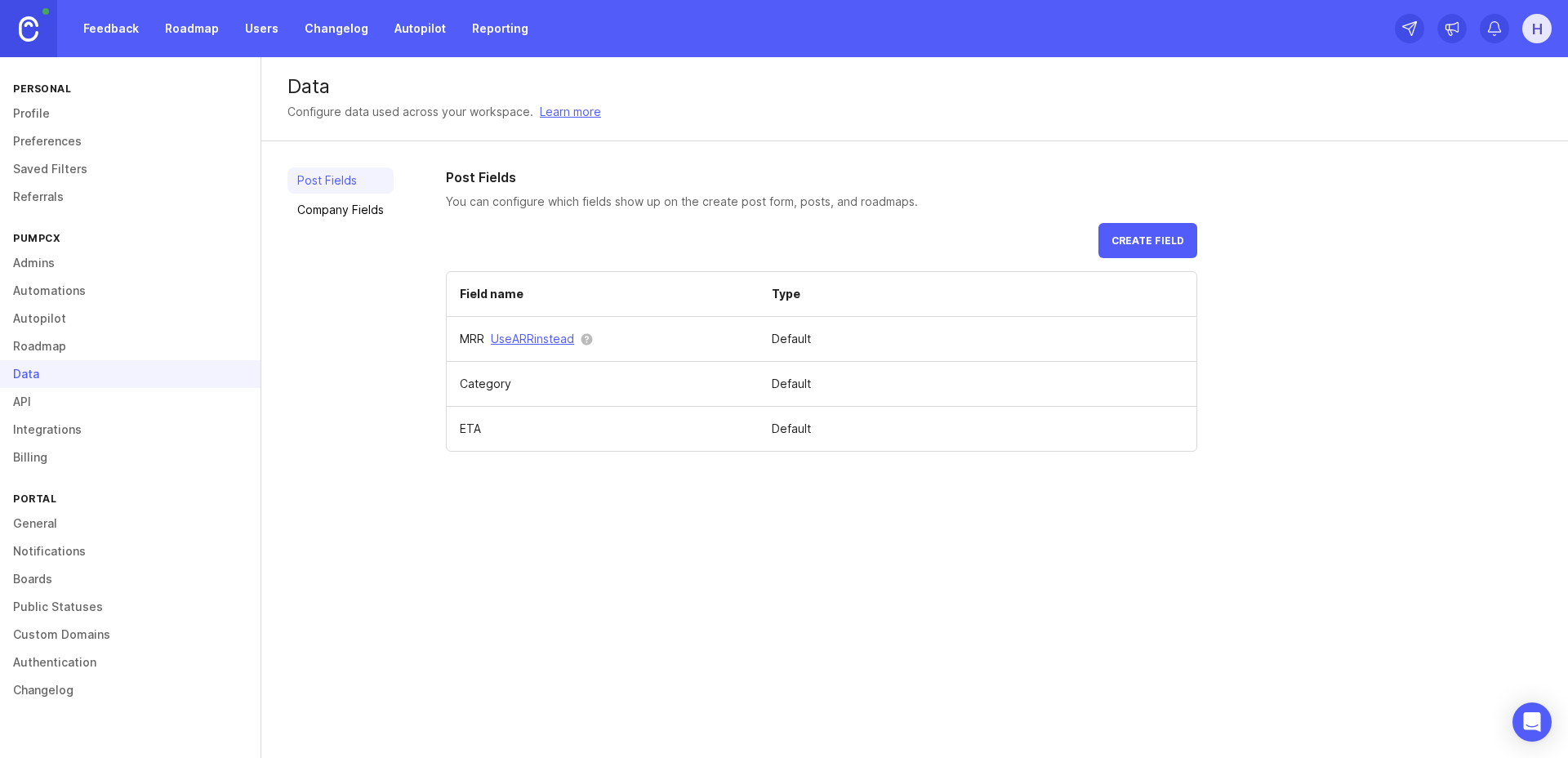
click at [36, 351] on link "Roadmap" at bounding box center [130, 346] width 261 height 28
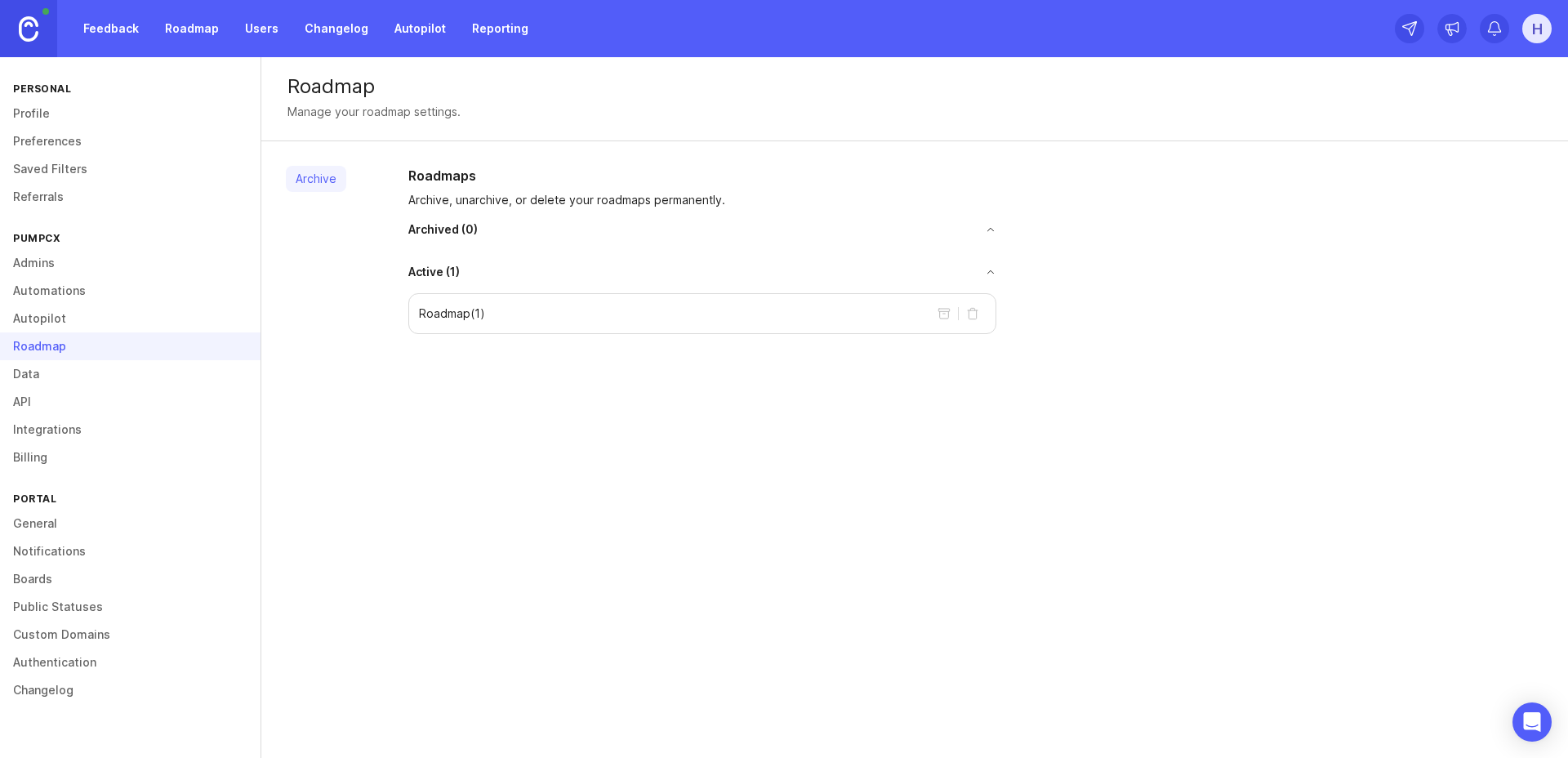
click at [37, 324] on link "Autopilot" at bounding box center [130, 319] width 261 height 28
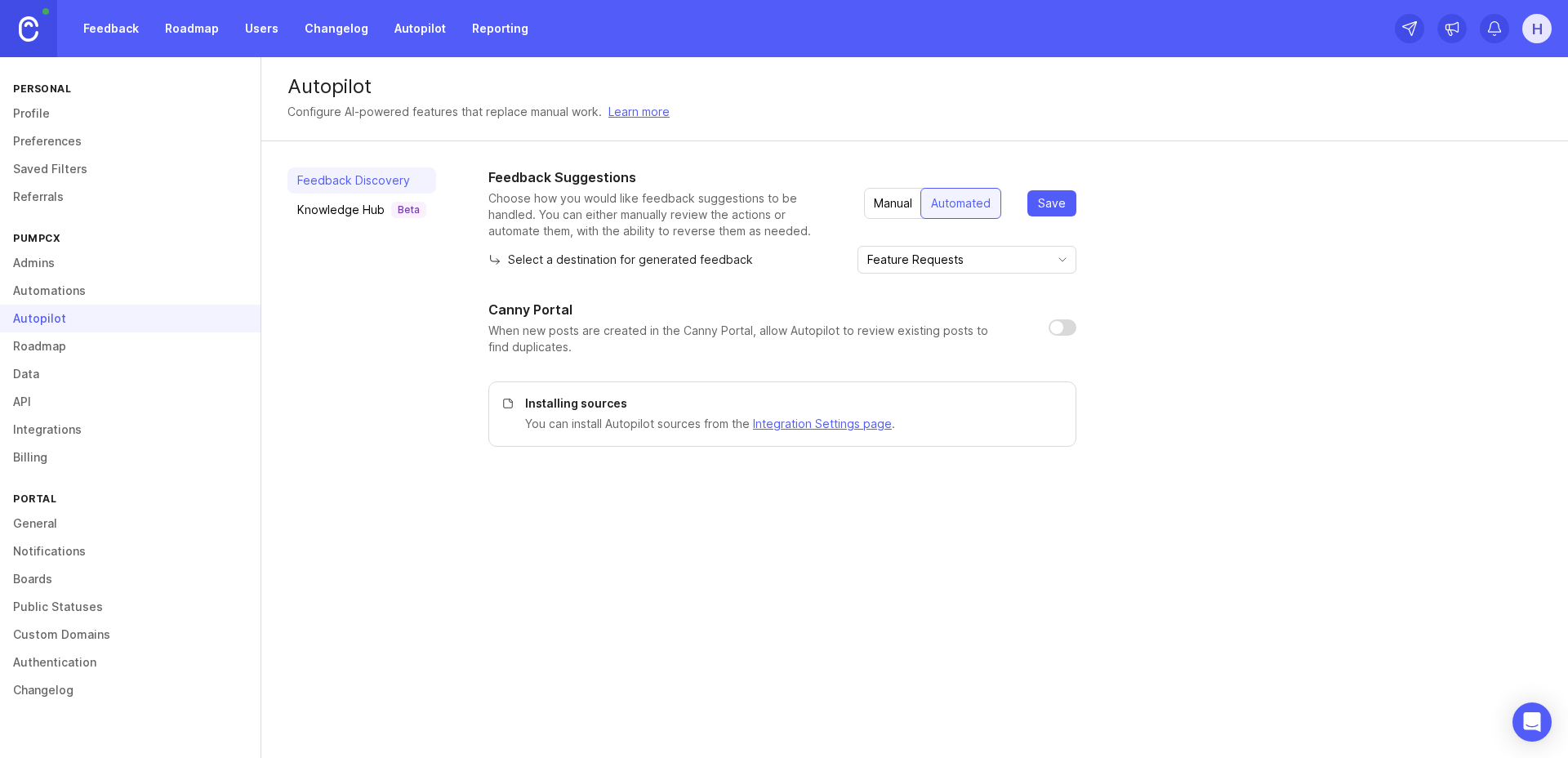
click at [59, 291] on link "Automations" at bounding box center [130, 291] width 261 height 28
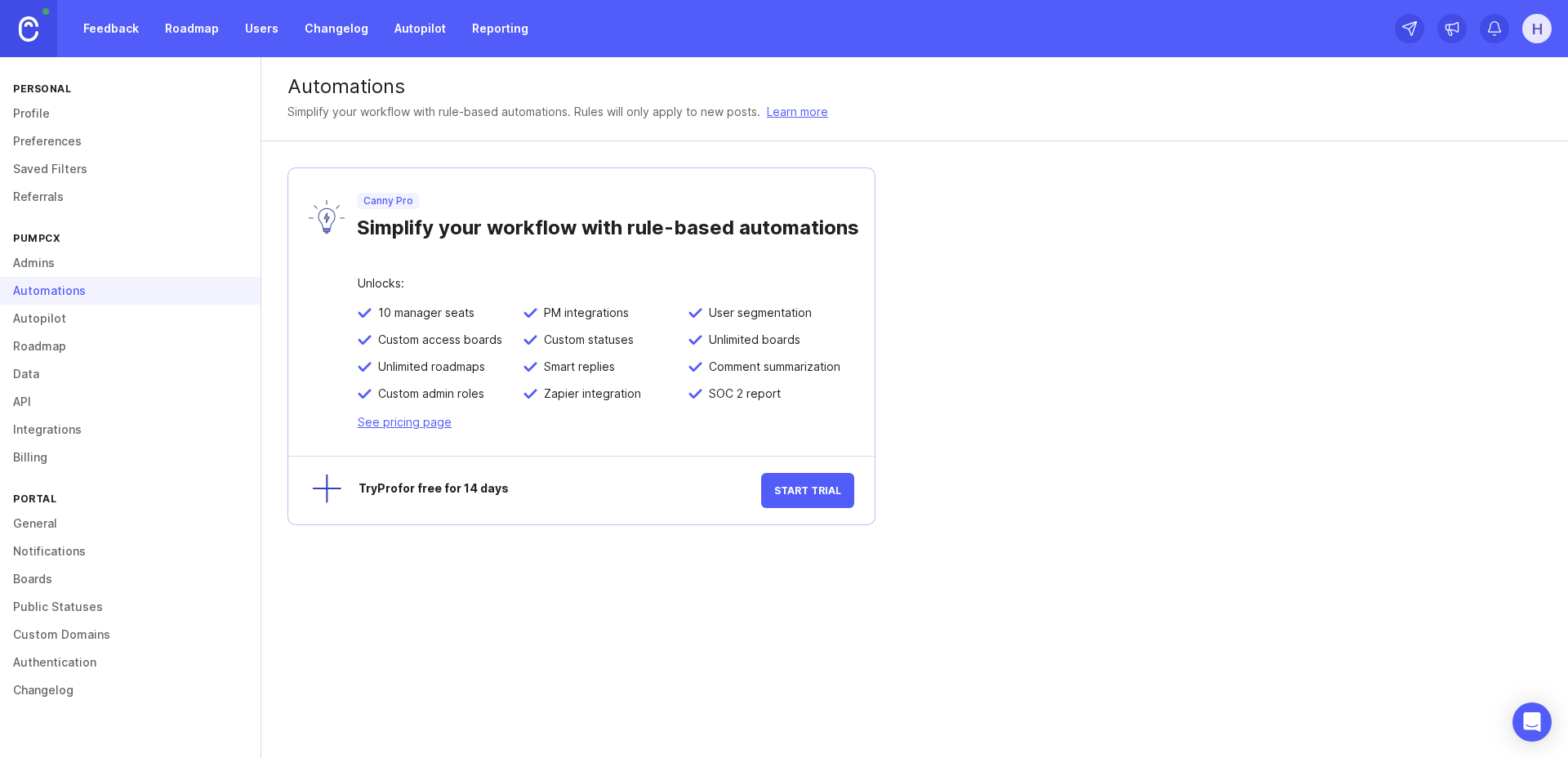
click at [37, 266] on link "Admins" at bounding box center [130, 264] width 261 height 28
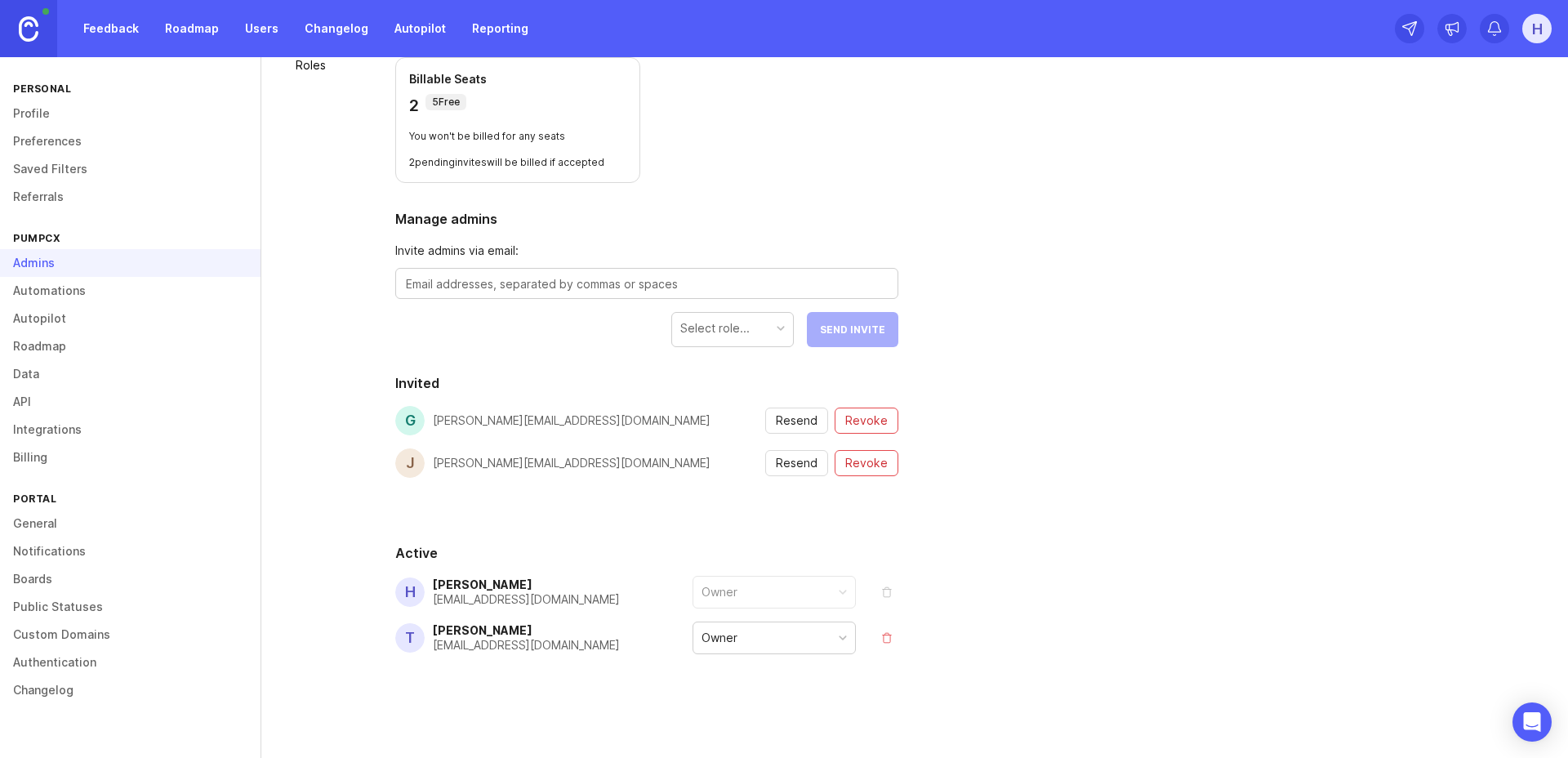
scroll to position [143, 0]
click at [16, 402] on link "API" at bounding box center [130, 402] width 261 height 28
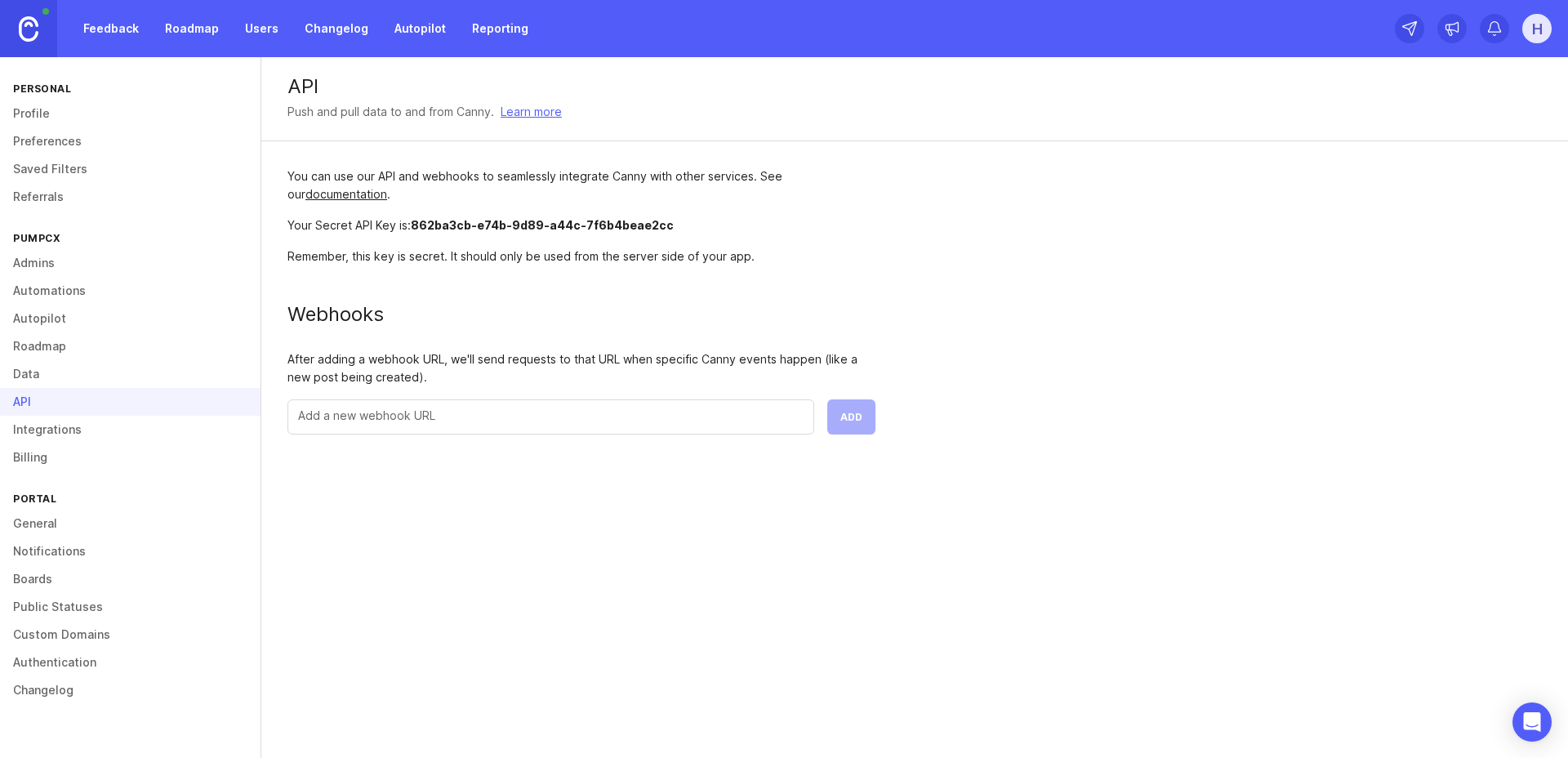
click at [28, 368] on link "Data" at bounding box center [130, 375] width 261 height 28
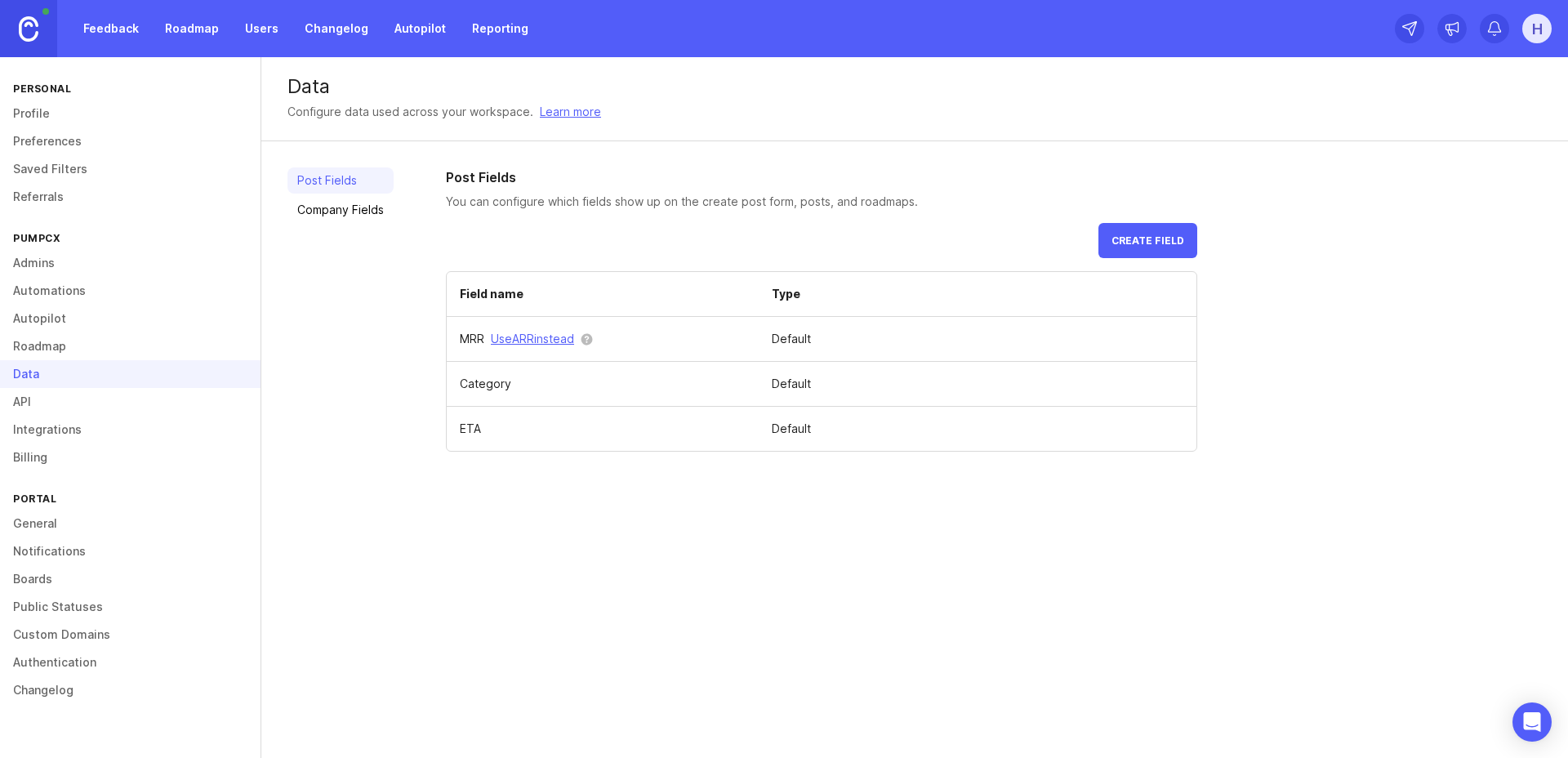
click at [33, 422] on link "Integrations" at bounding box center [130, 430] width 261 height 28
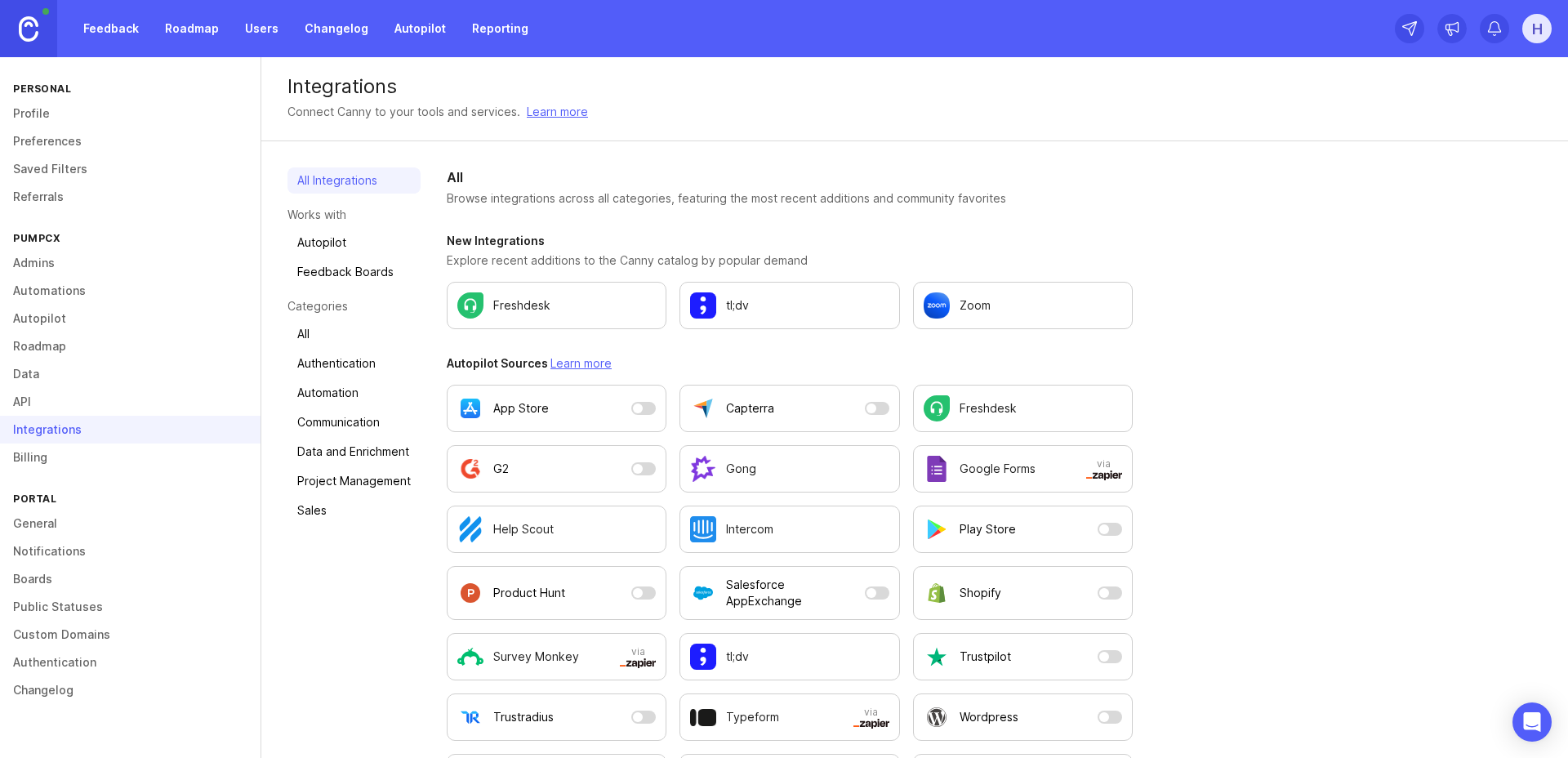
click at [41, 448] on link "Billing" at bounding box center [130, 457] width 261 height 28
click at [36, 462] on link "Billing" at bounding box center [130, 457] width 261 height 28
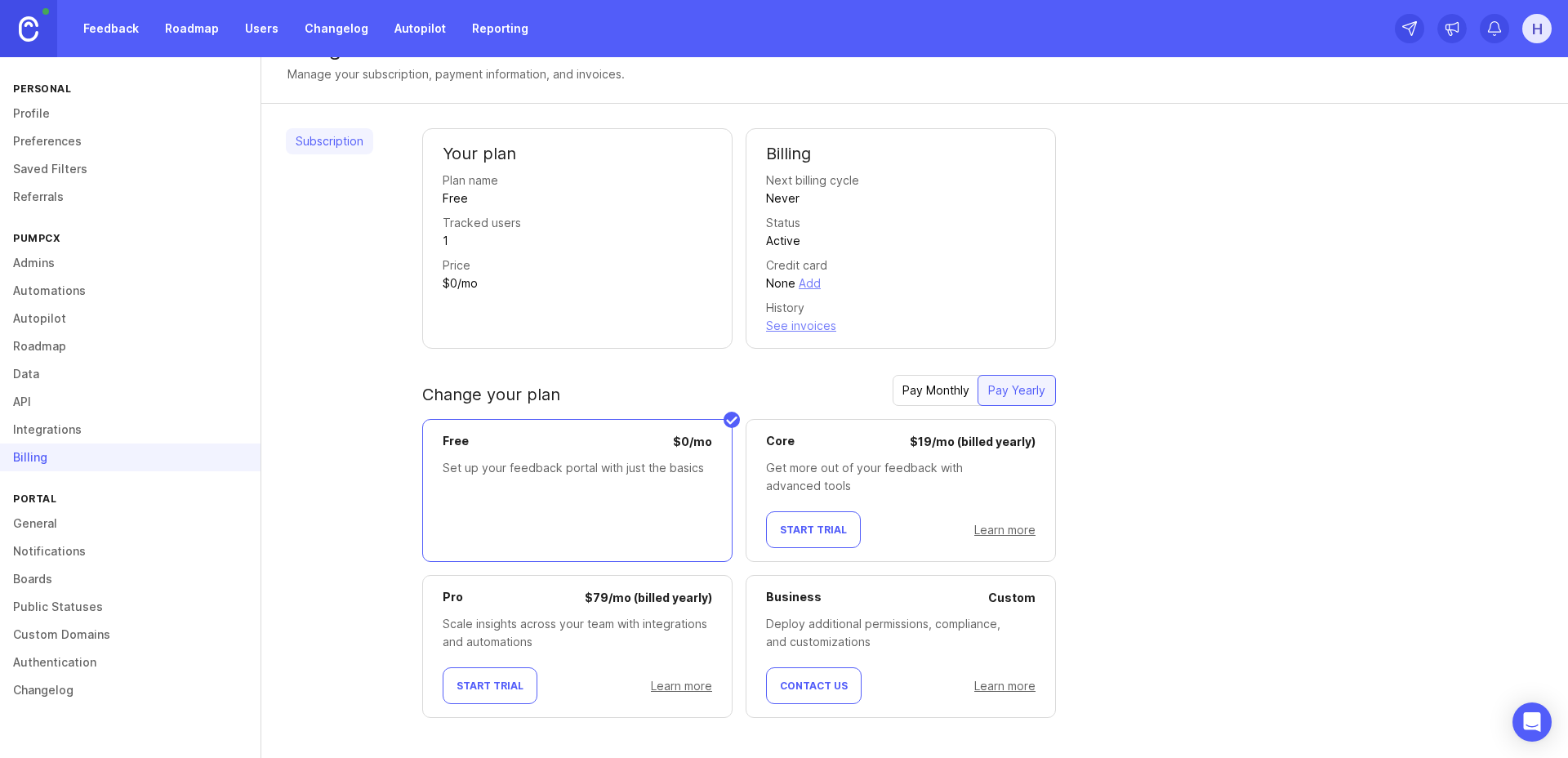
scroll to position [48, 0]
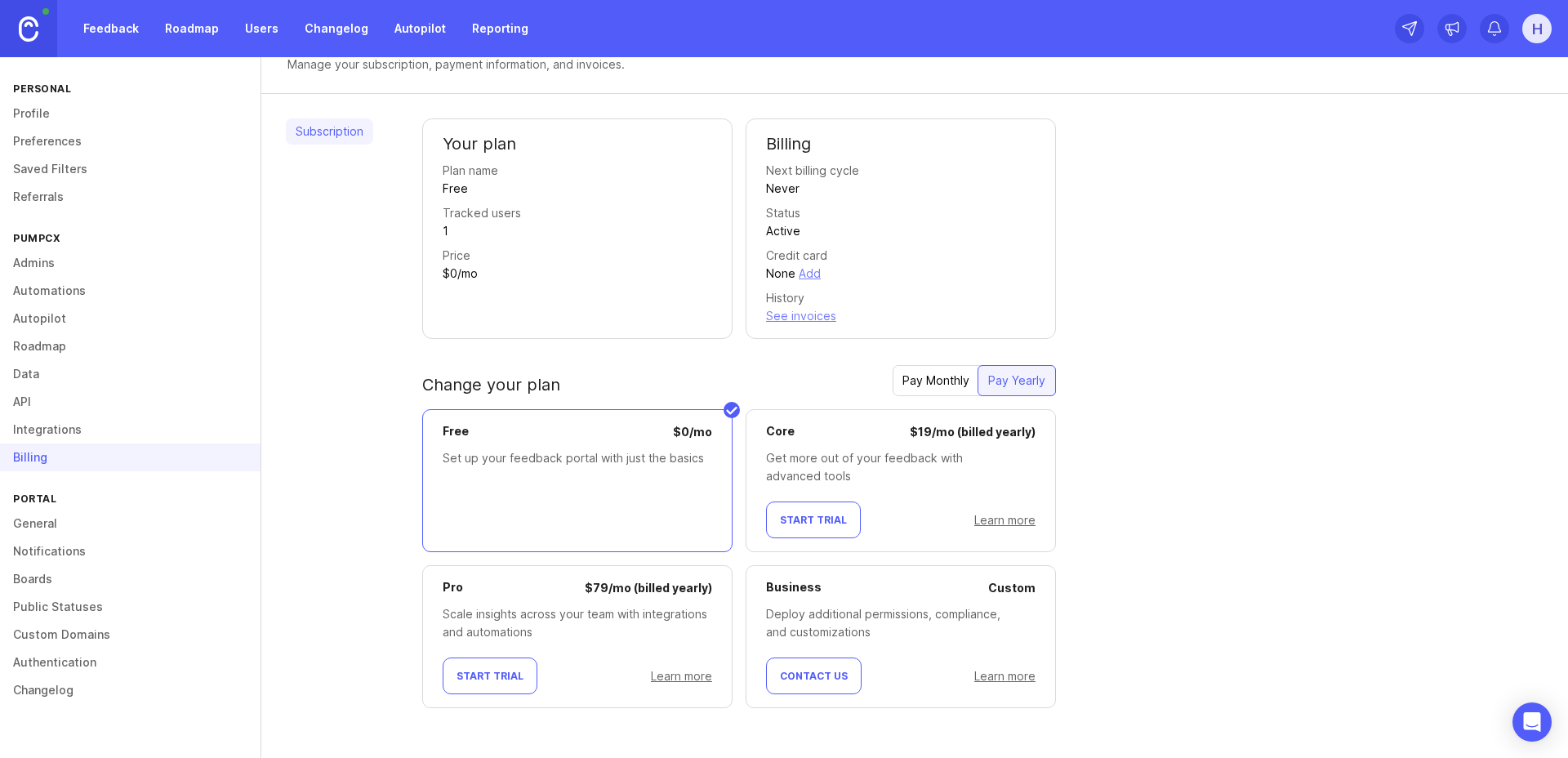
click at [35, 523] on link "General" at bounding box center [130, 524] width 261 height 28
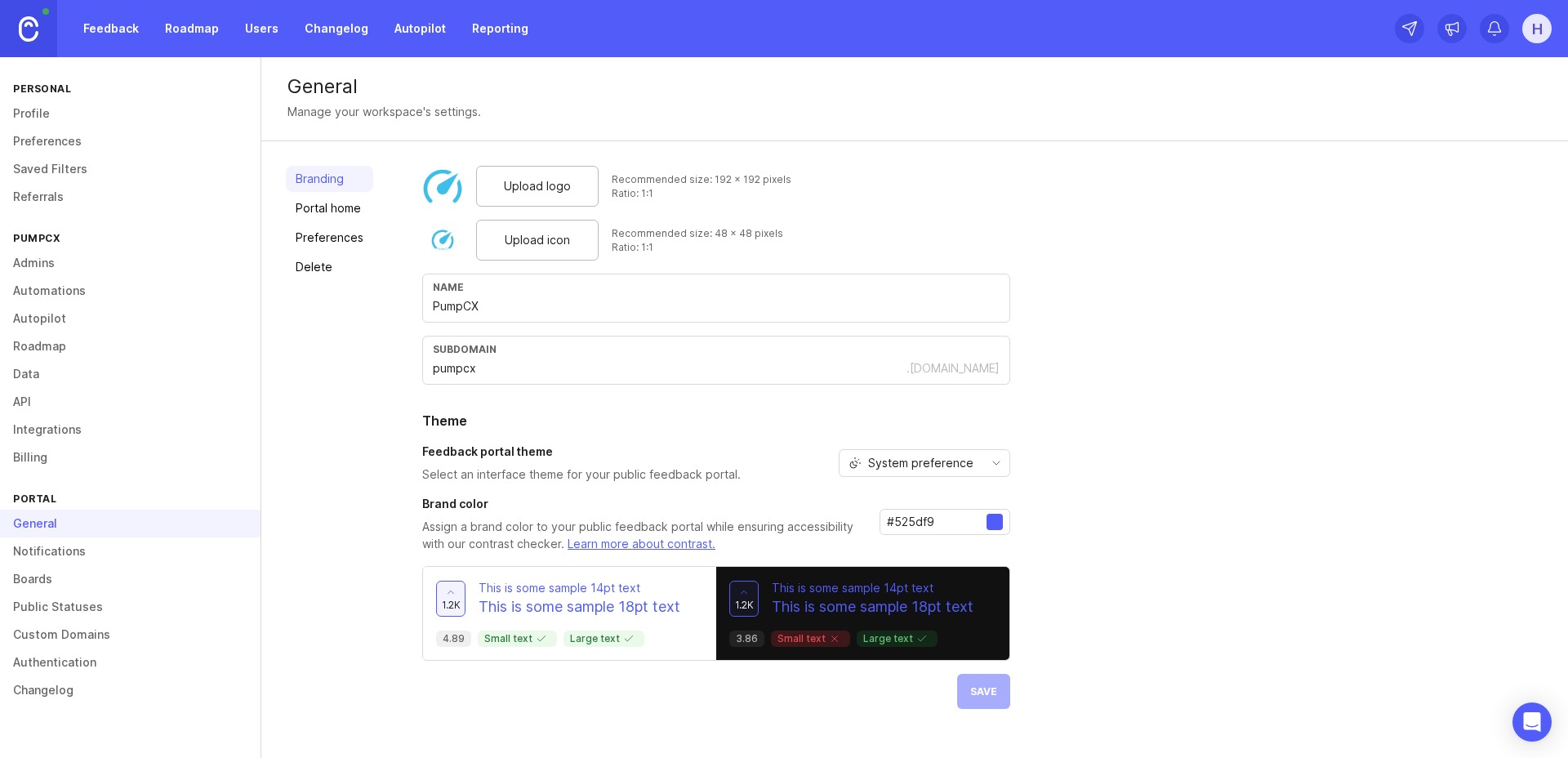
click at [329, 203] on link "Portal home" at bounding box center [329, 208] width 87 height 26
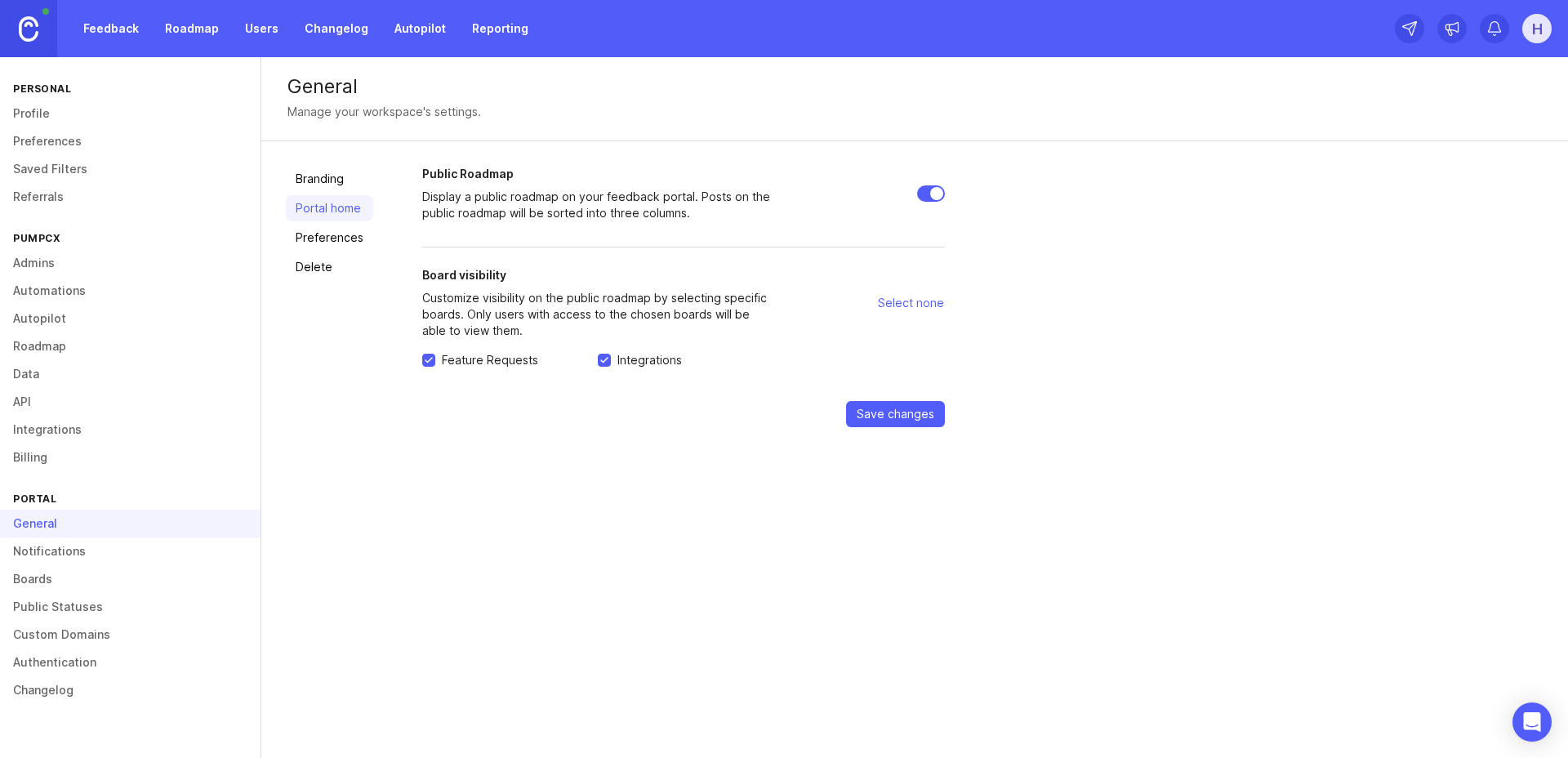
click at [933, 195] on input "Public Roadmap" at bounding box center [932, 193] width 28 height 17
click at [926, 195] on input "Public Roadmap" at bounding box center [932, 193] width 28 height 17
checkbox input "true"
click at [345, 237] on link "Preferences" at bounding box center [329, 238] width 87 height 26
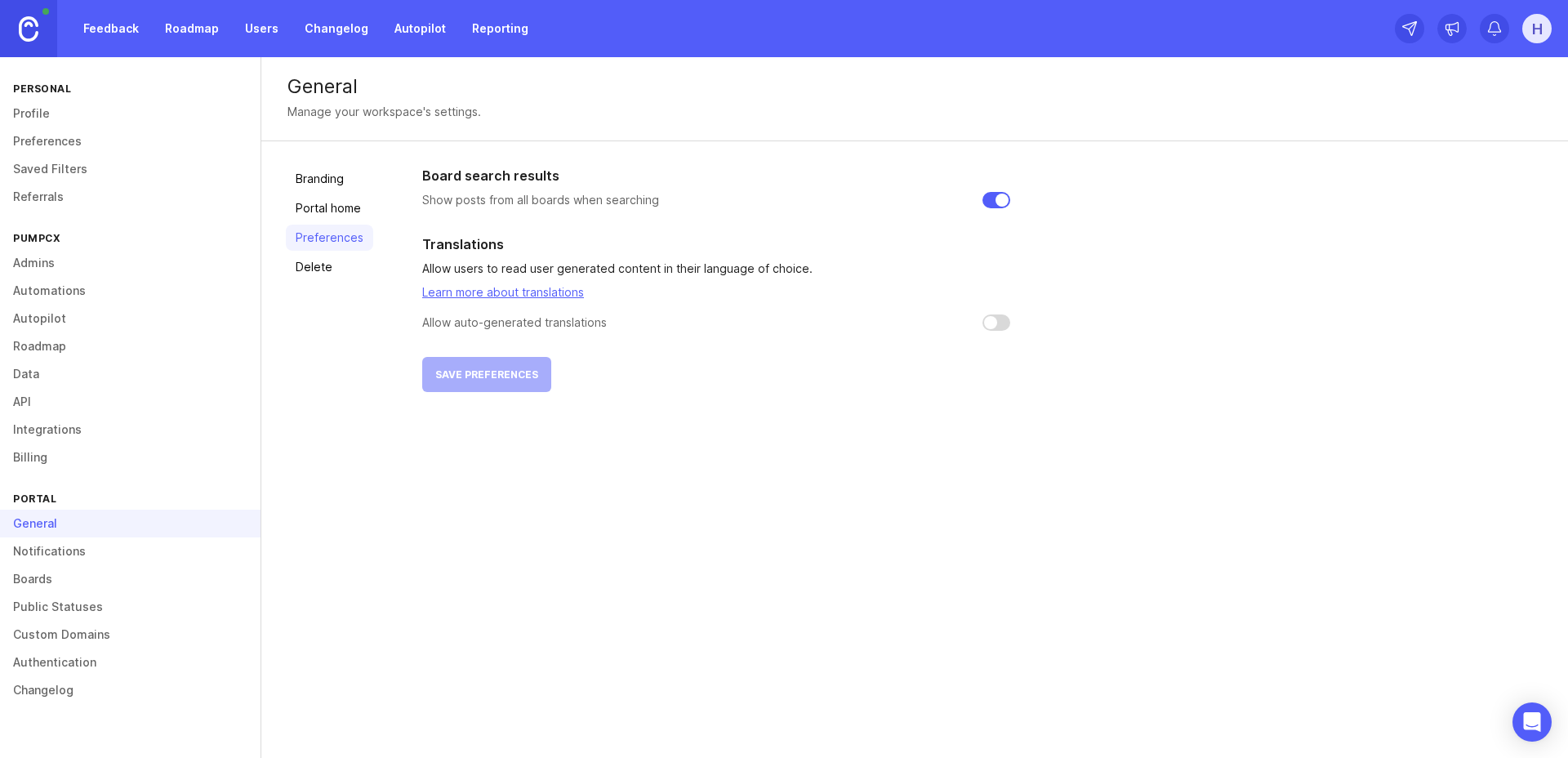
click at [317, 263] on link "Delete" at bounding box center [329, 267] width 87 height 26
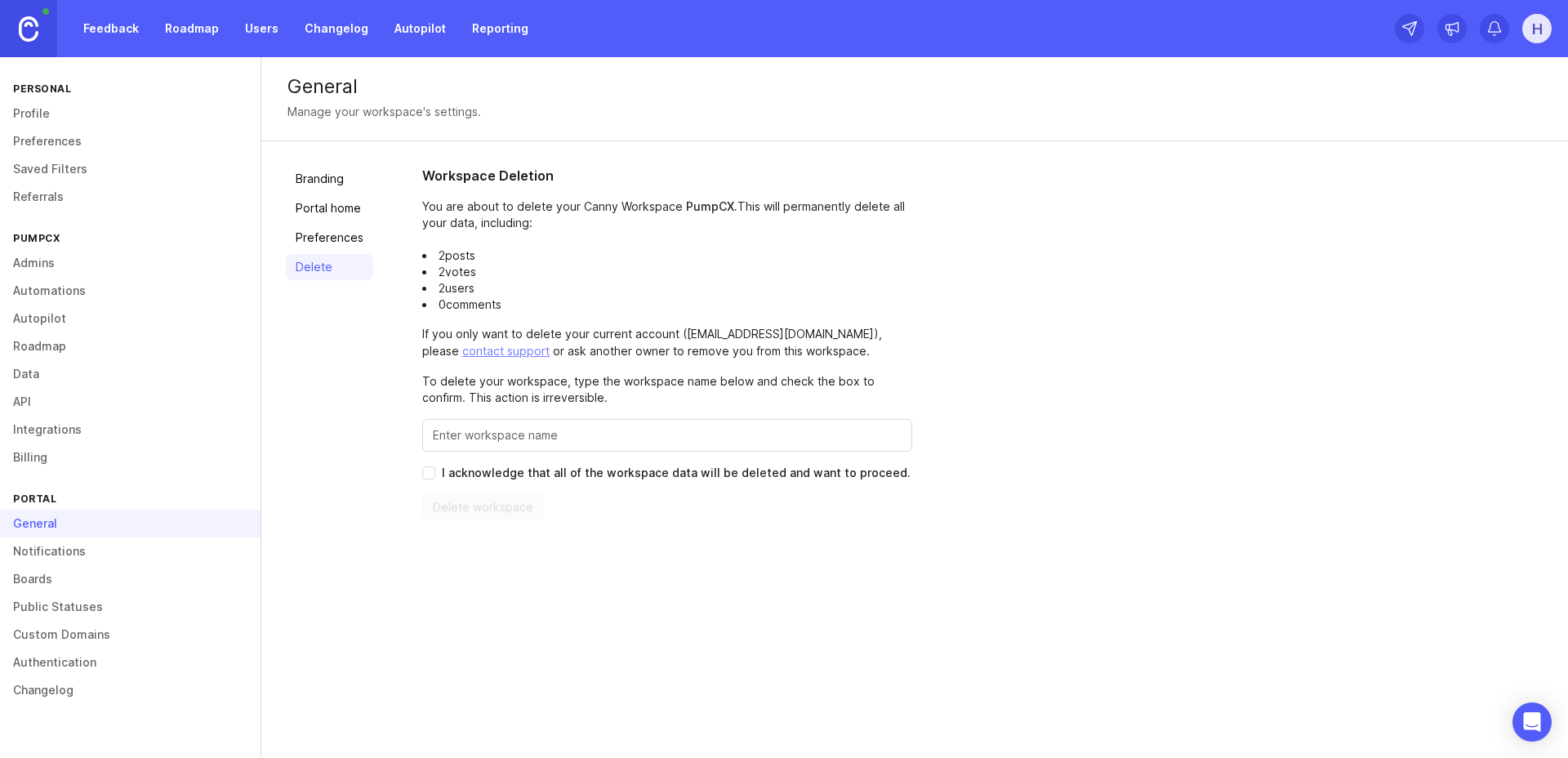
click at [50, 346] on link "Roadmap" at bounding box center [130, 346] width 261 height 28
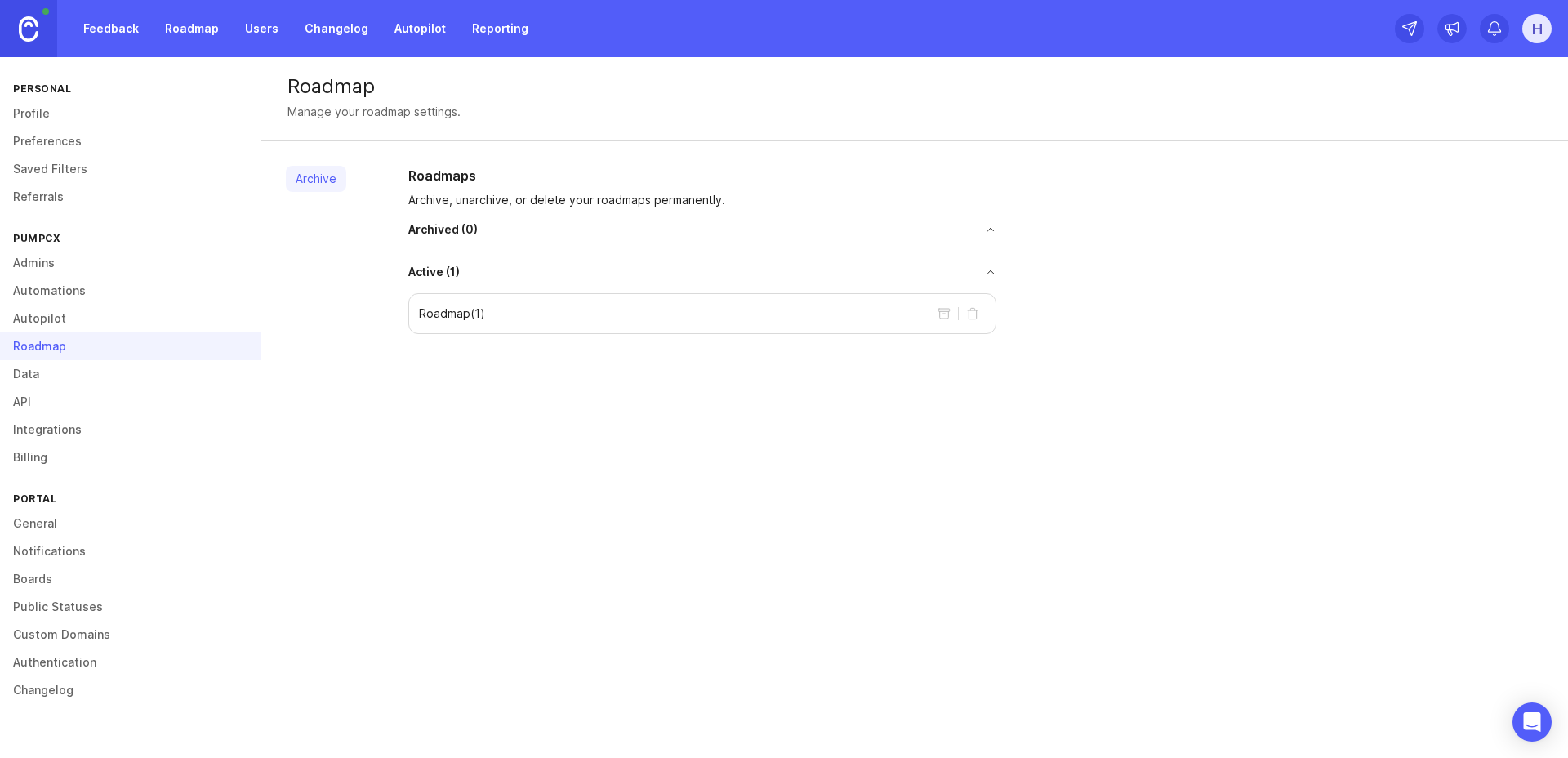
click at [462, 316] on p "Roadmap ( 1 )" at bounding box center [451, 314] width 66 height 17
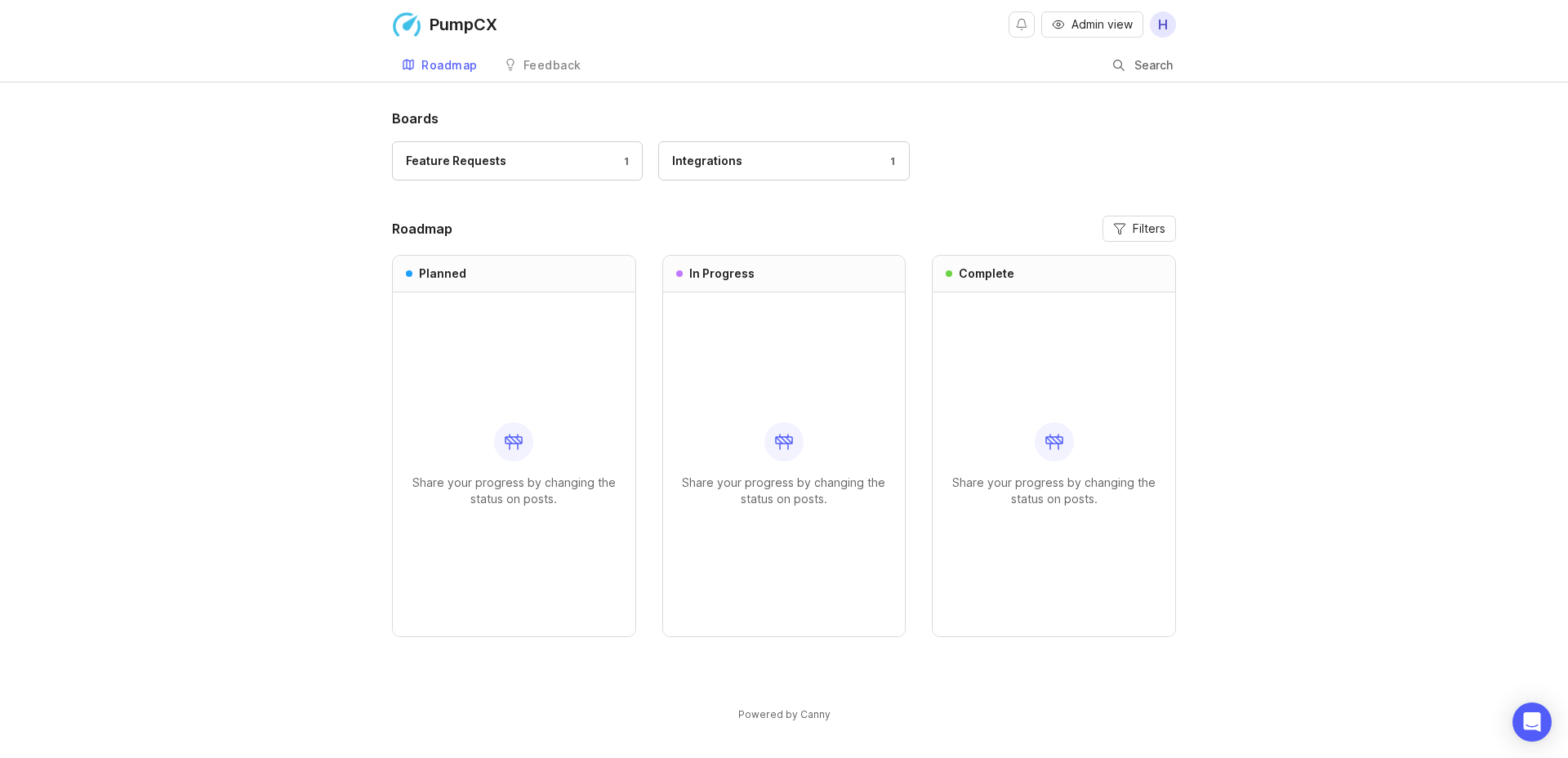
click at [524, 349] on div "Share your progress by changing the status on posts." at bounding box center [515, 464] width 217 height 344
click at [518, 163] on div "Feature Requests 1" at bounding box center [517, 160] width 223 height 18
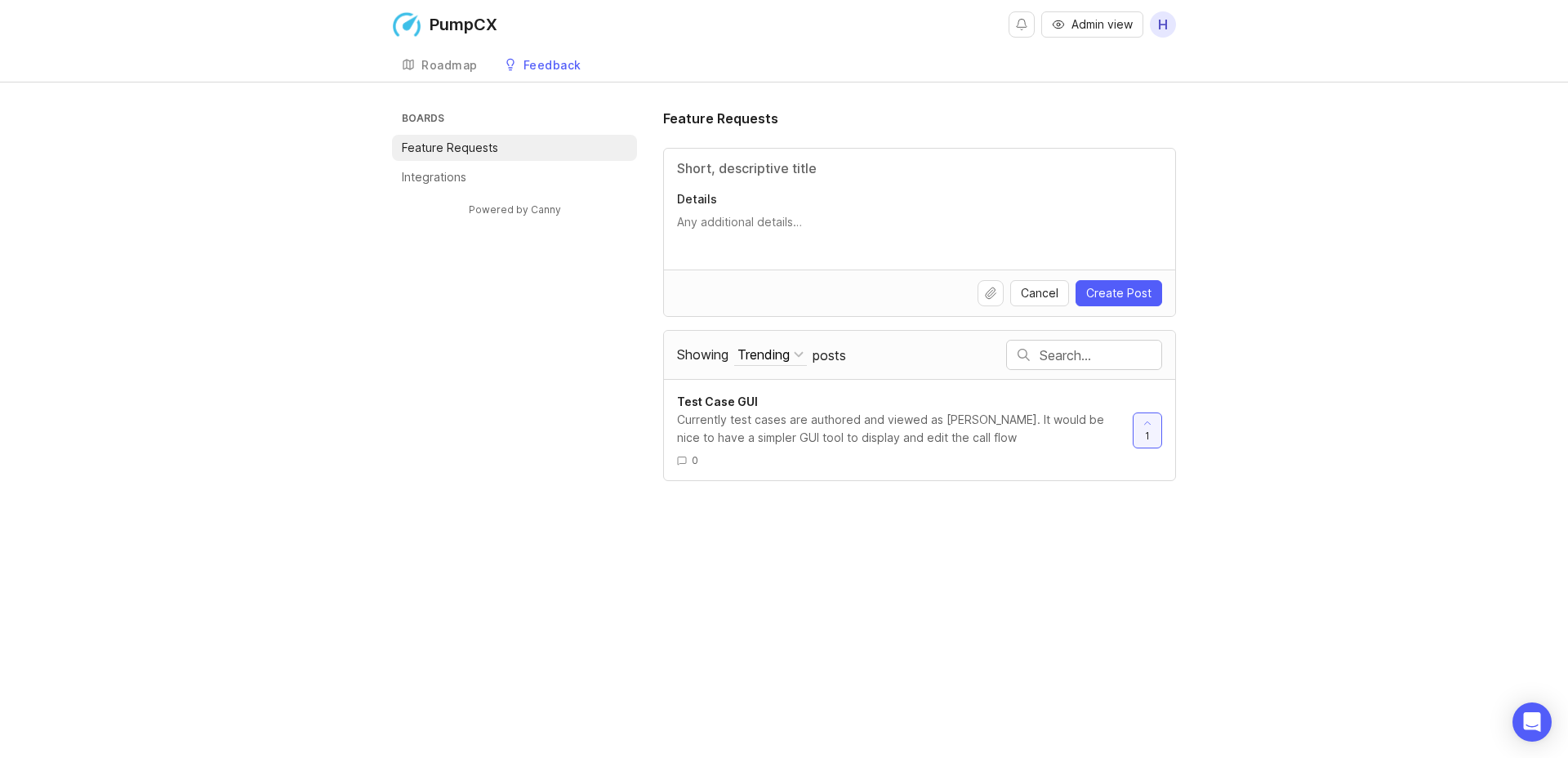
click at [484, 180] on li "Integrations" at bounding box center [515, 177] width 245 height 26
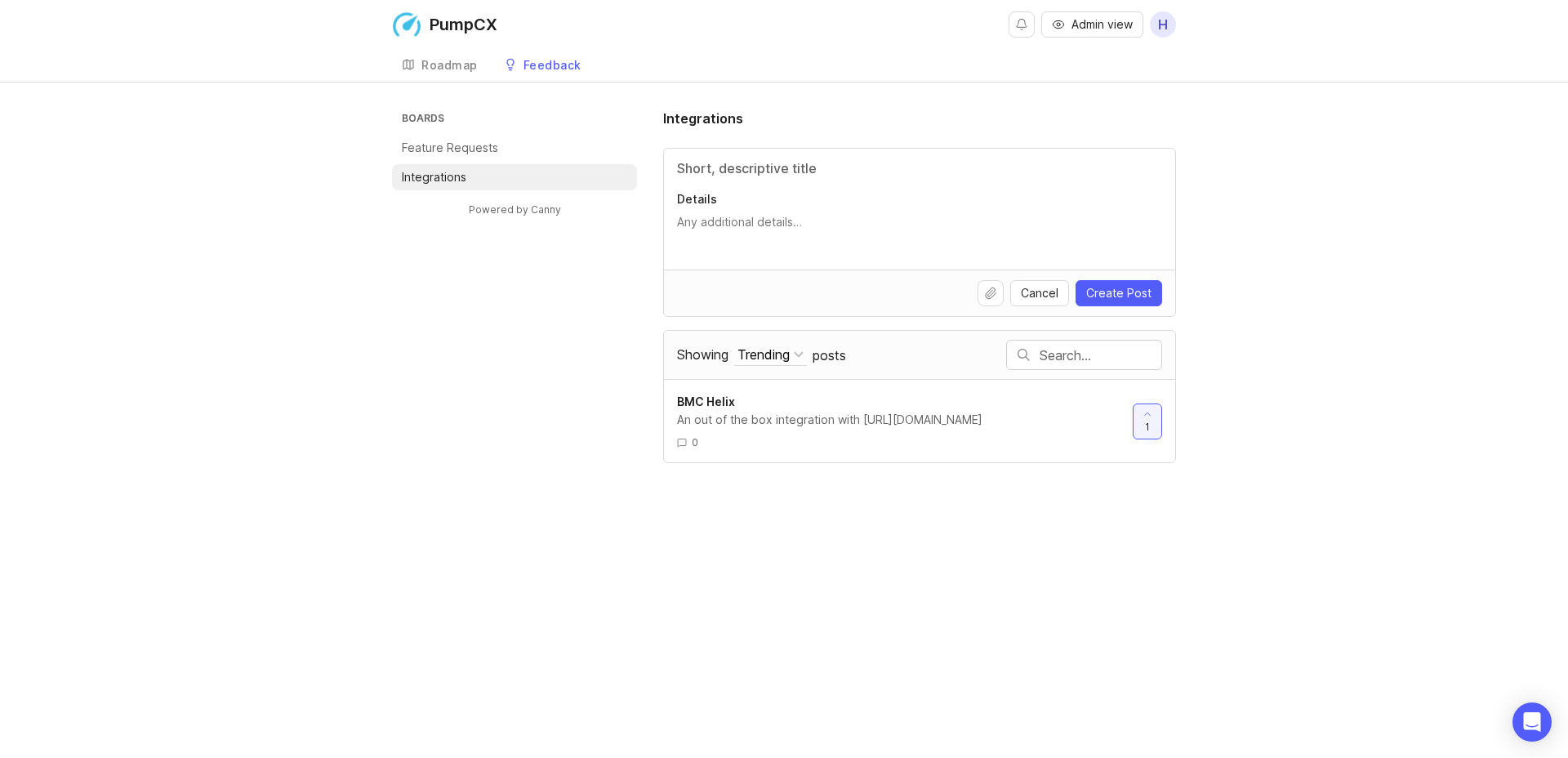
click at [922, 414] on div "An out of the box integration with [URL][DOMAIN_NAME]" at bounding box center [898, 420] width 442 height 18
click at [713, 406] on span "BMC Helix" at bounding box center [706, 402] width 58 height 14
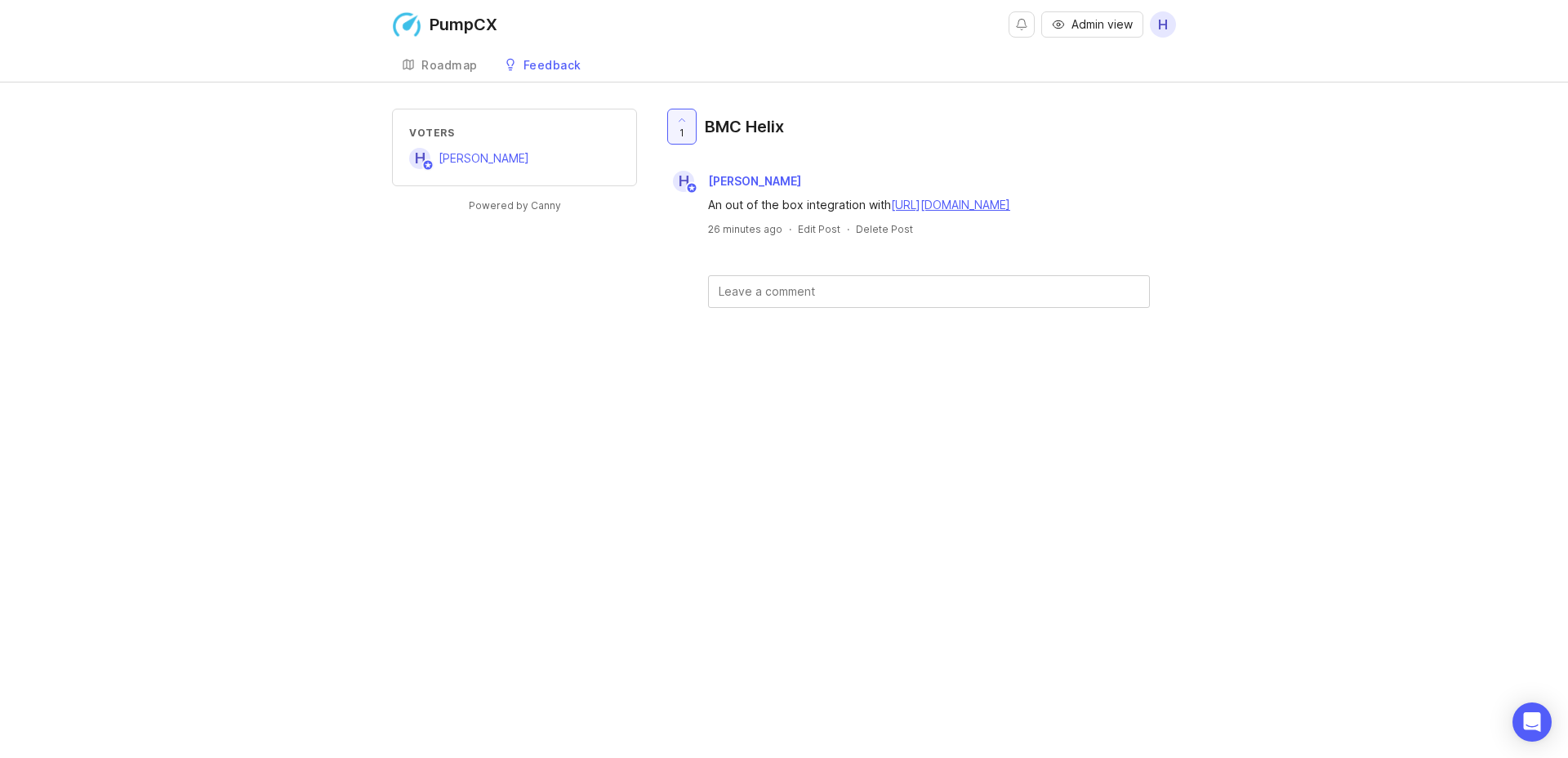
click at [418, 67] on link "Roadmap" at bounding box center [440, 66] width 95 height 33
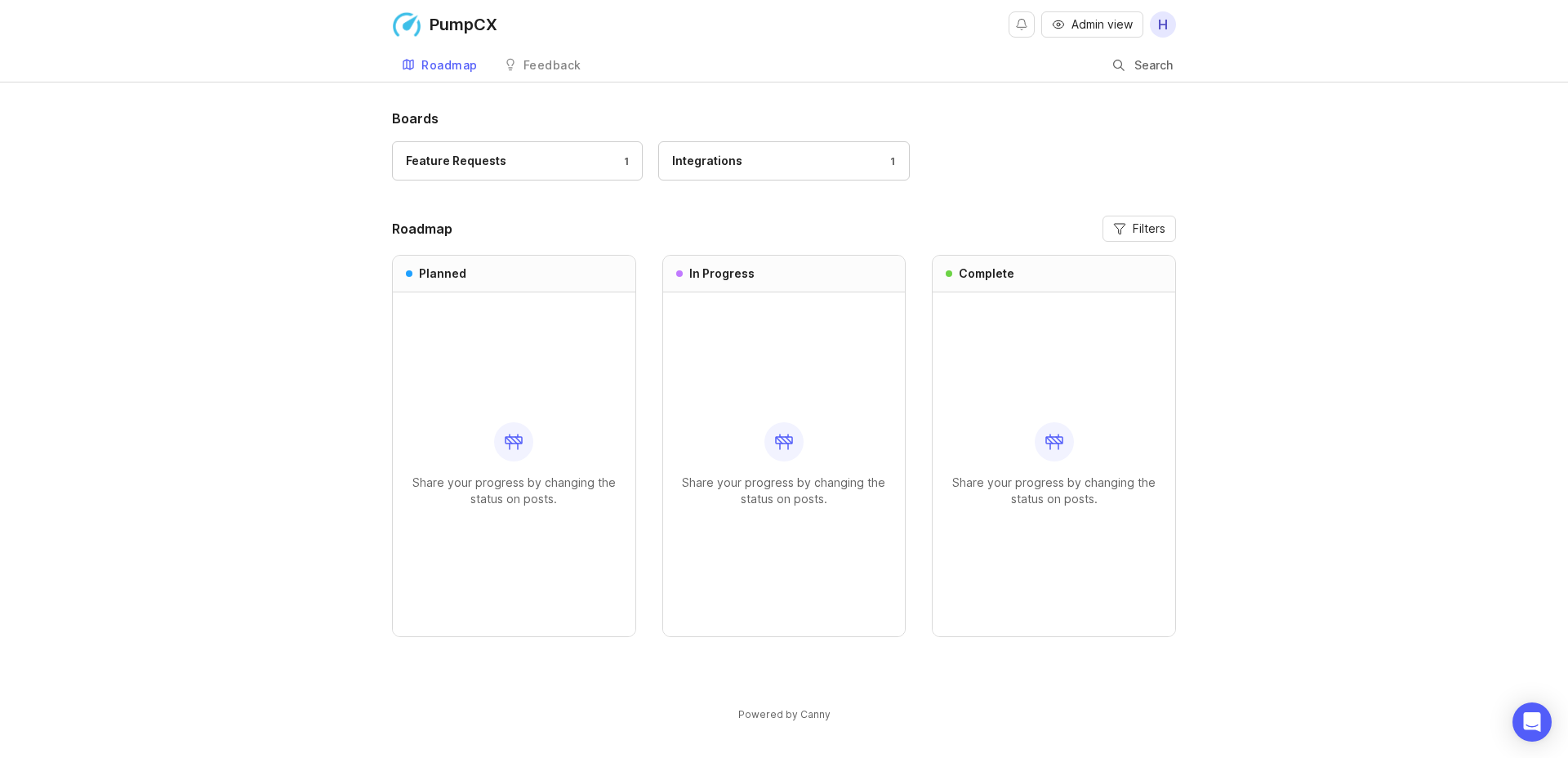
click at [470, 371] on div "Share your progress by changing the status on posts." at bounding box center [515, 464] width 217 height 344
click at [1108, 236] on button "Filters" at bounding box center [1139, 229] width 73 height 26
click at [743, 221] on header "Roadmap Filters" at bounding box center [784, 229] width 784 height 26
click at [515, 442] on rect at bounding box center [514, 440] width 17 height 6
click at [1088, 22] on span "Admin view" at bounding box center [1103, 25] width 62 height 17
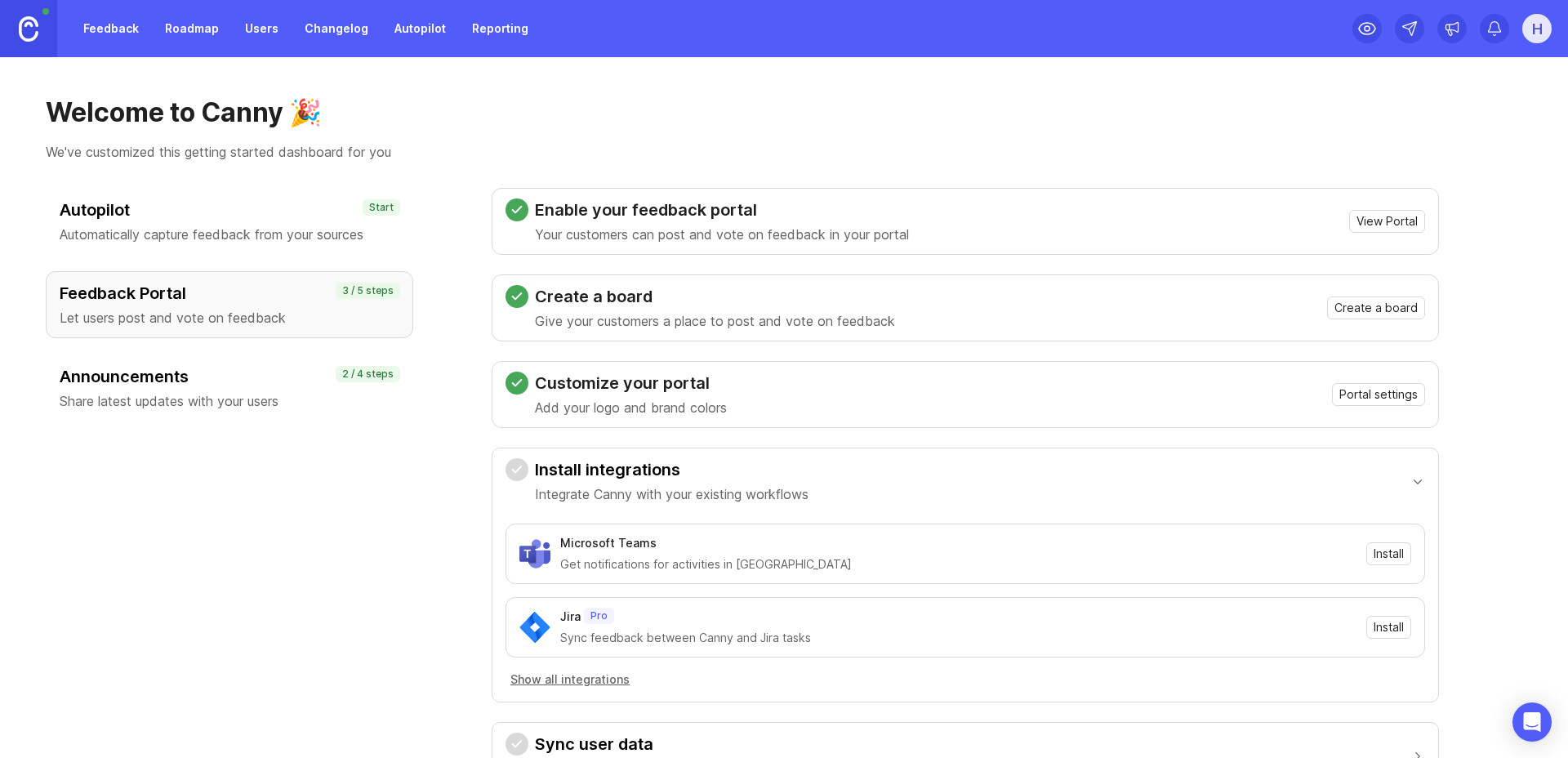
click at [87, 24] on link "Feedback" at bounding box center [110, 28] width 75 height 29
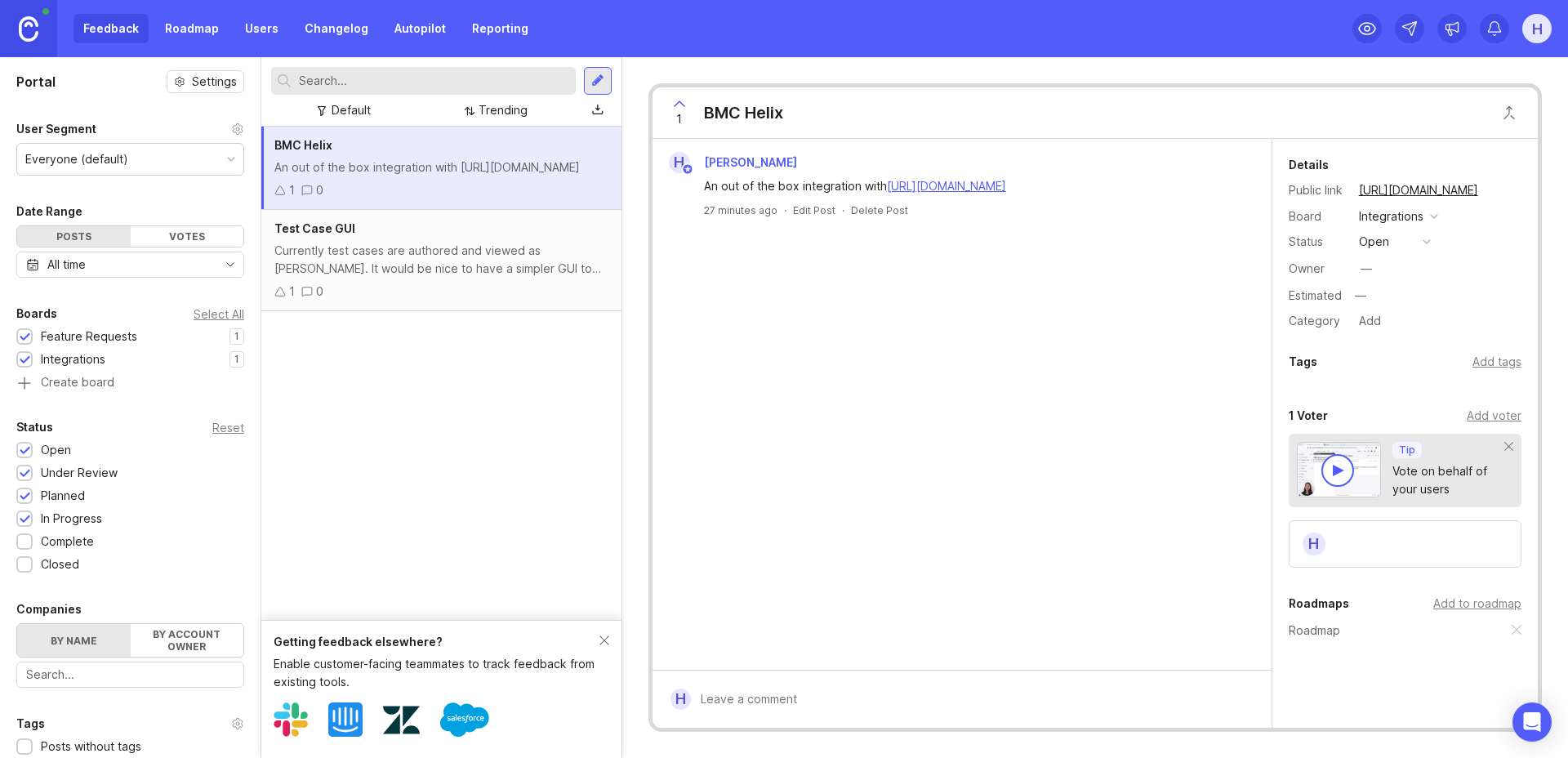
click at [381, 176] on div "An out of the box integration with [URL][DOMAIN_NAME]" at bounding box center [441, 167] width 334 height 18
click at [1379, 243] on div "open" at bounding box center [1374, 242] width 30 height 18
click at [1378, 336] on div "planned" at bounding box center [1388, 331] width 51 height 14
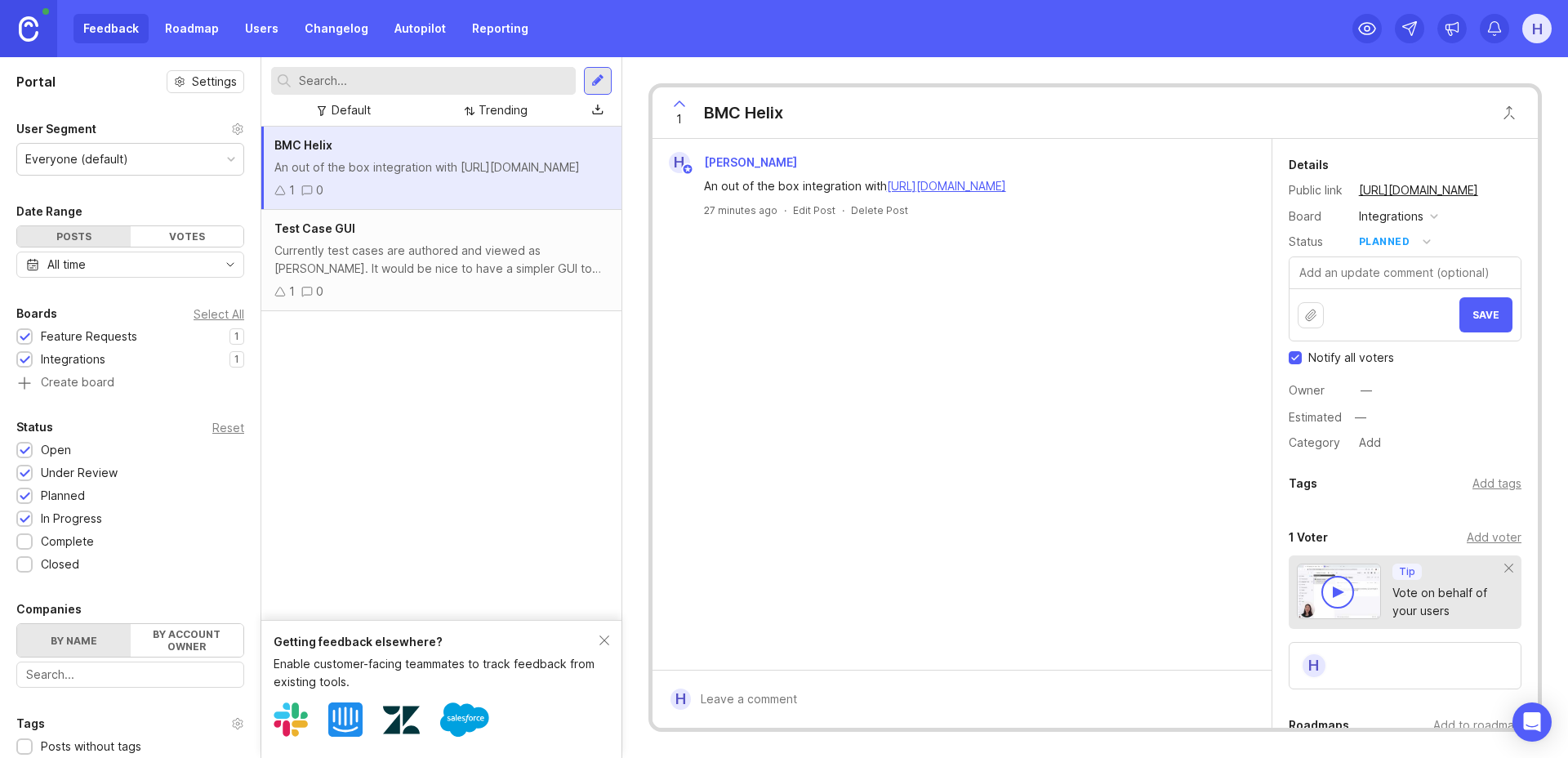
click at [1477, 318] on span "Save" at bounding box center [1486, 315] width 27 height 12
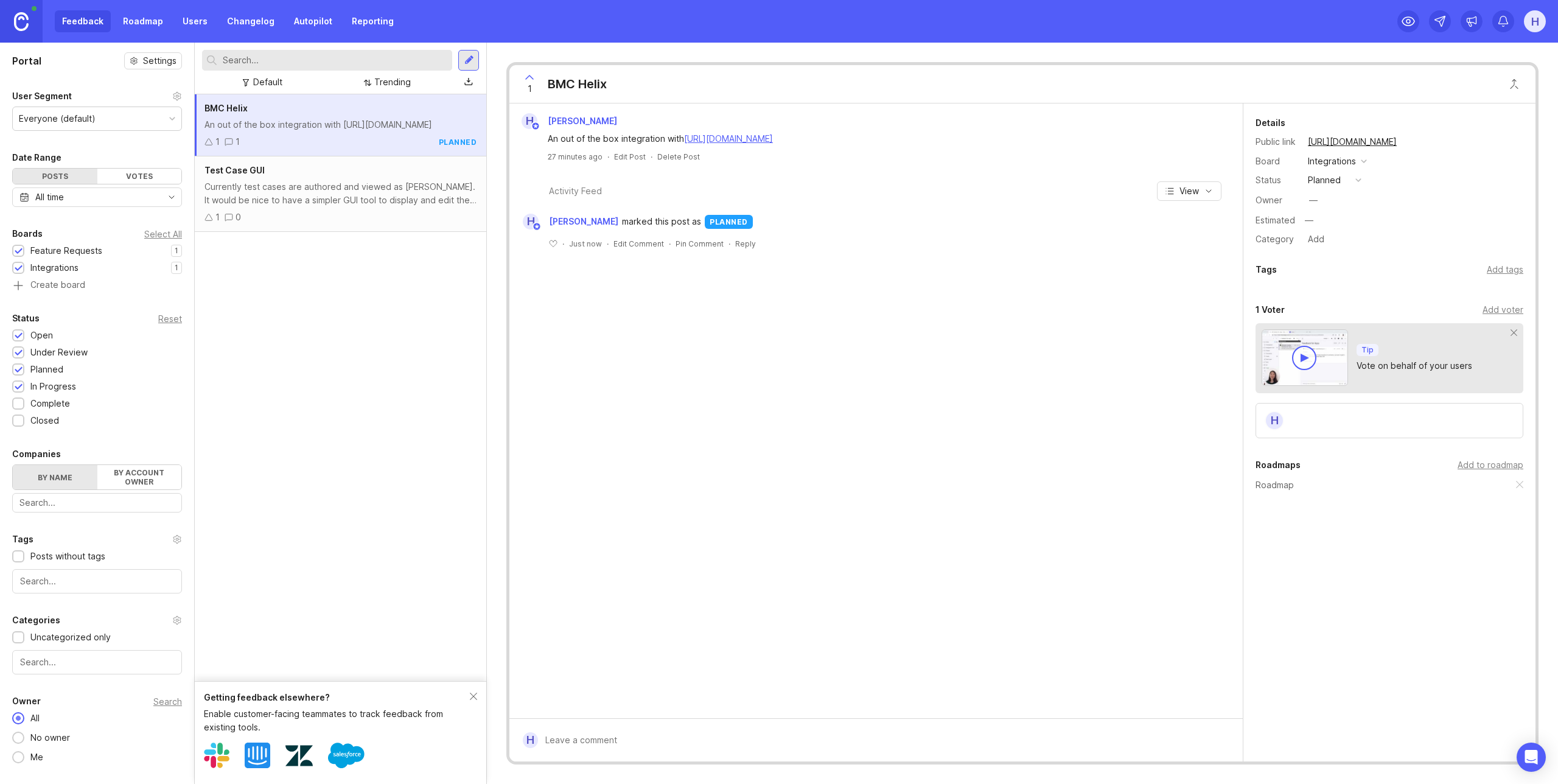
click at [195, 23] on link "Users" at bounding box center [195, 21] width 39 height 22
